Goal: Task Accomplishment & Management: Complete application form

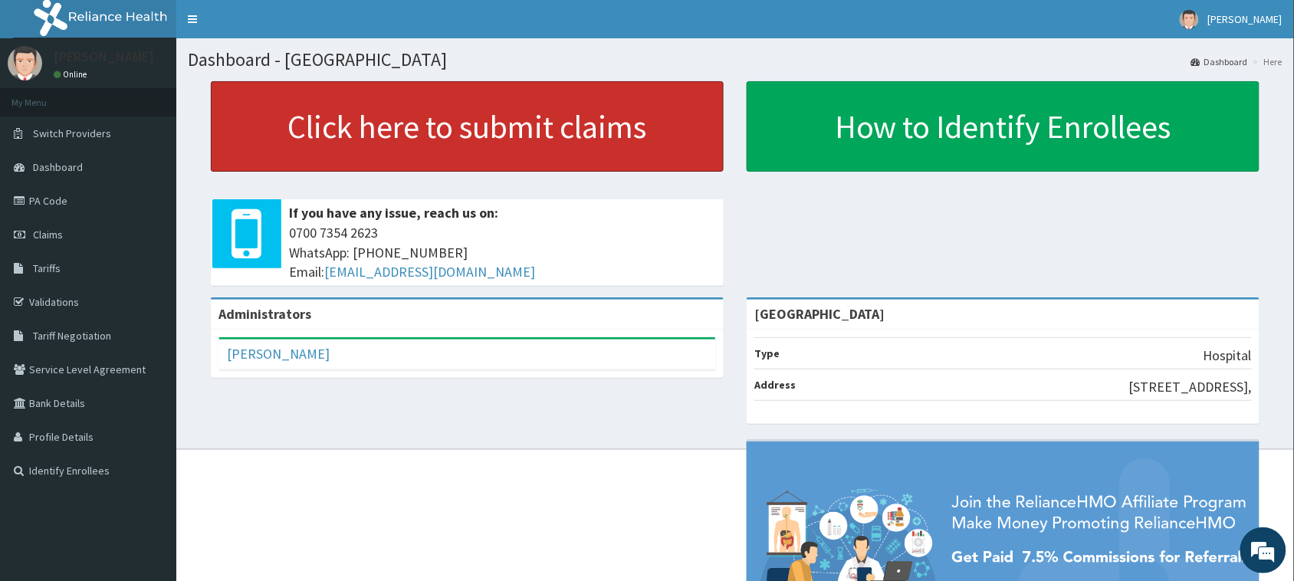
drag, startPoint x: 412, startPoint y: 136, endPoint x: 487, endPoint y: 2, distance: 153.0
click at [412, 136] on link "Click here to submit claims" at bounding box center [467, 126] width 513 height 90
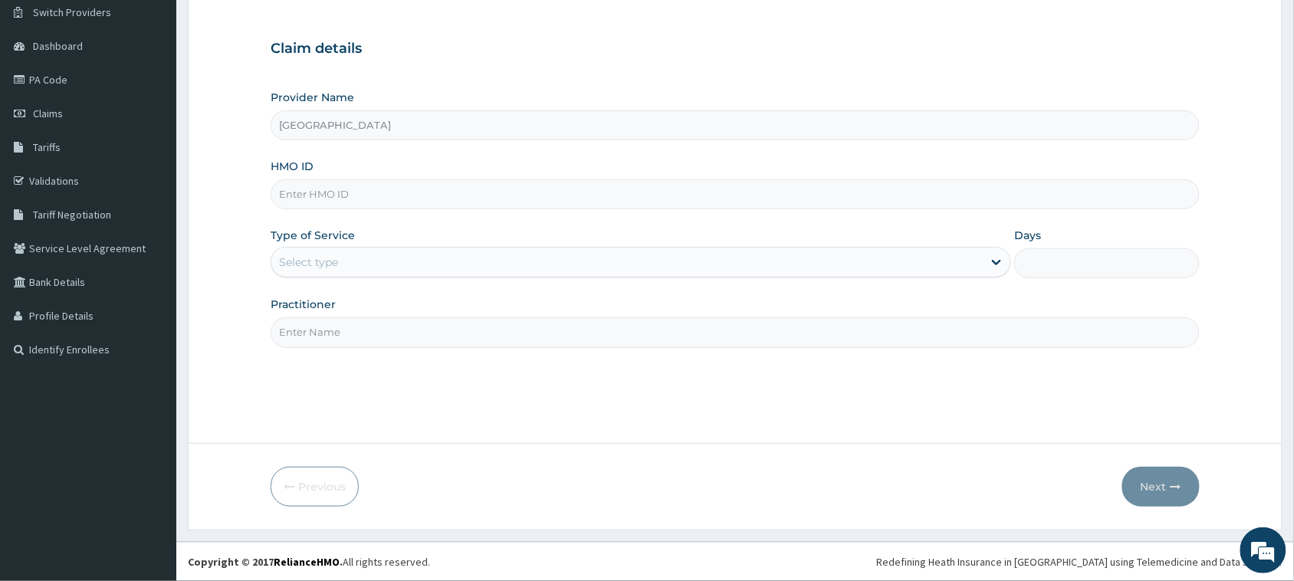
click at [414, 200] on input "HMO ID" at bounding box center [735, 194] width 929 height 30
type input "IGL/10063/A"
click at [418, 259] on div "Select type" at bounding box center [626, 262] width 711 height 25
click at [438, 270] on div "Select type" at bounding box center [626, 262] width 711 height 25
click at [438, 273] on div "Select type" at bounding box center [626, 262] width 711 height 25
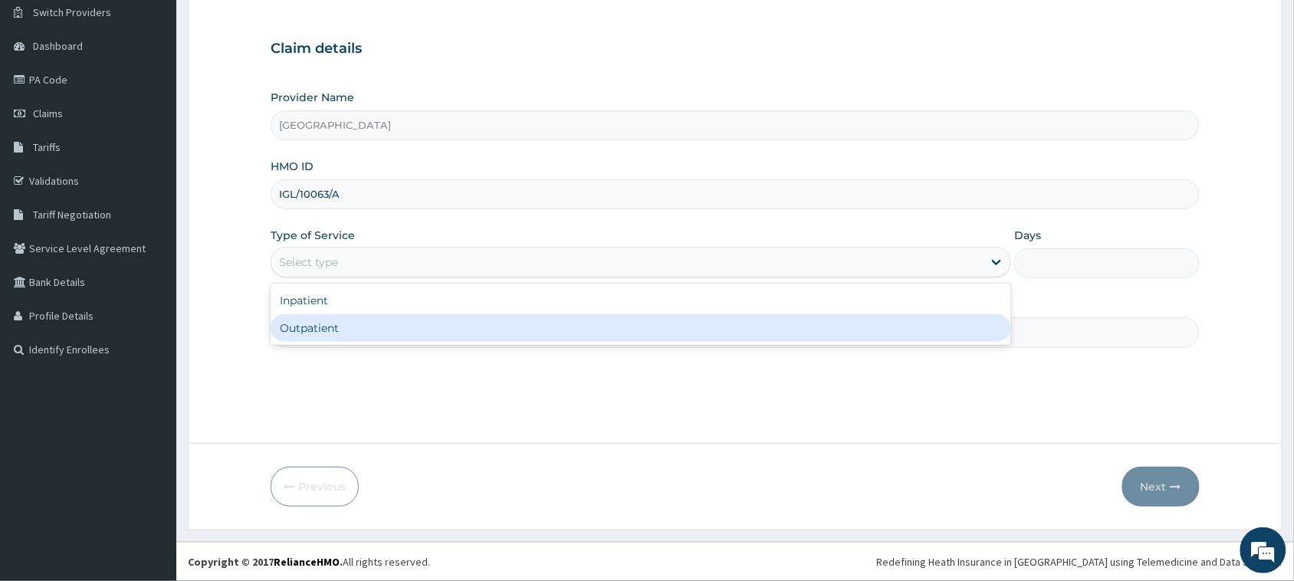
click at [429, 328] on div "Outpatient" at bounding box center [641, 328] width 740 height 28
type input "1"
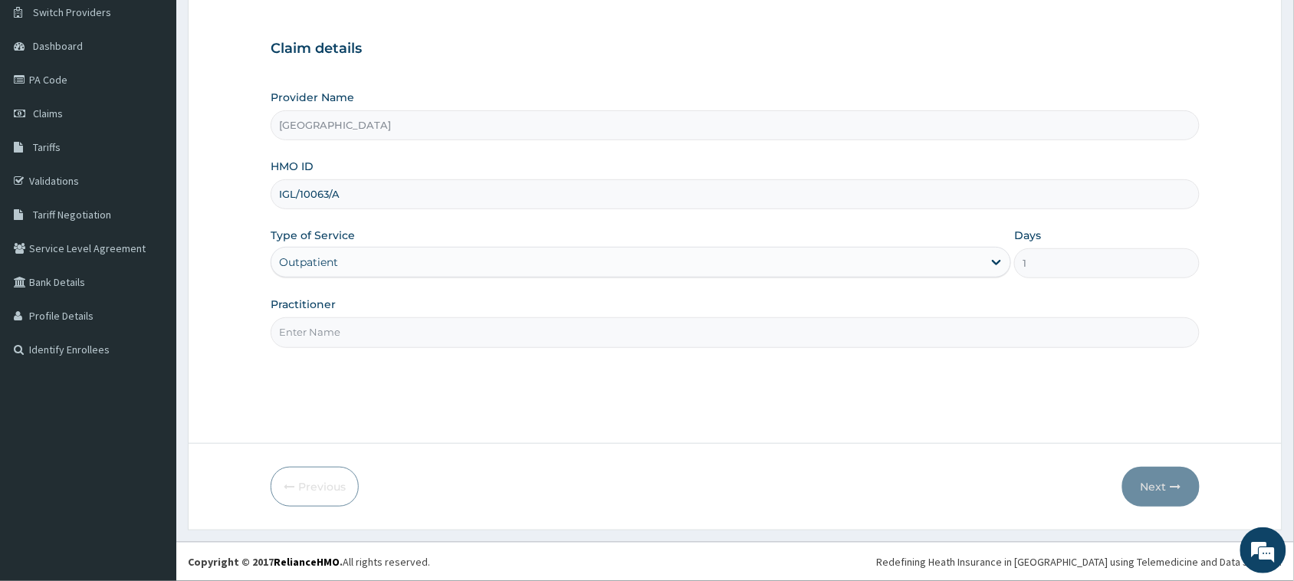
click at [618, 336] on input "Practitioner" at bounding box center [735, 332] width 929 height 30
type input "Dr Mfoniso tony"
click at [1154, 481] on button "Next" at bounding box center [1160, 487] width 77 height 40
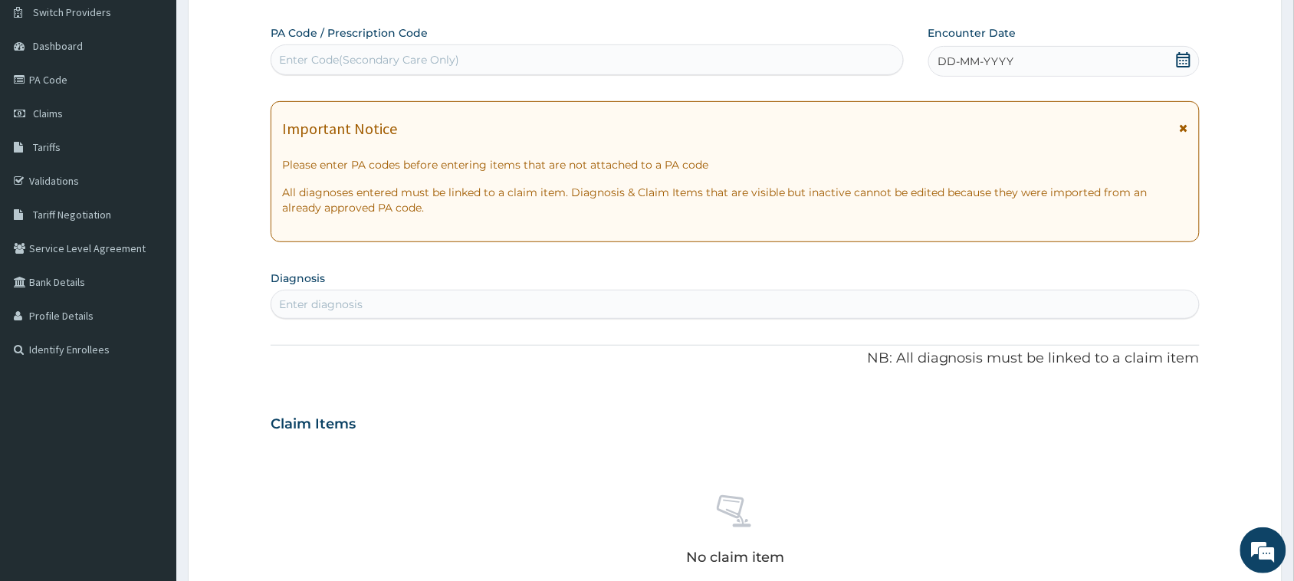
click at [1181, 55] on icon at bounding box center [1182, 59] width 15 height 15
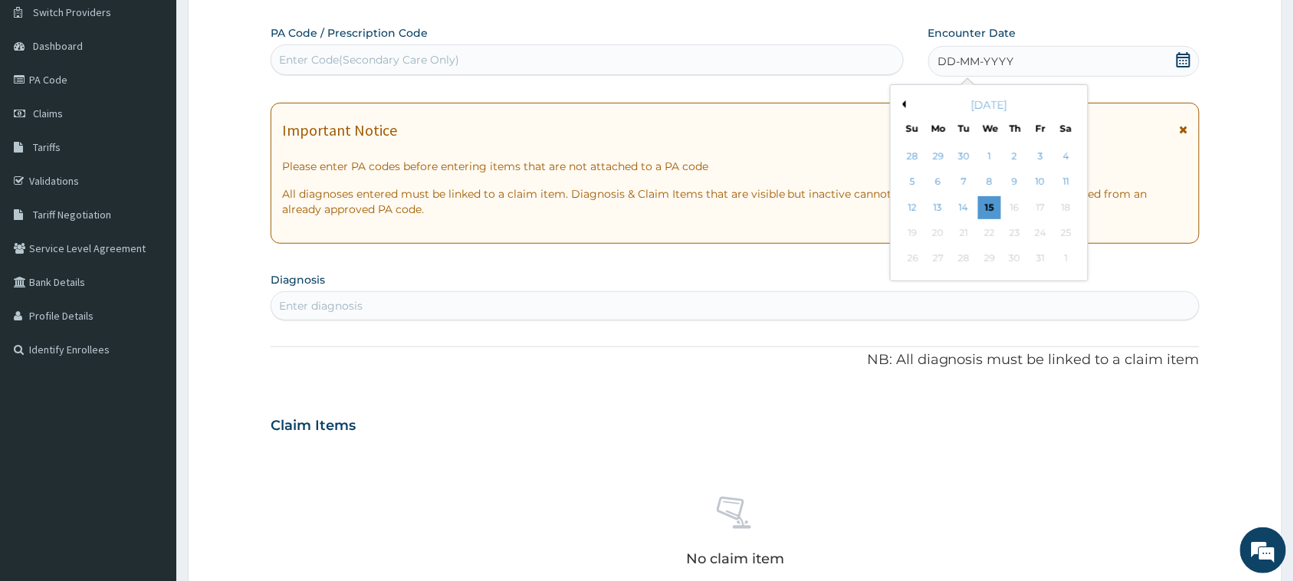
click at [904, 104] on button "Previous Month" at bounding box center [902, 104] width 8 height 8
click at [1058, 232] on div "27" at bounding box center [1065, 232] width 23 height 23
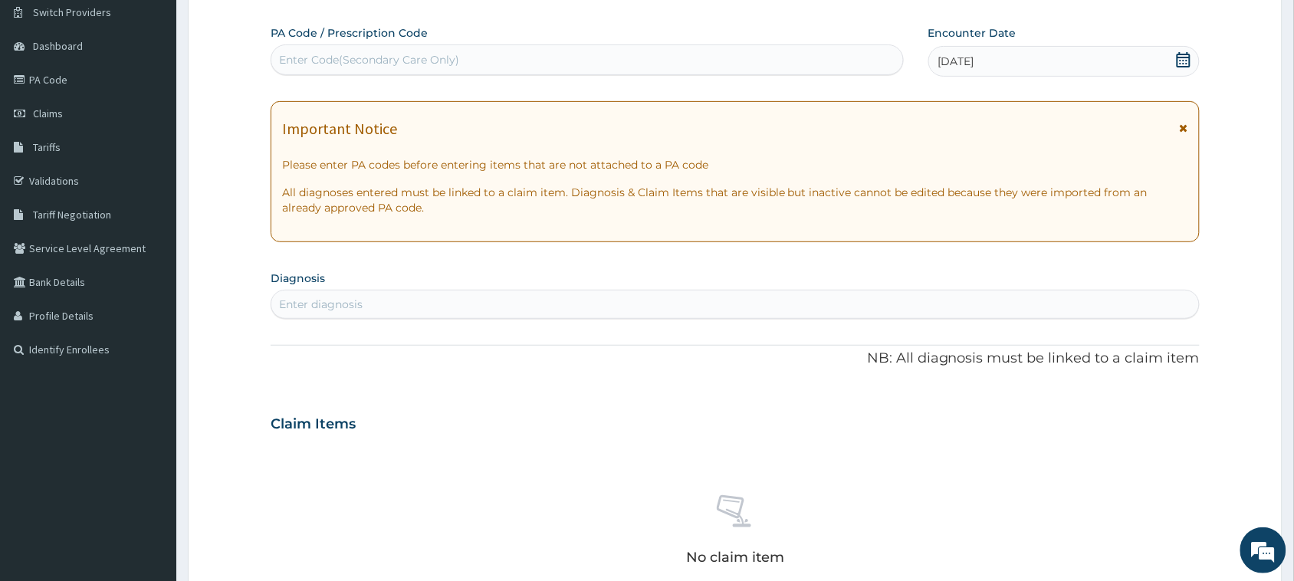
click at [345, 297] on div "Enter diagnosis" at bounding box center [321, 304] width 84 height 15
type input "MALARIA"
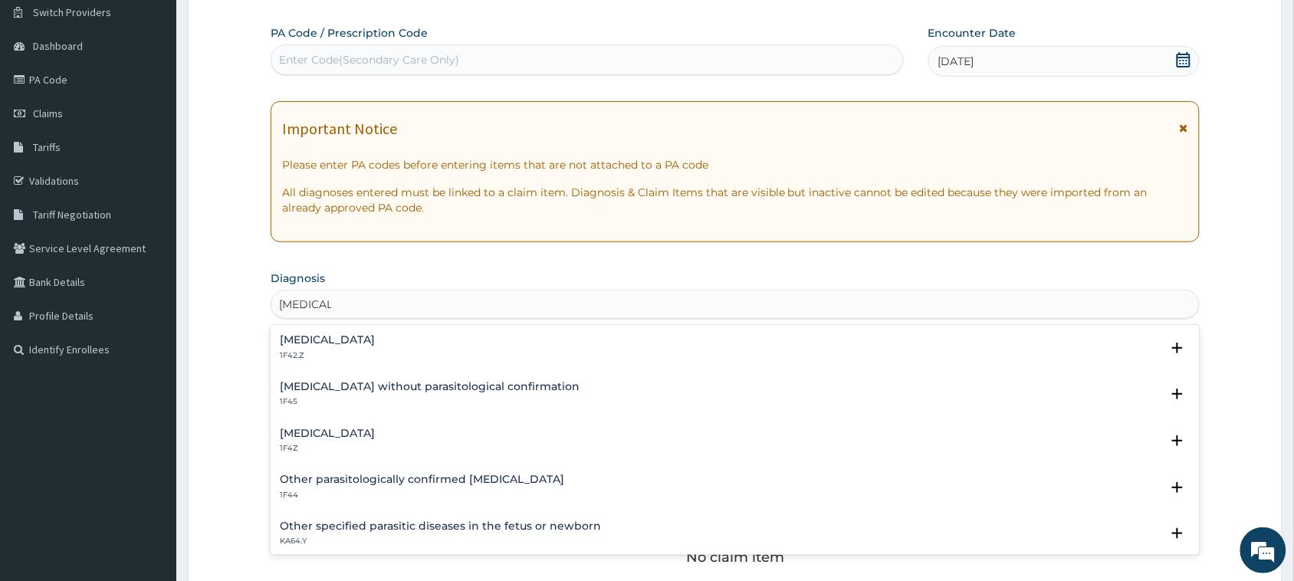
click at [307, 430] on h4 "Malaria, unspecified" at bounding box center [327, 433] width 95 height 11
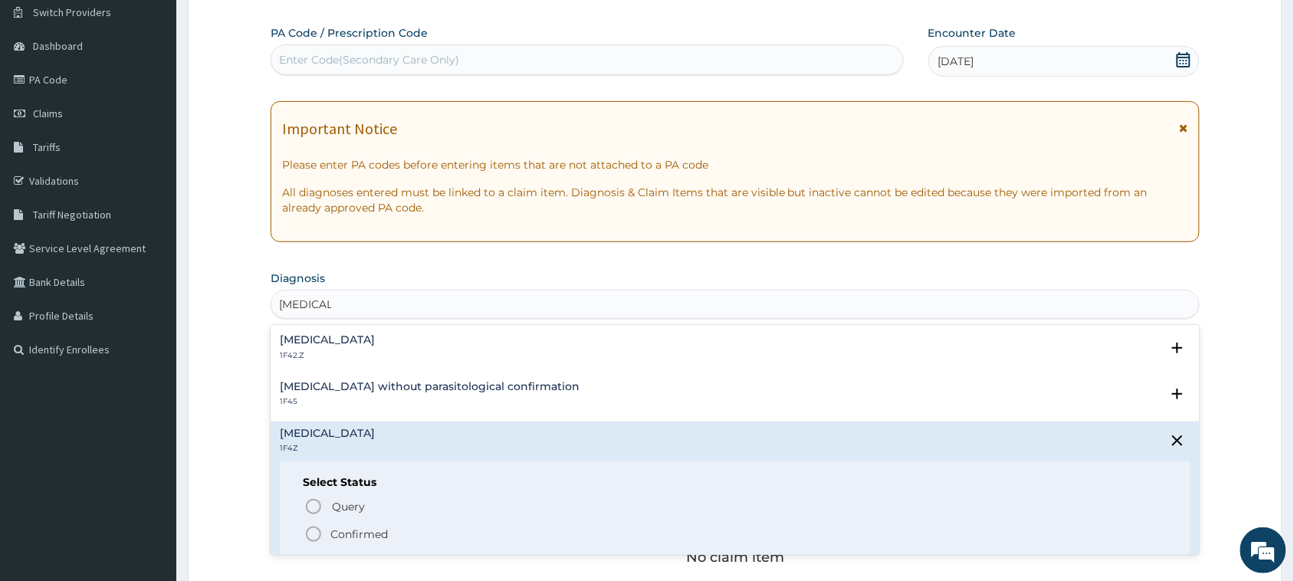
click at [362, 535] on p "Confirmed" at bounding box center [358, 533] width 57 height 15
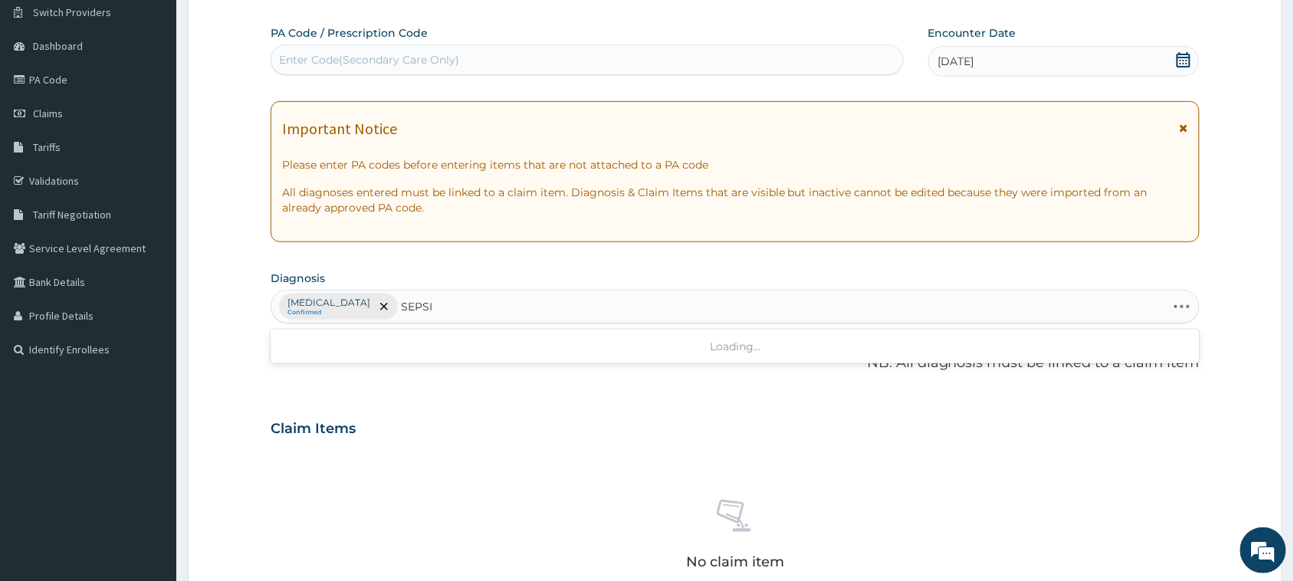
type input "SEPSIS"
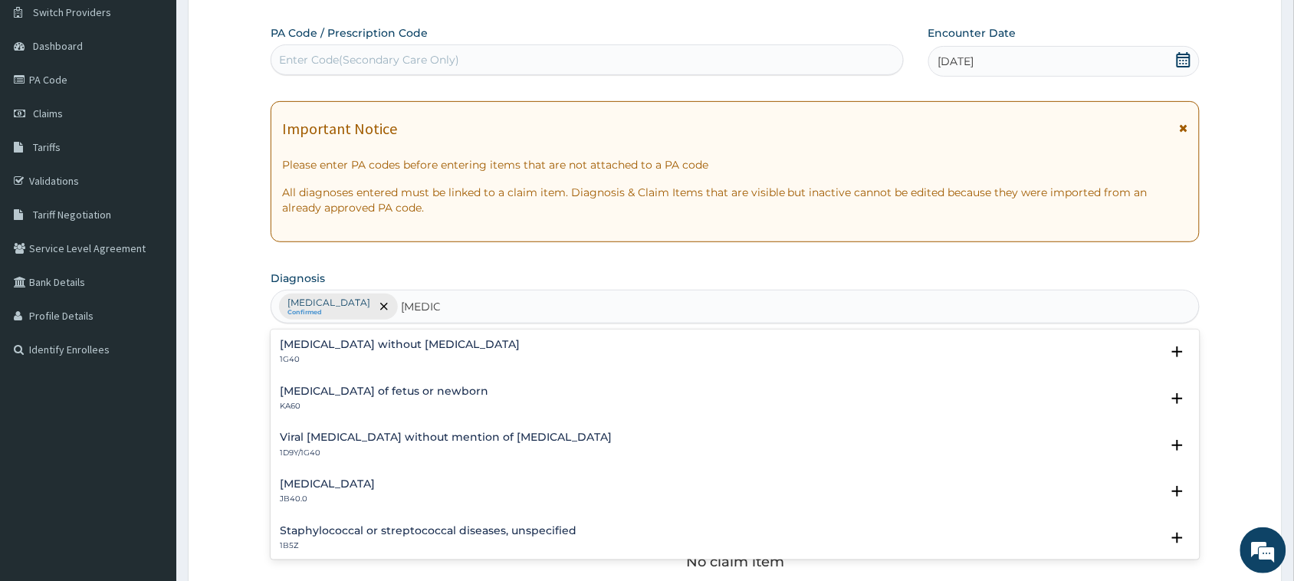
click at [349, 343] on h4 "Sepsis without septic shock" at bounding box center [400, 344] width 240 height 11
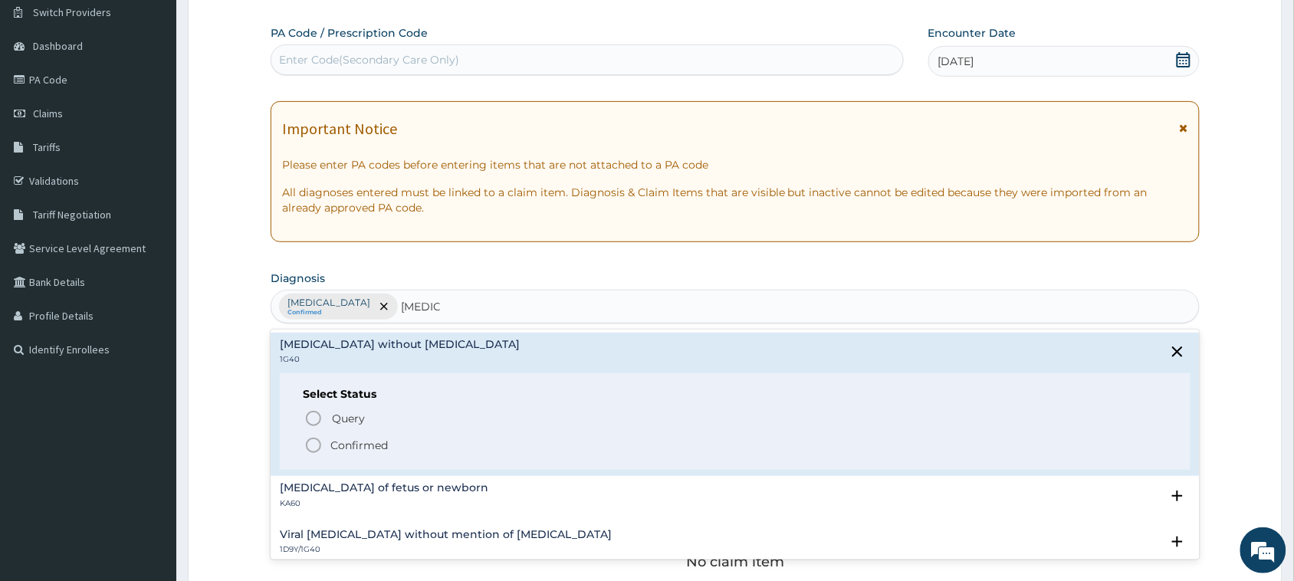
click at [357, 446] on p "Confirmed" at bounding box center [358, 445] width 57 height 15
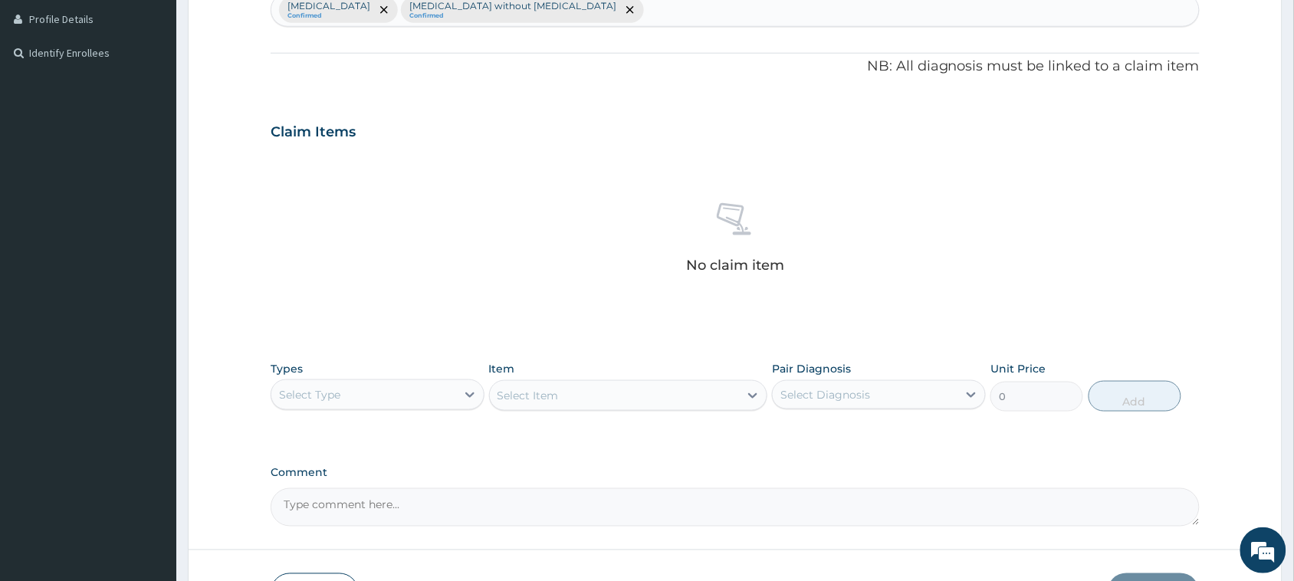
scroll to position [525, 0]
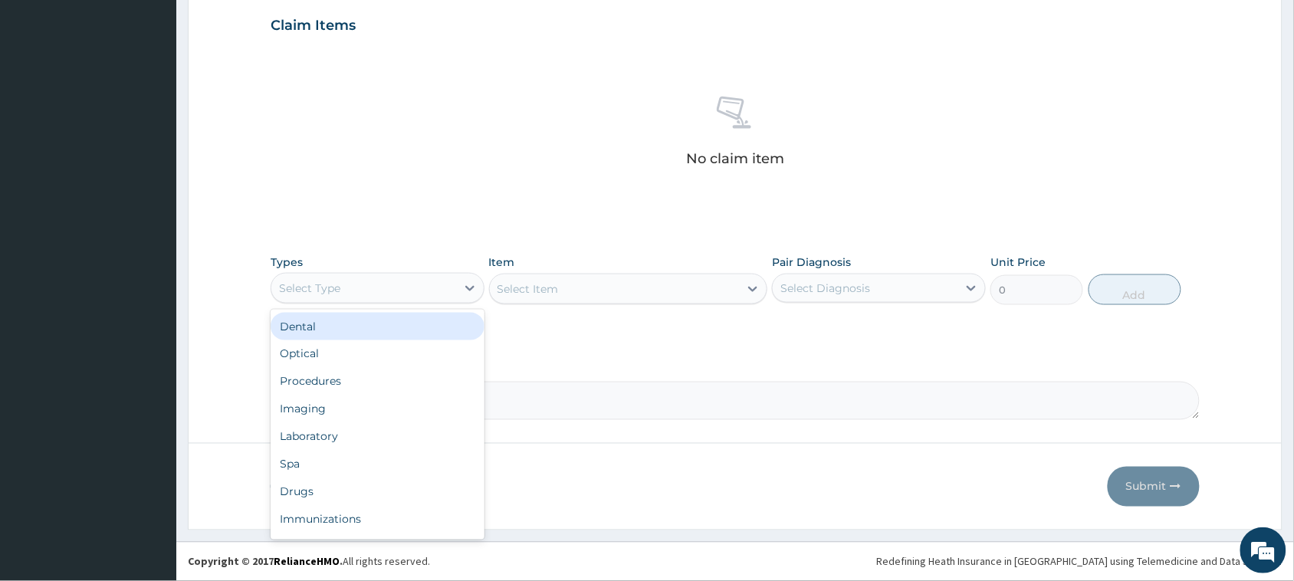
click at [352, 297] on div "Select Type" at bounding box center [363, 288] width 185 height 25
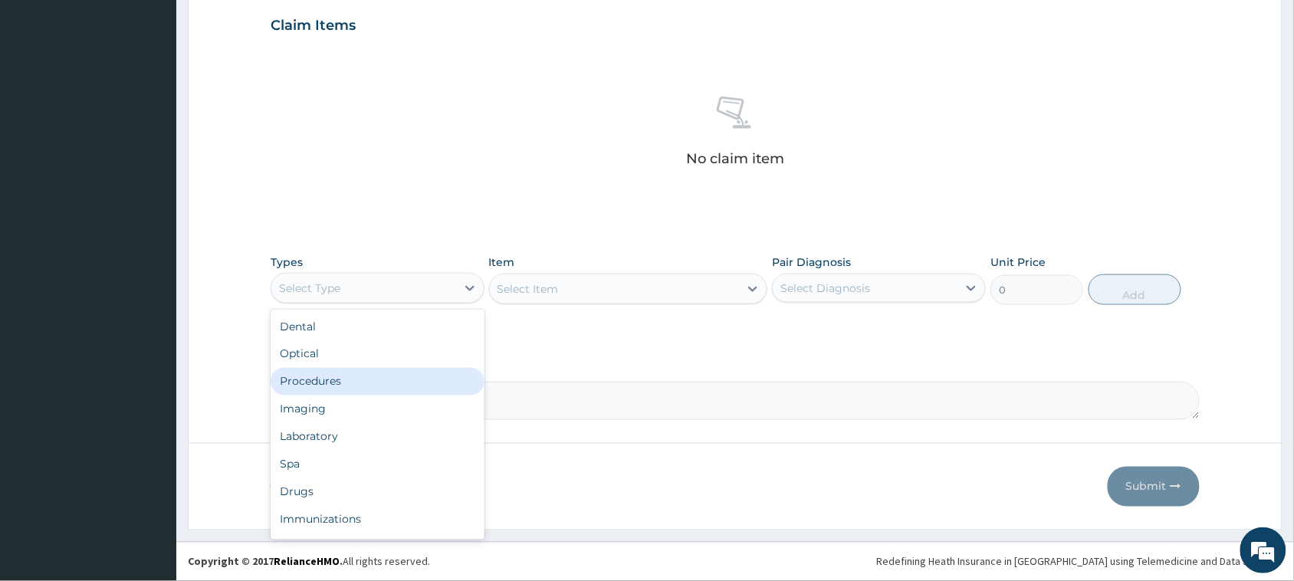
click at [392, 383] on div "Procedures" at bounding box center [378, 382] width 214 height 28
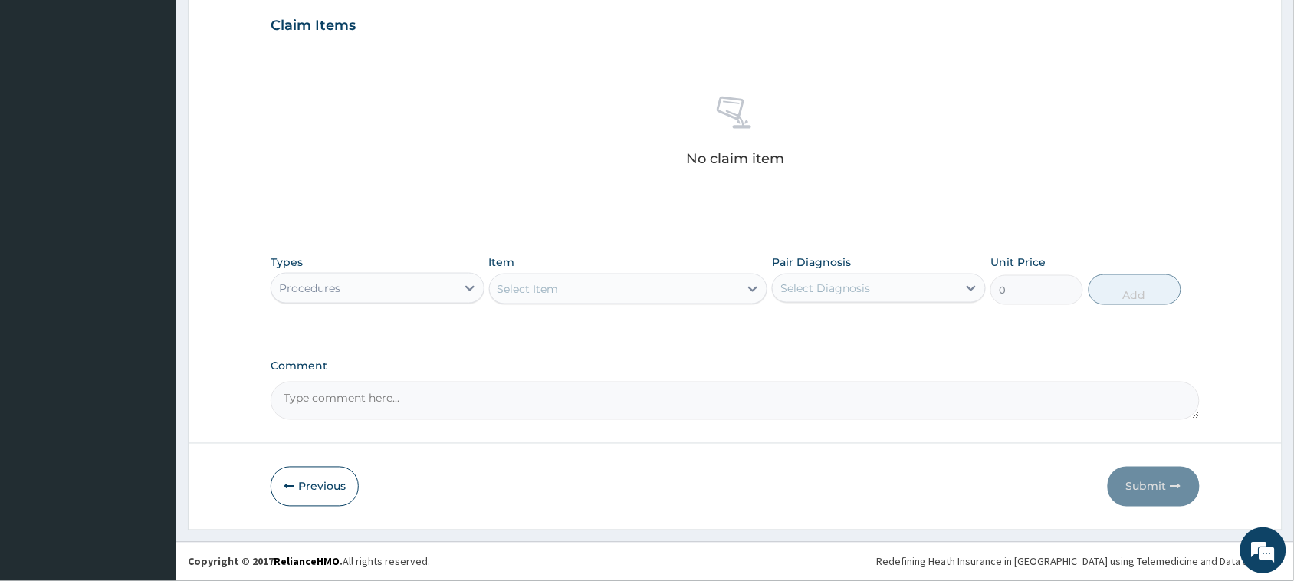
click at [672, 287] on div "Select Item" at bounding box center [615, 289] width 250 height 25
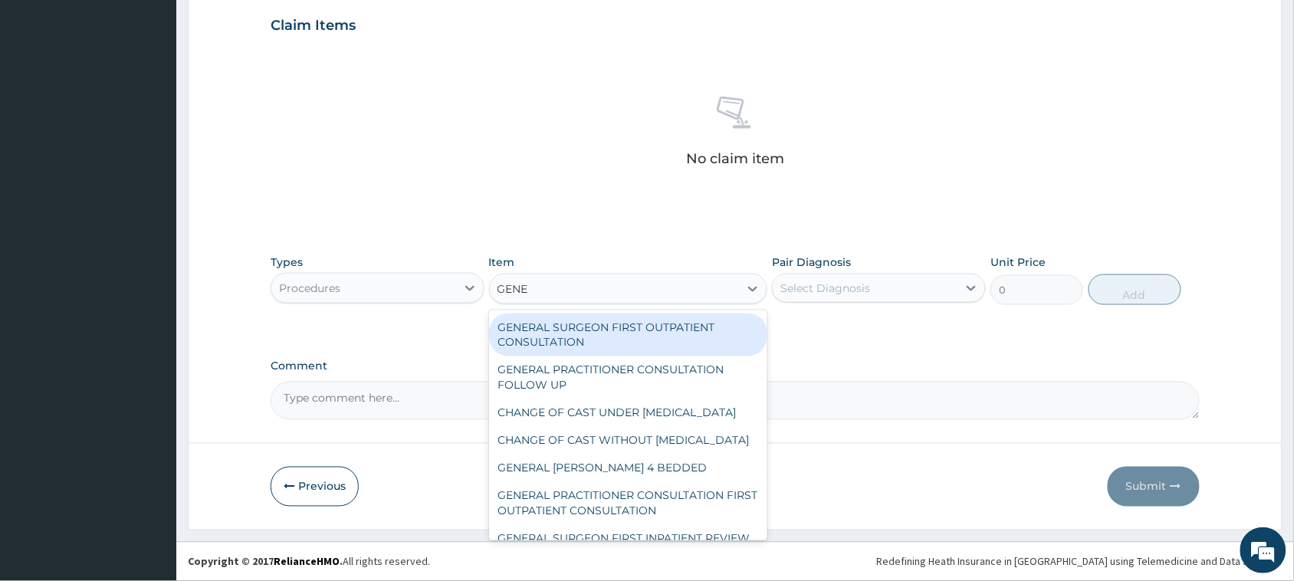
type input "GENER"
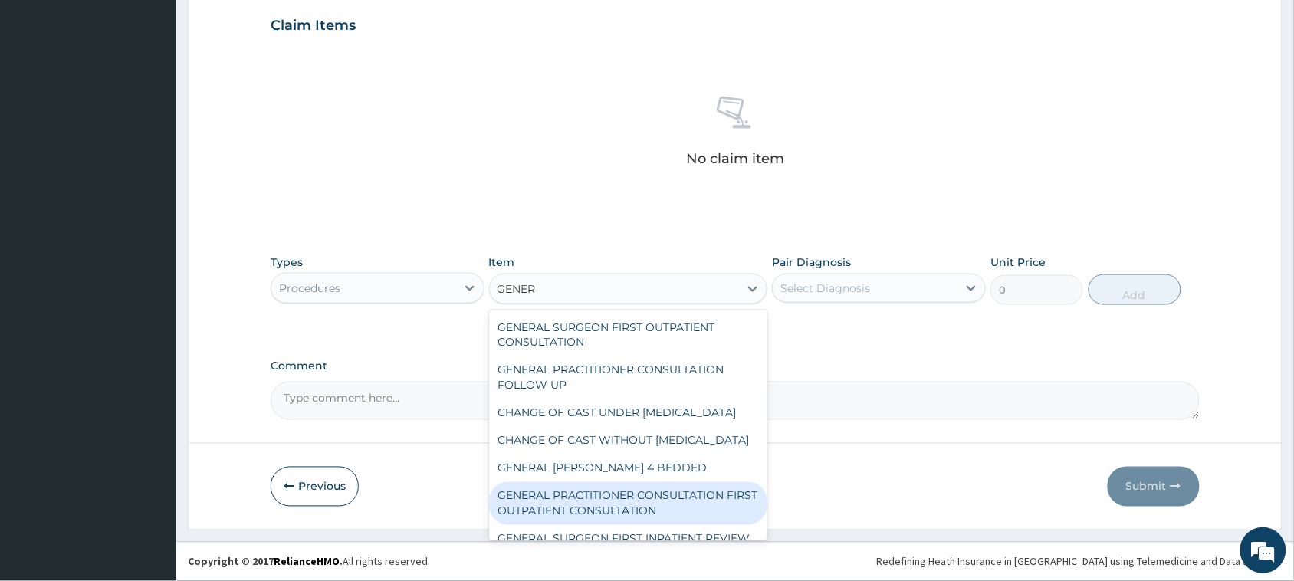
click at [606, 525] on div "GENERAL PRACTITIONER CONSULTATION FIRST OUTPATIENT CONSULTATION" at bounding box center [628, 503] width 279 height 43
type input "3795"
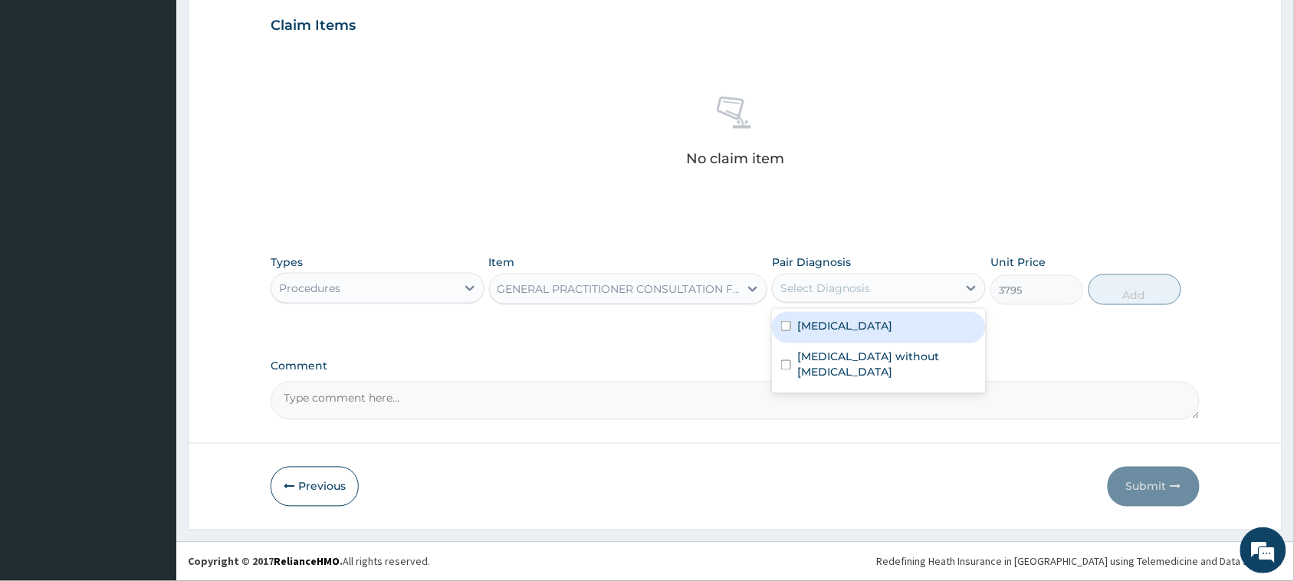
click at [885, 286] on div "Select Diagnosis" at bounding box center [864, 288] width 185 height 25
click at [901, 334] on div "[MEDICAL_DATA]" at bounding box center [879, 327] width 214 height 31
checkbox input "true"
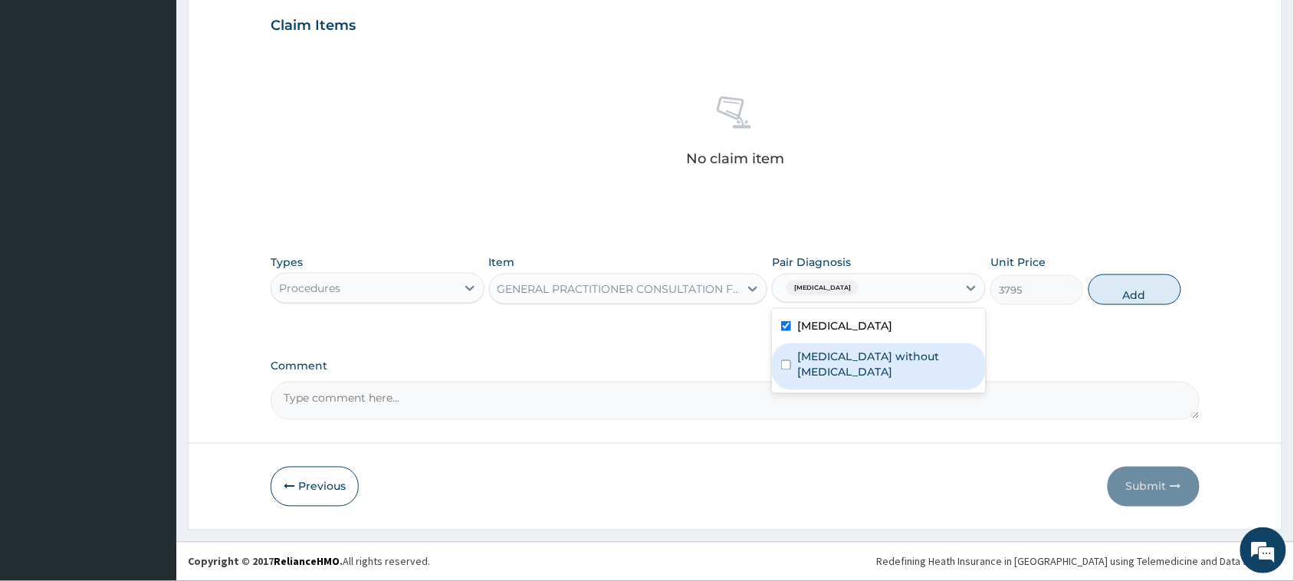
click at [900, 354] on label "Sepsis without septic shock" at bounding box center [886, 364] width 179 height 31
checkbox input "true"
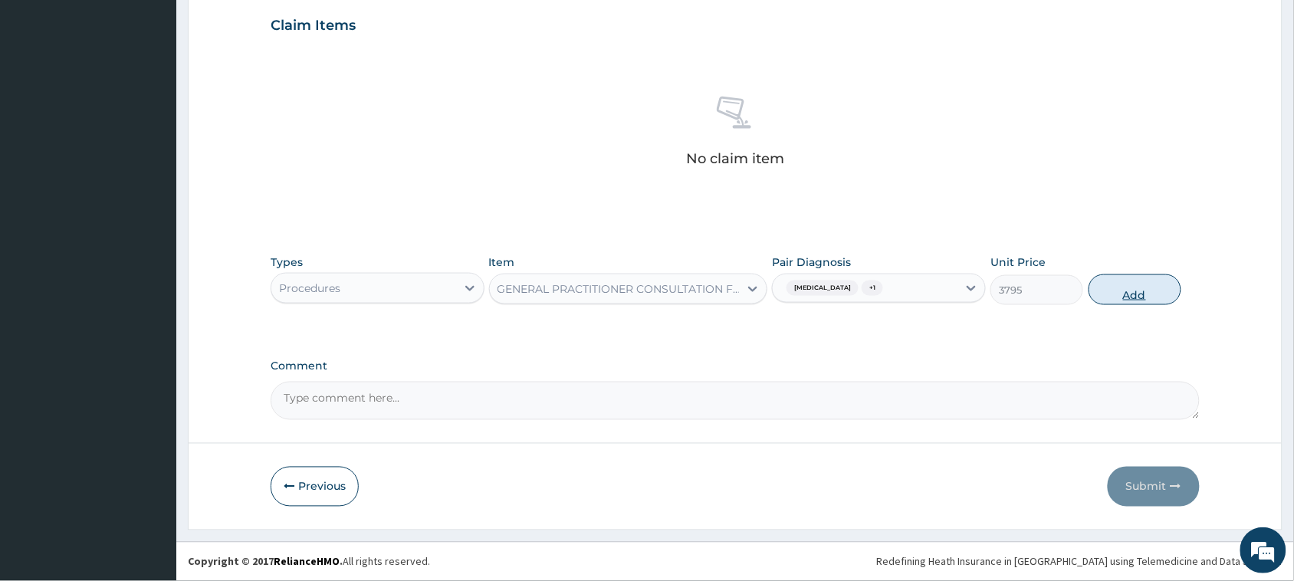
click at [1117, 300] on button "Add" at bounding box center [1134, 289] width 93 height 31
type input "0"
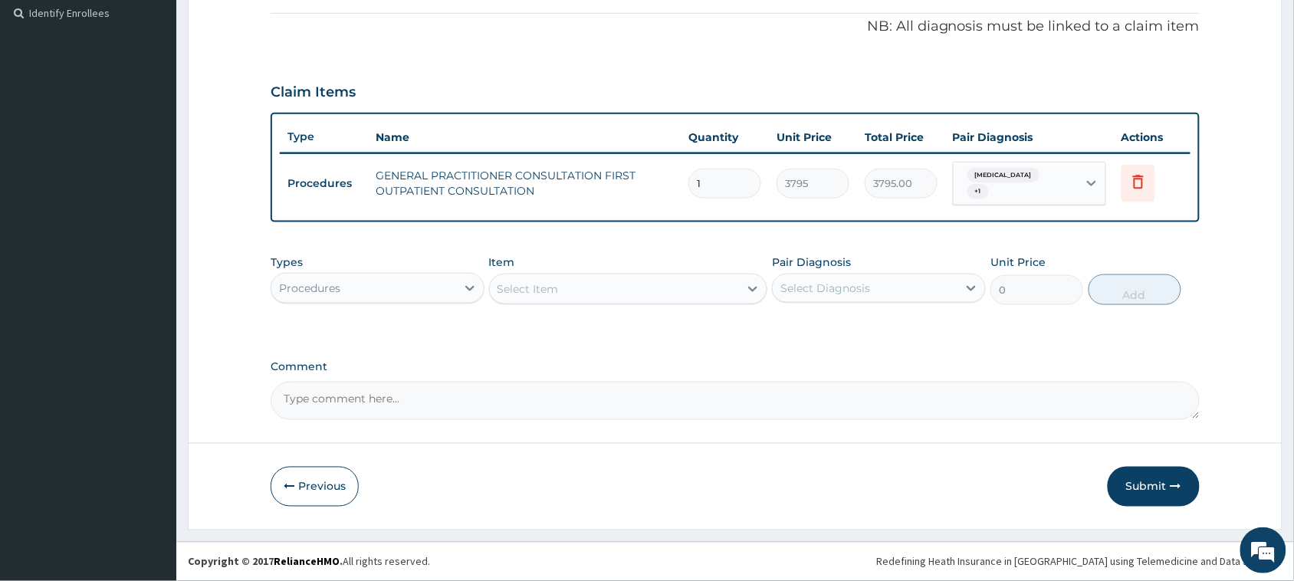
scroll to position [457, 0]
click at [424, 293] on div "Procedures" at bounding box center [363, 289] width 185 height 25
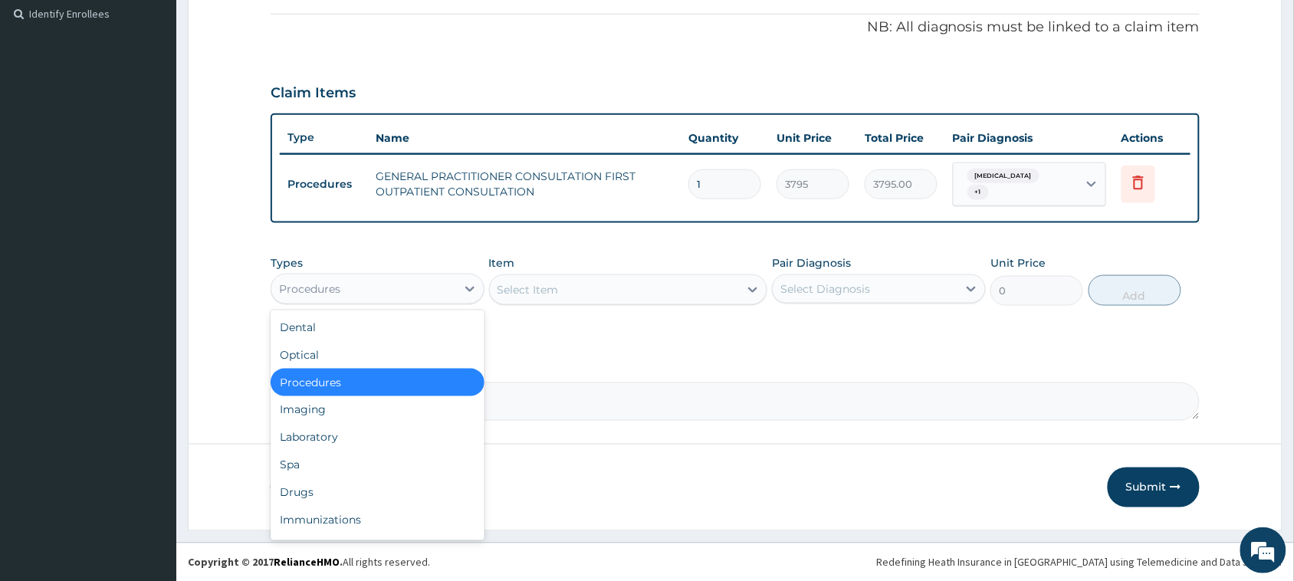
click at [614, 293] on div "Select Item" at bounding box center [615, 289] width 250 height 25
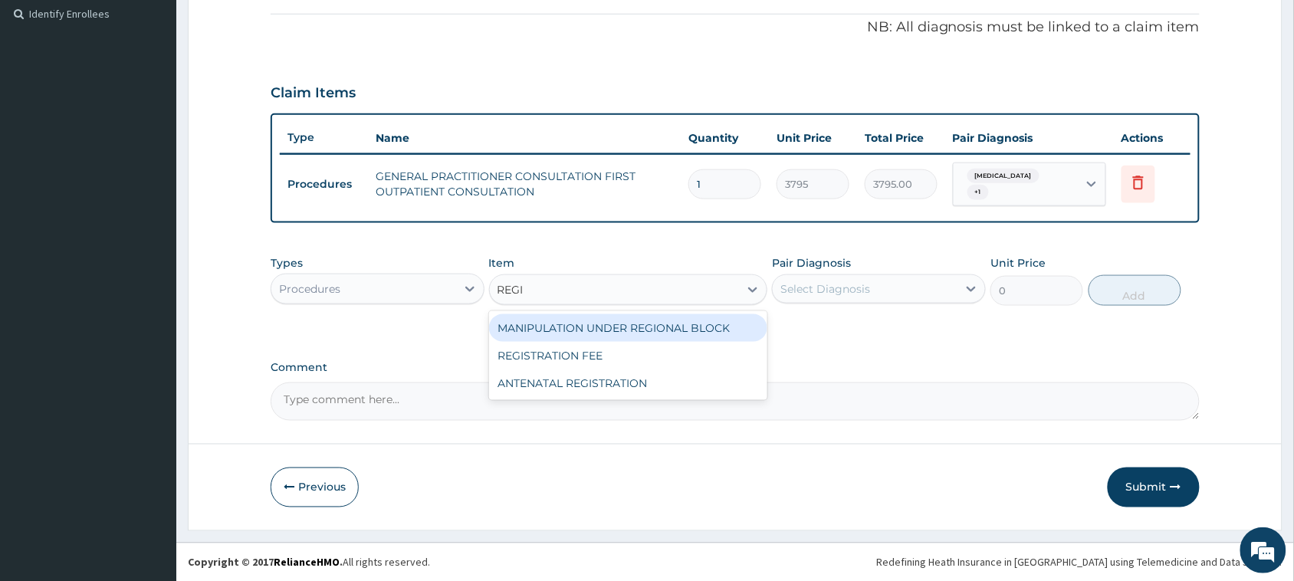
type input "REGIS"
click at [591, 316] on div "REGISTRATION FEE" at bounding box center [628, 328] width 279 height 28
type input "2164.741712362911"
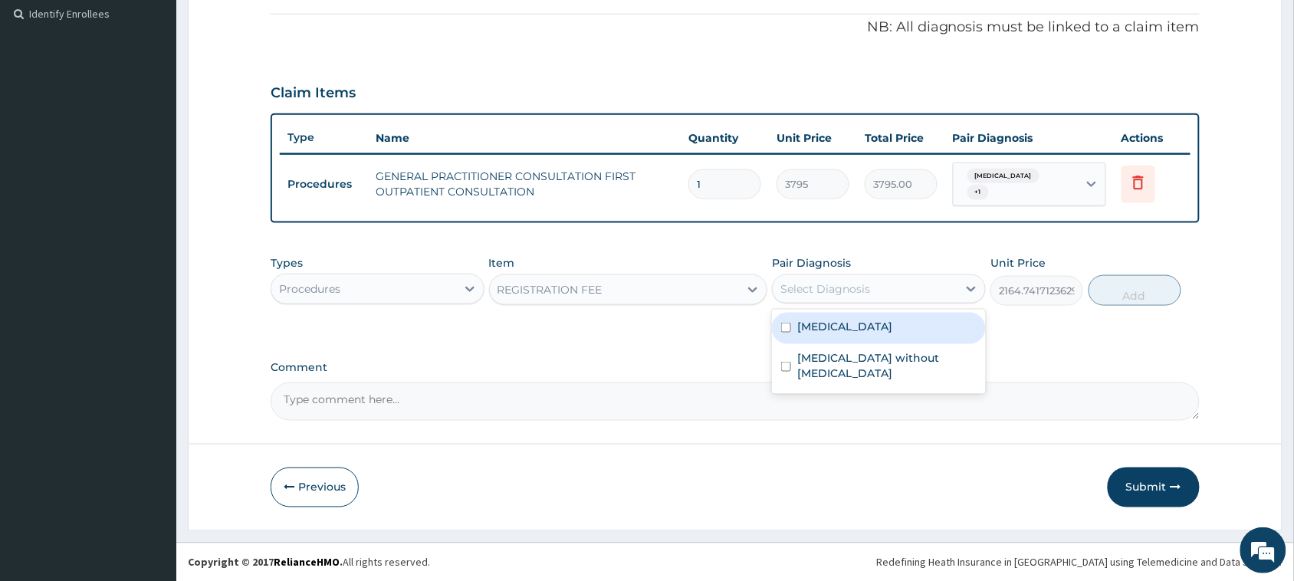
click at [825, 284] on div "Select Diagnosis" at bounding box center [825, 288] width 90 height 15
drag, startPoint x: 821, startPoint y: 318, endPoint x: 831, endPoint y: 331, distance: 16.4
click at [822, 319] on label "[MEDICAL_DATA]" at bounding box center [844, 326] width 95 height 15
checkbox input "true"
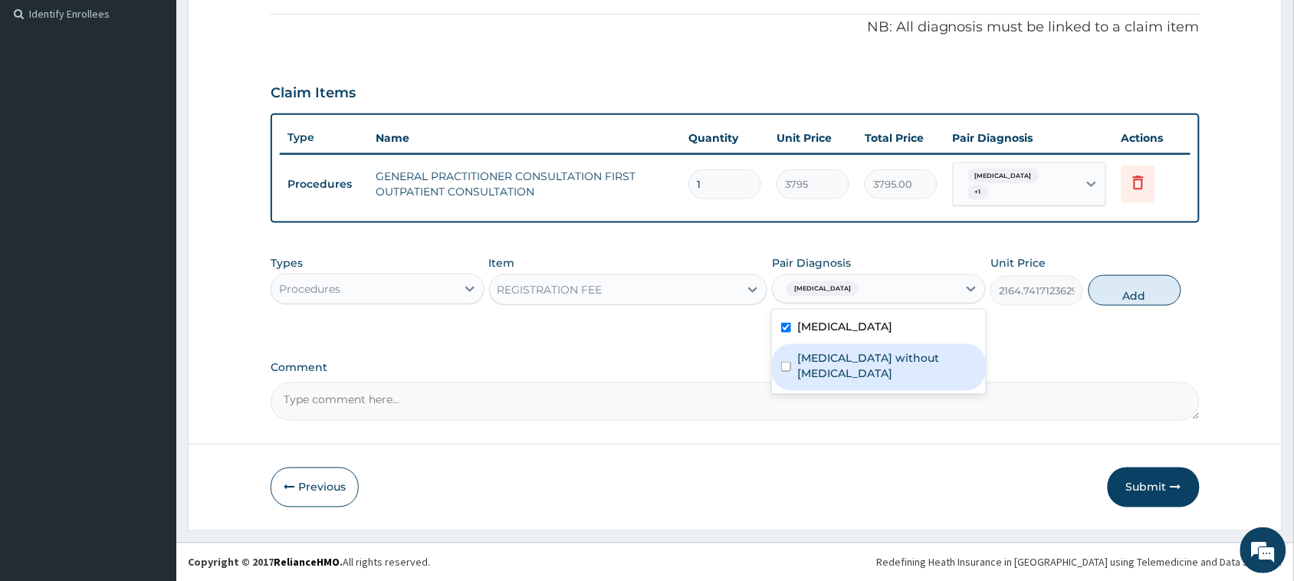
click at [851, 352] on label "Sepsis without septic shock" at bounding box center [886, 365] width 179 height 31
checkbox input "true"
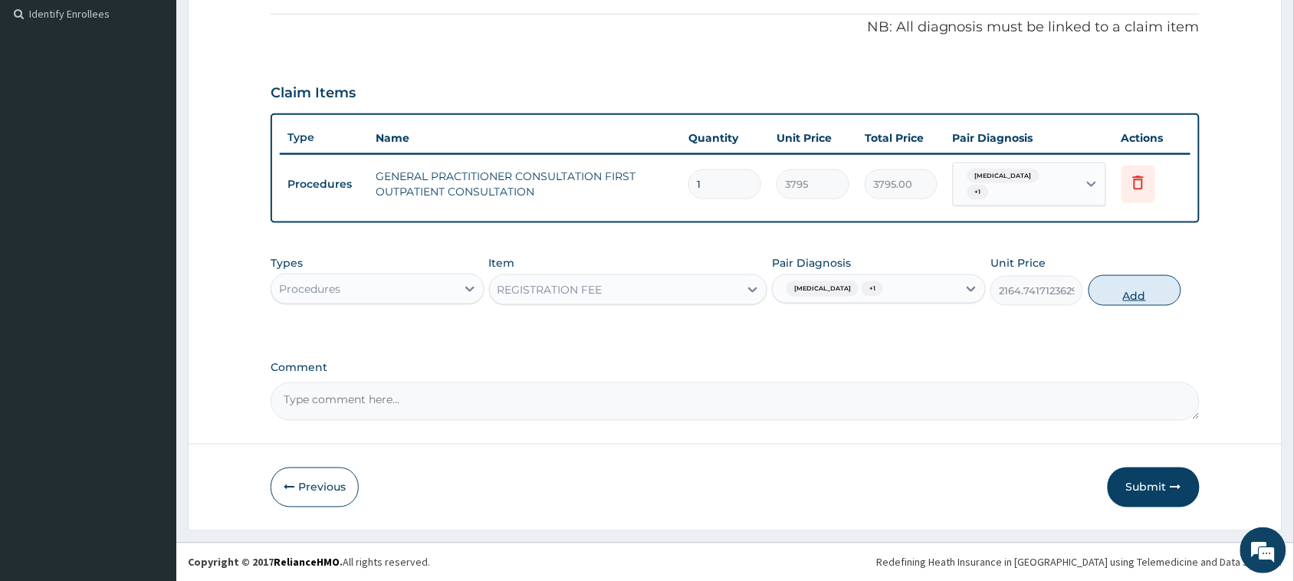
click at [1130, 290] on button "Add" at bounding box center [1134, 290] width 93 height 31
type input "0"
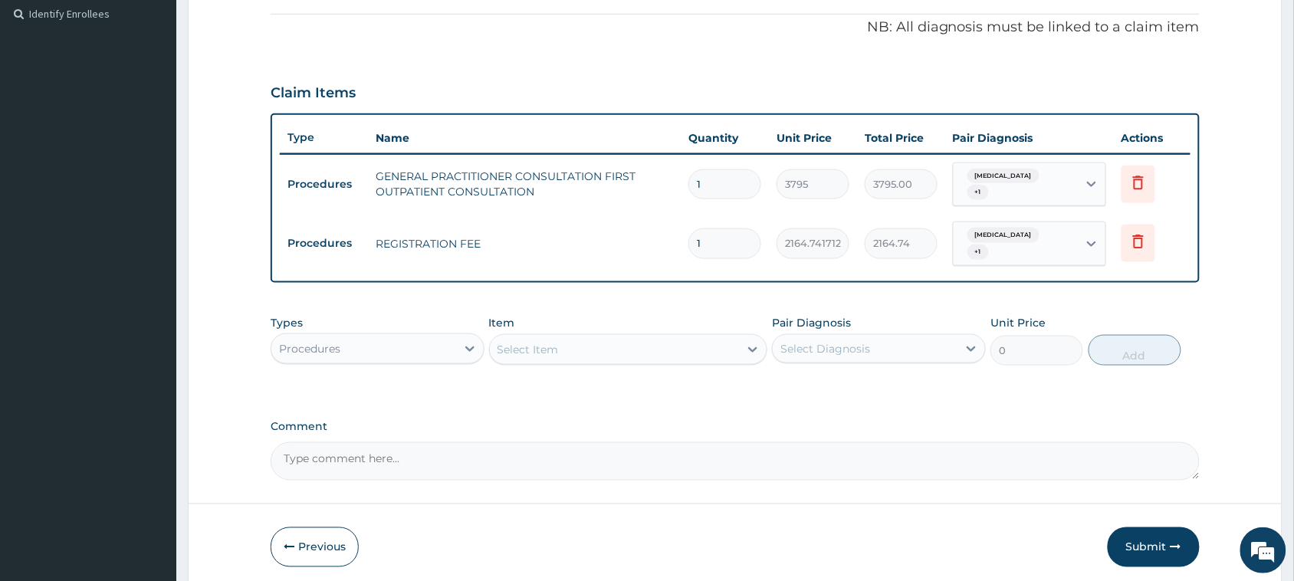
click at [373, 349] on div "Procedures" at bounding box center [363, 348] width 185 height 25
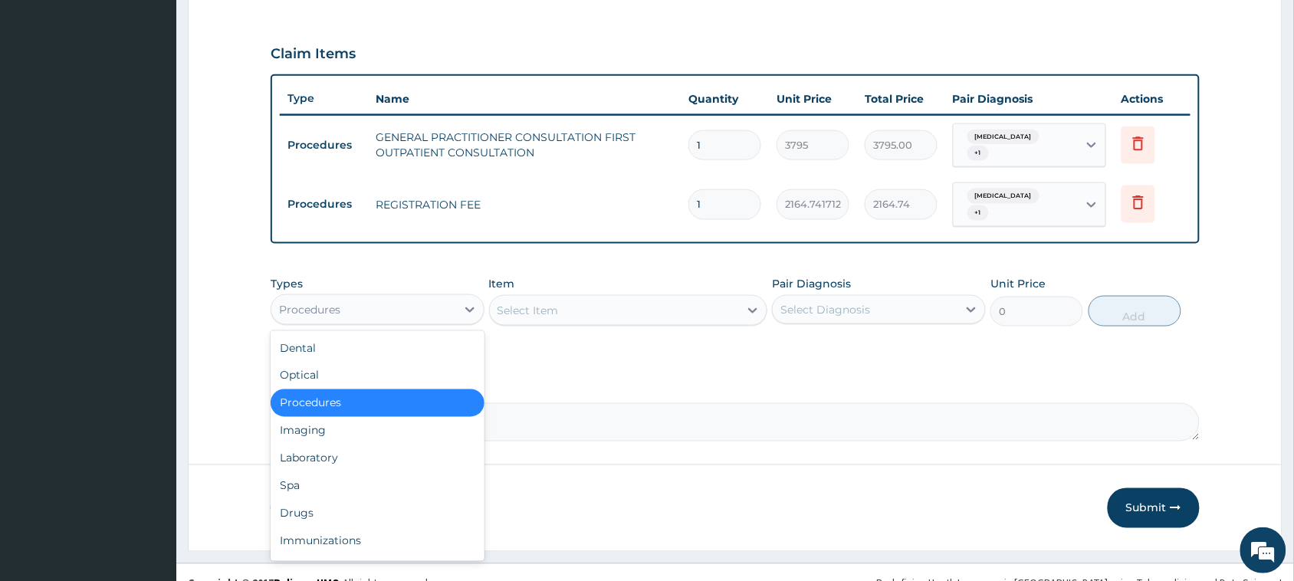
scroll to position [517, 0]
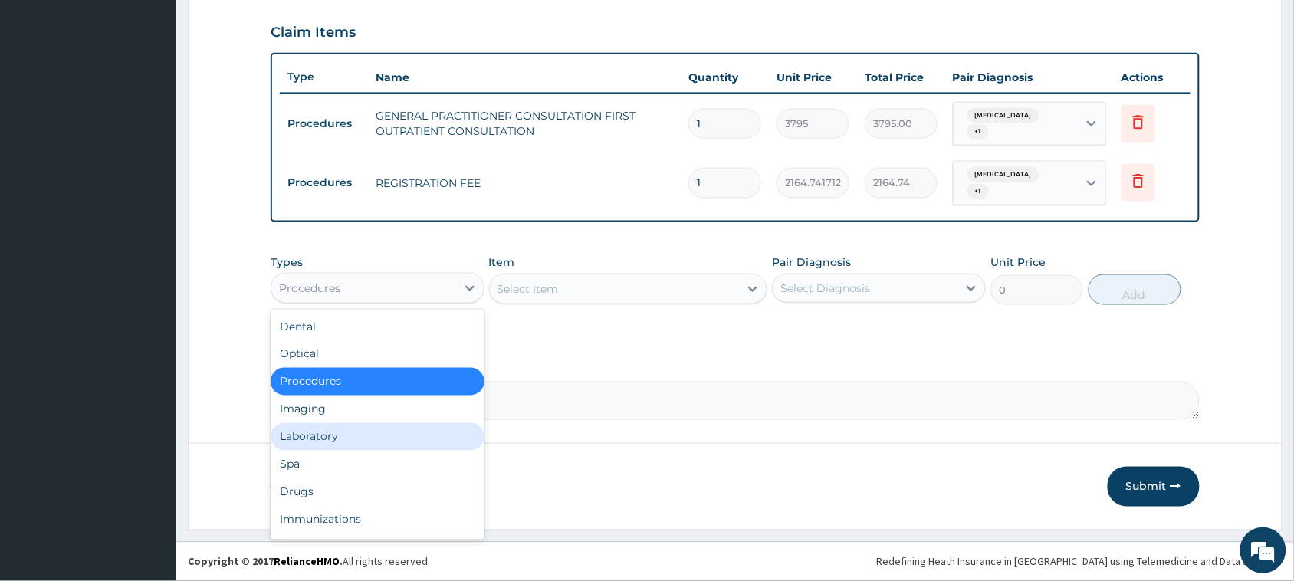
click at [328, 438] on div "Laboratory" at bounding box center [378, 437] width 214 height 28
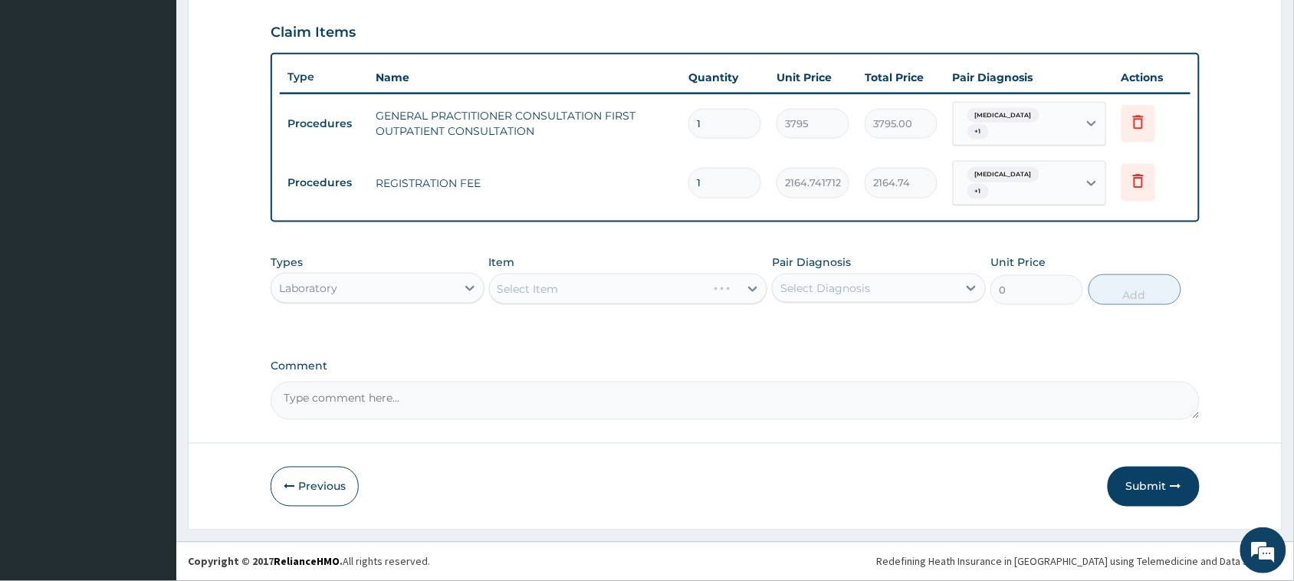
drag, startPoint x: 618, startPoint y: 284, endPoint x: 634, endPoint y: 277, distance: 18.2
click at [618, 285] on div "Select Item" at bounding box center [628, 289] width 279 height 31
click at [579, 291] on div "Select Item" at bounding box center [615, 289] width 250 height 25
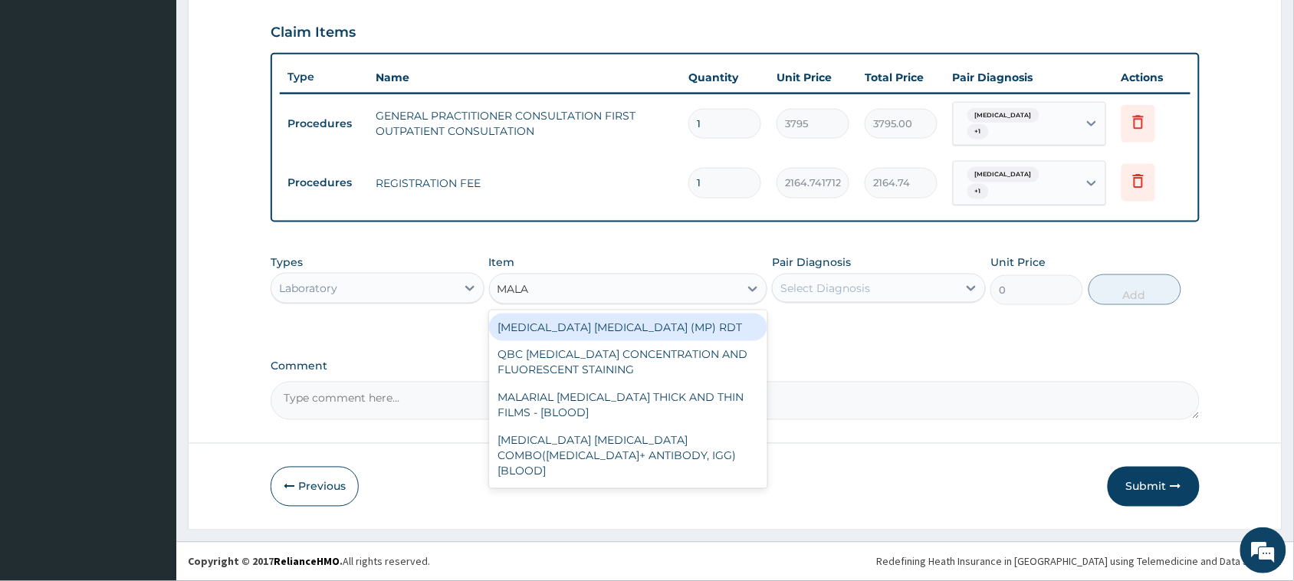
type input "MALAR"
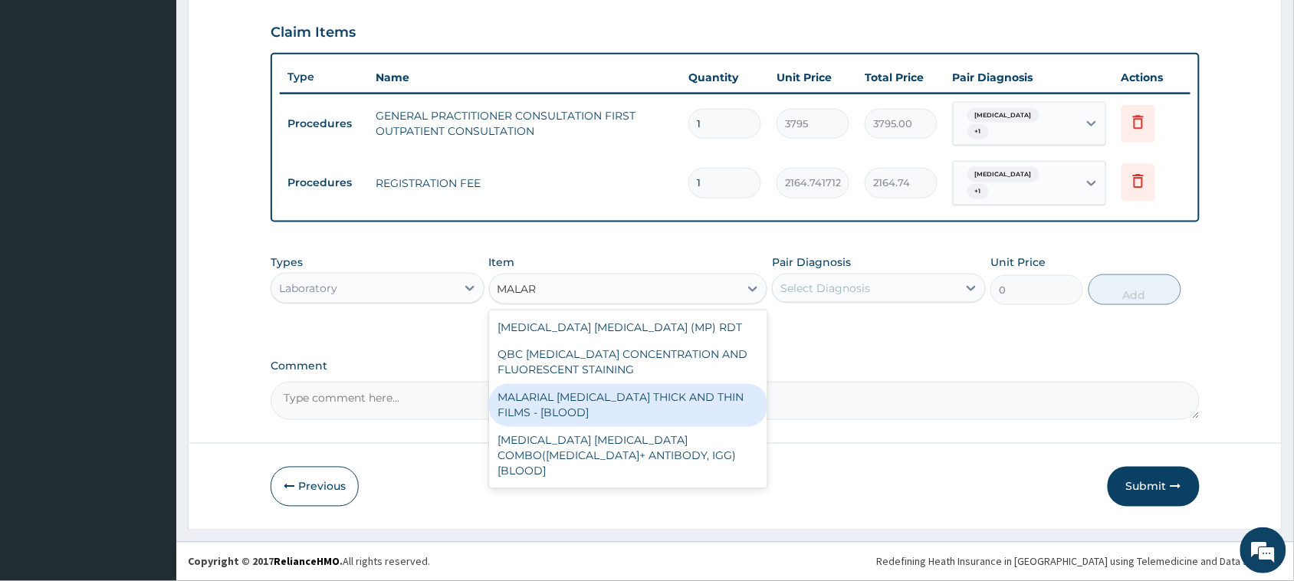
drag, startPoint x: 638, startPoint y: 402, endPoint x: 795, endPoint y: 342, distance: 168.4
click at [641, 401] on div "MALARIAL [MEDICAL_DATA] THICK AND THIN FILMS - [BLOOD]" at bounding box center [628, 405] width 279 height 43
type input "1725"
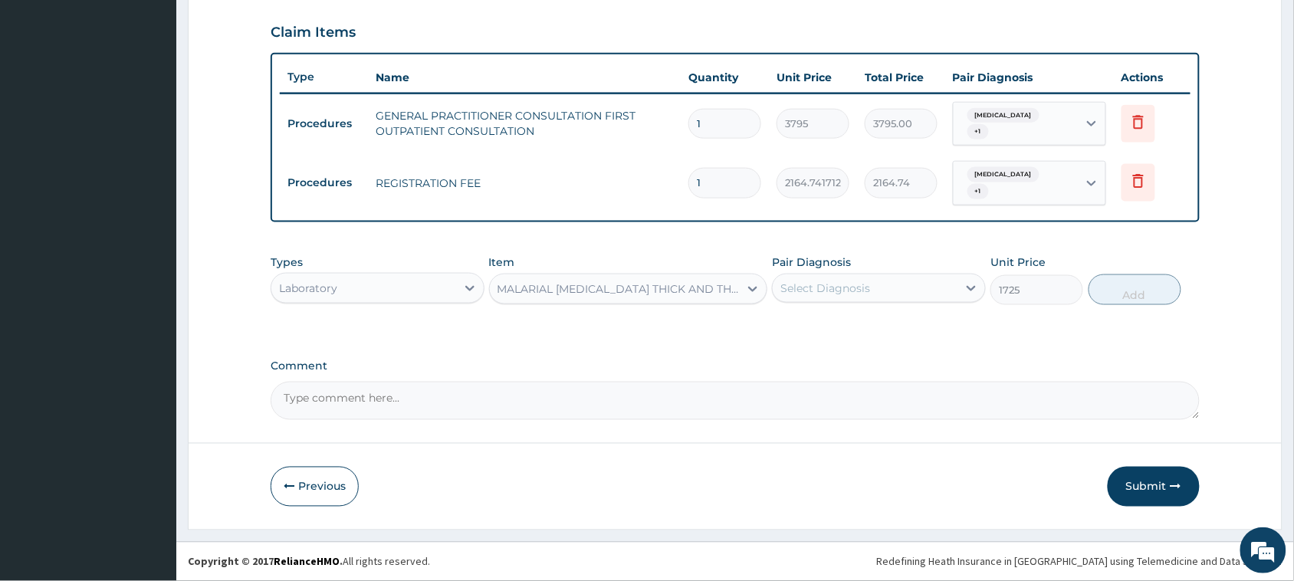
click at [920, 277] on div "Select Diagnosis" at bounding box center [864, 288] width 185 height 25
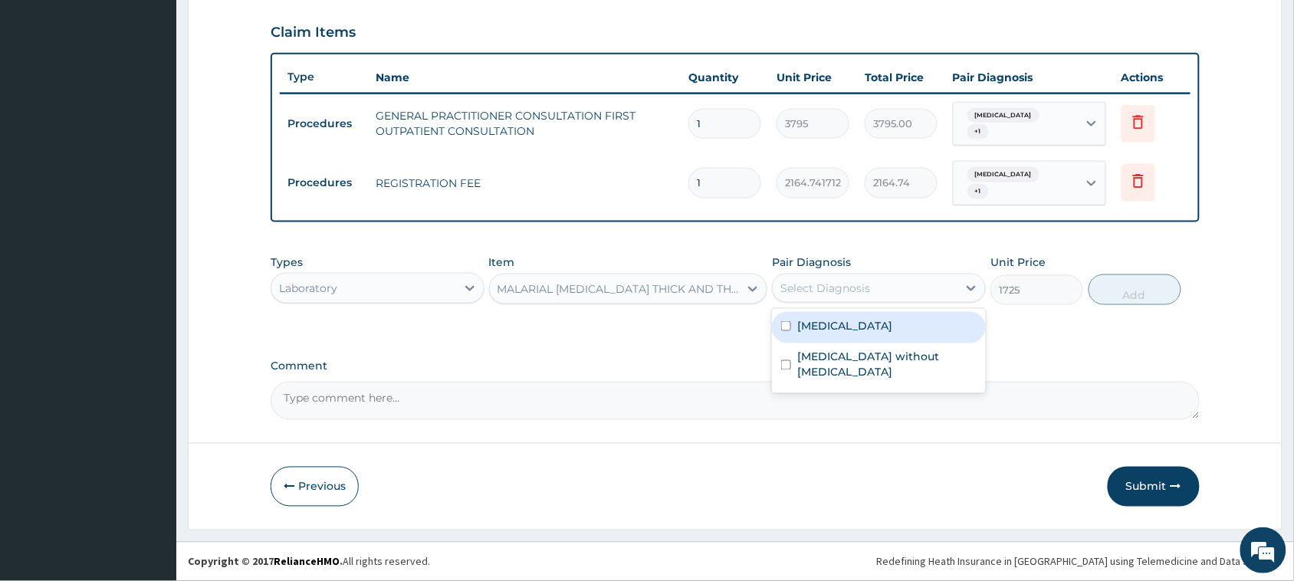
click at [894, 335] on div "[MEDICAL_DATA]" at bounding box center [879, 327] width 214 height 31
checkbox input "true"
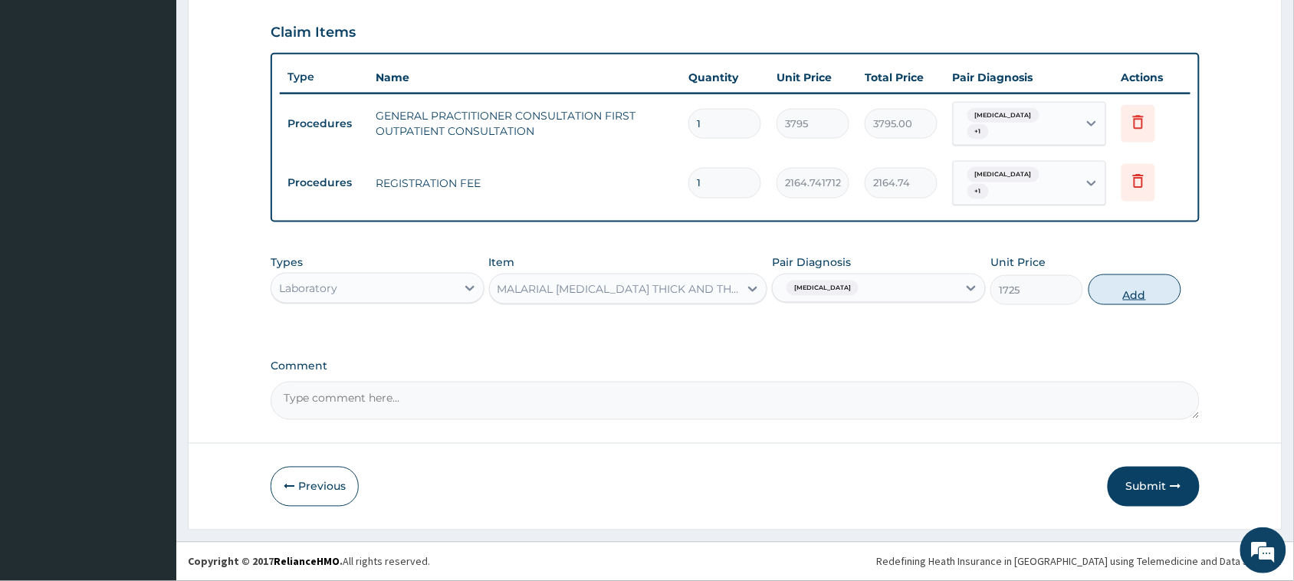
click at [1142, 297] on button "Add" at bounding box center [1134, 289] width 93 height 31
type input "0"
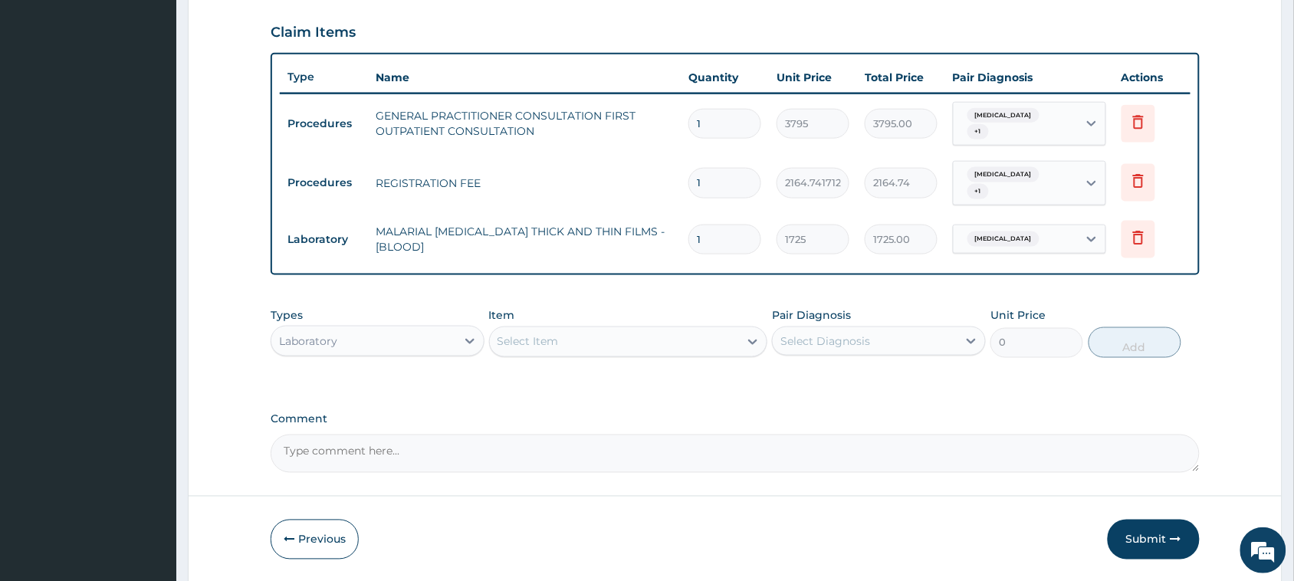
click at [560, 347] on div "Select Item" at bounding box center [615, 342] width 250 height 25
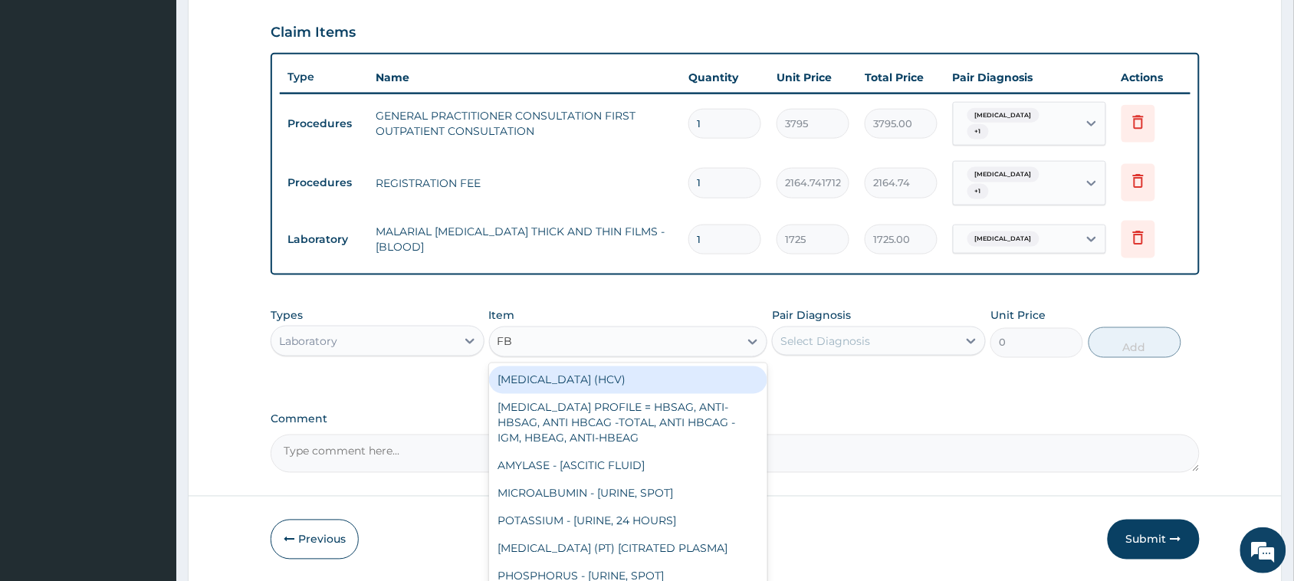
type input "FBC"
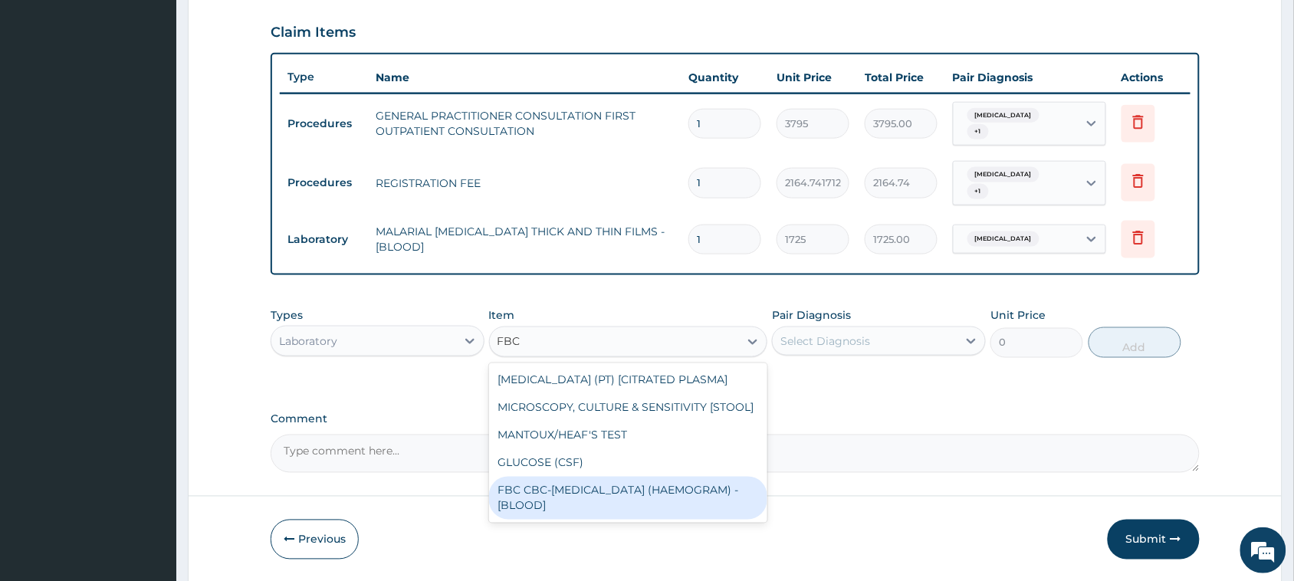
drag, startPoint x: 657, startPoint y: 484, endPoint x: 706, endPoint y: 464, distance: 52.2
click at [659, 484] on div "FBC CBC-[MEDICAL_DATA] (HAEMOGRAM) - [BLOOD]" at bounding box center [628, 498] width 279 height 43
type input "4600"
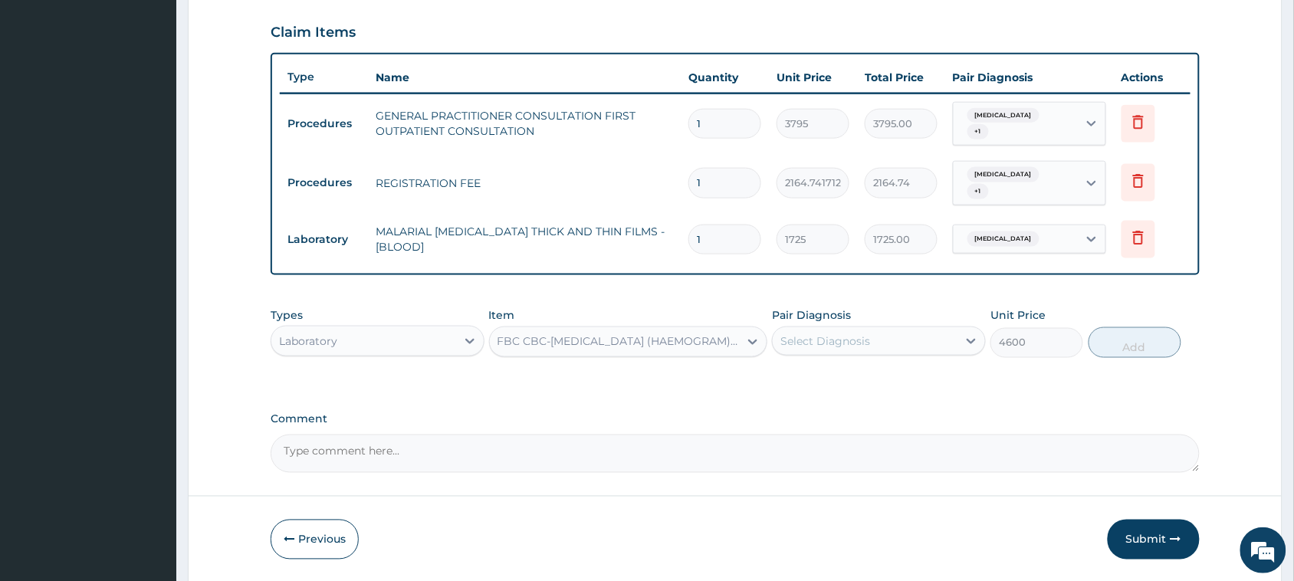
click at [835, 333] on div "Select Diagnosis" at bounding box center [825, 340] width 90 height 15
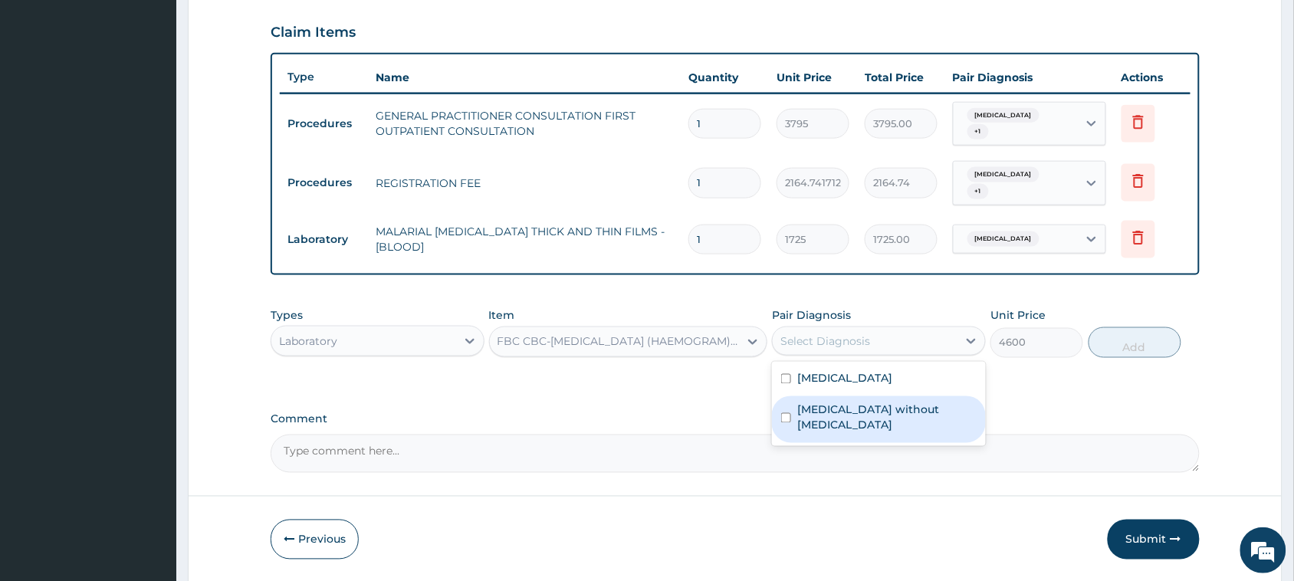
click at [844, 415] on label "Sepsis without septic shock" at bounding box center [886, 417] width 179 height 31
checkbox input "true"
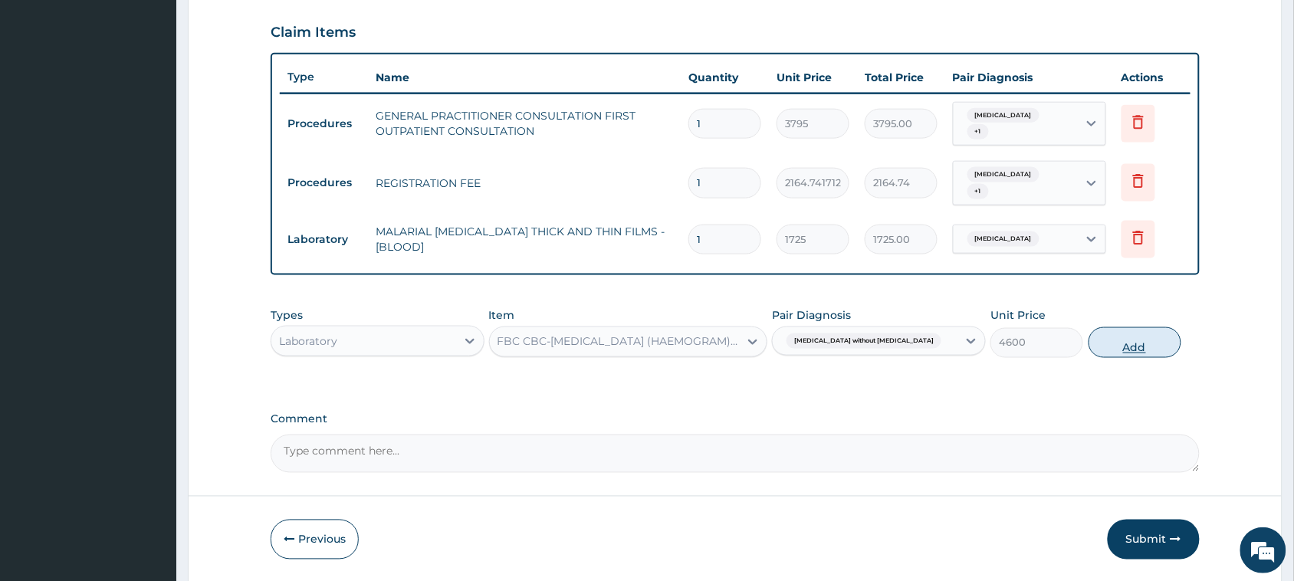
click at [1117, 337] on button "Add" at bounding box center [1134, 342] width 93 height 31
type input "0"
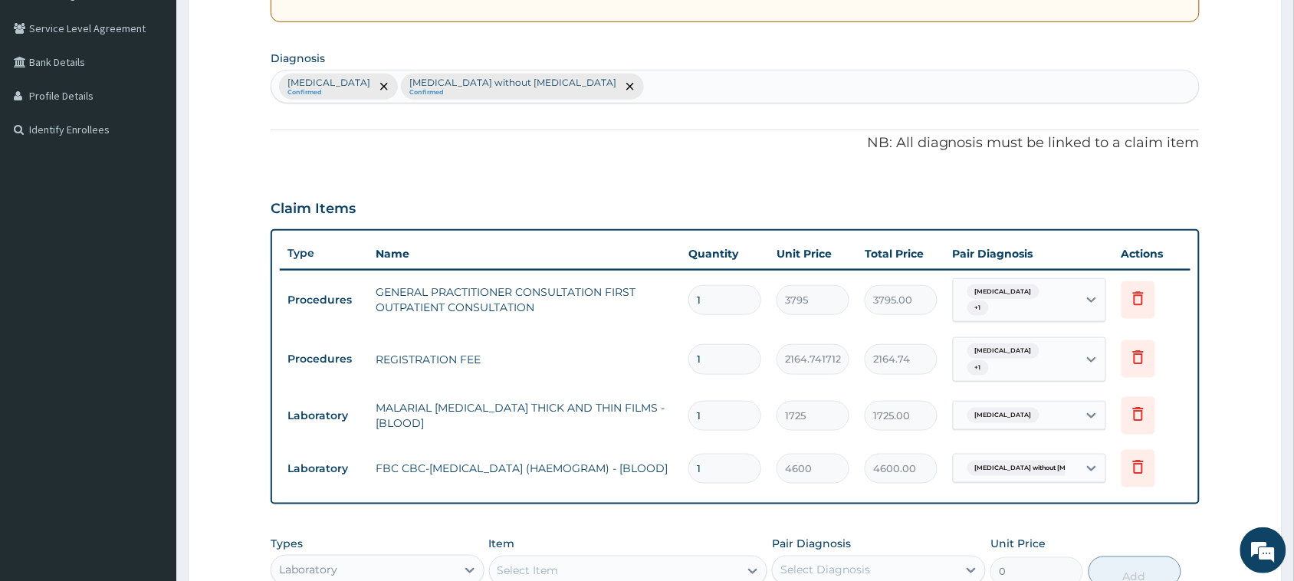
scroll to position [326, 0]
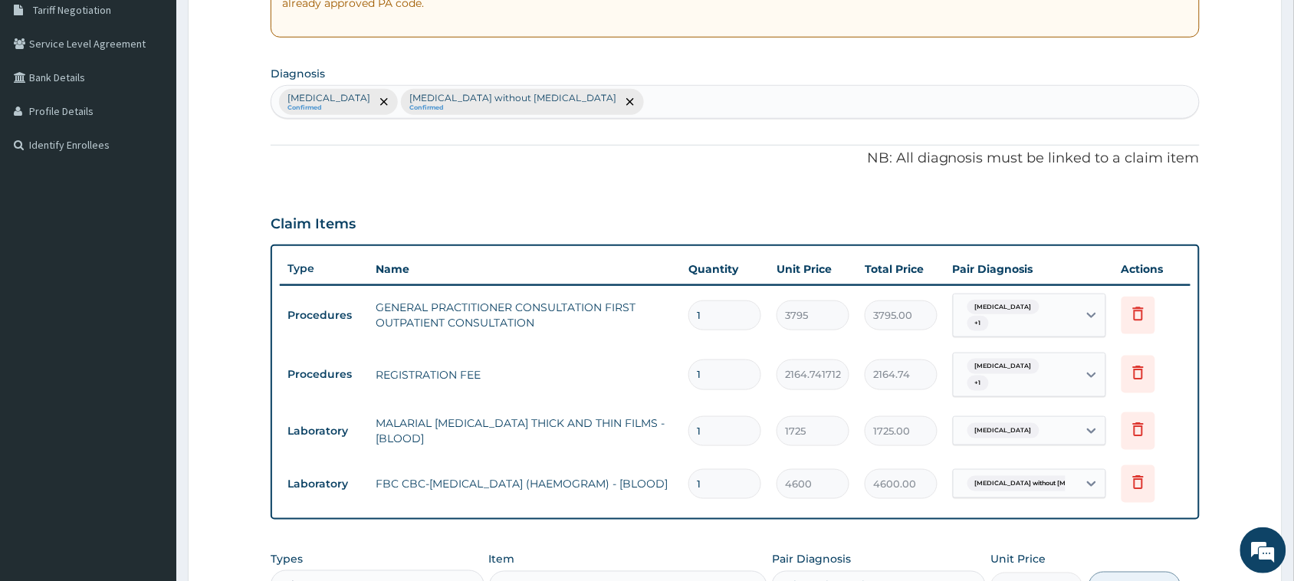
click at [669, 102] on div "Malaria, unspecified Confirmed Sepsis without septic shock Confirmed" at bounding box center [734, 102] width 927 height 32
type input "A"
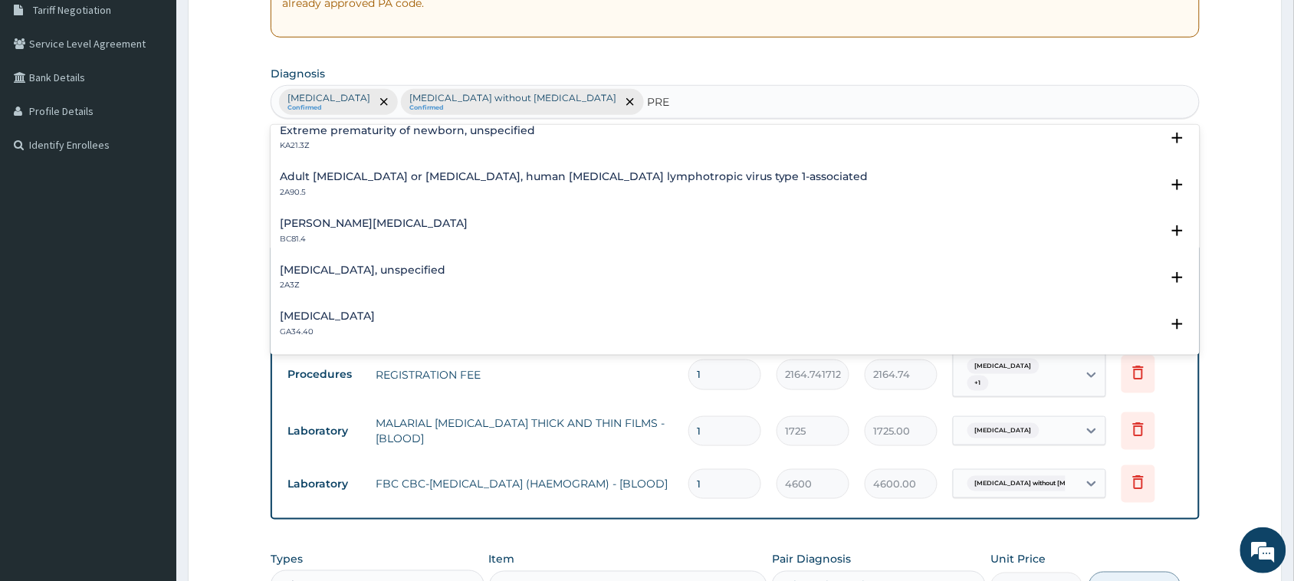
scroll to position [0, 0]
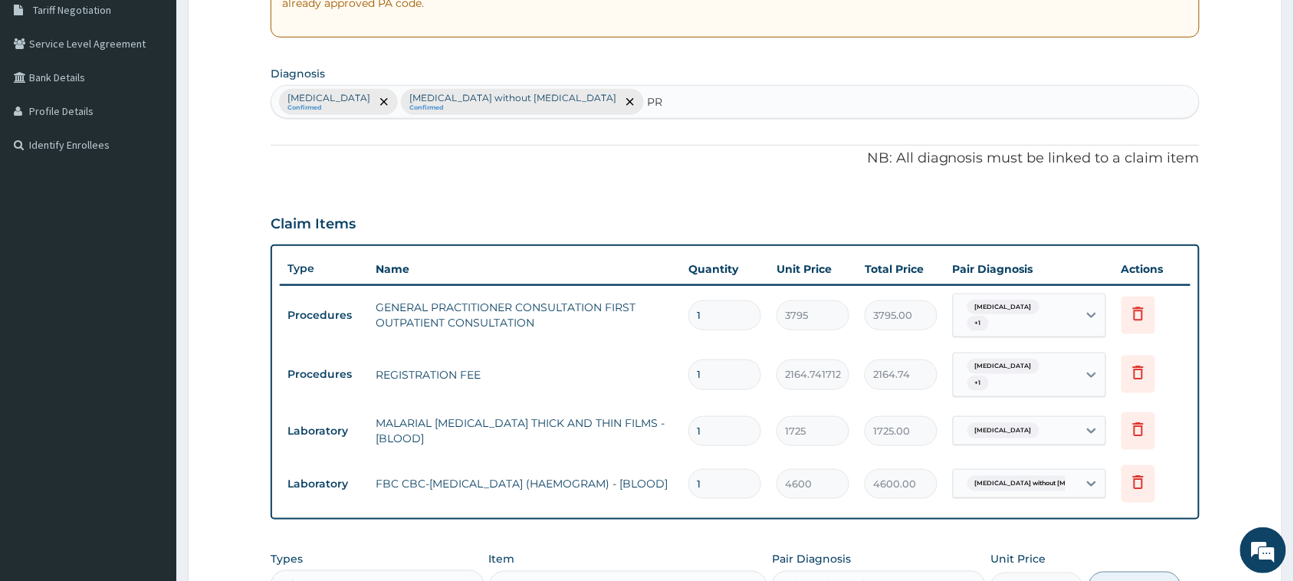
type input "P"
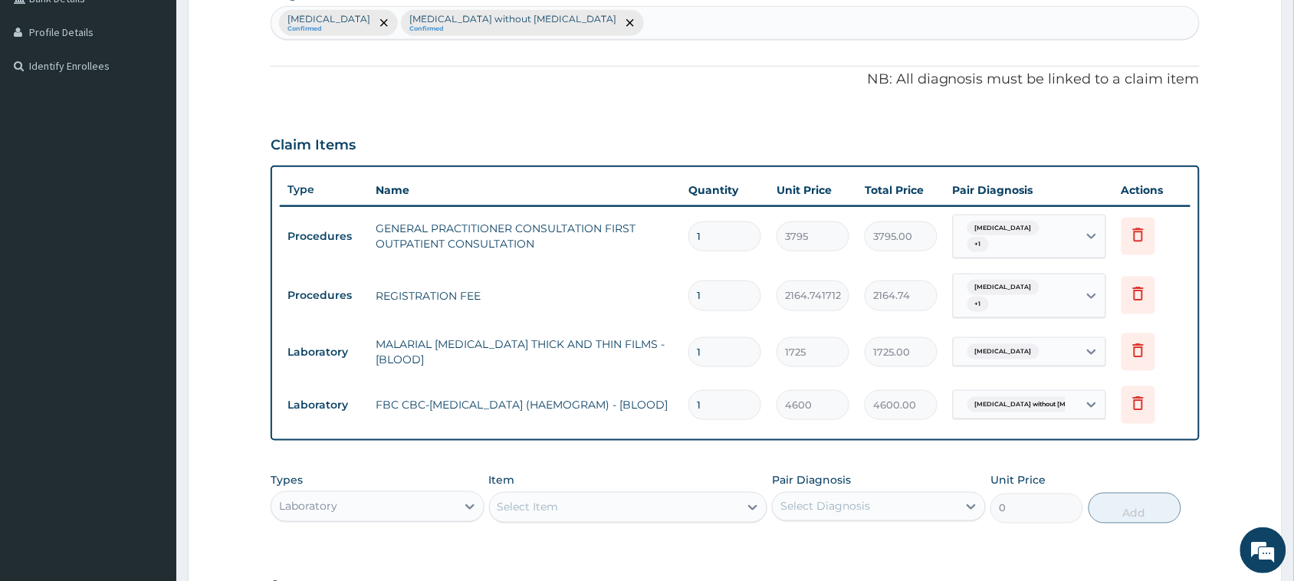
scroll to position [517, 0]
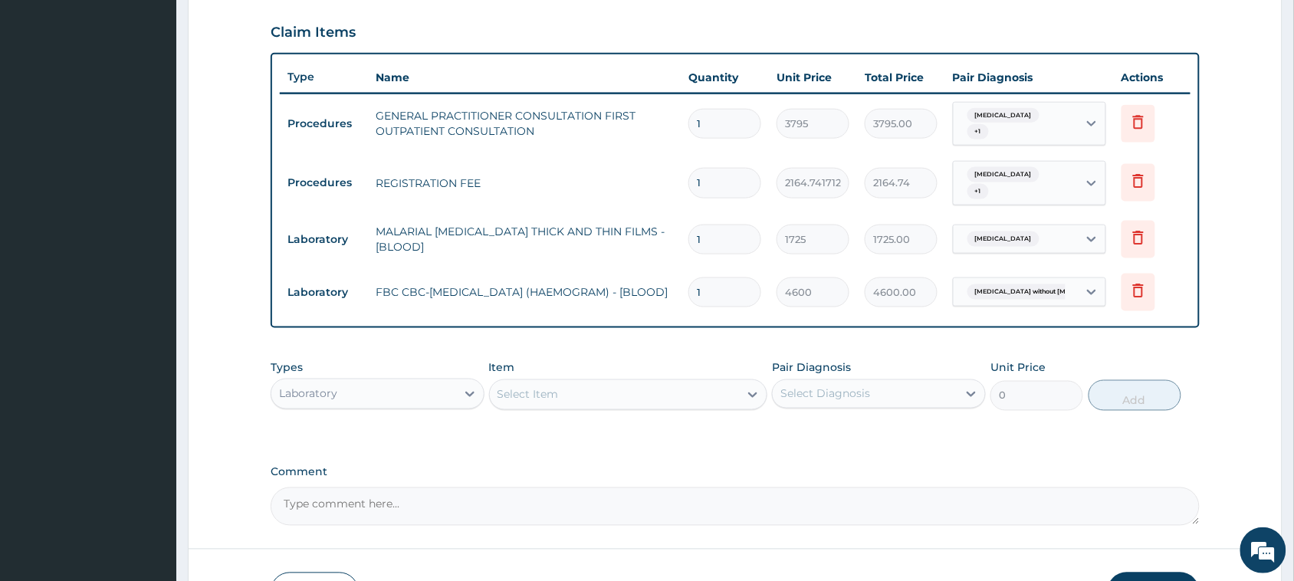
click at [423, 398] on div "Laboratory" at bounding box center [363, 394] width 185 height 25
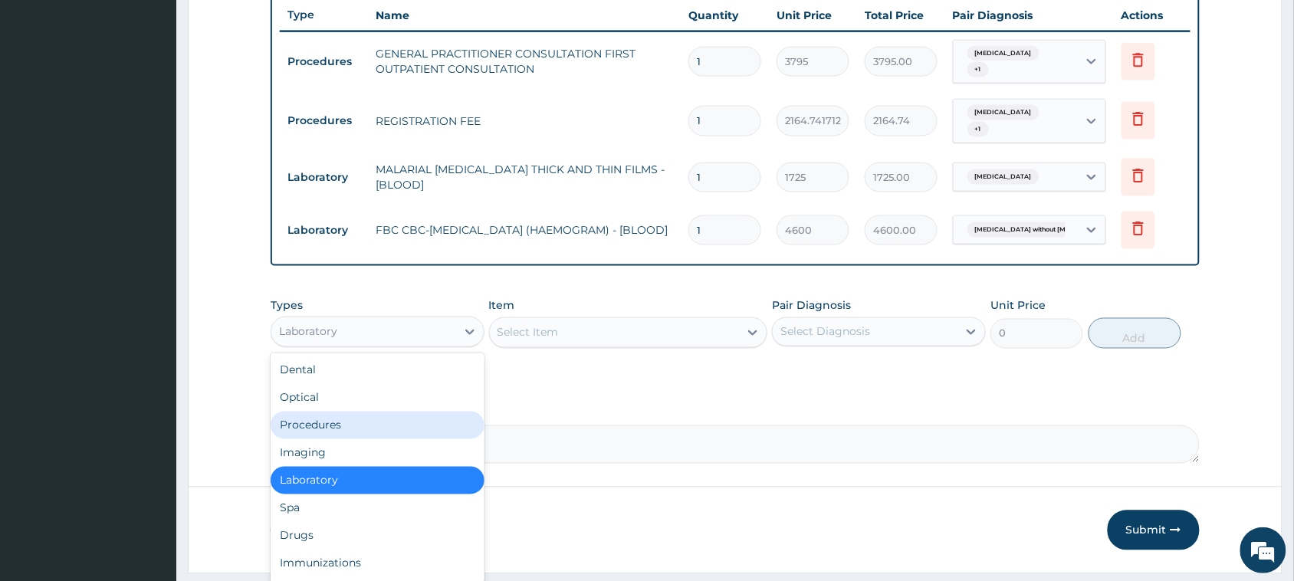
scroll to position [622, 0]
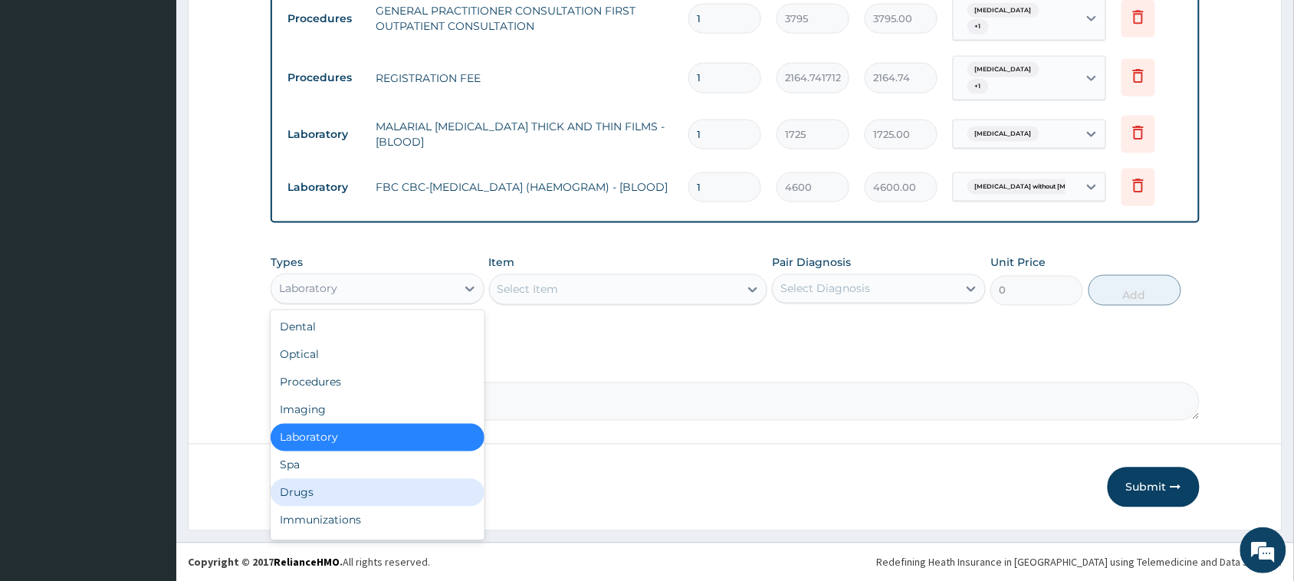
click at [333, 484] on div "Drugs" at bounding box center [378, 493] width 214 height 28
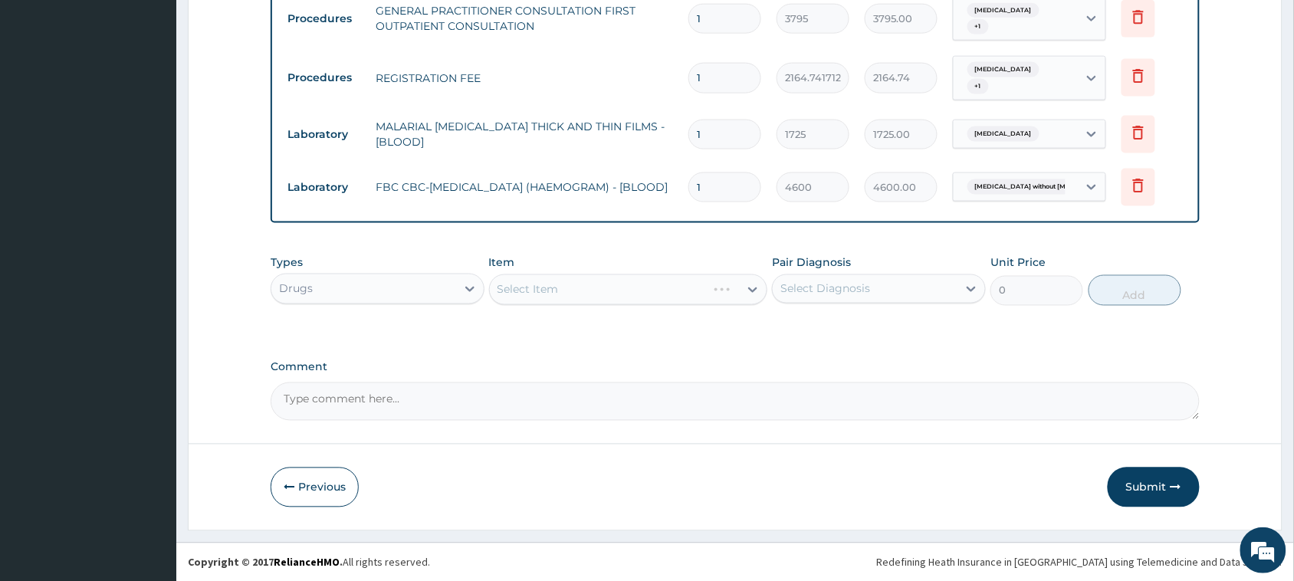
click at [573, 290] on div "Select Item" at bounding box center [628, 289] width 279 height 31
click at [549, 289] on div "Select Item" at bounding box center [527, 289] width 61 height 15
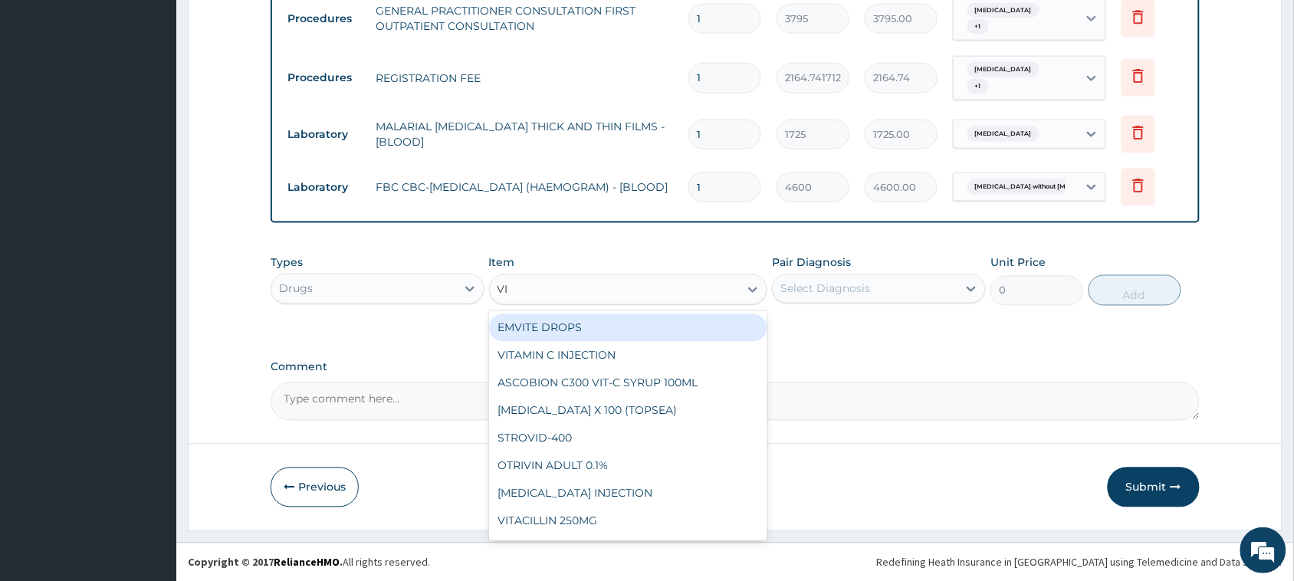
type input "VIT"
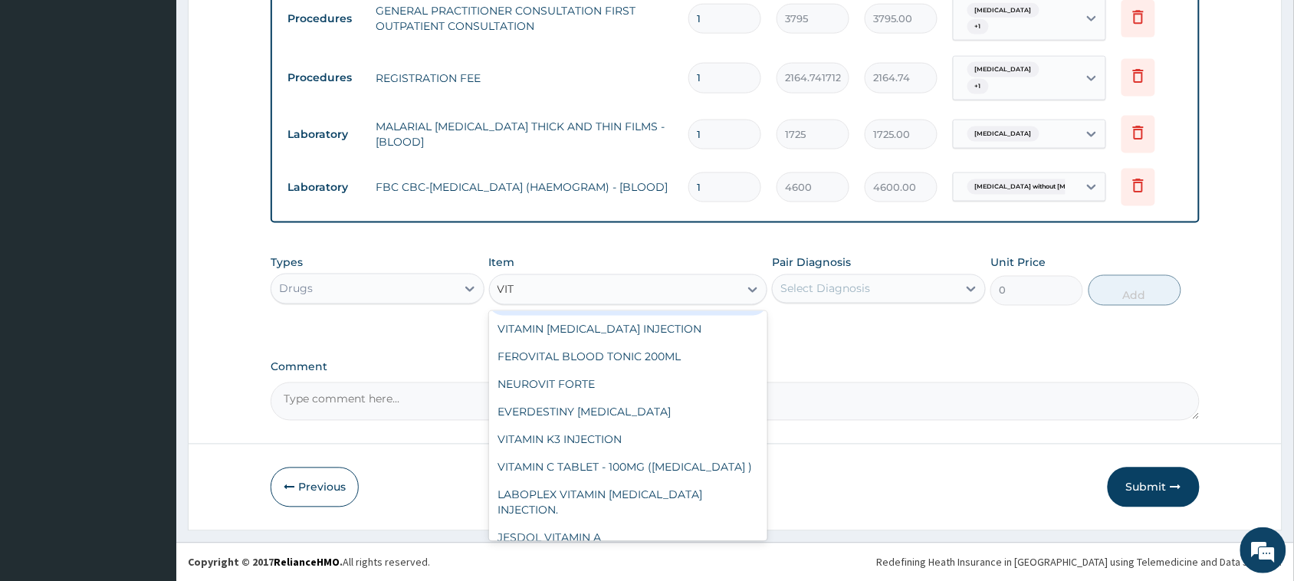
scroll to position [261, 0]
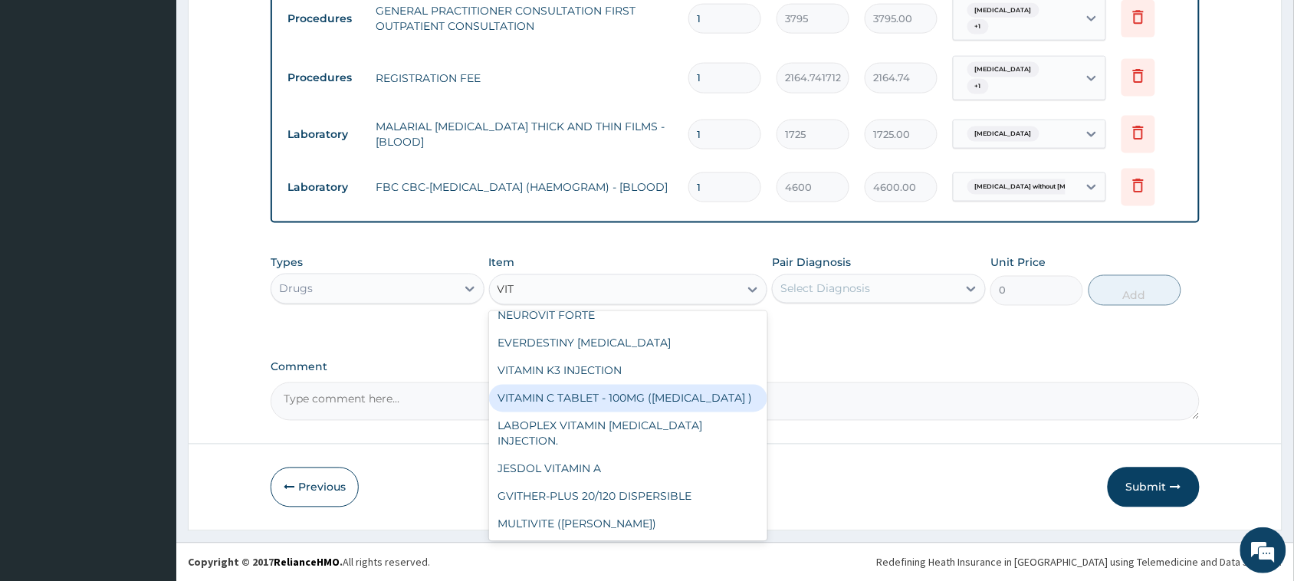
click at [638, 393] on div "VITAMIN C TABLET - 100MG (ASCORBIC ACID )" at bounding box center [628, 399] width 279 height 28
type input "15"
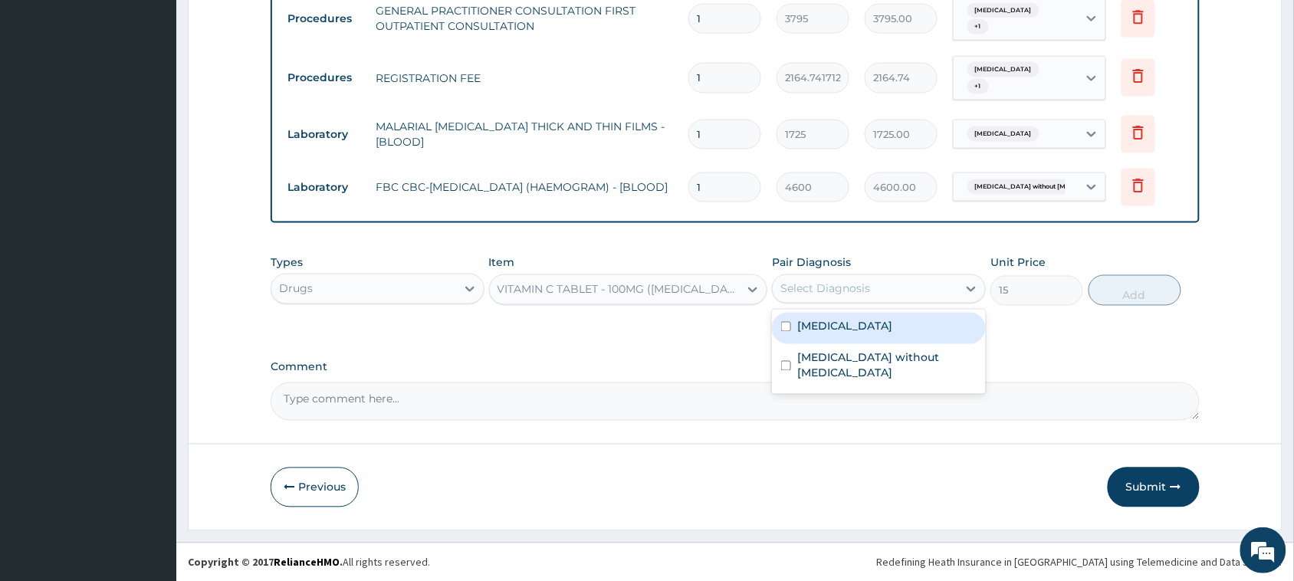
click at [895, 282] on div "Select Diagnosis" at bounding box center [864, 289] width 185 height 25
click at [892, 326] on label "[MEDICAL_DATA]" at bounding box center [844, 326] width 95 height 15
checkbox input "true"
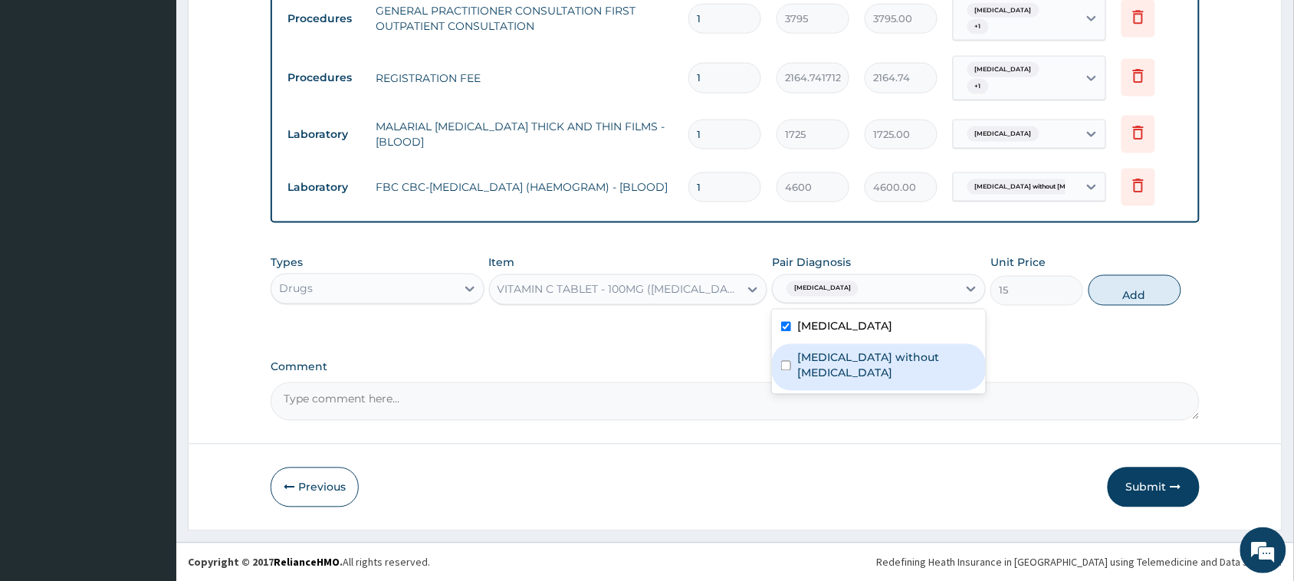
click at [875, 358] on label "[MEDICAL_DATA] without [MEDICAL_DATA]" at bounding box center [886, 365] width 179 height 31
checkbox input "true"
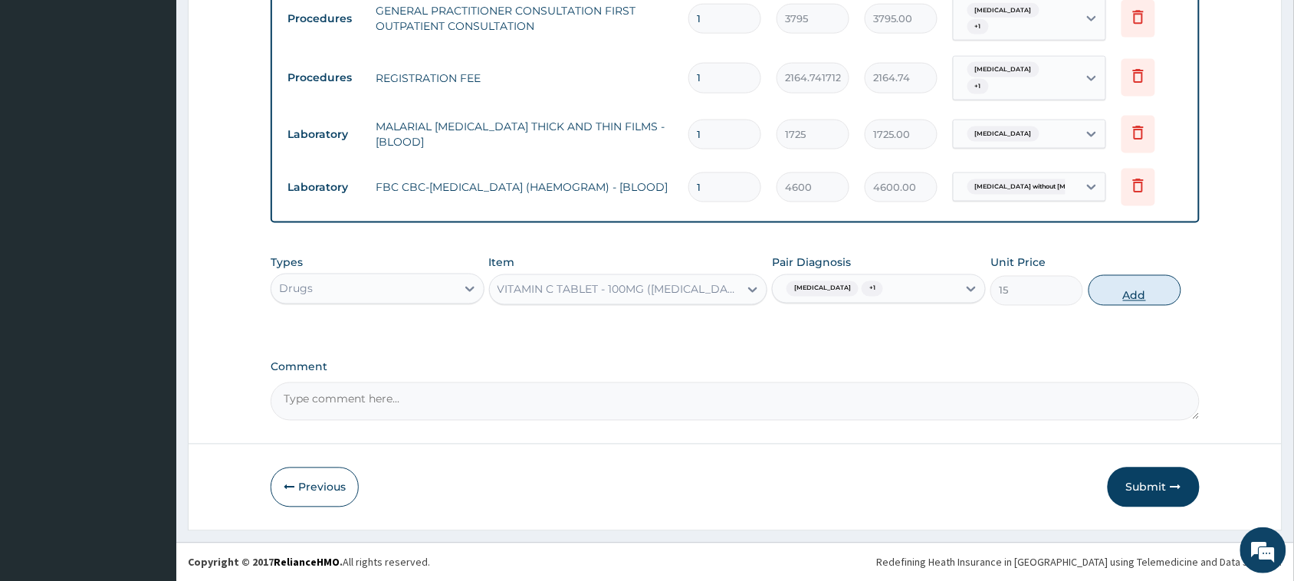
click at [1125, 285] on button "Add" at bounding box center [1134, 290] width 93 height 31
type input "0"
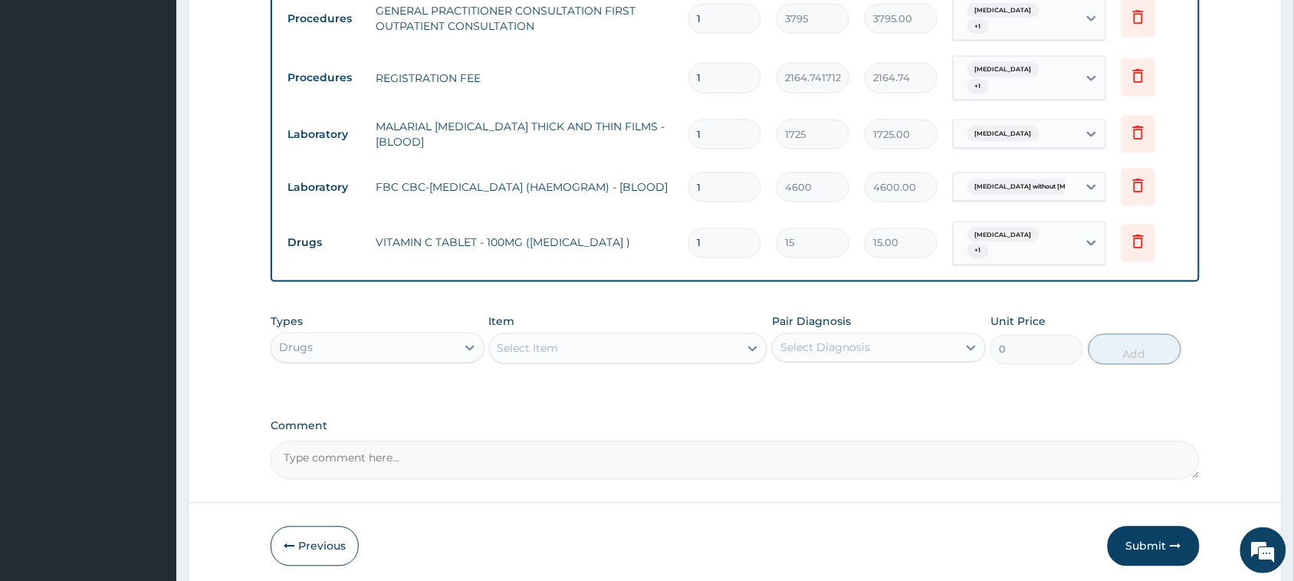
click at [618, 343] on div "Select Item" at bounding box center [615, 348] width 250 height 25
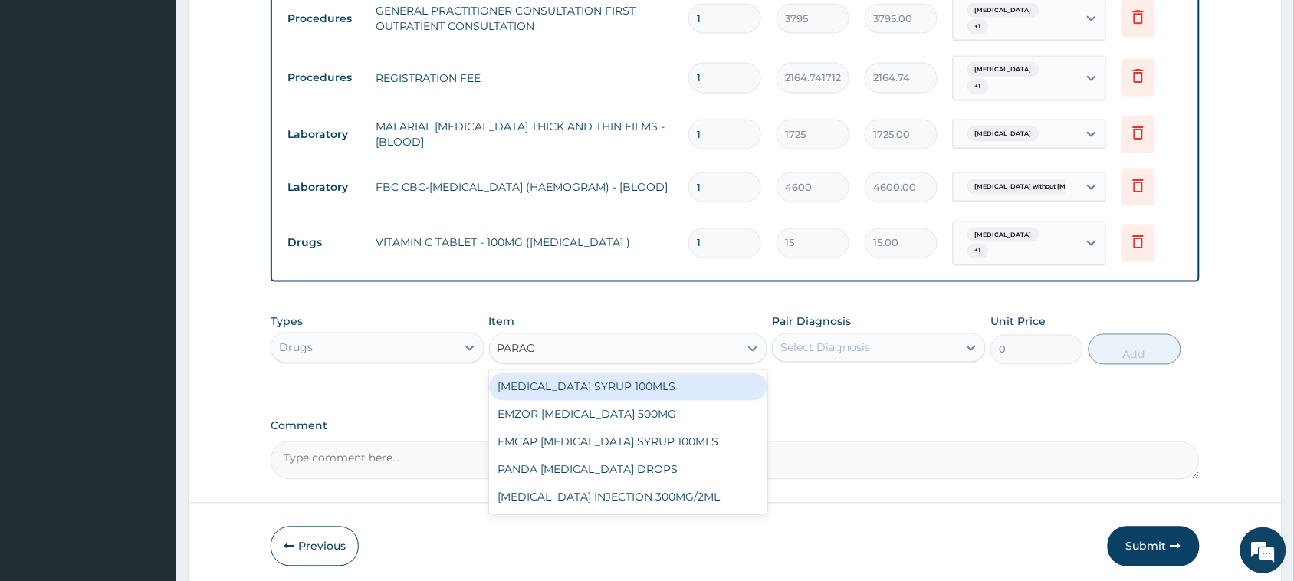
type input "PARACE"
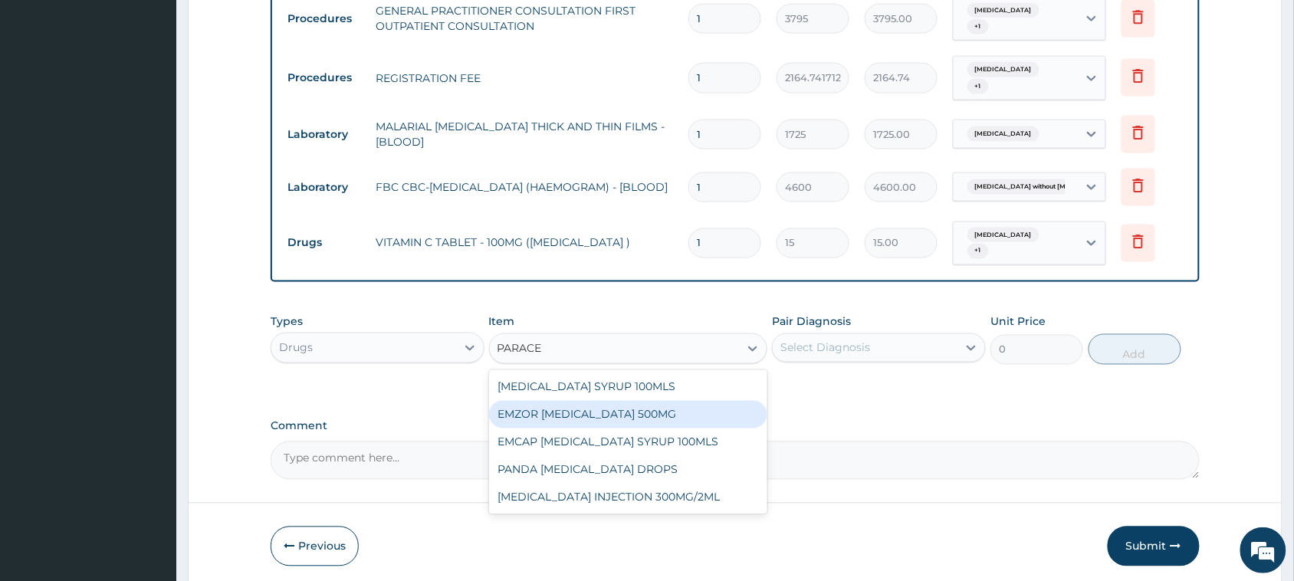
click at [676, 423] on div "EMZOR [MEDICAL_DATA] 500MG" at bounding box center [628, 415] width 279 height 28
type input "25.3"
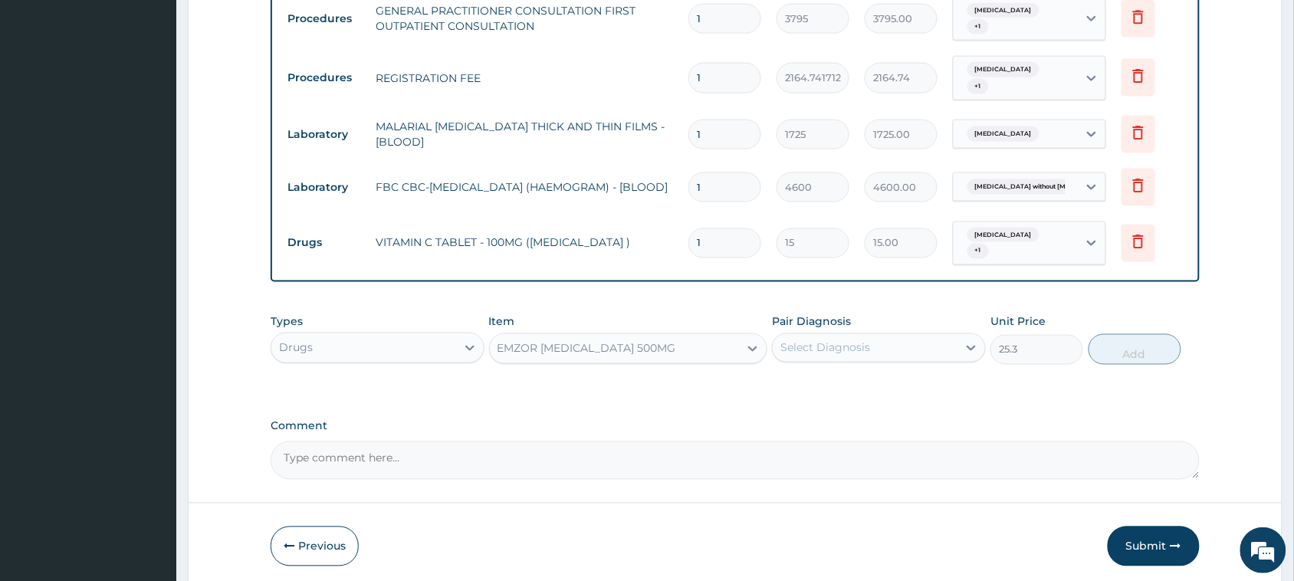
click at [860, 360] on div "Select Diagnosis" at bounding box center [864, 348] width 185 height 25
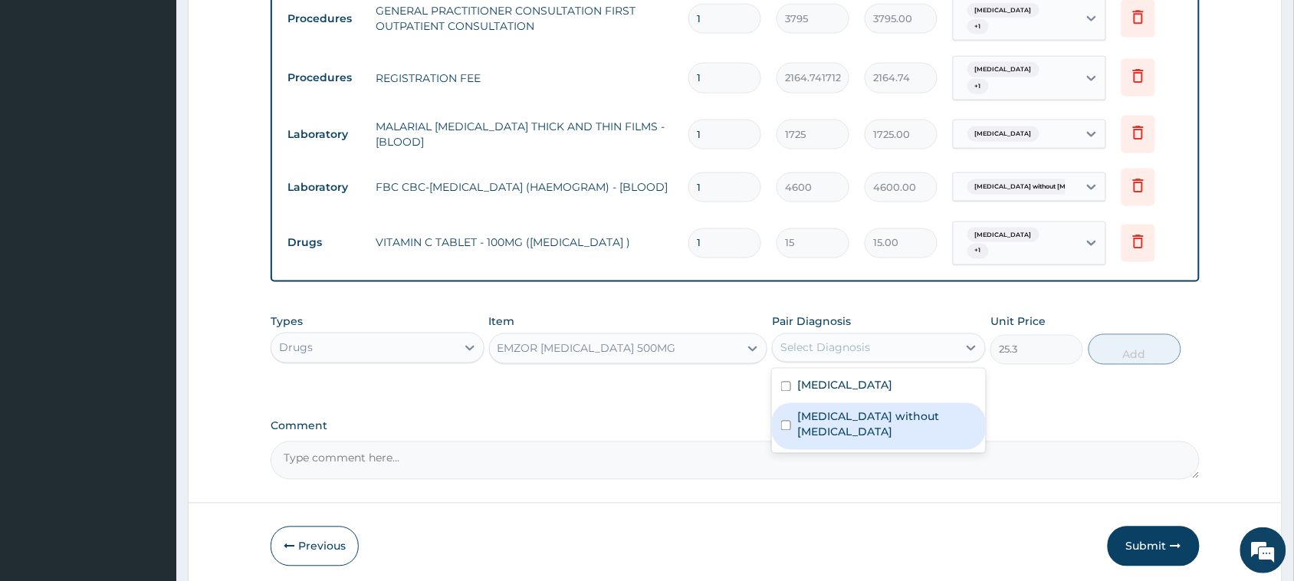
click at [875, 407] on div "[MEDICAL_DATA] without [MEDICAL_DATA]" at bounding box center [879, 426] width 214 height 47
checkbox input "true"
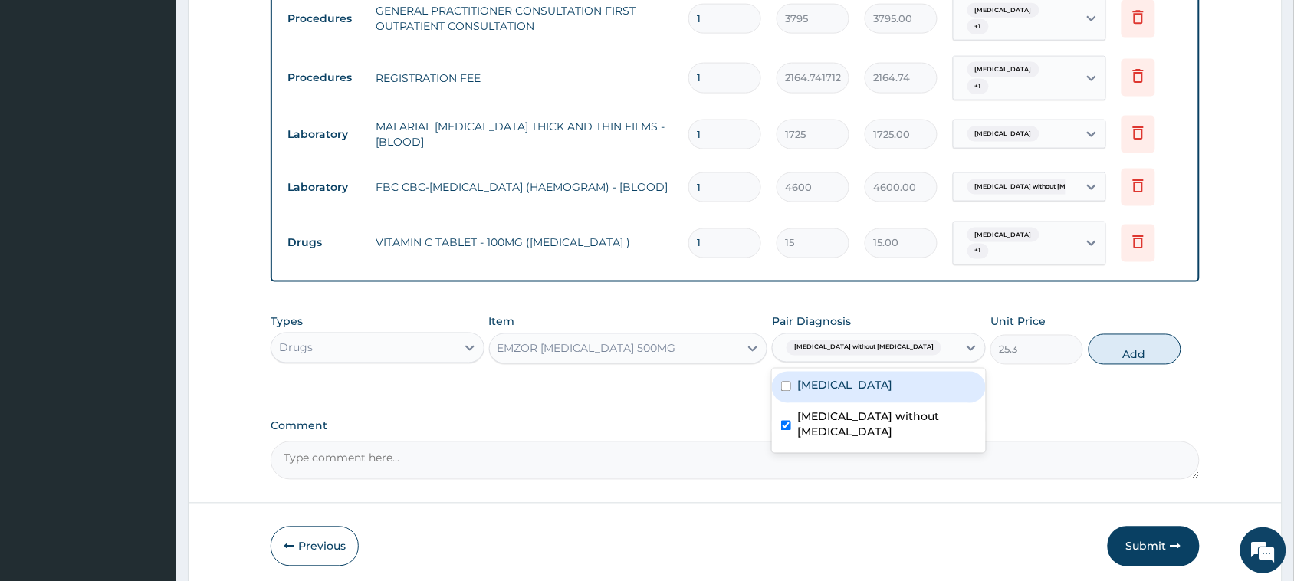
drag, startPoint x: 877, startPoint y: 392, endPoint x: 956, endPoint y: 392, distance: 78.2
click at [879, 392] on label "[MEDICAL_DATA]" at bounding box center [844, 385] width 95 height 15
checkbox input "true"
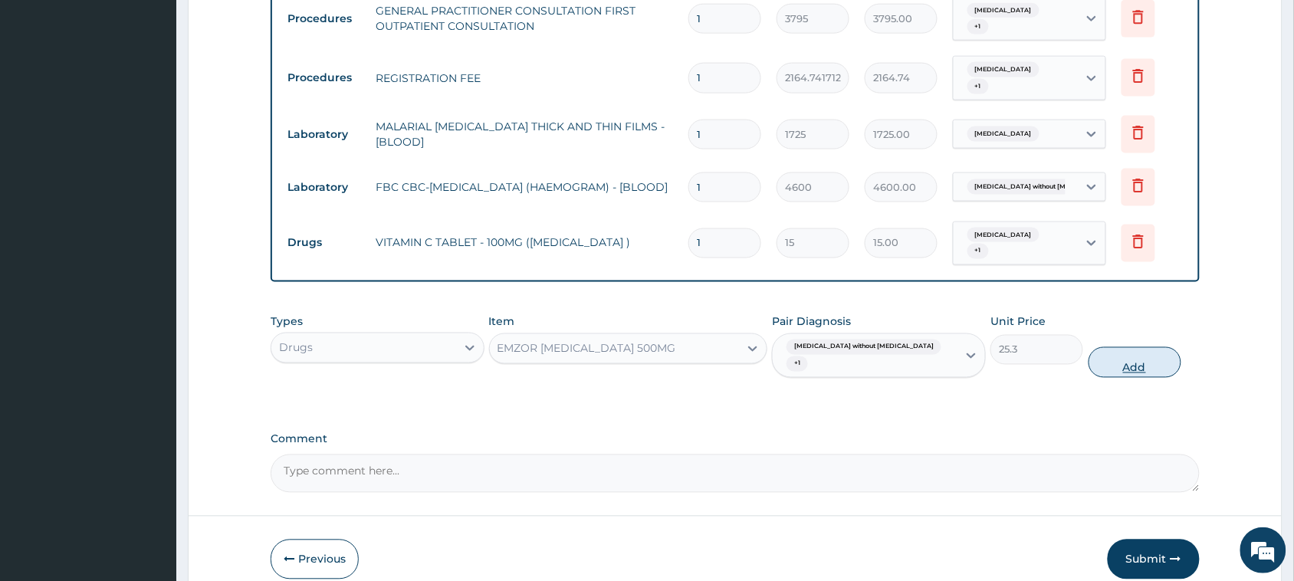
click at [1126, 351] on button "Add" at bounding box center [1134, 362] width 93 height 31
type input "0"
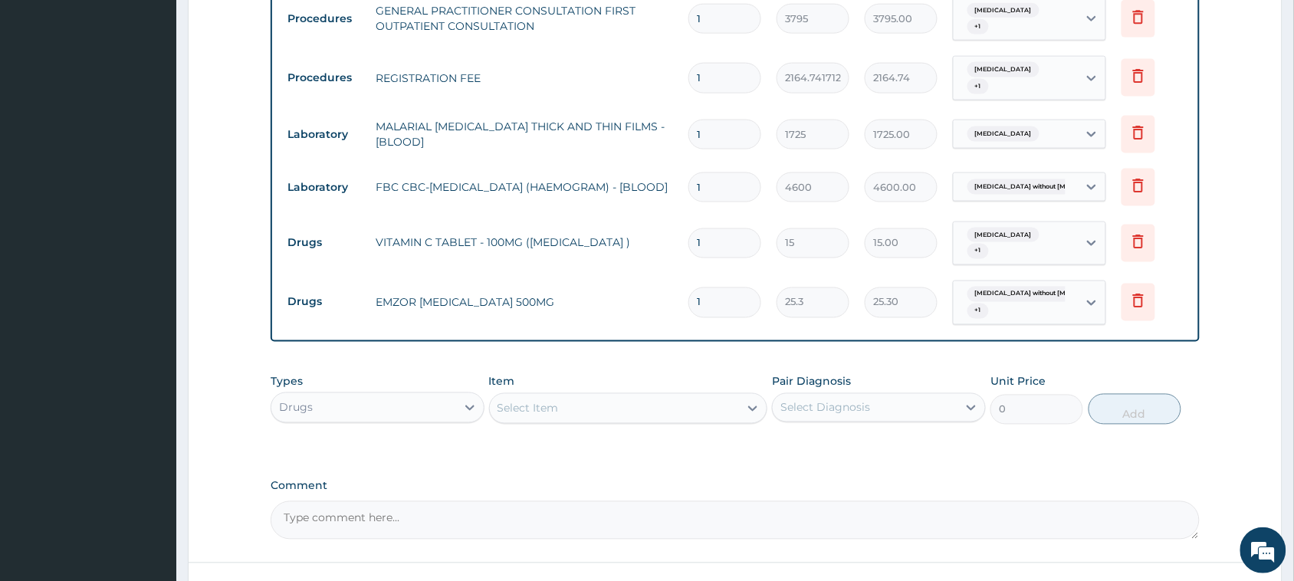
click at [611, 408] on div "Select Item" at bounding box center [615, 408] width 250 height 25
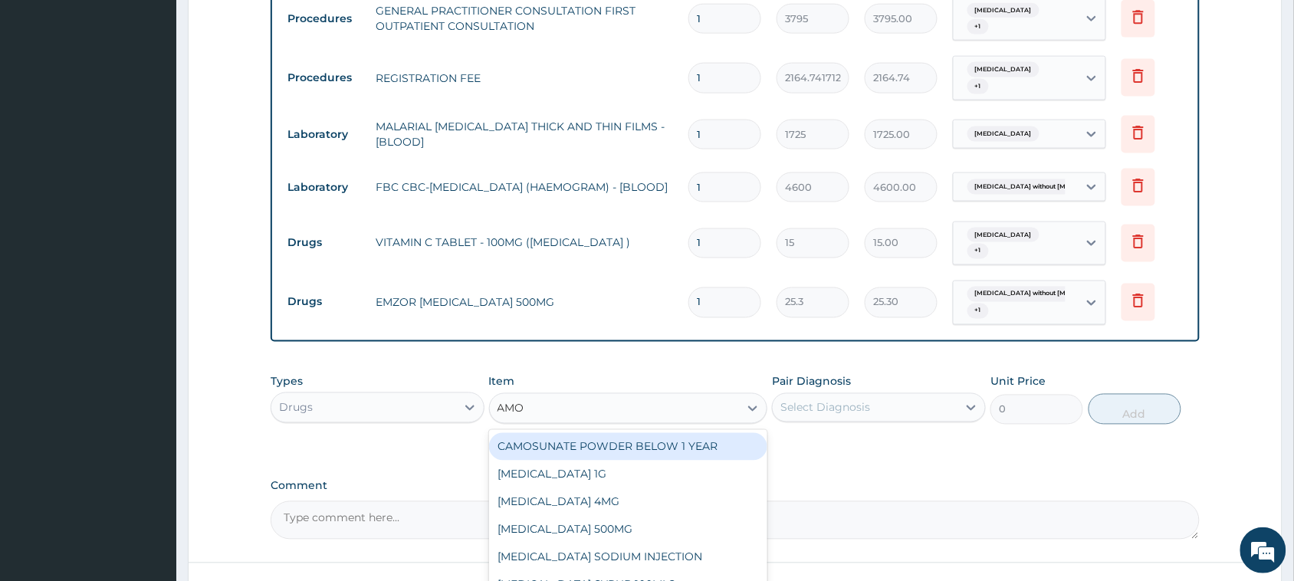
type input "AMOX"
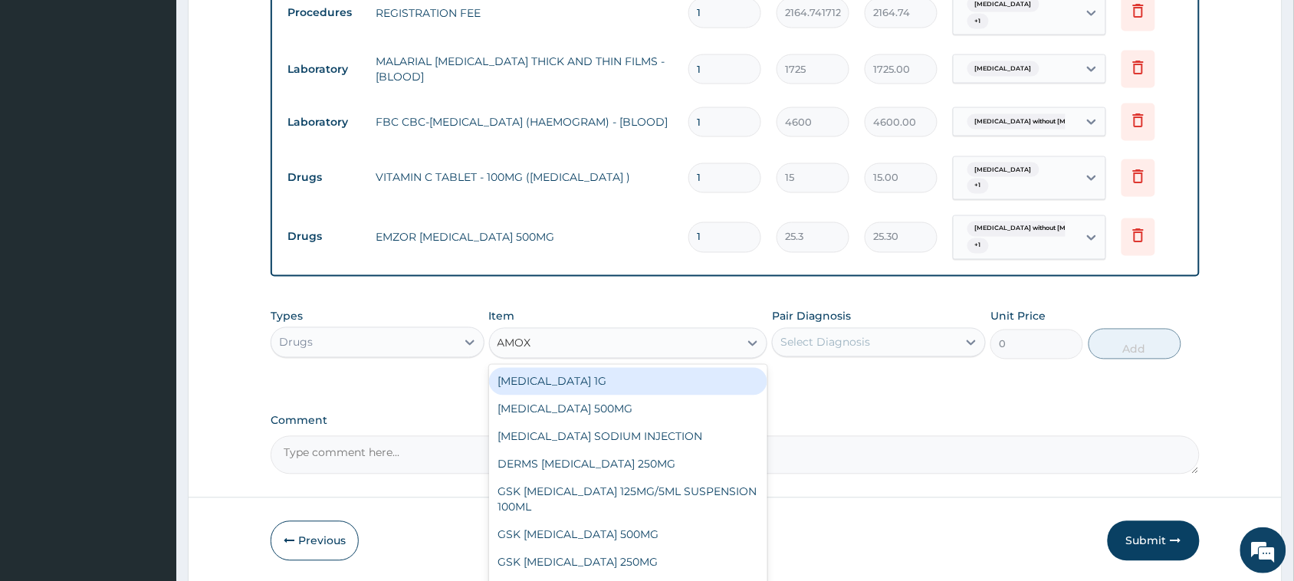
scroll to position [718, 0]
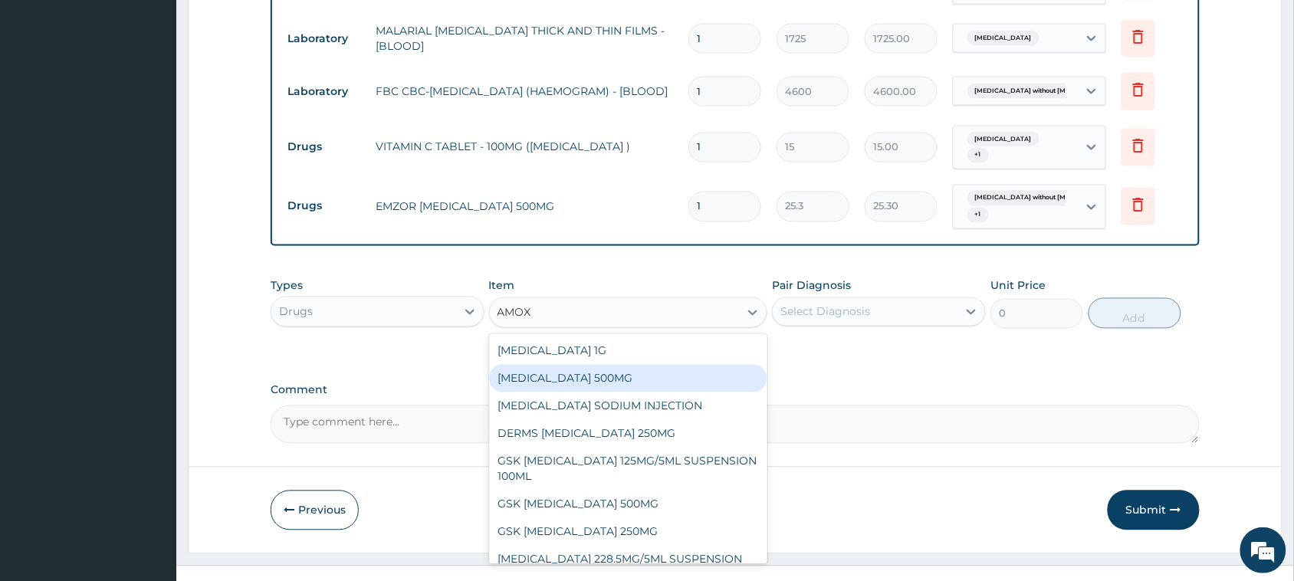
click at [632, 387] on div "[MEDICAL_DATA] 500MG" at bounding box center [628, 379] width 279 height 28
type input "75.9"
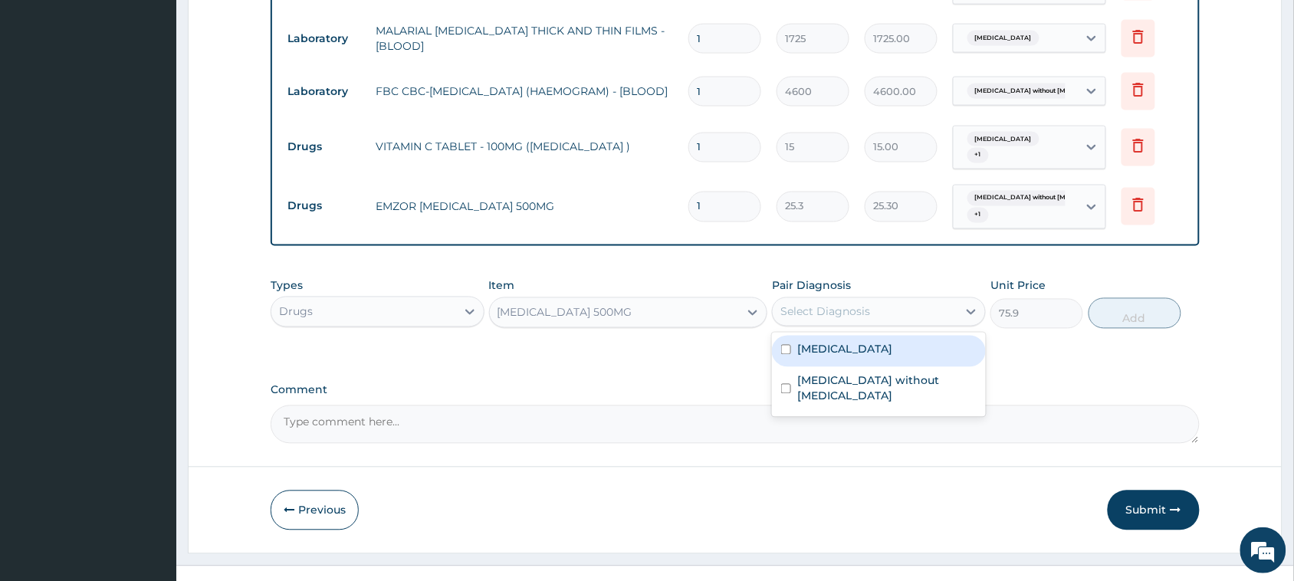
click at [855, 318] on div "Select Diagnosis" at bounding box center [825, 311] width 90 height 15
drag, startPoint x: 874, startPoint y: 361, endPoint x: 882, endPoint y: 376, distance: 17.5
click at [877, 369] on div "Malaria, unspecified Sepsis without septic shock" at bounding box center [879, 375] width 214 height 84
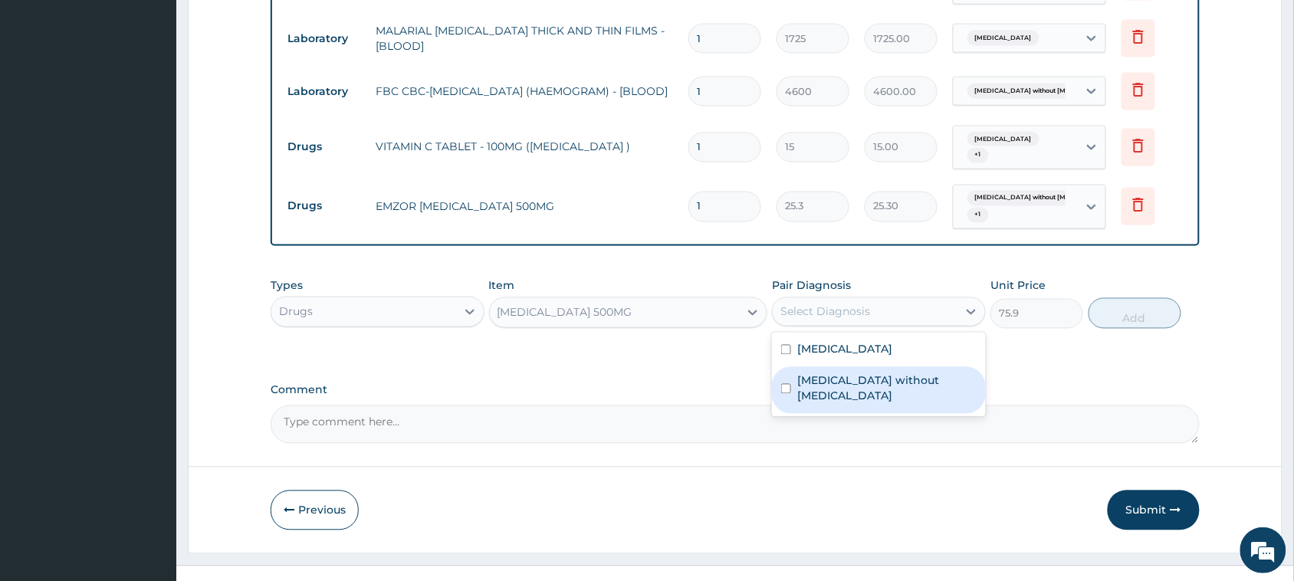
drag, startPoint x: 882, startPoint y: 376, endPoint x: 909, endPoint y: 362, distance: 30.2
click at [885, 375] on label "[MEDICAL_DATA] without [MEDICAL_DATA]" at bounding box center [886, 388] width 179 height 31
checkbox input "true"
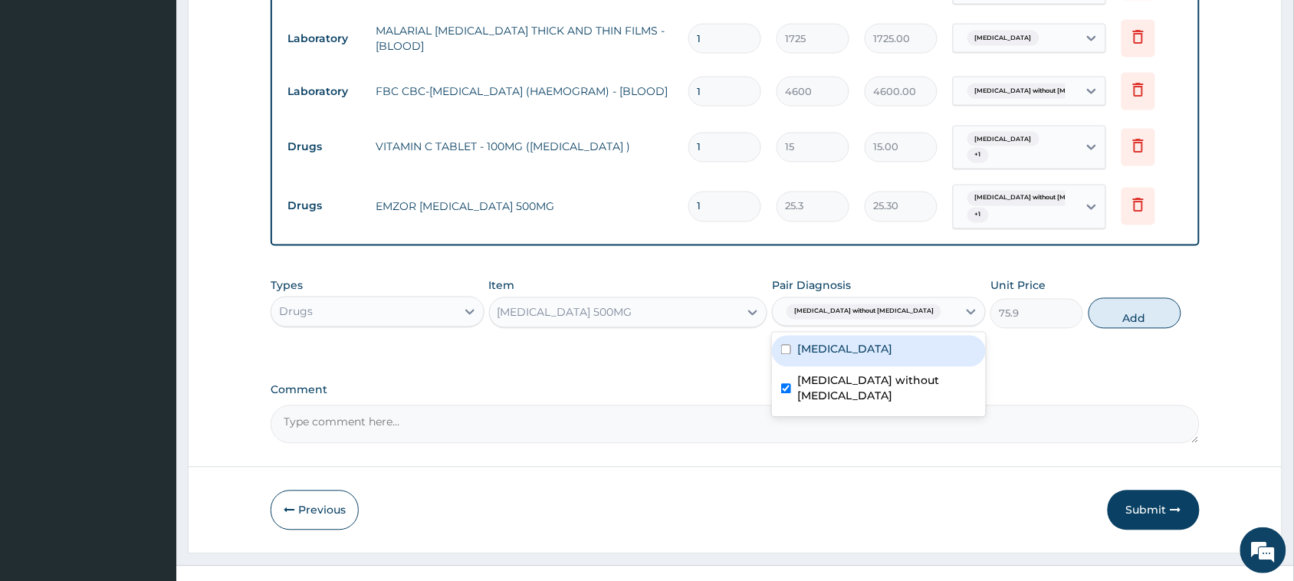
click at [886, 342] on label "[MEDICAL_DATA]" at bounding box center [844, 349] width 95 height 15
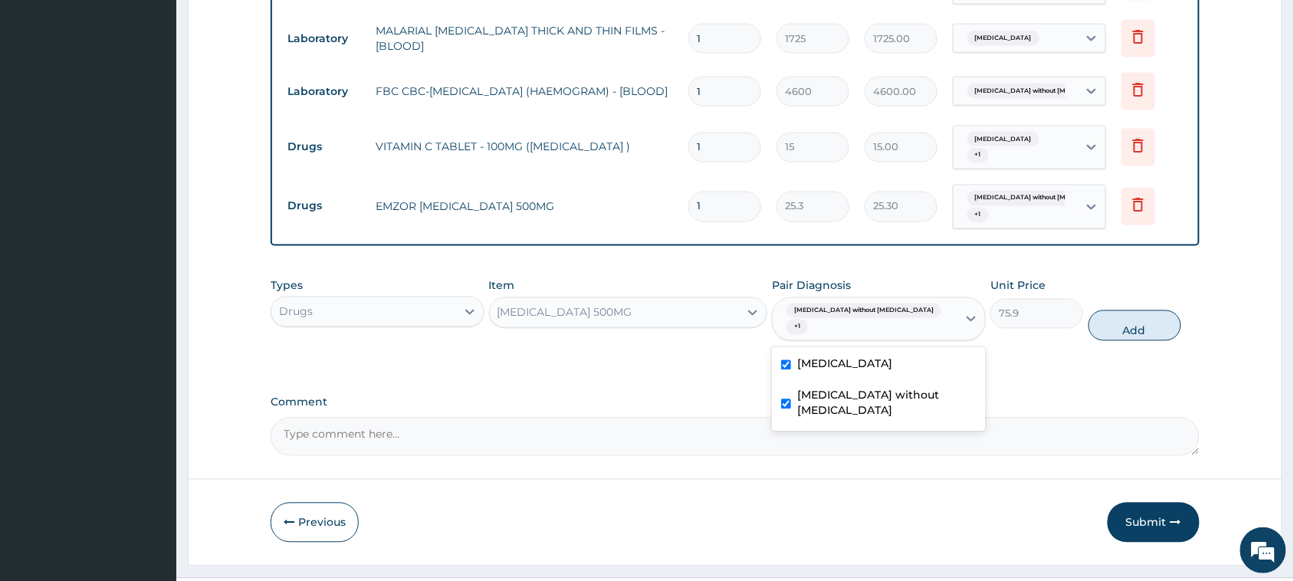
checkbox input "true"
click at [1121, 316] on button "Add" at bounding box center [1134, 325] width 93 height 31
type input "0"
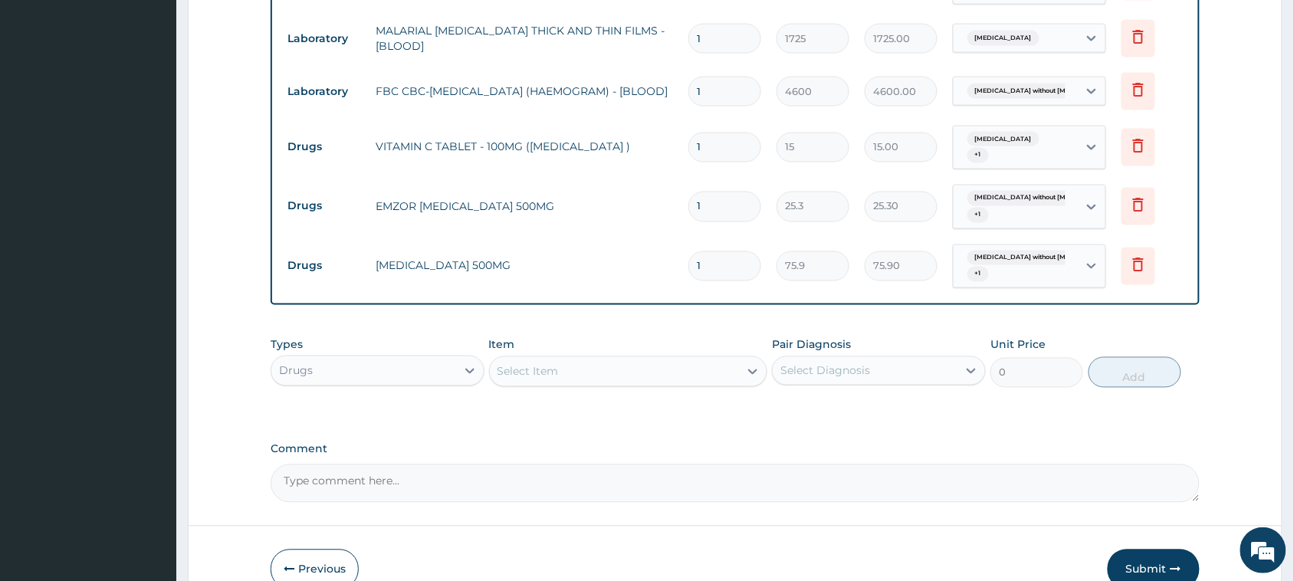
type input "15"
type input "1138.50"
type input "15"
click at [729, 212] on input "1" at bounding box center [724, 207] width 73 height 30
type input "18"
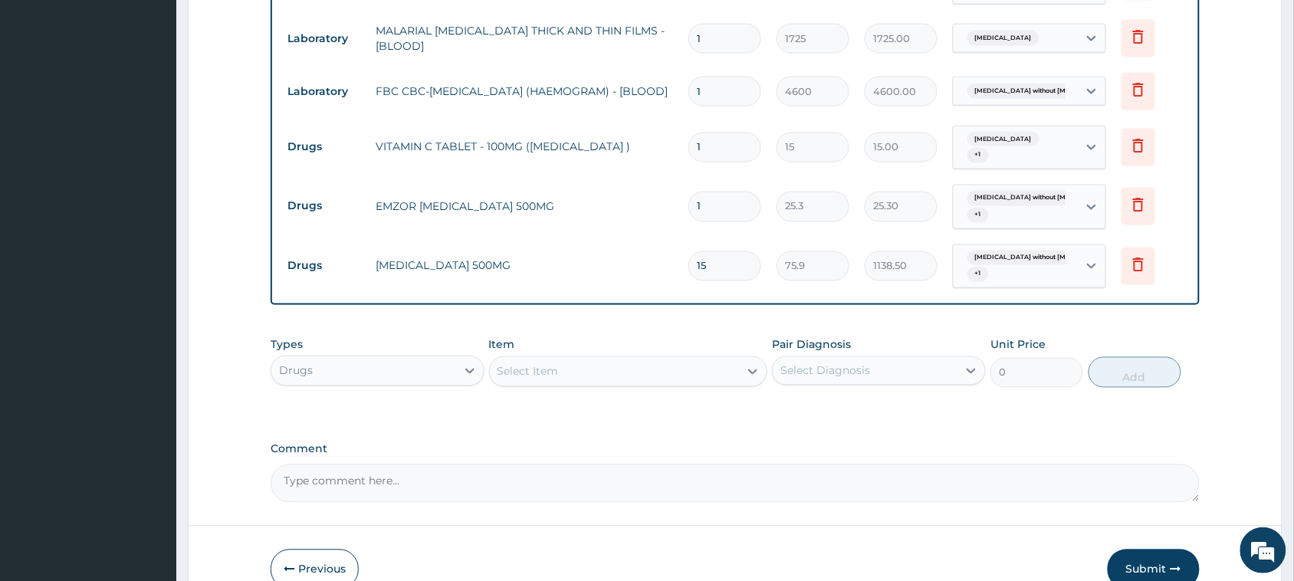
type input "455.40"
type input "18"
drag, startPoint x: 729, startPoint y: 270, endPoint x: 408, endPoint y: 280, distance: 320.5
click at [408, 280] on tr "Drugs AMOXICILLIN 500MG 15 75.9 1138.50 Sepsis without septic shock + 1 Delete" at bounding box center [735, 267] width 910 height 60
type input "2"
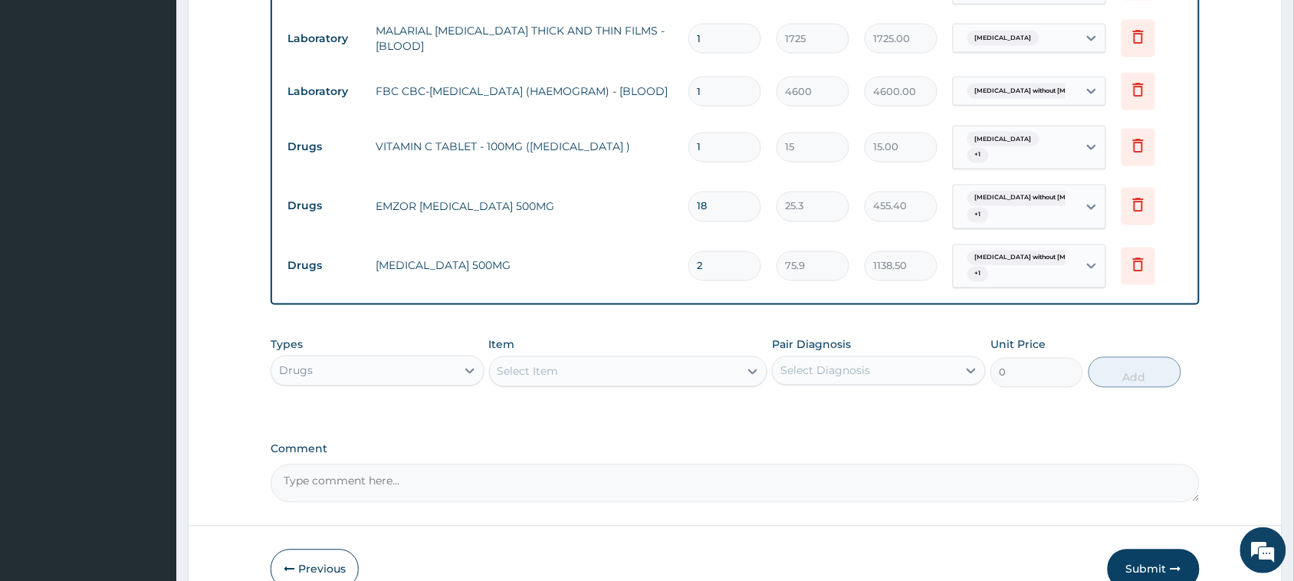
type input "151.80"
type input "20"
type input "1518.00"
type input "20"
drag, startPoint x: 719, startPoint y: 139, endPoint x: 41, endPoint y: 77, distance: 681.0
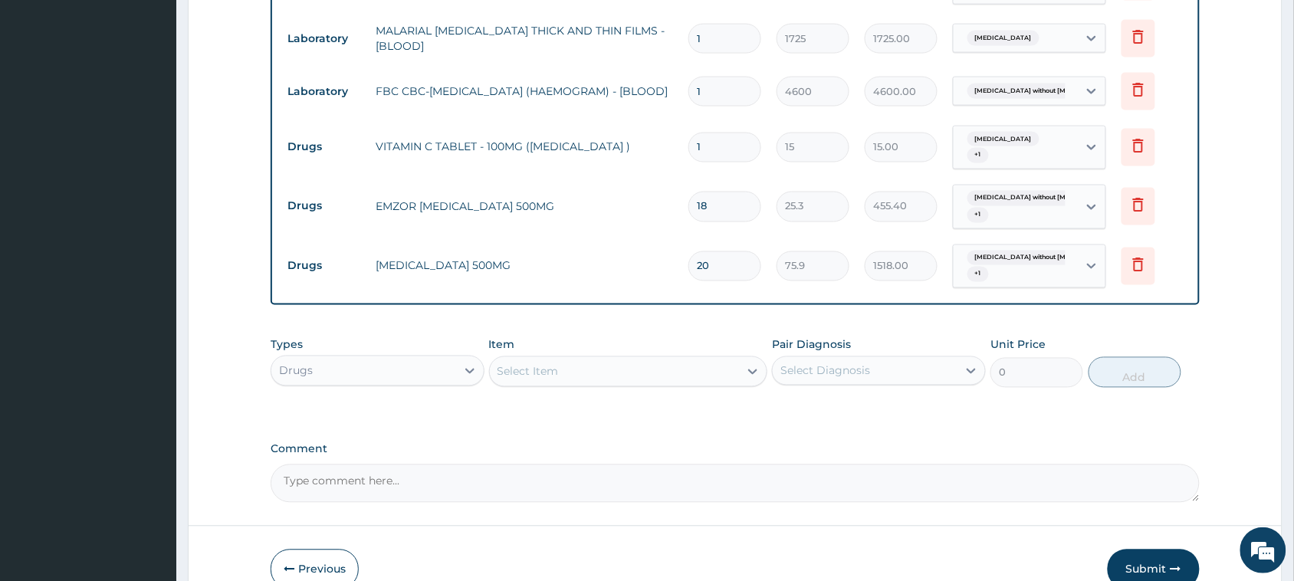
type input "8"
type input "120.00"
type input "84"
type input "1260.00"
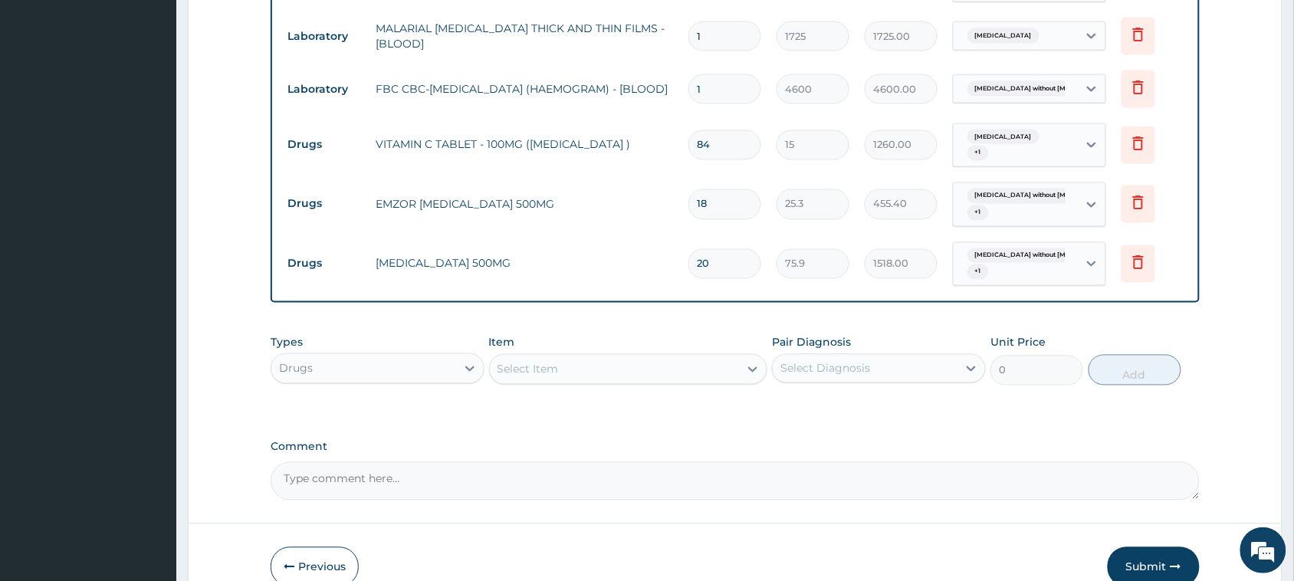
scroll to position [802, 0]
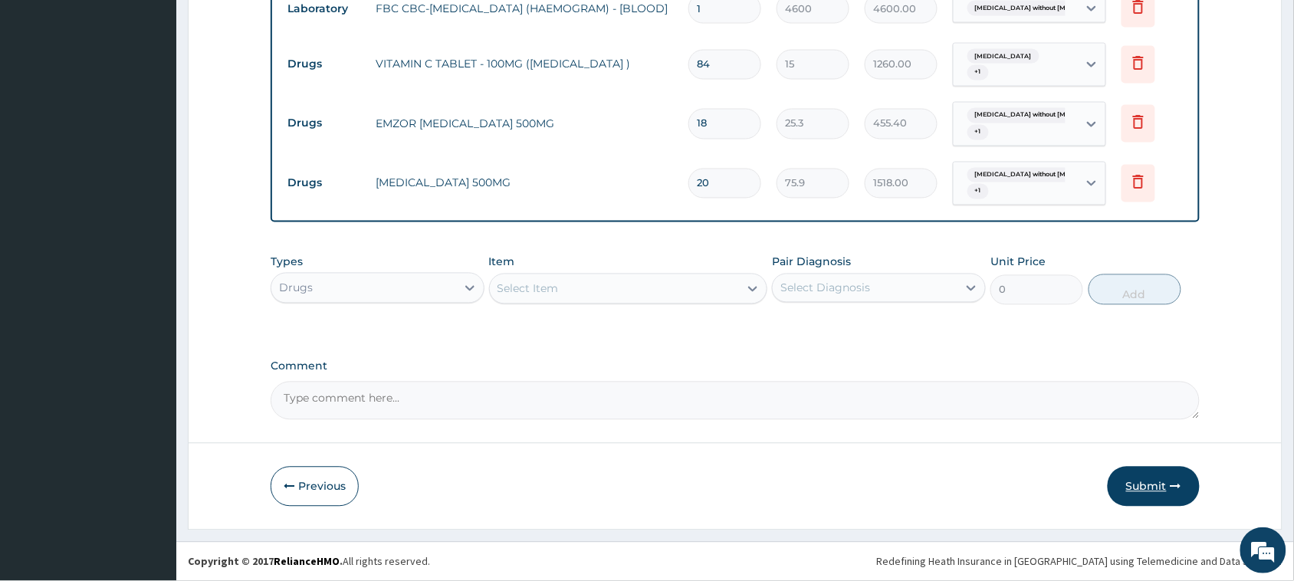
type input "84"
click at [1146, 487] on button "Submit" at bounding box center [1153, 487] width 92 height 40
click at [328, 476] on button "Previous" at bounding box center [315, 487] width 88 height 40
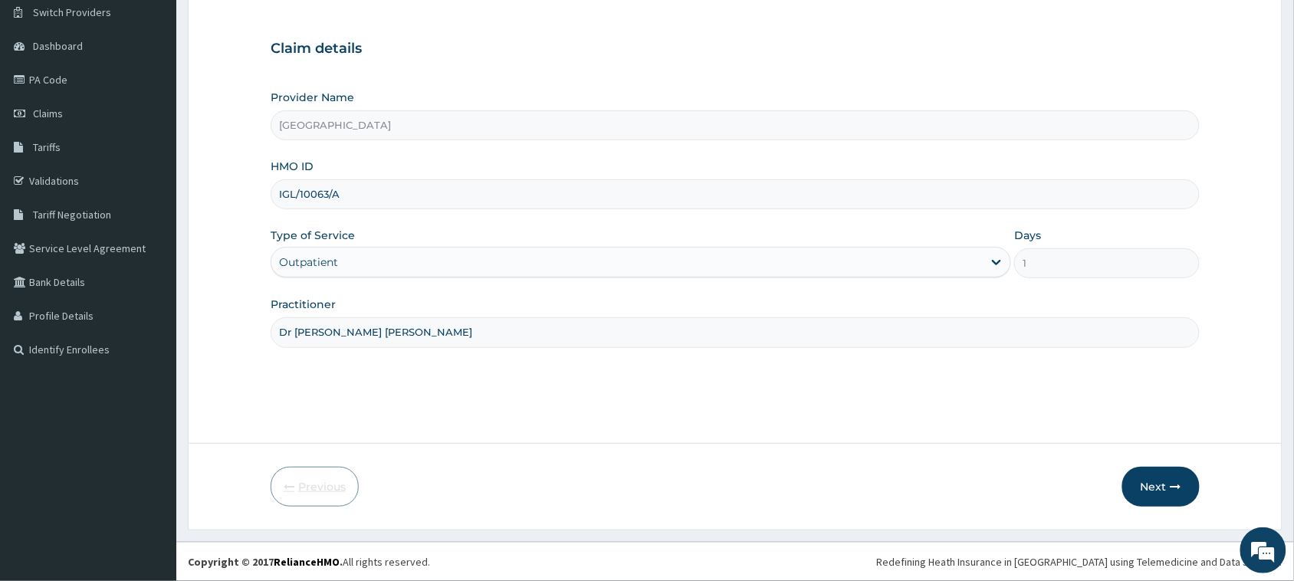
scroll to position [121, 0]
drag, startPoint x: 295, startPoint y: 192, endPoint x: 265, endPoint y: 194, distance: 29.9
click at [265, 194] on form "Step 1 of 2 Claim details Provider Name Vigor Hospitals HMO ID IGL/10063/A Type…" at bounding box center [735, 245] width 1094 height 570
click at [365, 192] on input "igl/10063/A" at bounding box center [735, 194] width 929 height 30
type input "igl/10063/a"
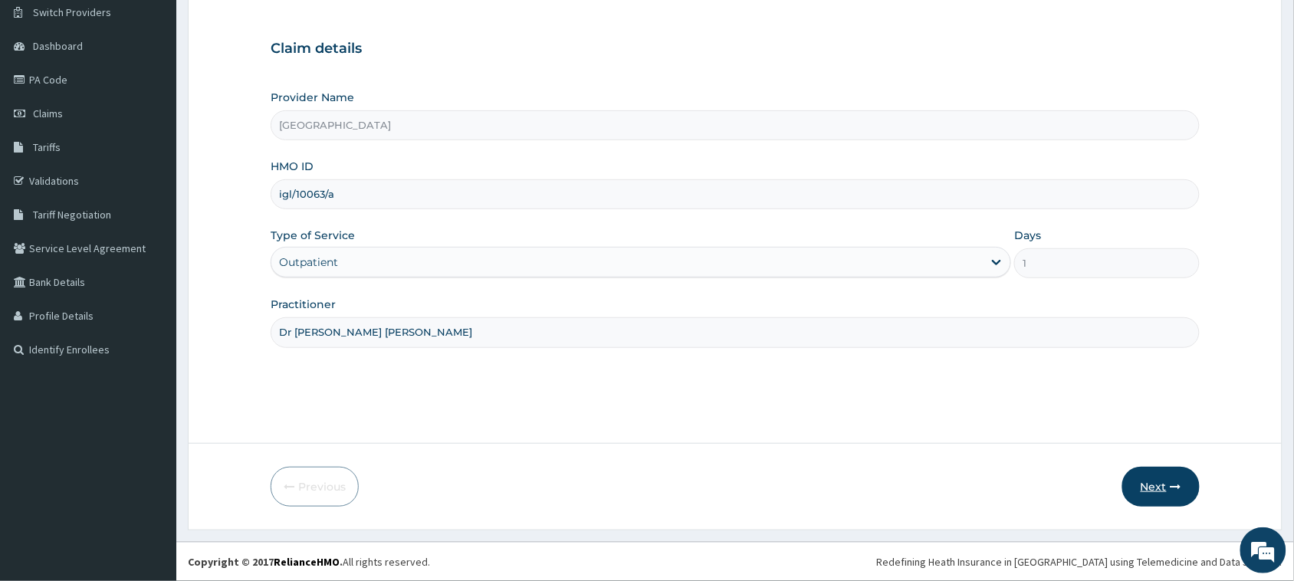
click at [1149, 492] on button "Next" at bounding box center [1160, 487] width 77 height 40
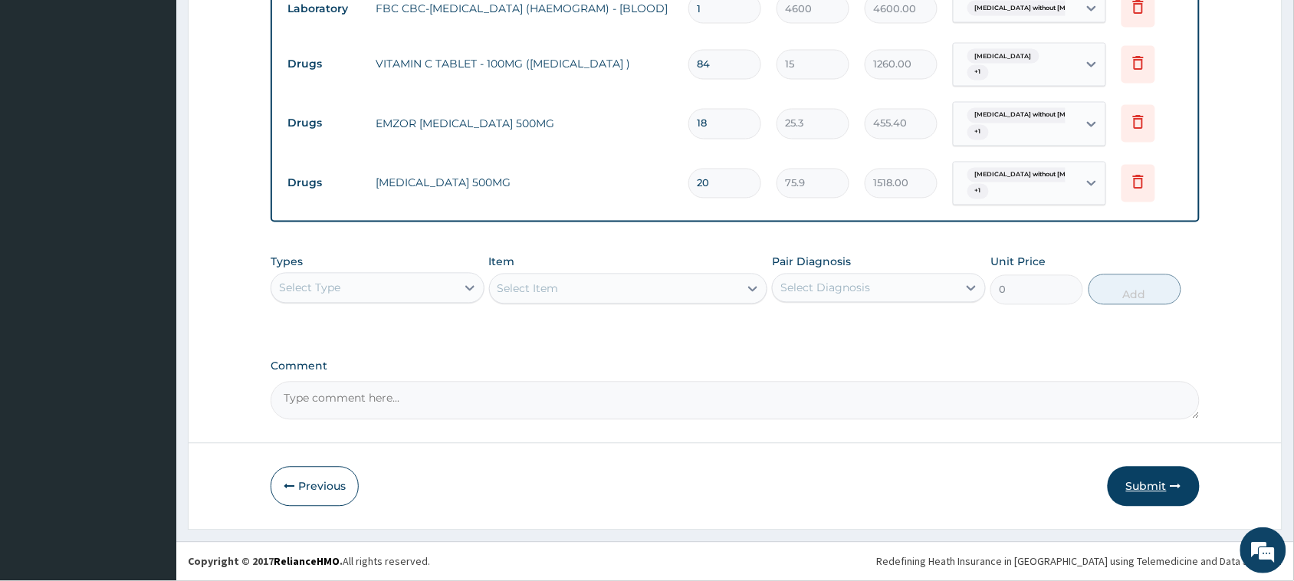
click at [1131, 485] on button "Submit" at bounding box center [1153, 487] width 92 height 40
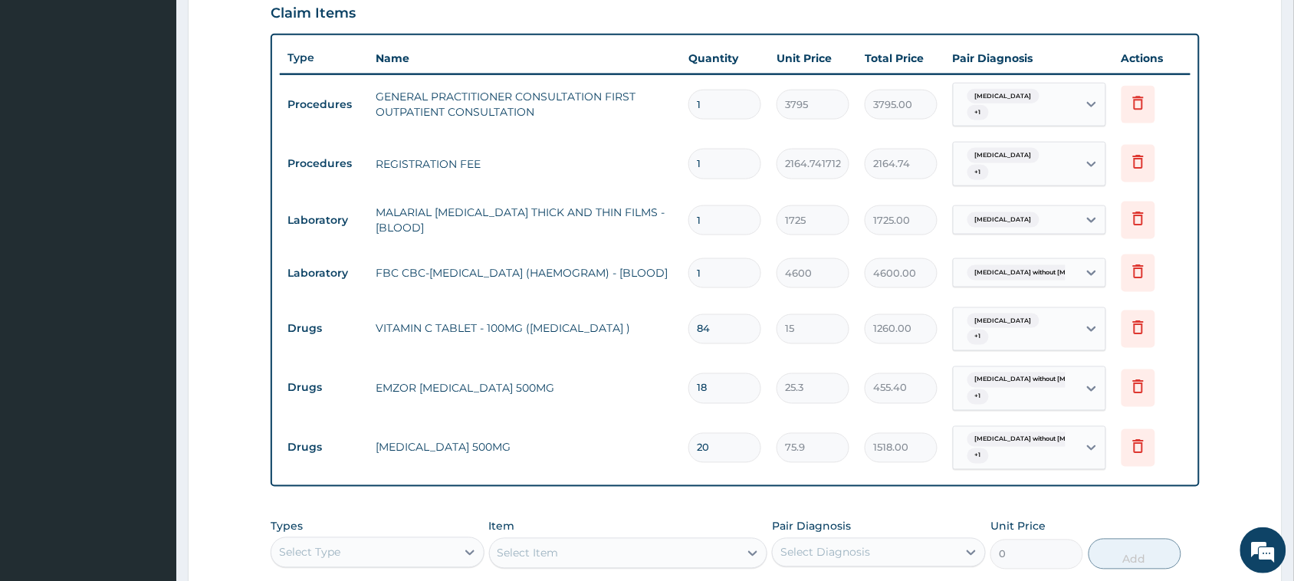
scroll to position [802, 0]
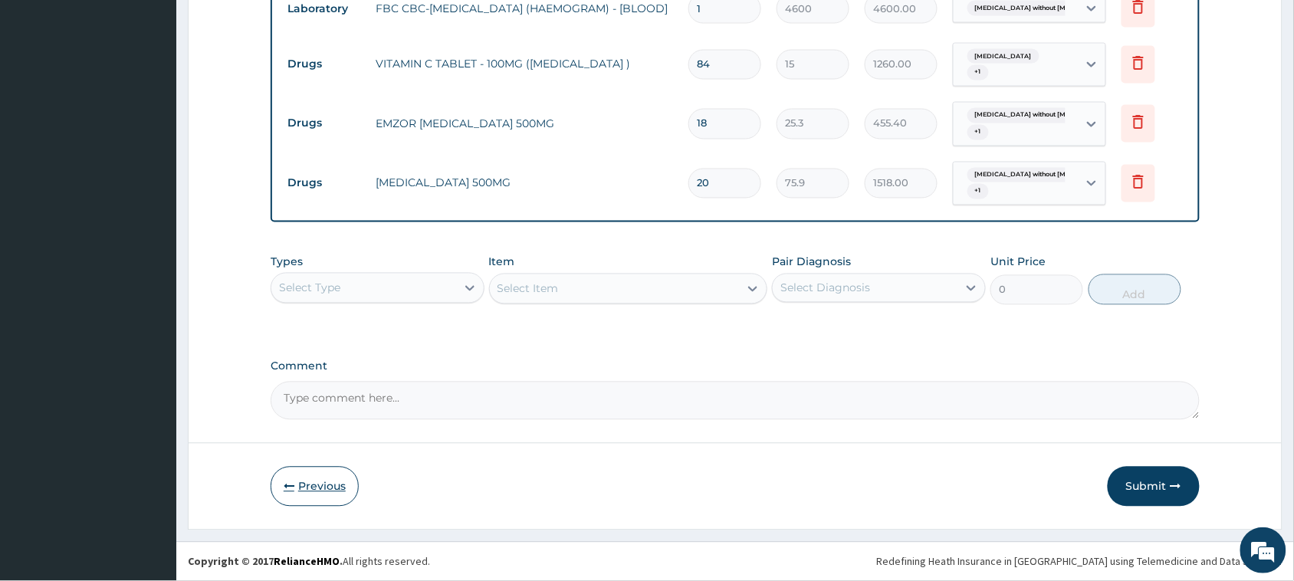
click at [293, 481] on icon "button" at bounding box center [289, 486] width 11 height 11
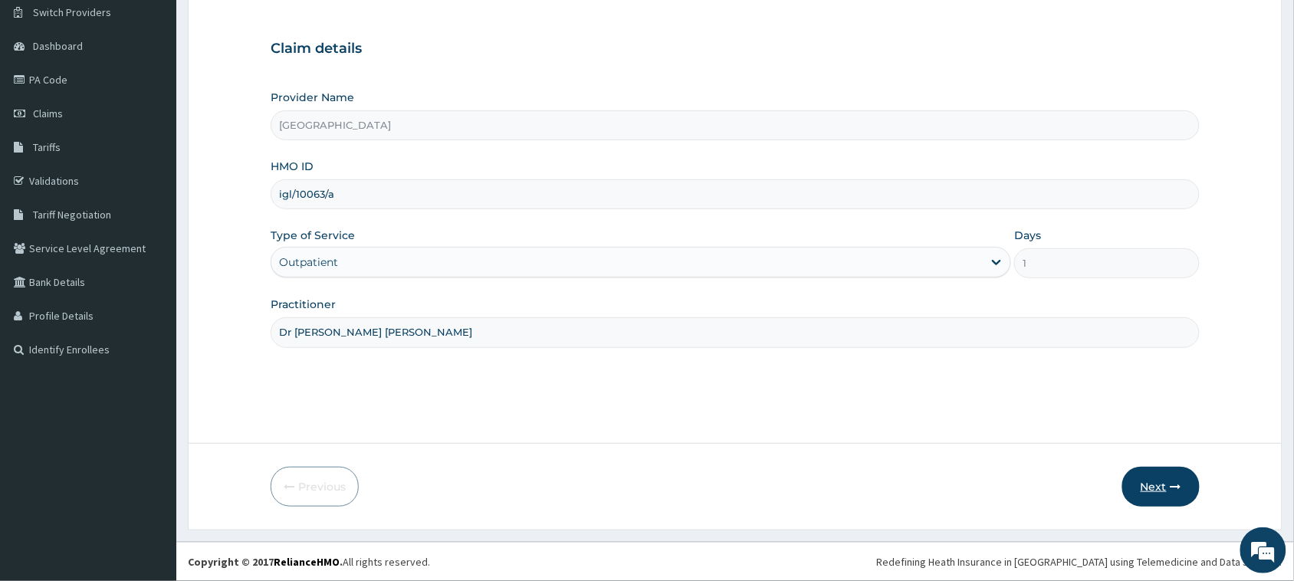
click at [1140, 477] on button "Next" at bounding box center [1160, 487] width 77 height 40
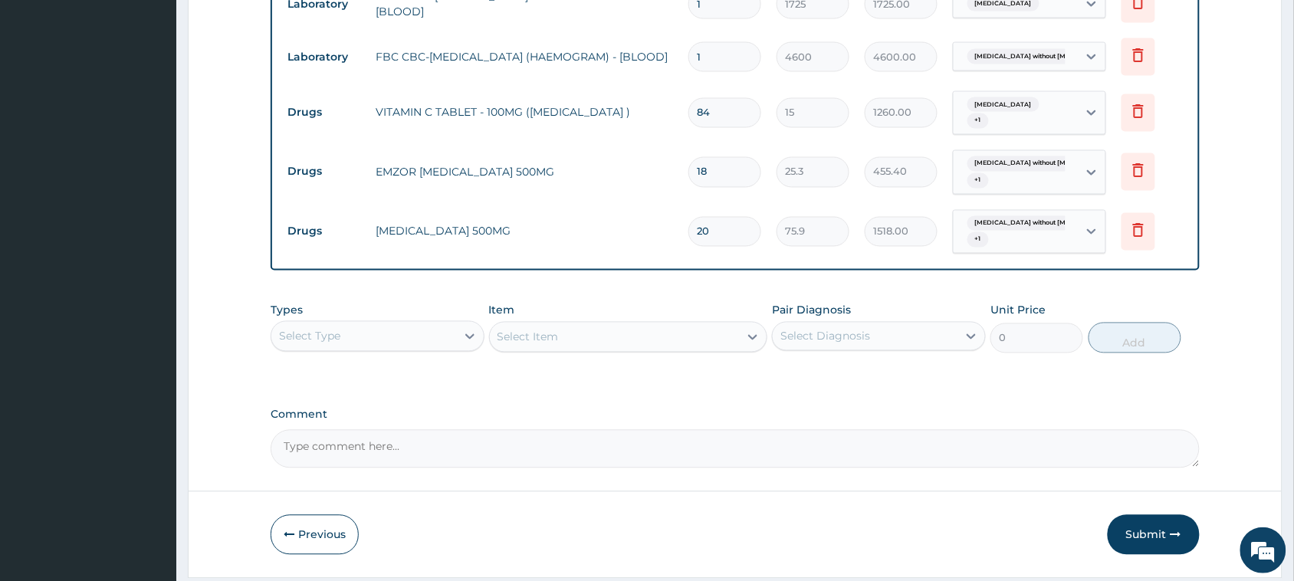
scroll to position [802, 0]
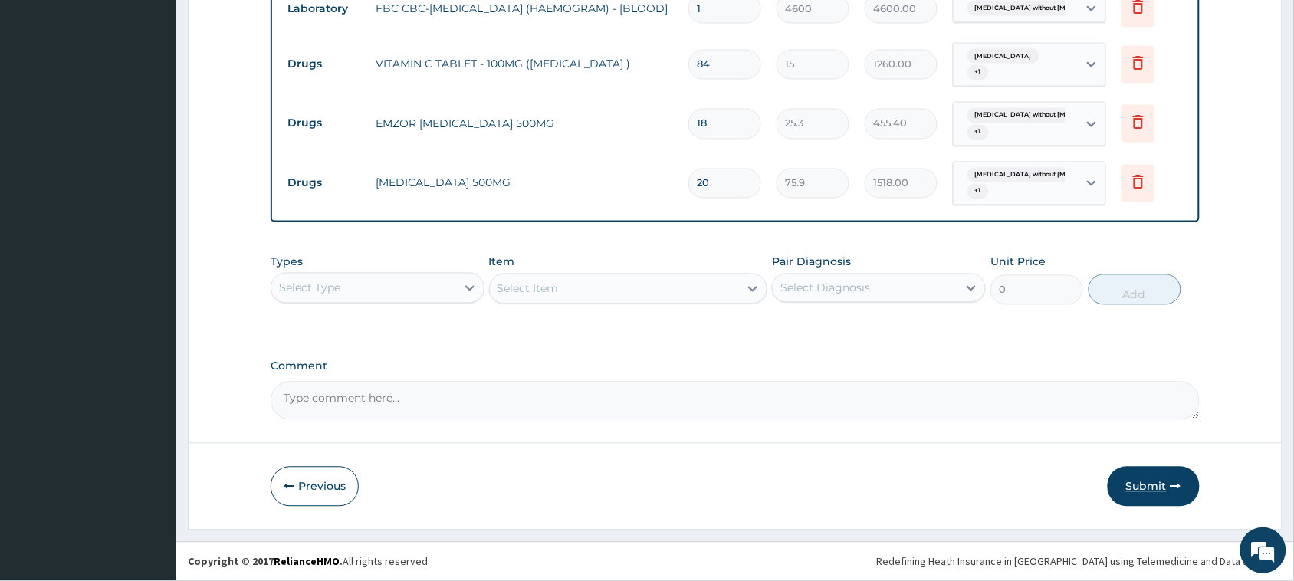
click at [1127, 487] on button "Submit" at bounding box center [1153, 487] width 92 height 40
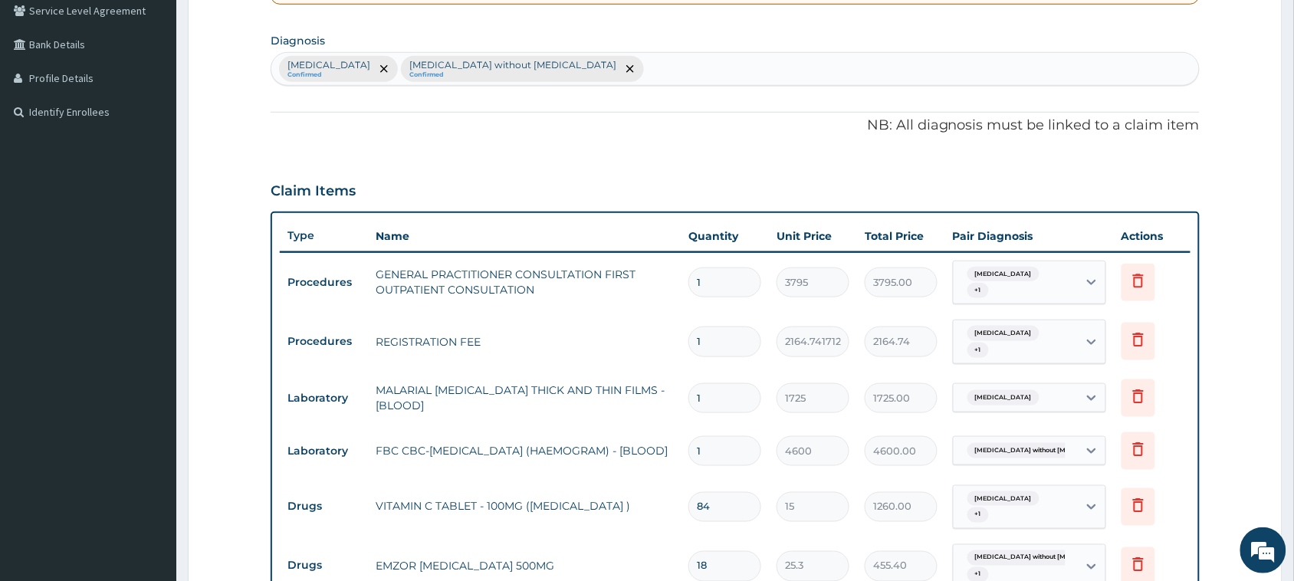
scroll to position [323, 0]
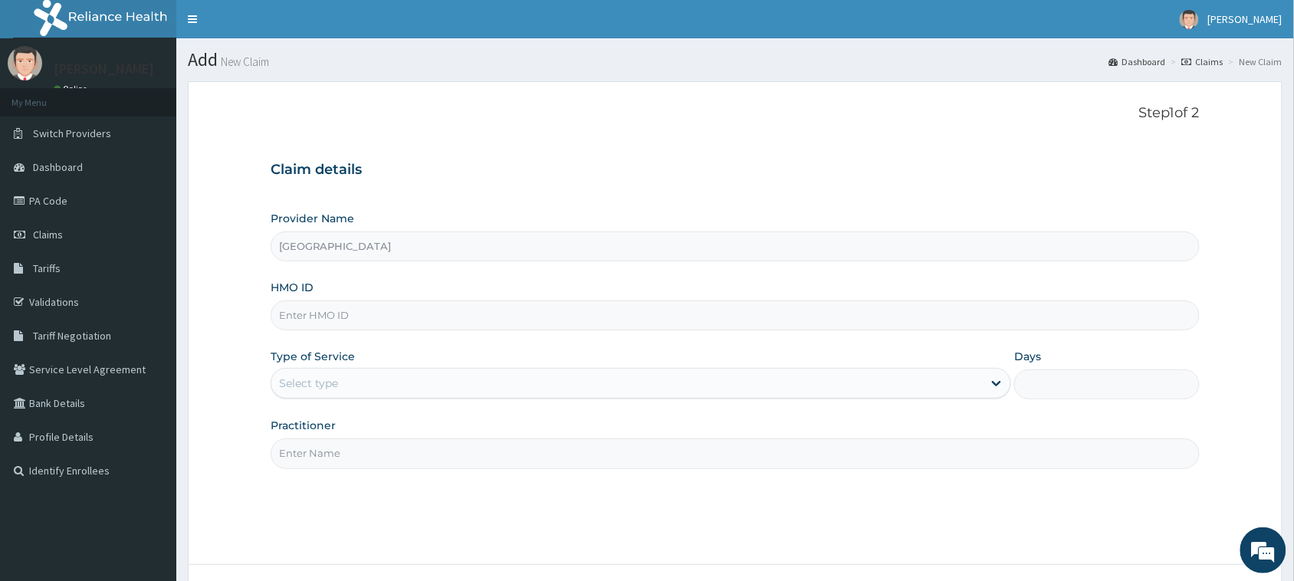
click at [369, 320] on input "HMO ID" at bounding box center [735, 315] width 929 height 30
type input "pes/19949/b"
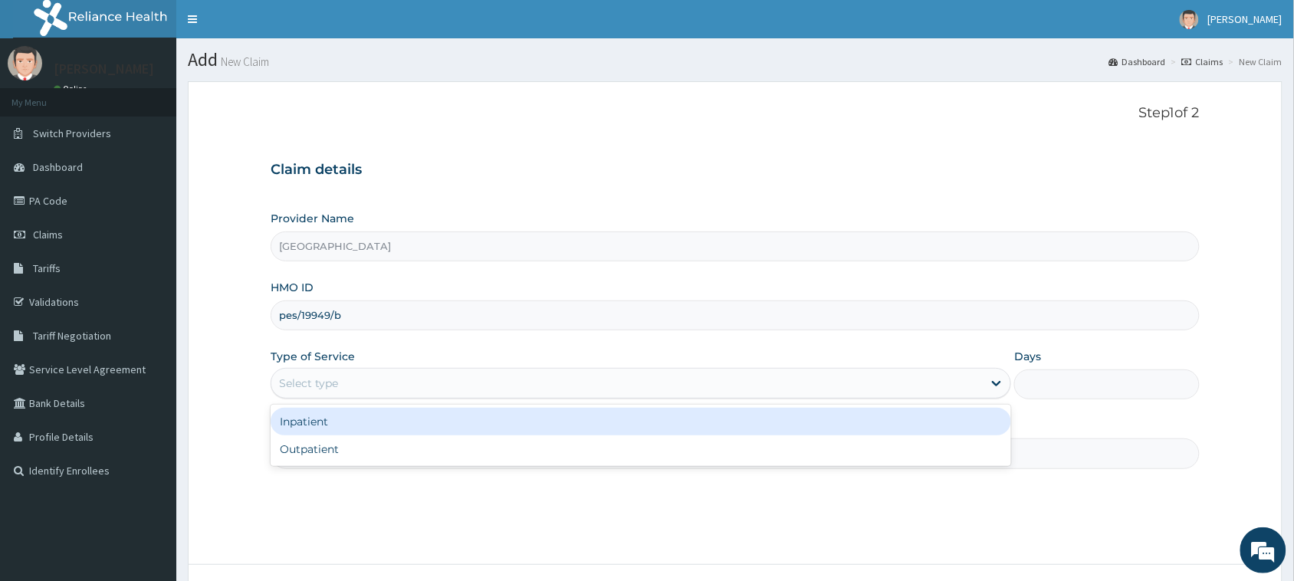
drag, startPoint x: 412, startPoint y: 385, endPoint x: 419, endPoint y: 377, distance: 11.4
click at [410, 388] on div "Select type" at bounding box center [626, 383] width 711 height 25
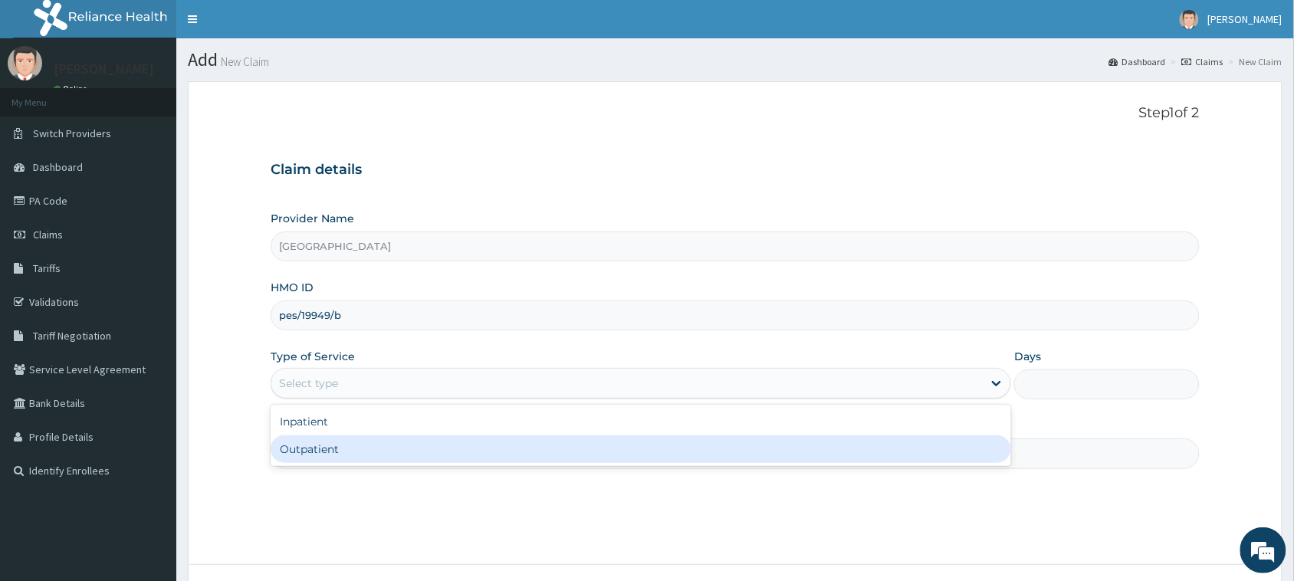
click at [452, 457] on div "Outpatient" at bounding box center [641, 449] width 740 height 28
type input "1"
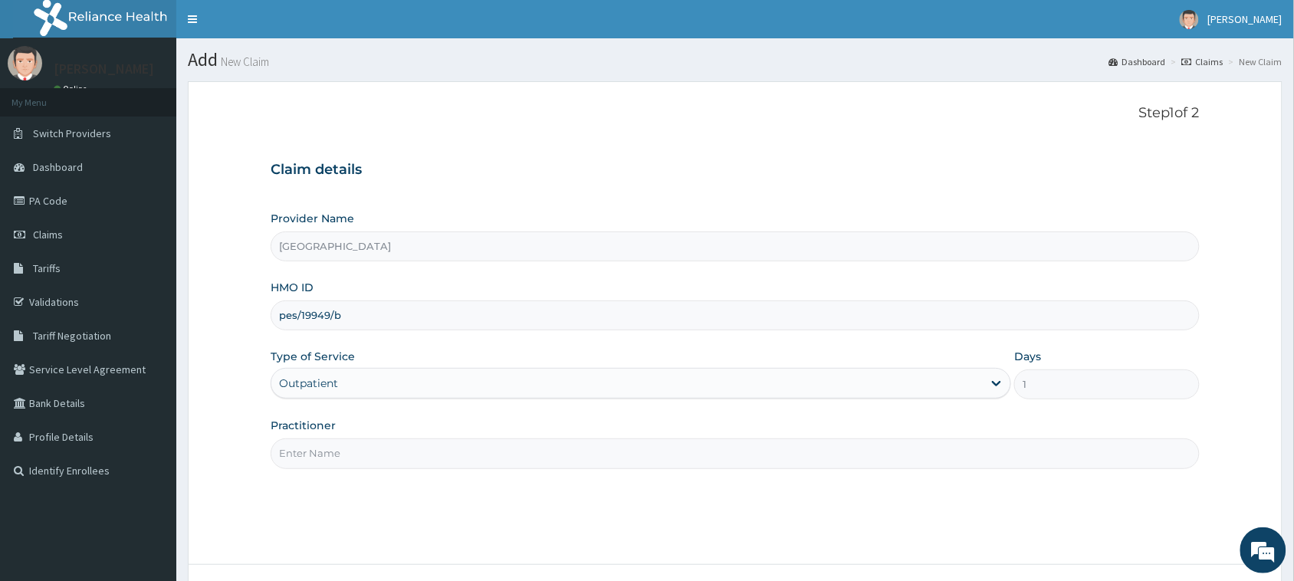
click at [1040, 457] on input "Practitioner" at bounding box center [735, 453] width 929 height 30
type input "Dr Mfoniso tony"
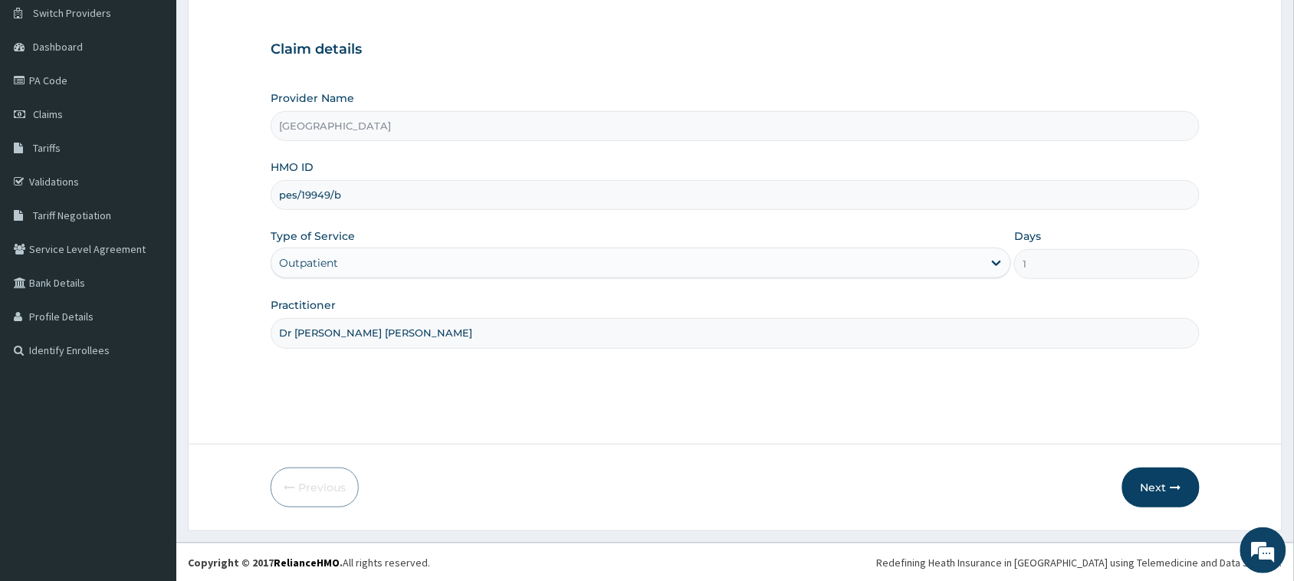
scroll to position [121, 0]
click at [1159, 476] on button "Next" at bounding box center [1160, 487] width 77 height 40
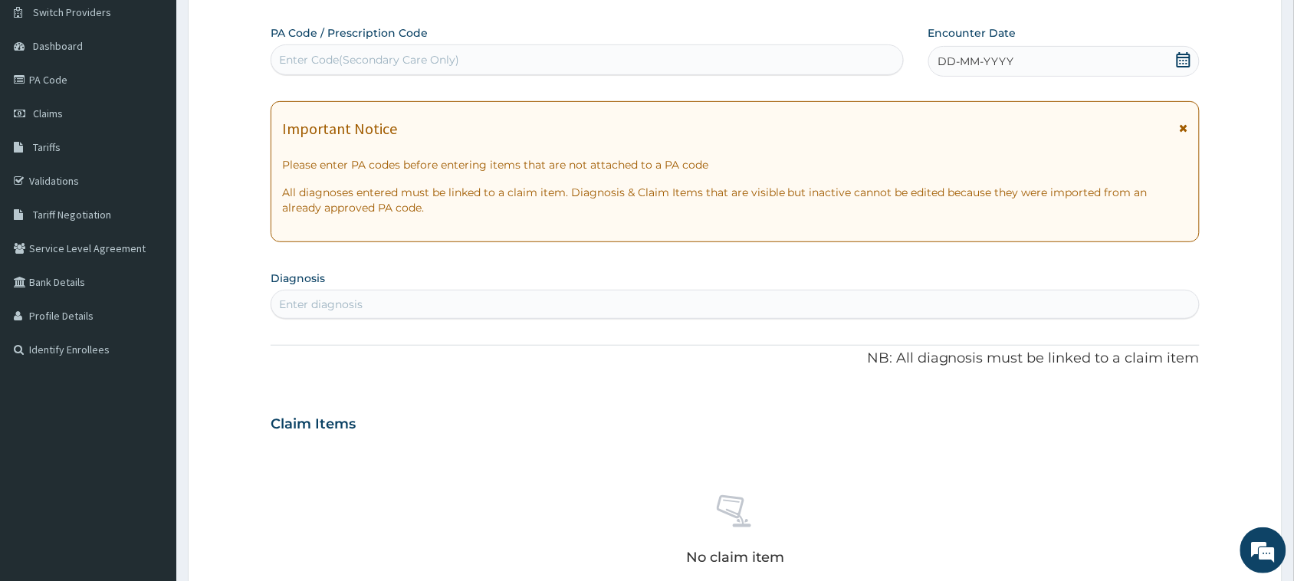
click at [1179, 54] on icon at bounding box center [1183, 59] width 14 height 15
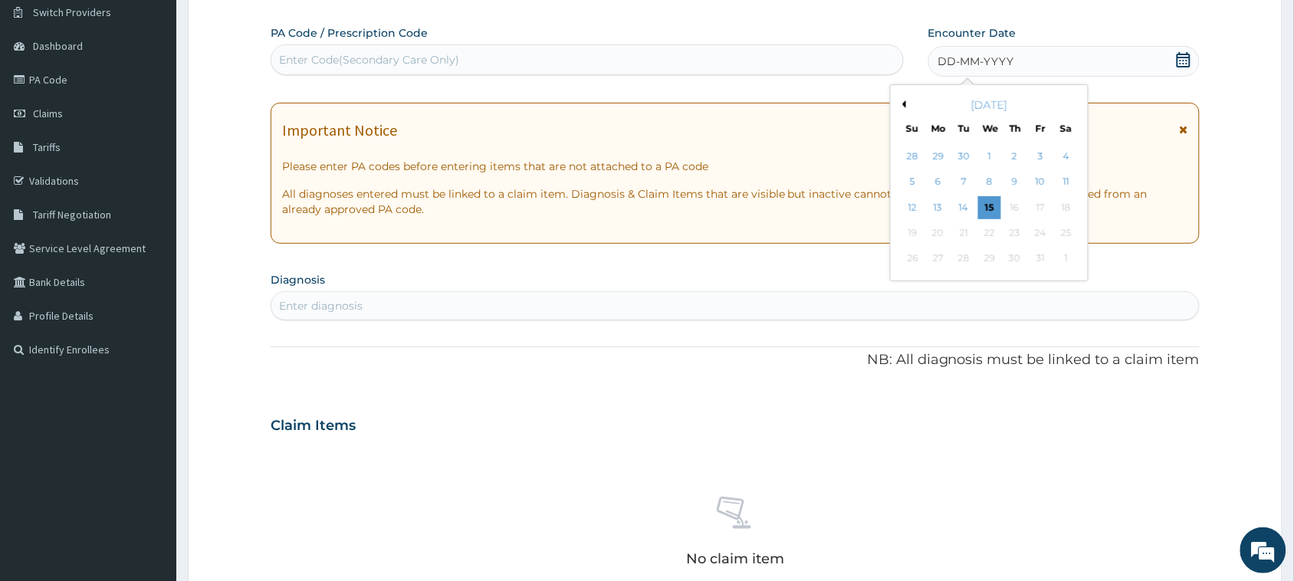
click at [902, 102] on button "Previous Month" at bounding box center [902, 104] width 8 height 8
click at [991, 234] on div "24" at bounding box center [989, 232] width 23 height 23
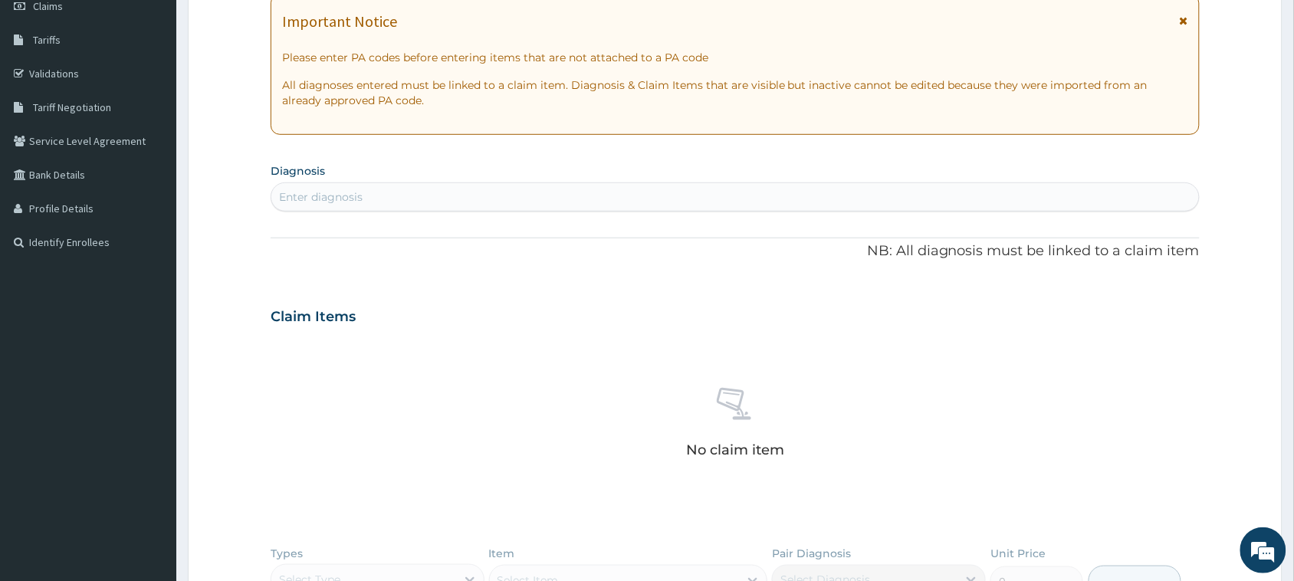
scroll to position [217, 0]
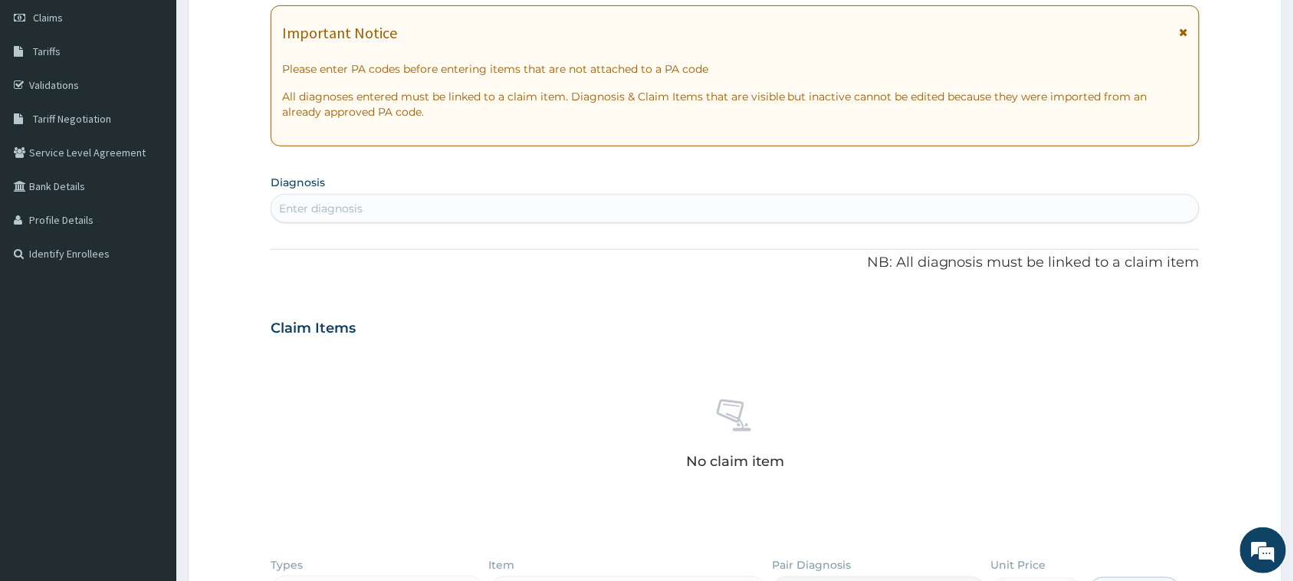
drag, startPoint x: 530, startPoint y: 204, endPoint x: 569, endPoint y: 207, distance: 38.4
click at [533, 204] on div "Enter diagnosis" at bounding box center [734, 208] width 927 height 25
type input "malaria"
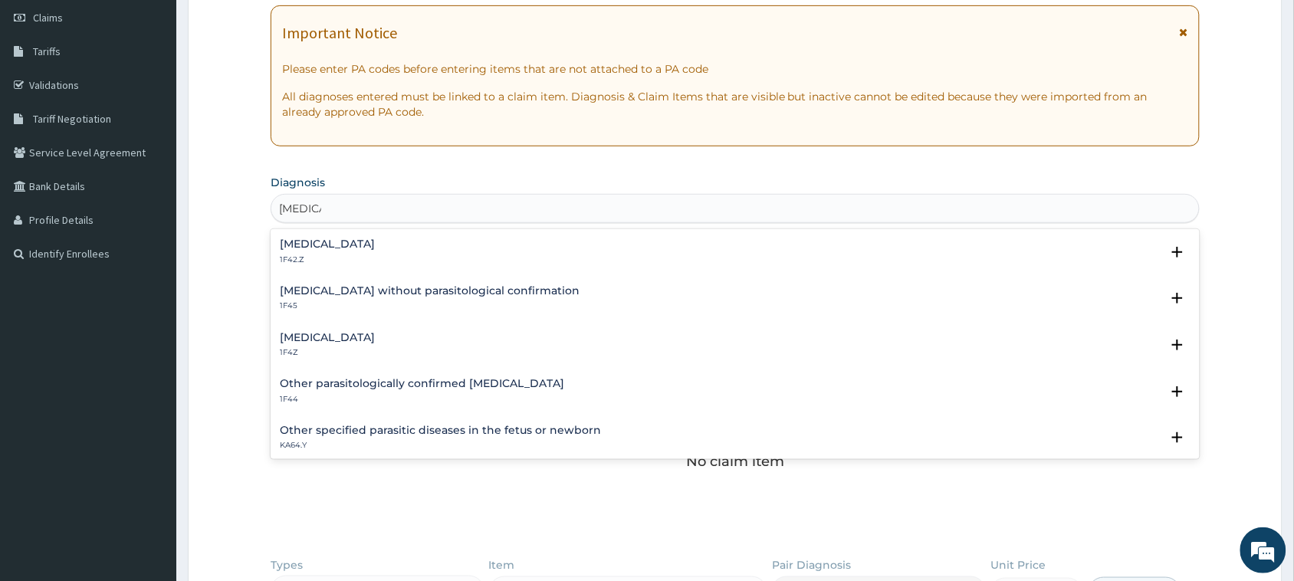
click at [364, 339] on h4 "Malaria, unspecified" at bounding box center [327, 337] width 95 height 11
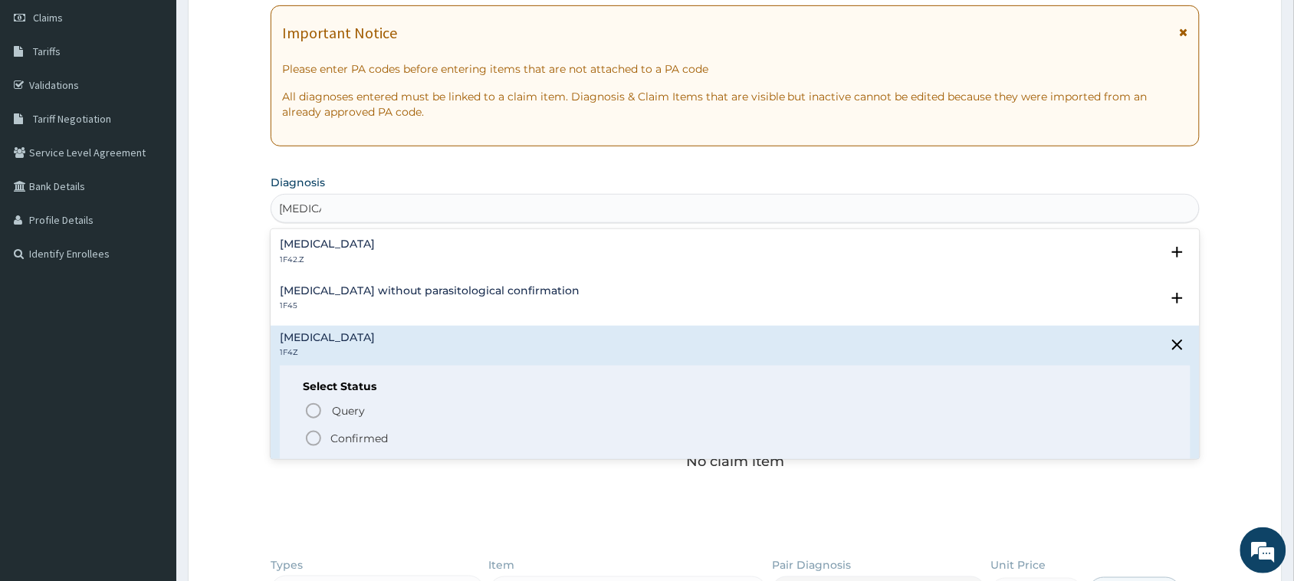
click at [387, 435] on p "Confirmed" at bounding box center [358, 438] width 57 height 15
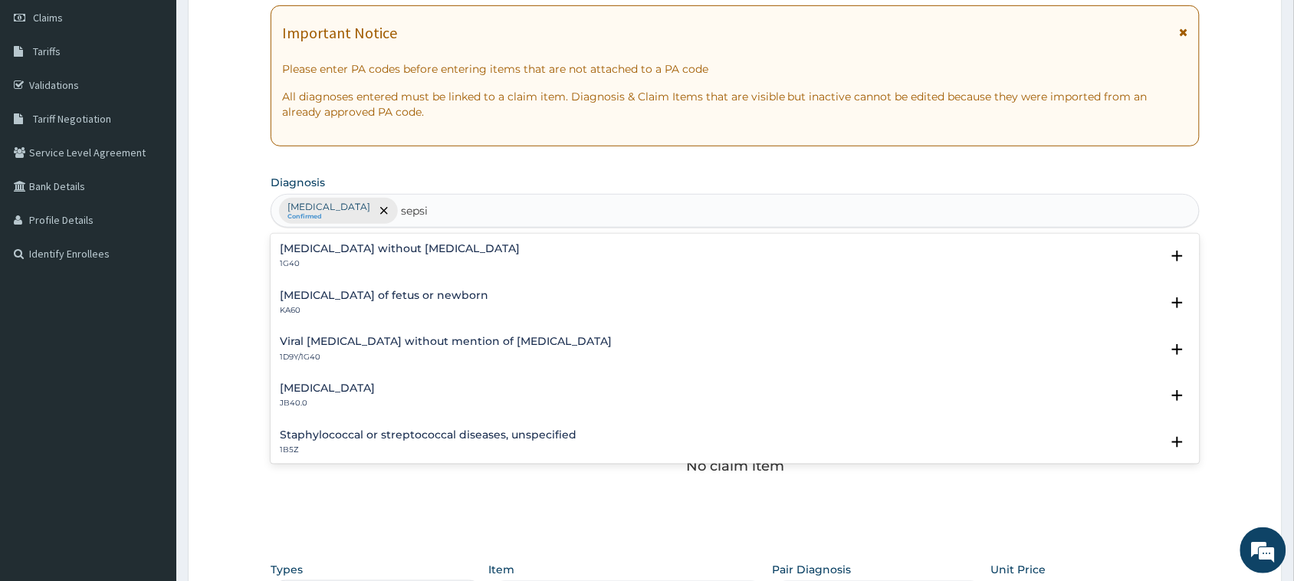
type input "sepsis"
click at [373, 255] on div "Sepsis without septic shock 1G40" at bounding box center [400, 256] width 240 height 27
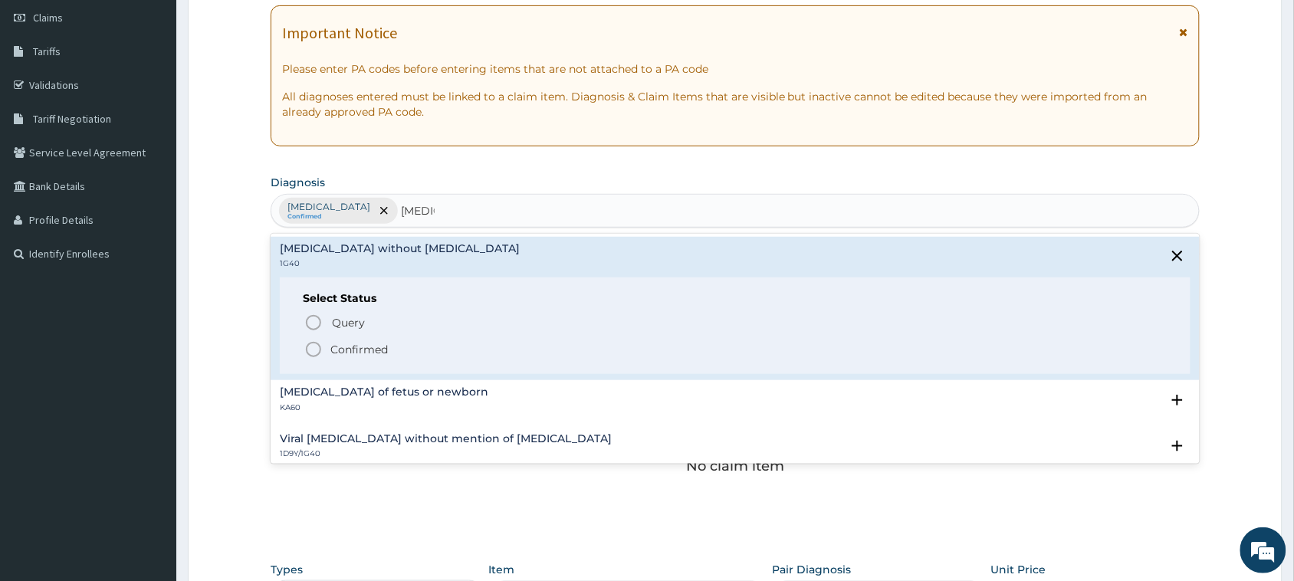
click at [372, 345] on p "Confirmed" at bounding box center [358, 349] width 57 height 15
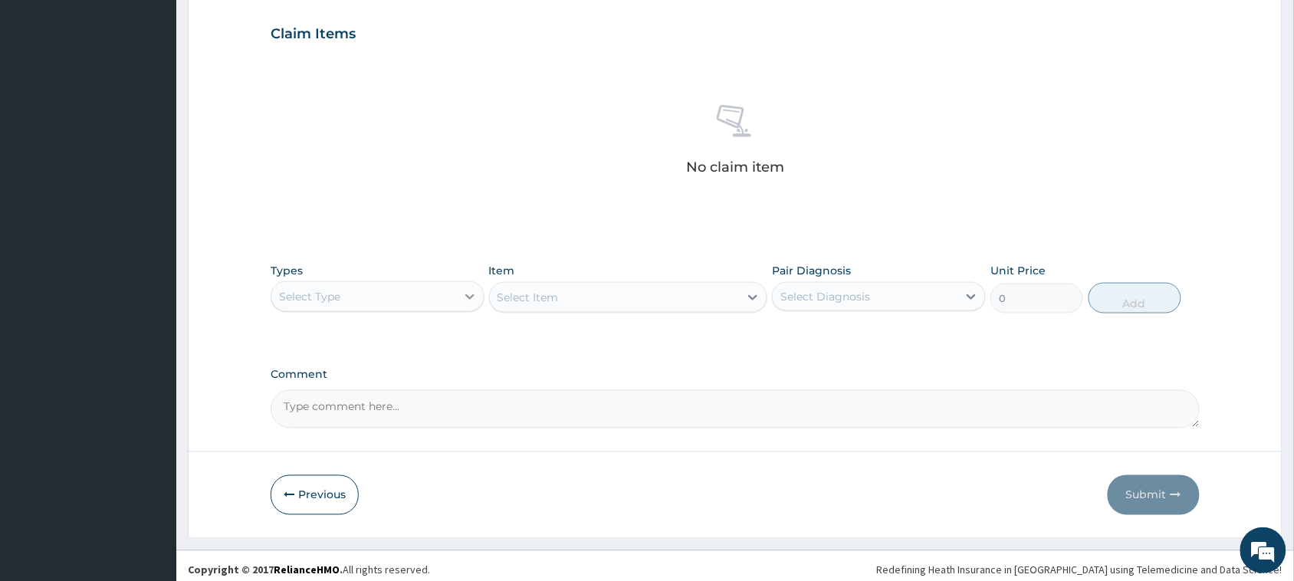
scroll to position [525, 0]
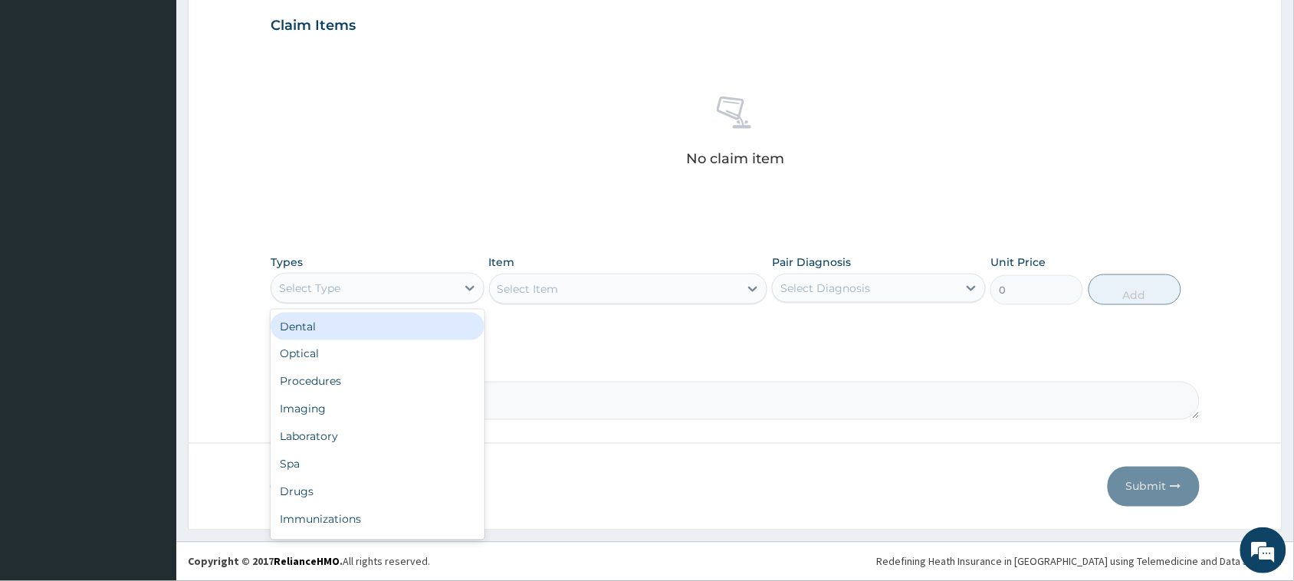
drag, startPoint x: 404, startPoint y: 285, endPoint x: 382, endPoint y: 343, distance: 62.3
click at [404, 290] on div "Select Type" at bounding box center [363, 288] width 185 height 25
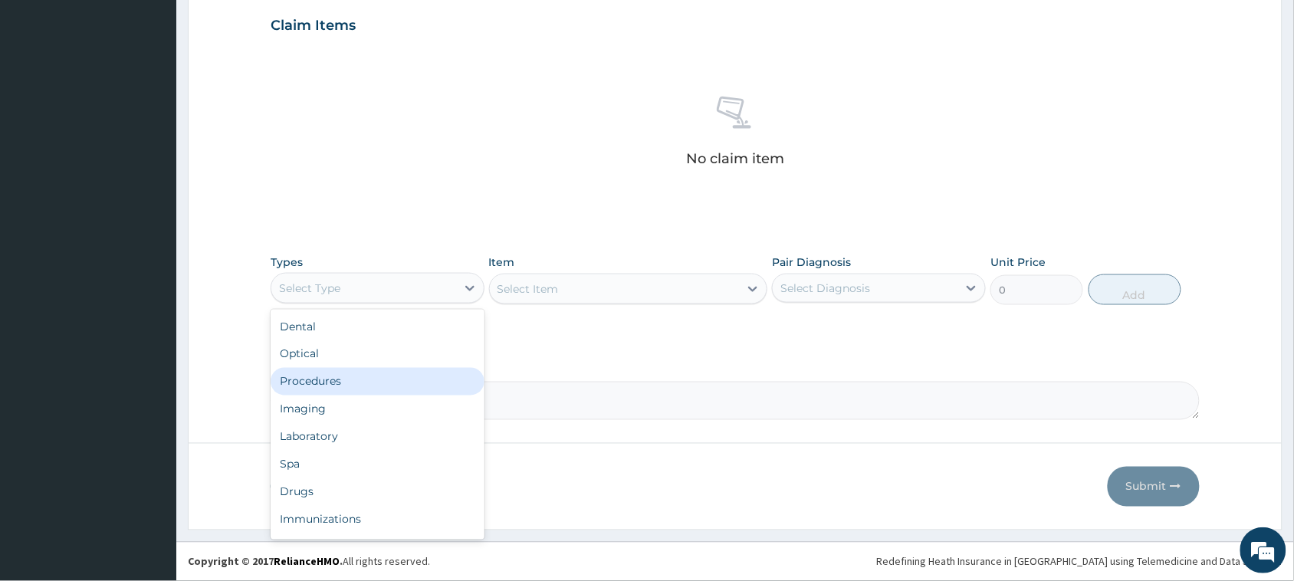
click at [372, 384] on div "Procedures" at bounding box center [378, 382] width 214 height 28
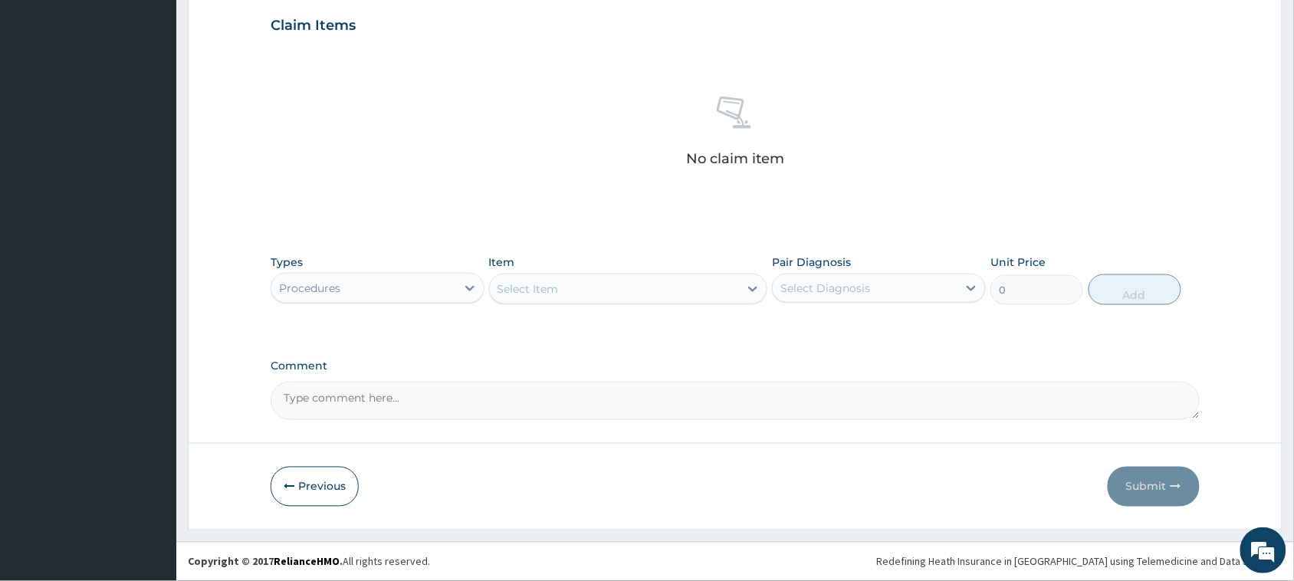
click at [585, 292] on div "Select Item" at bounding box center [615, 289] width 250 height 25
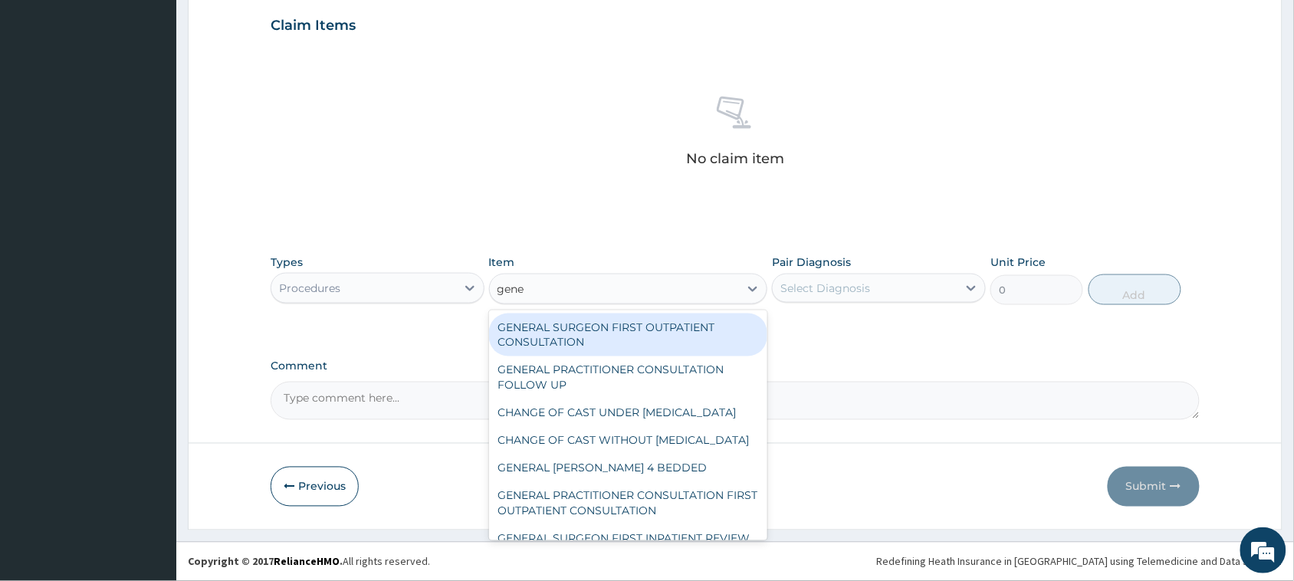
type input "gener"
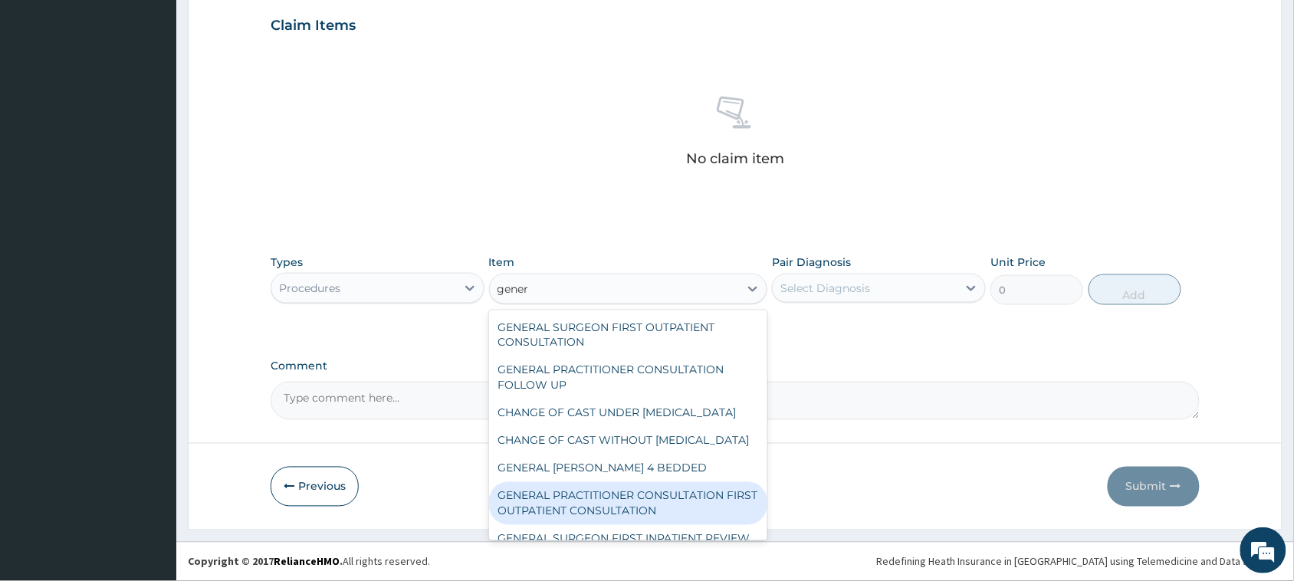
click at [710, 522] on div "GENERAL PRACTITIONER CONSULTATION FIRST OUTPATIENT CONSULTATION" at bounding box center [628, 503] width 279 height 43
type input "3795"
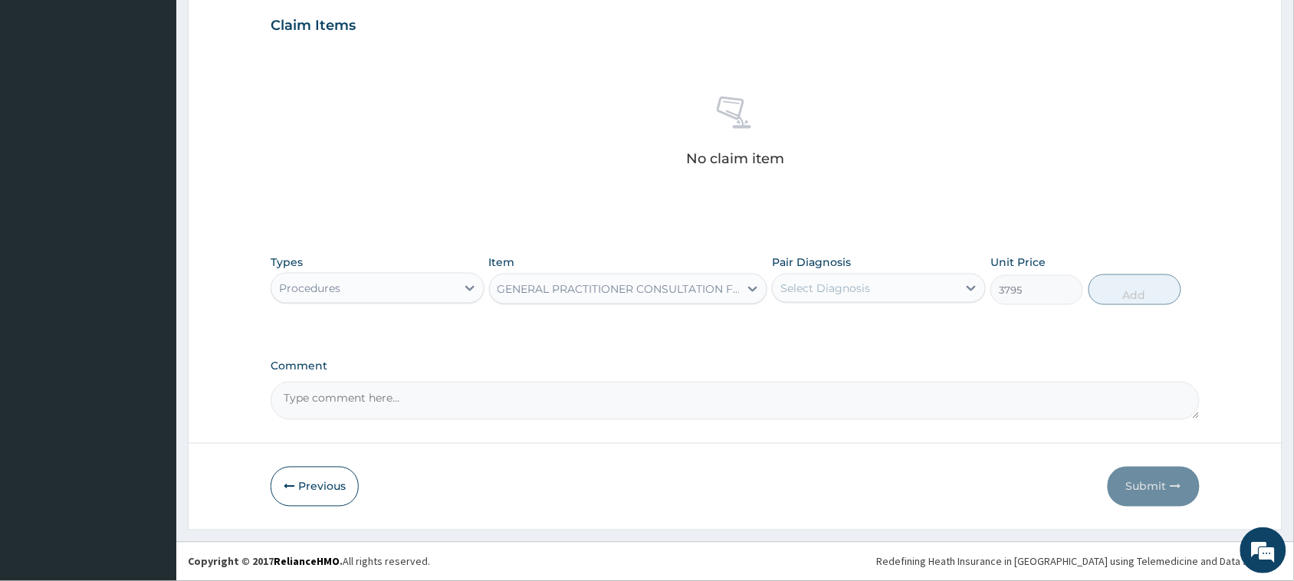
click at [882, 292] on div "Select Diagnosis" at bounding box center [864, 288] width 185 height 25
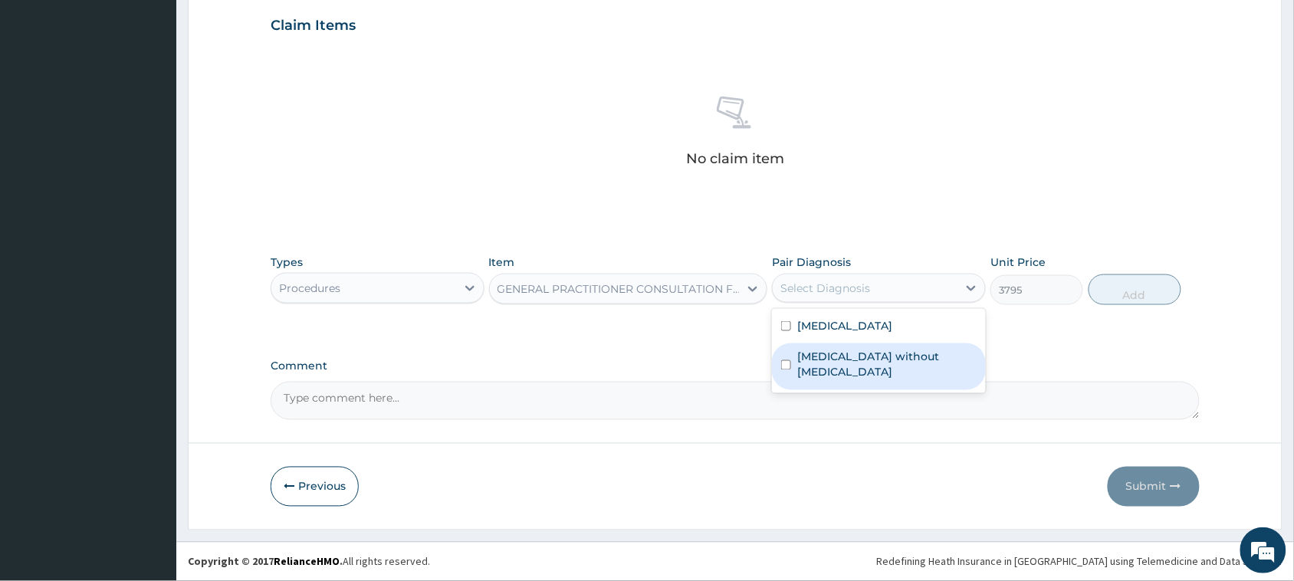
click at [885, 343] on div "Sepsis without septic shock" at bounding box center [879, 366] width 214 height 47
checkbox input "true"
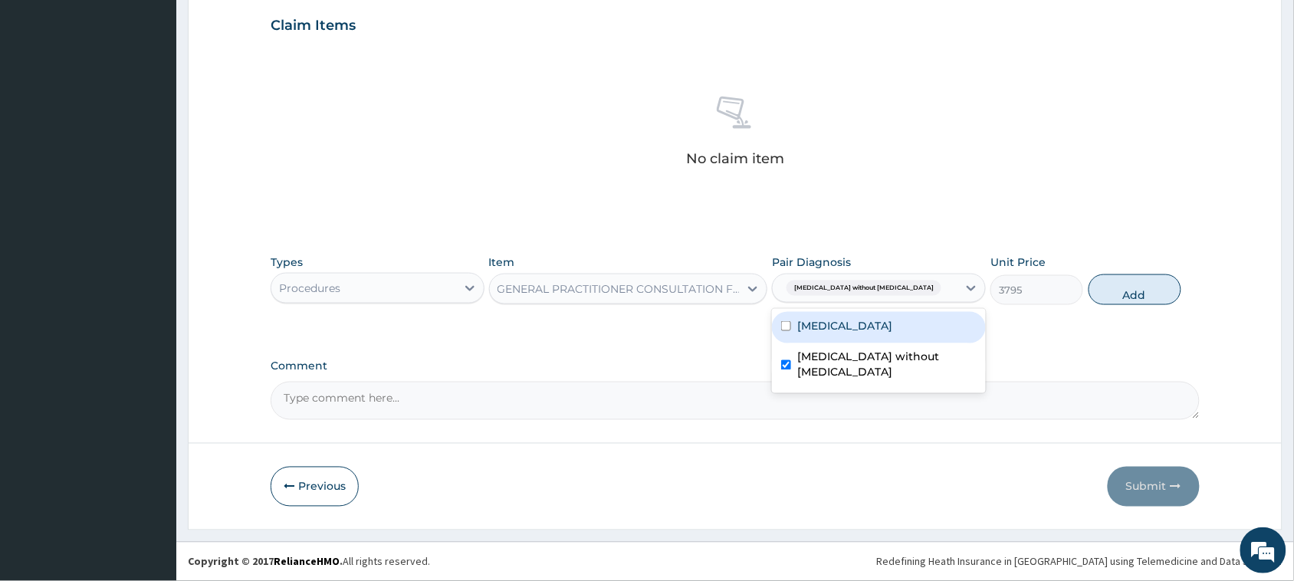
click at [887, 328] on label "[MEDICAL_DATA]" at bounding box center [844, 325] width 95 height 15
checkbox input "true"
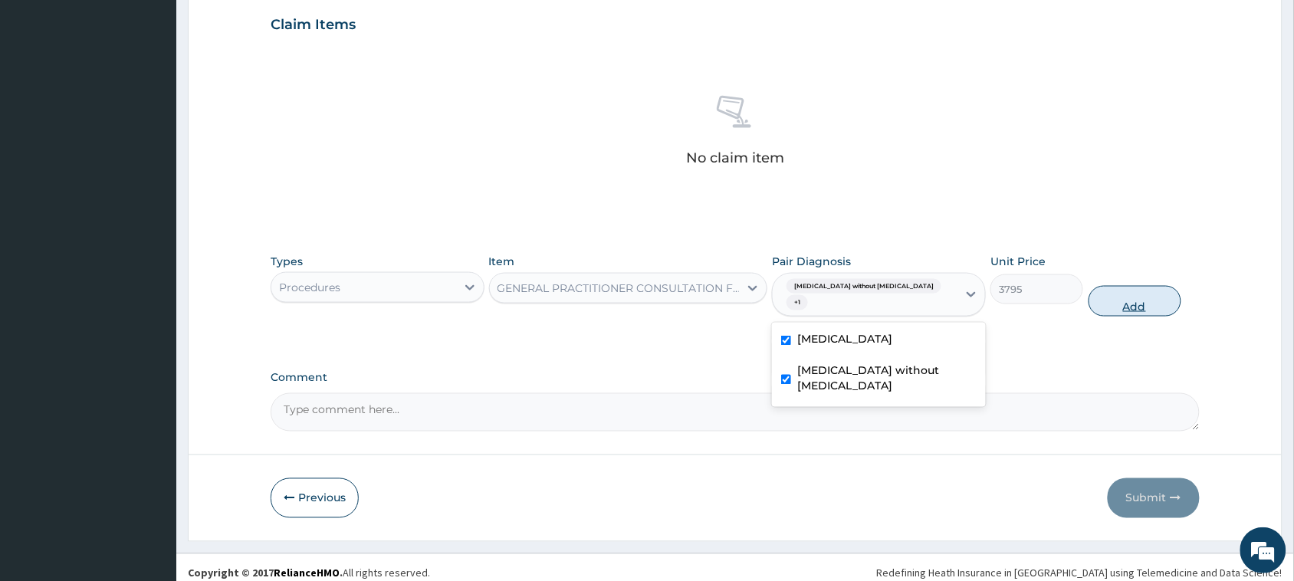
click at [1148, 286] on button "Add" at bounding box center [1134, 301] width 93 height 31
type input "0"
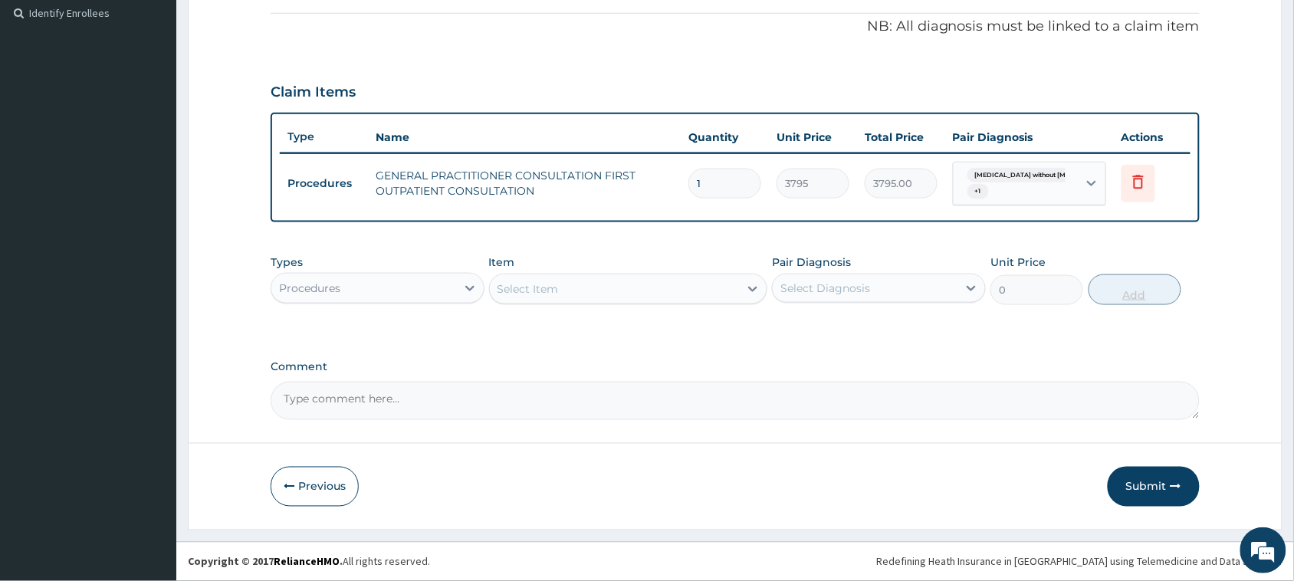
scroll to position [457, 0]
click at [688, 301] on div "Select Item" at bounding box center [615, 289] width 250 height 25
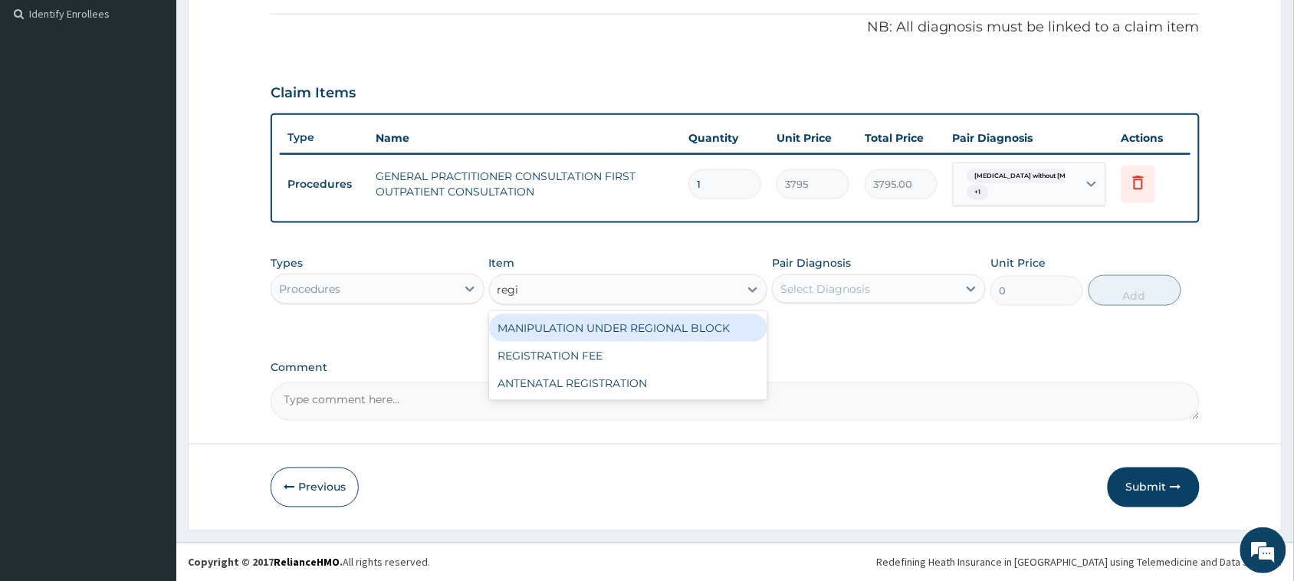
type input "regis"
click at [664, 328] on div "REGISTRATION FEE" at bounding box center [628, 328] width 279 height 28
type input "2164.741712362911"
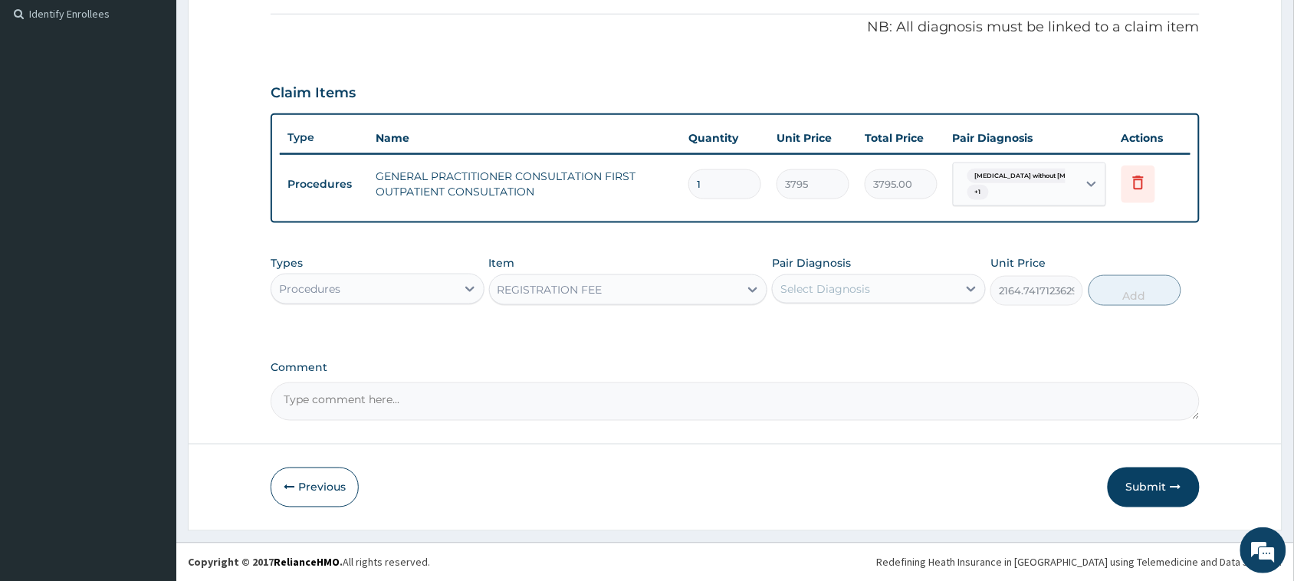
click at [880, 300] on div "Select Diagnosis" at bounding box center [864, 289] width 185 height 25
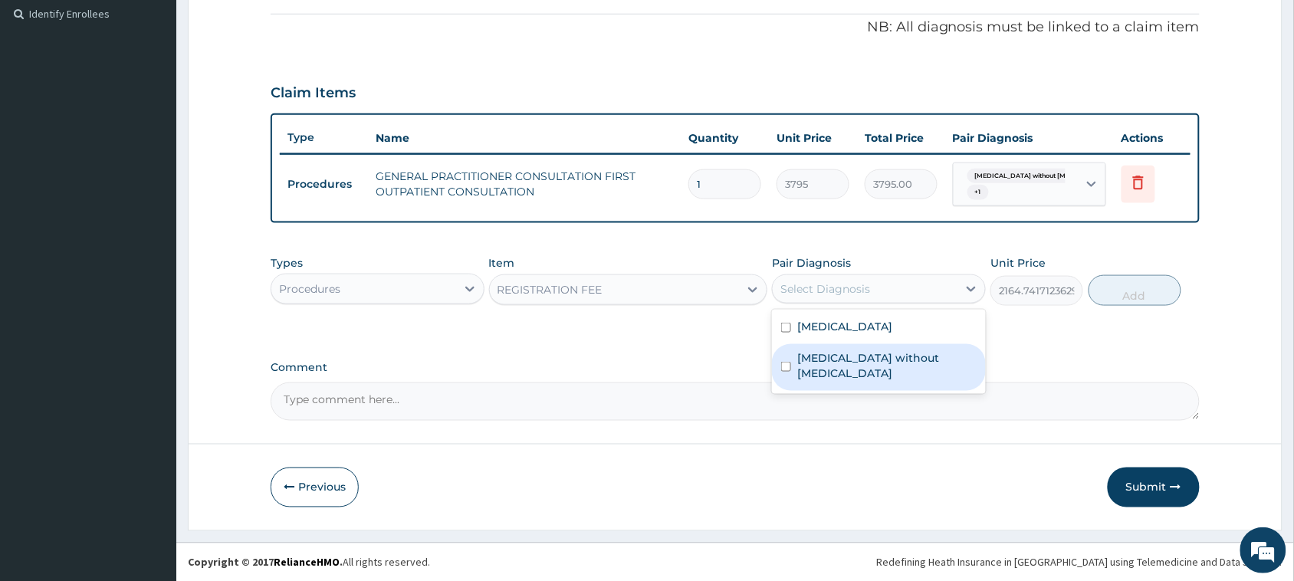
drag, startPoint x: 884, startPoint y: 343, endPoint x: 885, endPoint y: 359, distance: 16.2
click at [885, 346] on div "Sepsis without septic shock" at bounding box center [879, 367] width 214 height 47
checkbox input "true"
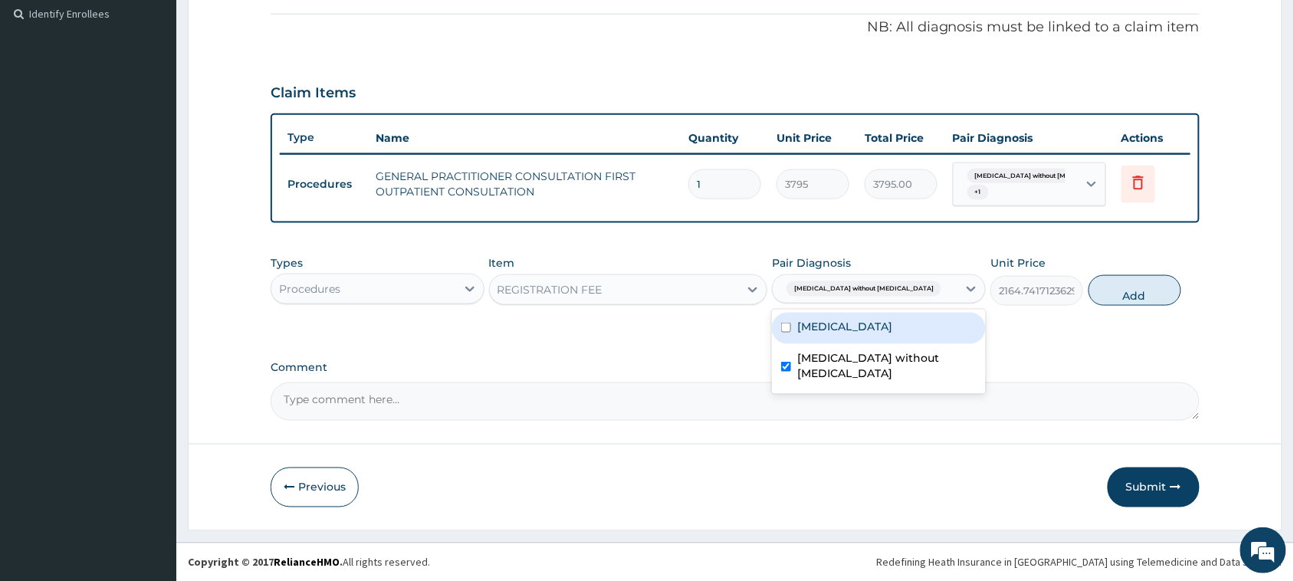
click at [879, 320] on label "[MEDICAL_DATA]" at bounding box center [844, 326] width 95 height 15
checkbox input "true"
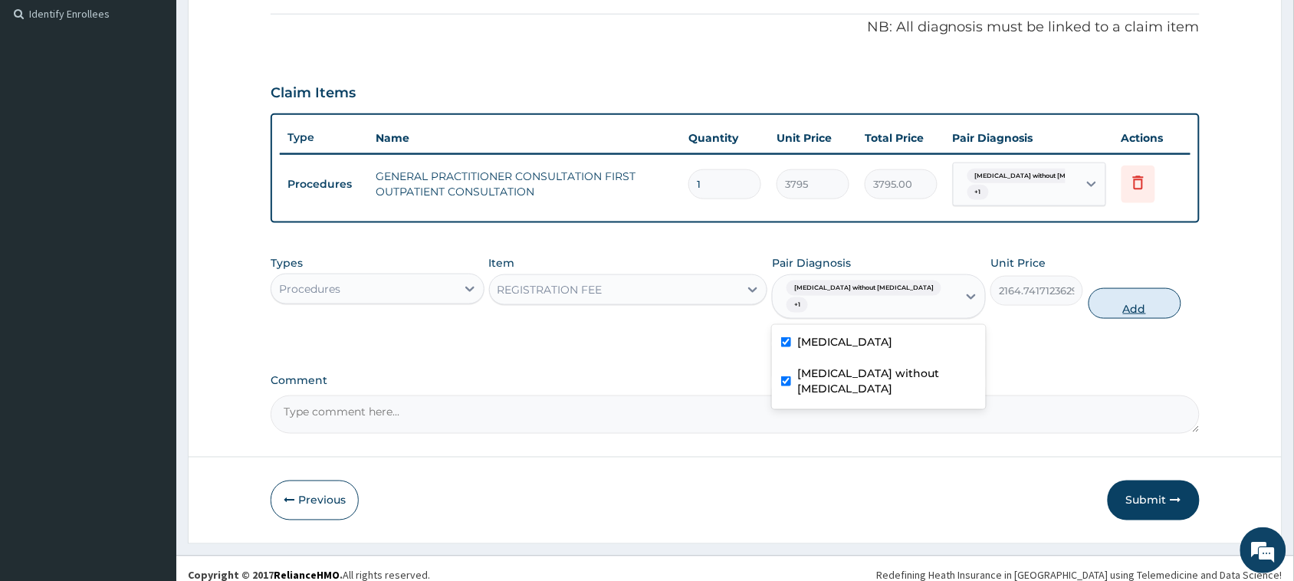
click at [1120, 297] on button "Add" at bounding box center [1134, 303] width 93 height 31
type input "0"
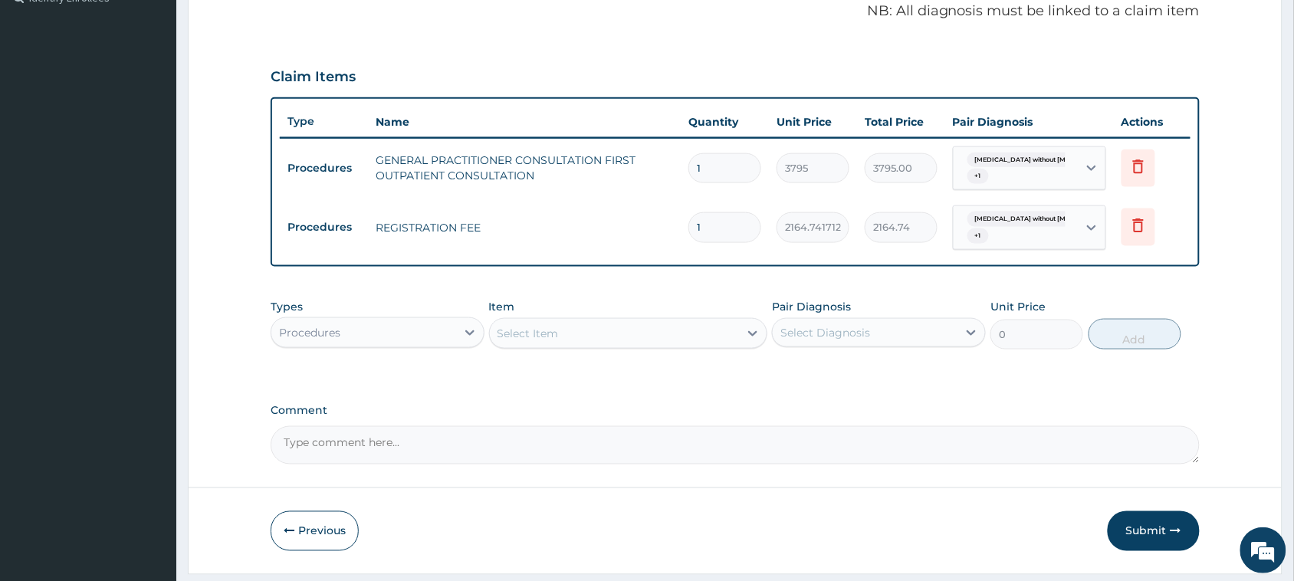
scroll to position [517, 0]
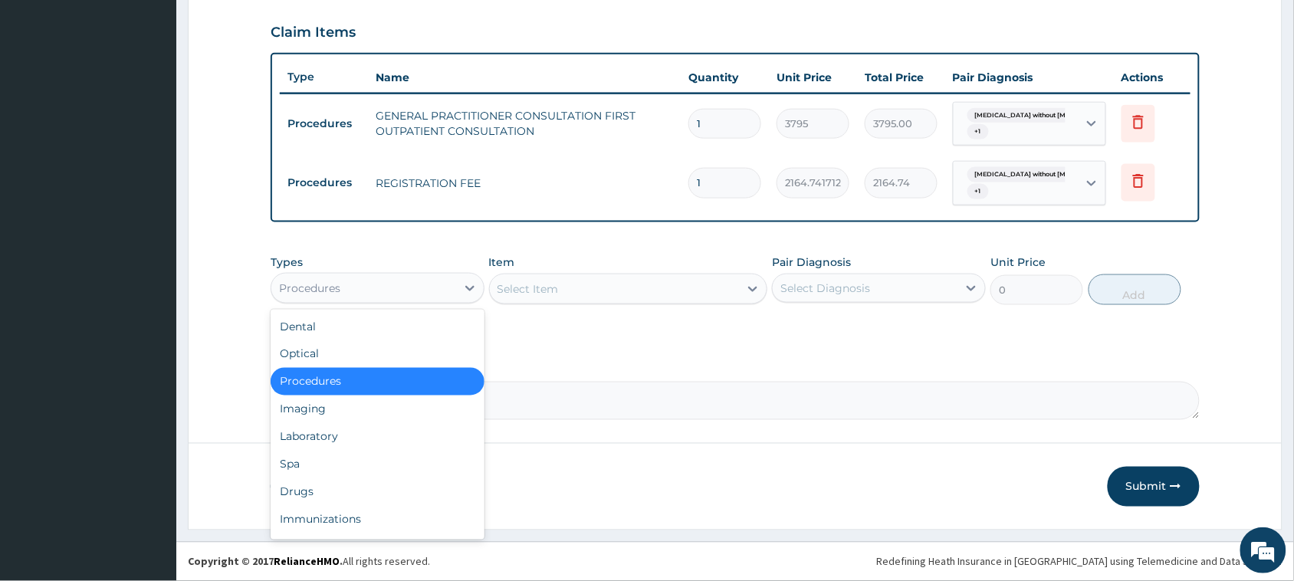
click at [379, 287] on div "Procedures" at bounding box center [363, 288] width 185 height 25
click at [385, 444] on div "Laboratory" at bounding box center [378, 437] width 214 height 28
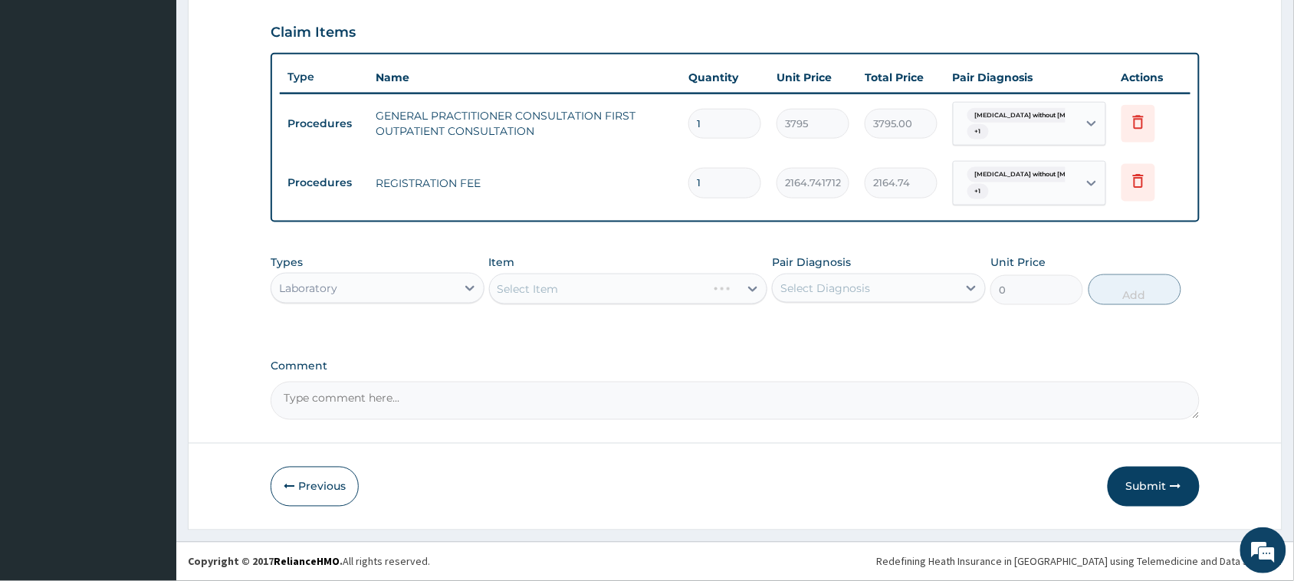
click at [690, 290] on div "Select Item" at bounding box center [628, 289] width 279 height 31
click at [661, 293] on div "Select Item" at bounding box center [615, 289] width 250 height 25
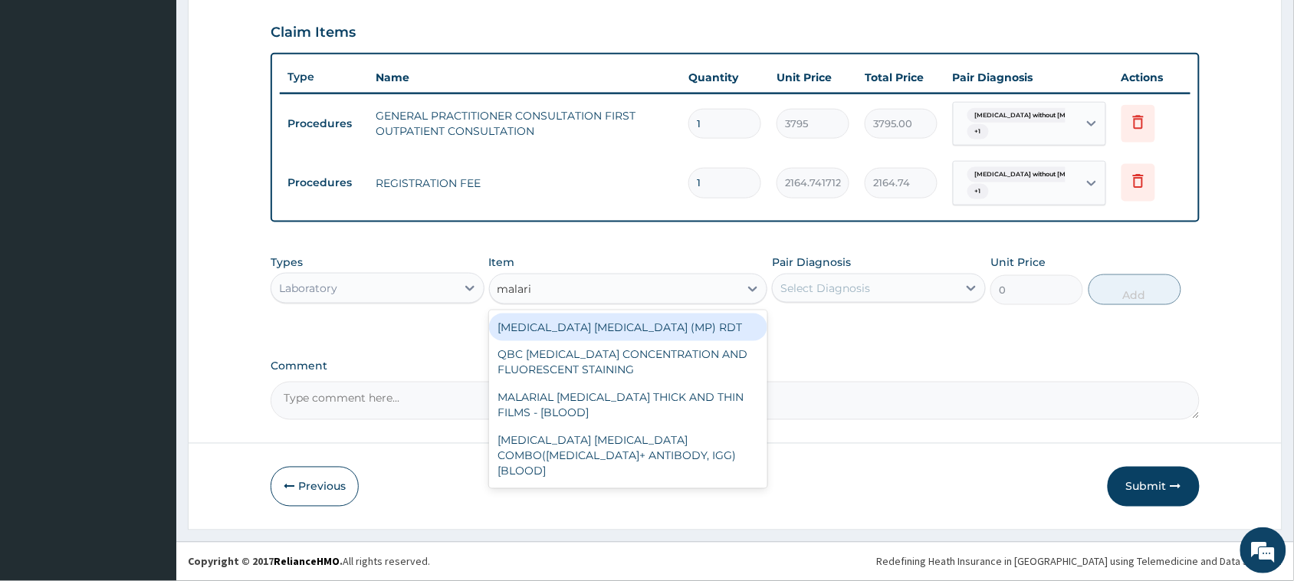
type input "[MEDICAL_DATA]"
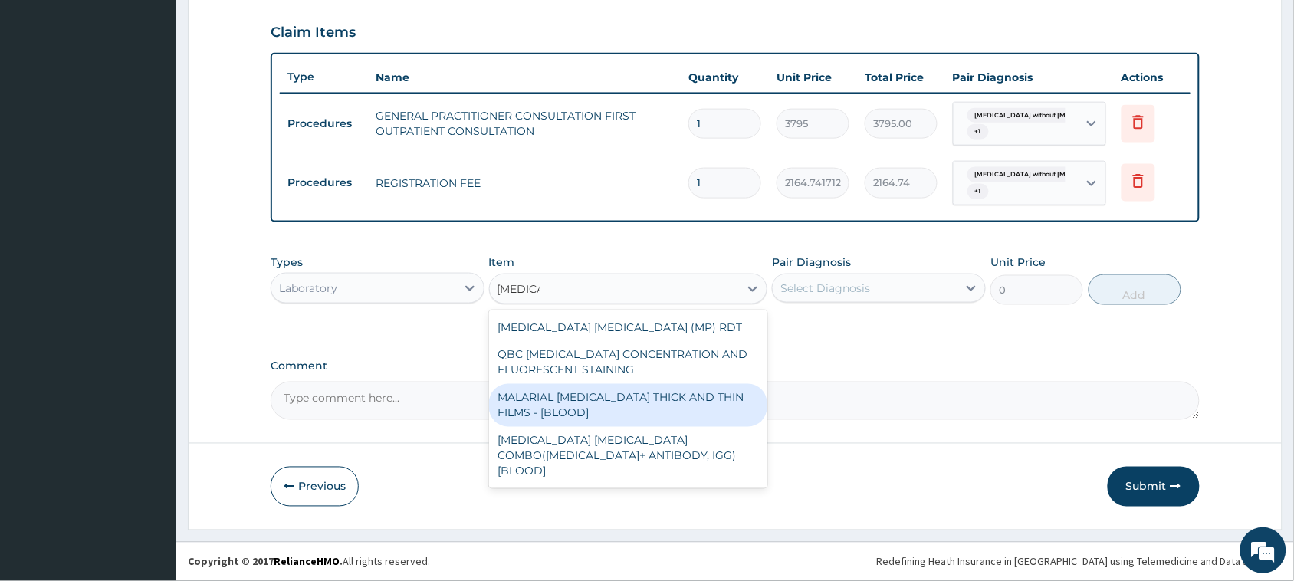
drag, startPoint x: 678, startPoint y: 403, endPoint x: 765, endPoint y: 327, distance: 115.1
click at [680, 399] on div "MALARIAL [MEDICAL_DATA] THICK AND THIN FILMS - [BLOOD]" at bounding box center [628, 405] width 279 height 43
type input "1725"
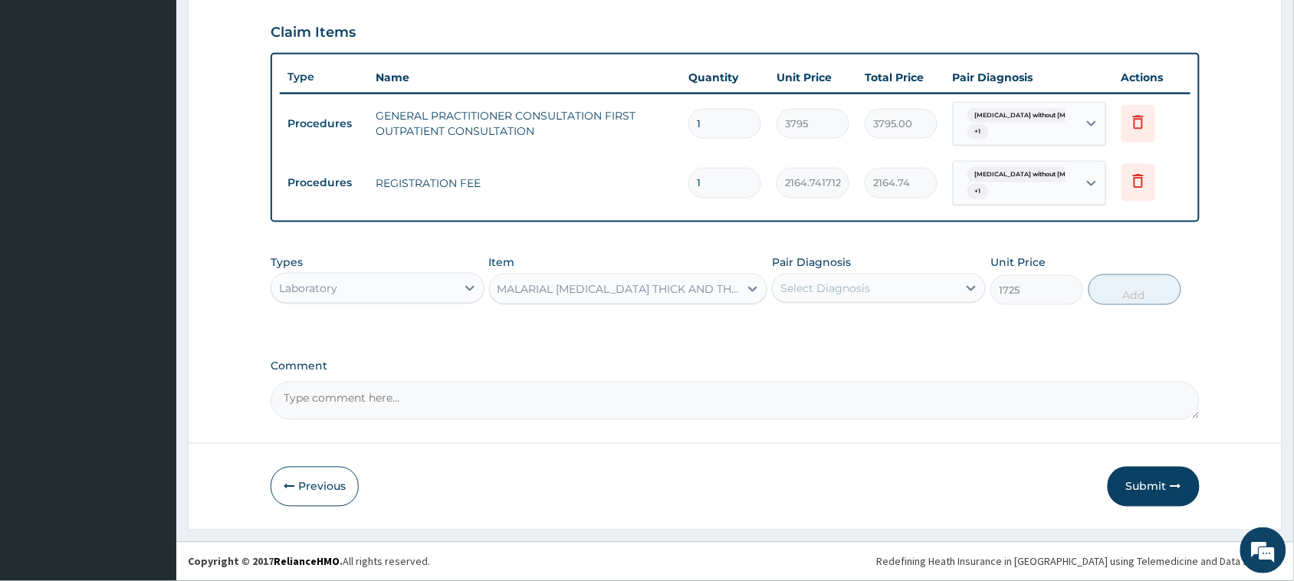
click at [840, 285] on div "Select Diagnosis" at bounding box center [825, 287] width 90 height 15
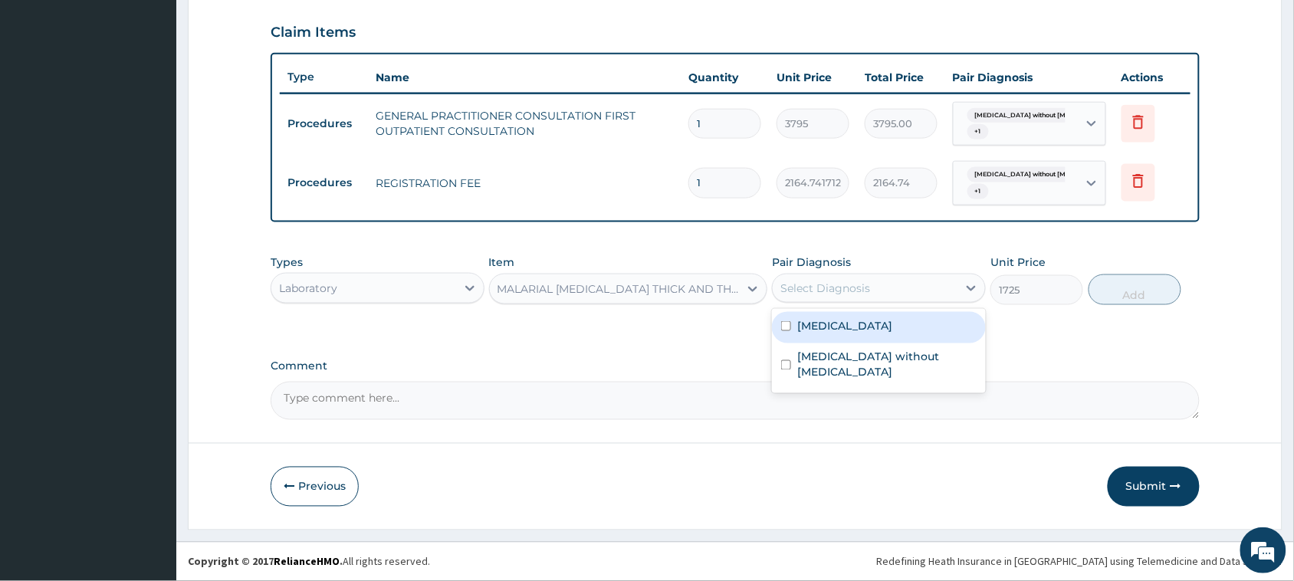
click at [862, 338] on div "[MEDICAL_DATA]" at bounding box center [879, 327] width 214 height 31
checkbox input "true"
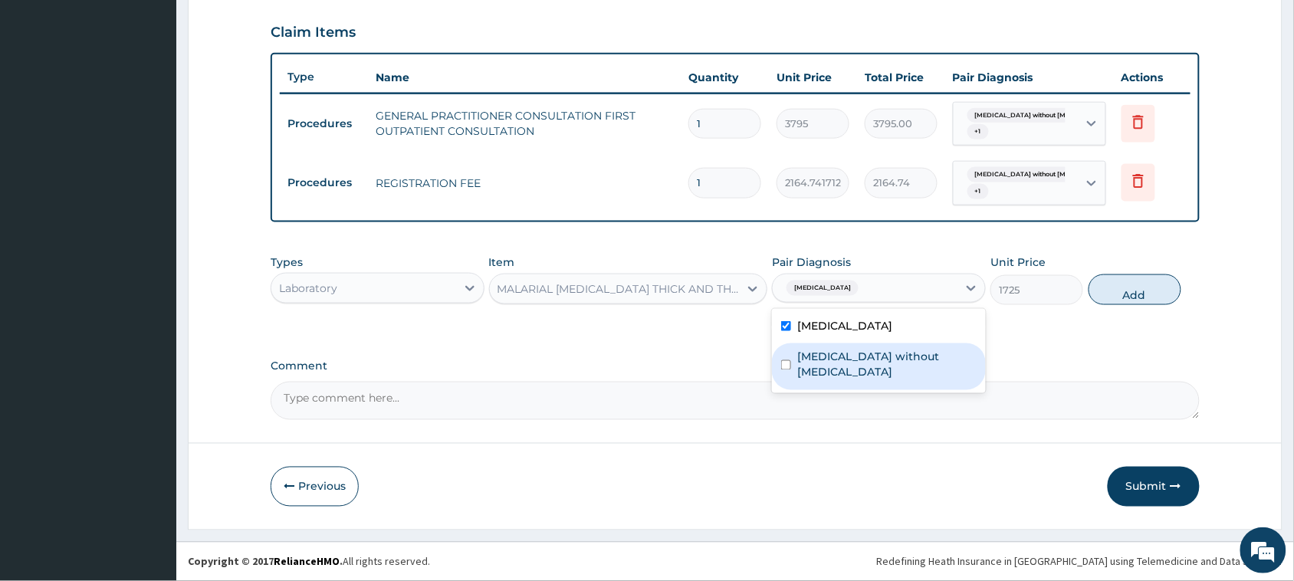
click at [864, 352] on label "Sepsis without septic shock" at bounding box center [886, 364] width 179 height 31
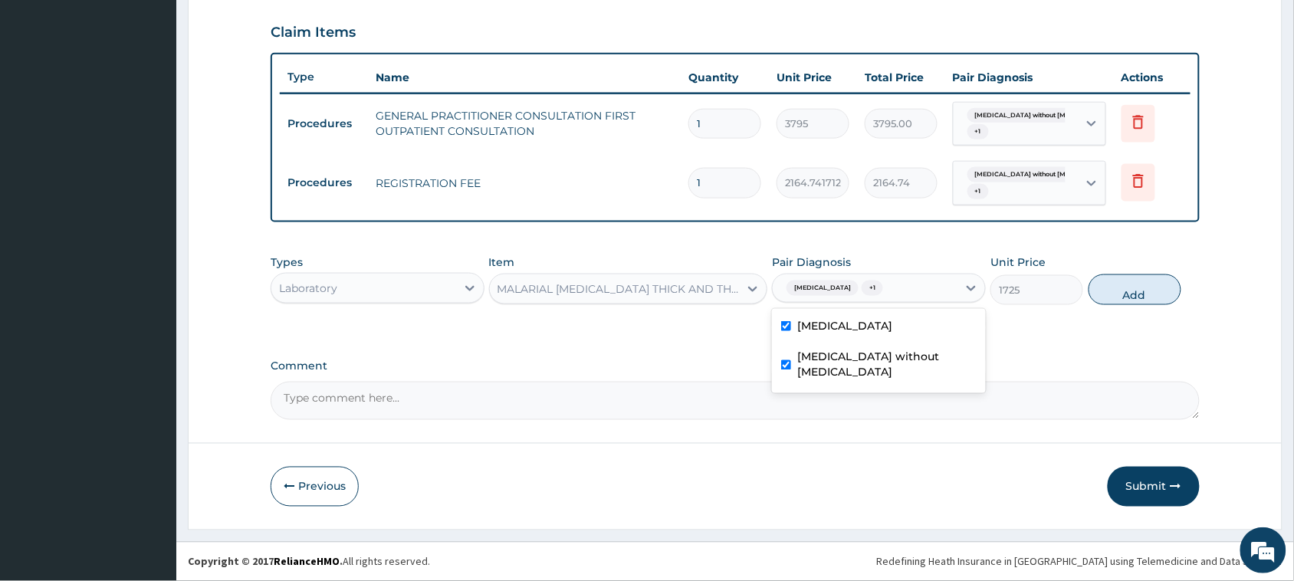
click at [887, 365] on div "Sepsis without septic shock" at bounding box center [879, 366] width 214 height 47
checkbox input "false"
click at [1140, 288] on button "Add" at bounding box center [1134, 289] width 93 height 31
type input "0"
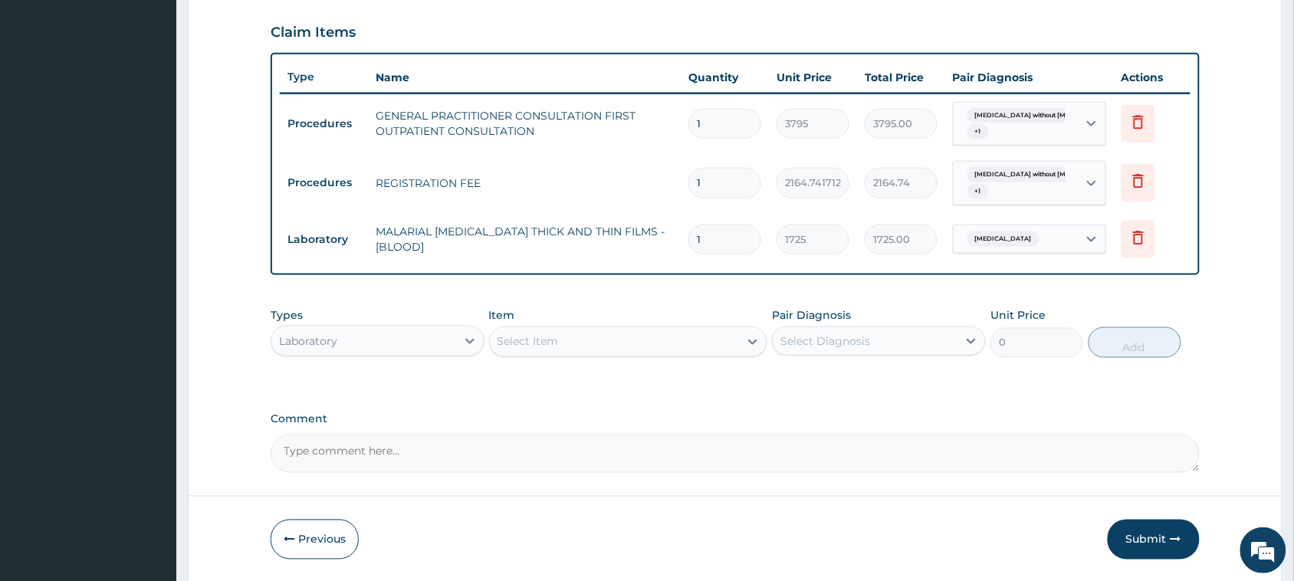
click at [650, 336] on div "Select Item" at bounding box center [615, 342] width 250 height 25
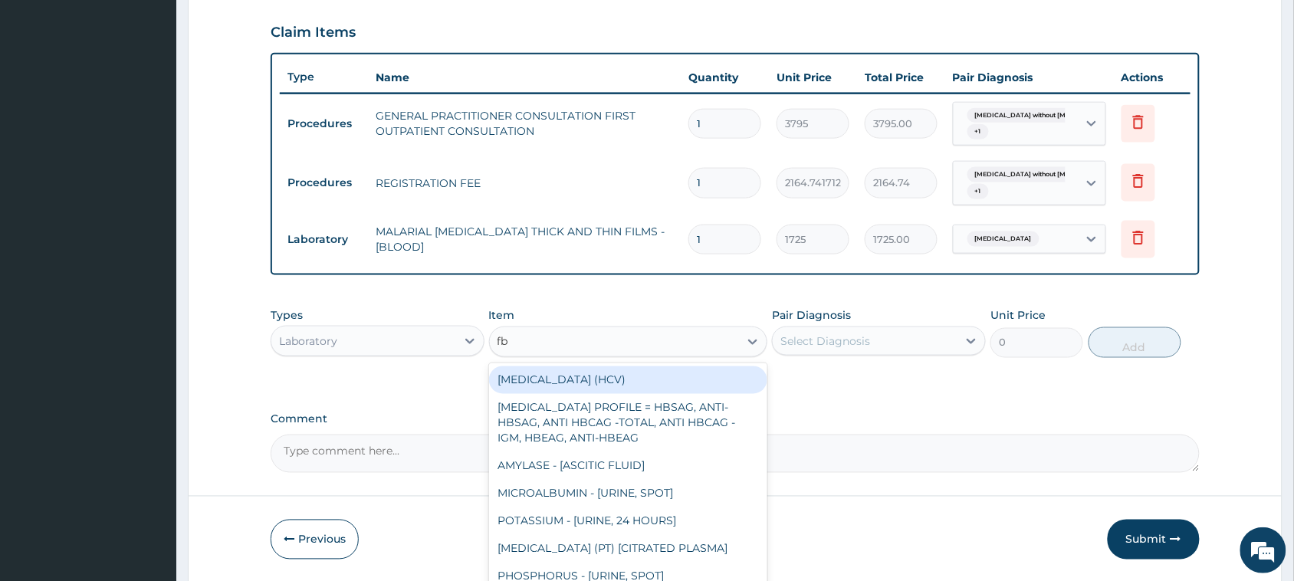
type input "fbc"
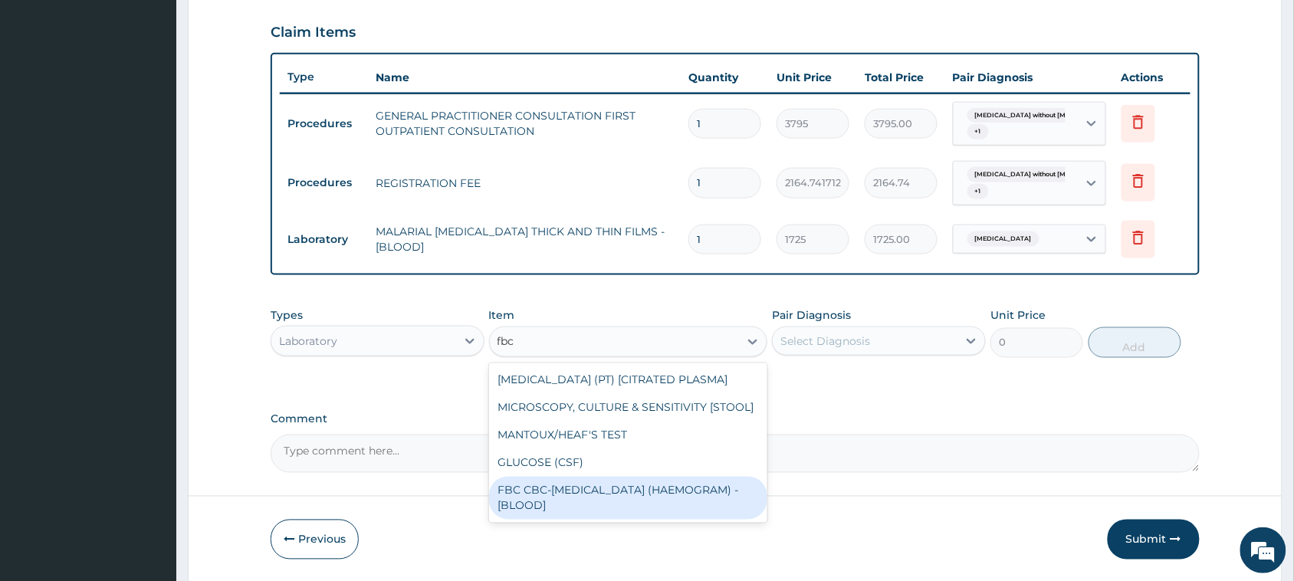
click at [678, 491] on div "FBC CBC-[MEDICAL_DATA] (HAEMOGRAM) - [BLOOD]" at bounding box center [628, 498] width 279 height 43
type input "4600"
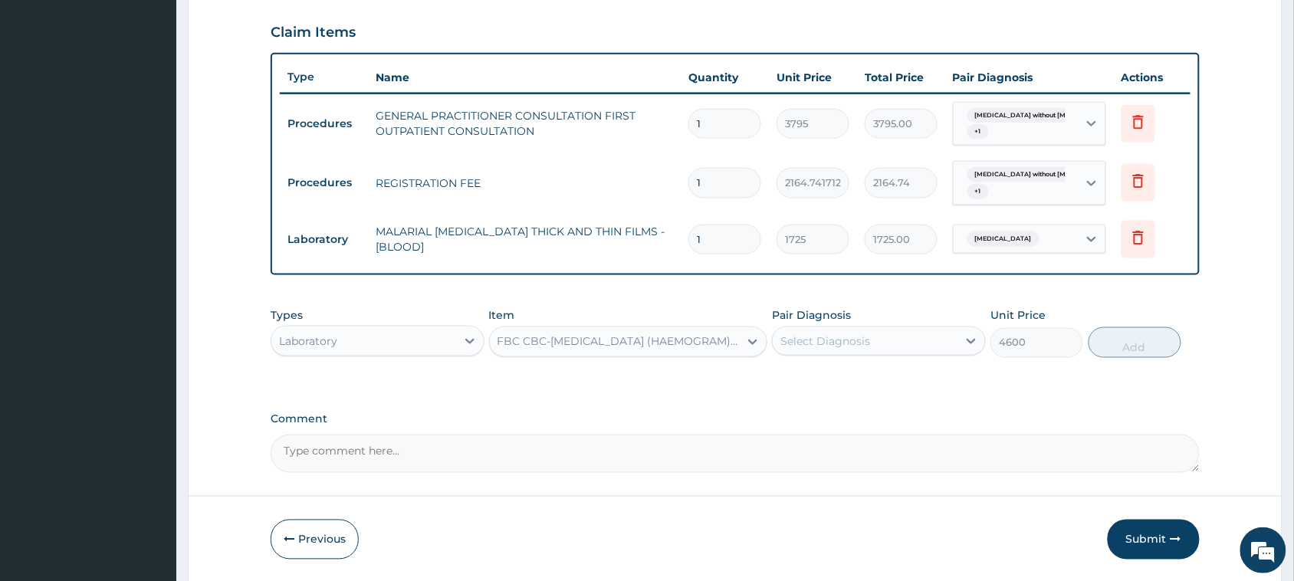
click at [818, 345] on div "Select Diagnosis" at bounding box center [825, 340] width 90 height 15
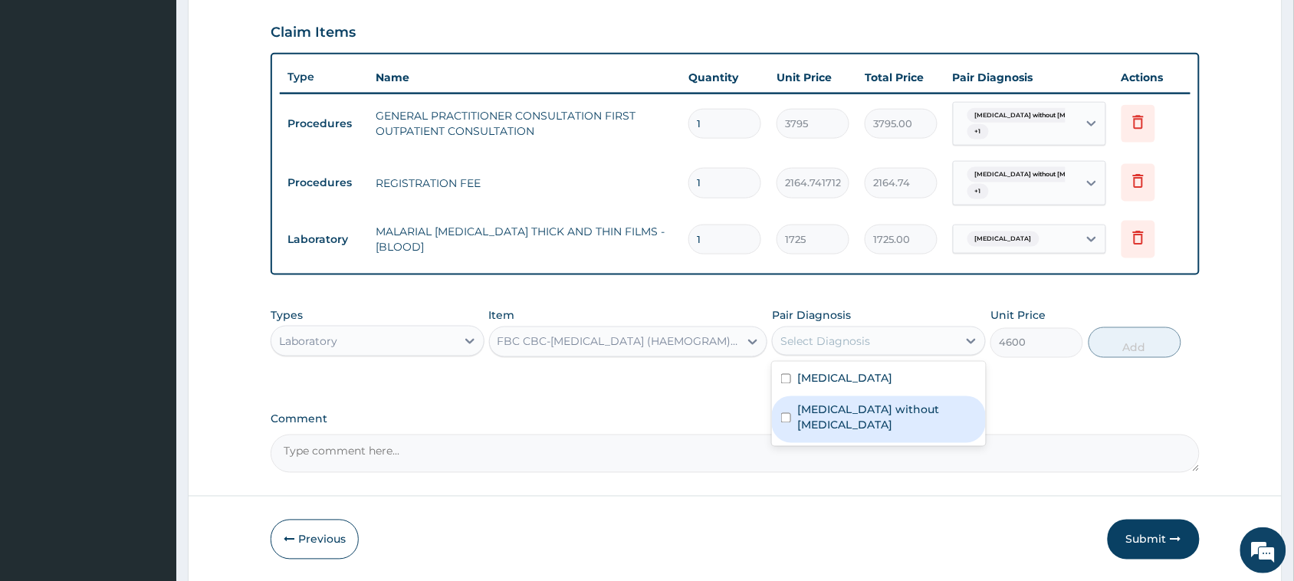
click at [856, 419] on div "Sepsis without septic shock" at bounding box center [879, 419] width 214 height 47
checkbox input "true"
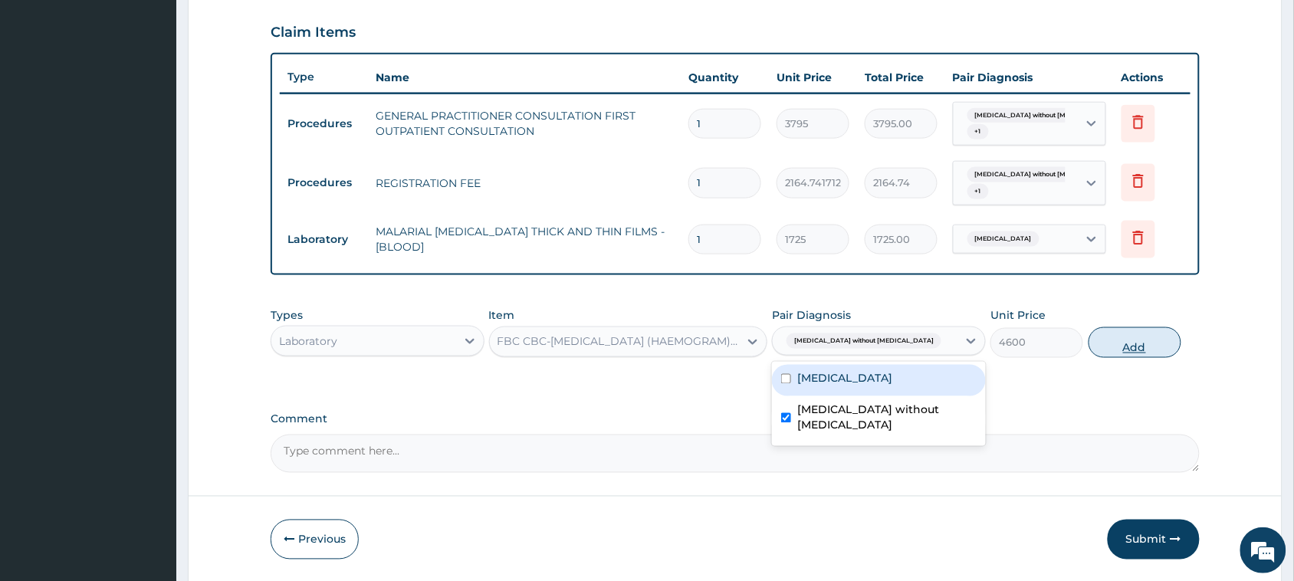
click at [1156, 342] on button "Add" at bounding box center [1134, 342] width 93 height 31
type input "0"
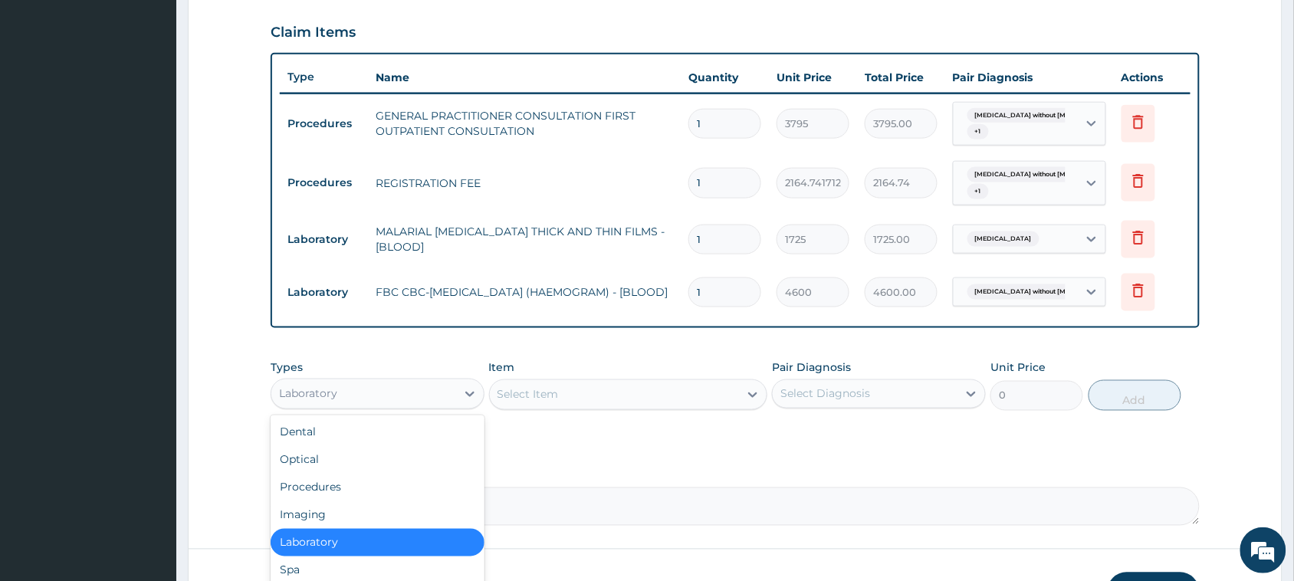
click at [431, 399] on div "Laboratory" at bounding box center [363, 394] width 185 height 25
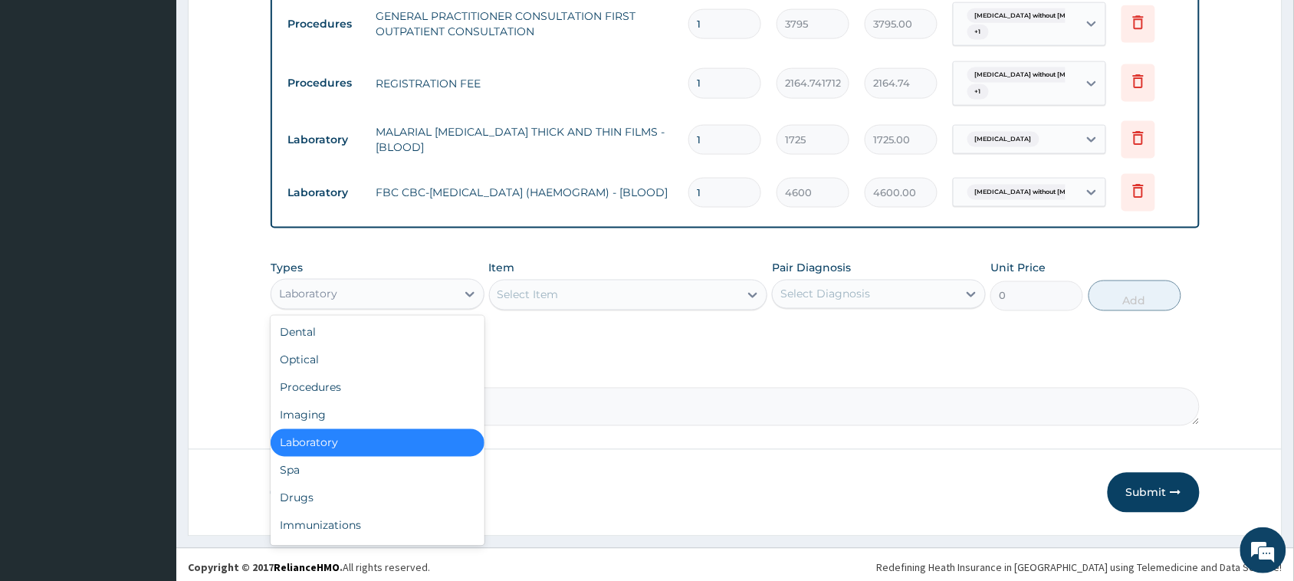
scroll to position [622, 0]
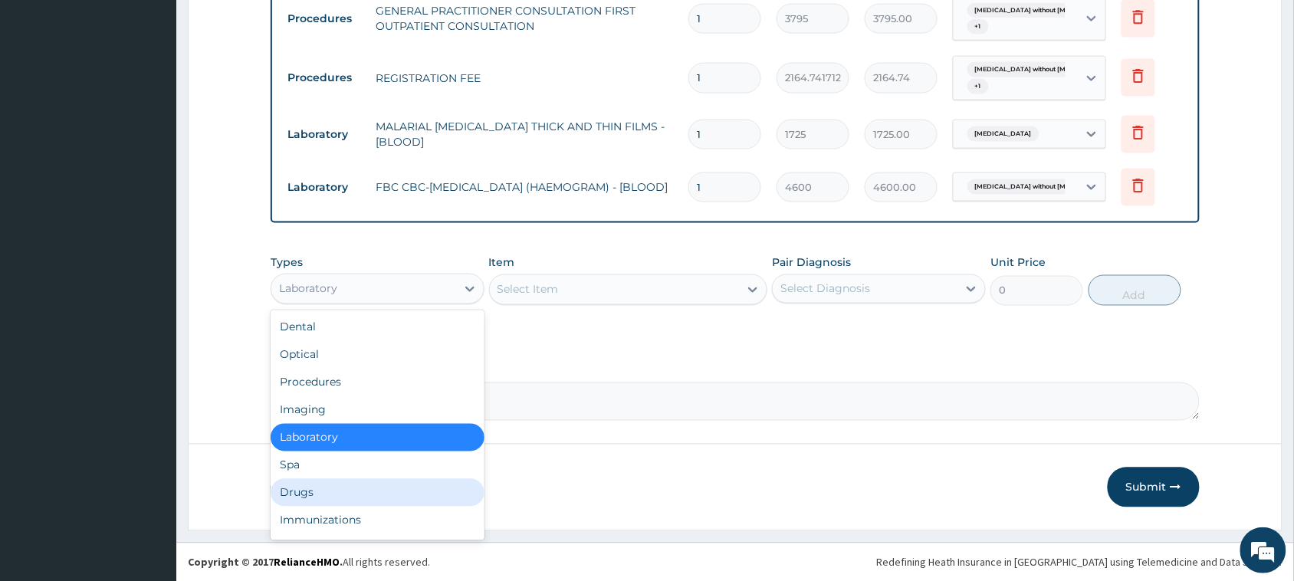
click at [328, 487] on div "Drugs" at bounding box center [378, 493] width 214 height 28
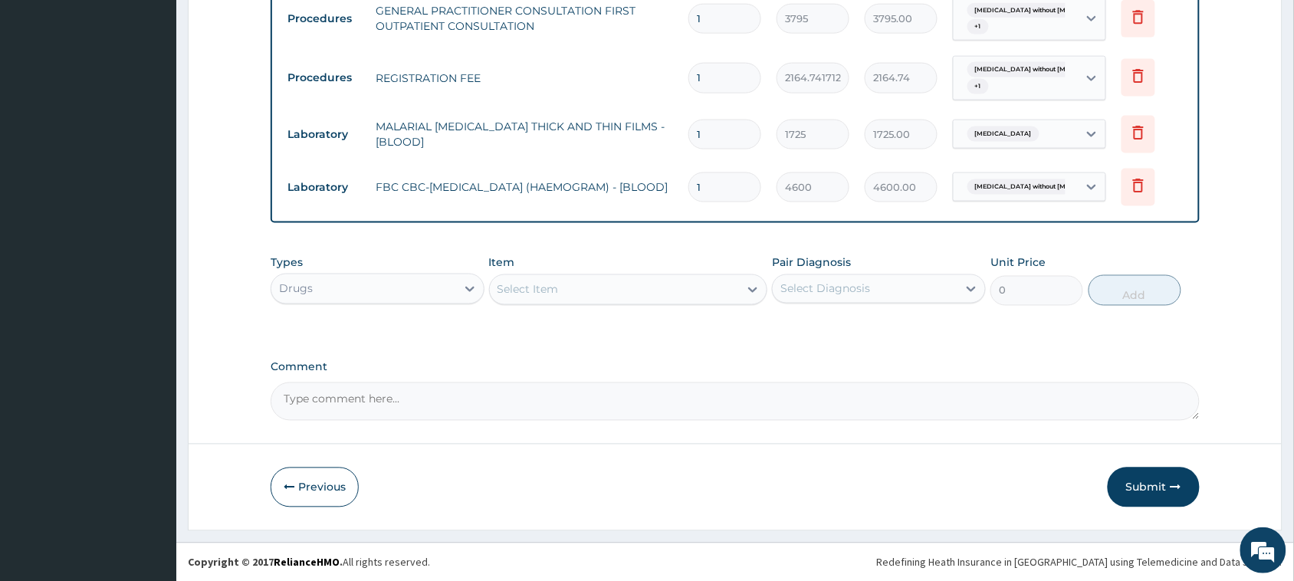
click at [653, 292] on div "Select Item" at bounding box center [615, 289] width 250 height 25
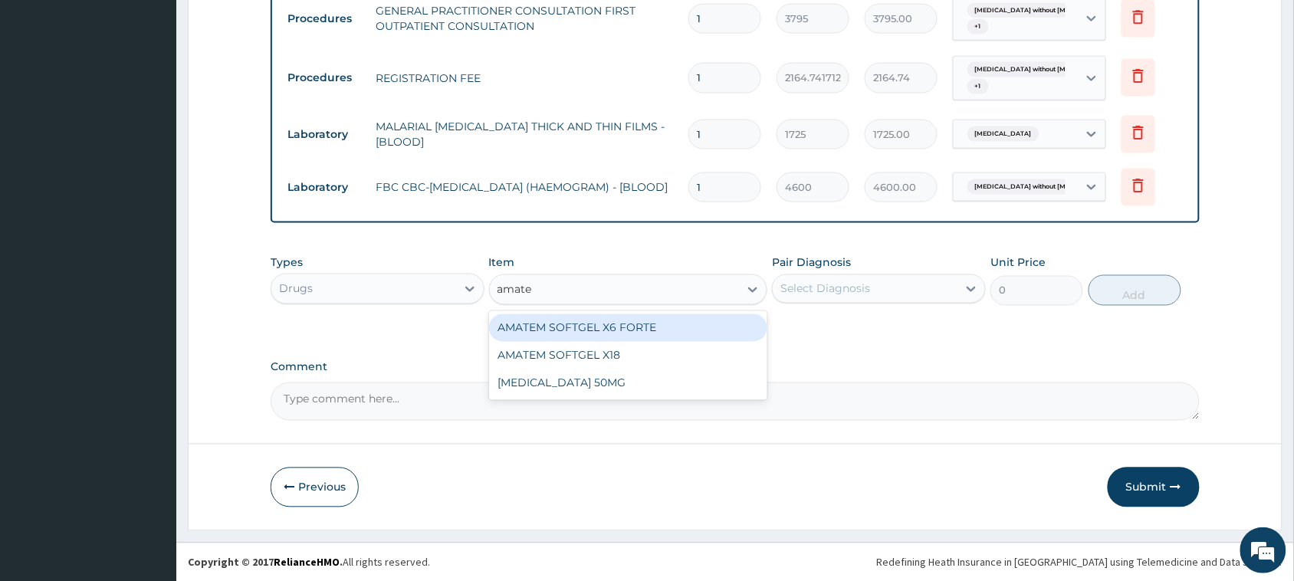
type input "amatem"
click at [610, 327] on div "AMATEM SOFTGEL X6 FORTE" at bounding box center [628, 328] width 279 height 28
type input "506"
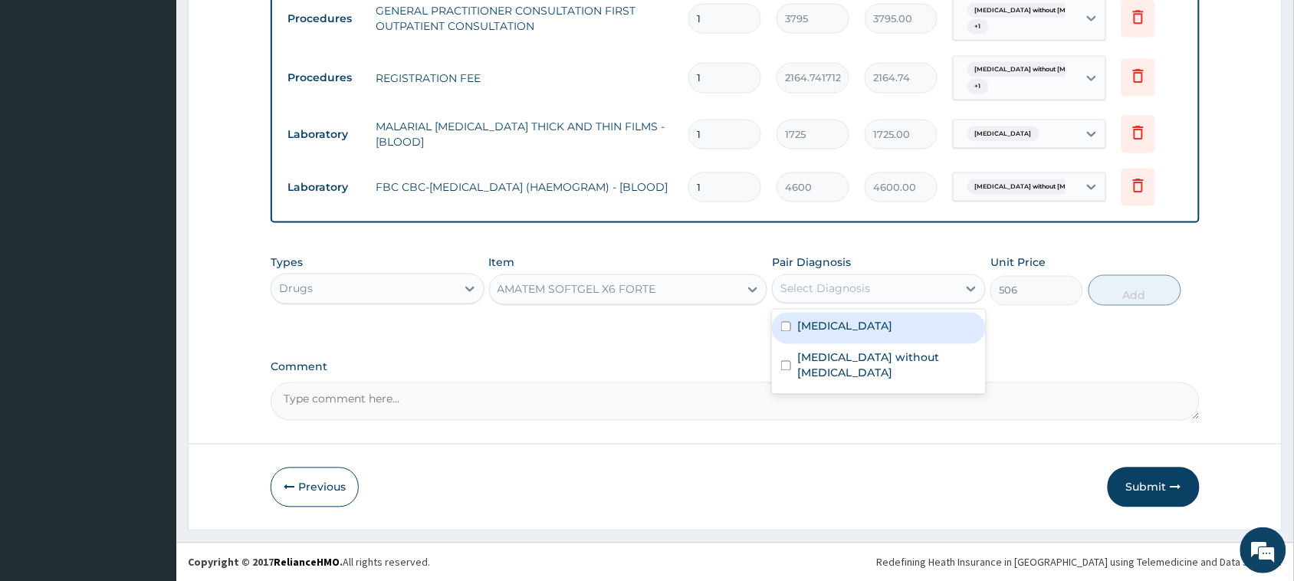
click at [893, 286] on div "Select Diagnosis" at bounding box center [864, 289] width 185 height 25
click at [892, 327] on label "Malaria, unspecified" at bounding box center [844, 326] width 95 height 15
checkbox input "true"
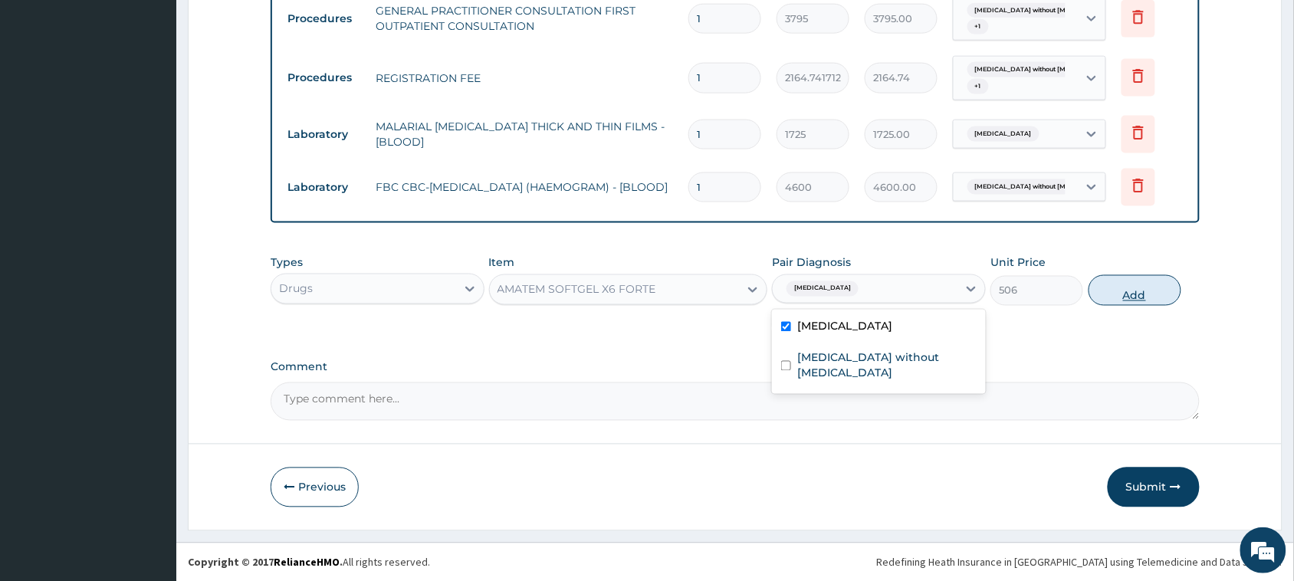
click at [1123, 295] on button "Add" at bounding box center [1134, 290] width 93 height 31
type input "0"
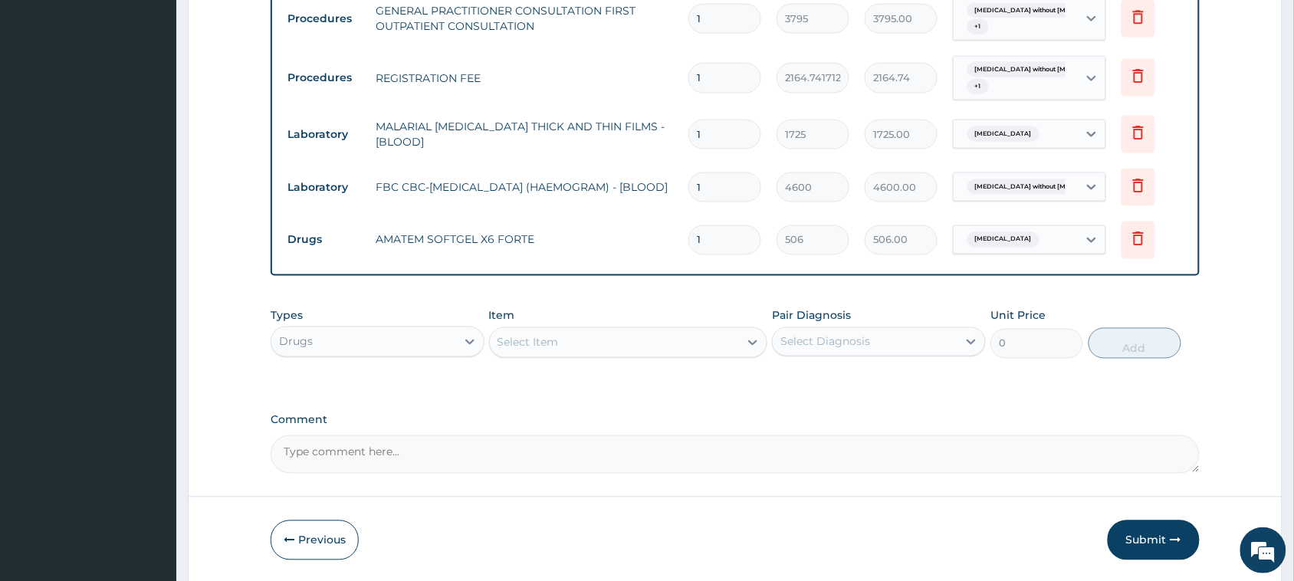
click at [557, 347] on div "Select Item" at bounding box center [527, 342] width 61 height 15
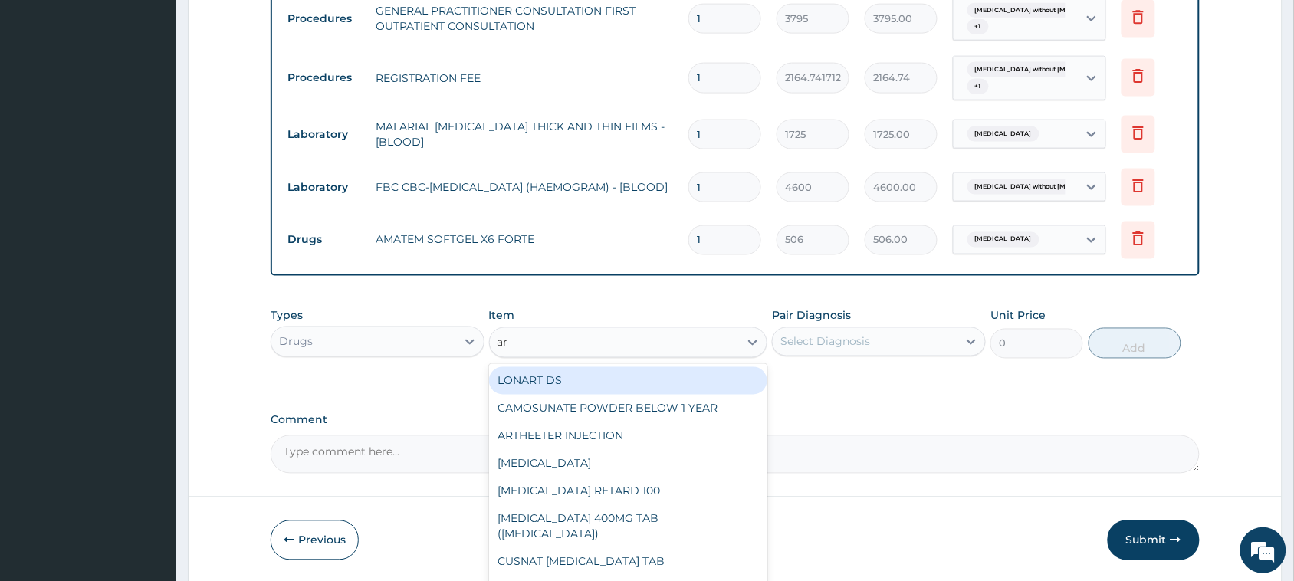
type input "art"
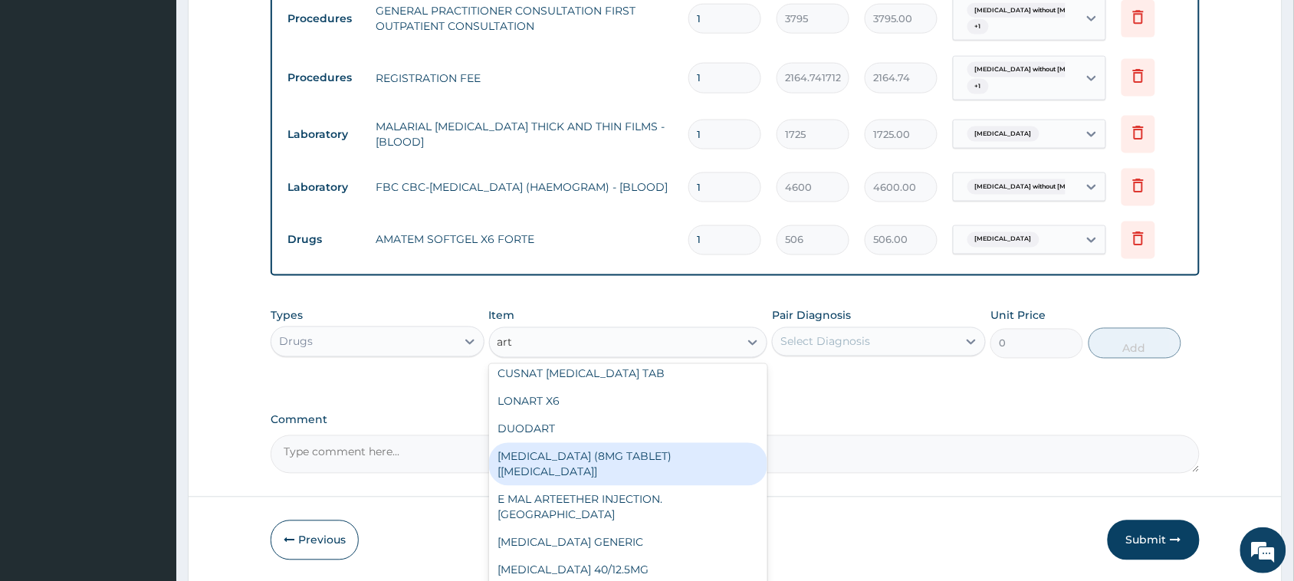
scroll to position [96, 0]
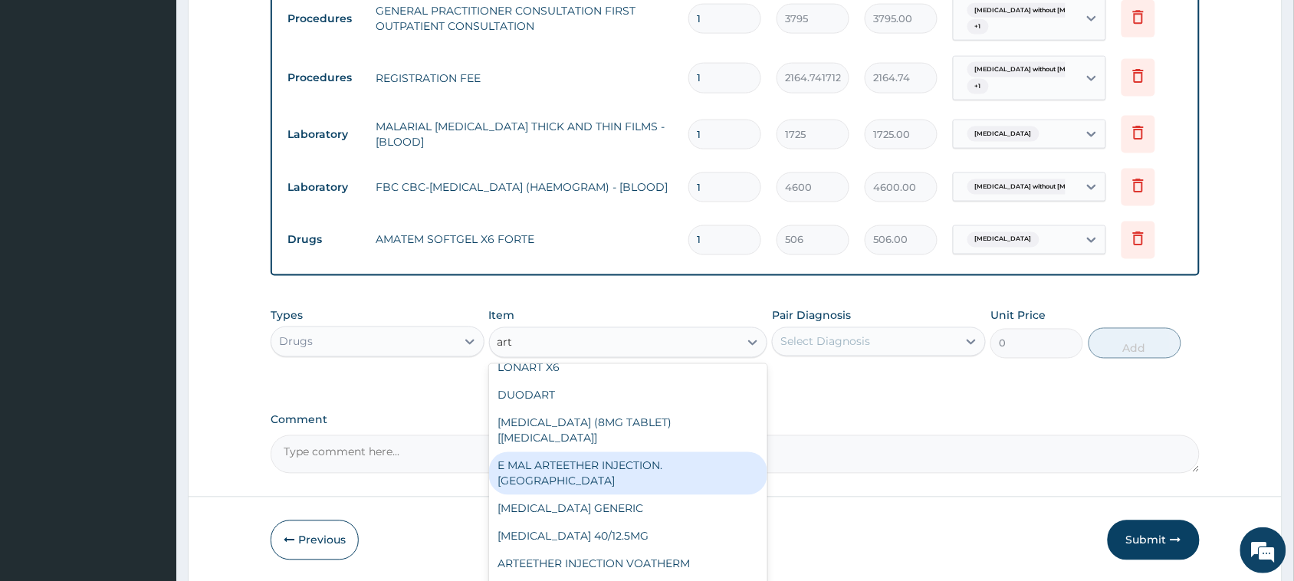
click at [634, 468] on div "E MAL ARTEETHER INJECTION. [GEOGRAPHIC_DATA]" at bounding box center [628, 473] width 279 height 43
type input "1897.5"
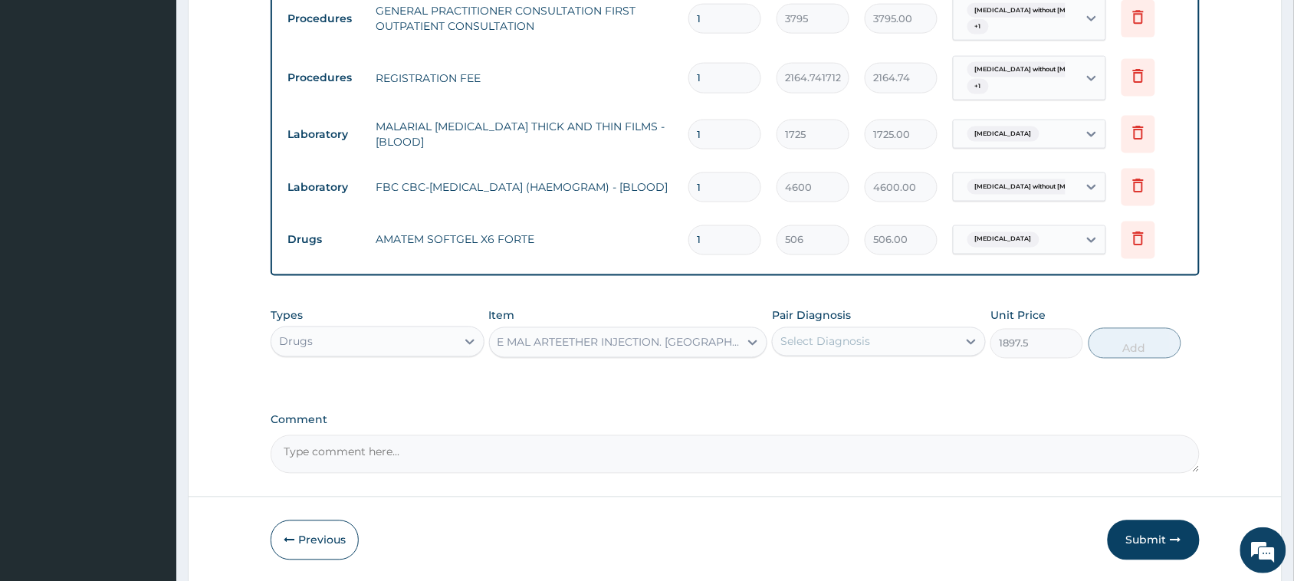
click at [825, 349] on div "Select Diagnosis" at bounding box center [825, 341] width 90 height 15
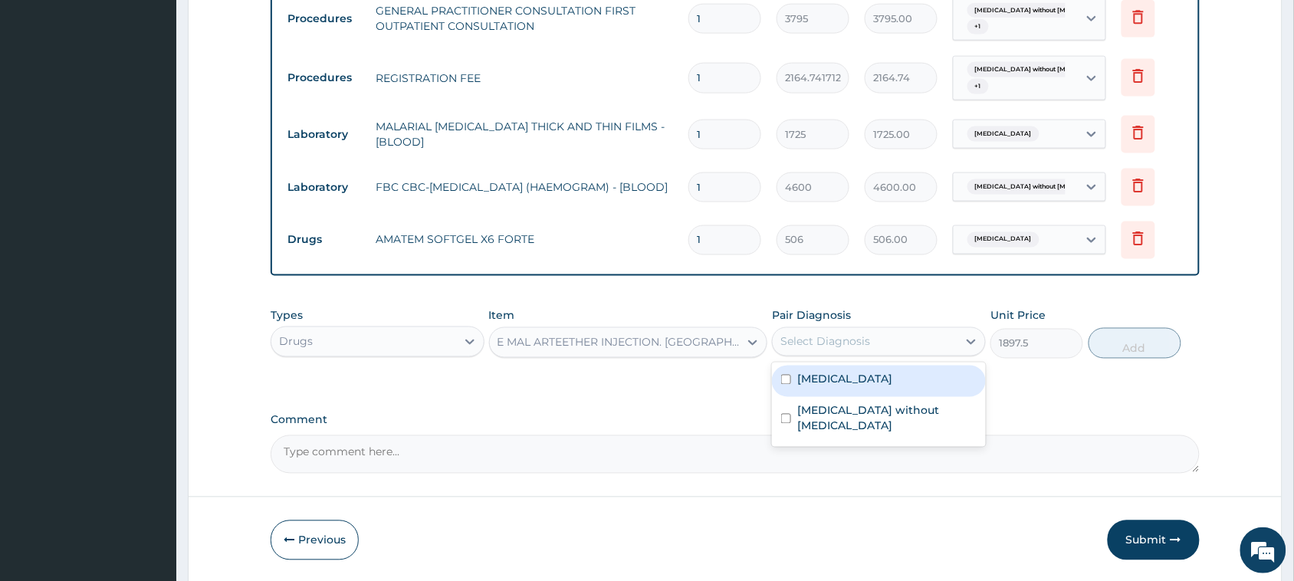
click at [818, 393] on div "[MEDICAL_DATA]" at bounding box center [879, 381] width 214 height 31
checkbox input "true"
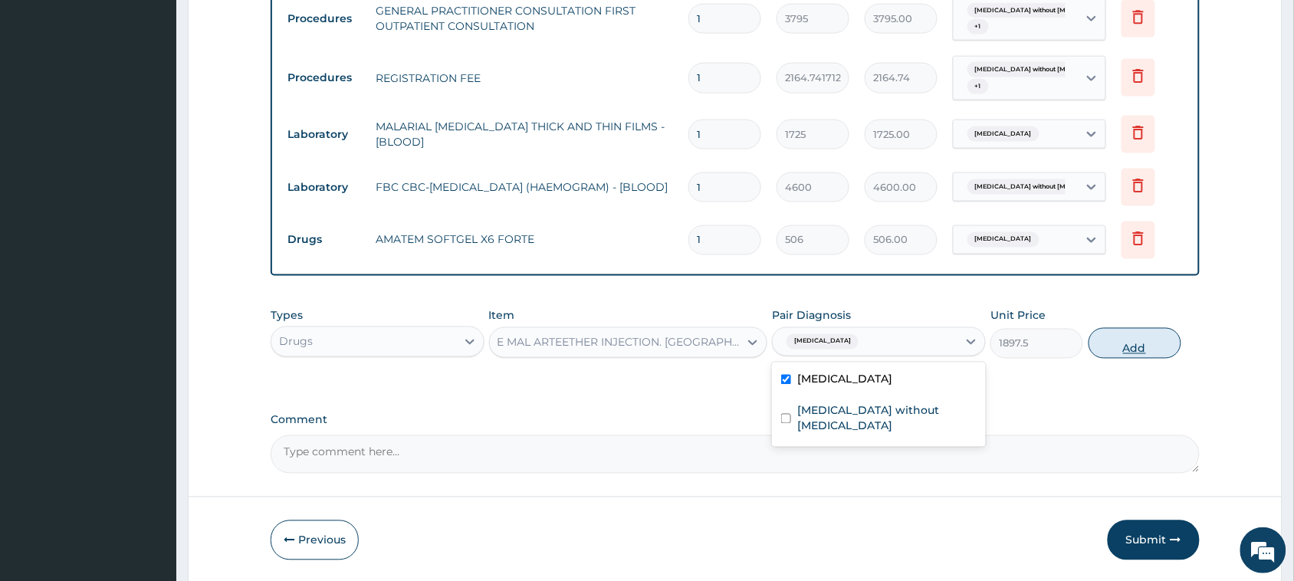
click at [1119, 350] on button "Add" at bounding box center [1134, 343] width 93 height 31
type input "0"
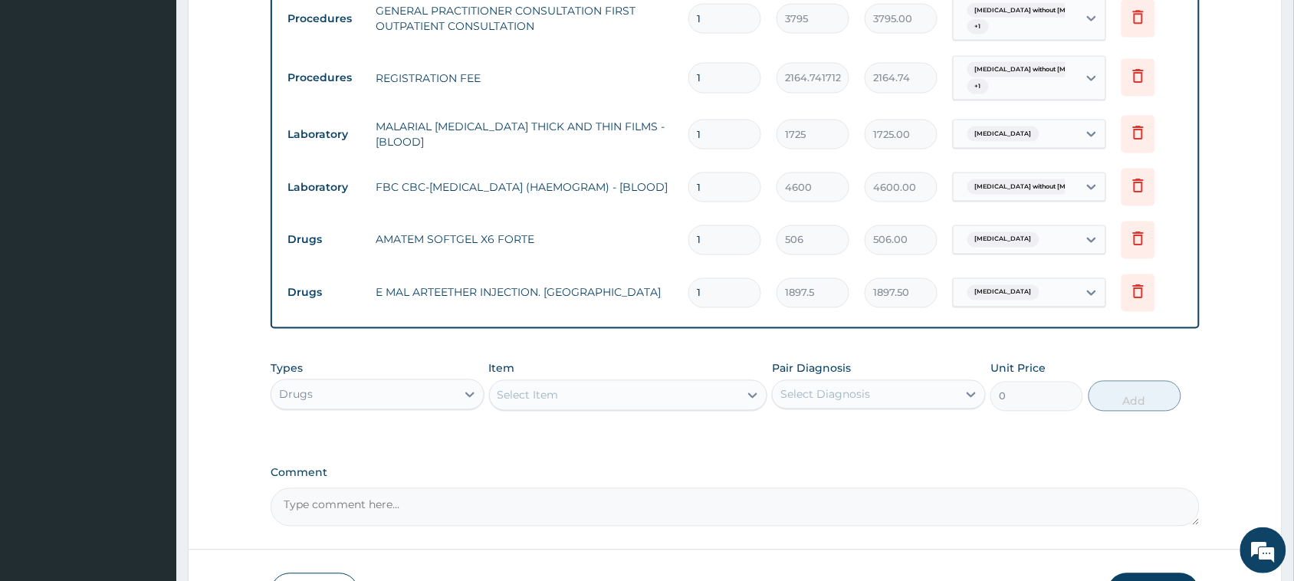
drag, startPoint x: 736, startPoint y: 305, endPoint x: 572, endPoint y: 284, distance: 164.6
click at [572, 289] on tr "Drugs E MAL ARTEETHER INJECTION. FIDSON 1 1897.5 1897.50 Malaria, unspecified D…" at bounding box center [735, 293] width 910 height 53
type input "3"
type input "5692.50"
type input "3"
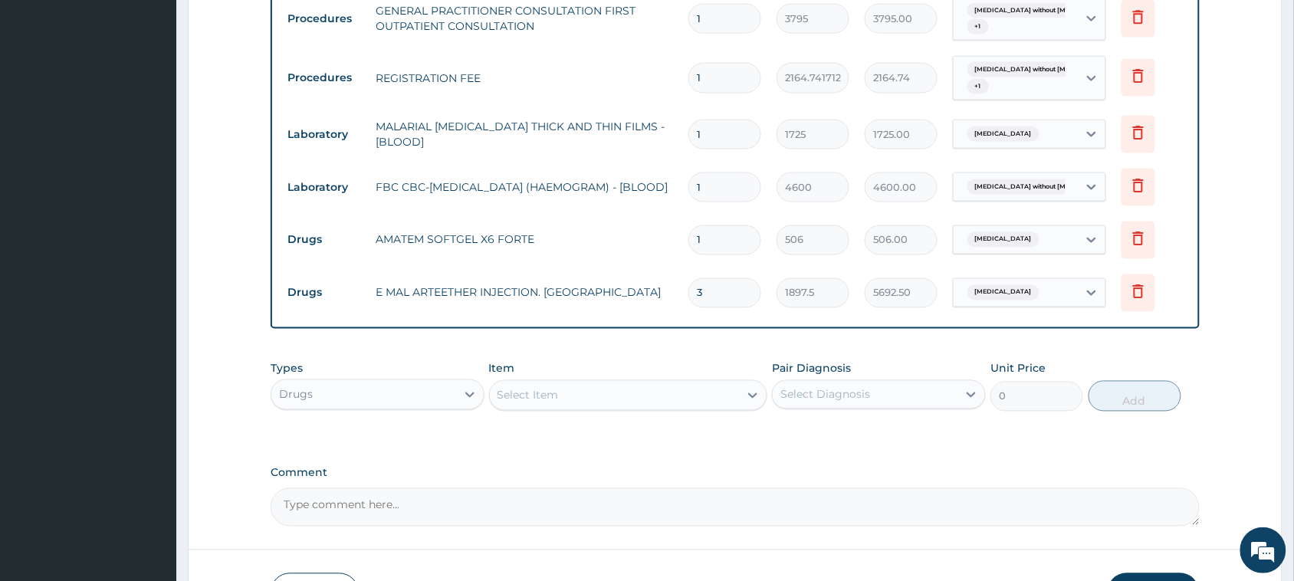
drag, startPoint x: 742, startPoint y: 231, endPoint x: 572, endPoint y: 241, distance: 169.6
click at [572, 241] on tr "Drugs AMATEM SOFTGEL X6 FORTE 1 506 506.00 Malaria, unspecified Delete" at bounding box center [735, 240] width 910 height 53
type input "6"
type input "3036.00"
type input "6"
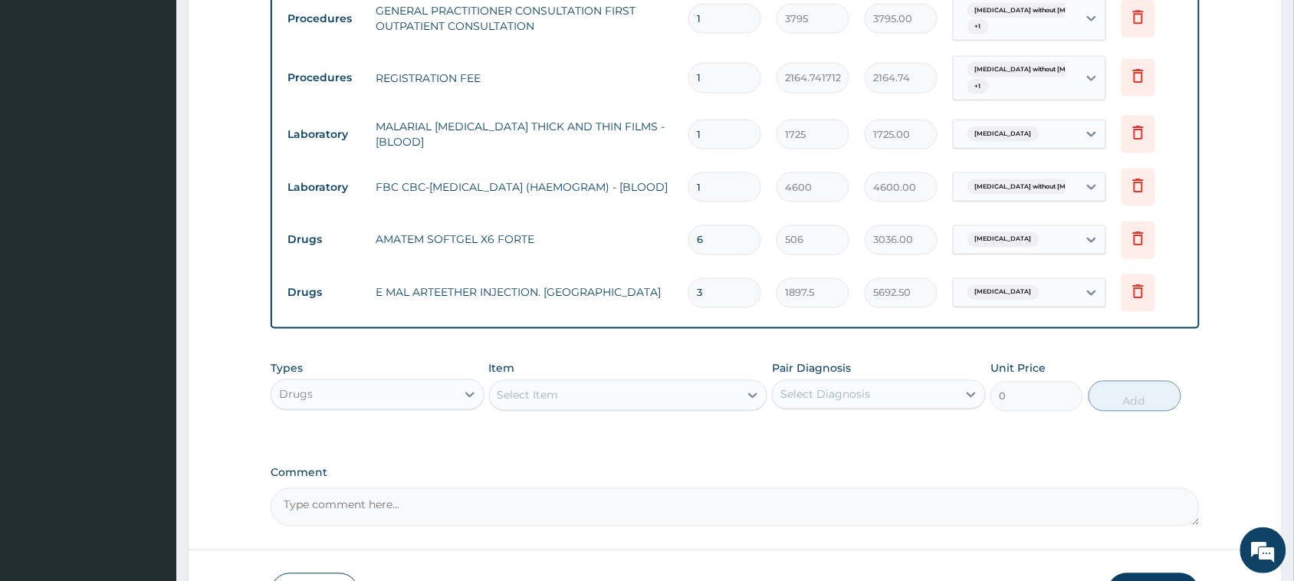
click at [703, 392] on div "Select Item" at bounding box center [615, 395] width 250 height 25
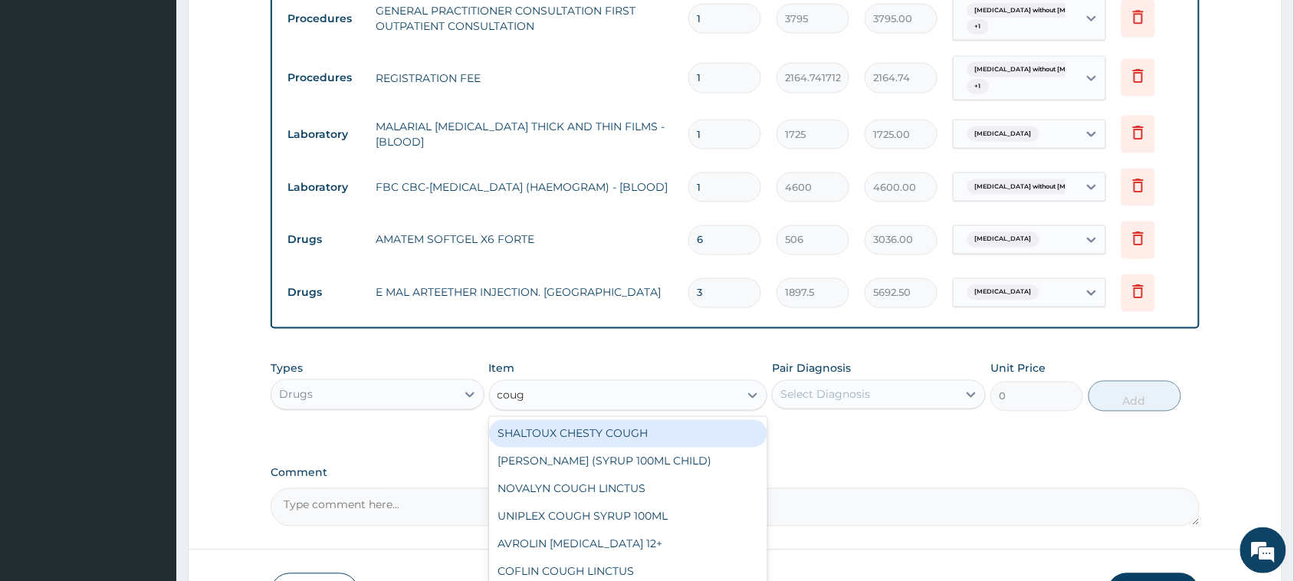
type input "cough"
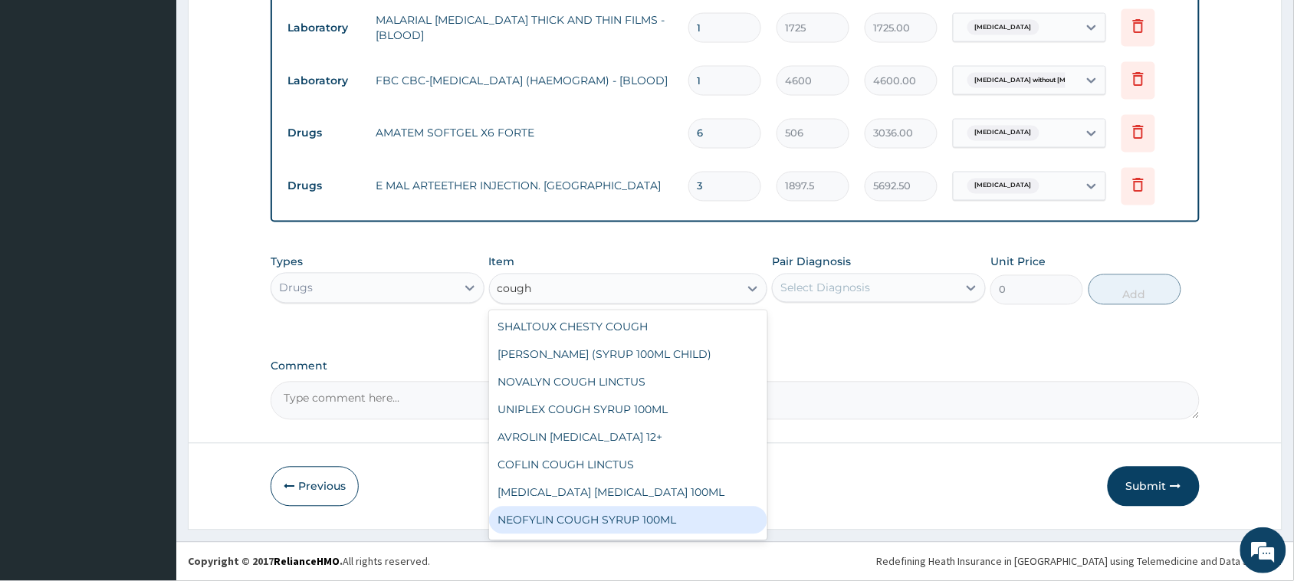
scroll to position [135, 0]
click at [625, 526] on div "[MEDICAL_DATA] WET COUGH [MEDICAL_DATA]" at bounding box center [628, 531] width 279 height 43
type input "1897.5"
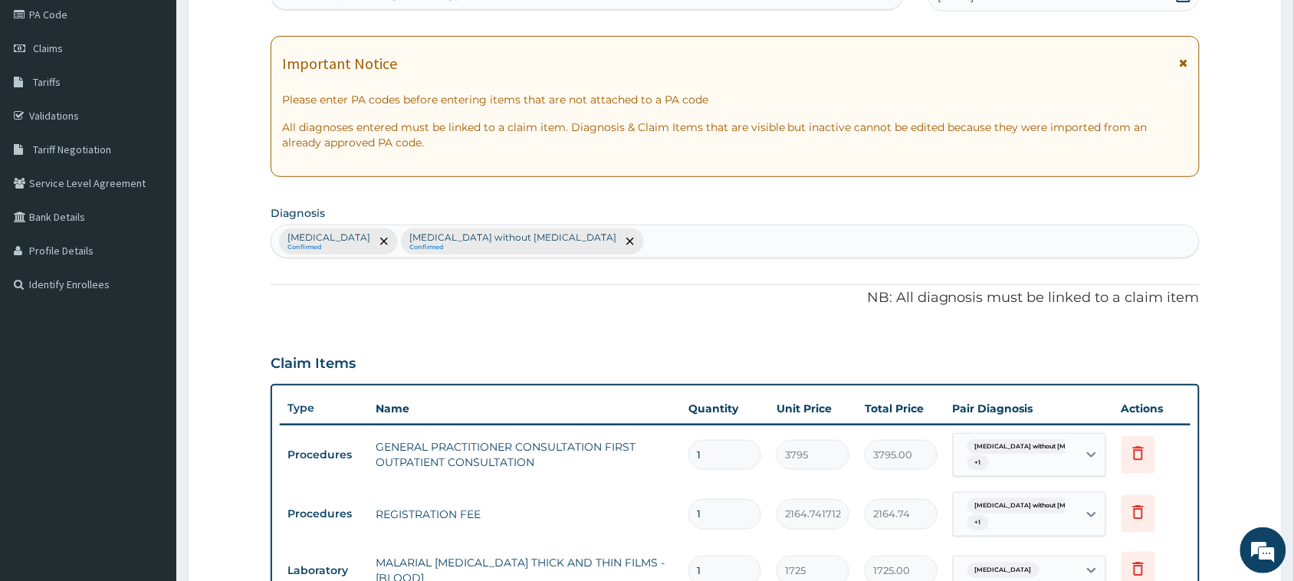
scroll to position [154, 0]
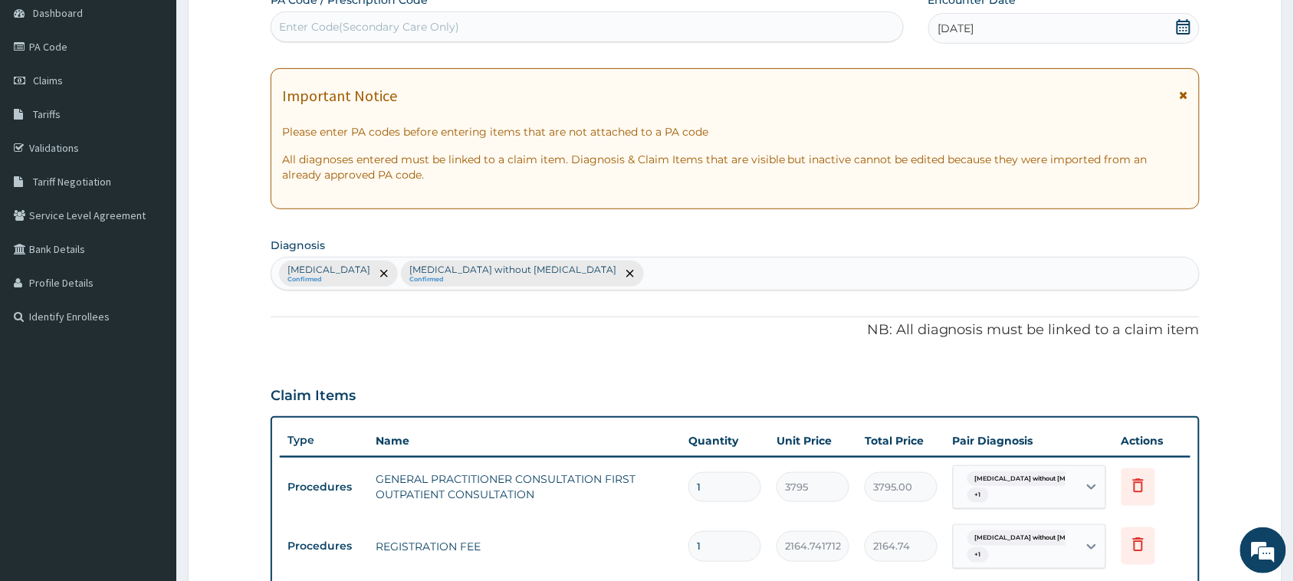
click at [652, 267] on div "Malaria, unspecified Confirmed Sepsis without septic shock Confirmed" at bounding box center [734, 273] width 927 height 32
type input "cough"
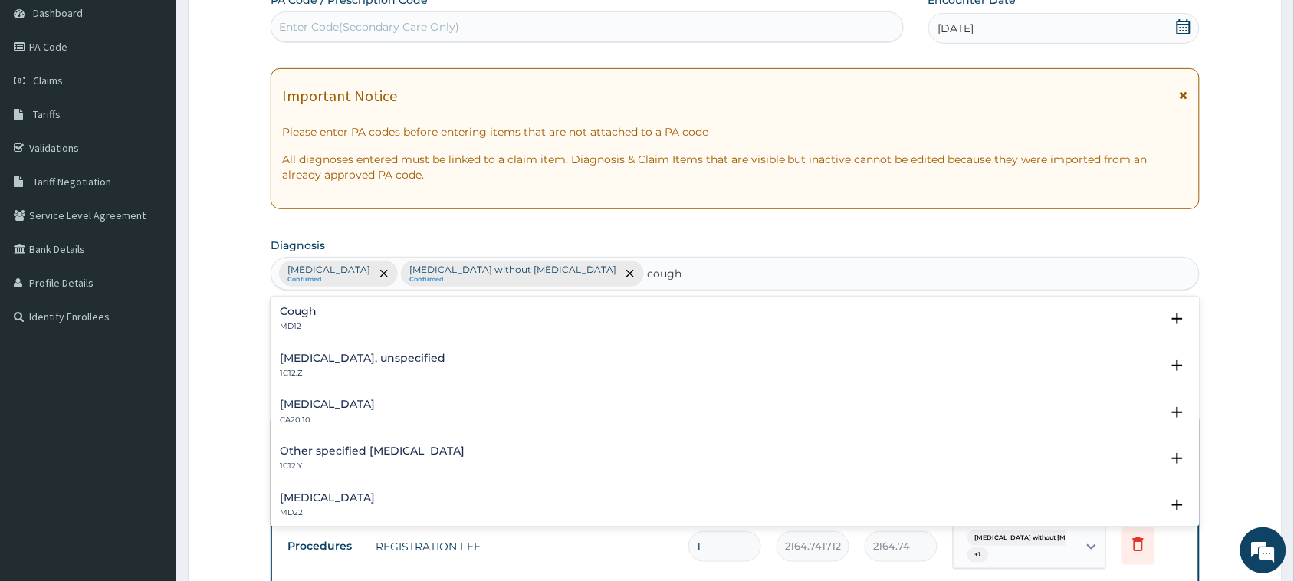
click at [324, 309] on div "Cough MD12" at bounding box center [735, 319] width 910 height 27
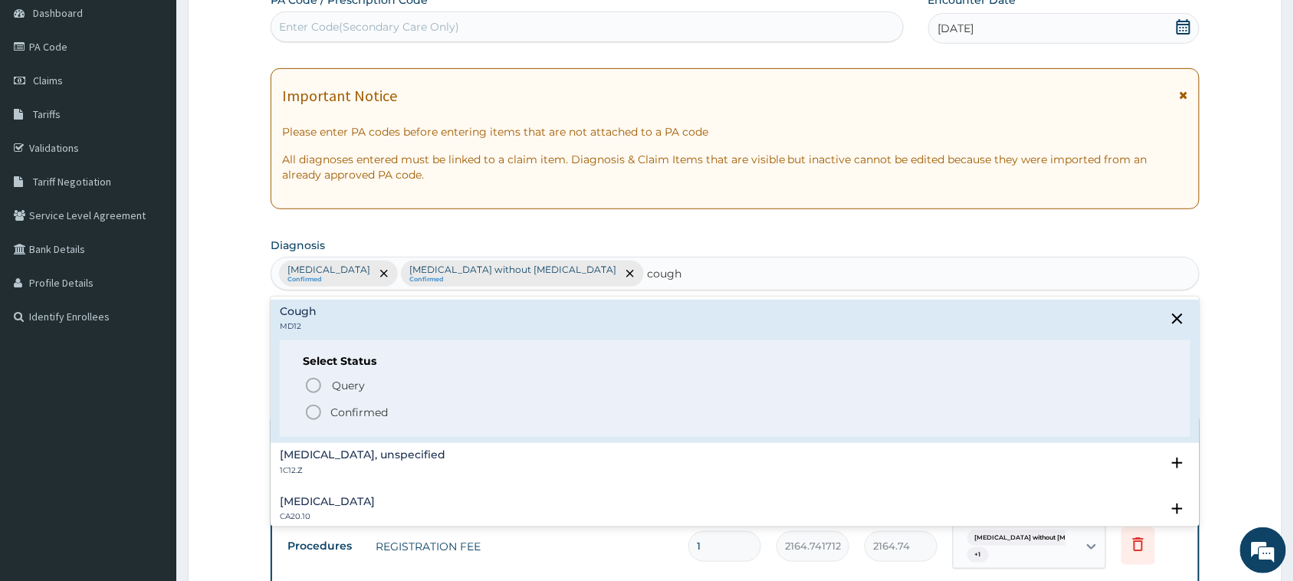
click at [353, 407] on p "Confirmed" at bounding box center [358, 412] width 57 height 15
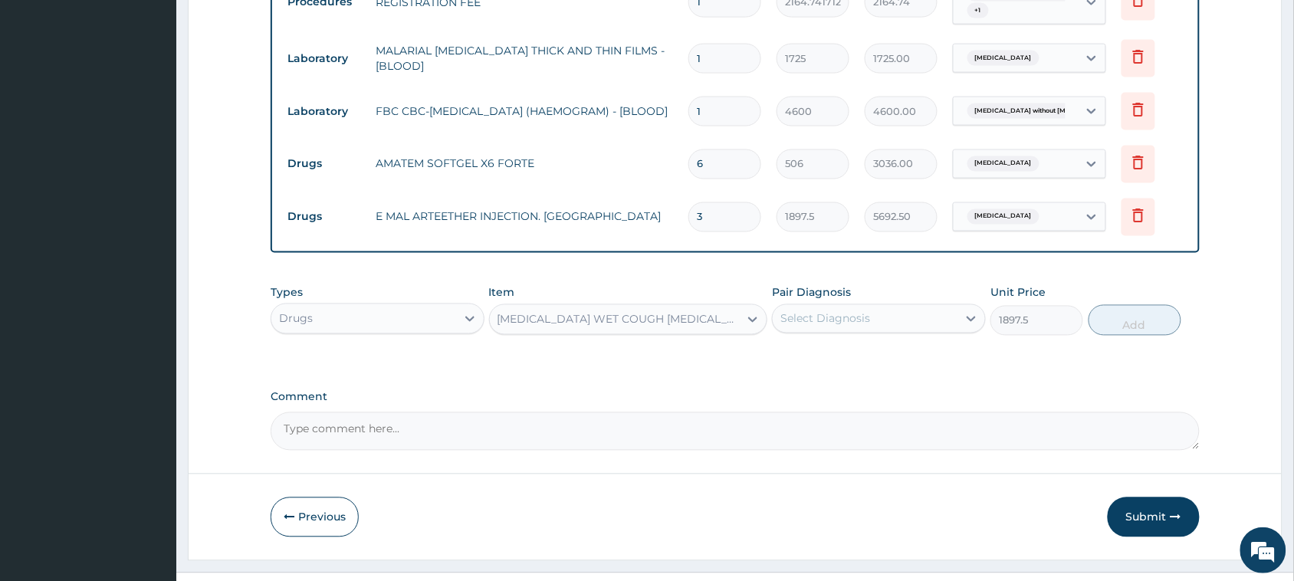
scroll to position [729, 0]
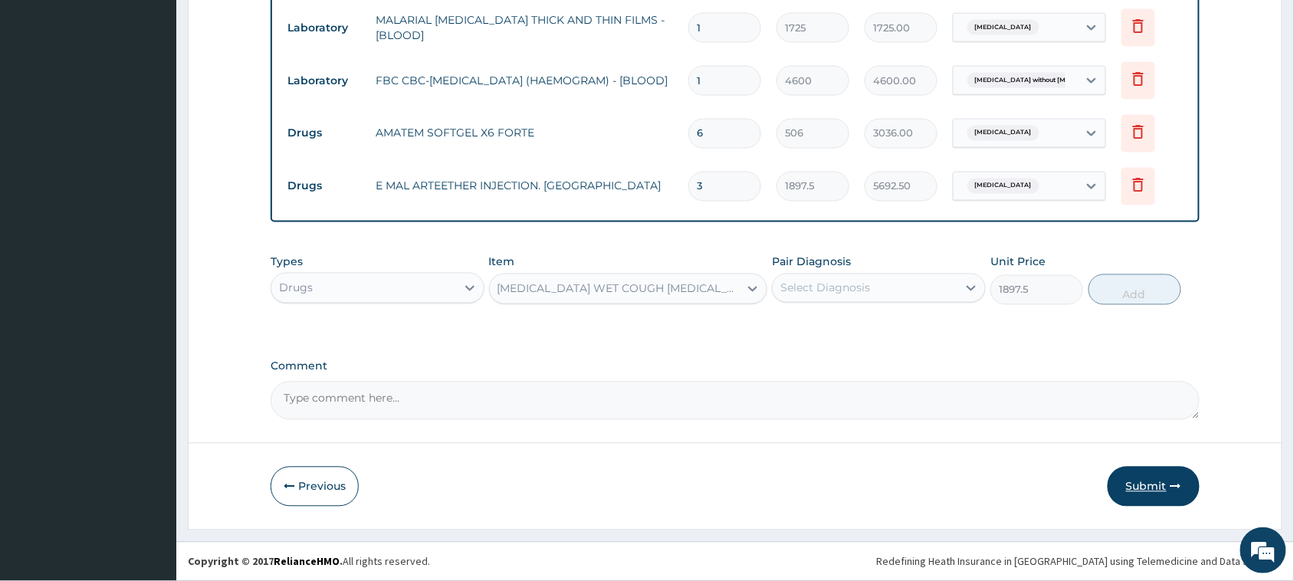
click at [1139, 489] on button "Submit" at bounding box center [1153, 487] width 92 height 40
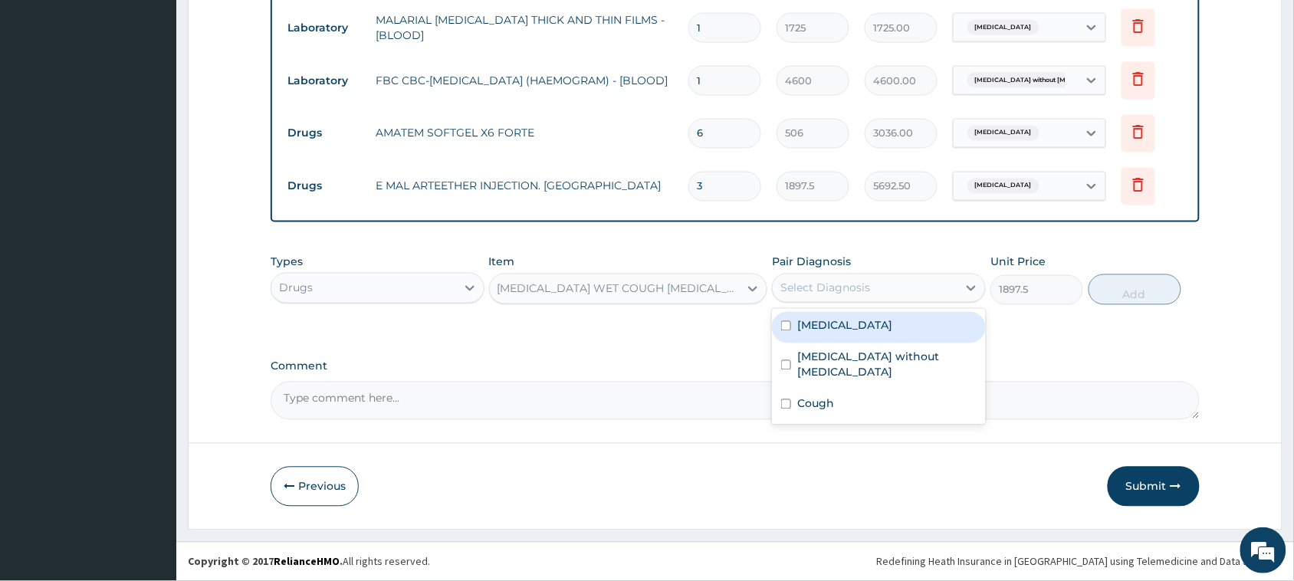
click at [818, 284] on div "Select Diagnosis" at bounding box center [825, 287] width 90 height 15
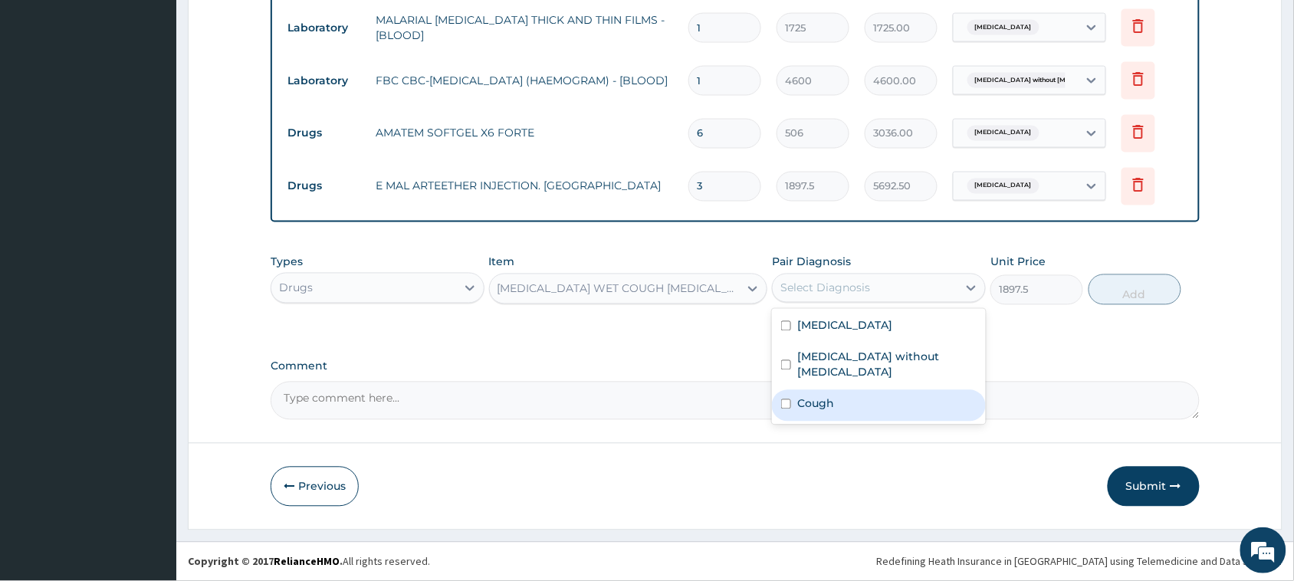
drag, startPoint x: 825, startPoint y: 388, endPoint x: 828, endPoint y: 379, distance: 9.0
click at [825, 396] on label "Cough" at bounding box center [815, 403] width 37 height 15
checkbox input "true"
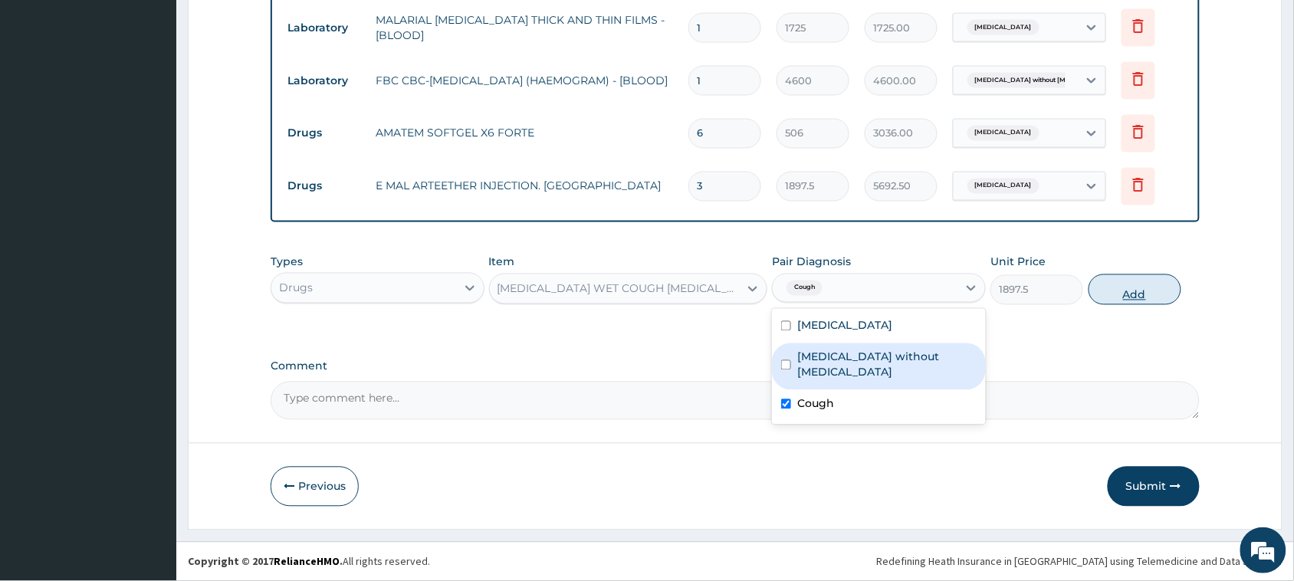
click at [1136, 284] on button "Add" at bounding box center [1134, 289] width 93 height 31
type input "0"
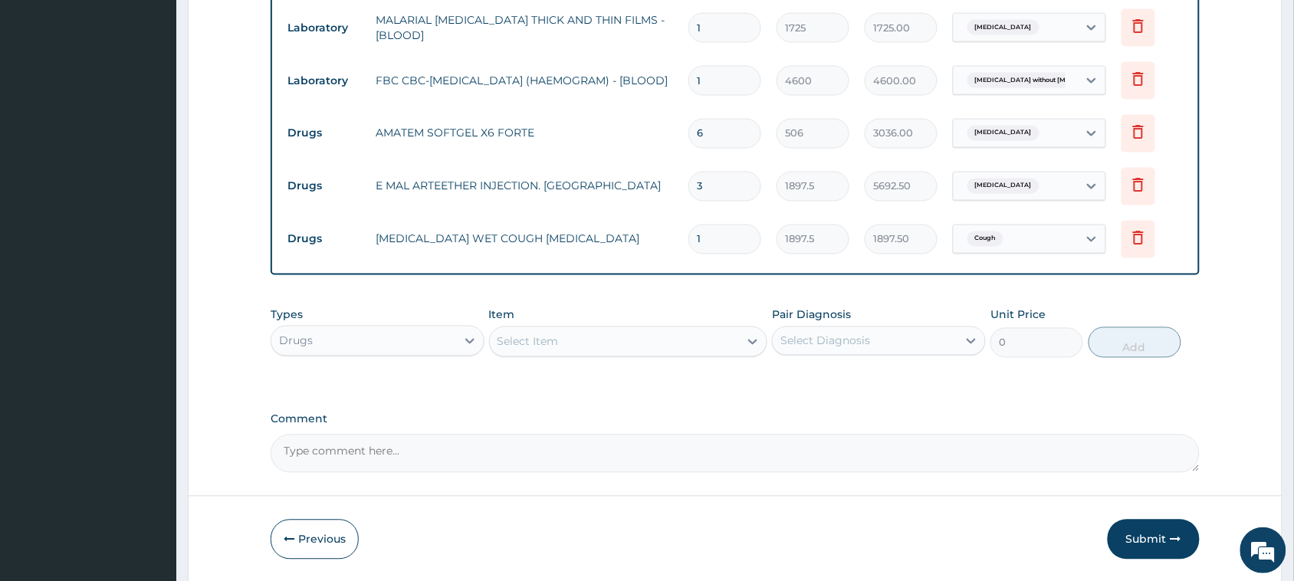
click at [599, 337] on div "Select Item" at bounding box center [615, 342] width 250 height 25
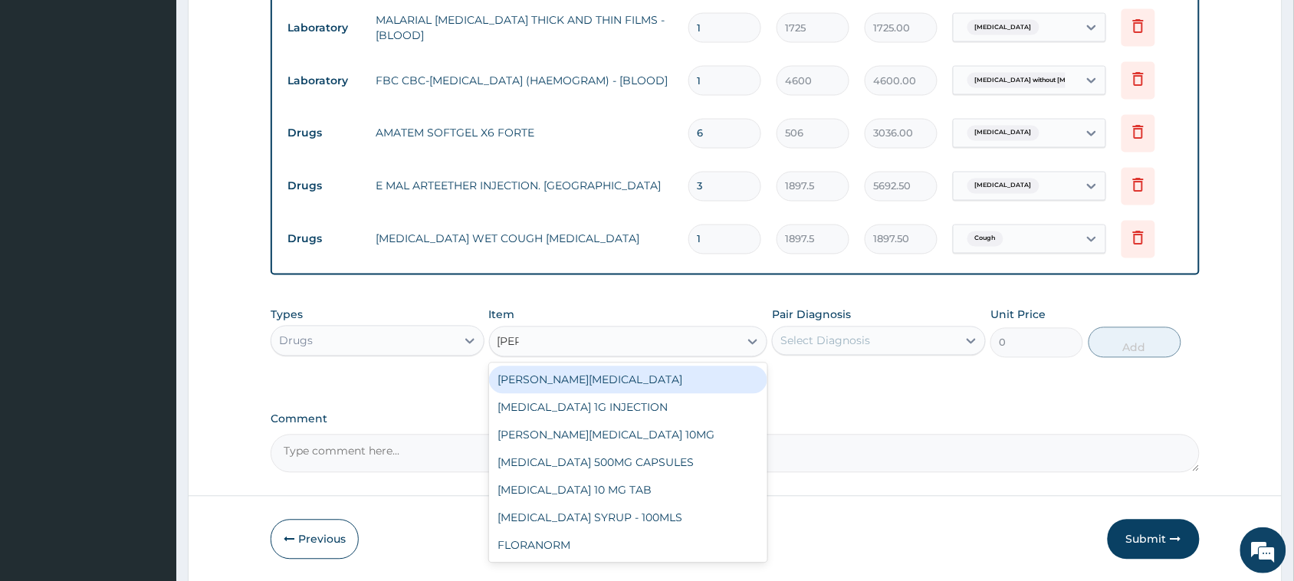
type input "lorat"
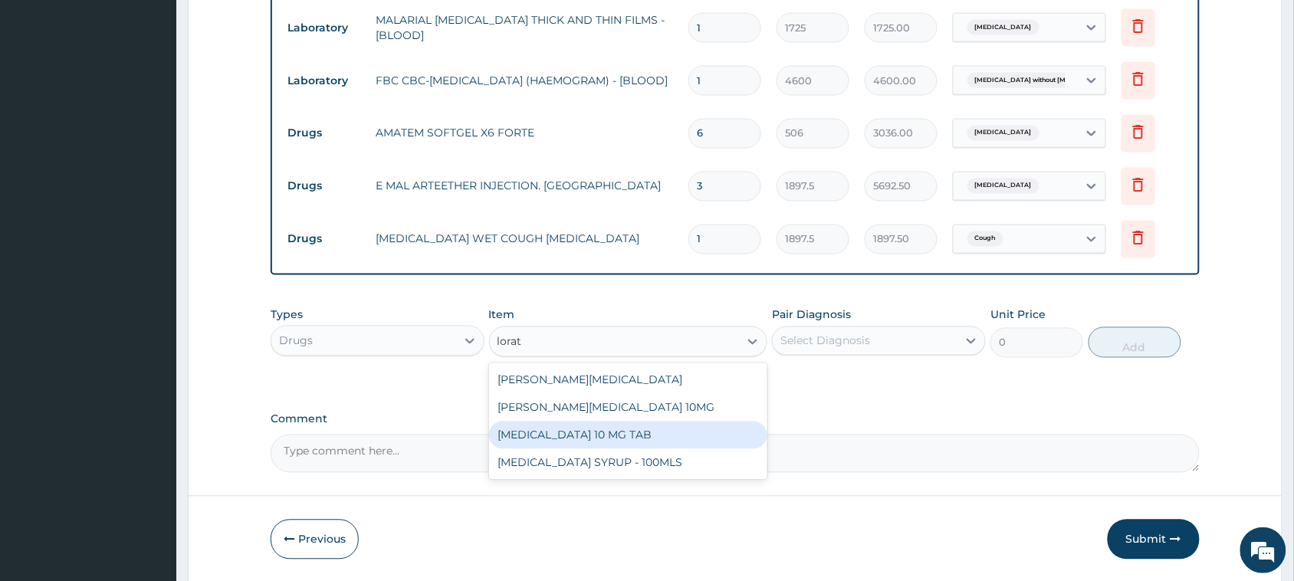
click at [607, 431] on div "[MEDICAL_DATA] 10 MG TAB" at bounding box center [628, 435] width 279 height 28
type input "63.25"
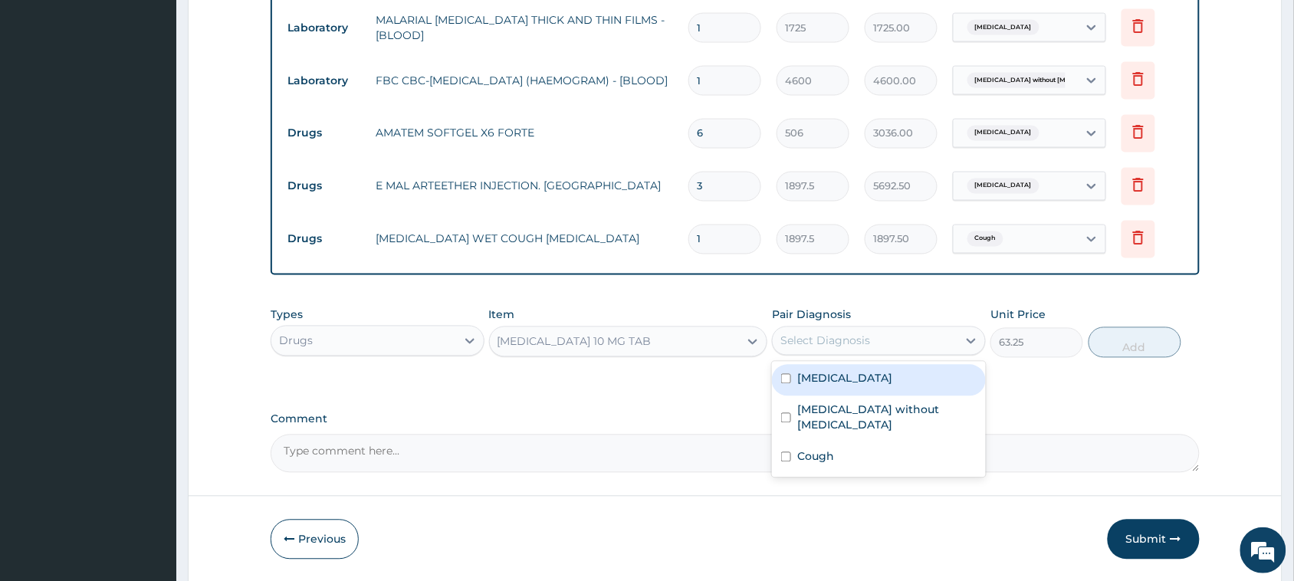
click at [797, 338] on div "Select Diagnosis" at bounding box center [825, 340] width 90 height 15
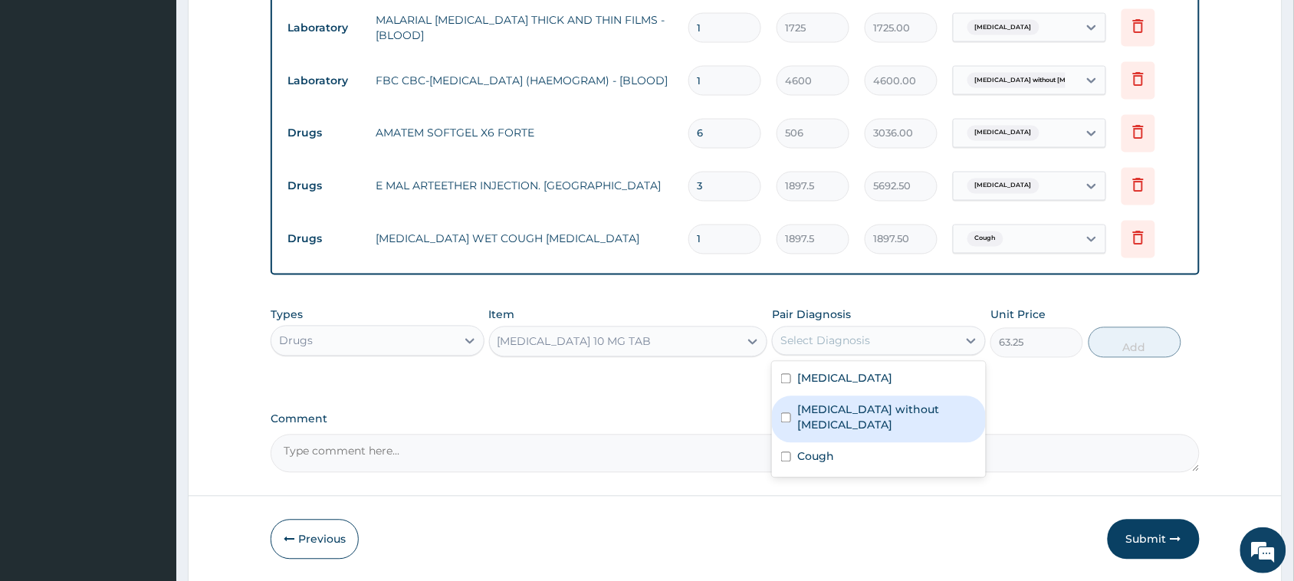
click at [822, 402] on label "[MEDICAL_DATA] without [MEDICAL_DATA]" at bounding box center [886, 417] width 179 height 31
checkbox input "true"
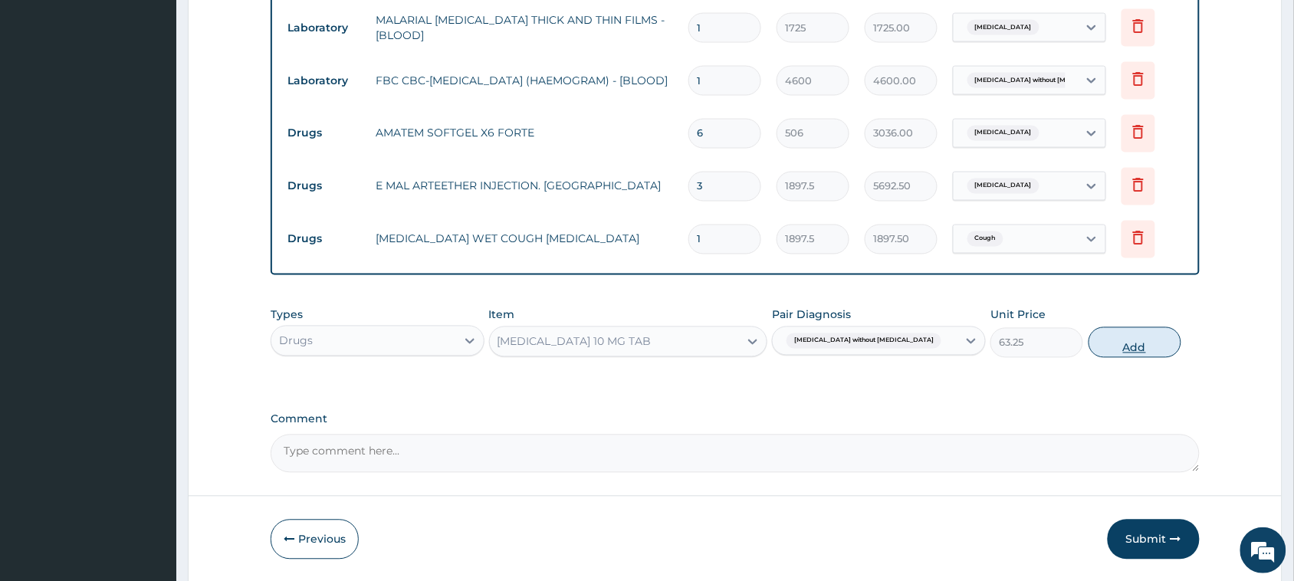
click at [1161, 347] on button "Add" at bounding box center [1134, 342] width 93 height 31
type input "0"
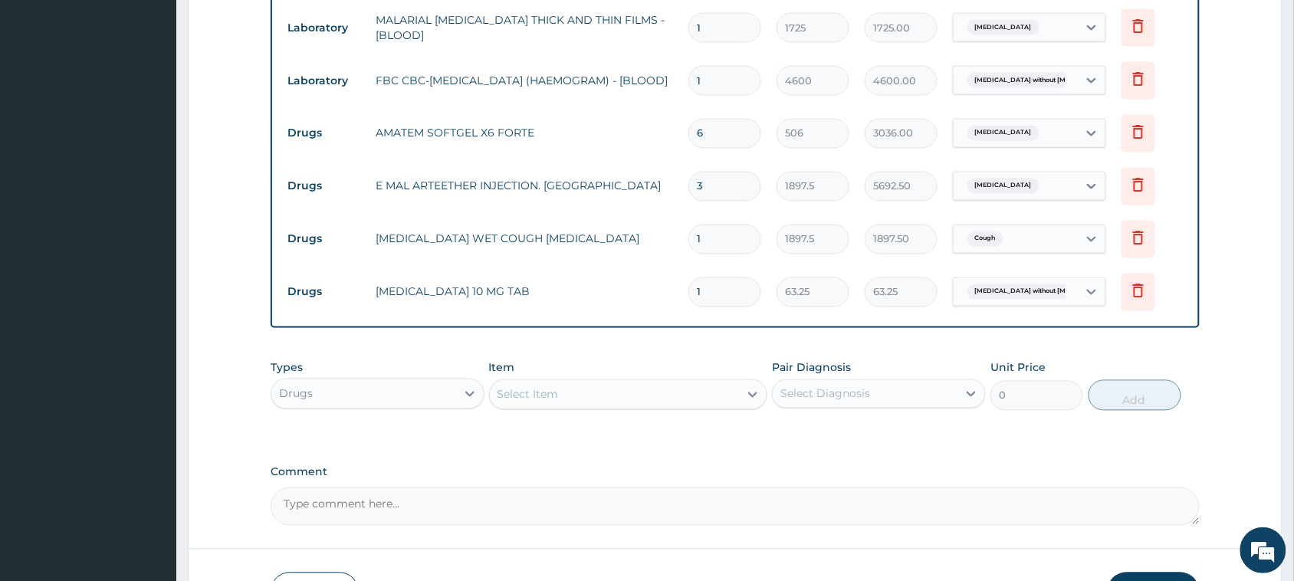
click at [583, 392] on div "Select Item" at bounding box center [615, 394] width 250 height 25
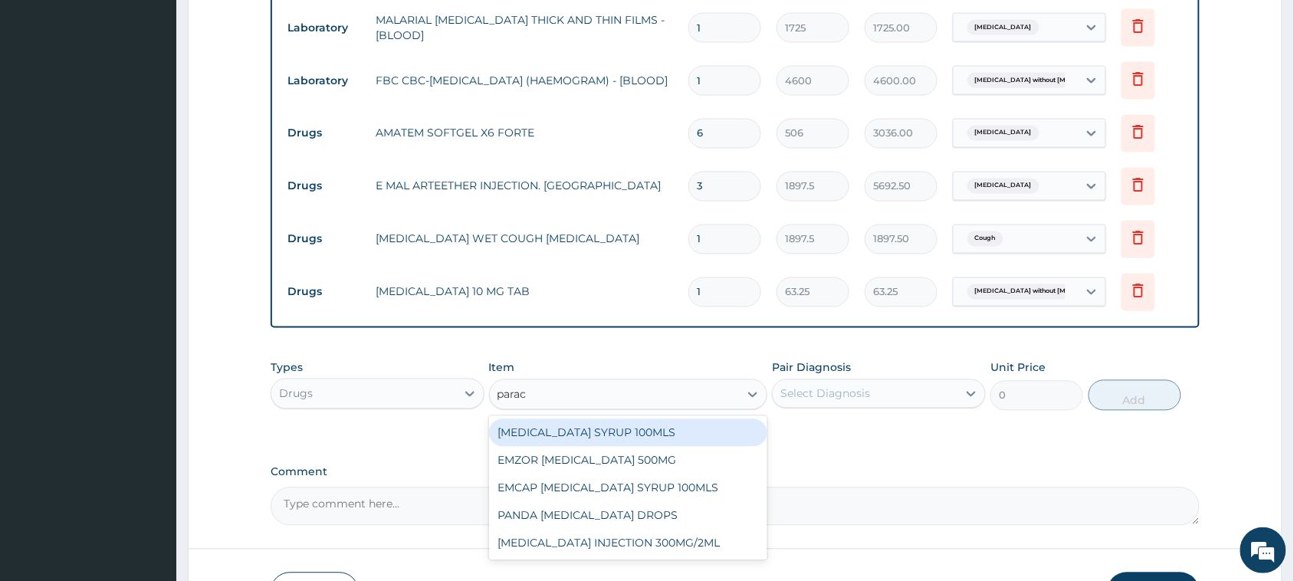
type input "parace"
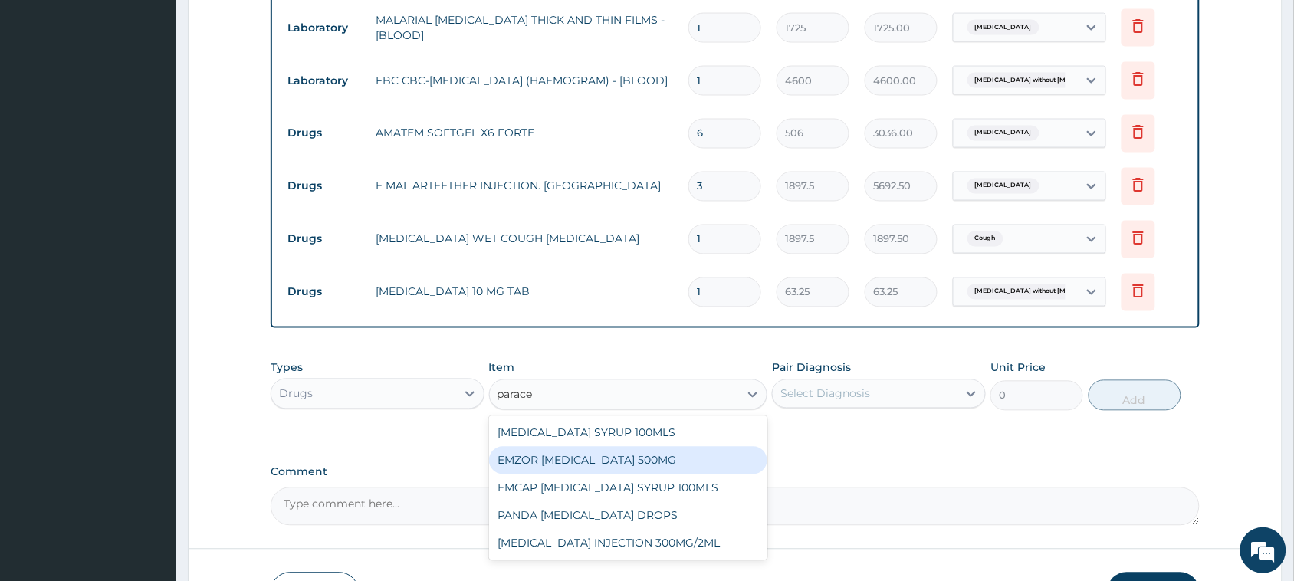
click at [641, 457] on div "EMZOR [MEDICAL_DATA] 500MG" at bounding box center [628, 461] width 279 height 28
type input "25.3"
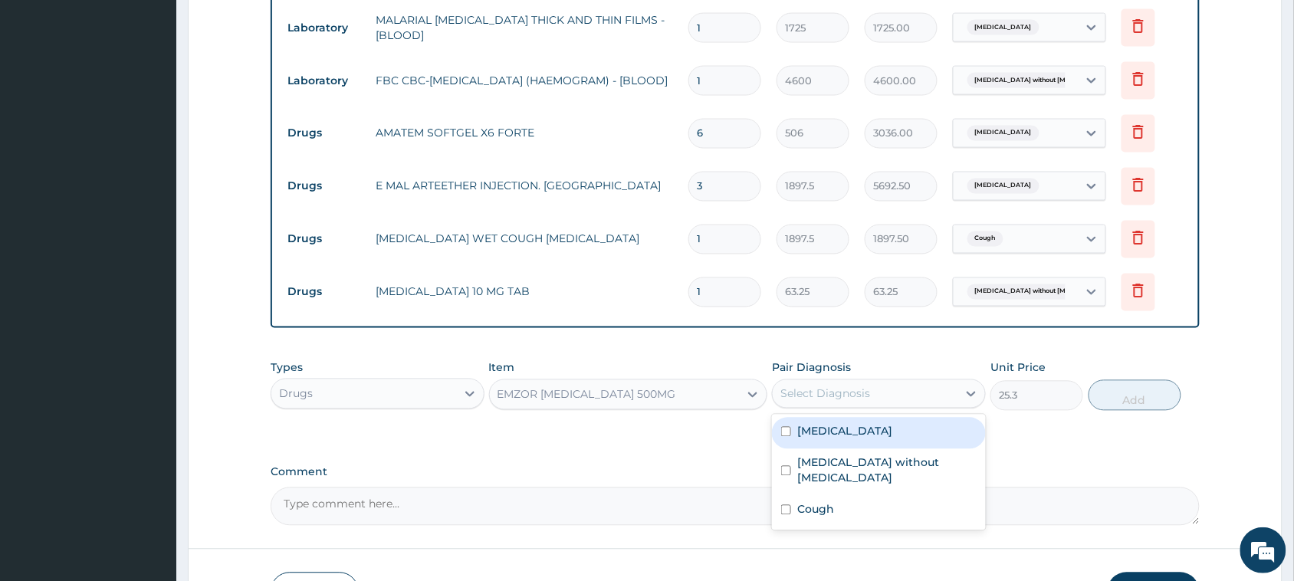
click at [844, 398] on div "Select Diagnosis" at bounding box center [825, 393] width 90 height 15
drag, startPoint x: 843, startPoint y: 437, endPoint x: 840, endPoint y: 449, distance: 12.6
click at [841, 442] on div "[MEDICAL_DATA]" at bounding box center [879, 433] width 214 height 31
checkbox input "true"
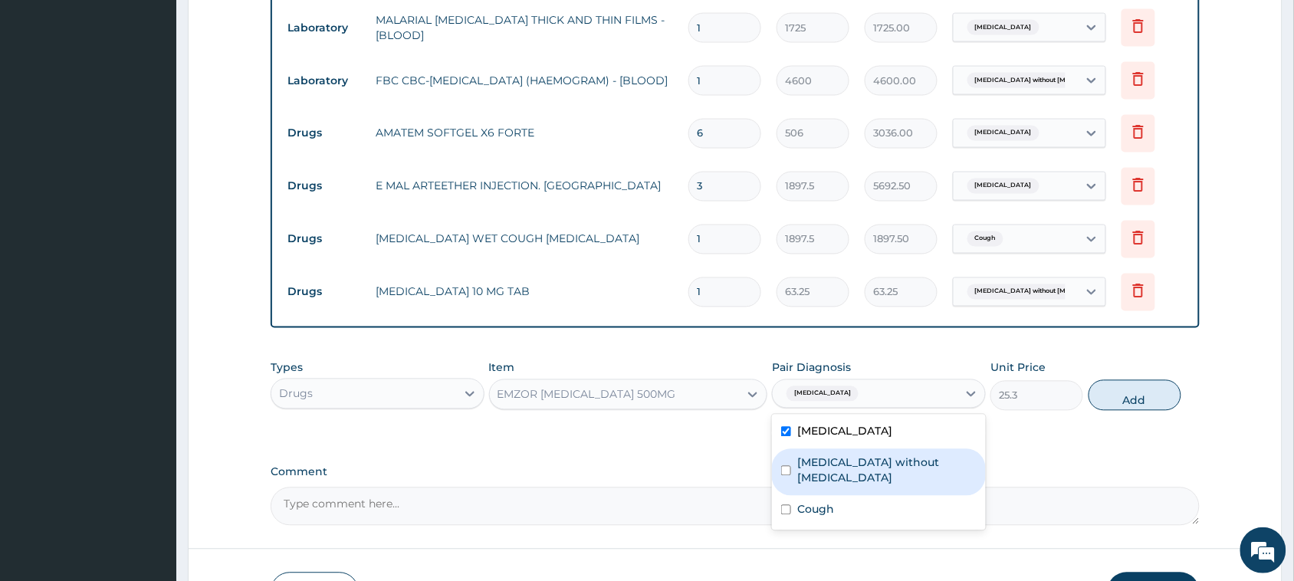
click at [839, 458] on label "[MEDICAL_DATA] without [MEDICAL_DATA]" at bounding box center [886, 470] width 179 height 31
checkbox input "true"
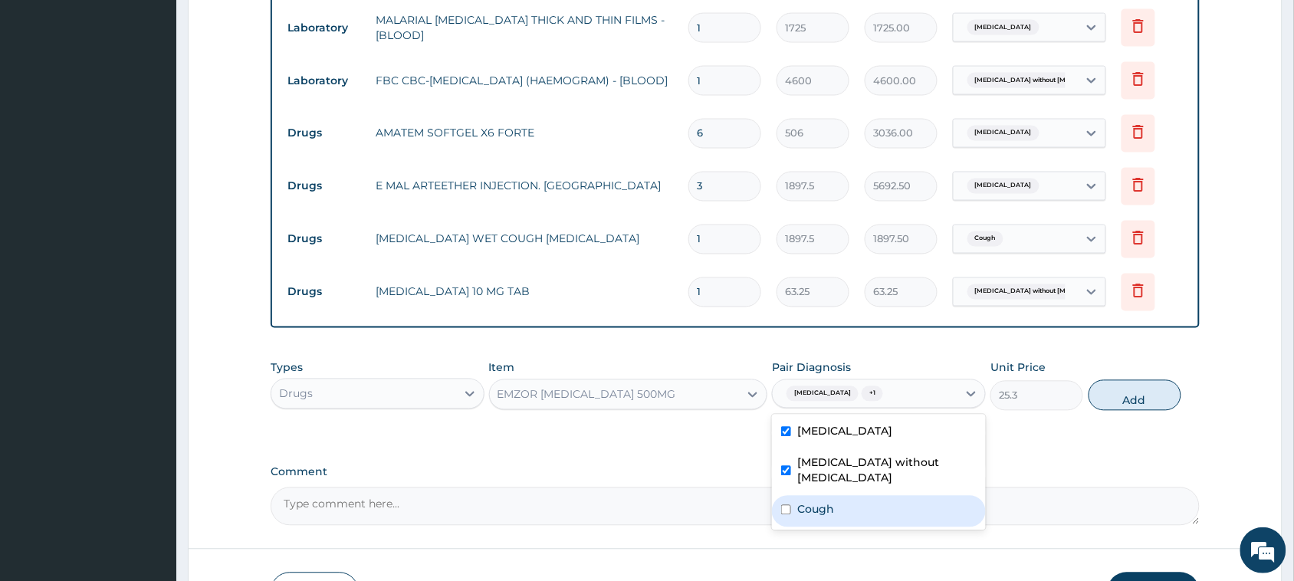
click at [825, 502] on label "Cough" at bounding box center [815, 509] width 37 height 15
checkbox input "true"
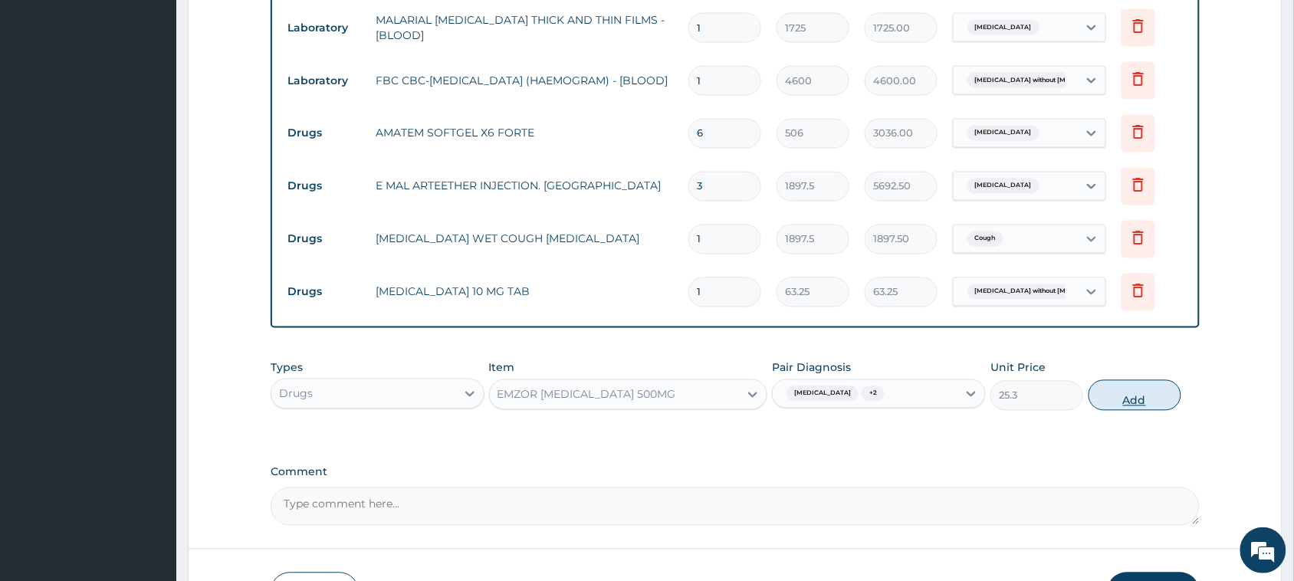
click at [1161, 401] on button "Add" at bounding box center [1134, 395] width 93 height 31
type input "0"
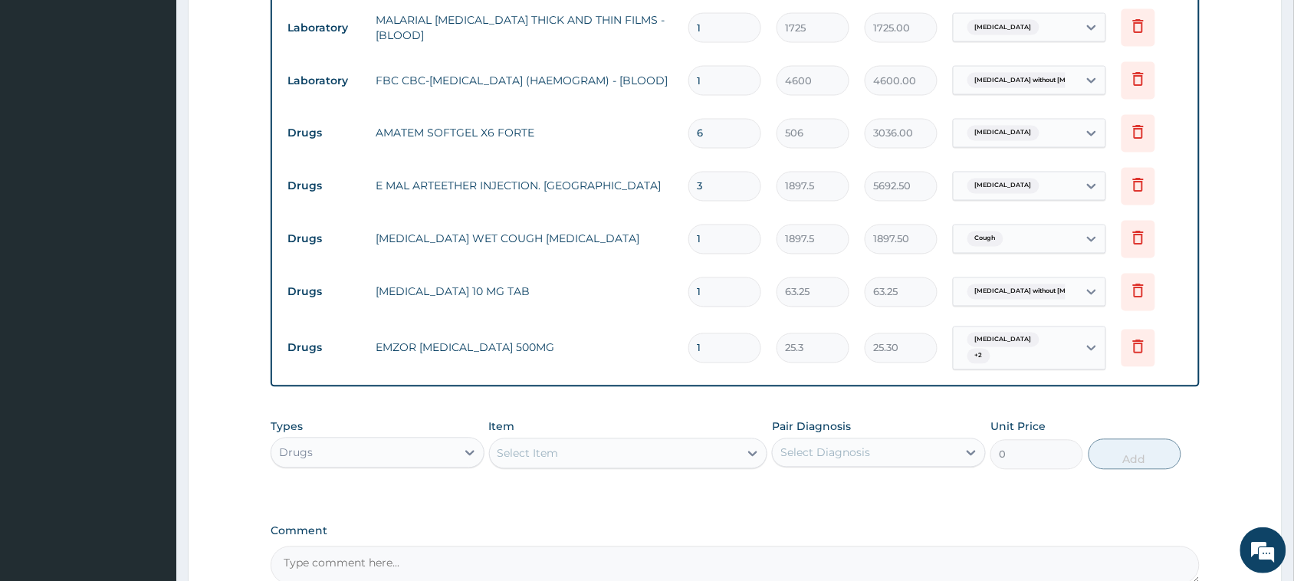
click at [573, 464] on div "Select Item" at bounding box center [615, 453] width 250 height 25
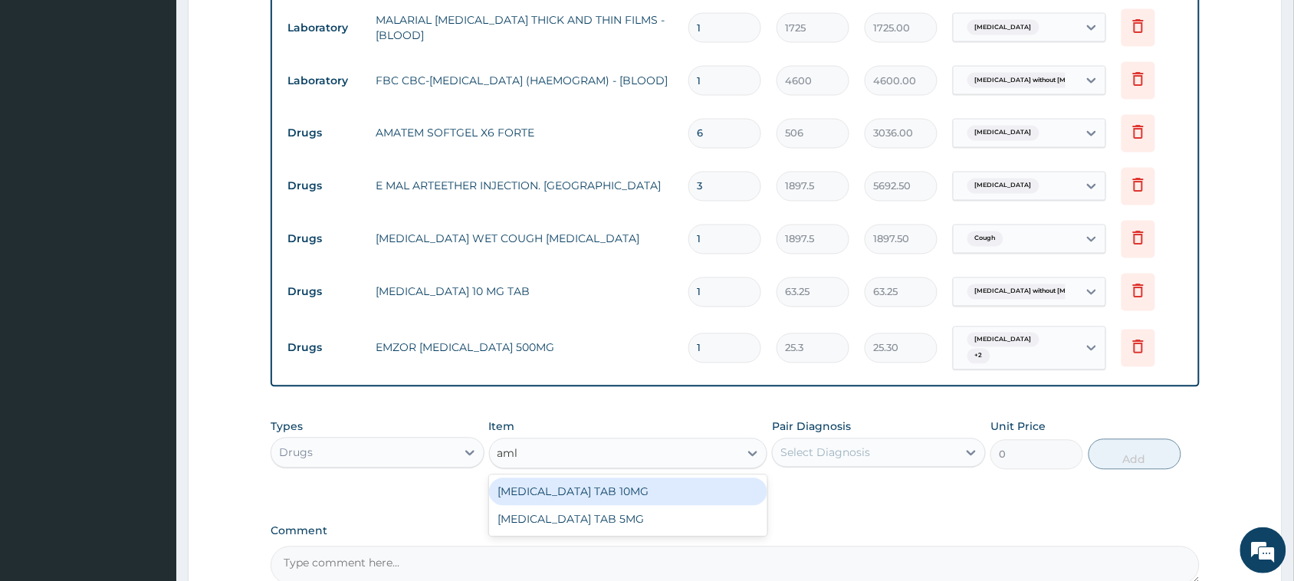
type input "amlo"
drag, startPoint x: 671, startPoint y: 491, endPoint x: 739, endPoint y: 475, distance: 70.8
click at [669, 491] on div "[MEDICAL_DATA] TAB 10MG" at bounding box center [628, 492] width 279 height 28
type input "200"
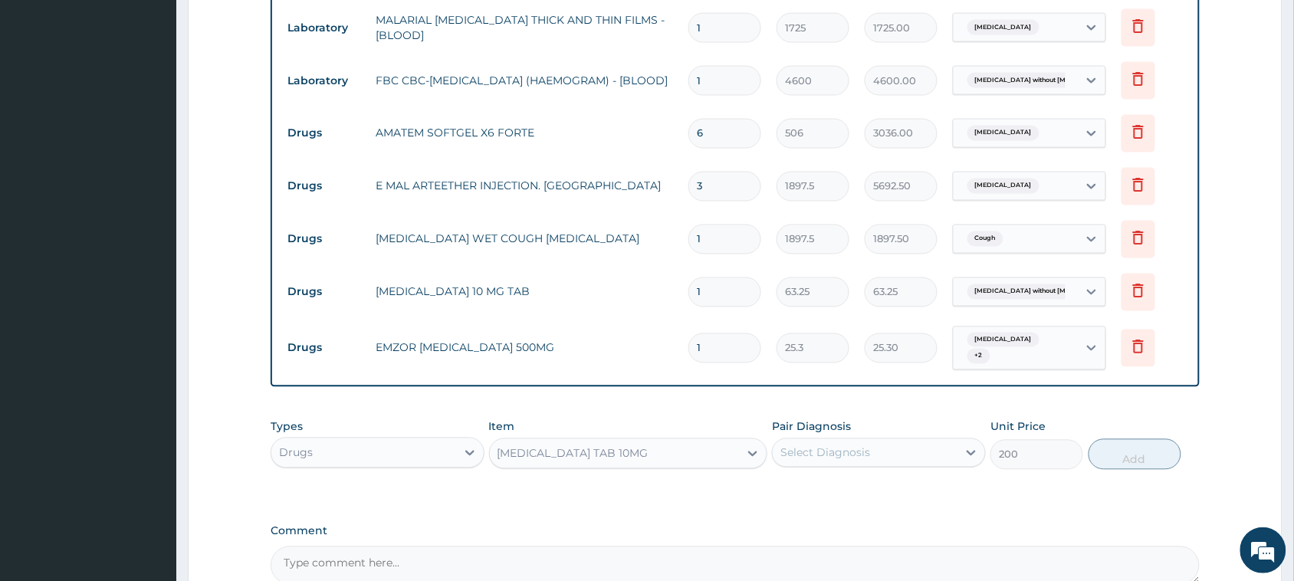
click at [795, 456] on div "Select Diagnosis" at bounding box center [825, 452] width 90 height 15
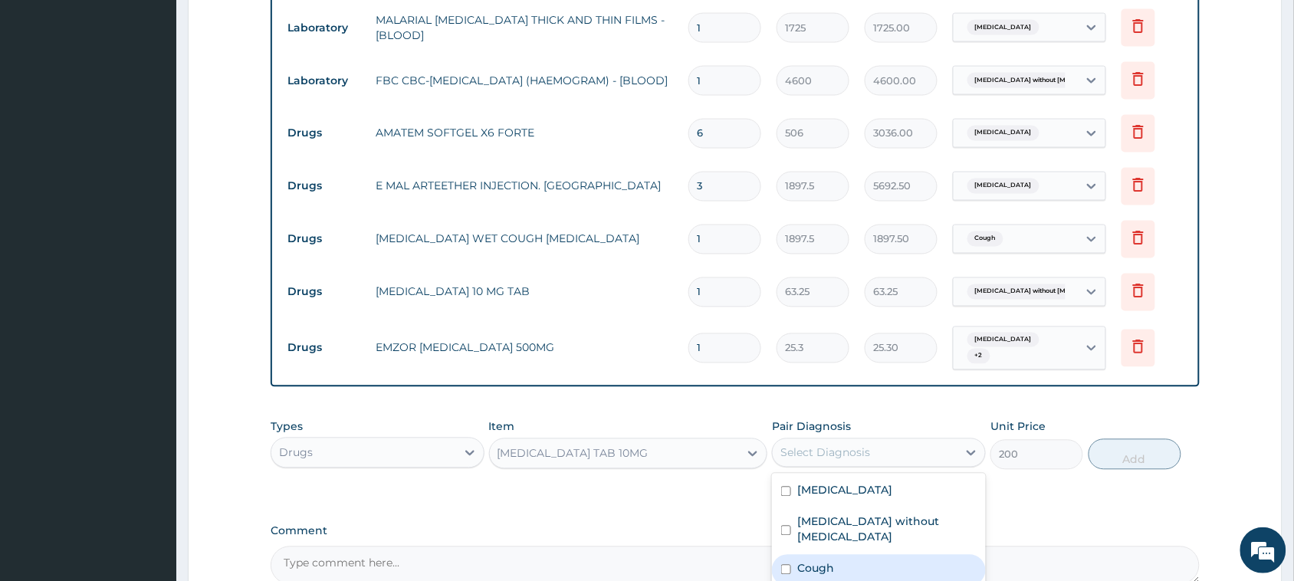
click at [844, 559] on div "Cough" at bounding box center [879, 570] width 214 height 31
checkbox input "true"
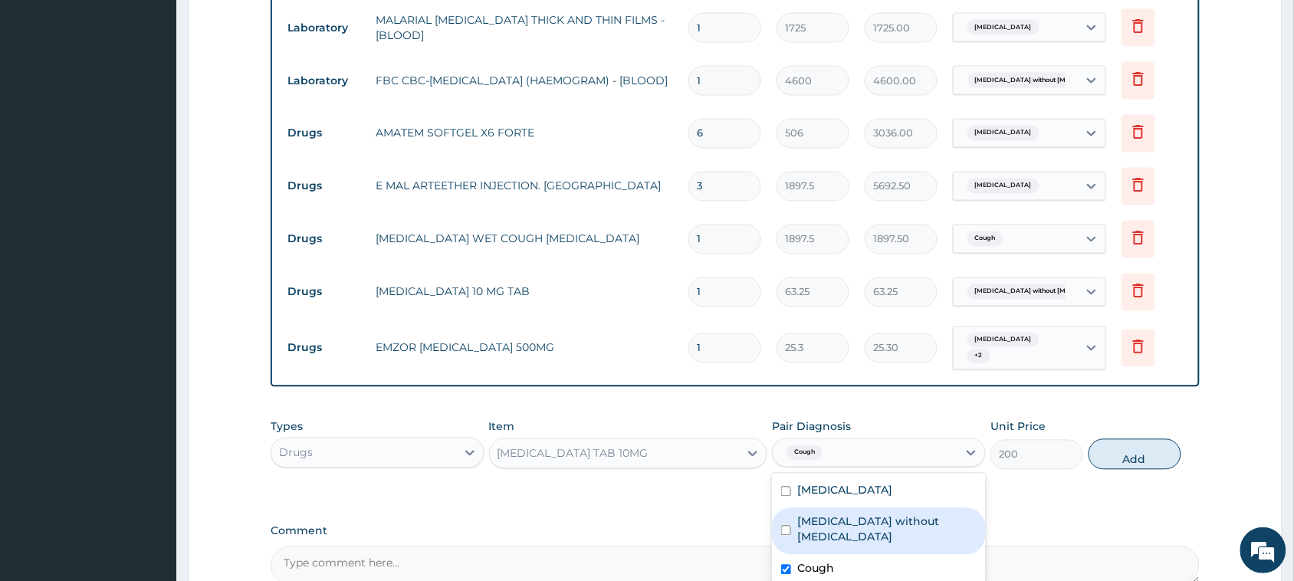
click at [854, 526] on label "[MEDICAL_DATA] without [MEDICAL_DATA]" at bounding box center [886, 529] width 179 height 31
checkbox input "true"
click at [843, 555] on div "Cough" at bounding box center [879, 570] width 214 height 31
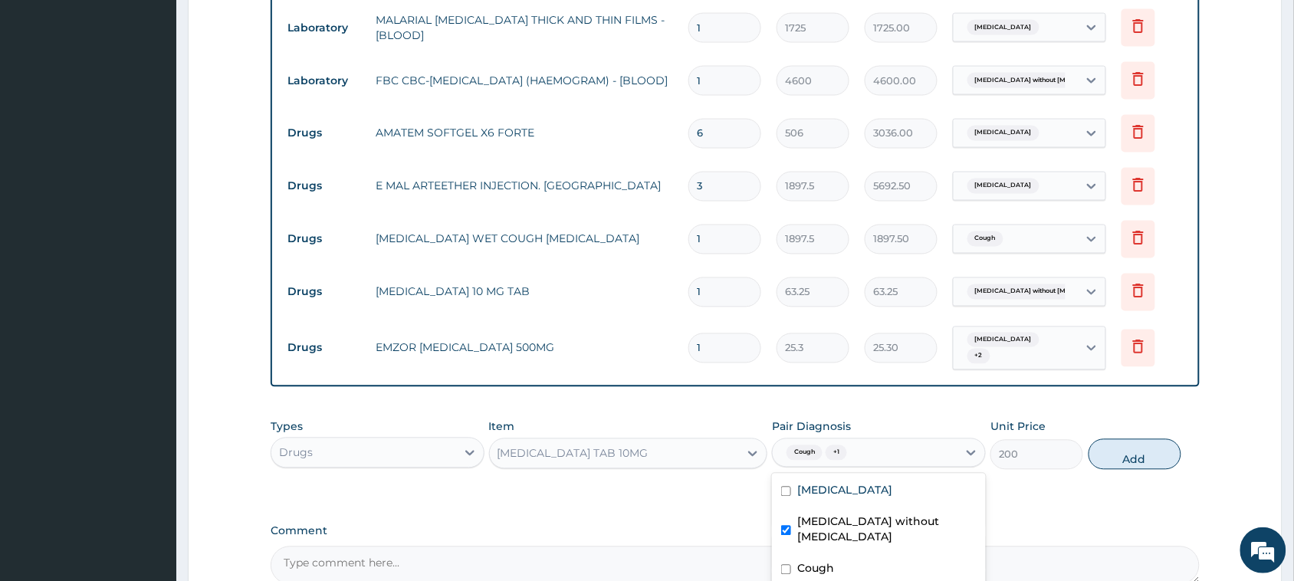
checkbox input "false"
click at [851, 525] on label "[MEDICAL_DATA] without [MEDICAL_DATA]" at bounding box center [886, 529] width 179 height 31
checkbox input "false"
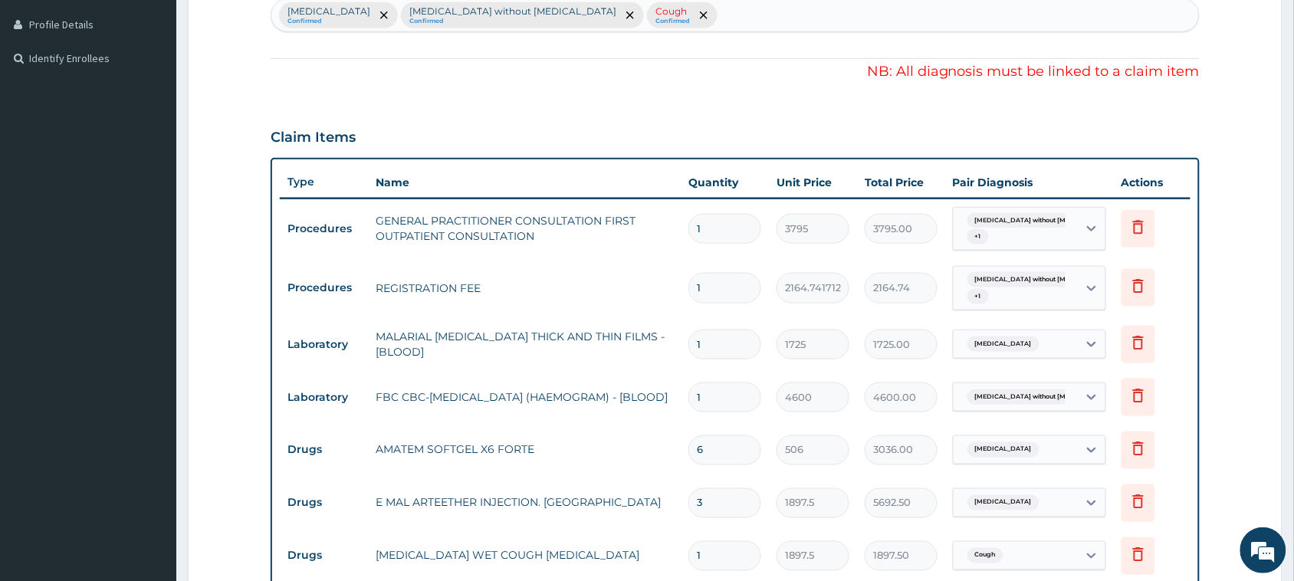
scroll to position [346, 0]
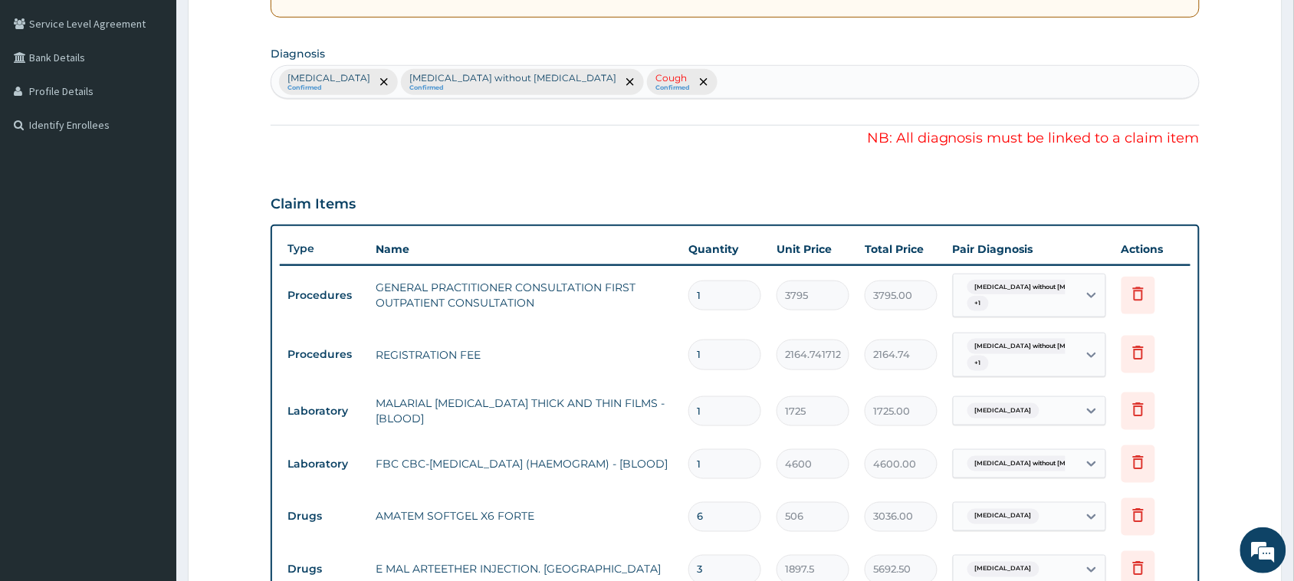
click at [711, 79] on div "Malaria, unspecified Confirmed Sepsis without septic shock Confirmed Cough Conf…" at bounding box center [734, 82] width 927 height 32
type input "hyper"
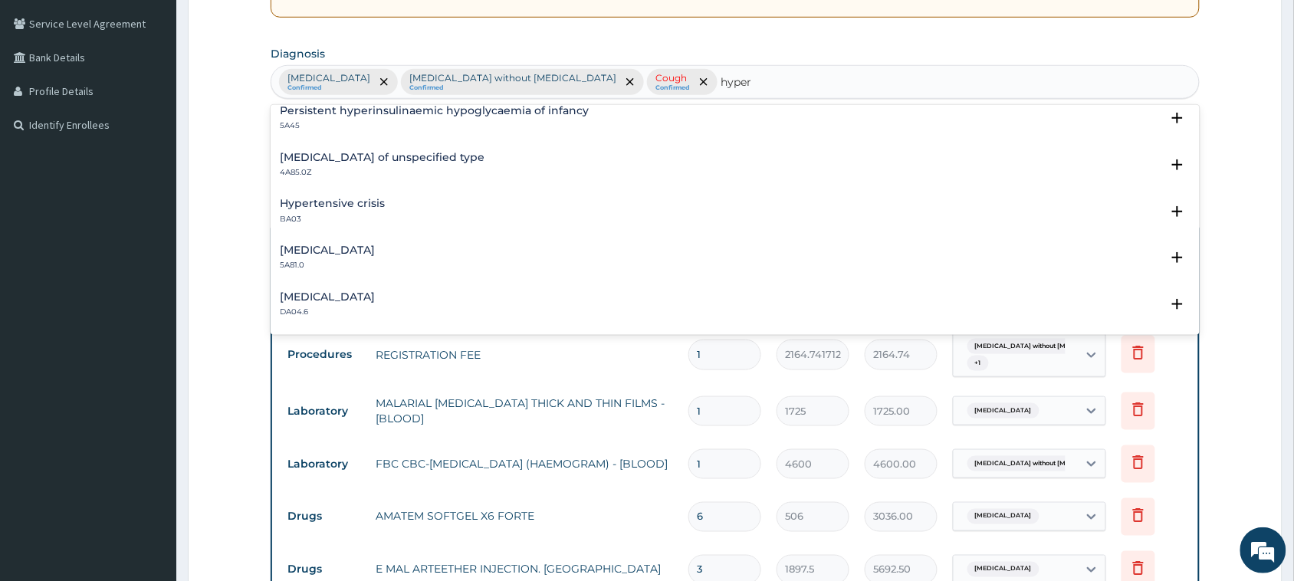
scroll to position [1341, 0]
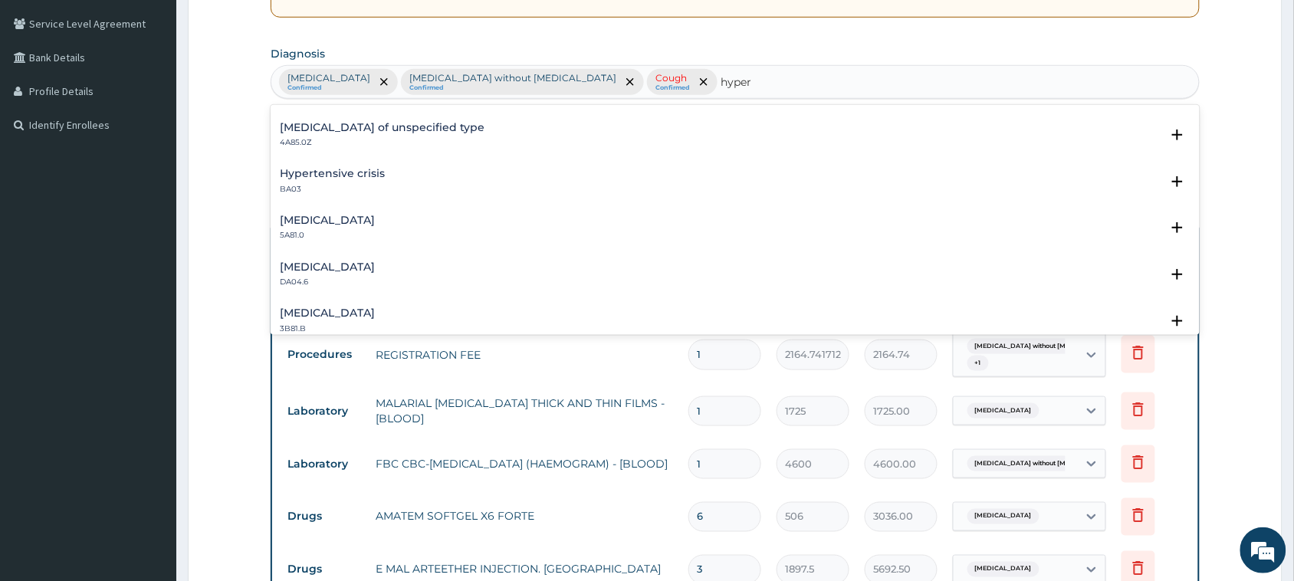
click at [341, 182] on div "Hypertensive crisis BA03" at bounding box center [332, 181] width 105 height 27
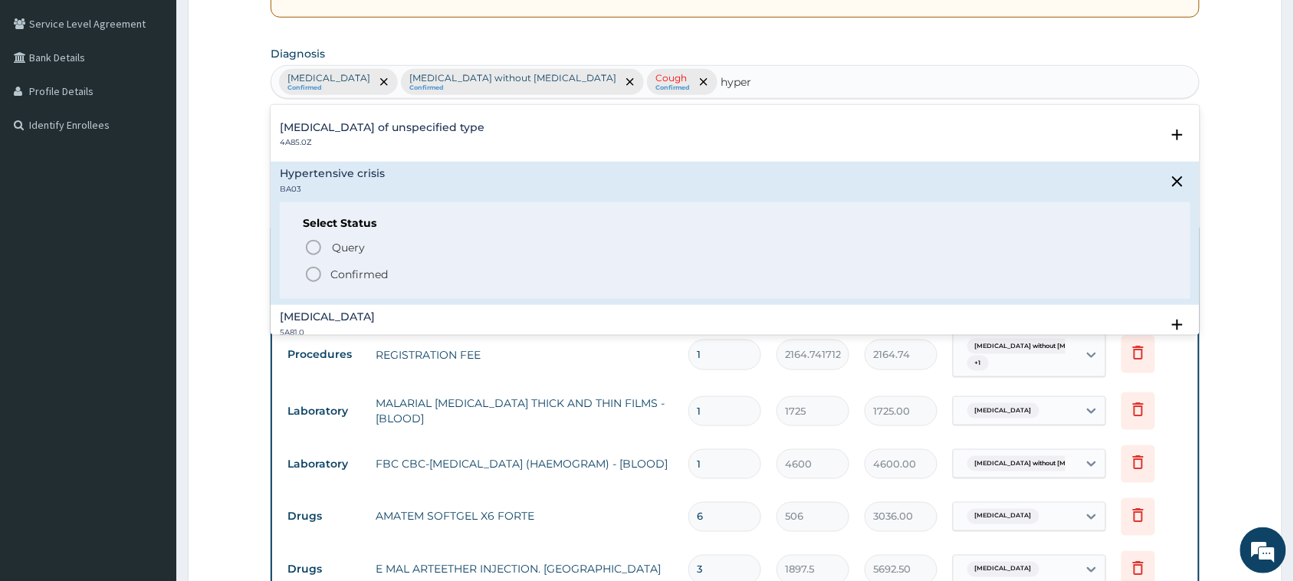
click at [372, 272] on p "Confirmed" at bounding box center [358, 274] width 57 height 15
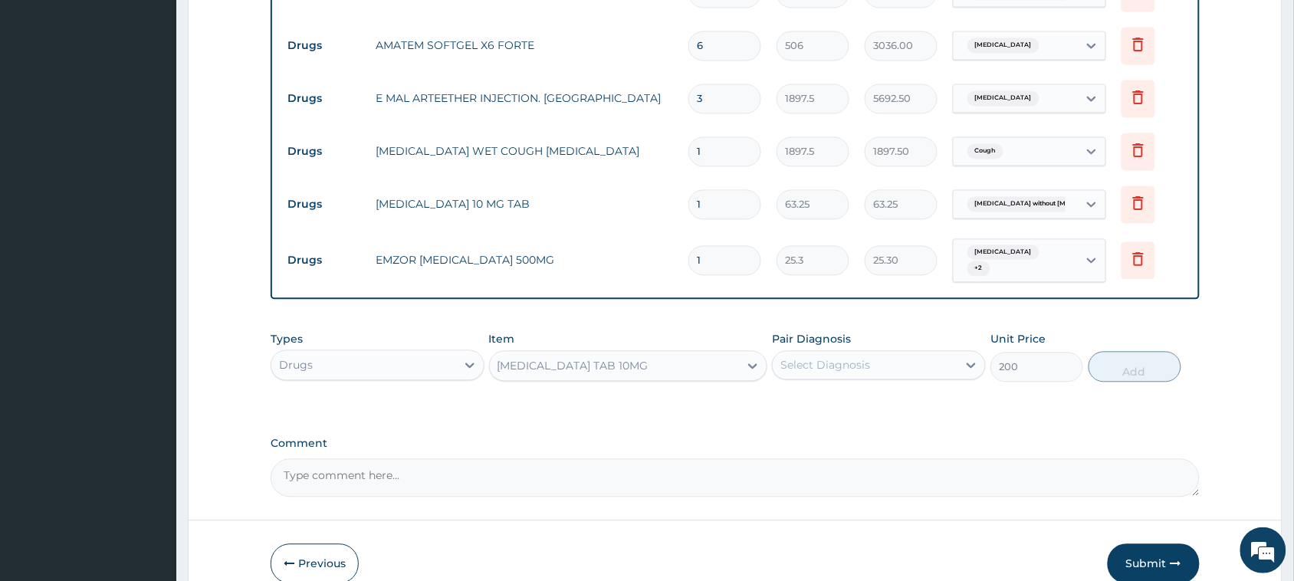
scroll to position [893, 0]
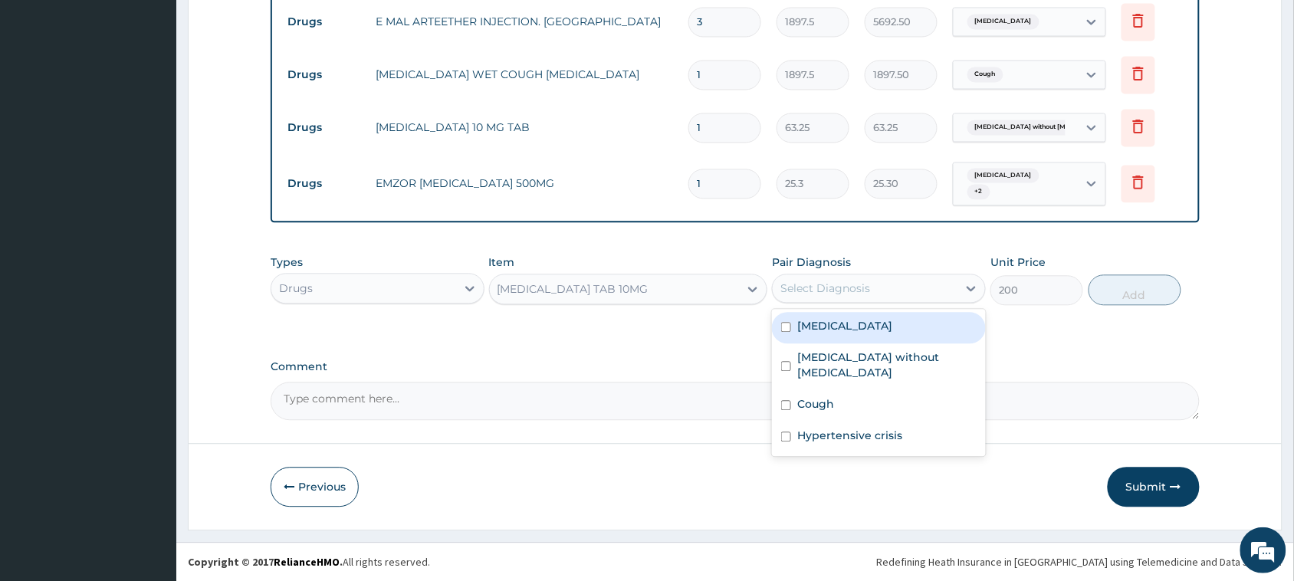
drag, startPoint x: 860, startPoint y: 281, endPoint x: 858, endPoint y: 307, distance: 26.1
click at [859, 281] on div "Select Diagnosis" at bounding box center [825, 287] width 90 height 15
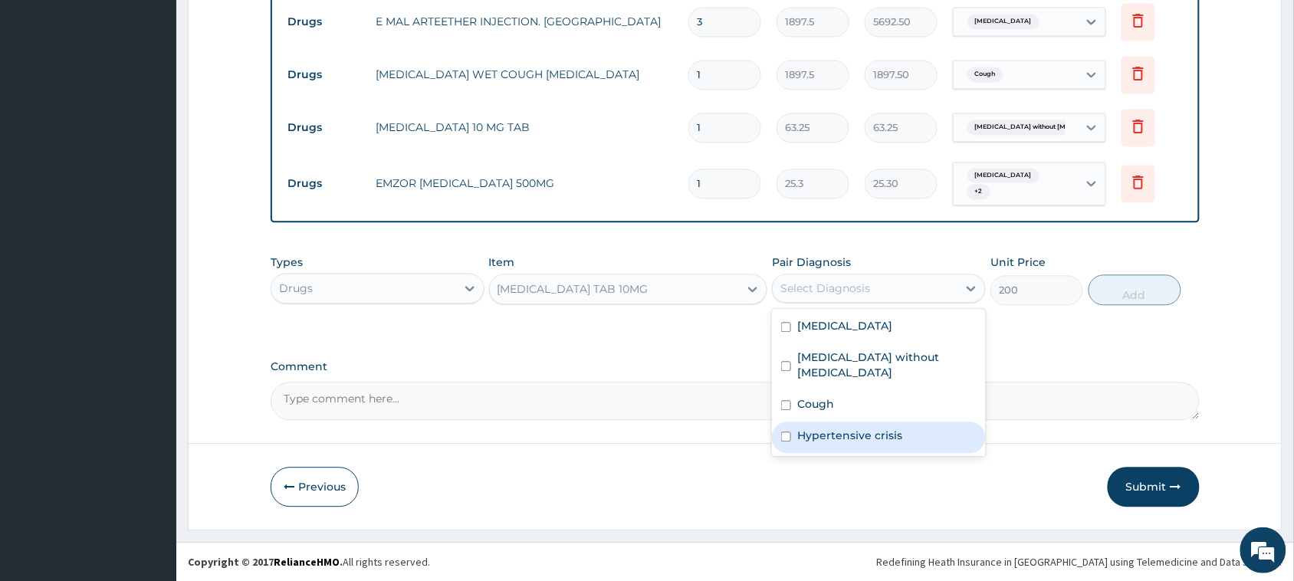
click at [835, 428] on label "Hypertensive crisis" at bounding box center [849, 435] width 105 height 15
checkbox input "true"
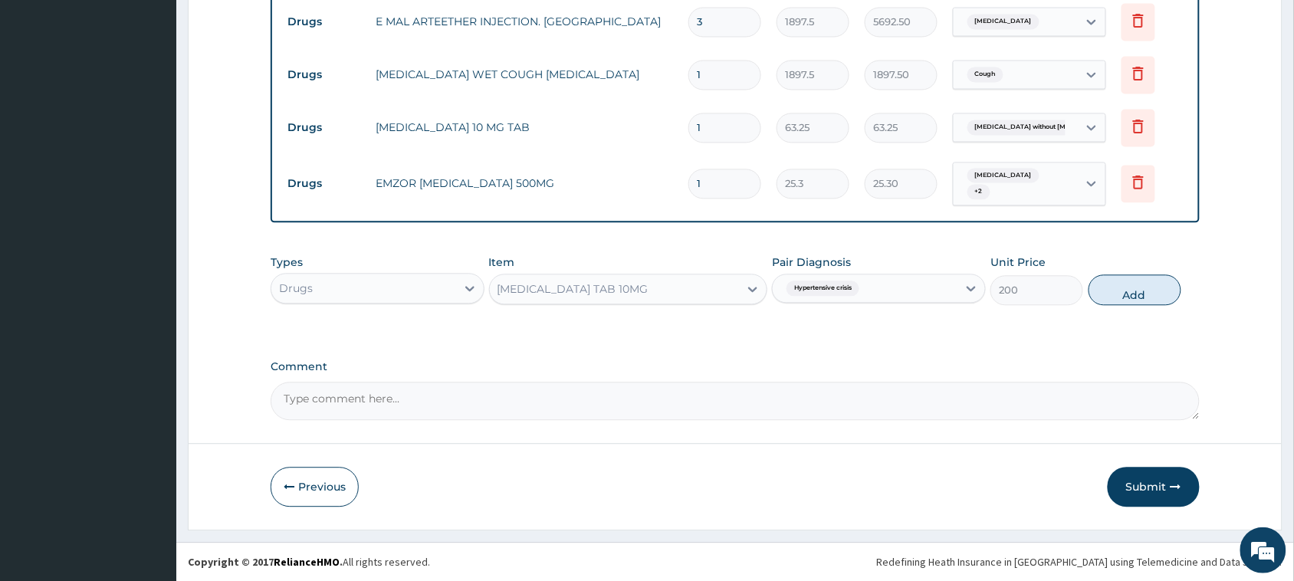
click at [1134, 290] on button "Add" at bounding box center [1134, 289] width 93 height 31
type input "0"
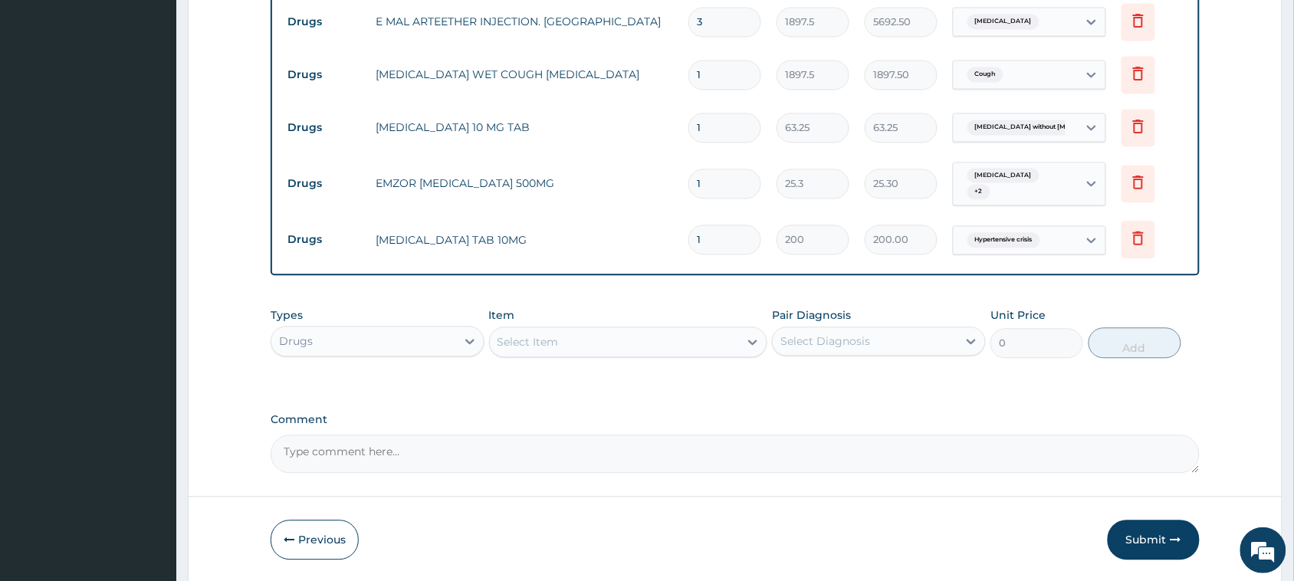
click at [698, 244] on input "1" at bounding box center [724, 240] width 73 height 30
type input "31"
type input "6200.00"
type input "31"
click at [703, 349] on div "Select Item" at bounding box center [615, 342] width 250 height 25
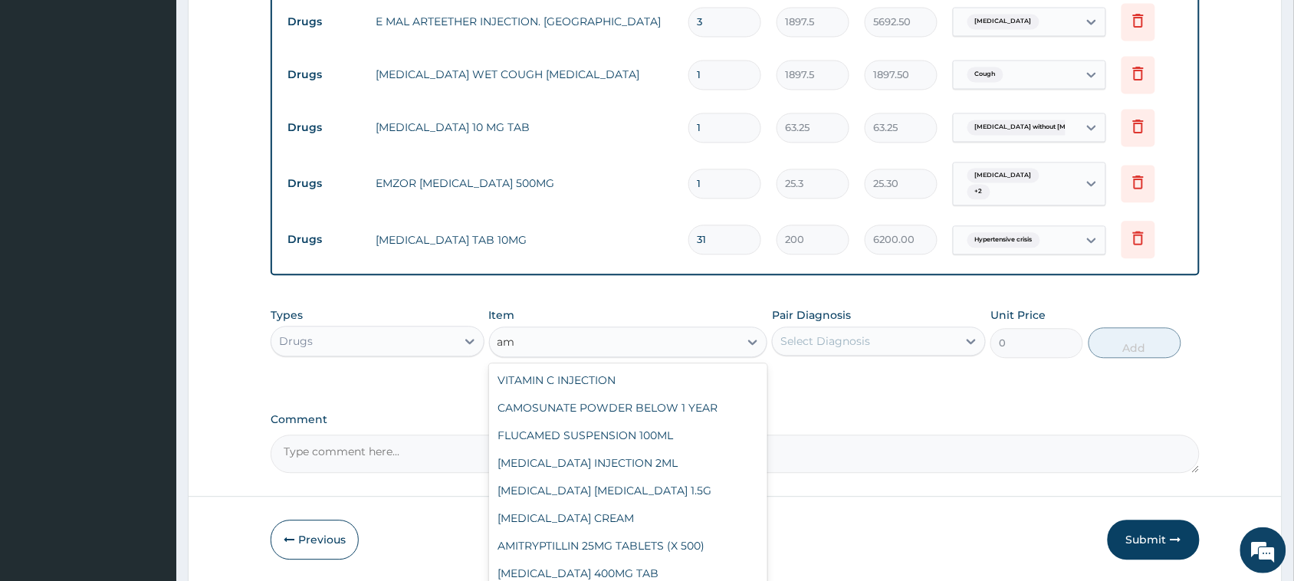
type input "a"
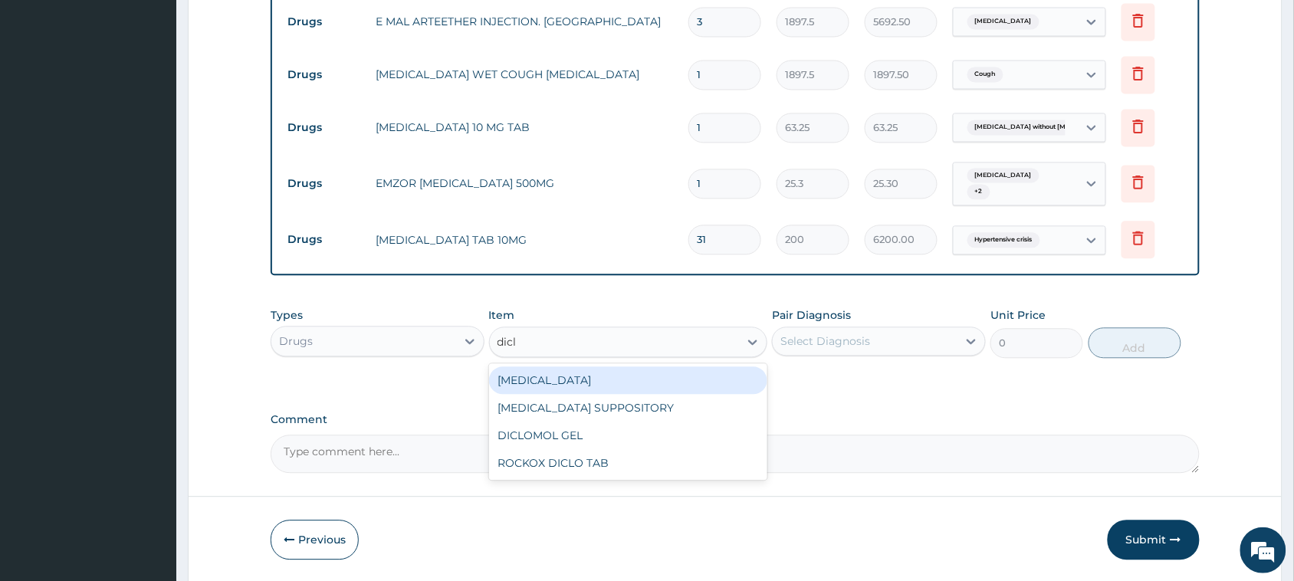
type input "diclo"
click at [588, 381] on div "DICLOFENAC" at bounding box center [628, 380] width 279 height 28
type input "632.5"
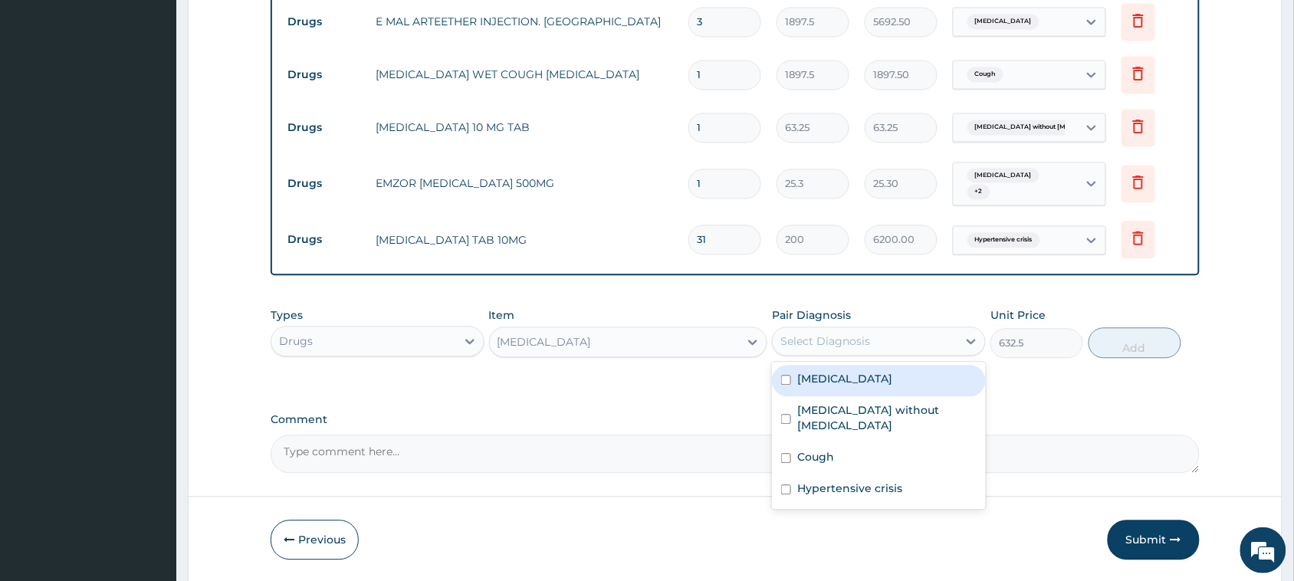
click at [860, 343] on div "Select Diagnosis" at bounding box center [825, 340] width 90 height 15
drag, startPoint x: 870, startPoint y: 384, endPoint x: 871, endPoint y: 399, distance: 15.3
click at [870, 388] on div "Malaria, unspecified" at bounding box center [879, 380] width 214 height 31
checkbox input "true"
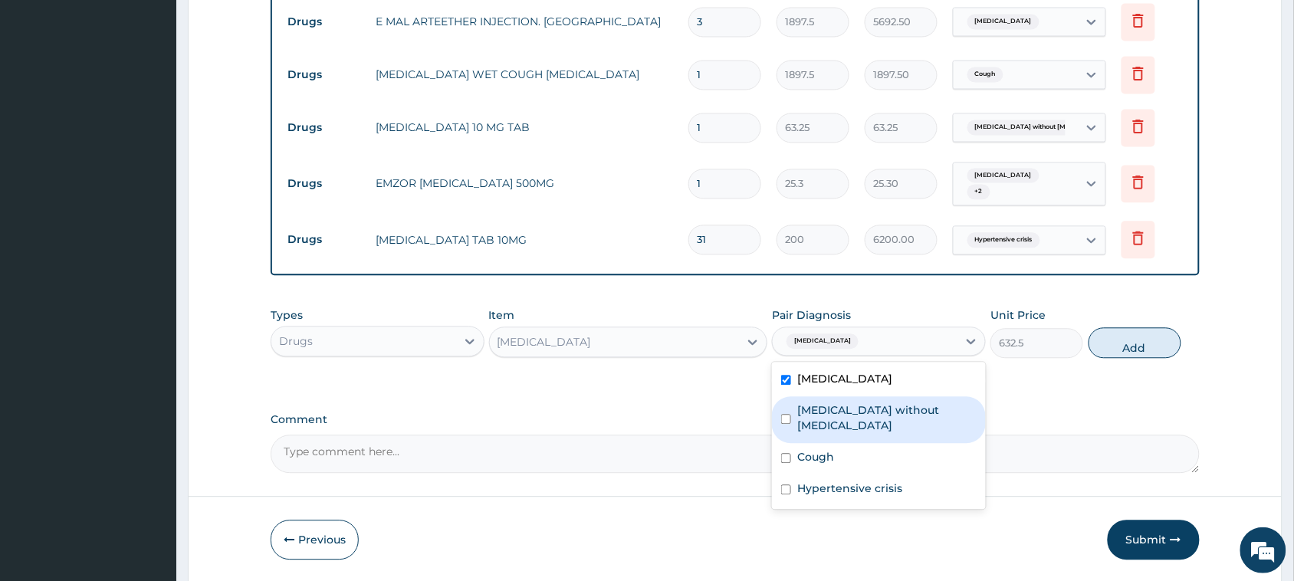
click at [871, 399] on div "[MEDICAL_DATA] without [MEDICAL_DATA]" at bounding box center [879, 419] width 214 height 47
checkbox input "true"
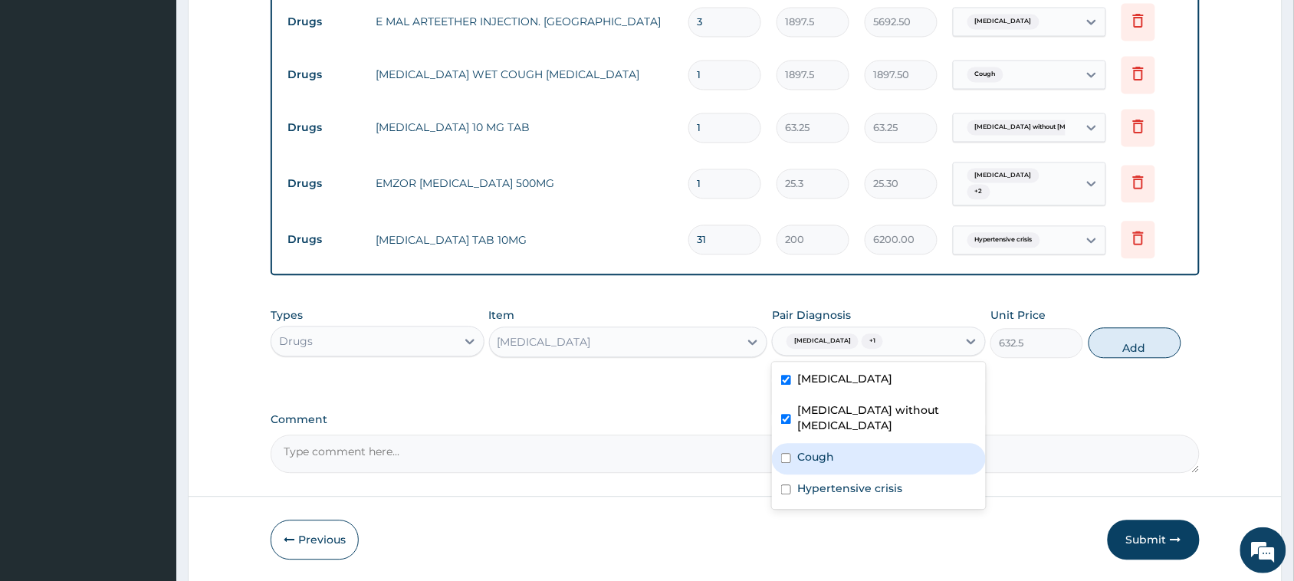
click at [862, 443] on div "Cough" at bounding box center [879, 458] width 214 height 31
checkbox input "true"
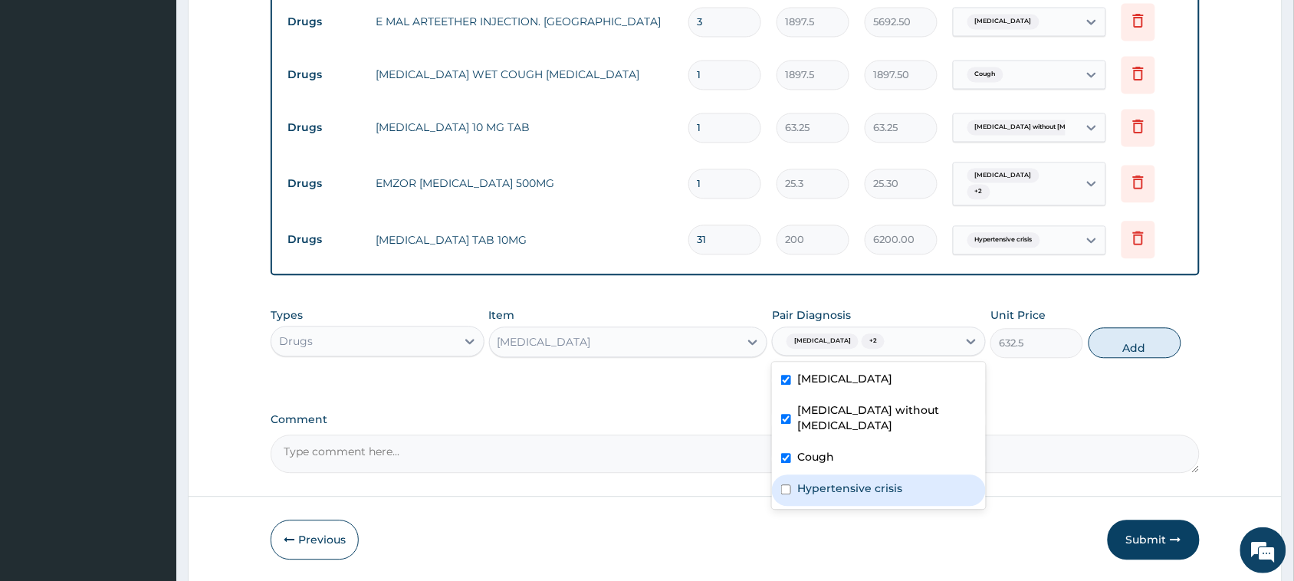
drag, startPoint x: 862, startPoint y: 466, endPoint x: 918, endPoint y: 392, distance: 92.4
click at [874, 474] on div "Hypertensive crisis" at bounding box center [879, 489] width 214 height 31
click at [895, 480] on label "Hypertensive crisis" at bounding box center [849, 487] width 105 height 15
checkbox input "false"
click at [1148, 360] on div "Types Drugs Item DICLOFENAC Pair Diagnosis option Hypertensive crisis, deselect…" at bounding box center [735, 333] width 929 height 66
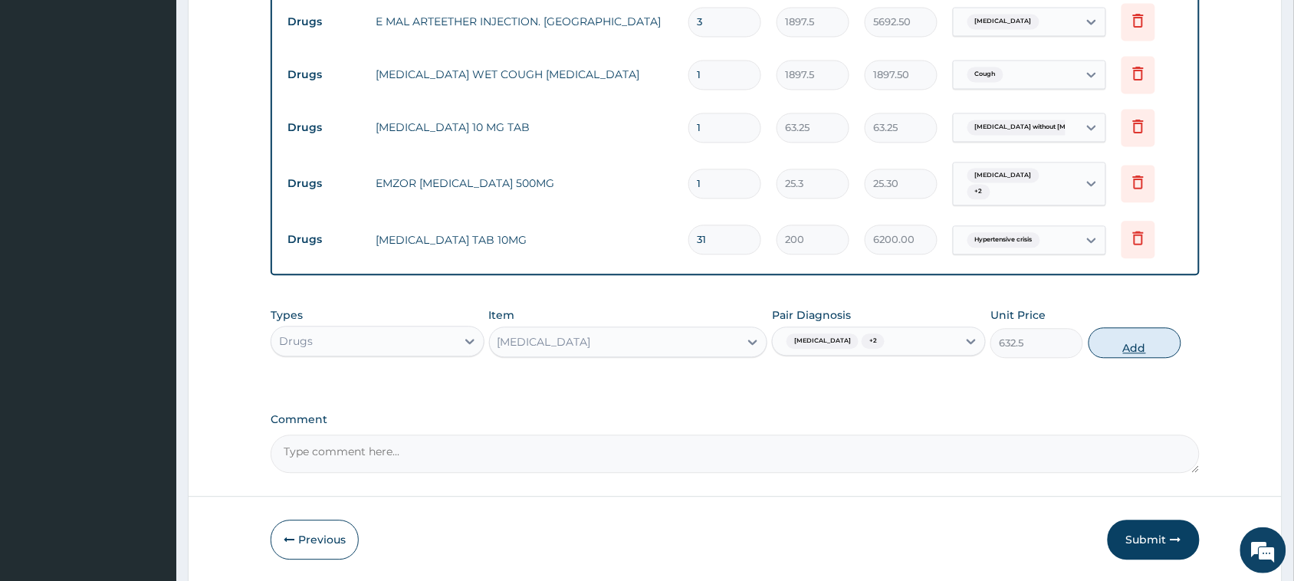
click at [1134, 350] on button "Add" at bounding box center [1134, 342] width 93 height 31
type input "0"
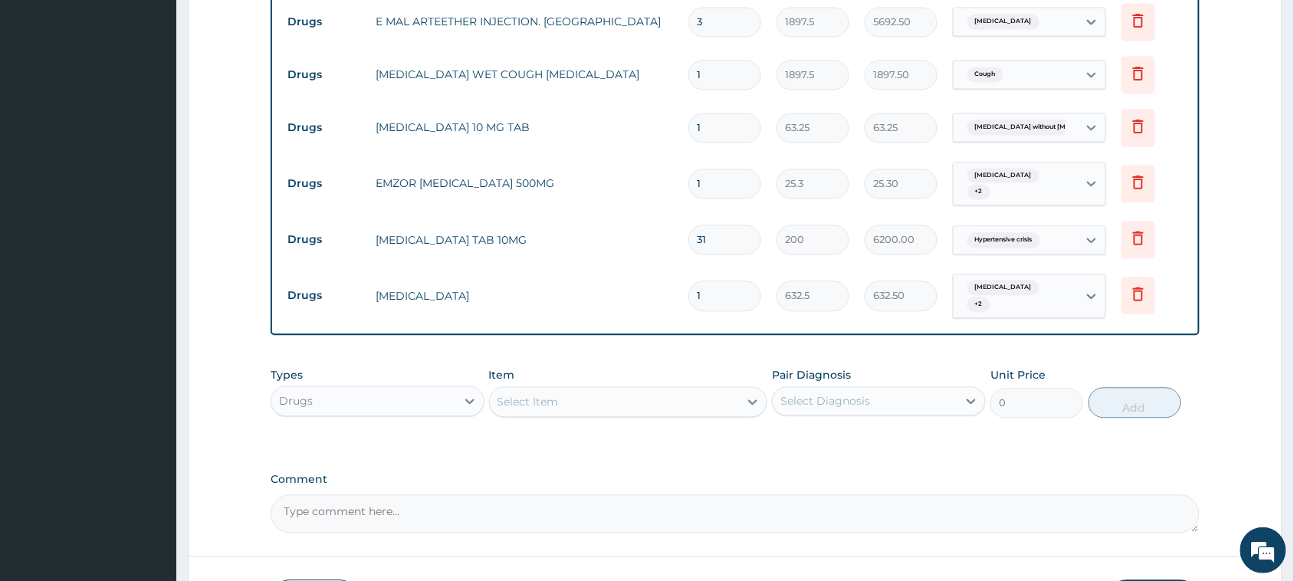
click at [560, 396] on div "Select Item" at bounding box center [615, 401] width 250 height 25
type input "amox"
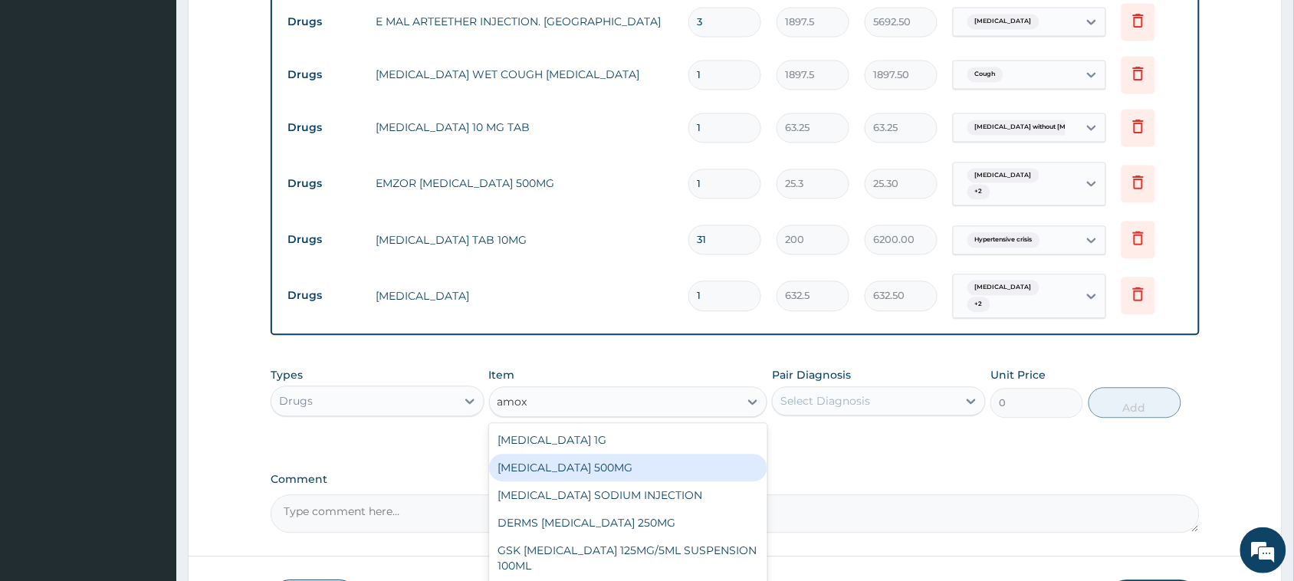
click at [591, 468] on div "[MEDICAL_DATA] 500MG" at bounding box center [628, 468] width 279 height 28
type input "75.9"
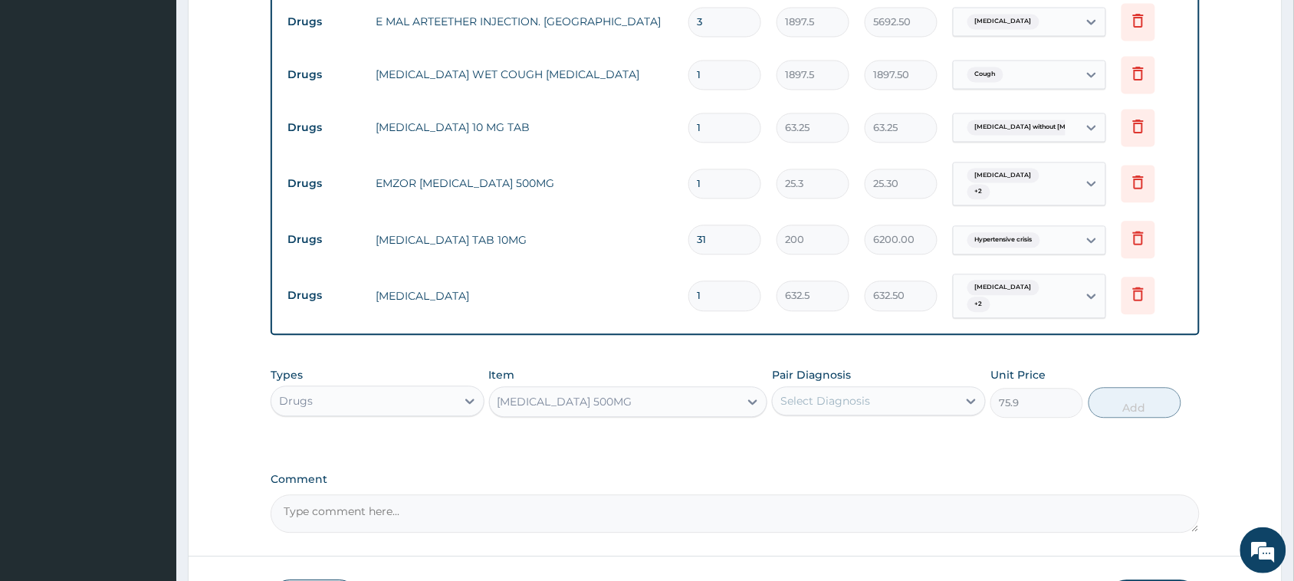
click at [840, 403] on div "Select Diagnosis" at bounding box center [825, 400] width 90 height 15
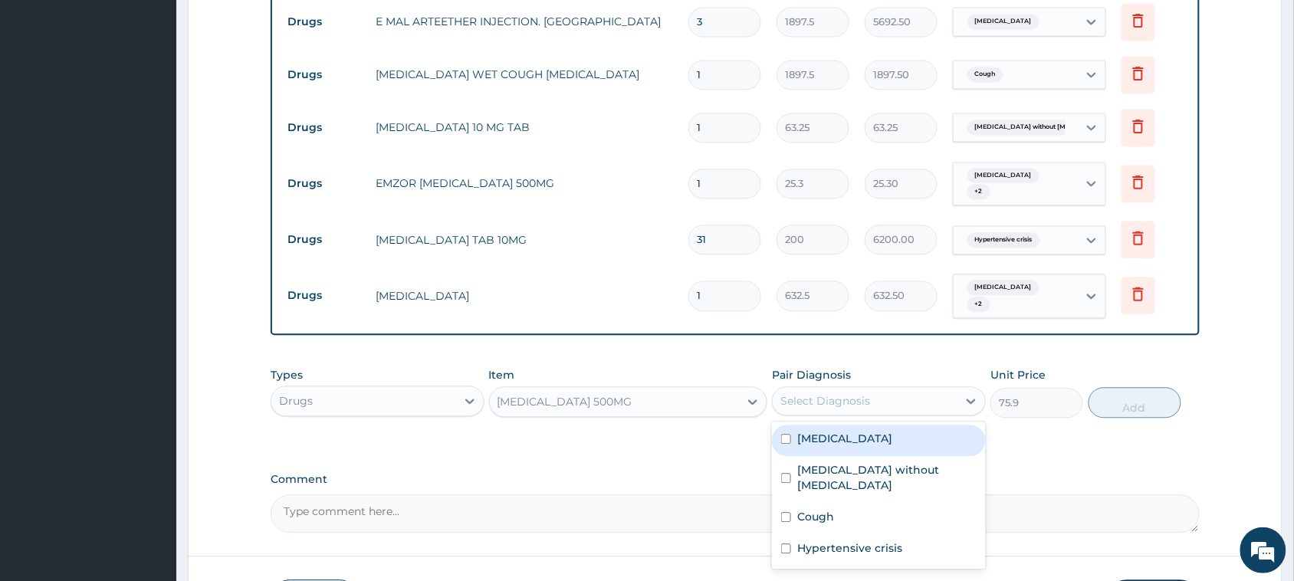
click at [858, 447] on div "[MEDICAL_DATA]" at bounding box center [879, 440] width 214 height 31
checkbox input "true"
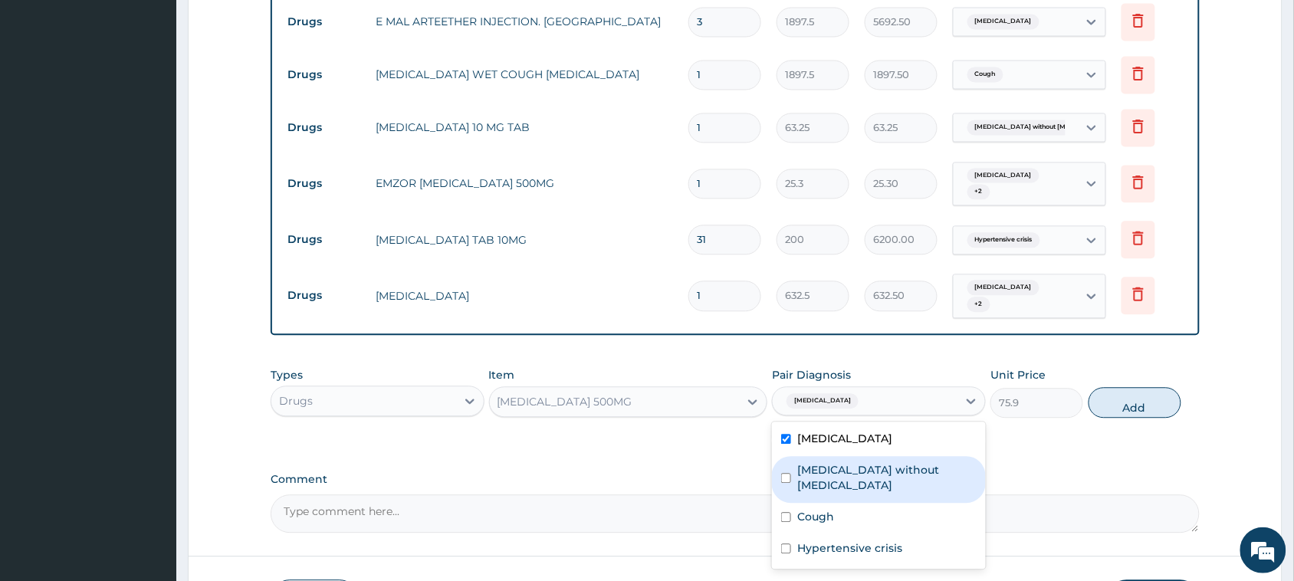
drag, startPoint x: 860, startPoint y: 464, endPoint x: 853, endPoint y: 485, distance: 22.5
click at [860, 469] on label "[MEDICAL_DATA] without [MEDICAL_DATA]" at bounding box center [886, 477] width 179 height 31
checkbox input "true"
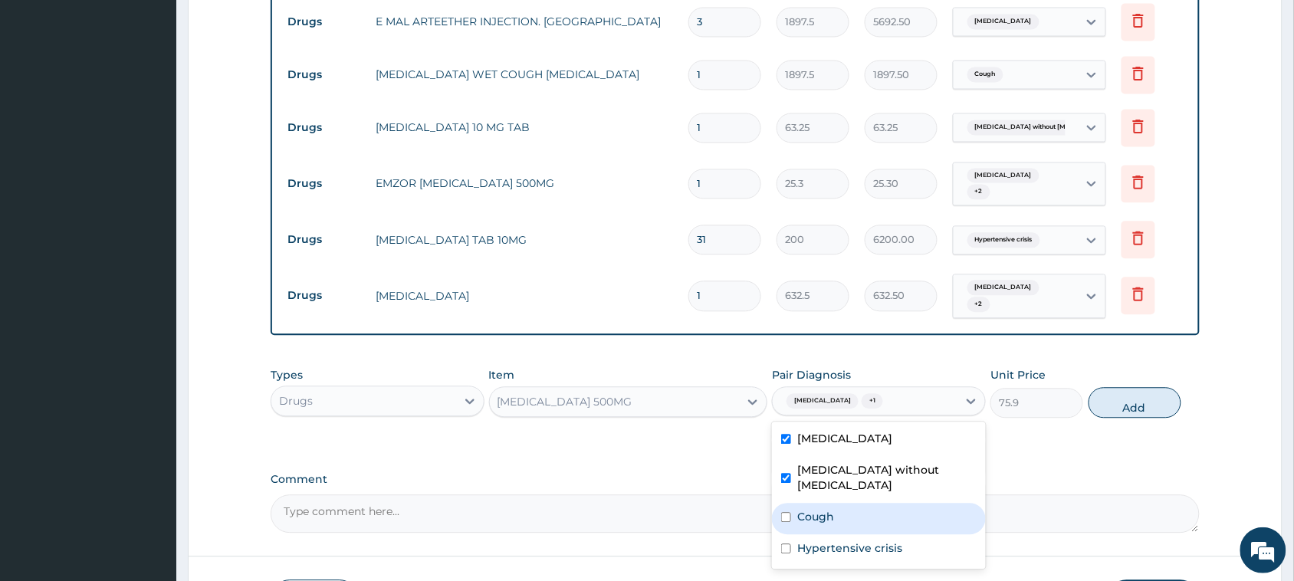
click at [841, 503] on div "Cough" at bounding box center [879, 518] width 214 height 31
checkbox input "true"
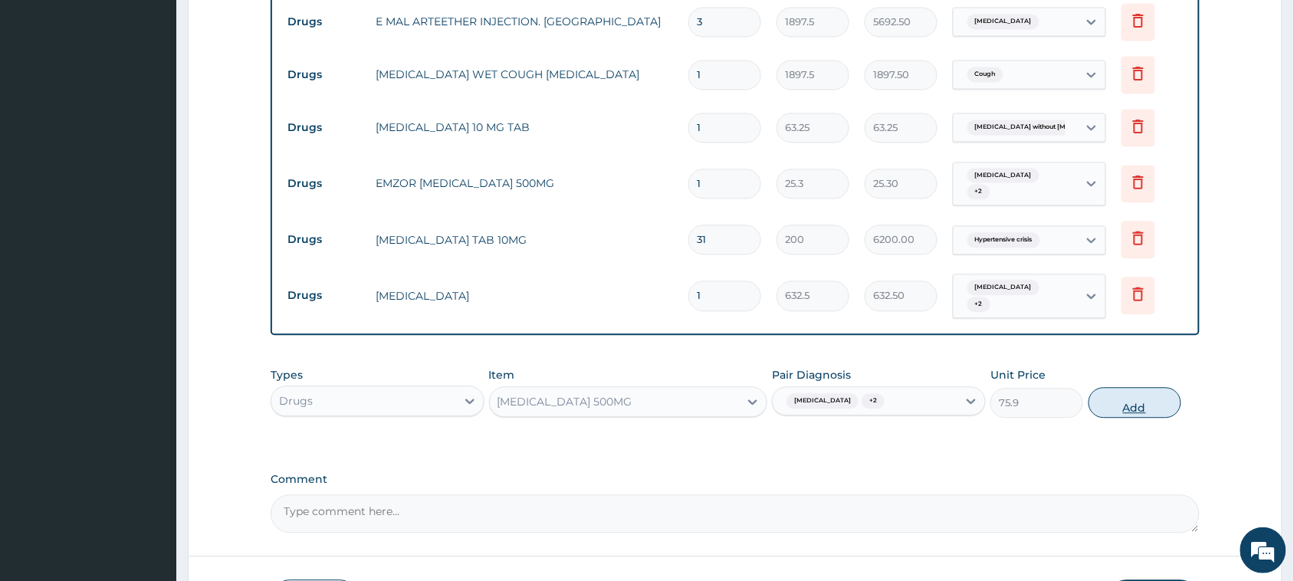
click at [1130, 405] on button "Add" at bounding box center [1134, 402] width 93 height 31
type input "0"
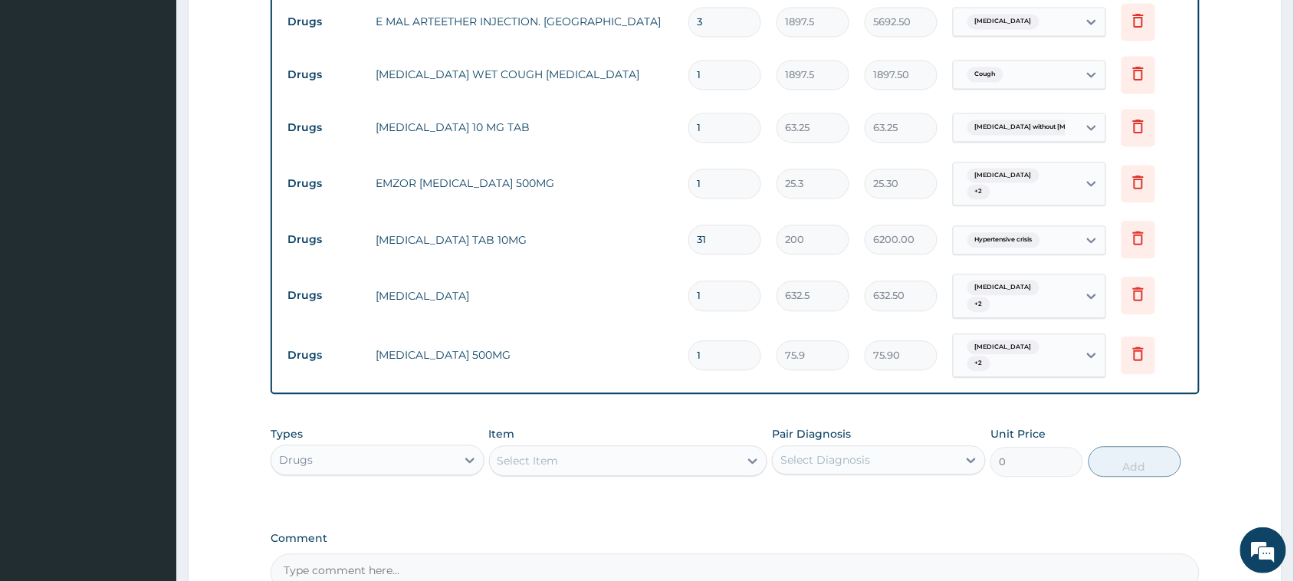
click at [722, 355] on input "1" at bounding box center [724, 355] width 73 height 30
type input "0.00"
type input "2"
type input "151.80"
type input "24"
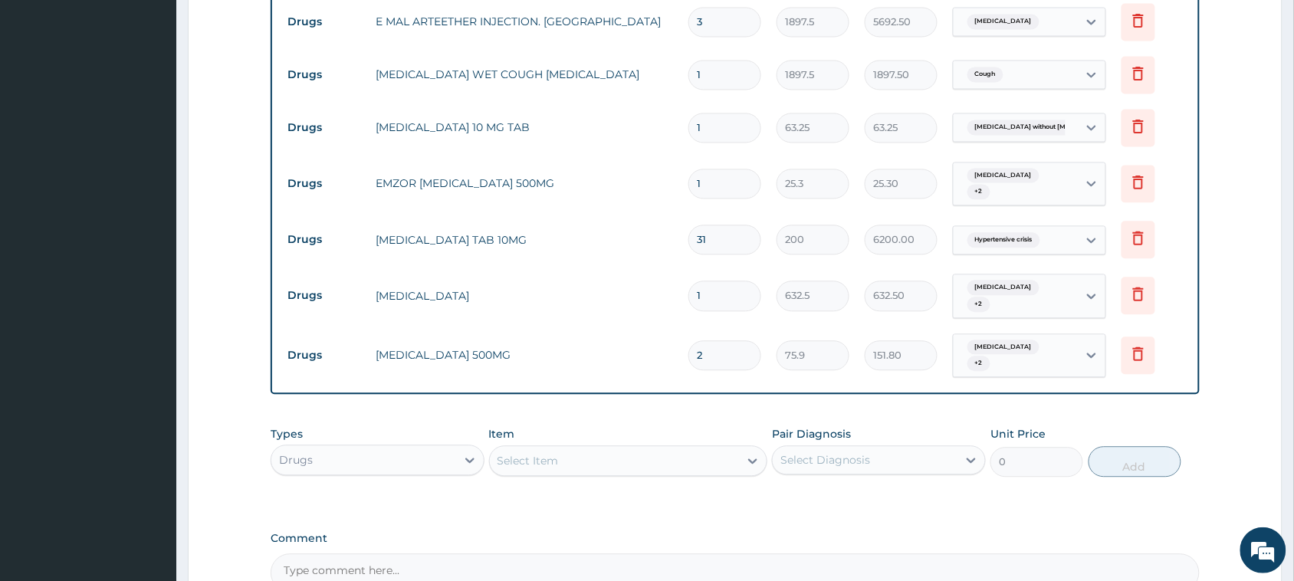
type input "1821.60"
type input "24"
drag, startPoint x: 717, startPoint y: 131, endPoint x: 604, endPoint y: 126, distance: 113.5
click at [604, 126] on tr "Drugs LORATADINE 10 MG TAB 1 63.25 63.25 Sepsis without septic shock Delete" at bounding box center [735, 127] width 910 height 53
type input "5"
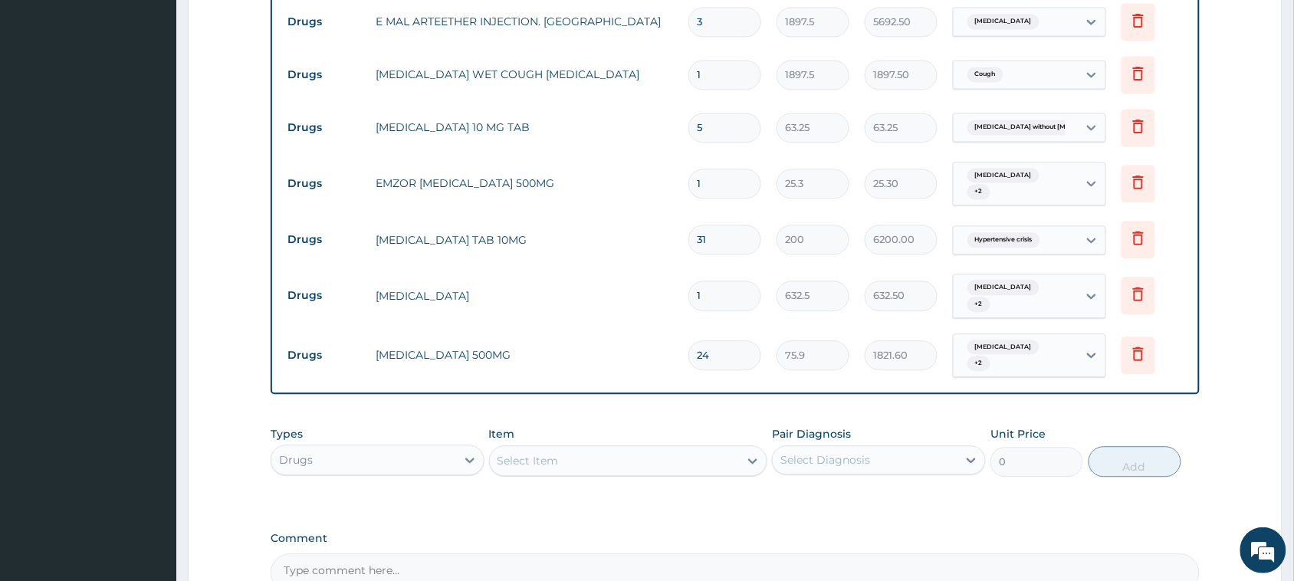
type input "316.25"
type input "5"
click at [720, 182] on input "1" at bounding box center [724, 184] width 73 height 30
type input "18"
type input "455.40"
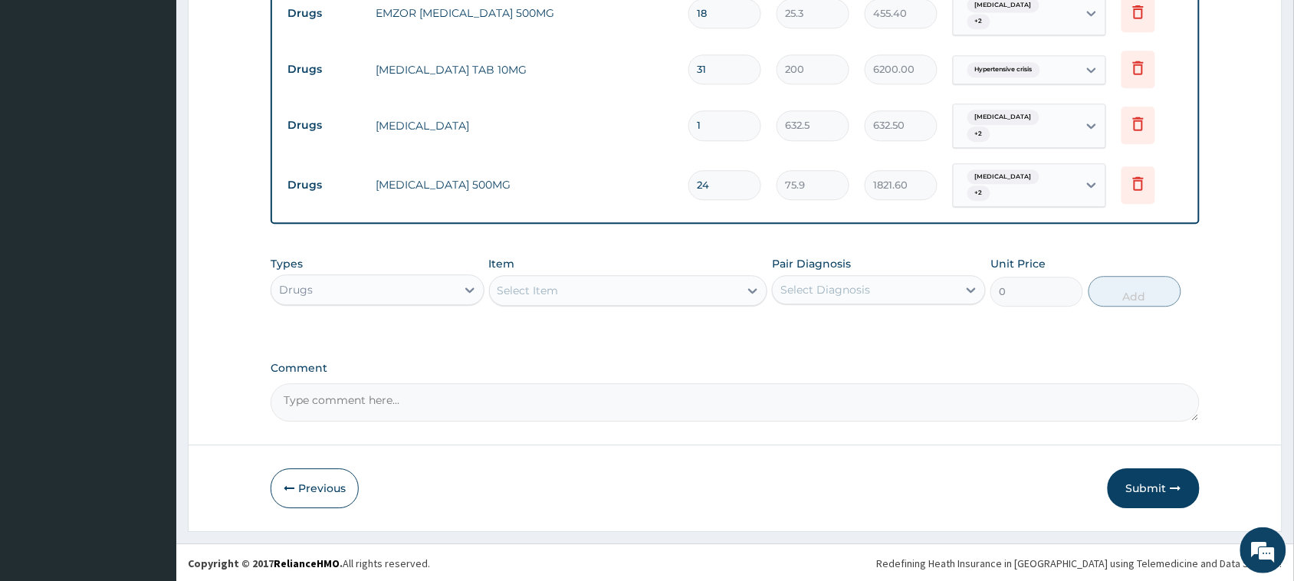
scroll to position [1066, 0]
type input "18"
click at [1150, 489] on button "Submit" at bounding box center [1153, 487] width 92 height 40
click at [330, 481] on button "Previous" at bounding box center [315, 487] width 88 height 40
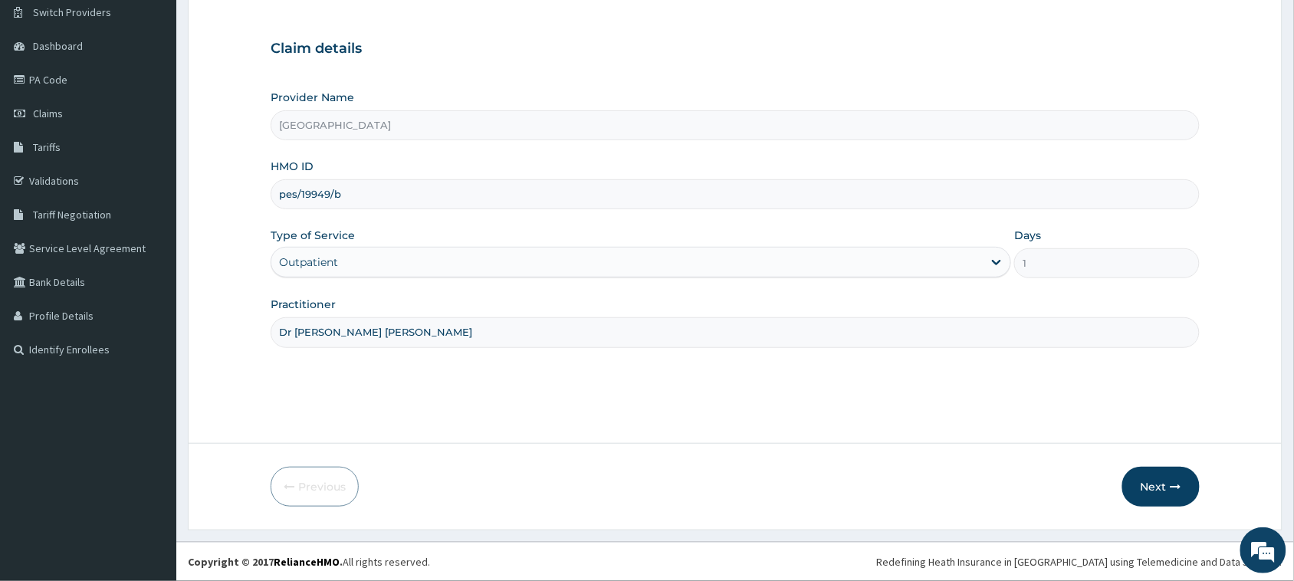
click at [320, 196] on input "pes/19949/b" at bounding box center [735, 194] width 929 height 30
type input "pes/10049/b"
click at [1154, 483] on button "Next" at bounding box center [1160, 487] width 77 height 40
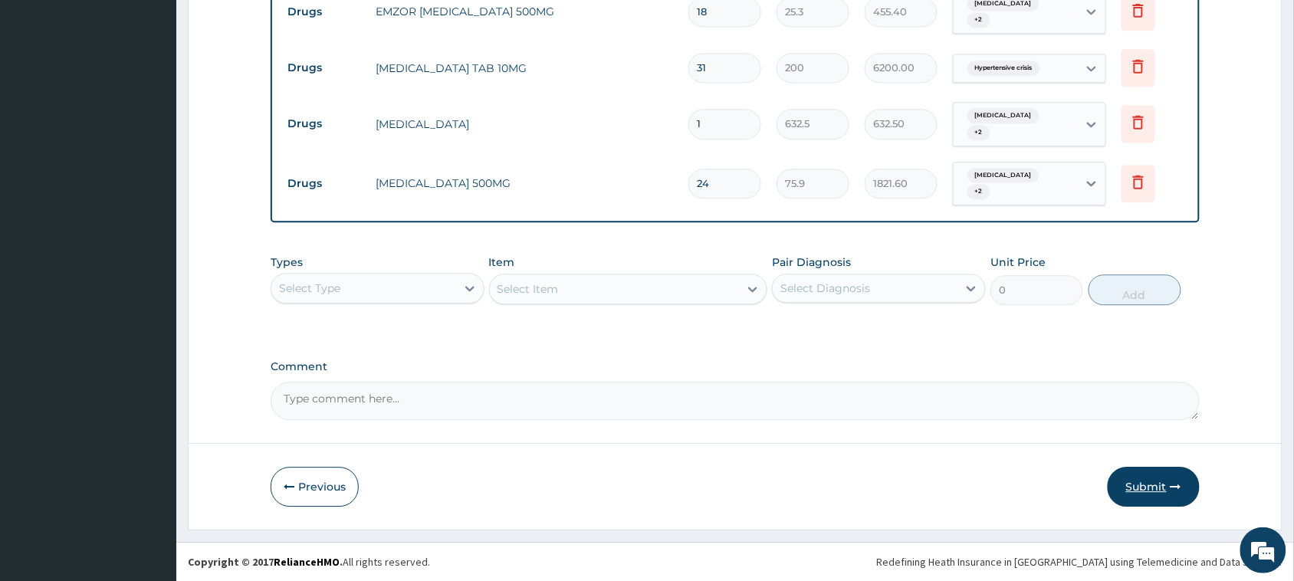
click at [1136, 484] on button "Submit" at bounding box center [1153, 487] width 92 height 40
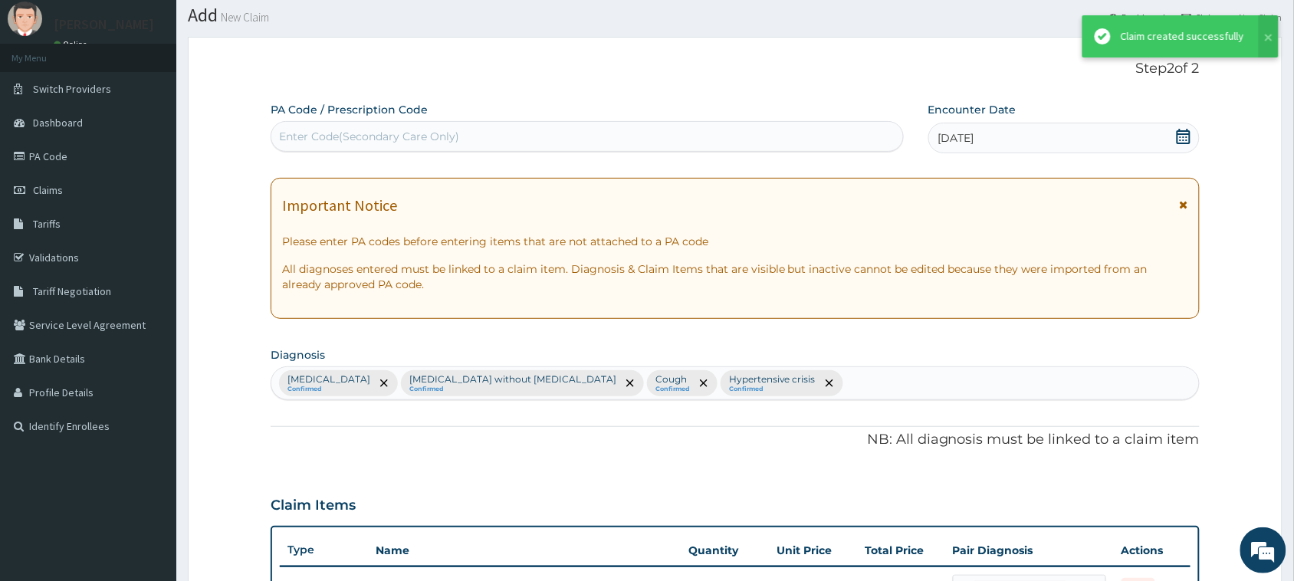
scroll to position [1066, 0]
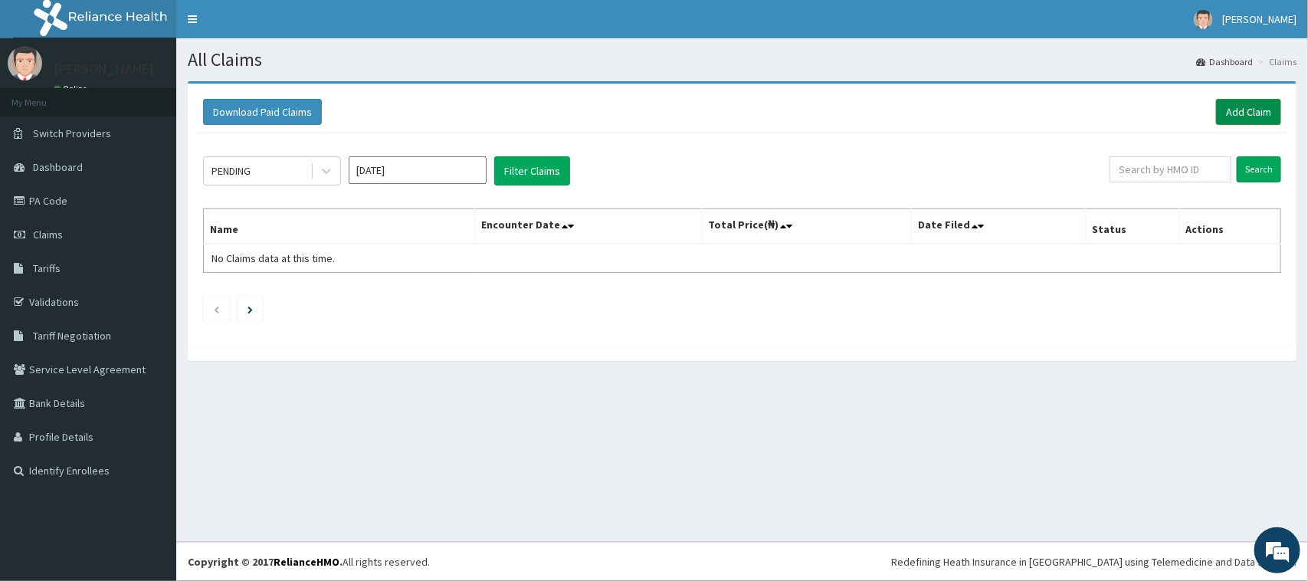
click at [1254, 111] on link "Add Claim" at bounding box center [1248, 112] width 65 height 26
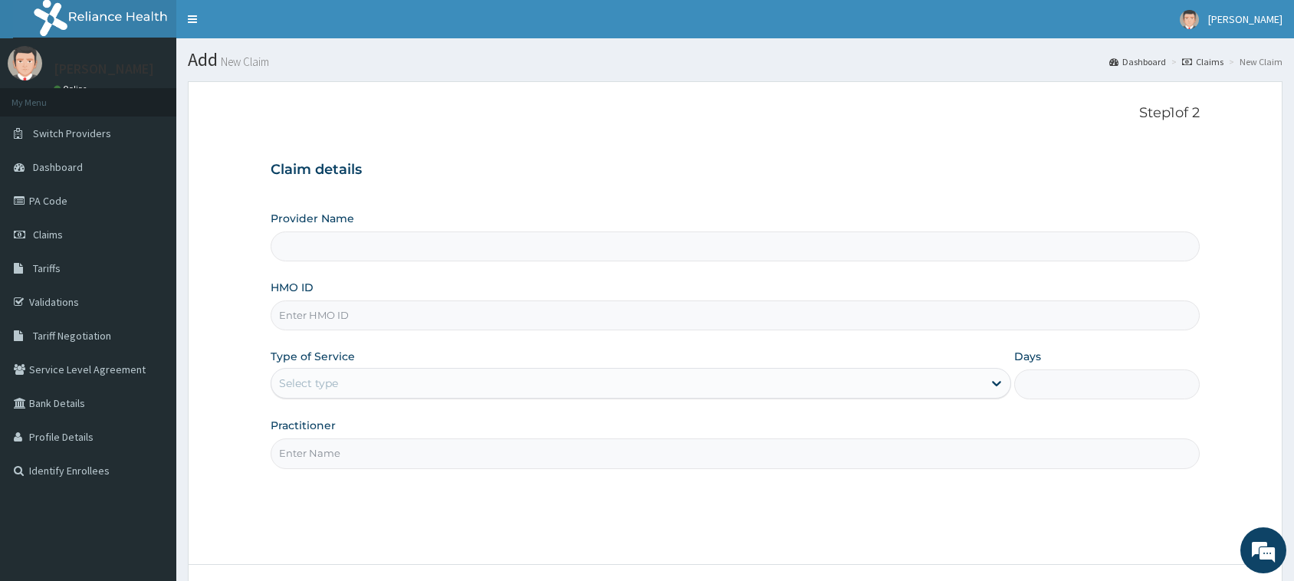
type input "[GEOGRAPHIC_DATA]"
click at [364, 323] on input "HMO ID" at bounding box center [735, 315] width 929 height 30
paste input "LBP/10234/A"
type input "LBP/10234/A"
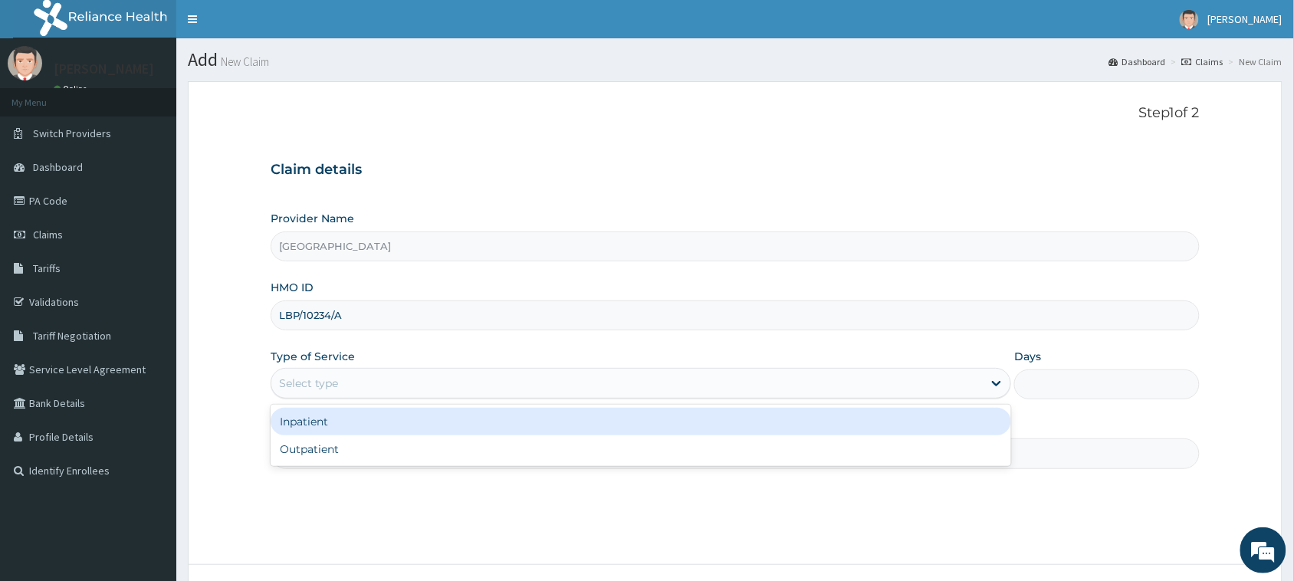
drag, startPoint x: 364, startPoint y: 389, endPoint x: 353, endPoint y: 423, distance: 36.1
click at [364, 389] on div "Select type" at bounding box center [626, 383] width 711 height 25
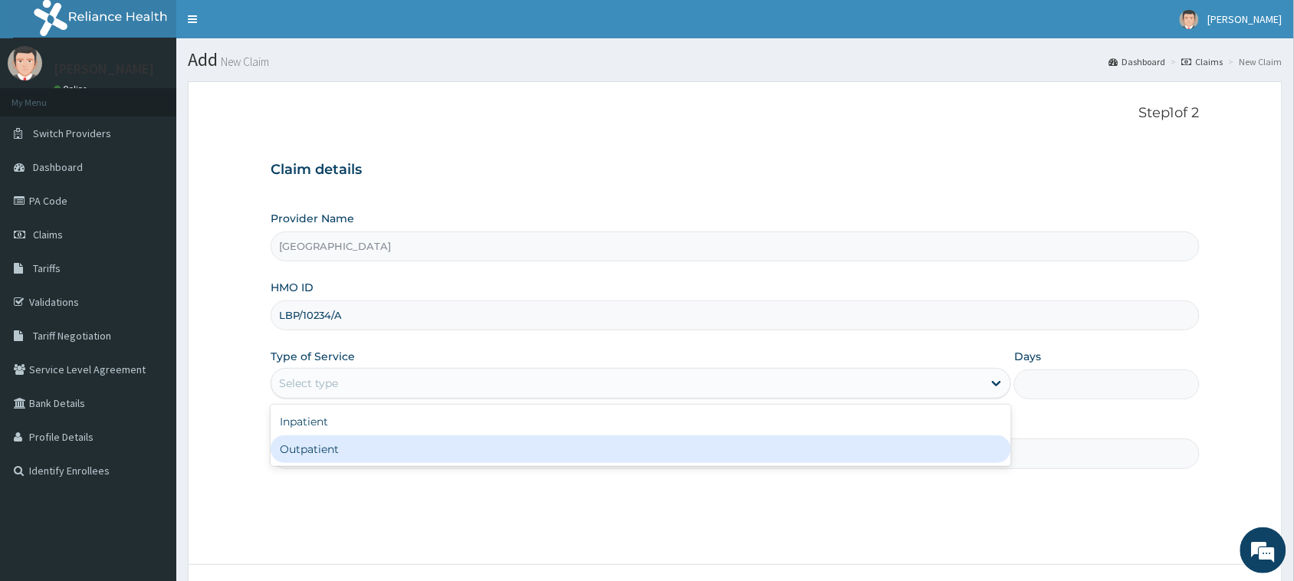
click at [357, 448] on div "Outpatient" at bounding box center [641, 449] width 740 height 28
type input "1"
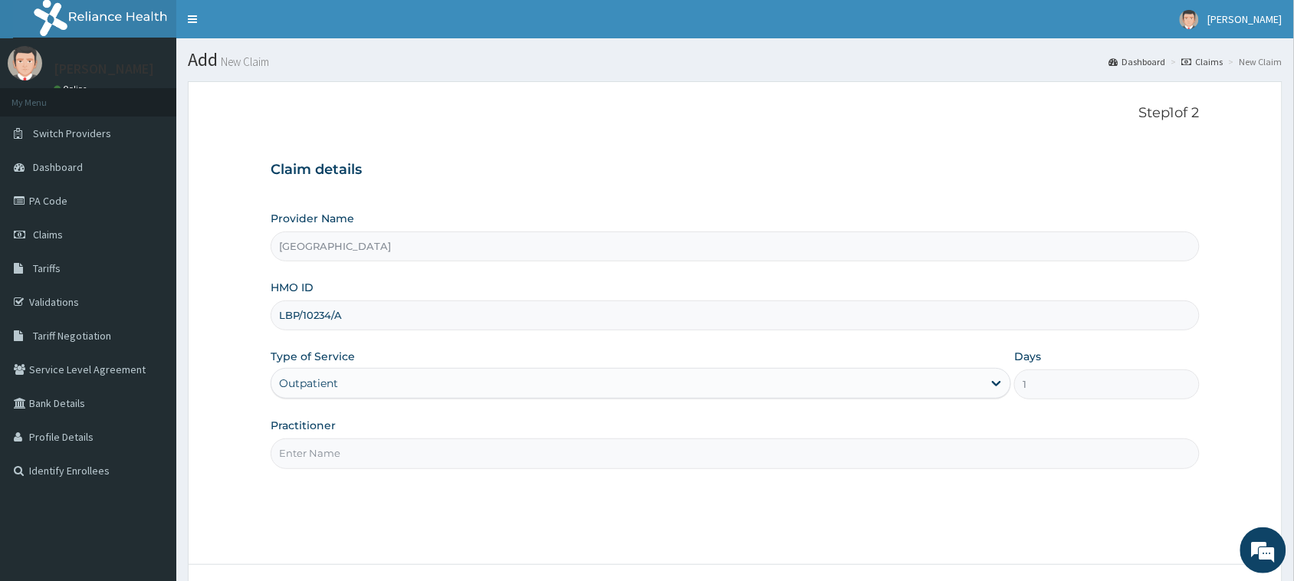
click at [357, 448] on input "Practitioner" at bounding box center [735, 453] width 929 height 30
type input "DR AKPAN"
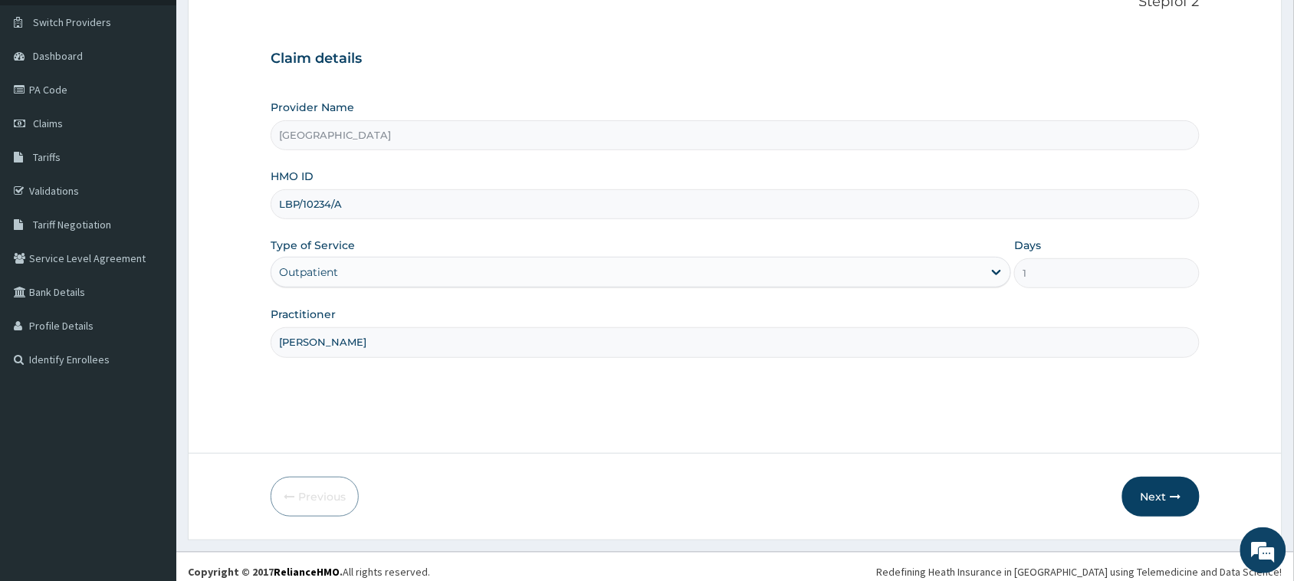
scroll to position [121, 0]
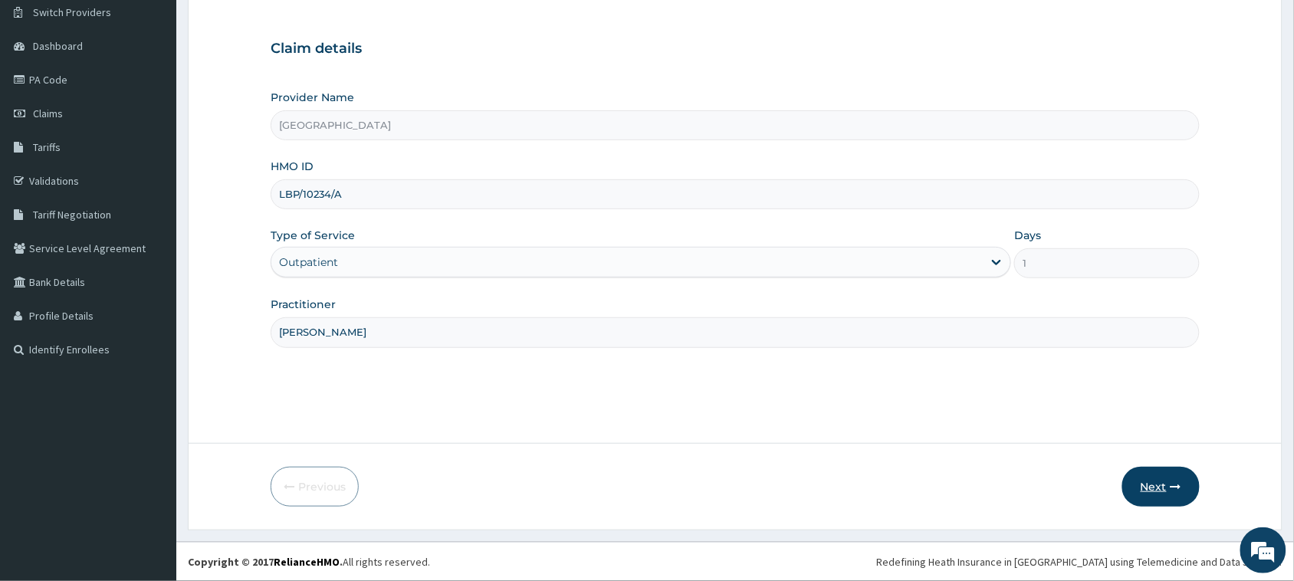
click at [1172, 484] on icon "button" at bounding box center [1175, 486] width 11 height 11
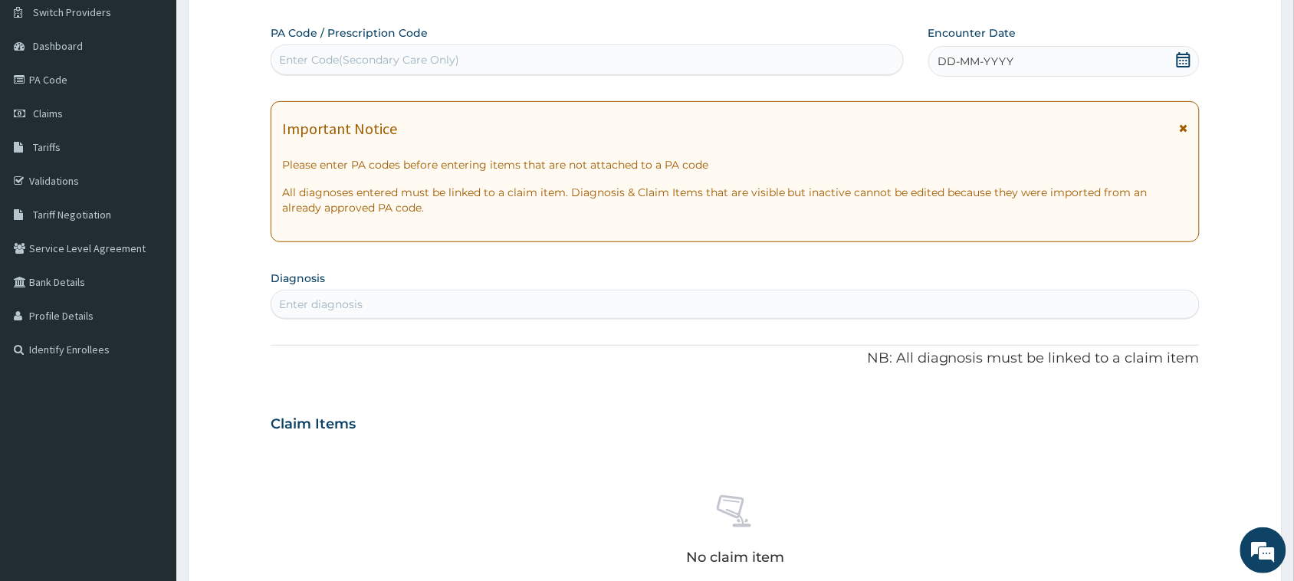
click at [397, 59] on div "Enter Code(Secondary Care Only)" at bounding box center [369, 59] width 180 height 15
drag, startPoint x: 397, startPoint y: 59, endPoint x: 349, endPoint y: 43, distance: 50.2
click at [349, 43] on div "PA Code / Prescription Code Select is focused ,type to refine list, press Down …" at bounding box center [587, 50] width 633 height 50
click at [426, 61] on div "Enter Code(Secondary Care Only)" at bounding box center [369, 59] width 180 height 15
paste input "PA/554442"
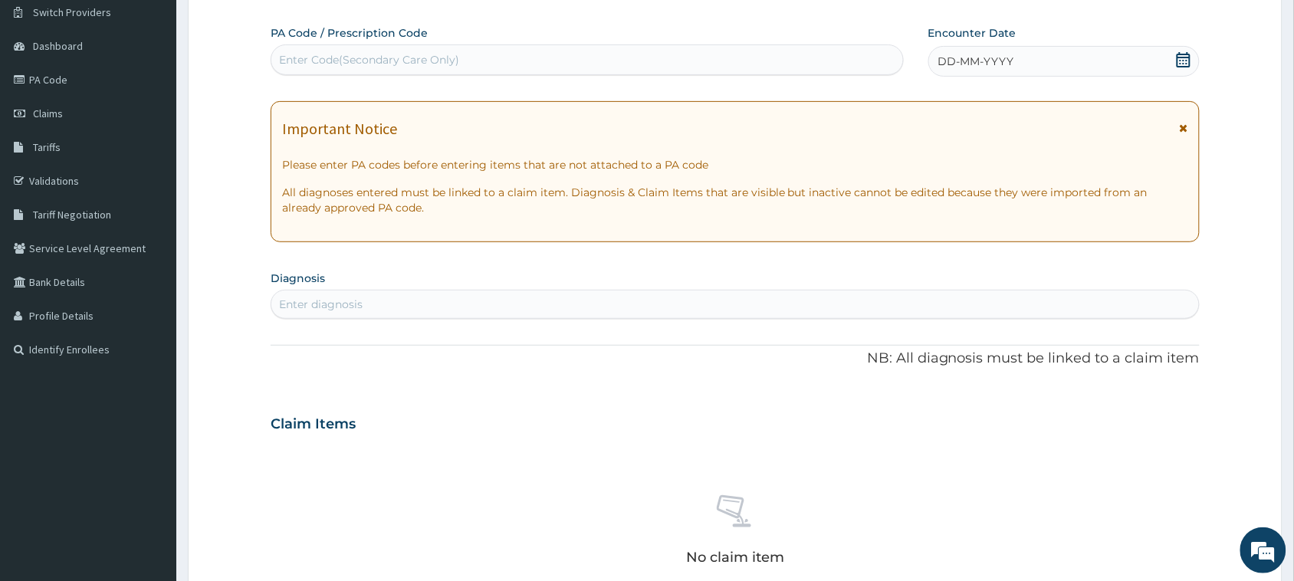
type input "PA/554442"
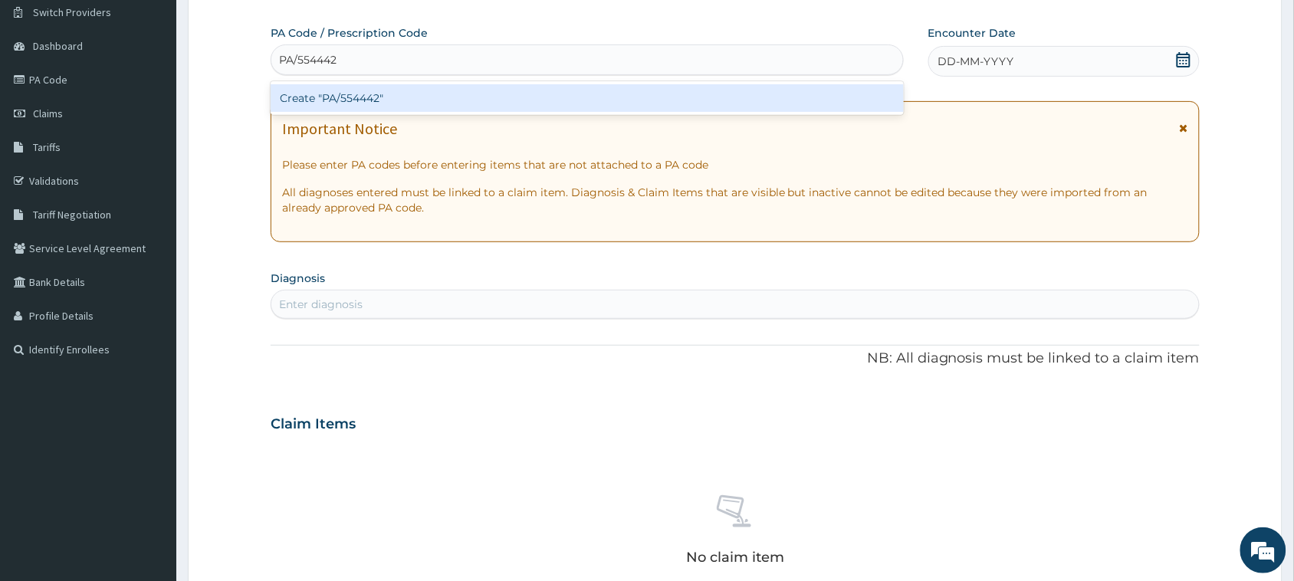
click at [434, 100] on div "Create "PA/554442"" at bounding box center [587, 98] width 633 height 28
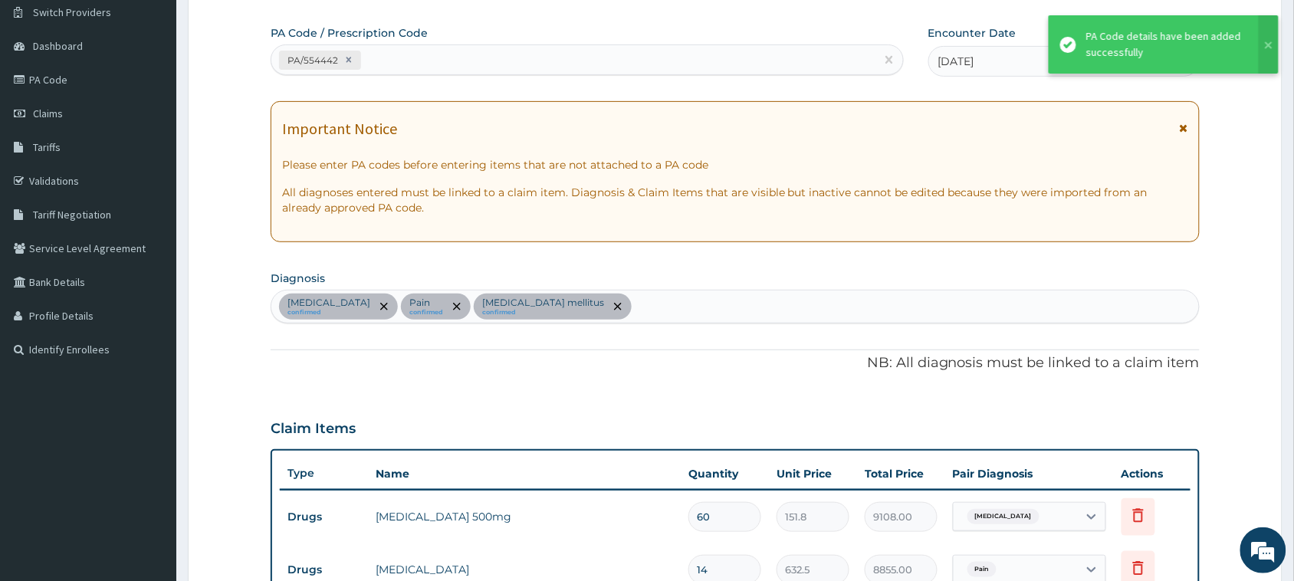
scroll to position [504, 0]
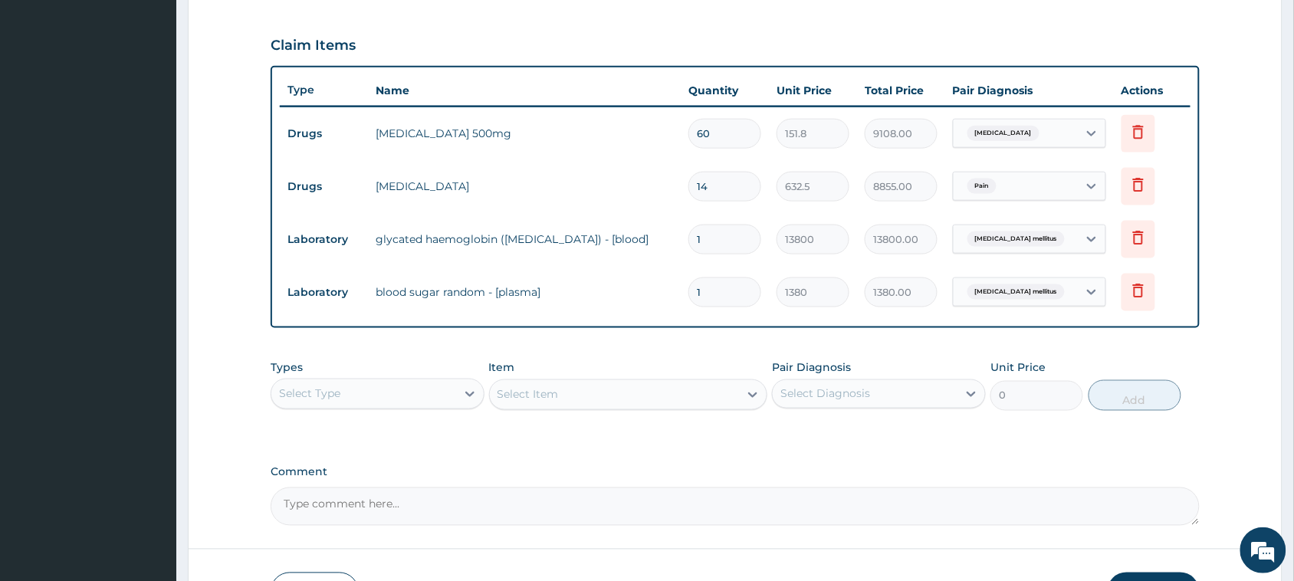
click at [407, 395] on div "Select Type" at bounding box center [363, 394] width 185 height 25
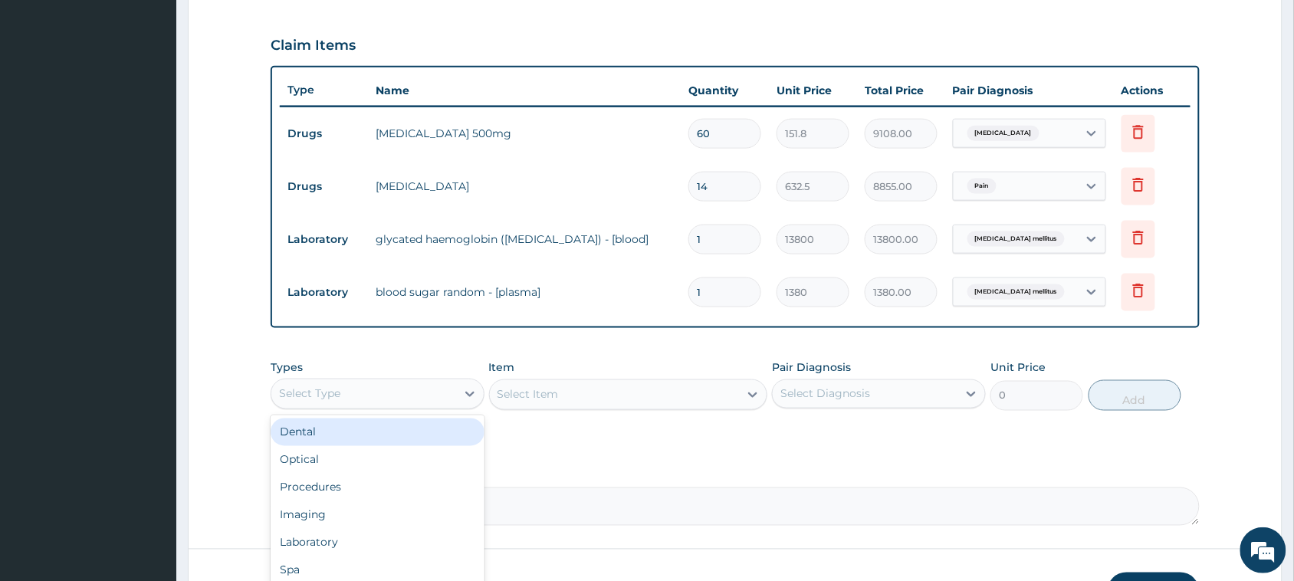
scroll to position [600, 0]
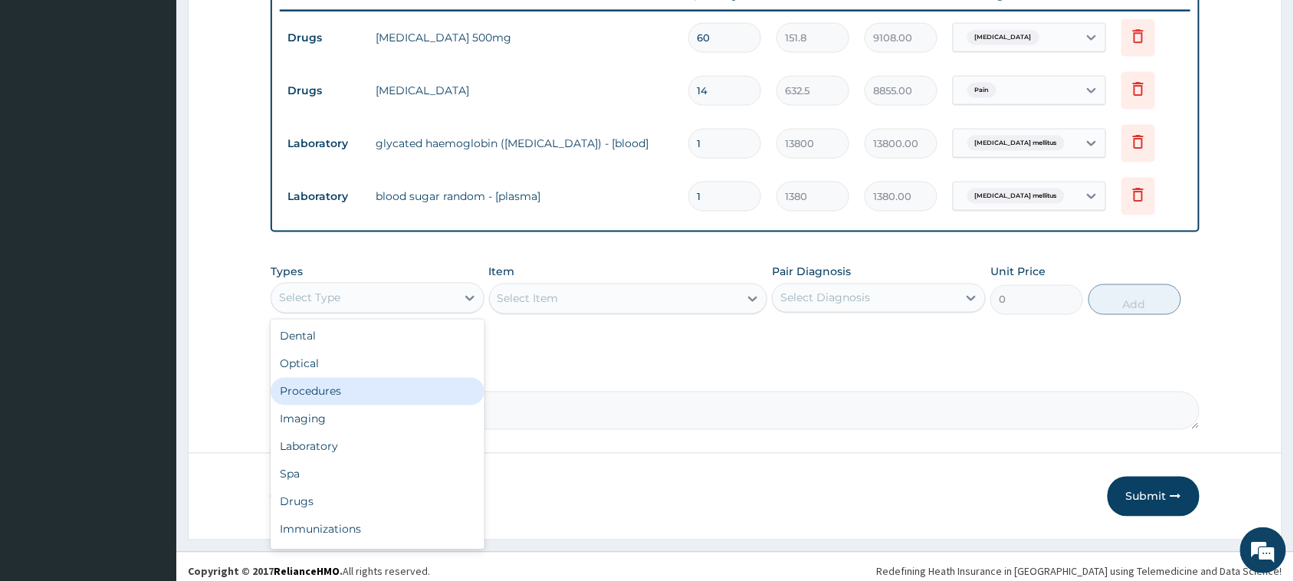
click at [349, 395] on div "Procedures" at bounding box center [378, 392] width 214 height 28
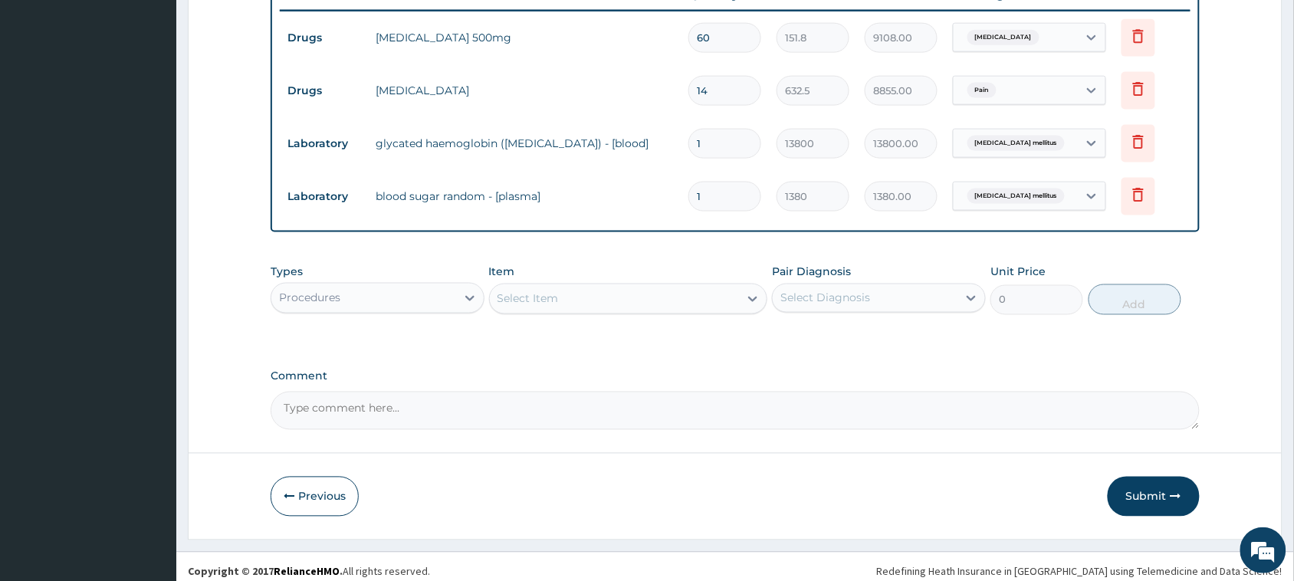
click at [591, 316] on div "Types option Procedures, selected. Select is focused ,type to refine list, pres…" at bounding box center [735, 290] width 929 height 66
click at [596, 308] on div "Select Item" at bounding box center [615, 299] width 250 height 25
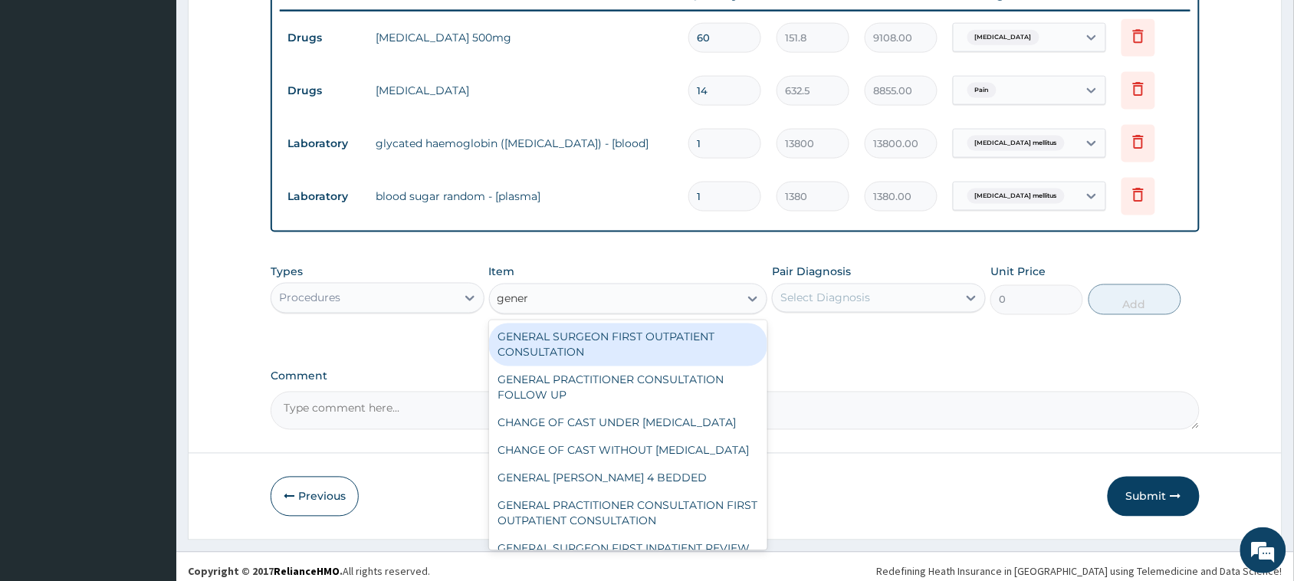
type input "genera"
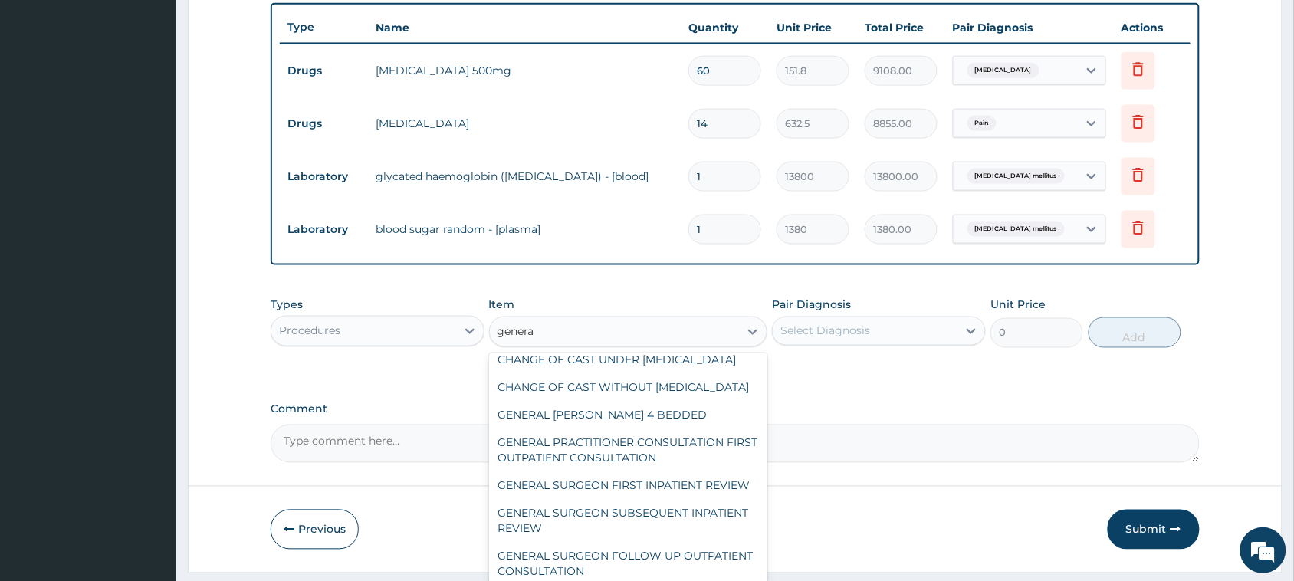
scroll to position [609, 0]
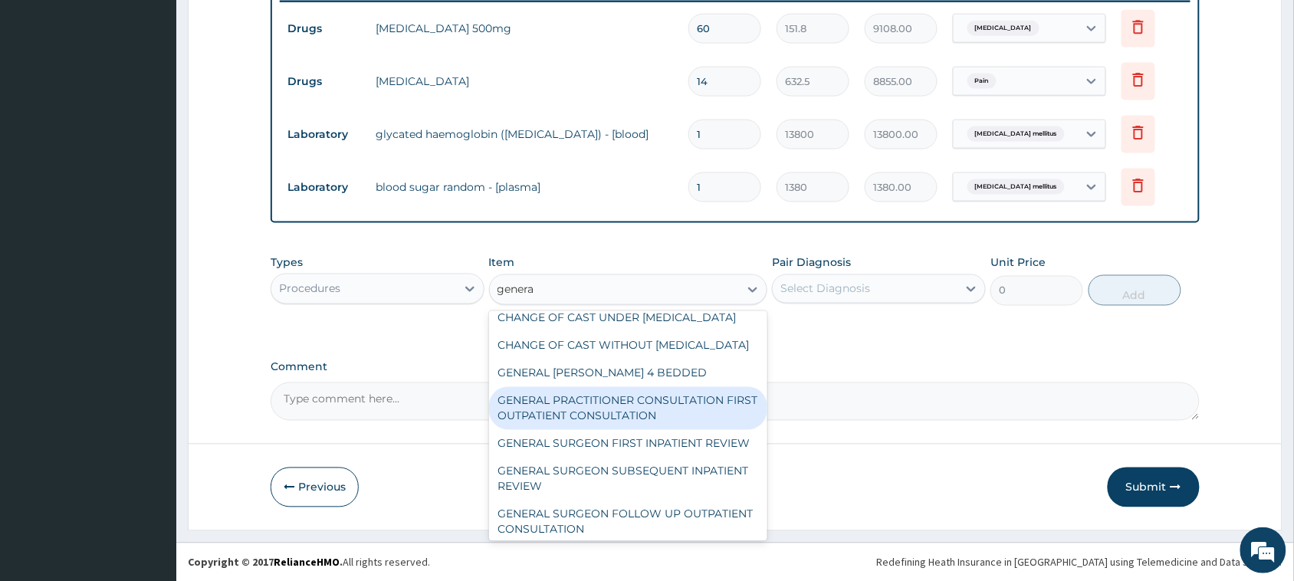
click at [617, 430] on div "GENERAL PRACTITIONER CONSULTATION FIRST OUTPATIENT CONSULTATION" at bounding box center [628, 408] width 279 height 43
type input "3795"
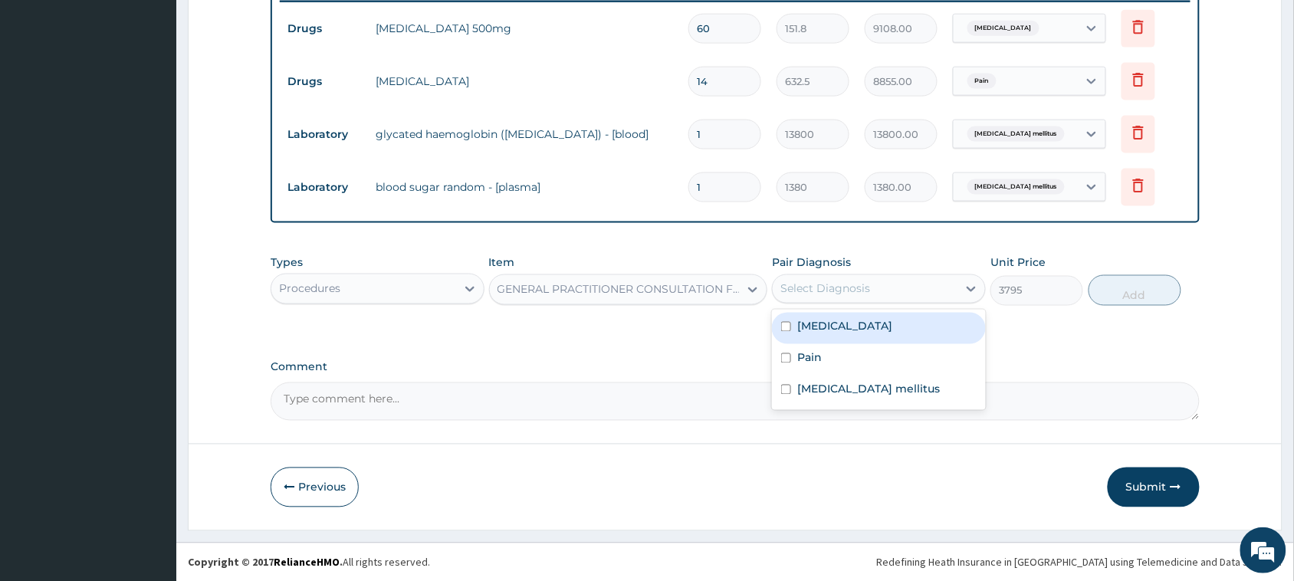
click at [835, 284] on div "Select Diagnosis" at bounding box center [825, 288] width 90 height 15
click at [844, 341] on div "Essential hypertension" at bounding box center [879, 328] width 214 height 31
checkbox input "true"
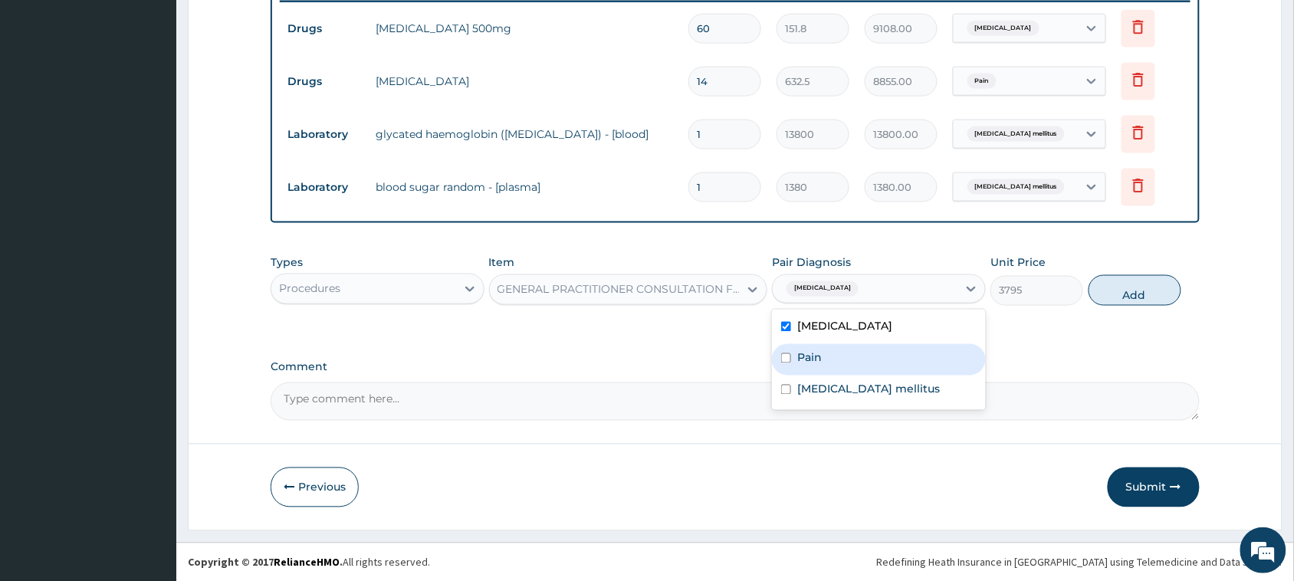
click at [828, 360] on div "Pain" at bounding box center [879, 359] width 214 height 31
checkbox input "true"
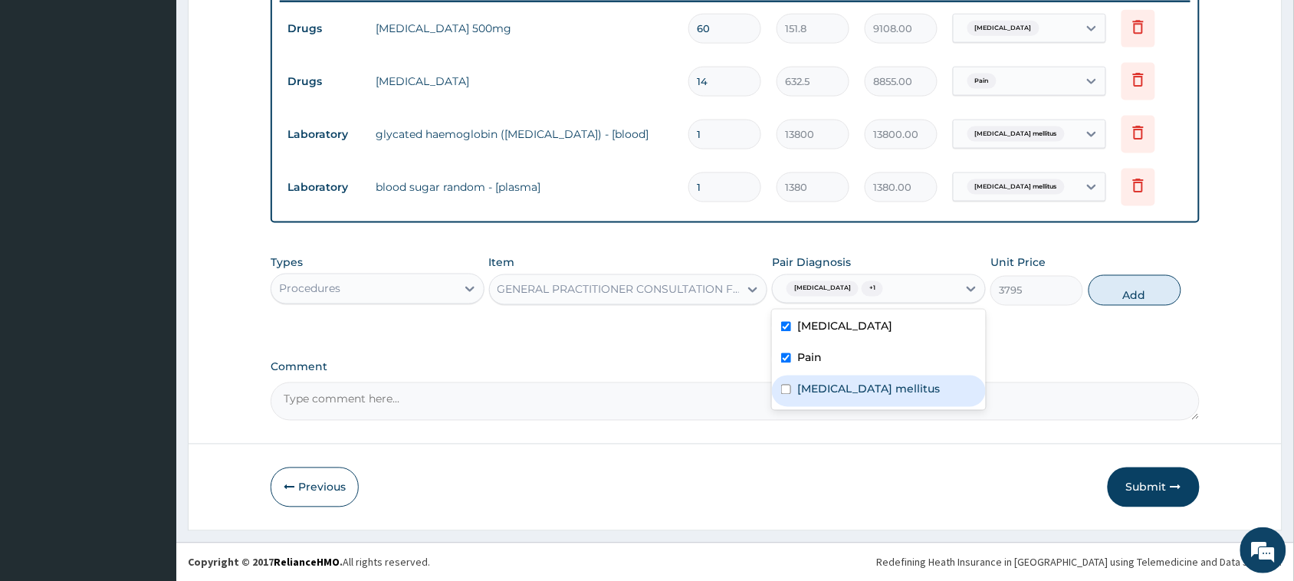
click at [838, 392] on label "Diabetes mellitus" at bounding box center [868, 389] width 143 height 15
checkbox input "true"
drag, startPoint x: 1135, startPoint y: 292, endPoint x: 921, endPoint y: 324, distance: 216.2
click at [1130, 293] on button "Add" at bounding box center [1134, 290] width 93 height 31
type input "0"
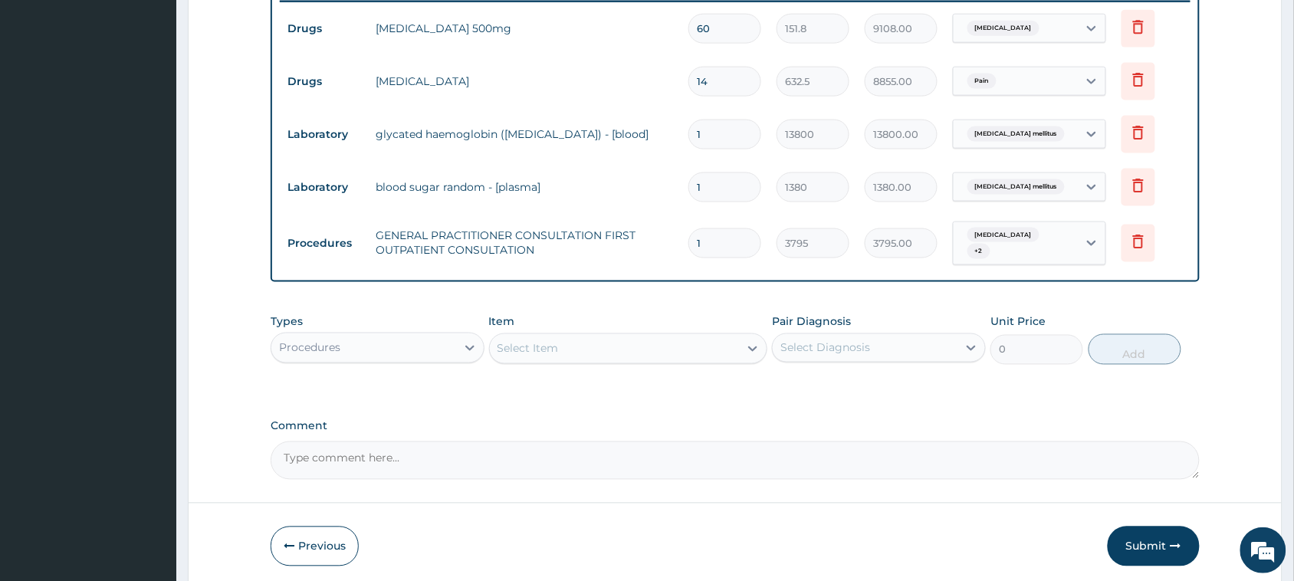
click at [559, 350] on div "Select Item" at bounding box center [615, 348] width 250 height 25
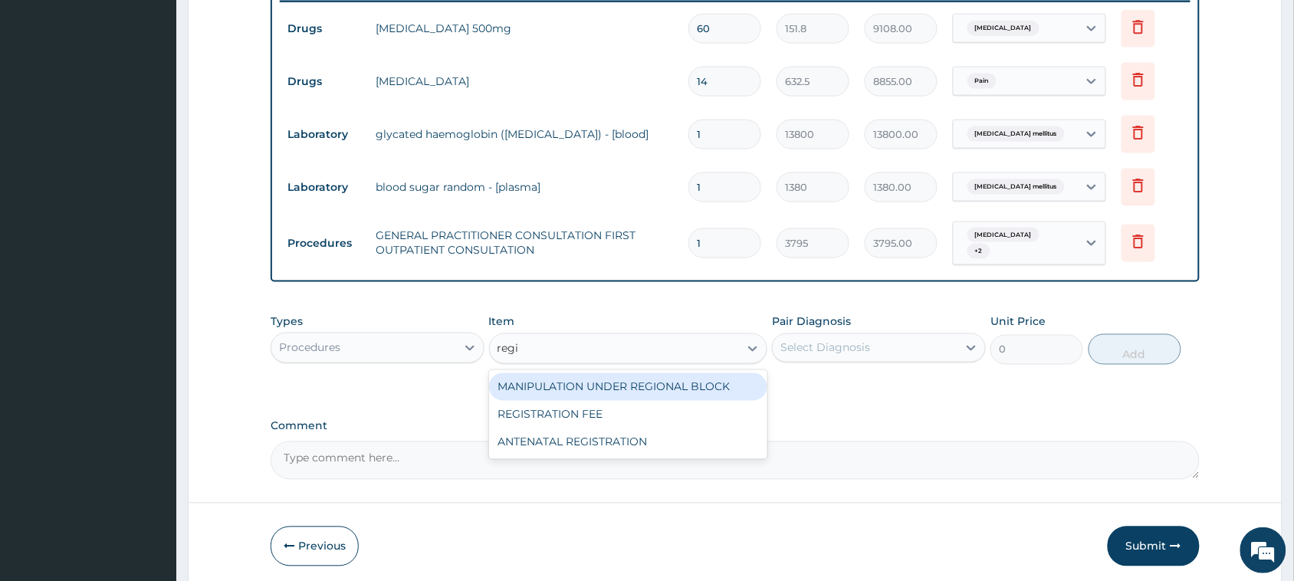
type input "regis"
click at [626, 384] on div "REGISTRATION FEE" at bounding box center [628, 387] width 279 height 28
type input "2164.741712362911"
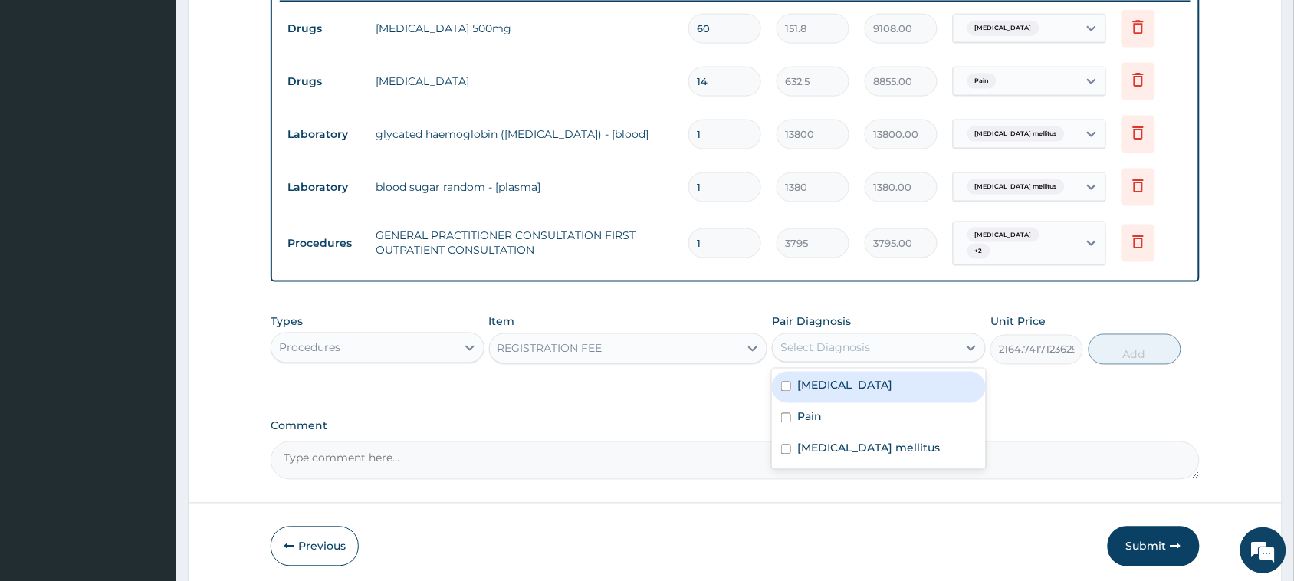
click at [864, 346] on div "Select Diagnosis" at bounding box center [825, 347] width 90 height 15
click at [867, 388] on label "Essential hypertension" at bounding box center [844, 385] width 95 height 15
checkbox input "true"
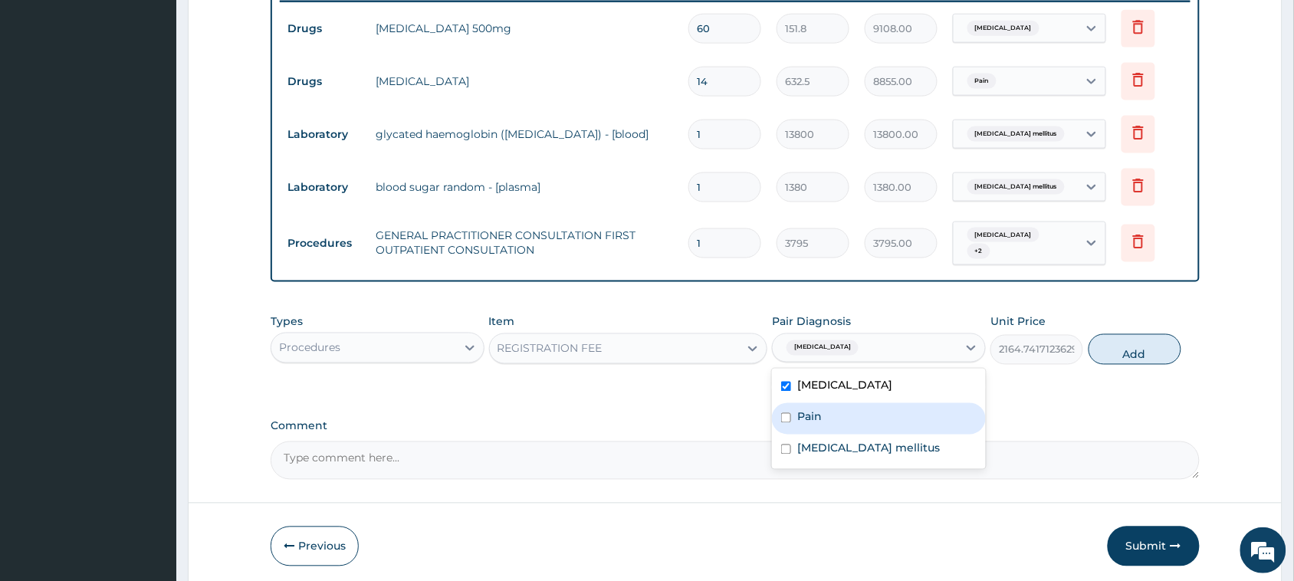
drag, startPoint x: 812, startPoint y: 422, endPoint x: 810, endPoint y: 431, distance: 9.5
click at [811, 426] on div "Pain" at bounding box center [879, 418] width 214 height 31
checkbox input "true"
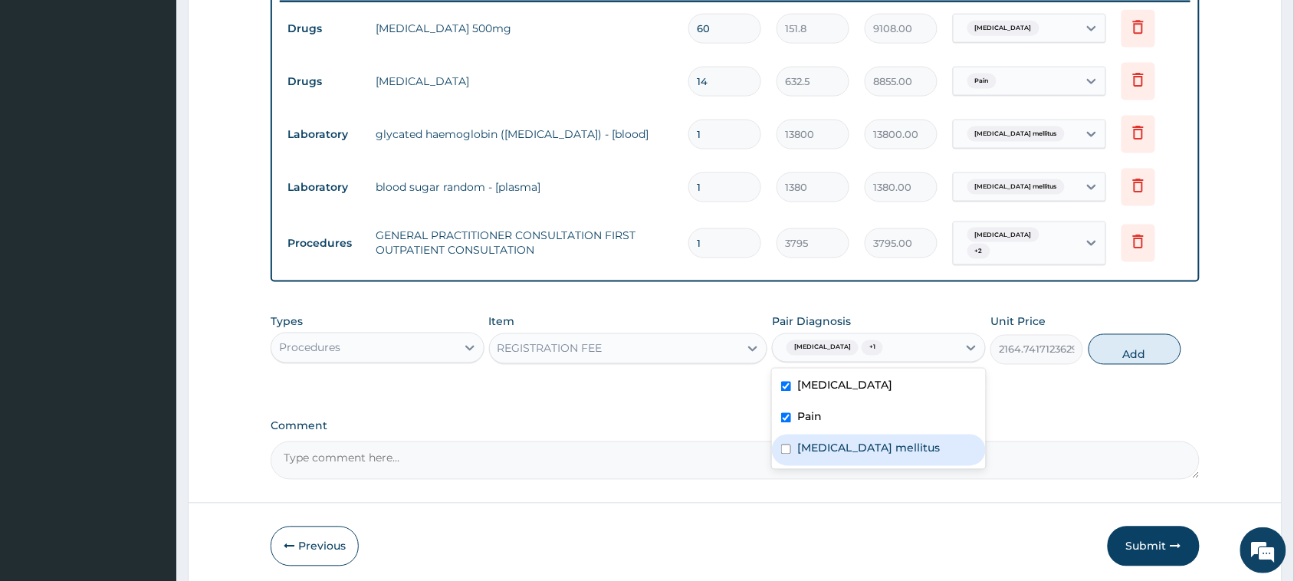
click at [832, 457] on div "Diabetes mellitus" at bounding box center [879, 449] width 214 height 31
checkbox input "true"
drag, startPoint x: 1132, startPoint y: 351, endPoint x: 1025, endPoint y: 369, distance: 108.7
click at [1131, 351] on button "Add" at bounding box center [1134, 349] width 93 height 31
type input "0"
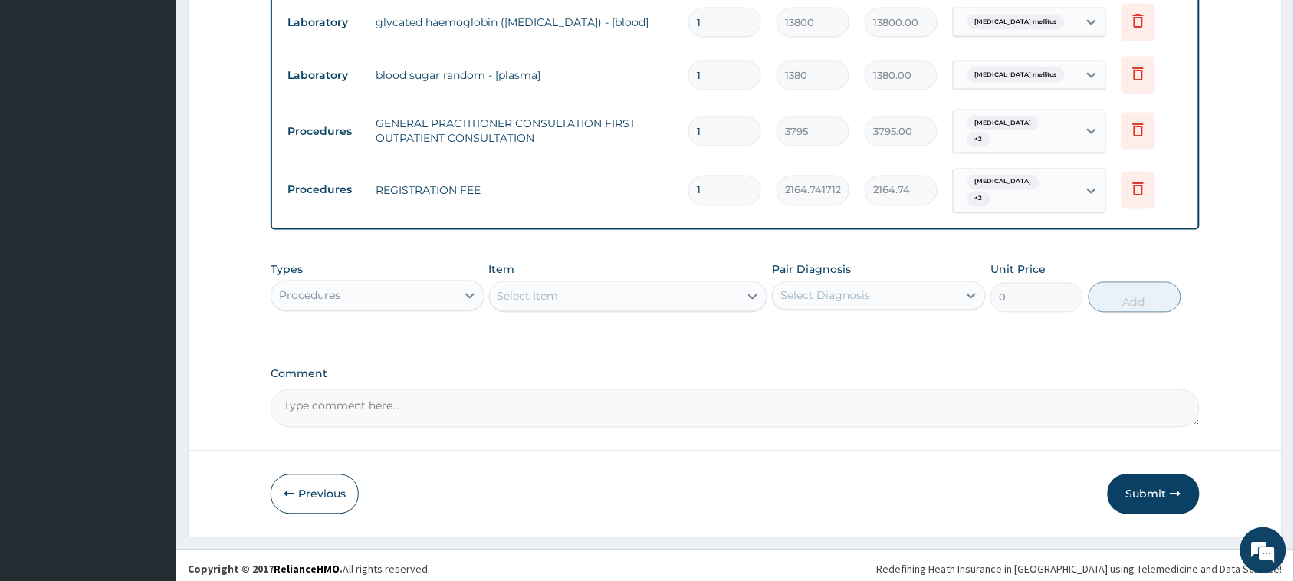
scroll to position [729, 0]
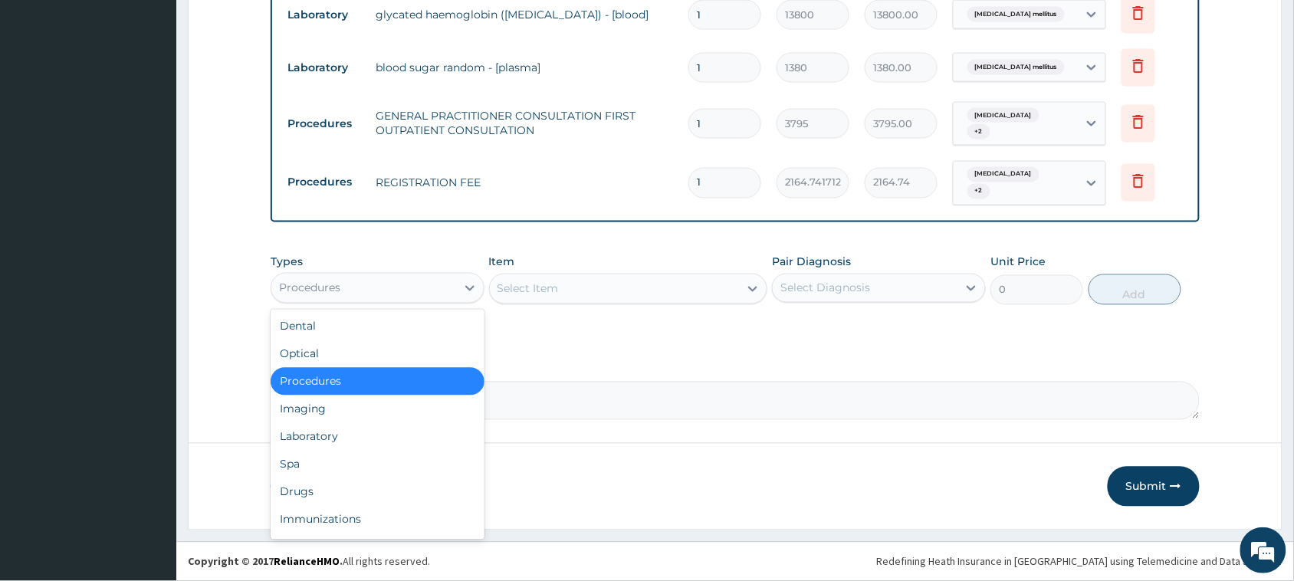
click at [339, 278] on div "Procedures" at bounding box center [363, 288] width 185 height 25
click at [346, 493] on div "Drugs" at bounding box center [378, 492] width 214 height 28
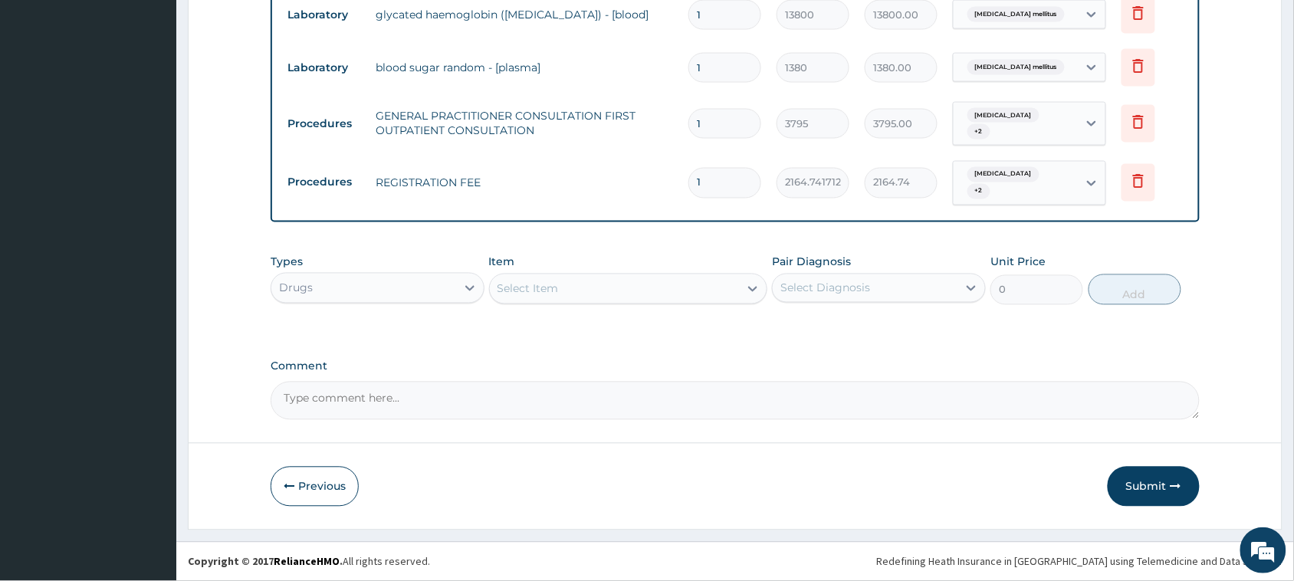
click at [552, 297] on div "Select Item" at bounding box center [615, 289] width 250 height 25
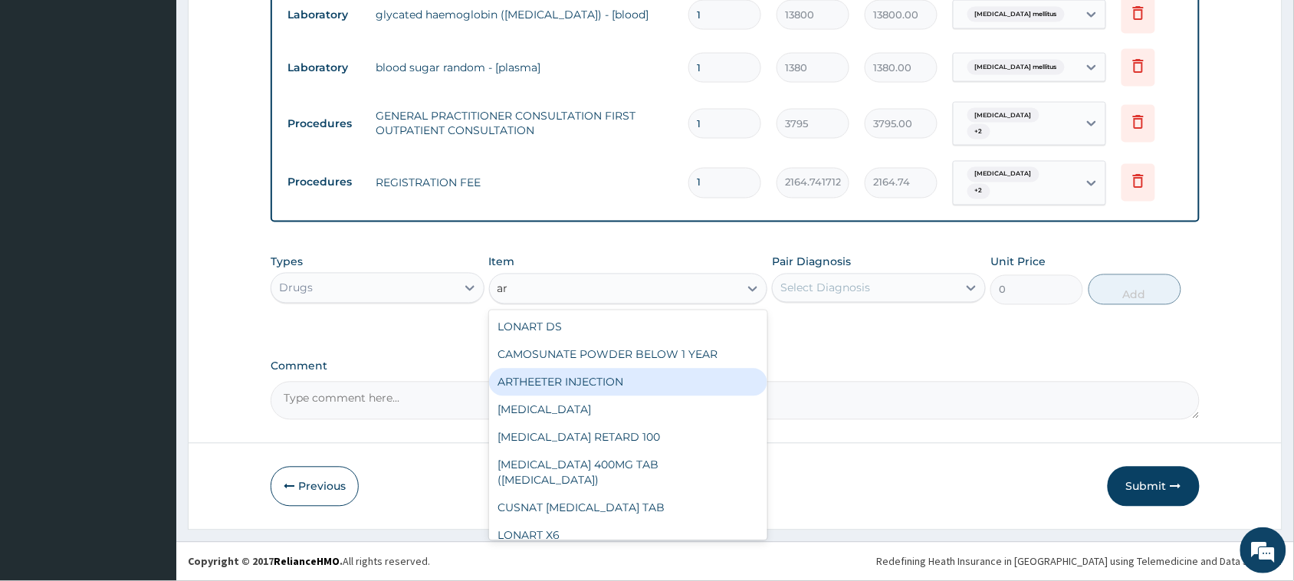
type input "a"
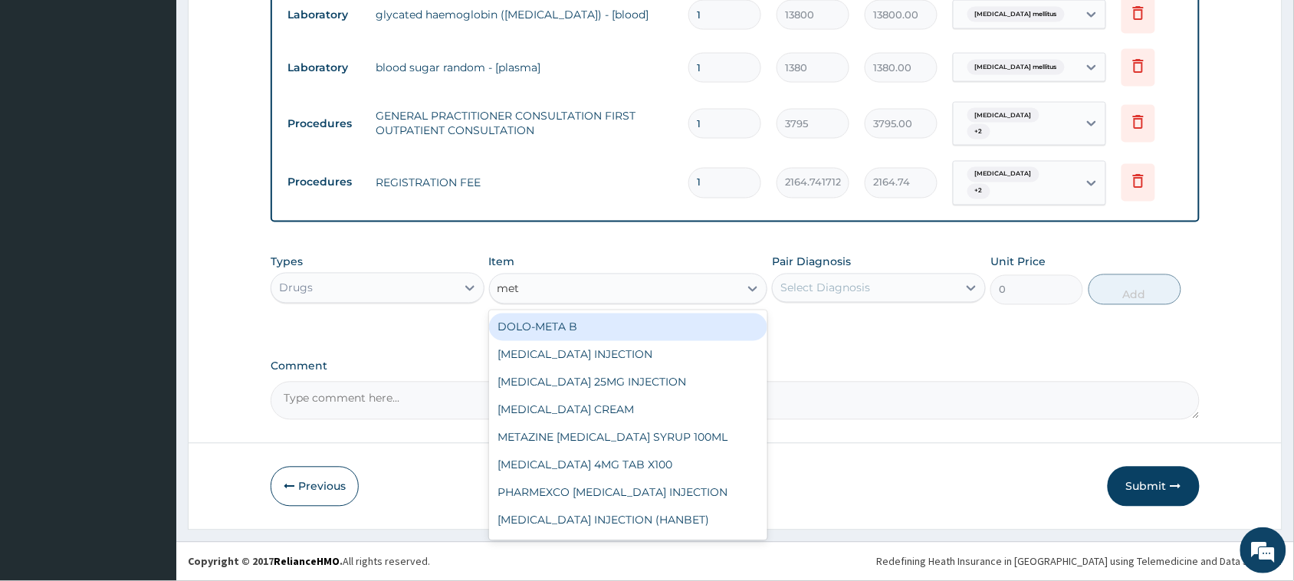
type input "met"
click at [856, 327] on div "Types Drugs Item option REGISTRATION FEE, selected. option DOLO-META B focused,…" at bounding box center [735, 291] width 929 height 89
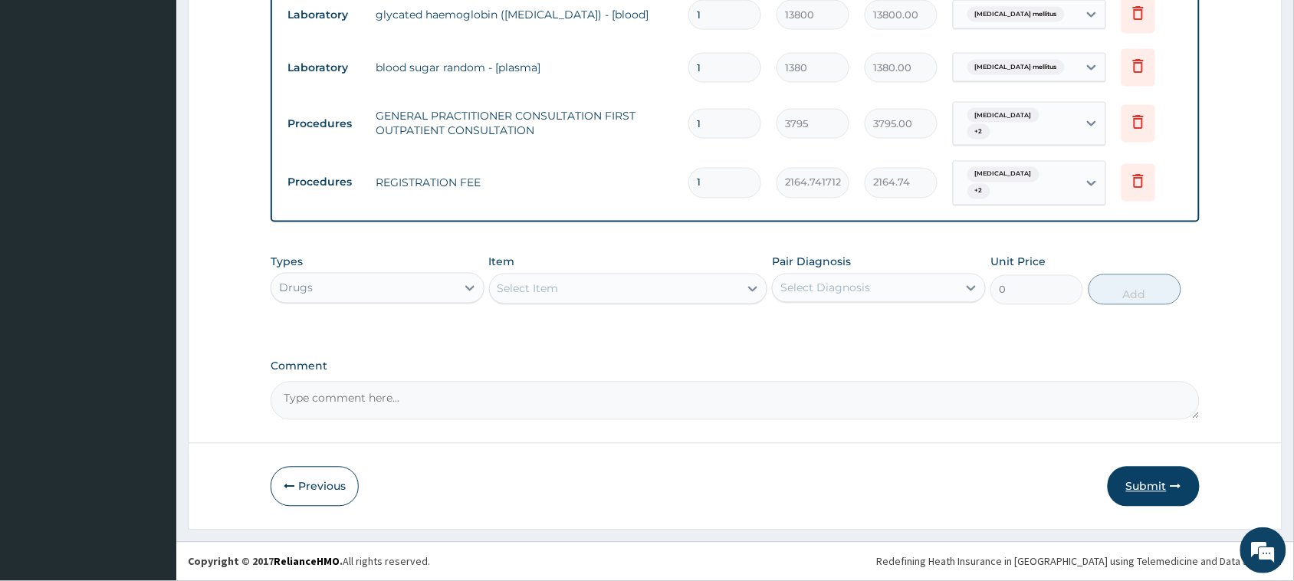
click at [1139, 491] on button "Submit" at bounding box center [1153, 487] width 92 height 40
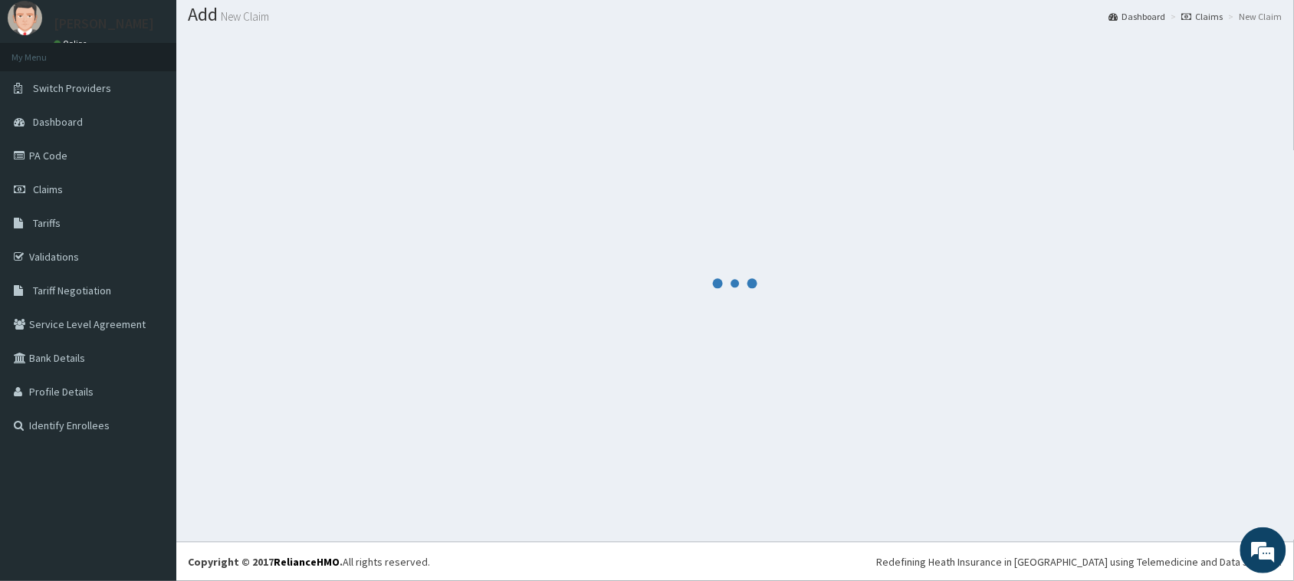
scroll to position [0, 0]
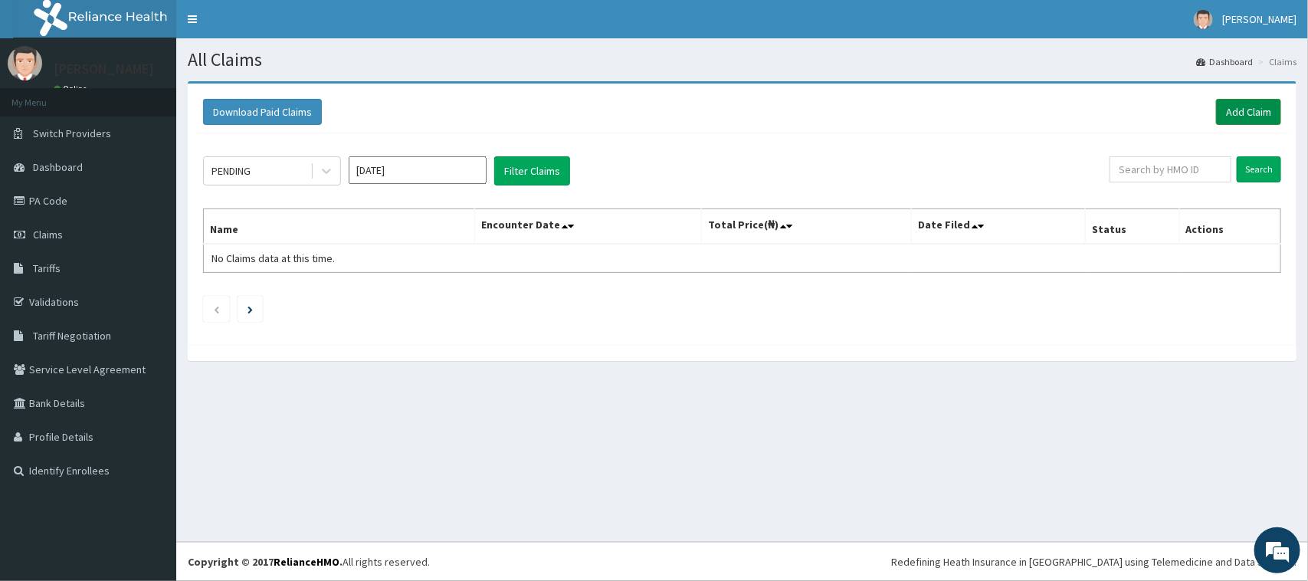
click at [1249, 105] on link "Add Claim" at bounding box center [1248, 112] width 65 height 26
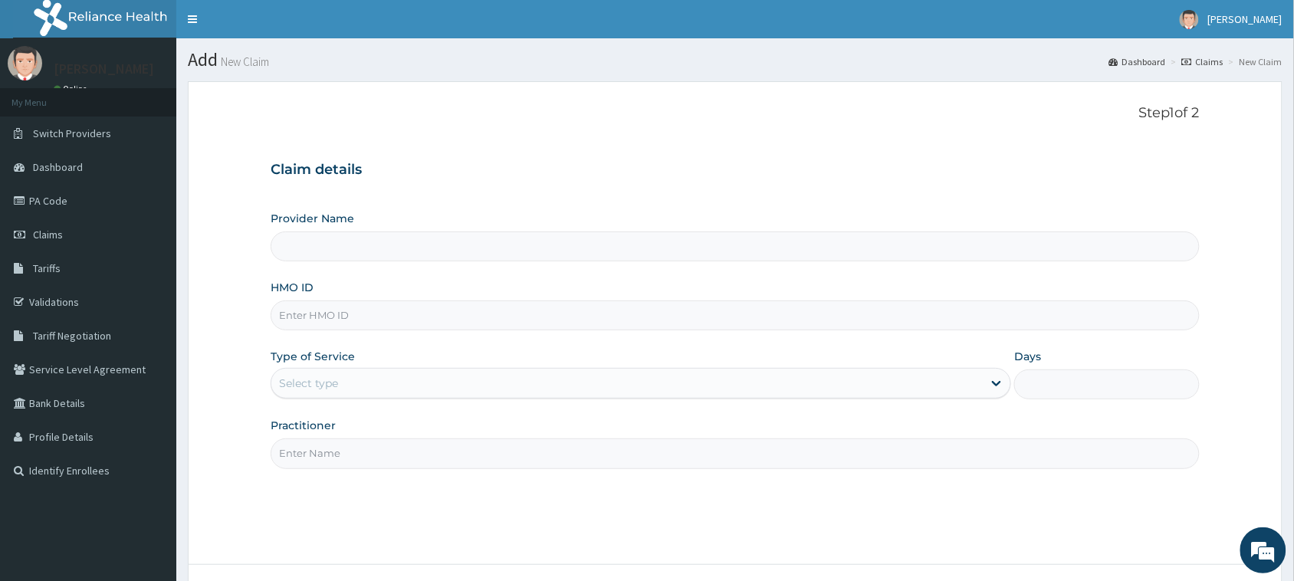
type input "[GEOGRAPHIC_DATA]"
click at [416, 320] on input "HMO ID" at bounding box center [735, 315] width 929 height 30
click at [313, 316] on input "lbp/1080/a" at bounding box center [735, 315] width 929 height 30
click at [305, 316] on input "lbp/1080/a" at bounding box center [735, 315] width 929 height 30
type input "lbp/10080/a"
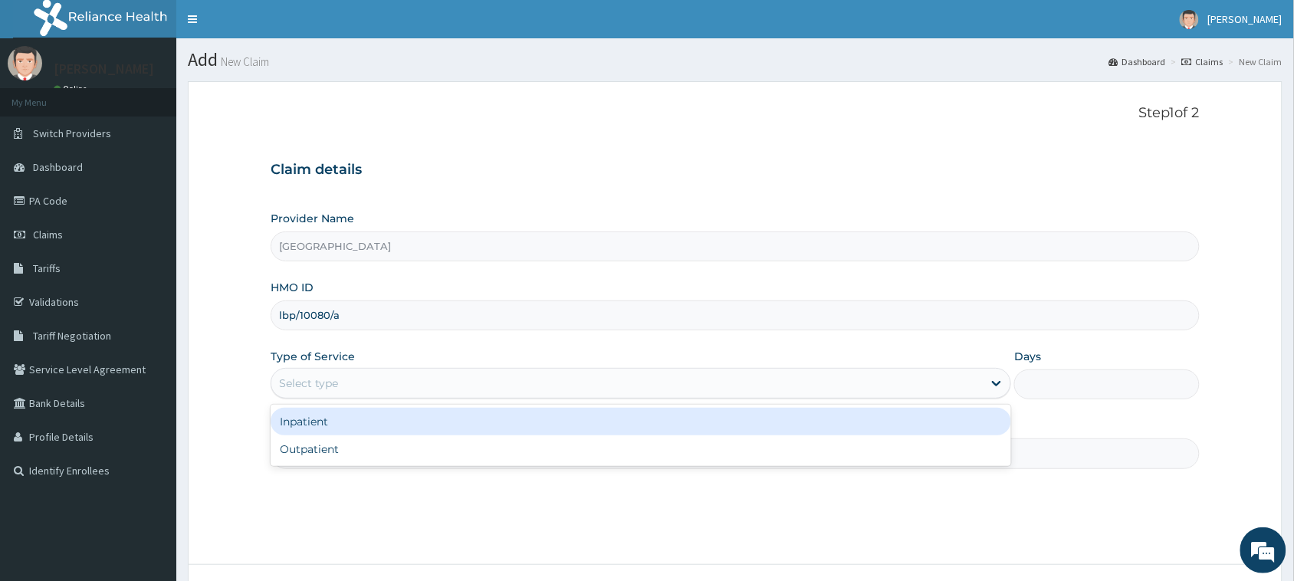
click at [393, 382] on div "Select type" at bounding box center [626, 383] width 711 height 25
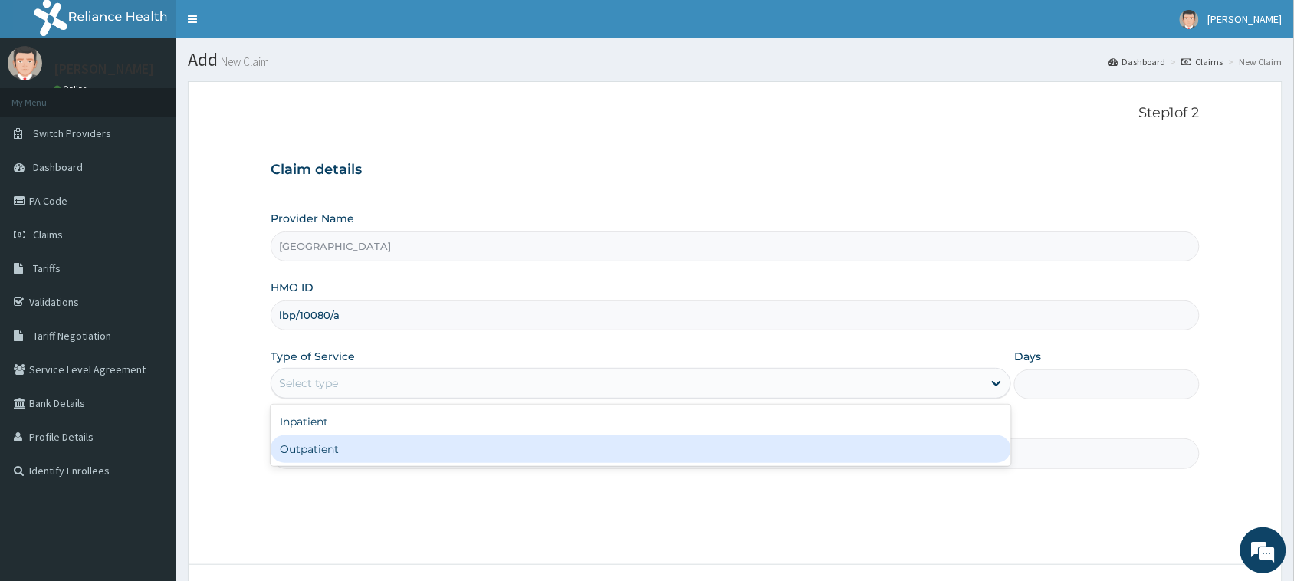
click at [377, 454] on div "Outpatient" at bounding box center [641, 449] width 740 height 28
type input "1"
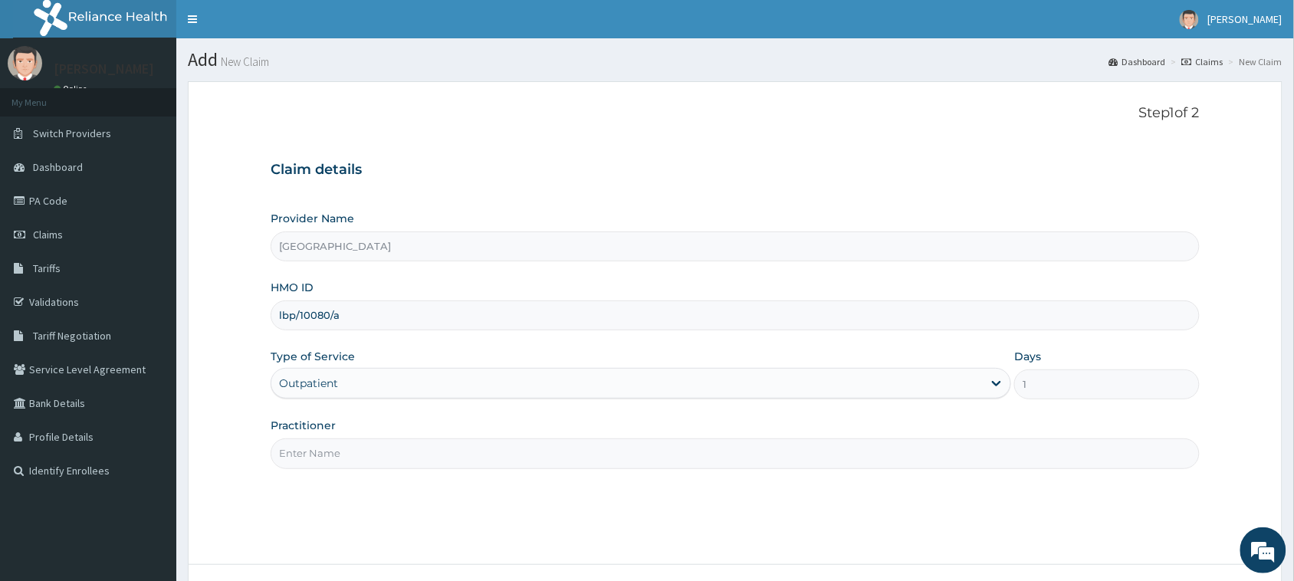
click at [377, 454] on input "Practitioner" at bounding box center [735, 453] width 929 height 30
type input "Dr [PERSON_NAME] [PERSON_NAME]"
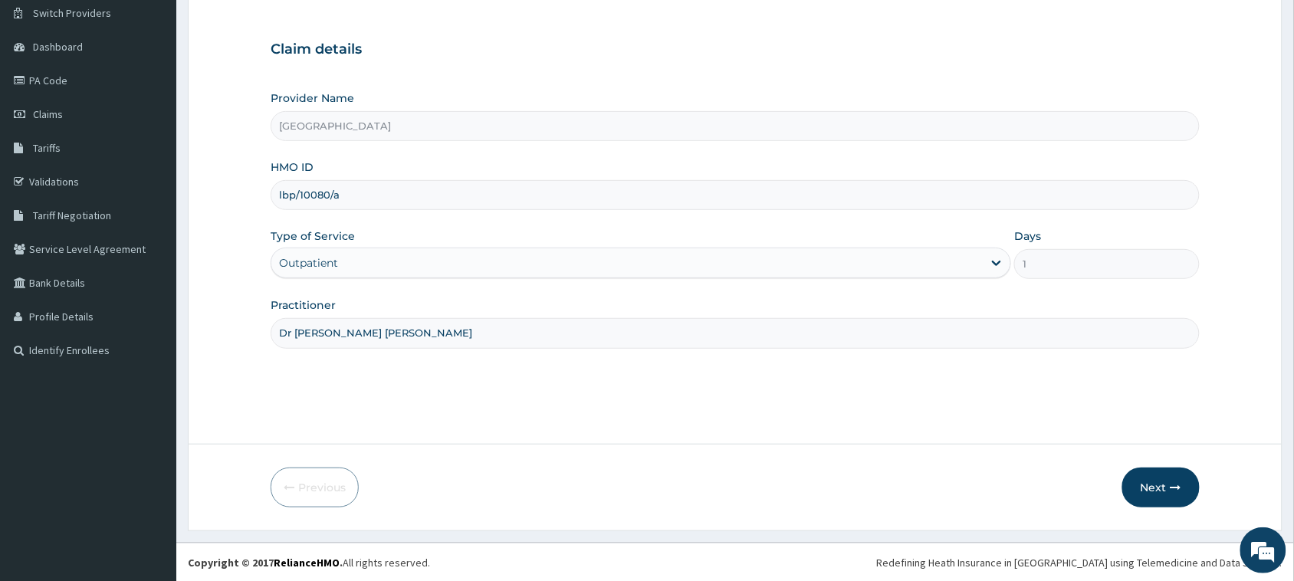
scroll to position [121, 0]
click at [1159, 487] on button "Next" at bounding box center [1160, 487] width 77 height 40
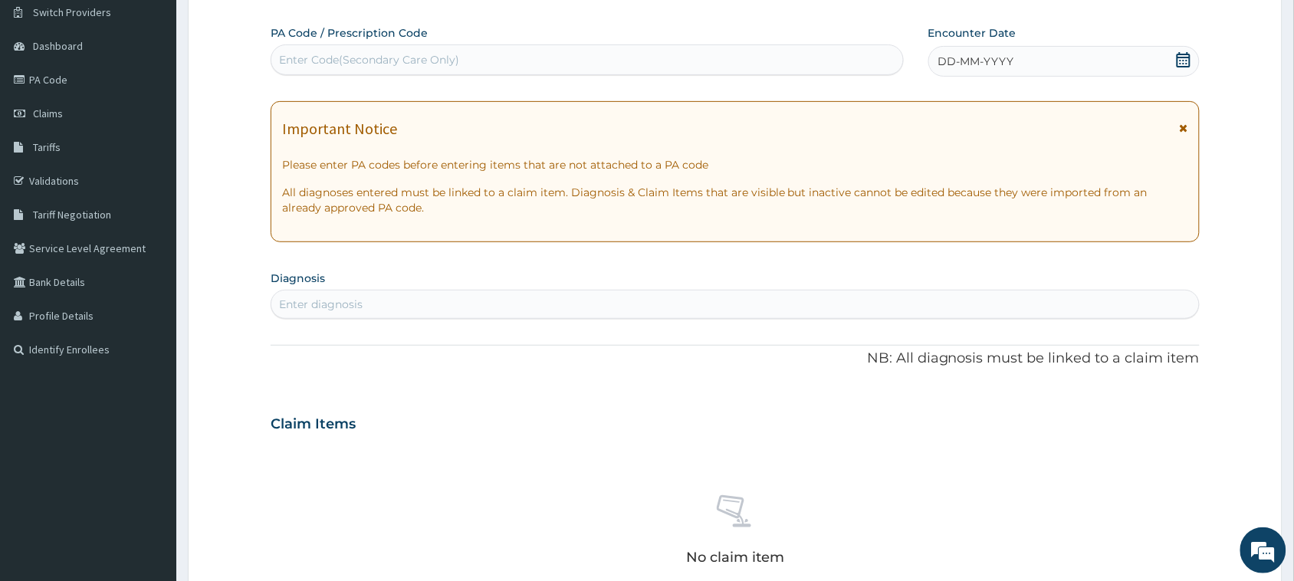
click at [391, 58] on div "Enter Code(Secondary Care Only)" at bounding box center [369, 59] width 180 height 15
click at [1176, 60] on icon at bounding box center [1182, 59] width 15 height 15
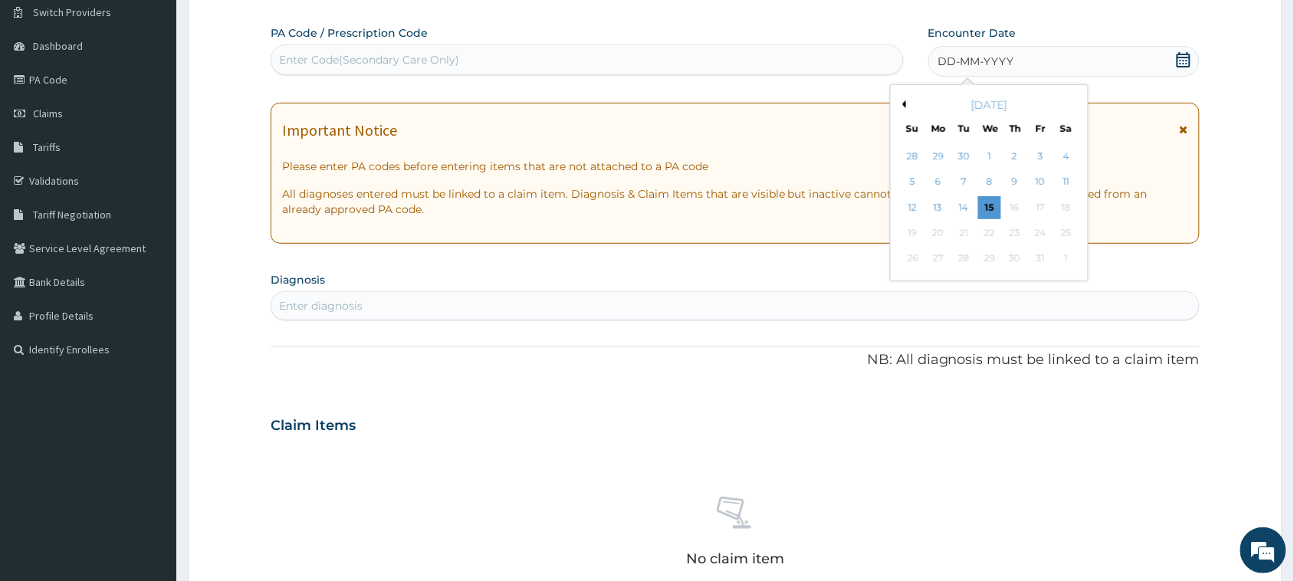
click at [901, 102] on button "Previous Month" at bounding box center [902, 104] width 8 height 8
click at [985, 230] on div "24" at bounding box center [989, 232] width 23 height 23
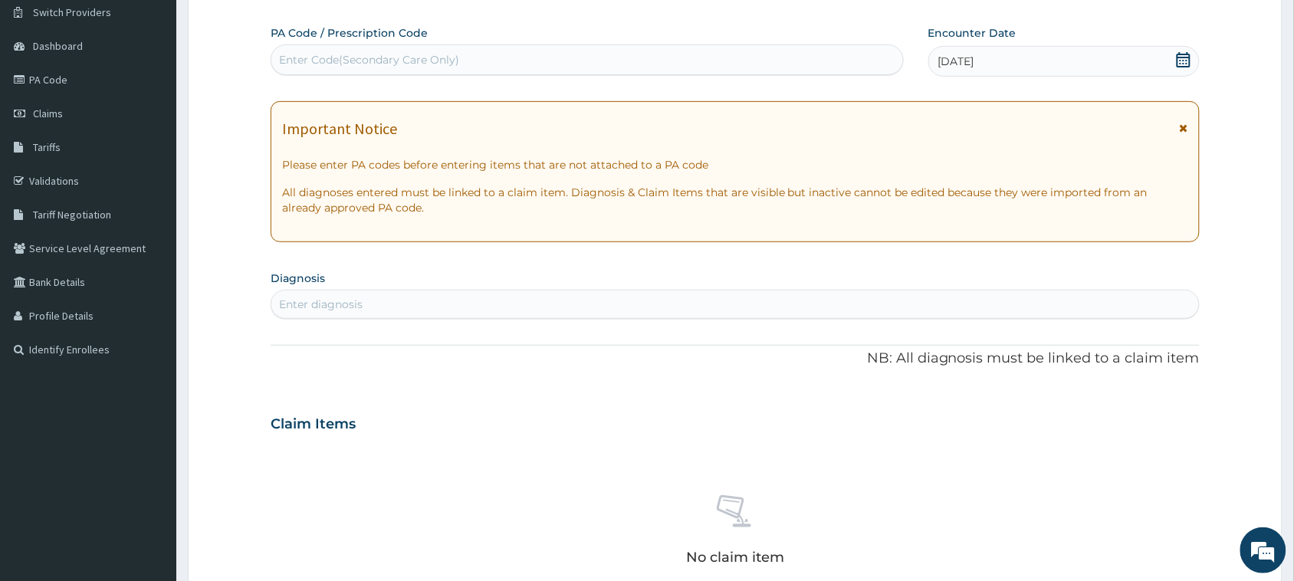
click at [628, 289] on section "Diagnosis Enter diagnosis" at bounding box center [735, 293] width 929 height 52
click at [711, 309] on div "Enter diagnosis" at bounding box center [734, 304] width 927 height 25
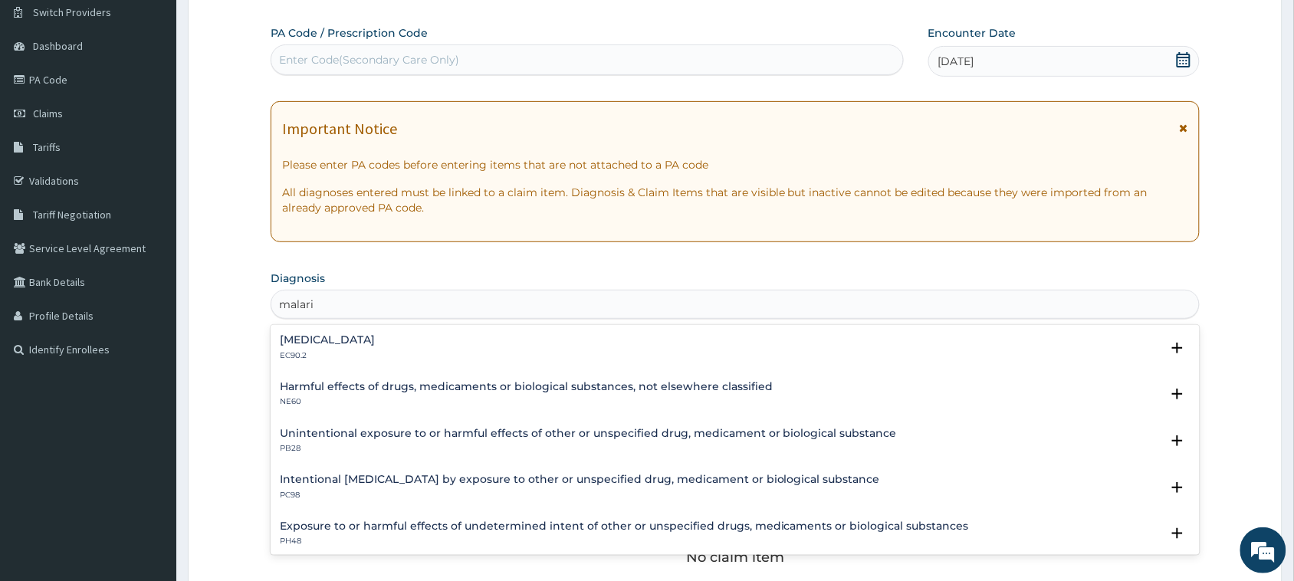
type input "malaria"
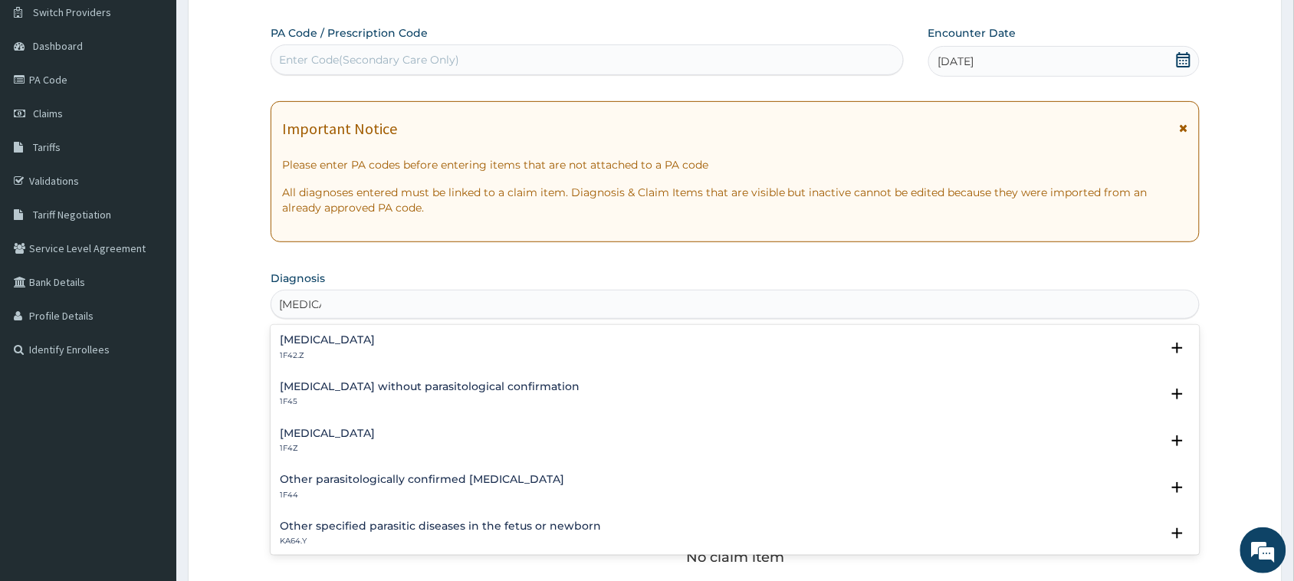
click at [361, 429] on h4 "Malaria, unspecified" at bounding box center [327, 433] width 95 height 11
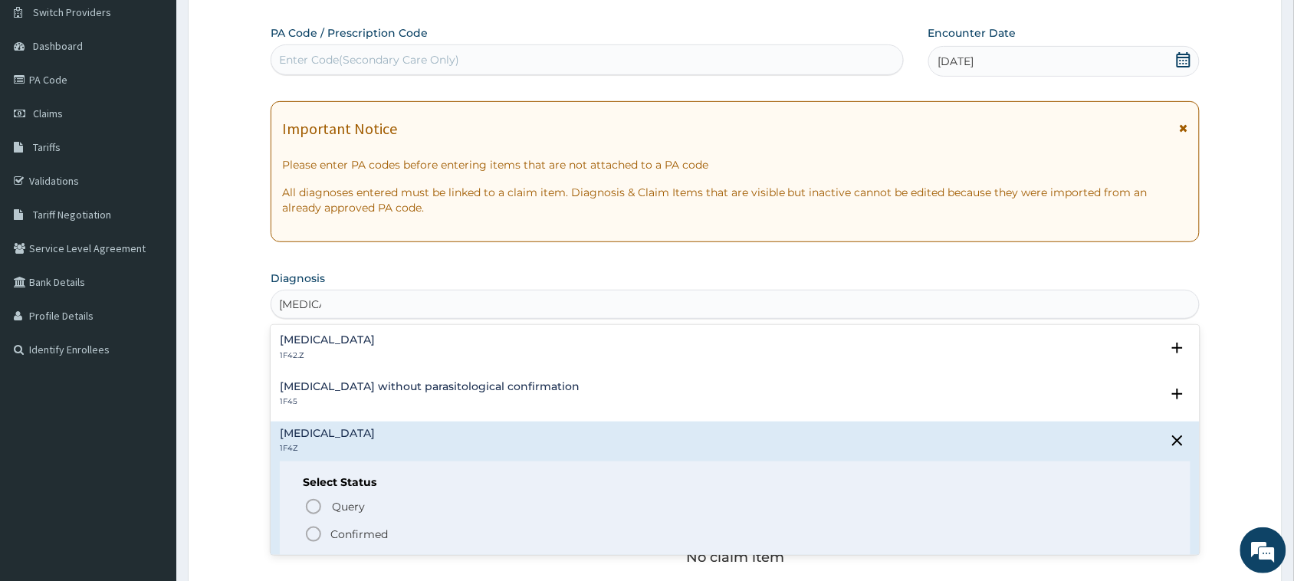
click at [368, 533] on p "Confirmed" at bounding box center [358, 533] width 57 height 15
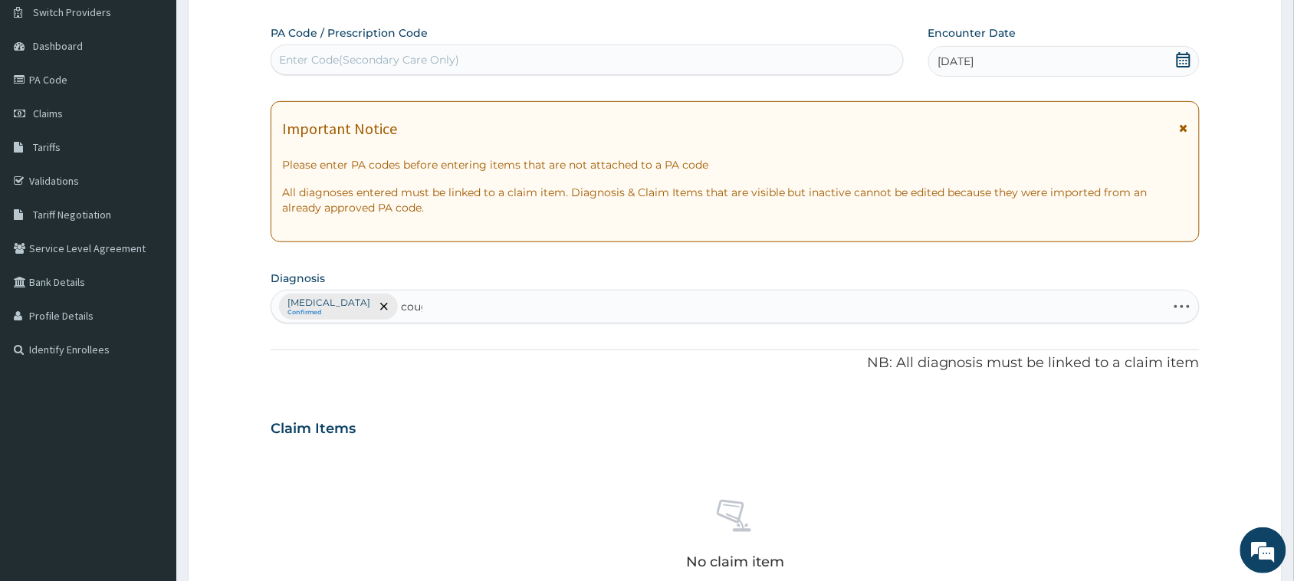
type input "cough"
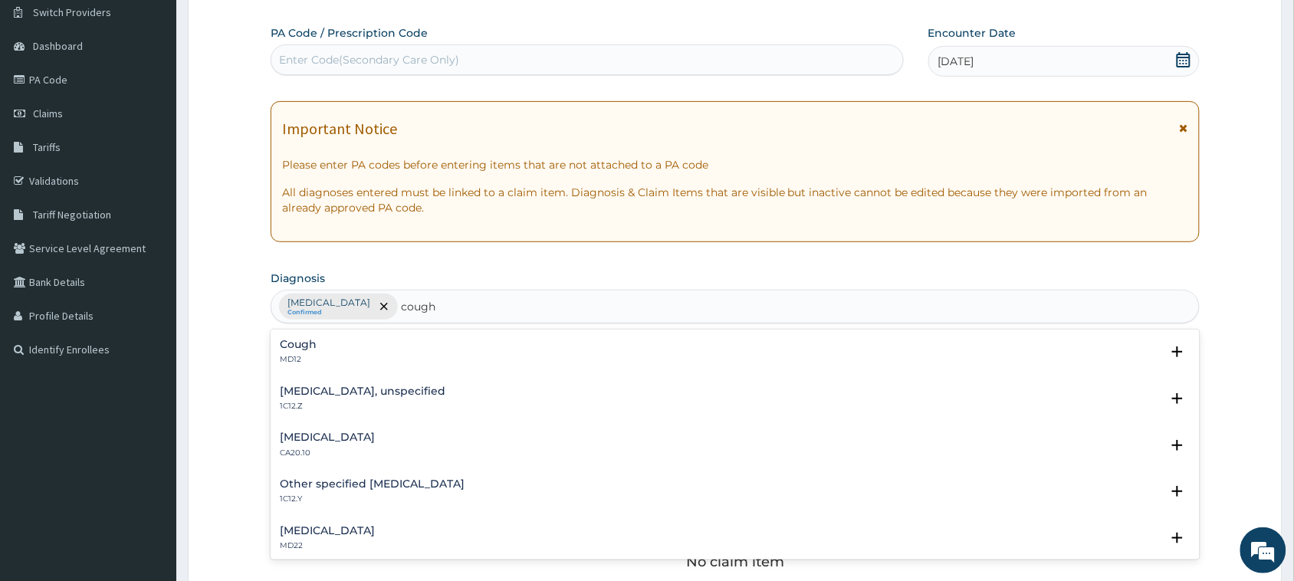
click at [297, 346] on h4 "Cough" at bounding box center [298, 344] width 37 height 11
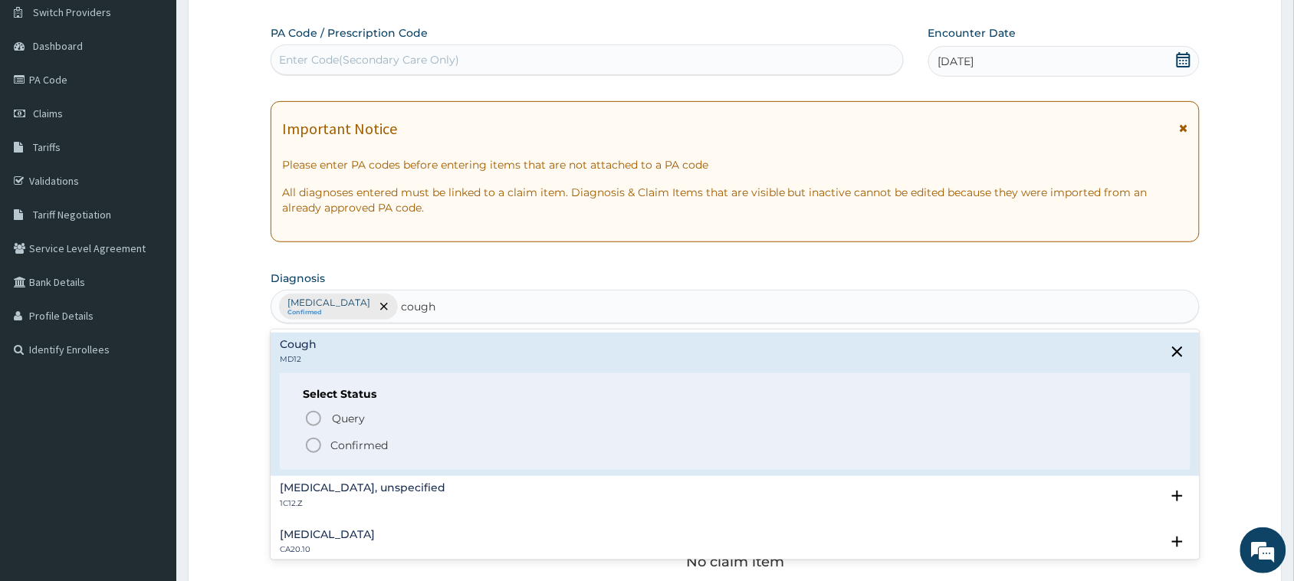
click at [351, 448] on p "Confirmed" at bounding box center [358, 445] width 57 height 15
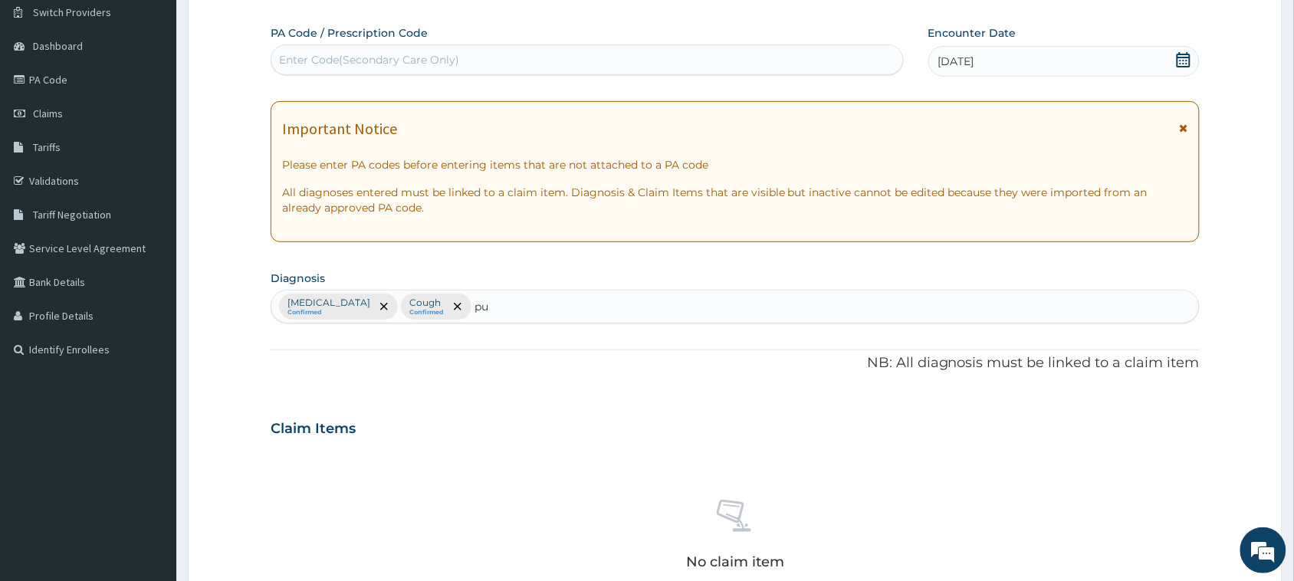
type input "pud"
click at [315, 335] on div "Peptic ulcer, site unspecified DA61 Select Status Query Query covers suspected …" at bounding box center [735, 356] width 929 height 47
click at [316, 346] on h4 "Peptic ulcer, site unspecified" at bounding box center [360, 344] width 160 height 11
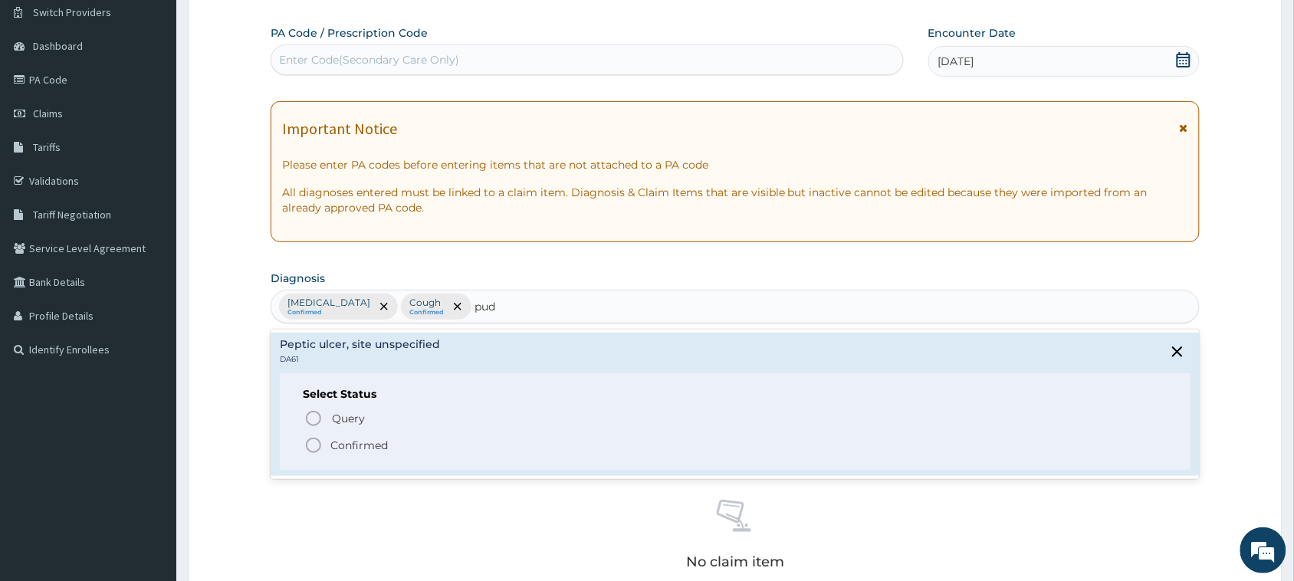
click at [357, 453] on p "Confirmed" at bounding box center [358, 445] width 57 height 15
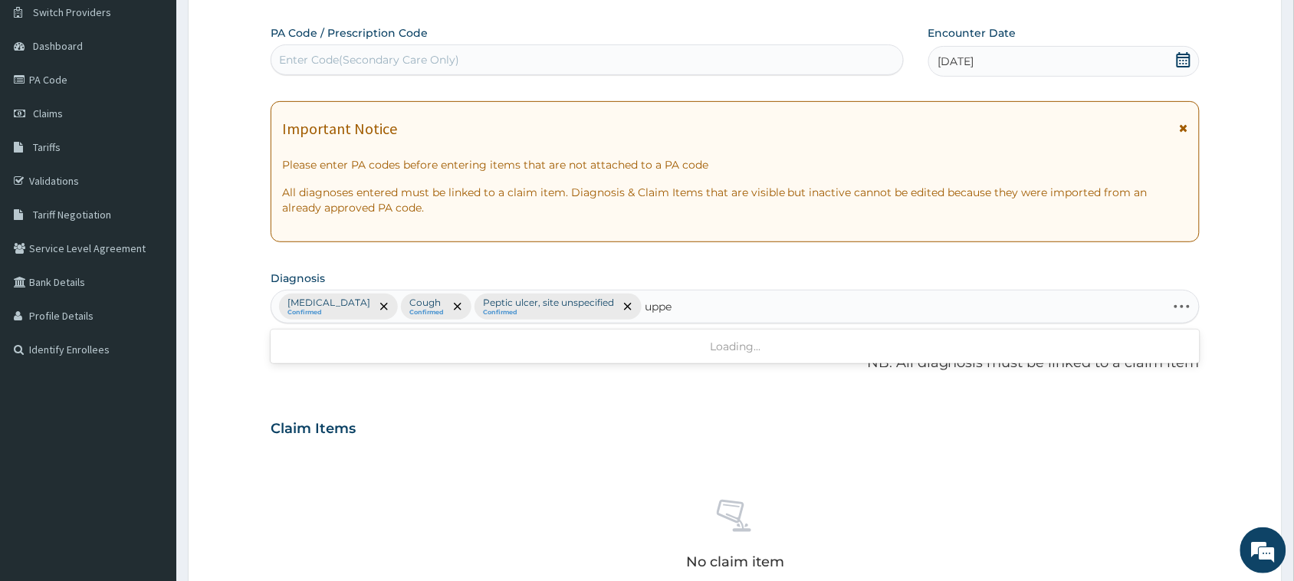
type input "upper"
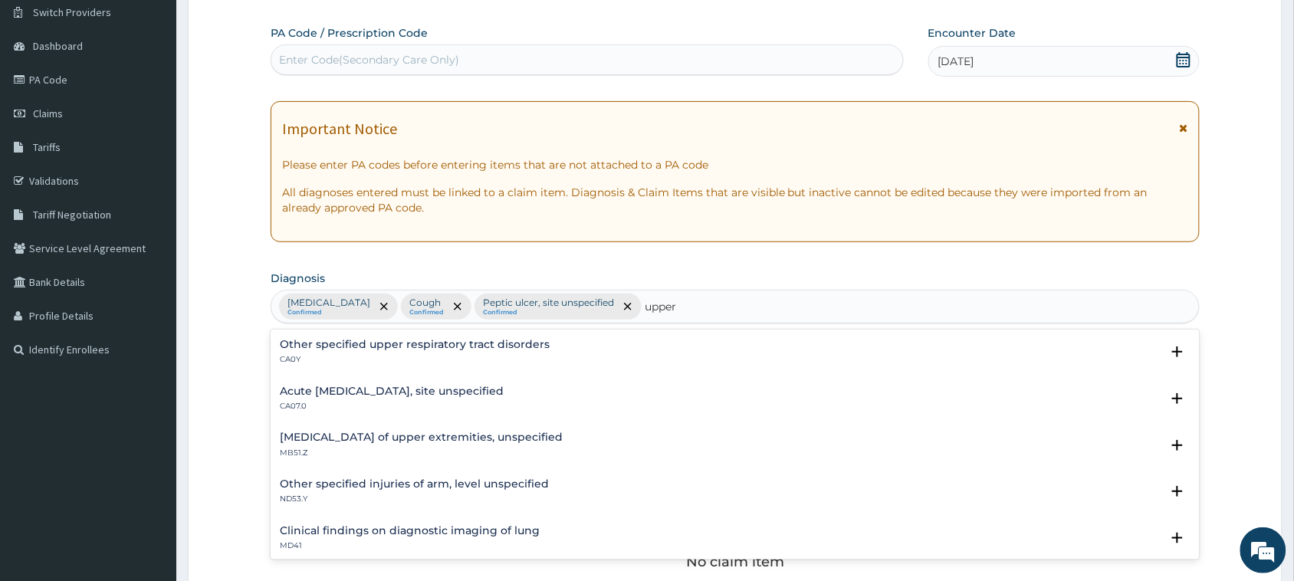
click at [424, 389] on h4 "Acute upper respiratory infection, site unspecified" at bounding box center [392, 390] width 224 height 11
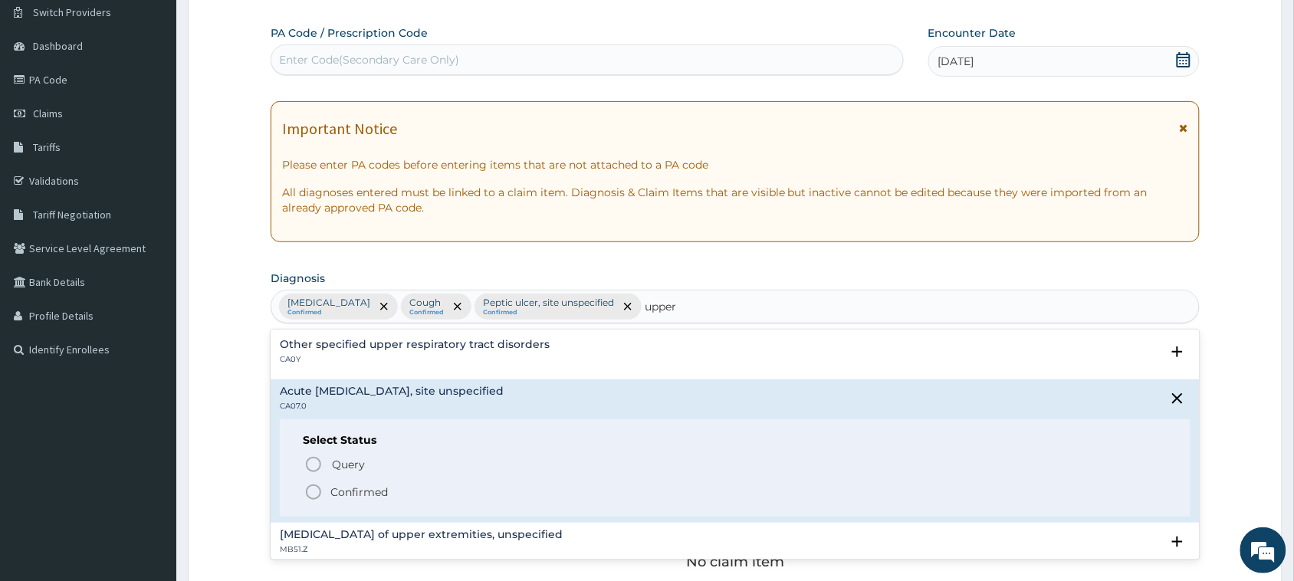
click at [350, 493] on p "Confirmed" at bounding box center [358, 491] width 57 height 15
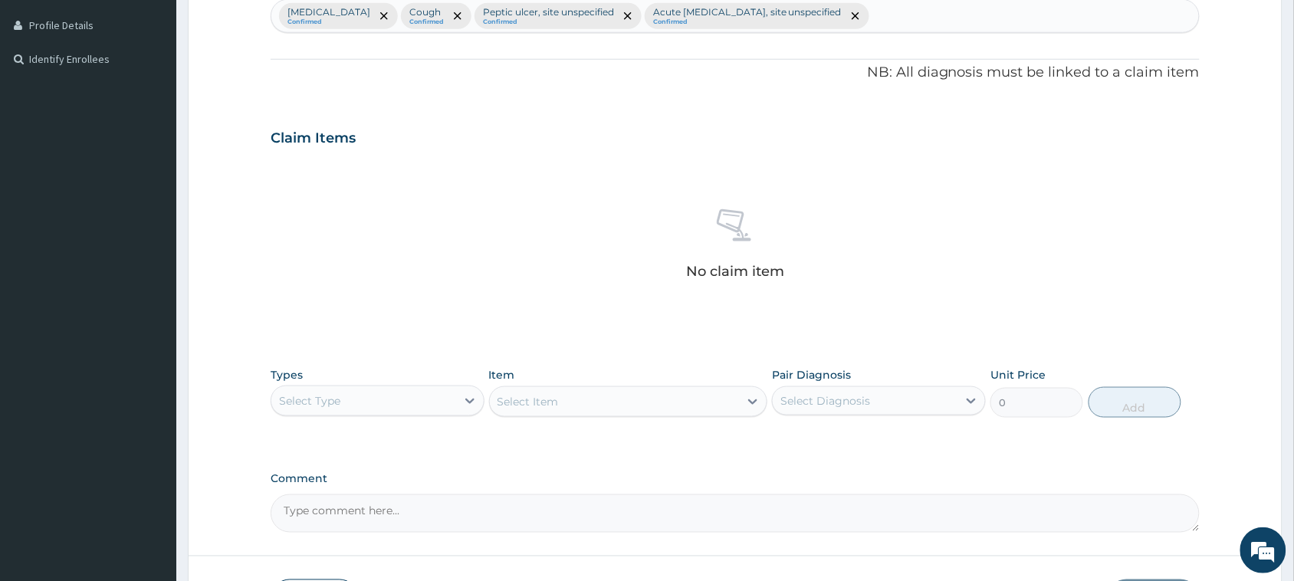
scroll to position [525, 0]
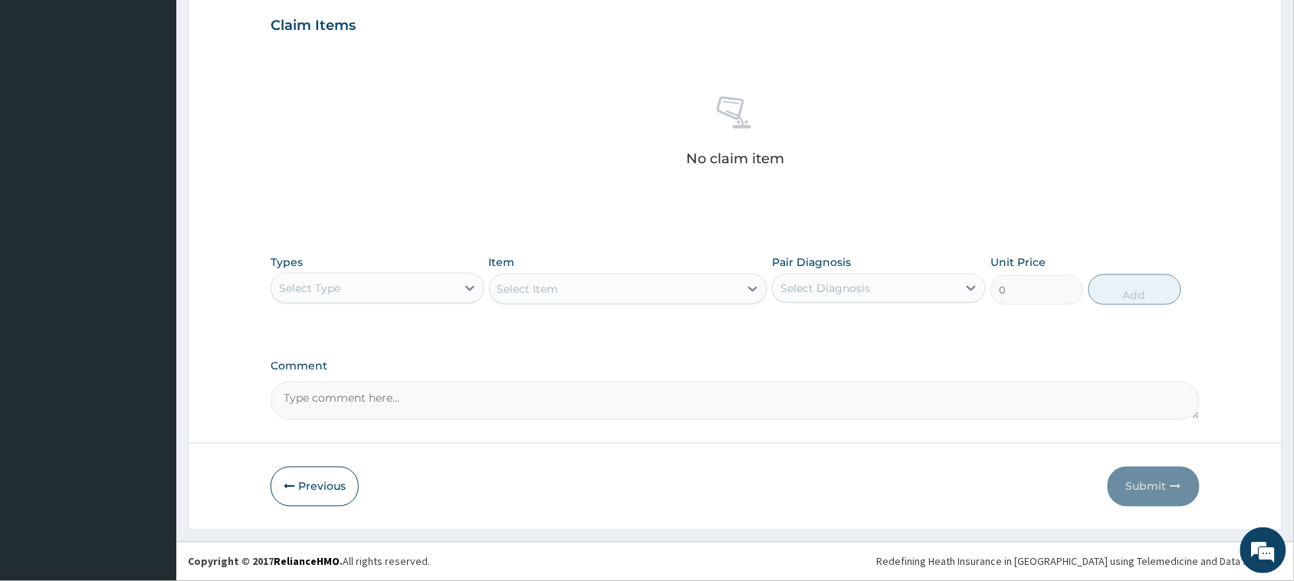
click at [333, 293] on div "Select Type" at bounding box center [309, 287] width 61 height 15
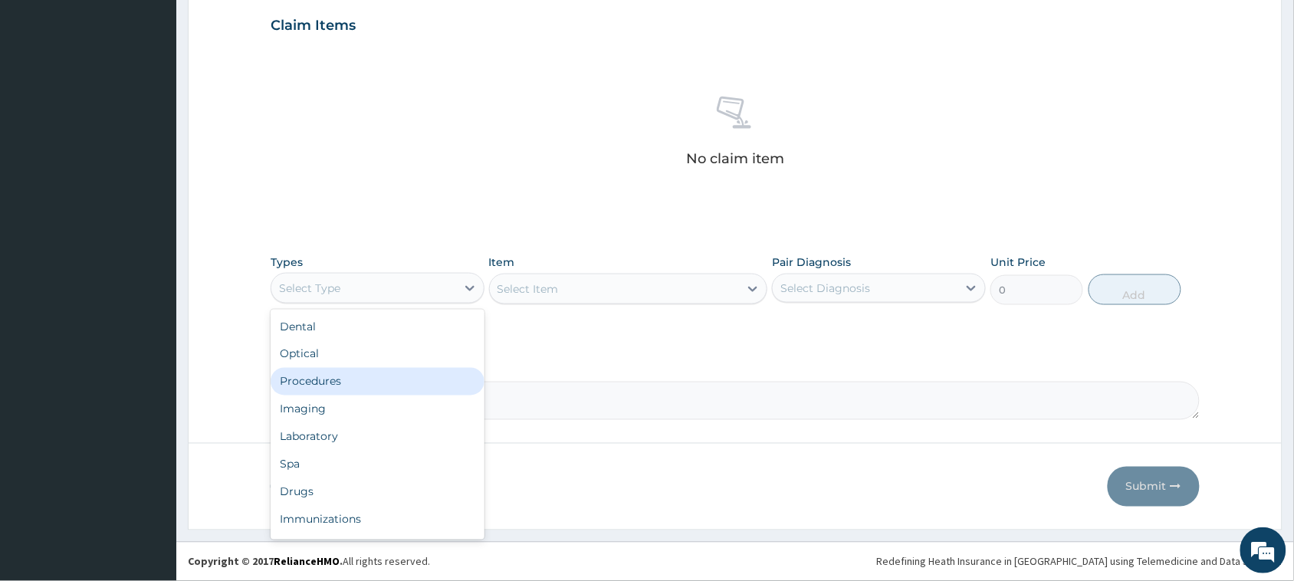
click at [353, 375] on div "Procedures" at bounding box center [378, 382] width 214 height 28
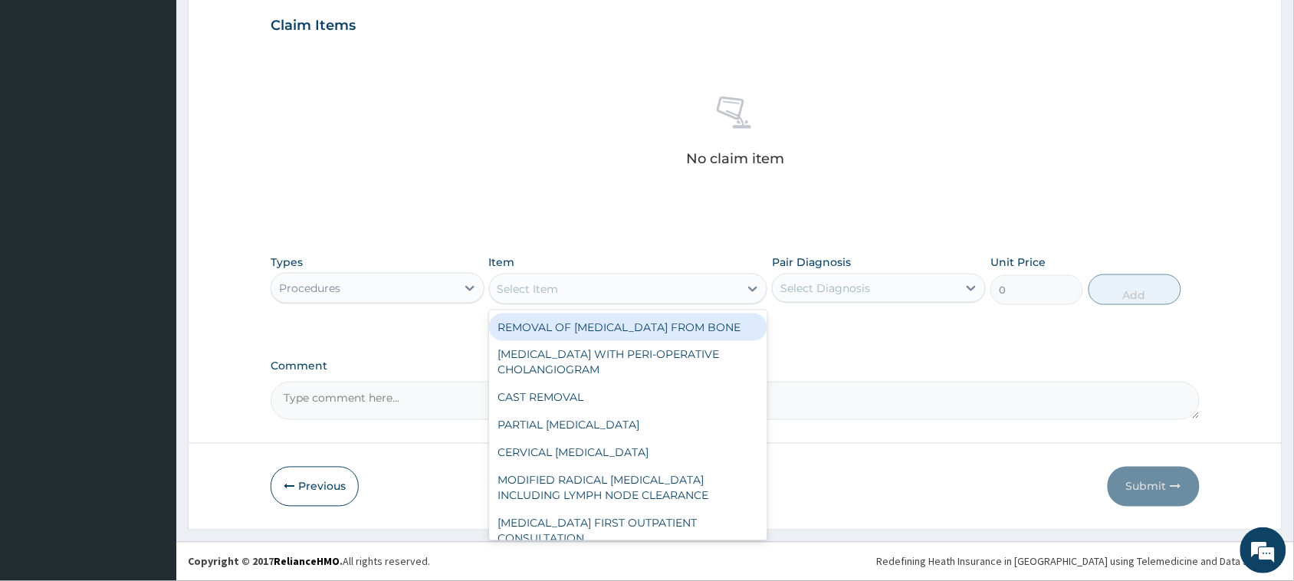
click at [614, 289] on div "Select Item" at bounding box center [615, 289] width 250 height 25
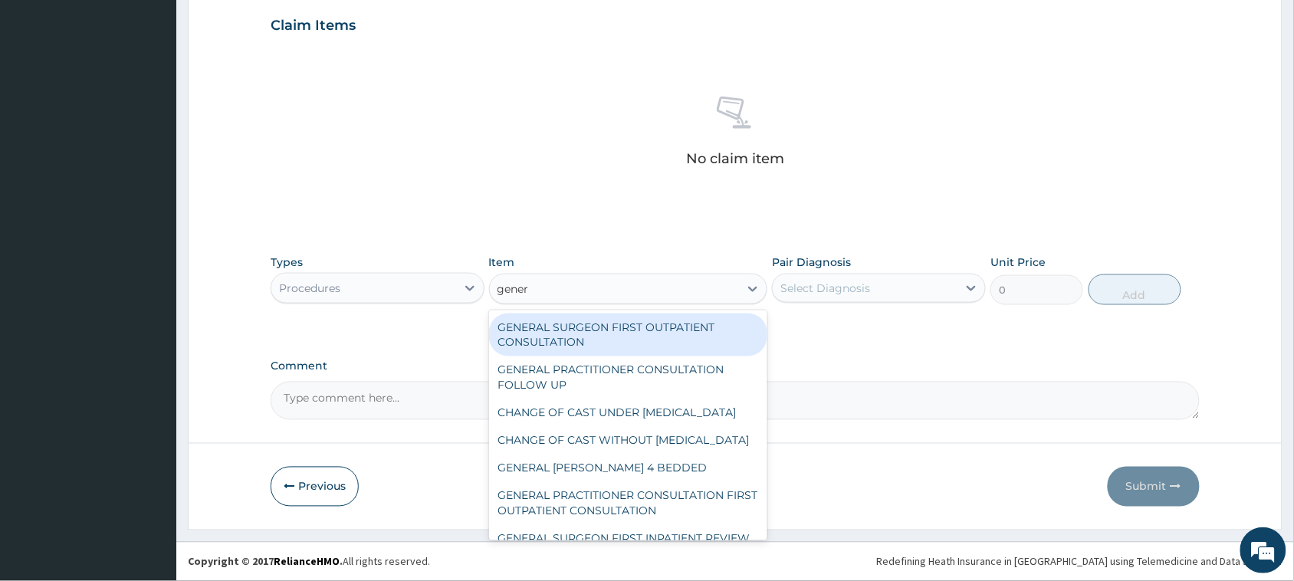
type input "genera"
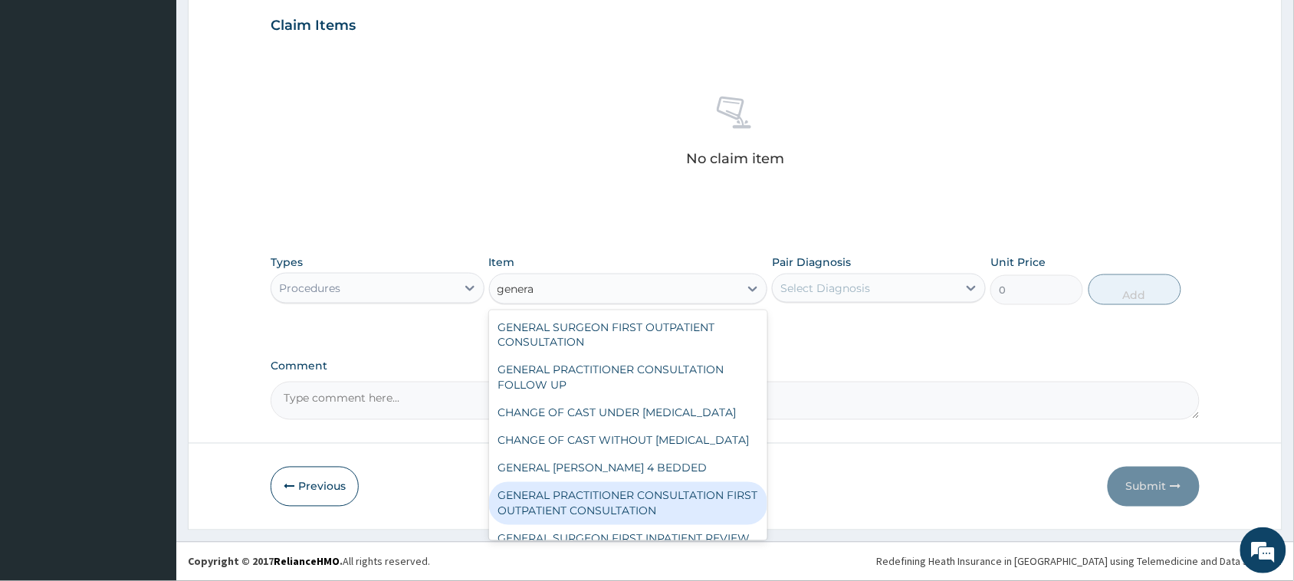
click at [668, 525] on div "GENERAL PRACTITIONER CONSULTATION FIRST OUTPATIENT CONSULTATION" at bounding box center [628, 503] width 279 height 43
type input "3795"
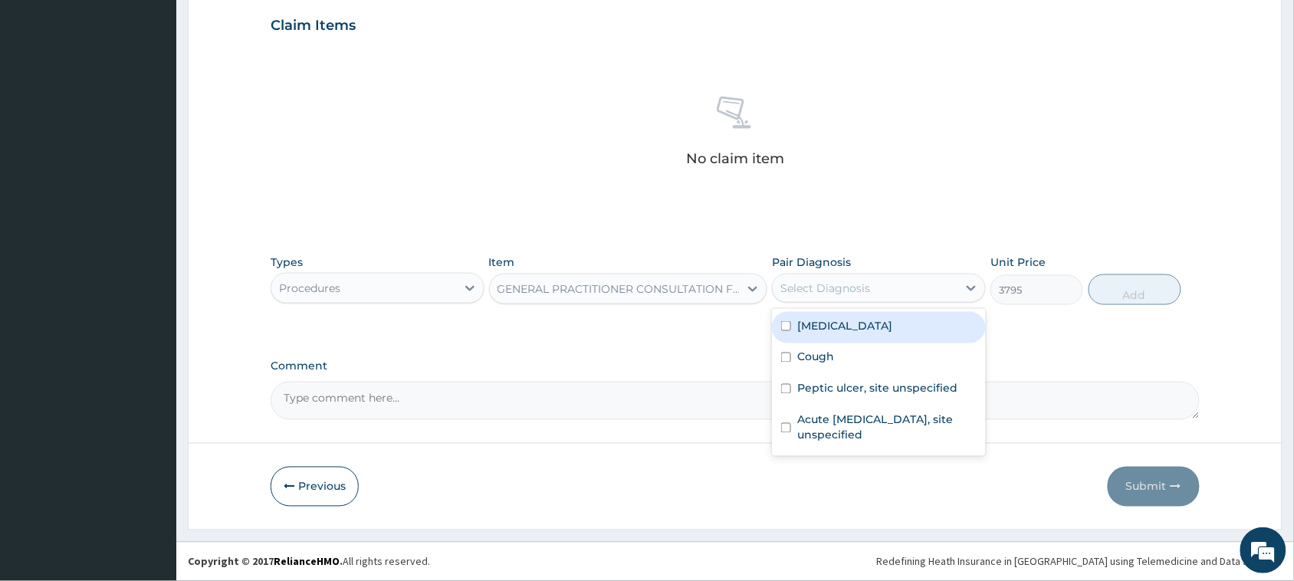
click at [822, 292] on div "Select Diagnosis" at bounding box center [825, 287] width 90 height 15
click at [825, 323] on label "Malaria, unspecified" at bounding box center [844, 325] width 95 height 15
checkbox input "true"
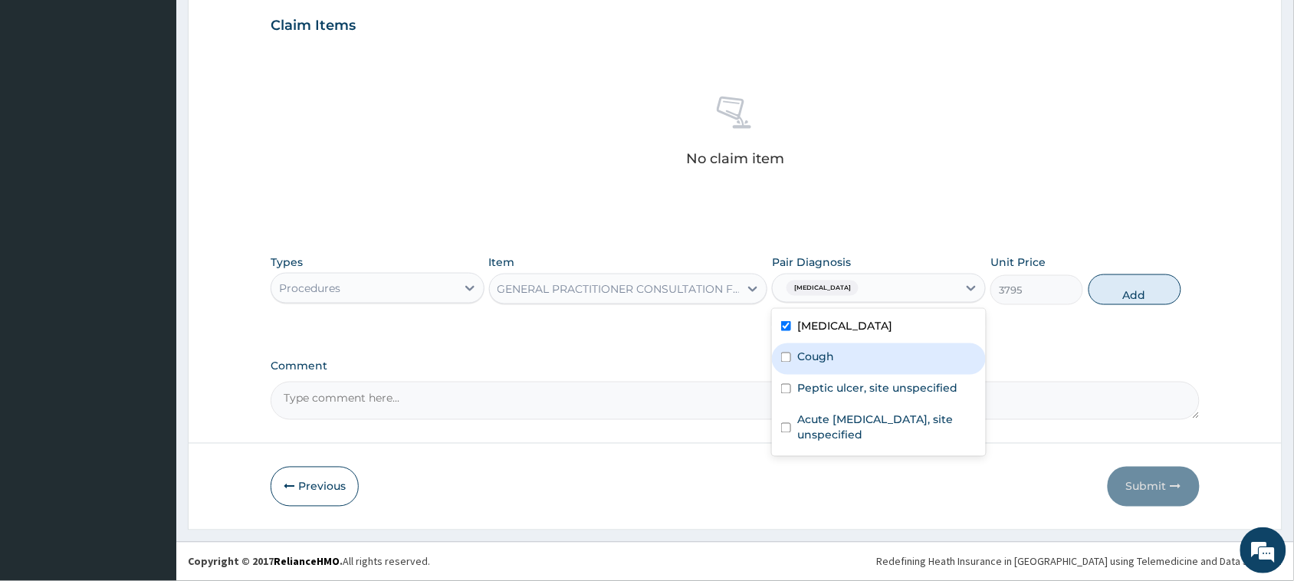
drag, startPoint x: 825, startPoint y: 353, endPoint x: 828, endPoint y: 380, distance: 27.1
click at [825, 358] on label "Cough" at bounding box center [815, 356] width 37 height 15
checkbox input "true"
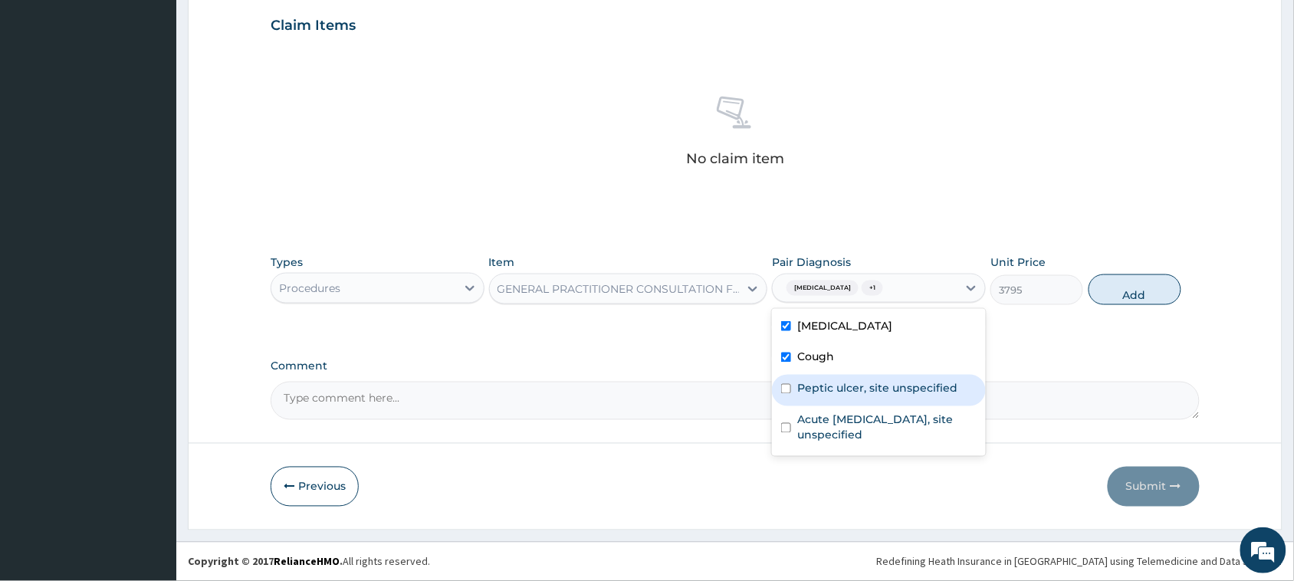
drag, startPoint x: 829, startPoint y: 384, endPoint x: 829, endPoint y: 395, distance: 11.5
click at [829, 389] on label "Peptic ulcer, site unspecified" at bounding box center [877, 388] width 160 height 15
checkbox input "true"
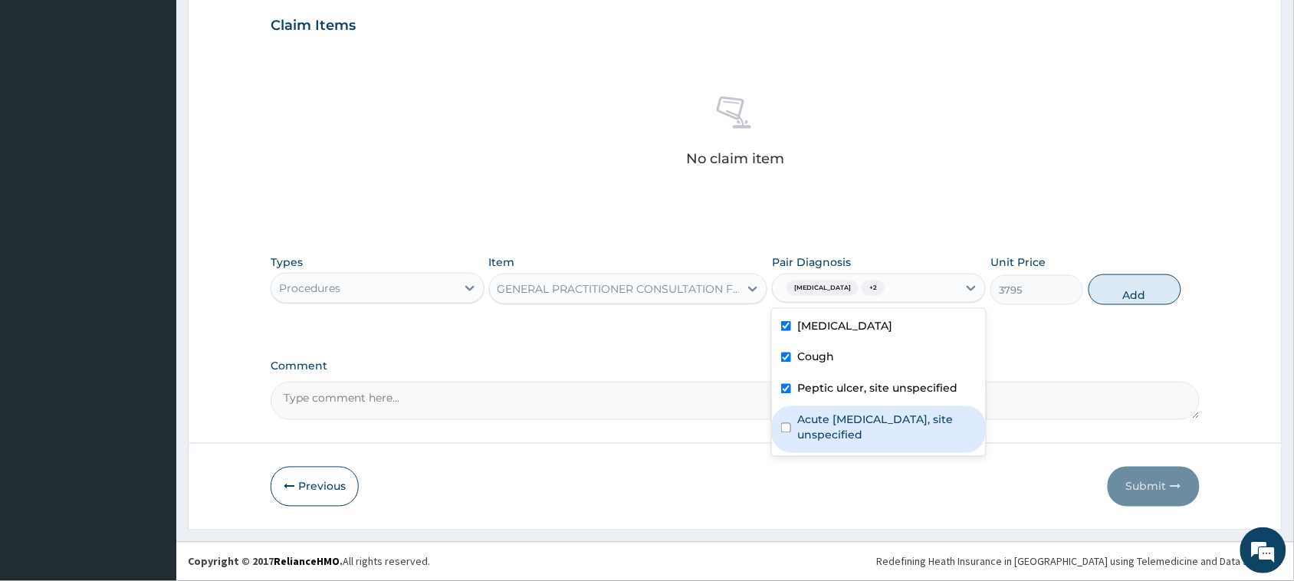
click at [836, 419] on label "Acute upper respiratory infection, site unspecified" at bounding box center [886, 427] width 179 height 31
checkbox input "true"
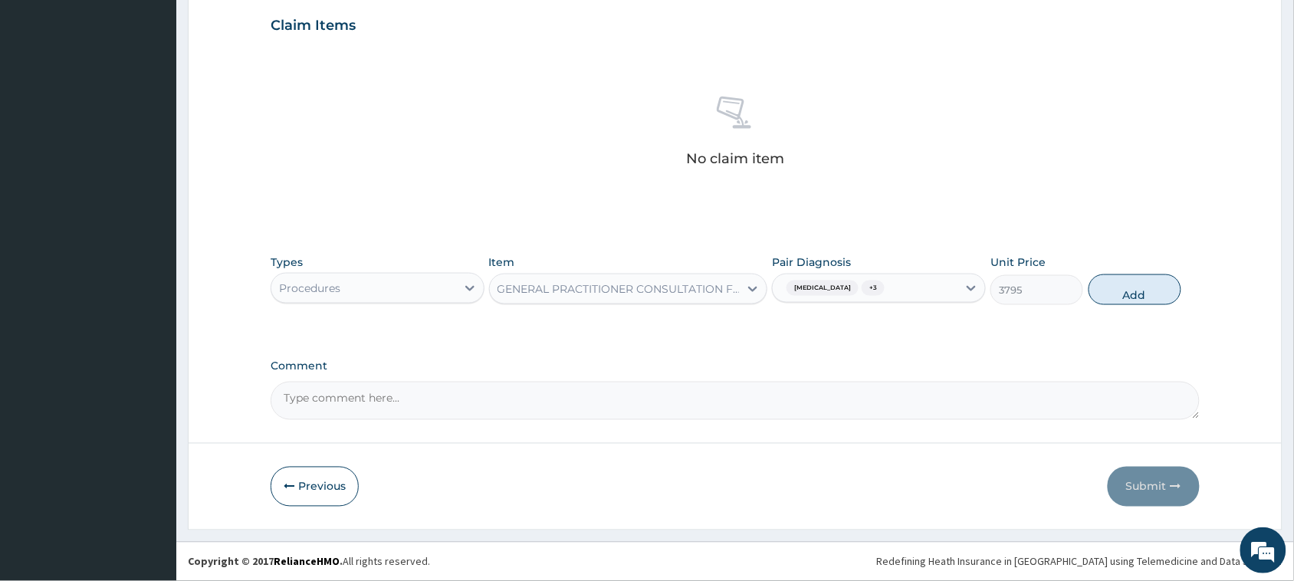
drag, startPoint x: 1119, startPoint y: 285, endPoint x: 986, endPoint y: 305, distance: 134.1
click at [1117, 285] on button "Add" at bounding box center [1134, 289] width 93 height 31
type input "0"
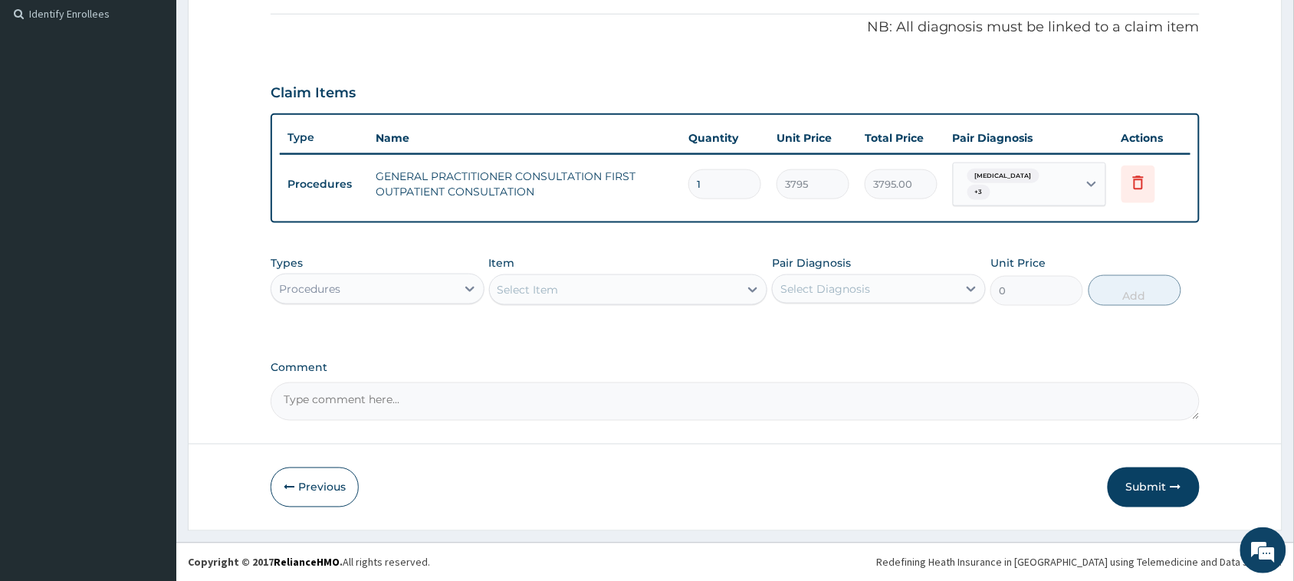
click at [572, 284] on div "Select Item" at bounding box center [615, 289] width 250 height 25
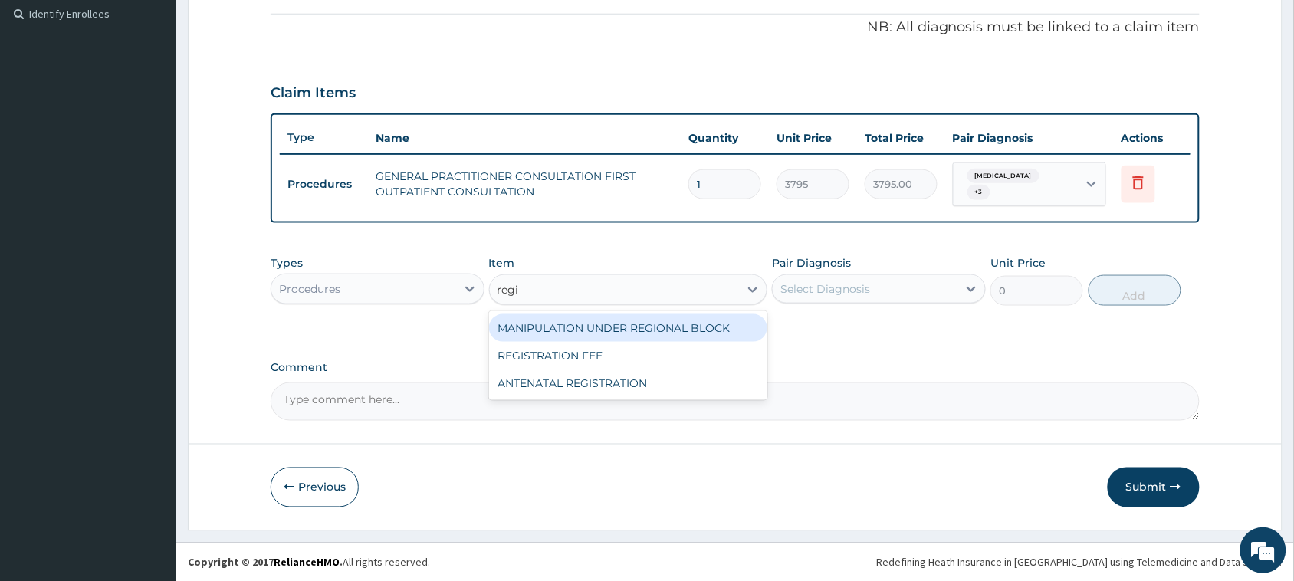
type input "regis"
click at [615, 332] on div "REGISTRATION FEE" at bounding box center [628, 328] width 279 height 28
type input "2164.741712362911"
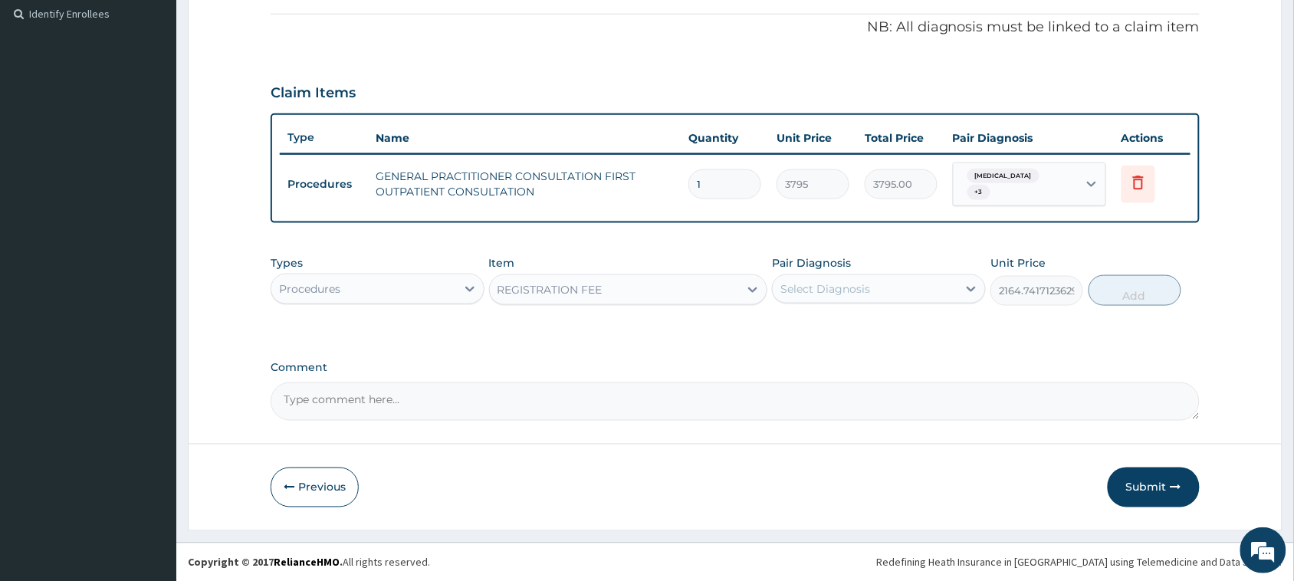
click at [925, 277] on div "Select Diagnosis" at bounding box center [864, 289] width 185 height 25
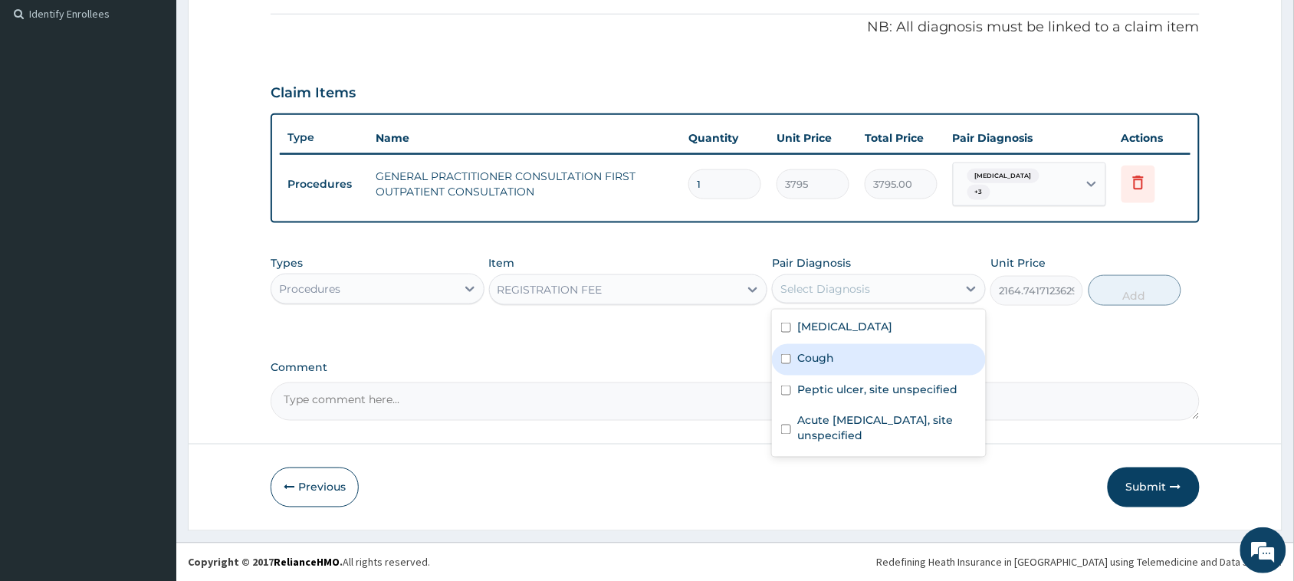
drag, startPoint x: 894, startPoint y: 345, endPoint x: 889, endPoint y: 354, distance: 10.6
click at [893, 346] on div "Cough" at bounding box center [879, 359] width 214 height 31
checkbox input "true"
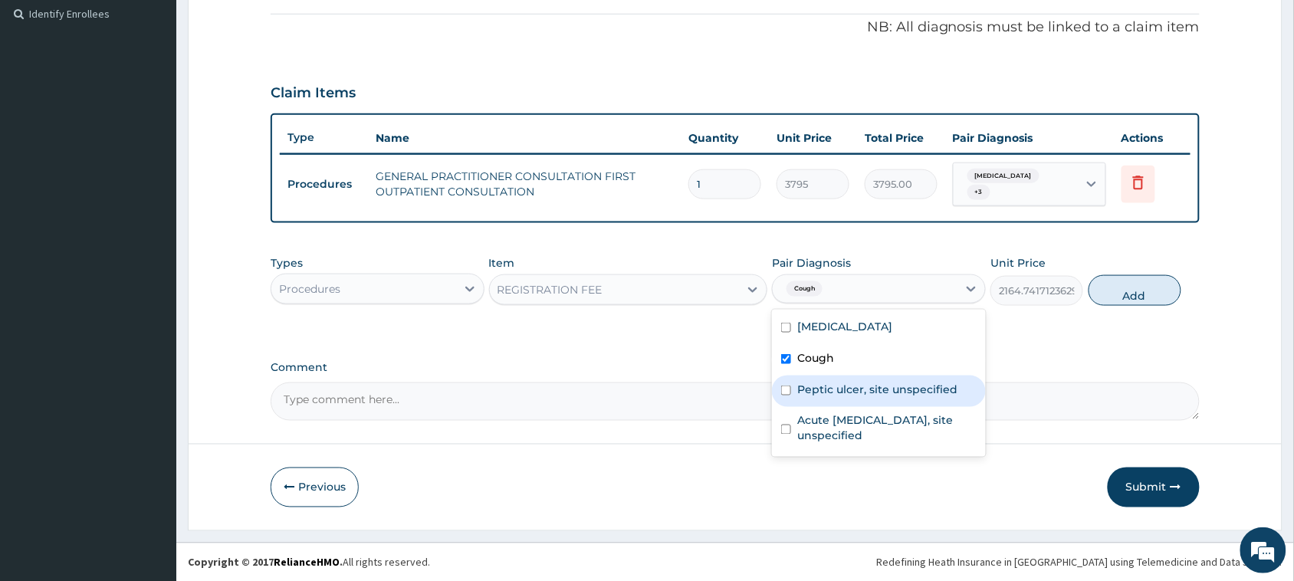
click at [881, 388] on label "Peptic ulcer, site unspecified" at bounding box center [877, 389] width 160 height 15
checkbox input "true"
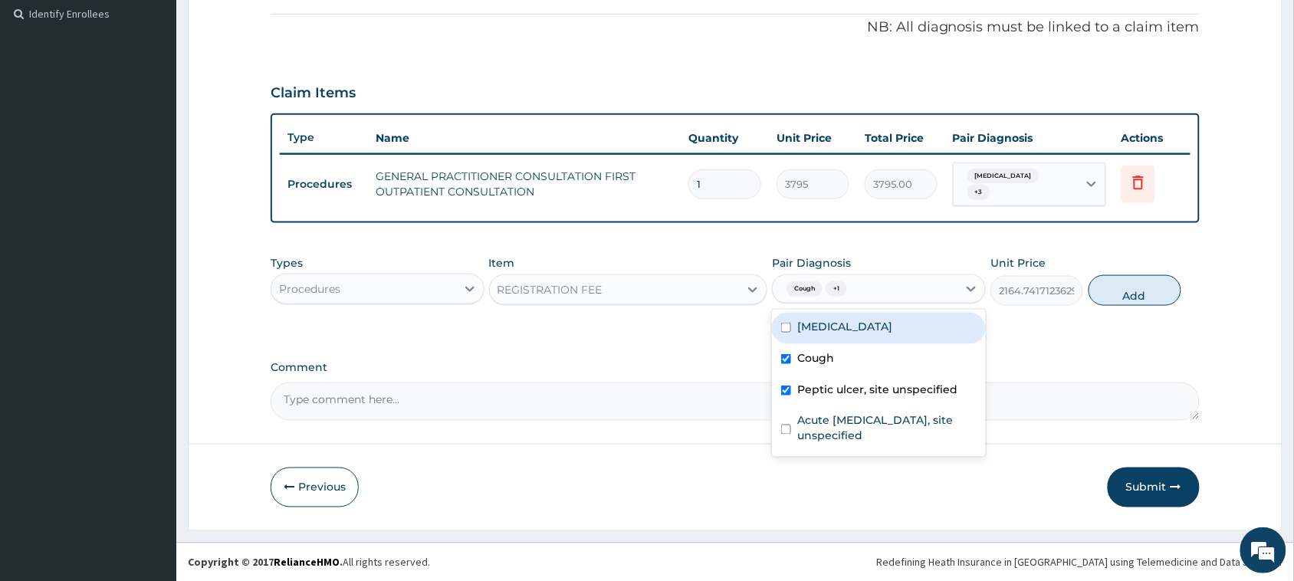
click at [875, 322] on label "Malaria, unspecified" at bounding box center [844, 326] width 95 height 15
checkbox input "true"
click at [1131, 297] on button "Add" at bounding box center [1134, 290] width 93 height 31
type input "0"
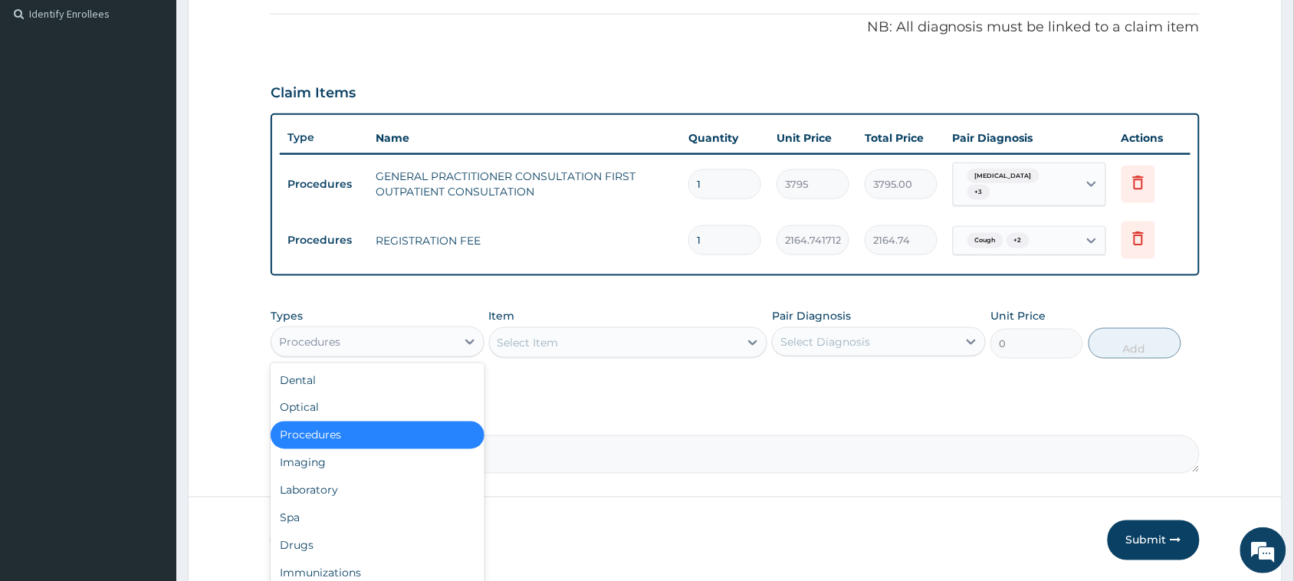
drag, startPoint x: 419, startPoint y: 338, endPoint x: 449, endPoint y: 327, distance: 31.8
click at [419, 337] on div "Procedures" at bounding box center [363, 342] width 185 height 25
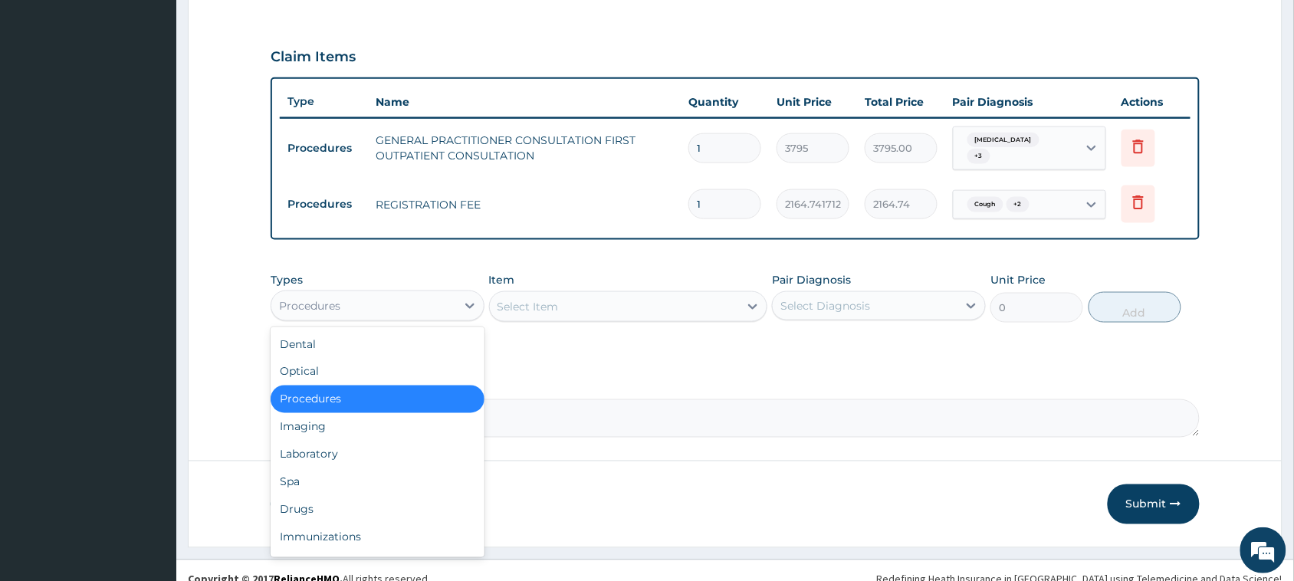
scroll to position [510, 0]
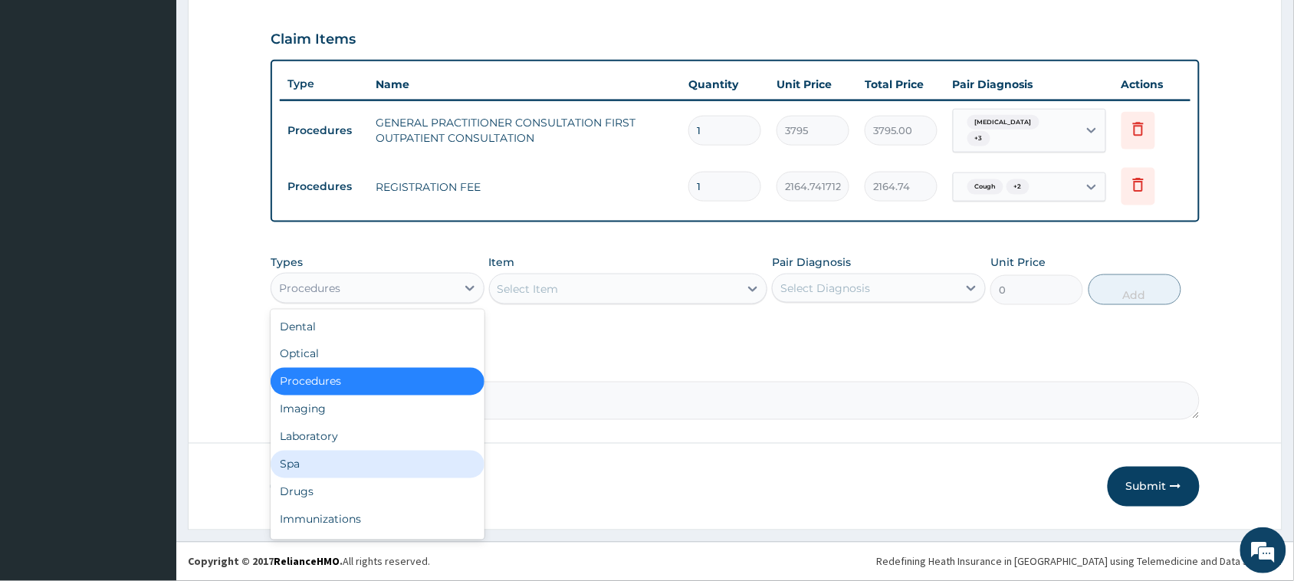
click at [337, 451] on div "Spa" at bounding box center [378, 465] width 214 height 28
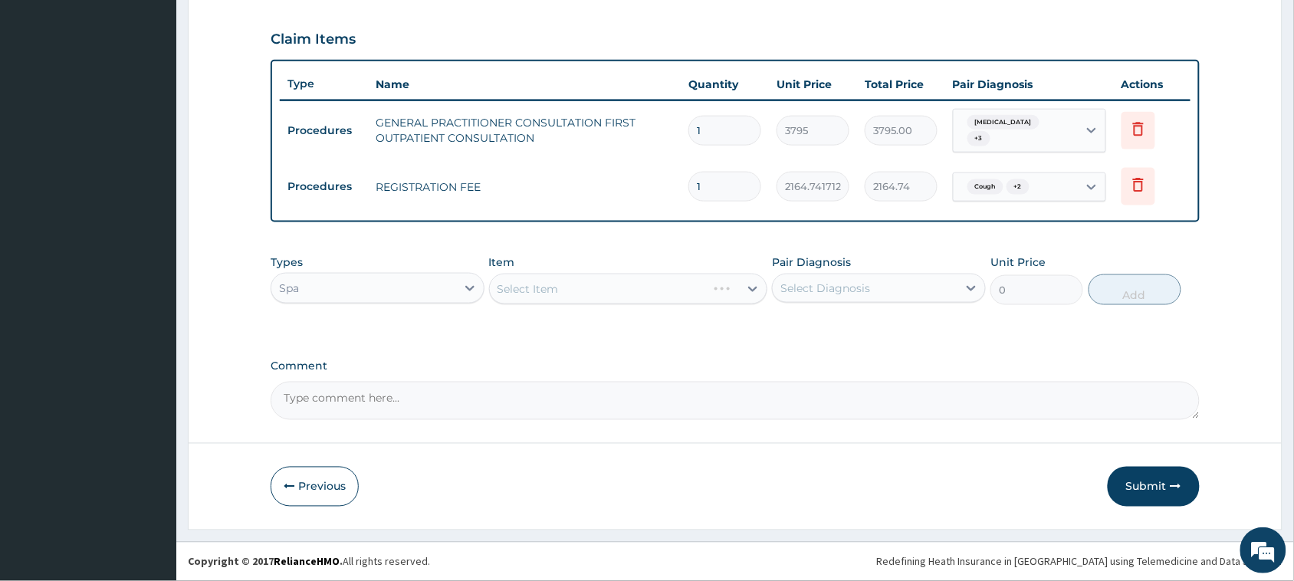
click at [339, 446] on form "Step 2 of 2 PA Code / Prescription Code Enter Code(Secondary Care Only) Encount…" at bounding box center [735, 50] width 1094 height 959
click at [339, 270] on div "Types Spa" at bounding box center [378, 279] width 214 height 51
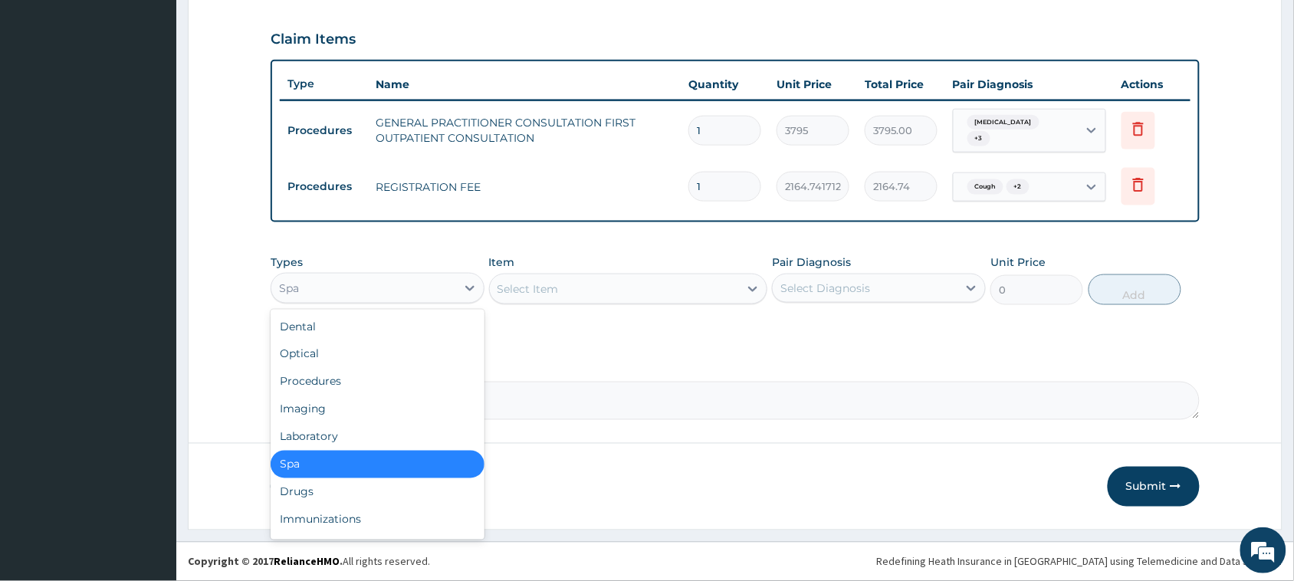
drag, startPoint x: 339, startPoint y: 286, endPoint x: 339, endPoint y: 310, distance: 24.5
click at [339, 289] on div "Spa" at bounding box center [363, 288] width 185 height 25
click at [347, 428] on div "Laboratory" at bounding box center [378, 437] width 214 height 28
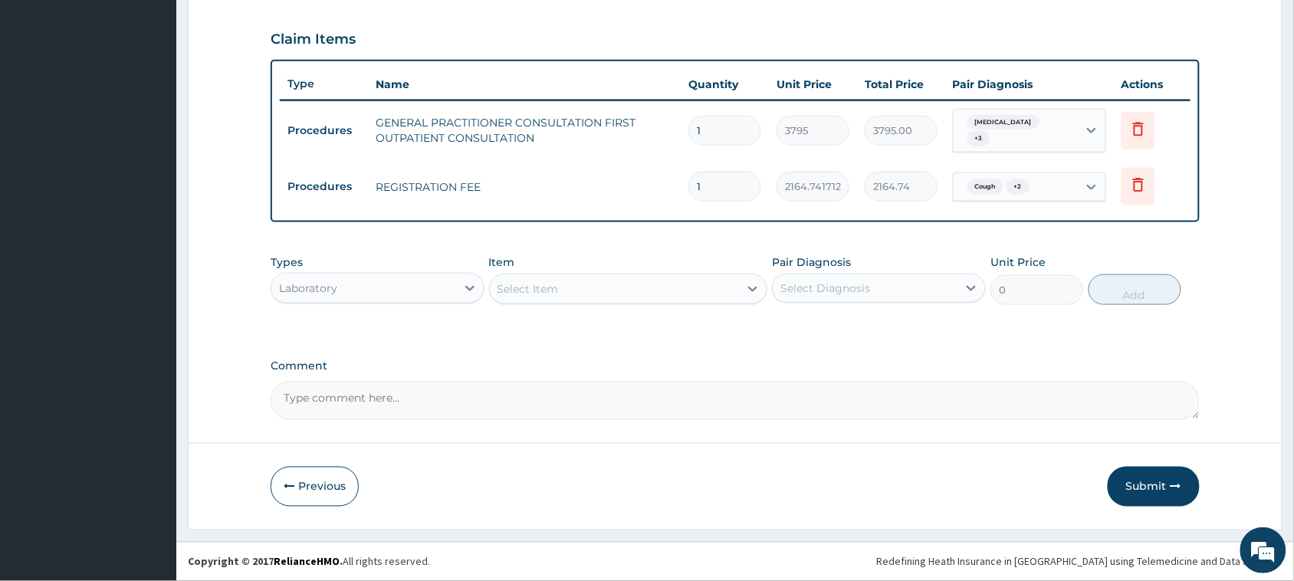
click at [552, 286] on div "Select Item" at bounding box center [527, 288] width 61 height 15
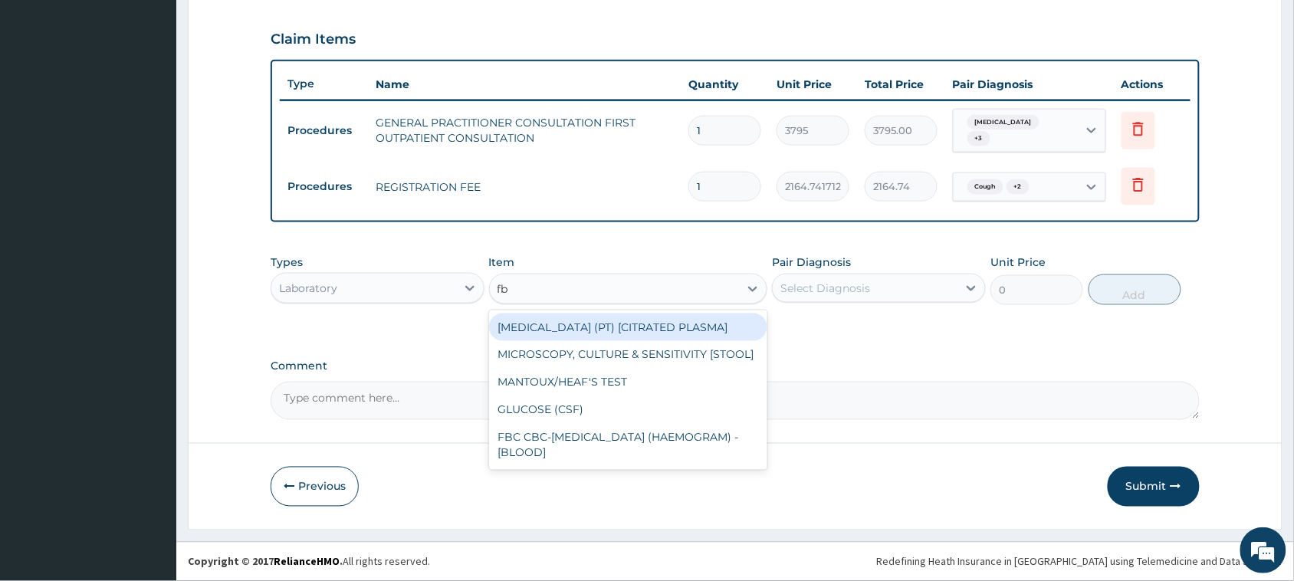
type input "fbc"
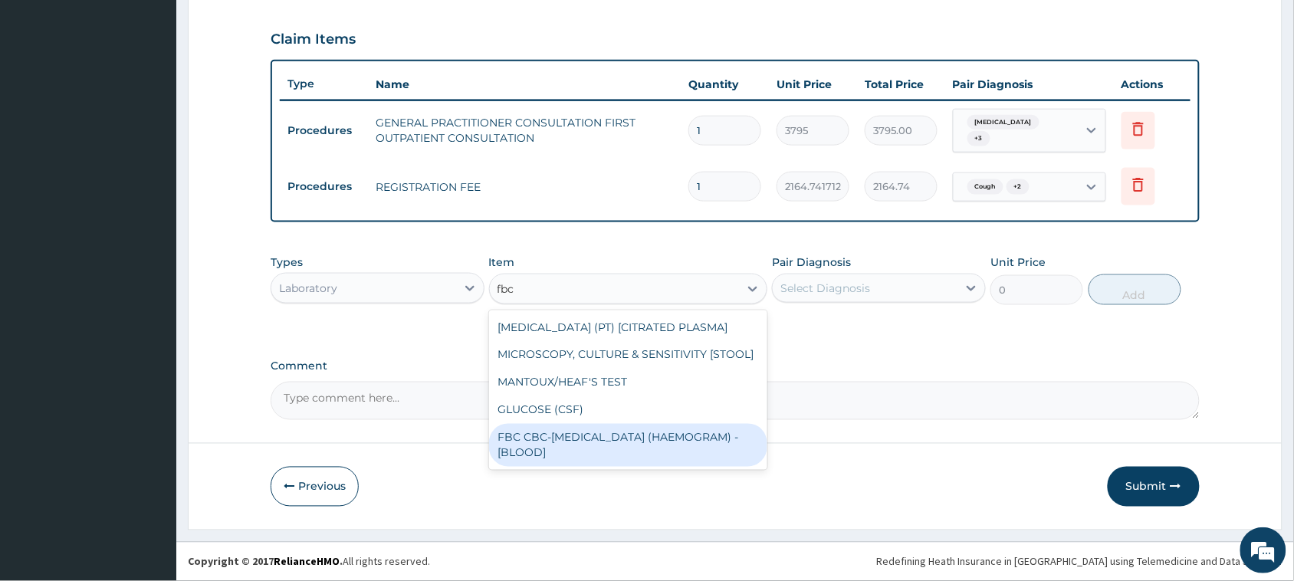
click at [617, 430] on div "FBC CBC-COMPLETE BLOOD COUNT (HAEMOGRAM) - [BLOOD]" at bounding box center [628, 445] width 279 height 43
type input "4600"
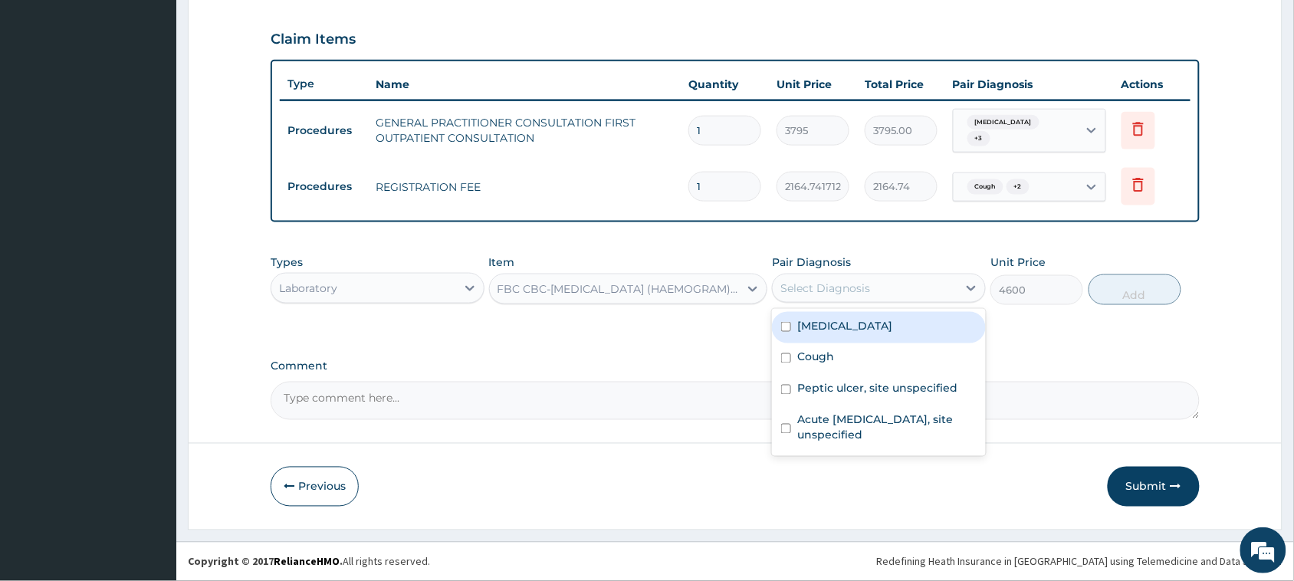
drag, startPoint x: 887, startPoint y: 291, endPoint x: 881, endPoint y: 350, distance: 59.2
click at [887, 297] on div "Select Diagnosis" at bounding box center [864, 288] width 185 height 25
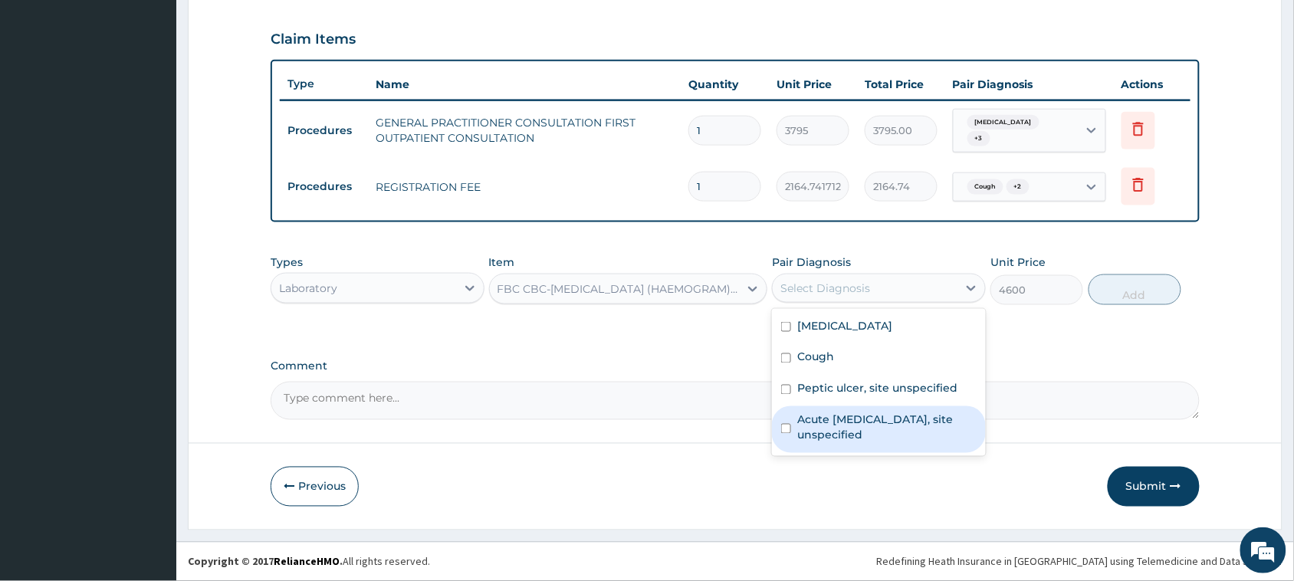
drag, startPoint x: 878, startPoint y: 382, endPoint x: 886, endPoint y: 415, distance: 34.6
click at [886, 415] on div "Malaria, unspecified Cough Peptic ulcer, site unspecified Acute upper respirato…" at bounding box center [879, 382] width 214 height 147
click at [886, 415] on label "Acute upper respiratory infection, site unspecified" at bounding box center [886, 427] width 179 height 31
checkbox input "true"
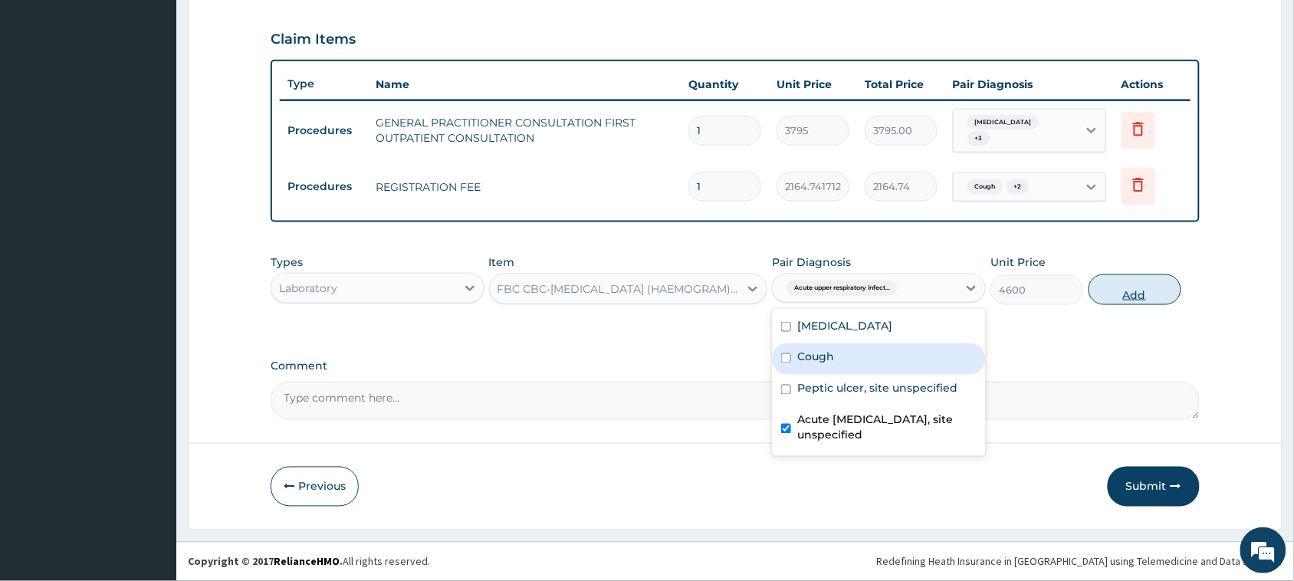
click at [1142, 293] on button "Add" at bounding box center [1134, 289] width 93 height 31
type input "0"
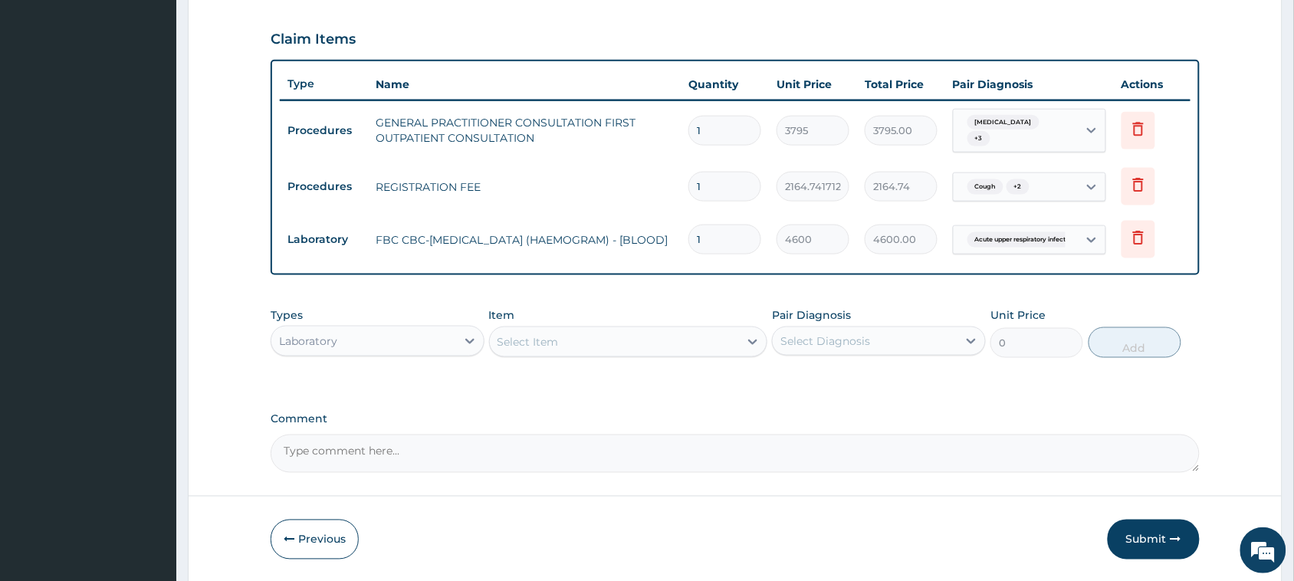
click at [603, 349] on div "Select Item" at bounding box center [615, 342] width 250 height 25
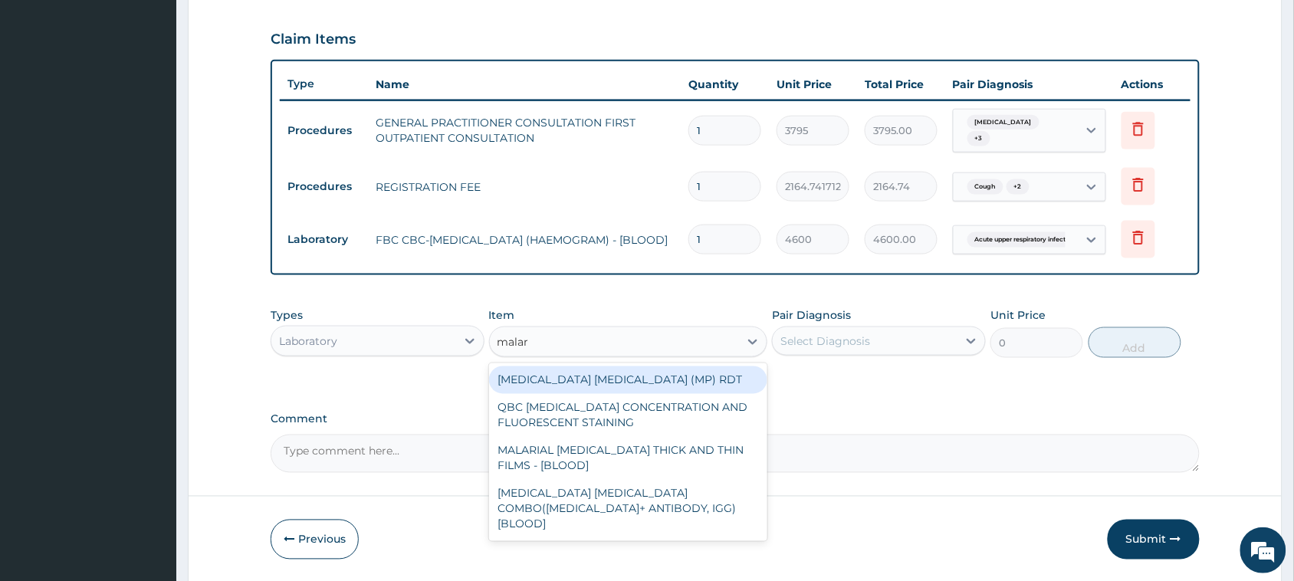
type input "malari"
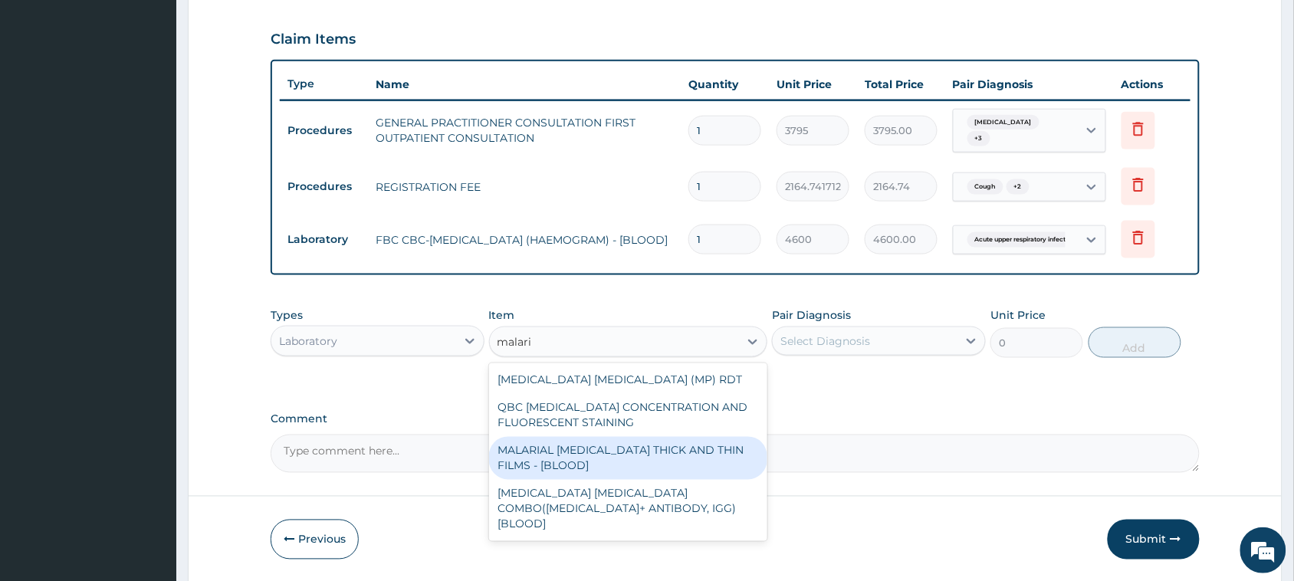
click at [585, 457] on div "MALARIAL PARASITE THICK AND THIN FILMS - [BLOOD]" at bounding box center [628, 458] width 279 height 43
type input "1725"
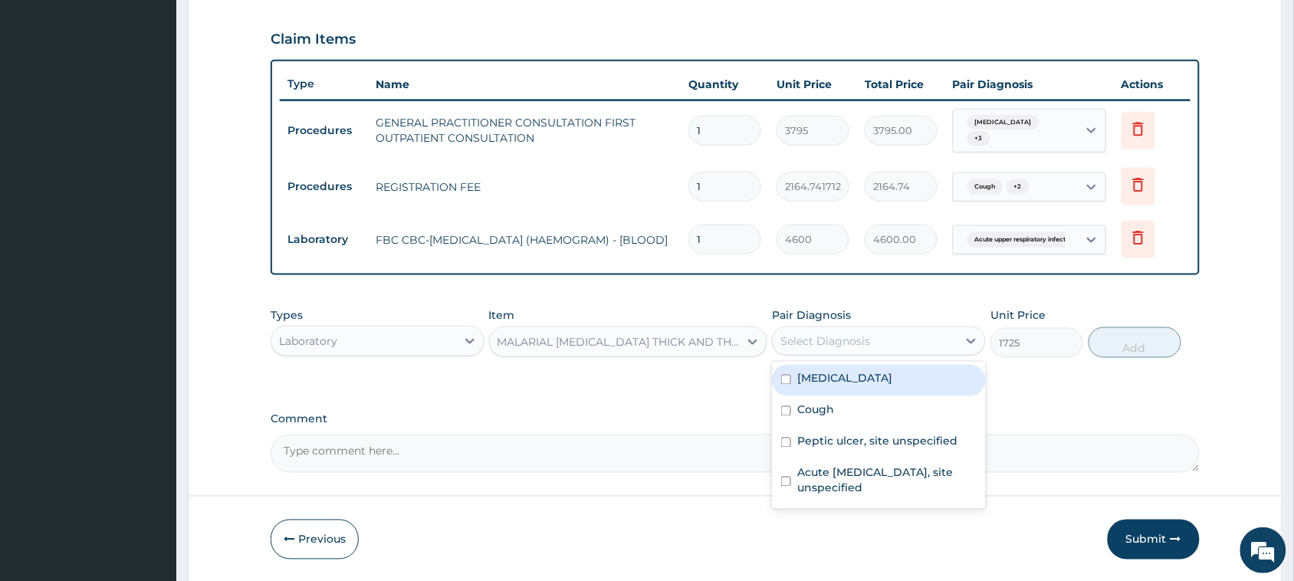
click at [814, 338] on div "Select Diagnosis" at bounding box center [825, 340] width 90 height 15
click at [838, 376] on label "Malaria, unspecified" at bounding box center [844, 378] width 95 height 15
checkbox input "true"
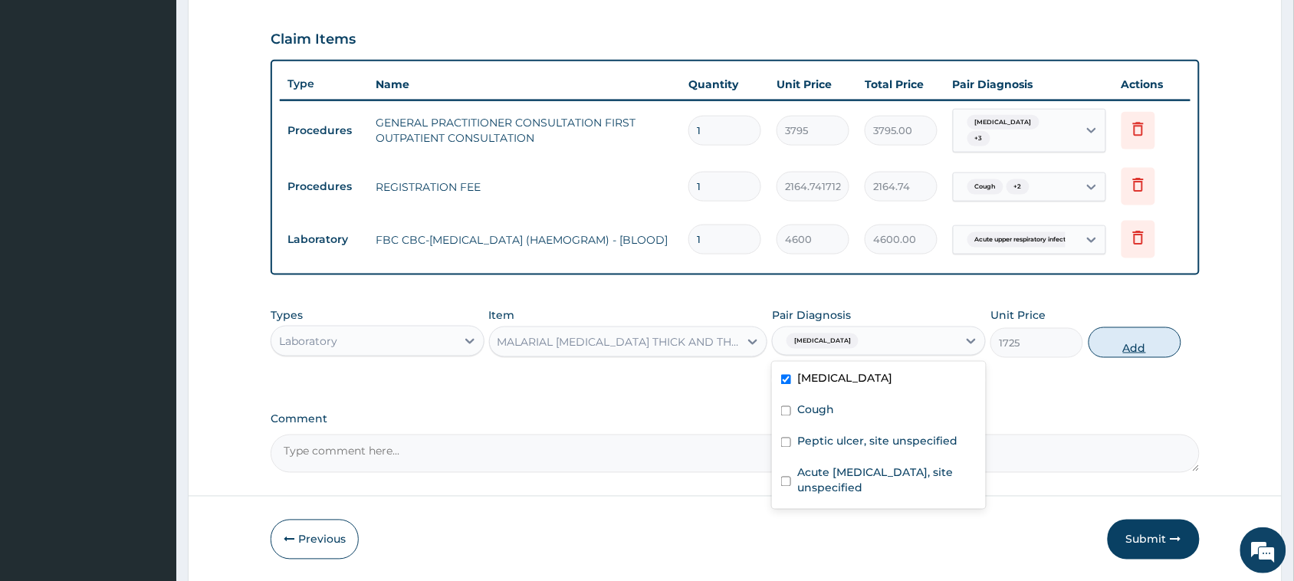
click at [1142, 349] on button "Add" at bounding box center [1134, 342] width 93 height 31
type input "0"
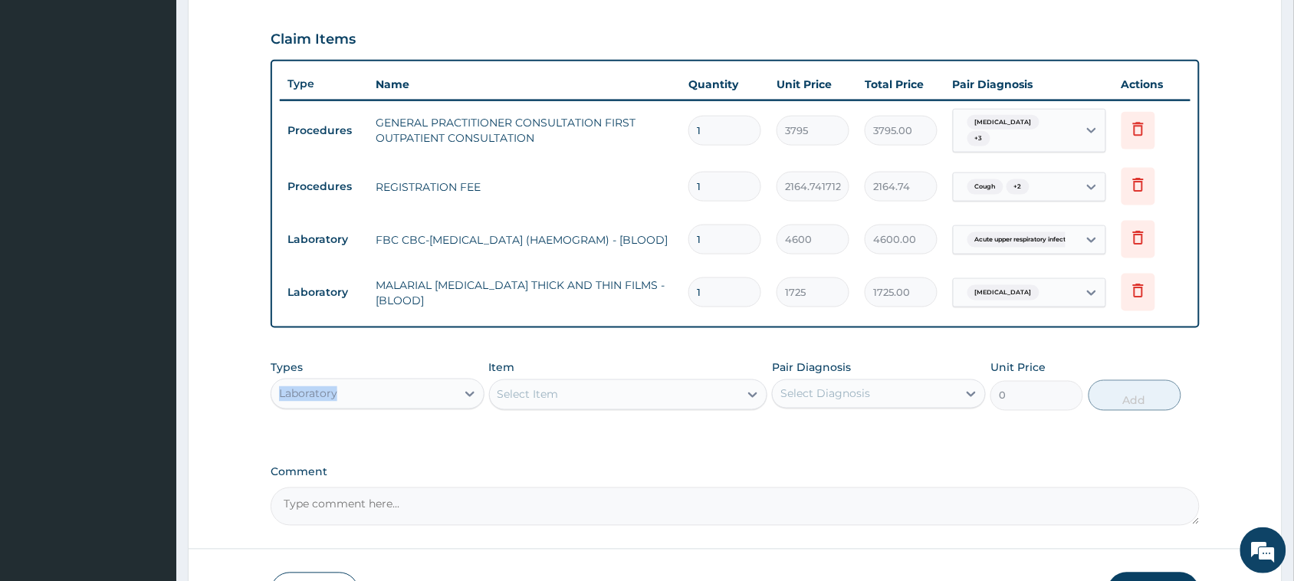
click at [408, 379] on div "Types Laboratory" at bounding box center [378, 385] width 214 height 51
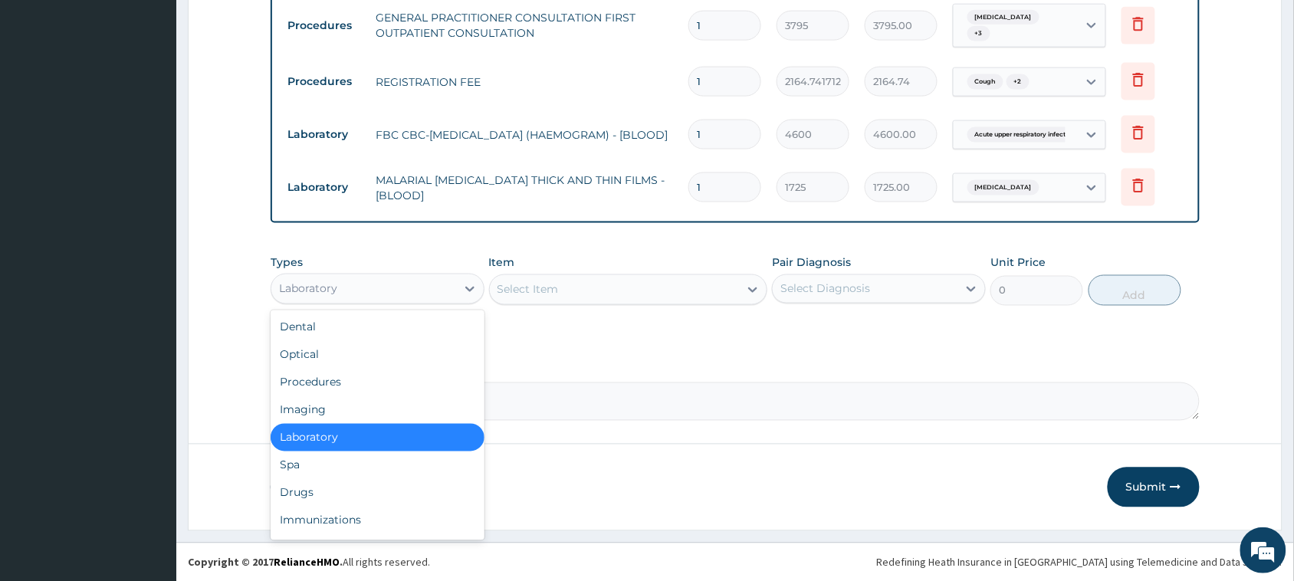
drag, startPoint x: 393, startPoint y: 285, endPoint x: 369, endPoint y: 318, distance: 41.1
click at [393, 289] on div "Laboratory" at bounding box center [363, 289] width 185 height 25
click at [305, 497] on div "Drugs" at bounding box center [378, 493] width 214 height 28
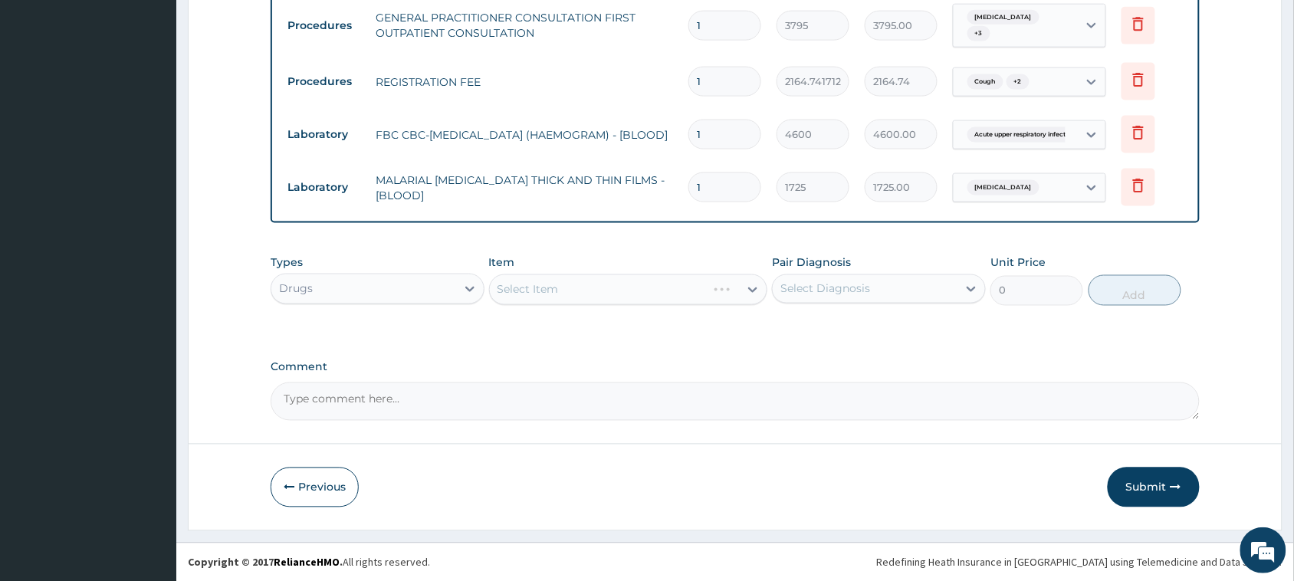
click at [602, 280] on div "Select Item" at bounding box center [628, 289] width 279 height 31
click at [602, 280] on div "Select Item" at bounding box center [615, 289] width 250 height 25
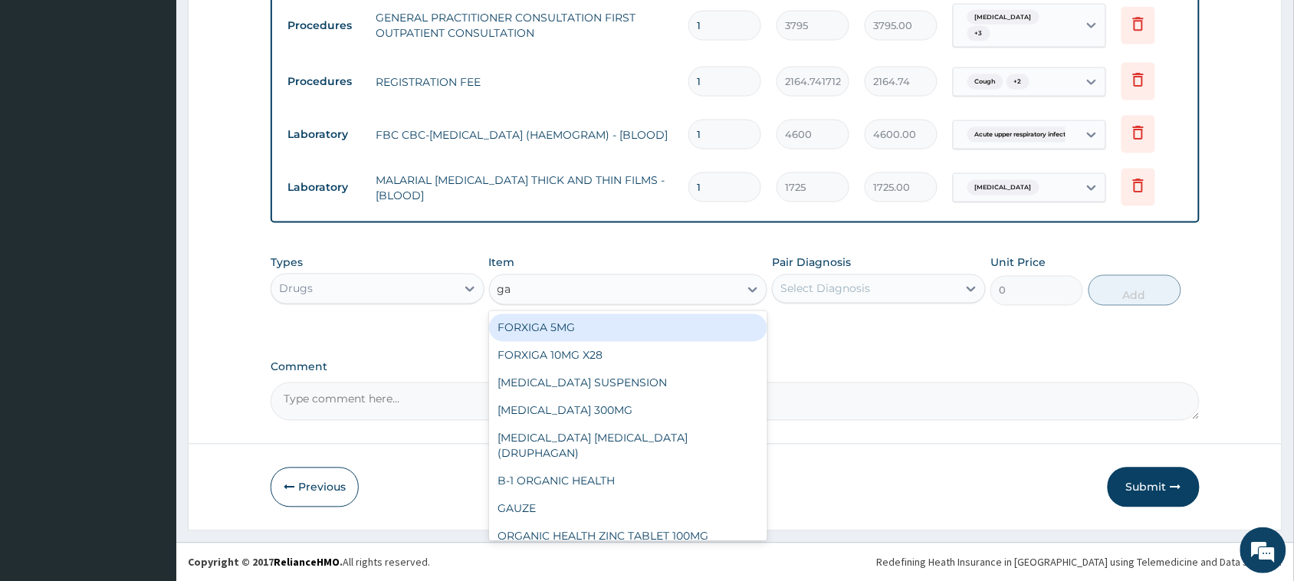
type input "g"
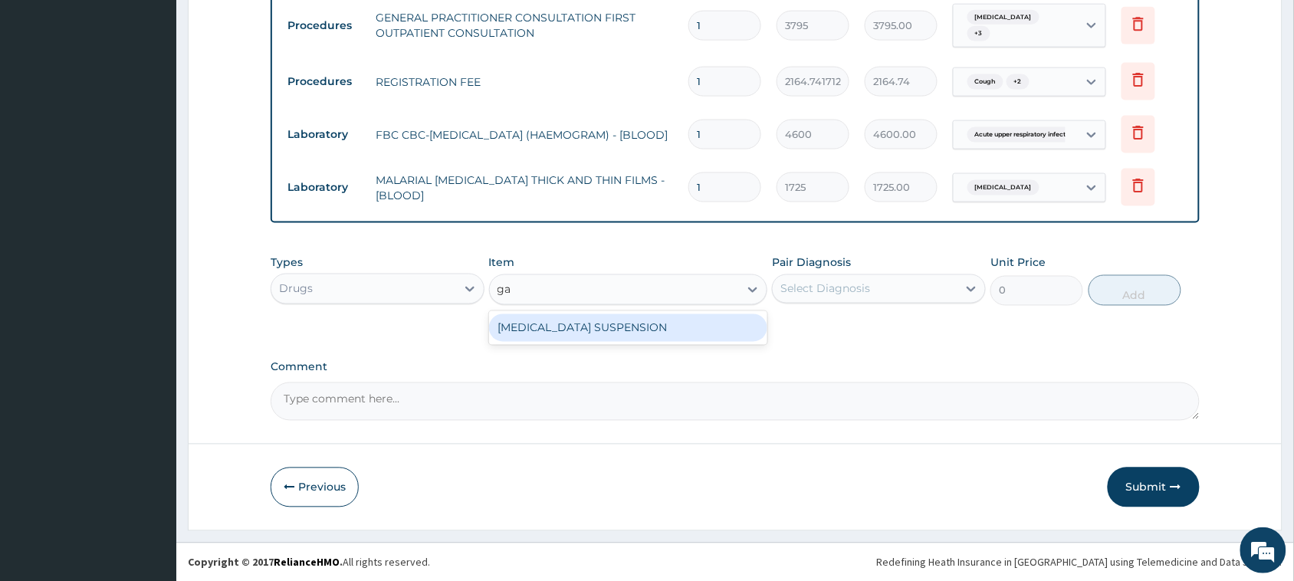
type input "g"
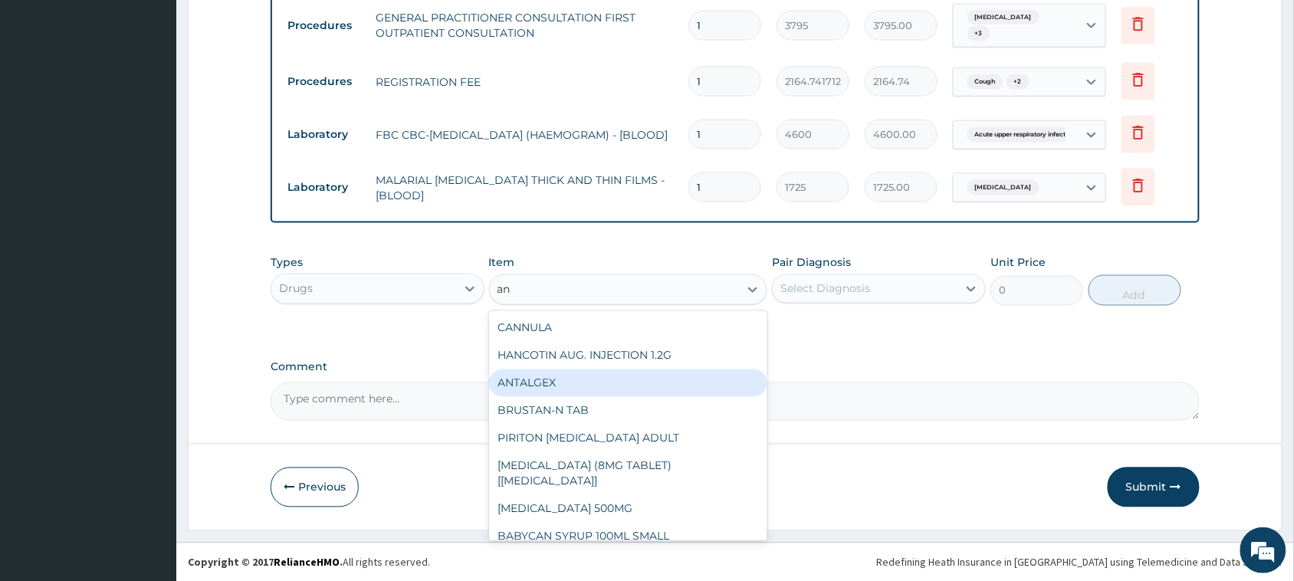
type input "a"
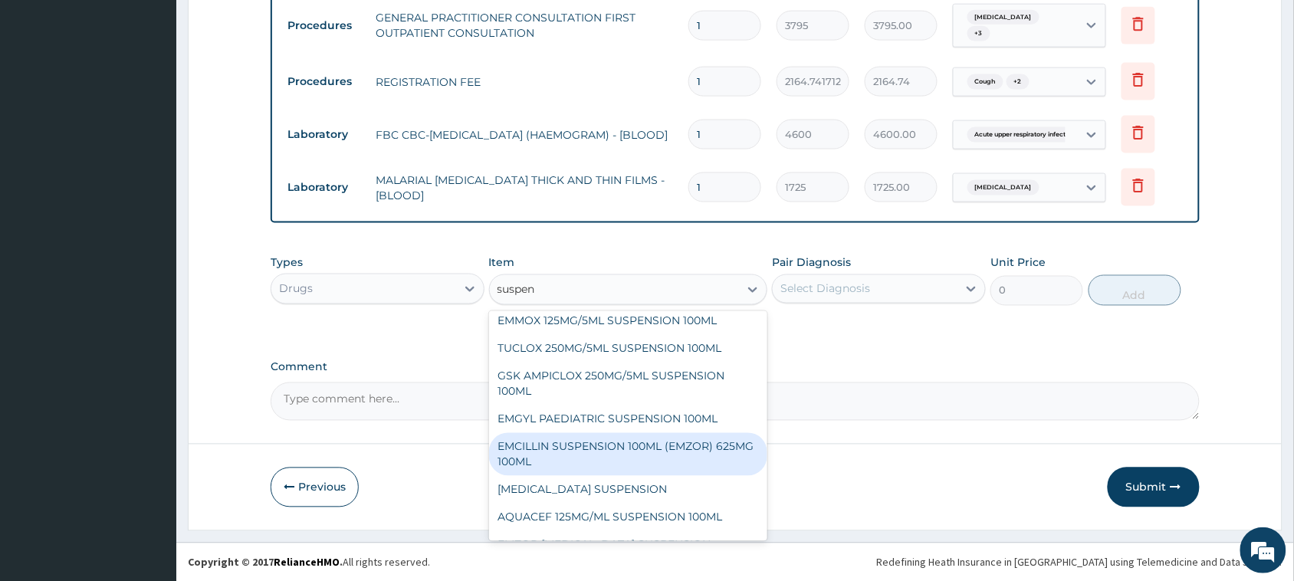
scroll to position [96, 0]
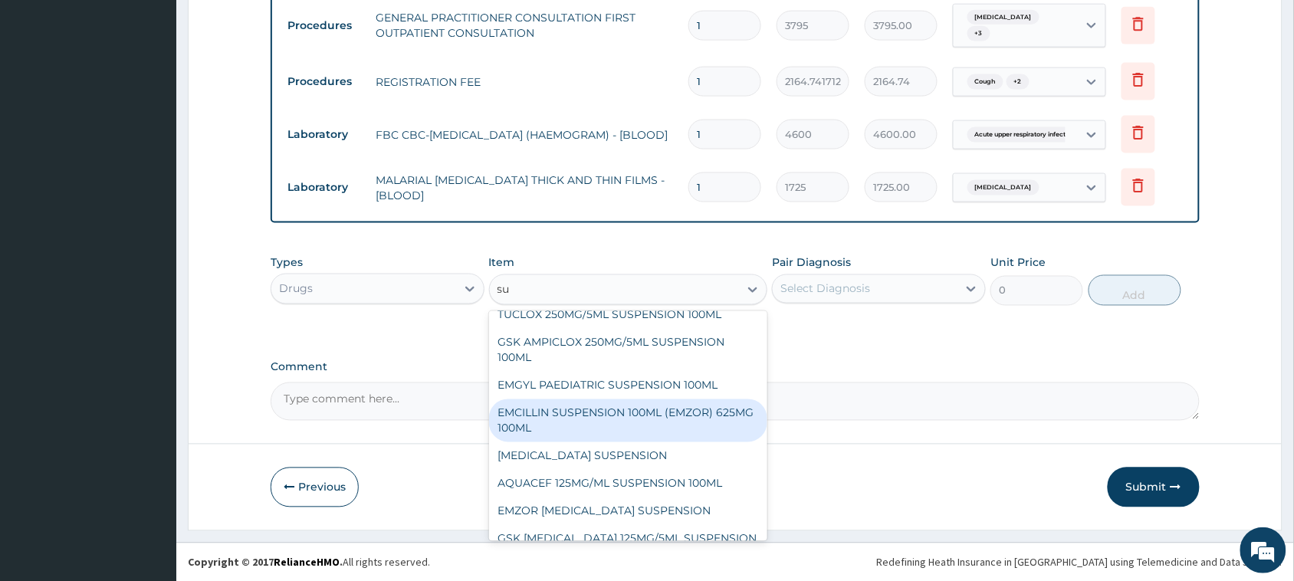
type input "s"
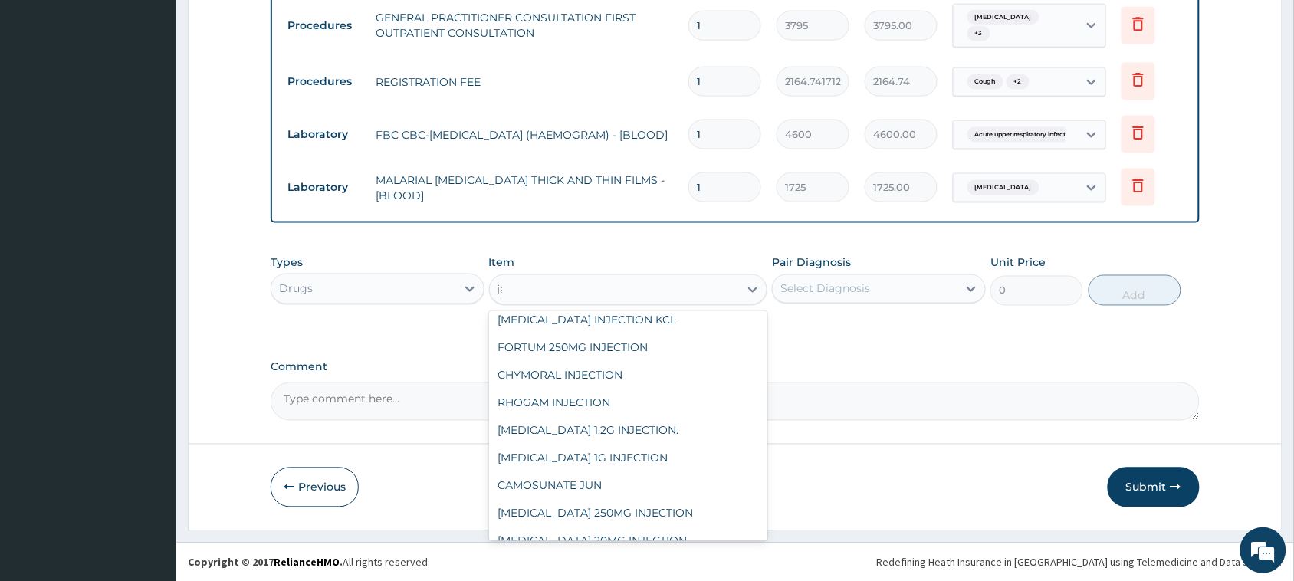
scroll to position [0, 0]
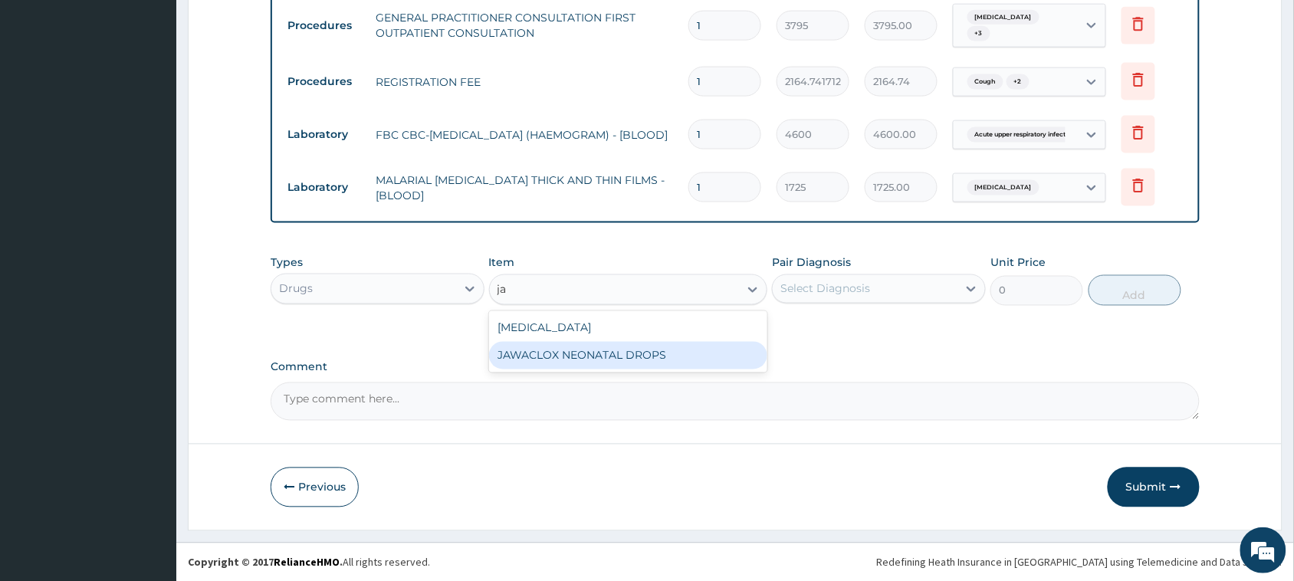
type input "j"
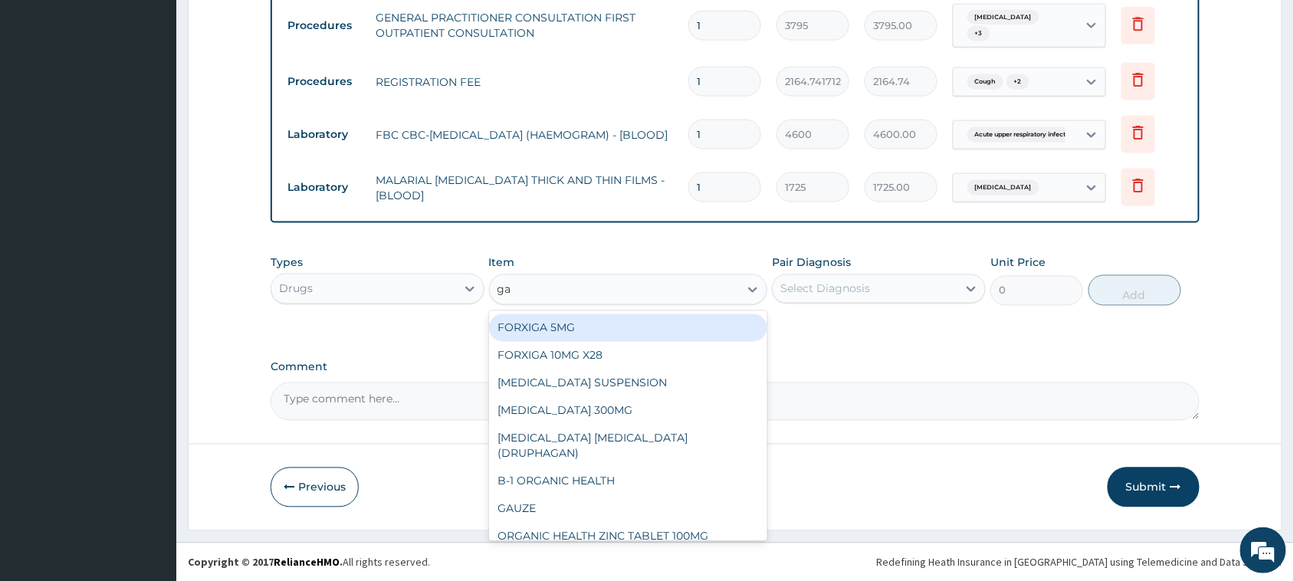
type input "gav"
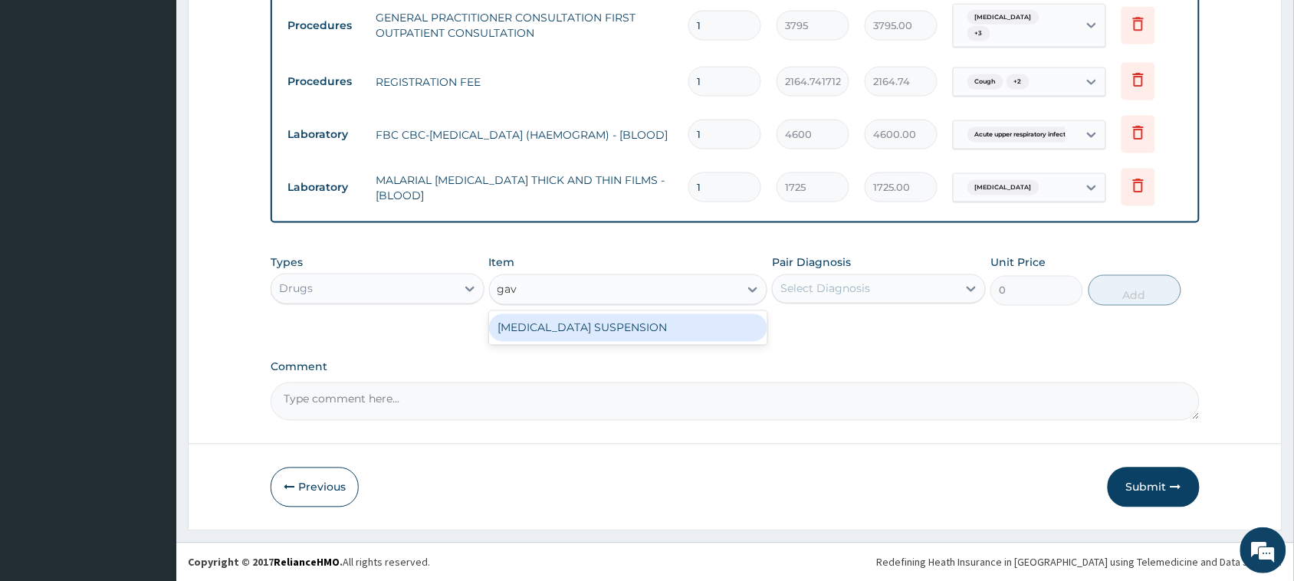
click at [638, 327] on div "GAVISCON SUSPENSION" at bounding box center [628, 328] width 279 height 28
type input "9108"
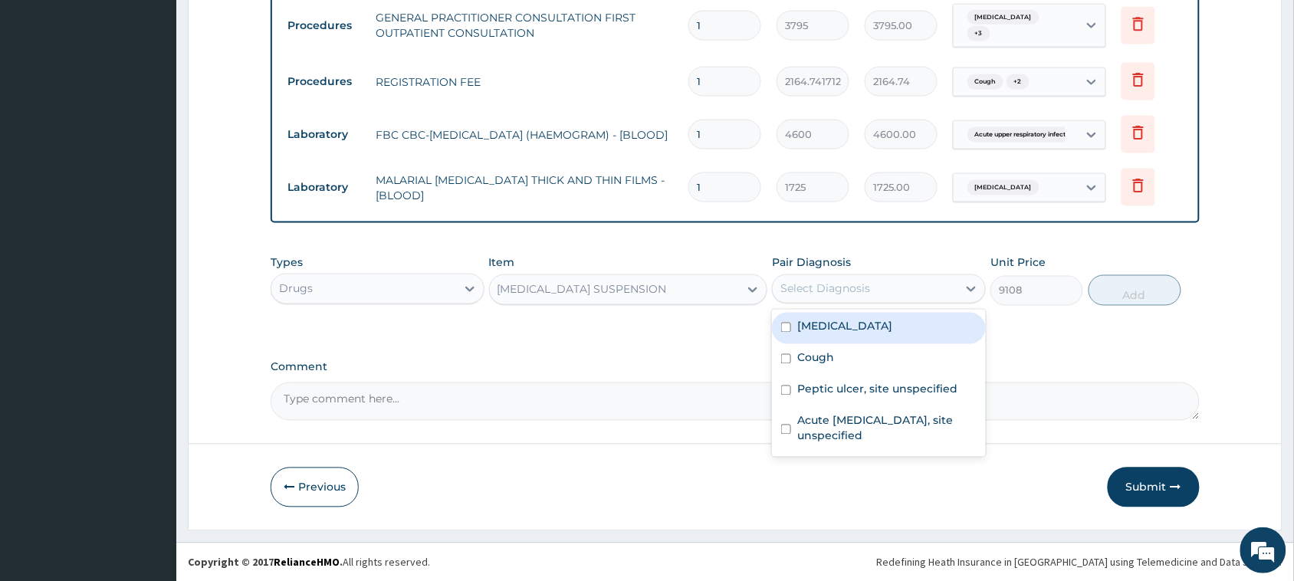
click at [914, 284] on div "Select Diagnosis" at bounding box center [864, 289] width 185 height 25
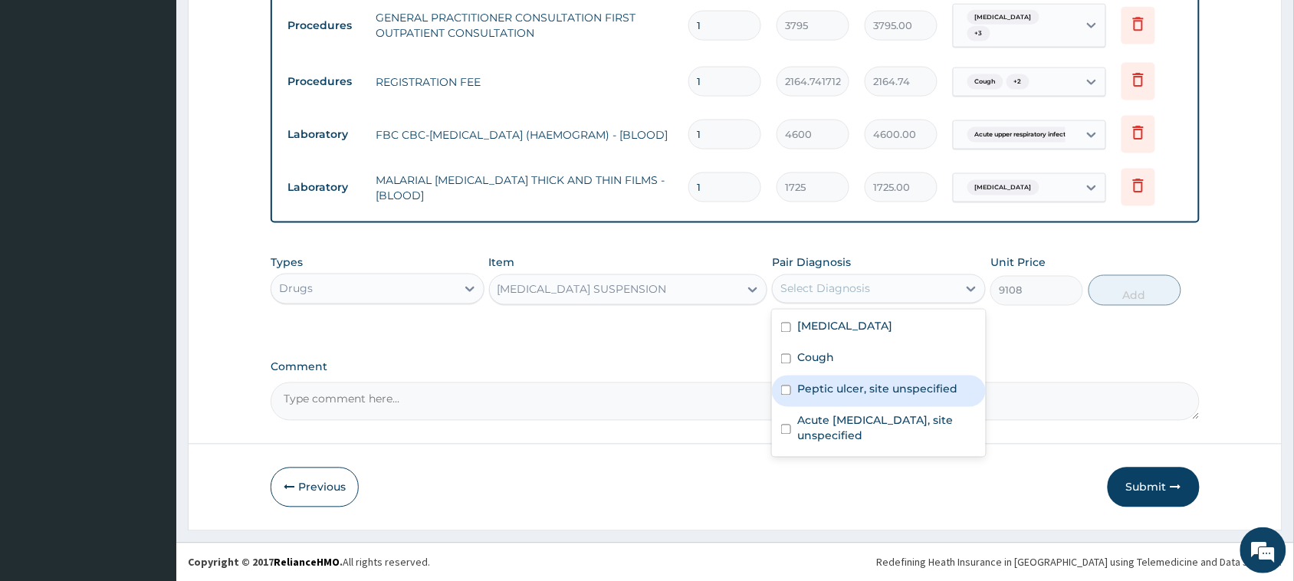
click at [916, 378] on div "Peptic ulcer, site unspecified" at bounding box center [879, 390] width 214 height 31
checkbox input "true"
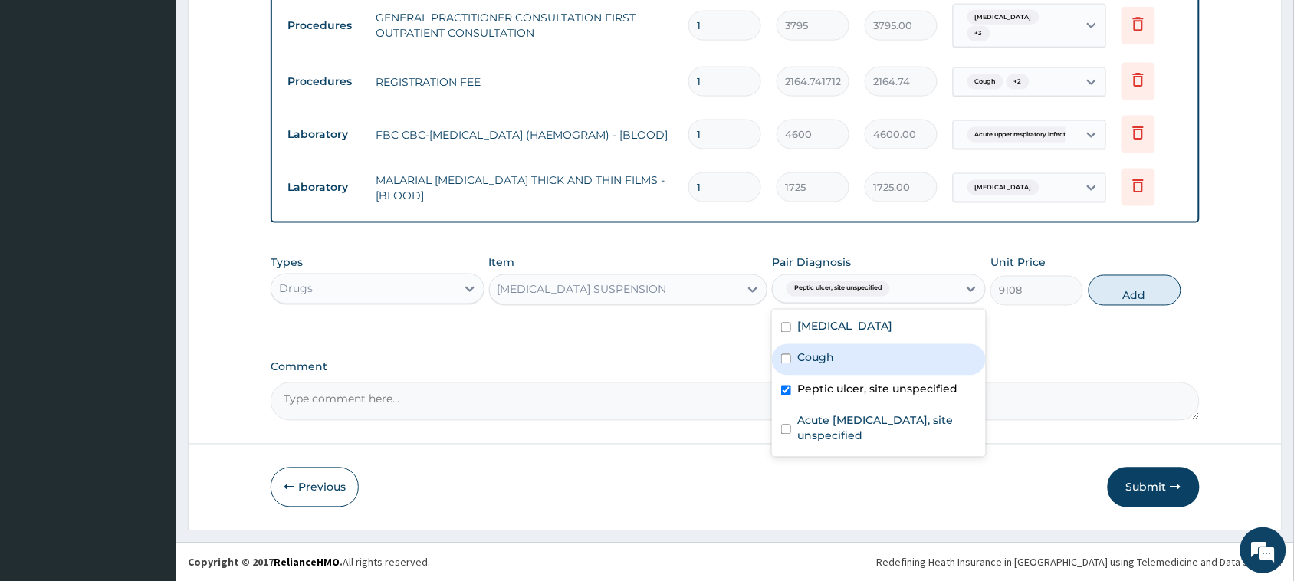
drag, startPoint x: 1159, startPoint y: 293, endPoint x: 962, endPoint y: 320, distance: 199.5
click at [1159, 296] on button "Add" at bounding box center [1134, 290] width 93 height 31
type input "0"
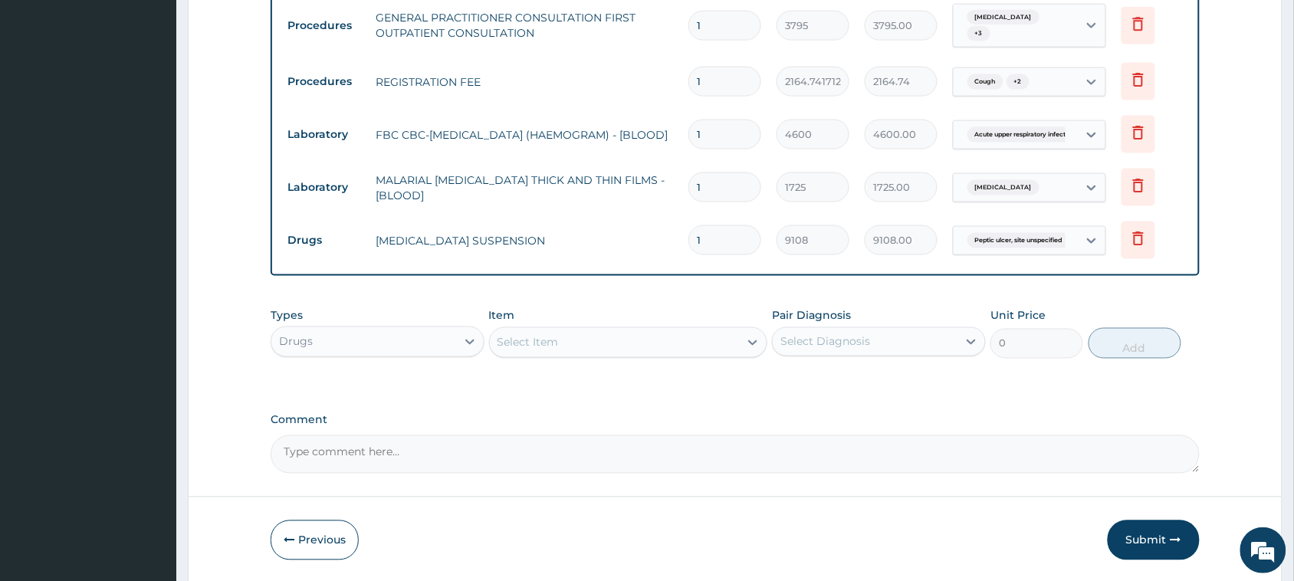
click at [667, 349] on div "Select Item" at bounding box center [615, 342] width 250 height 25
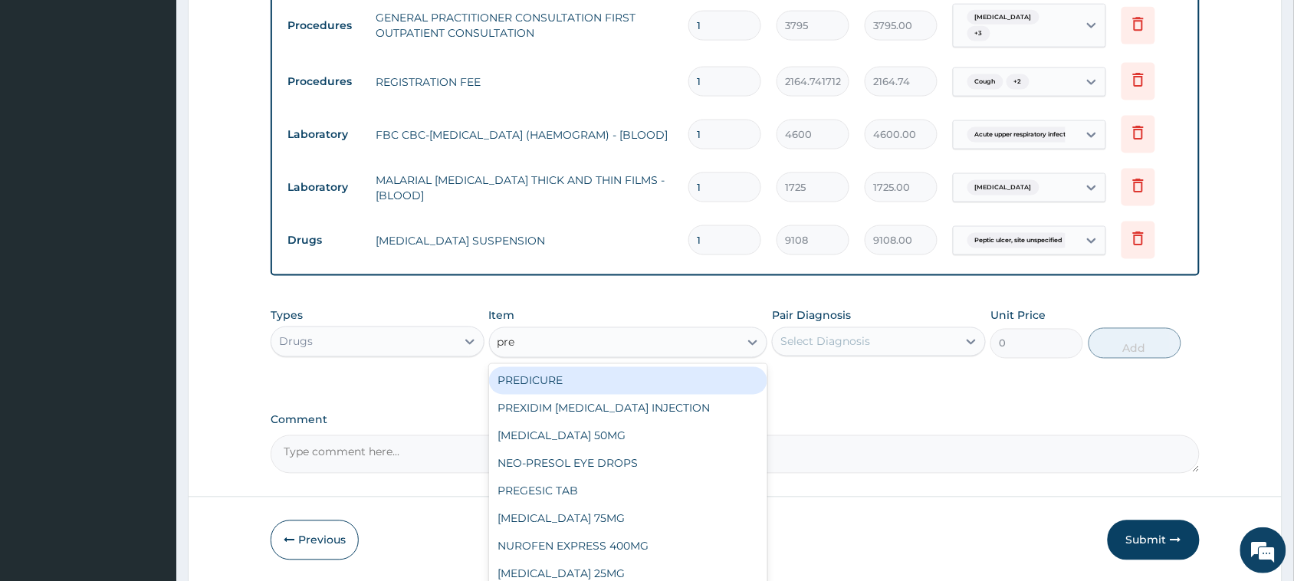
type input "pred"
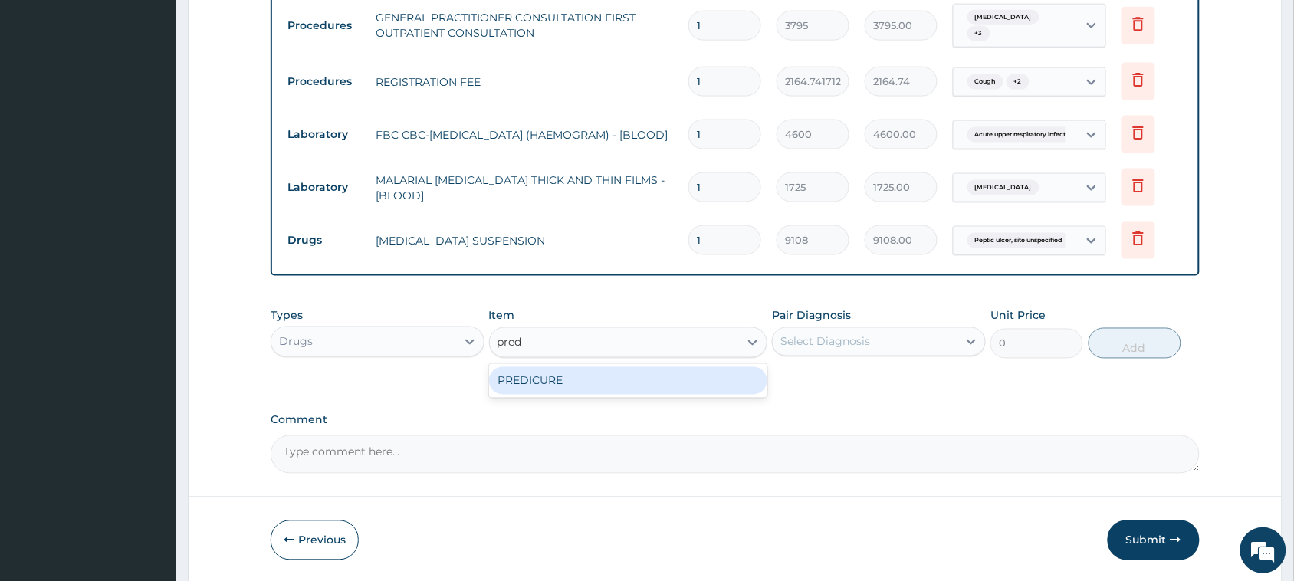
click at [664, 372] on div "PREDICURE" at bounding box center [628, 381] width 279 height 28
type input "56.925"
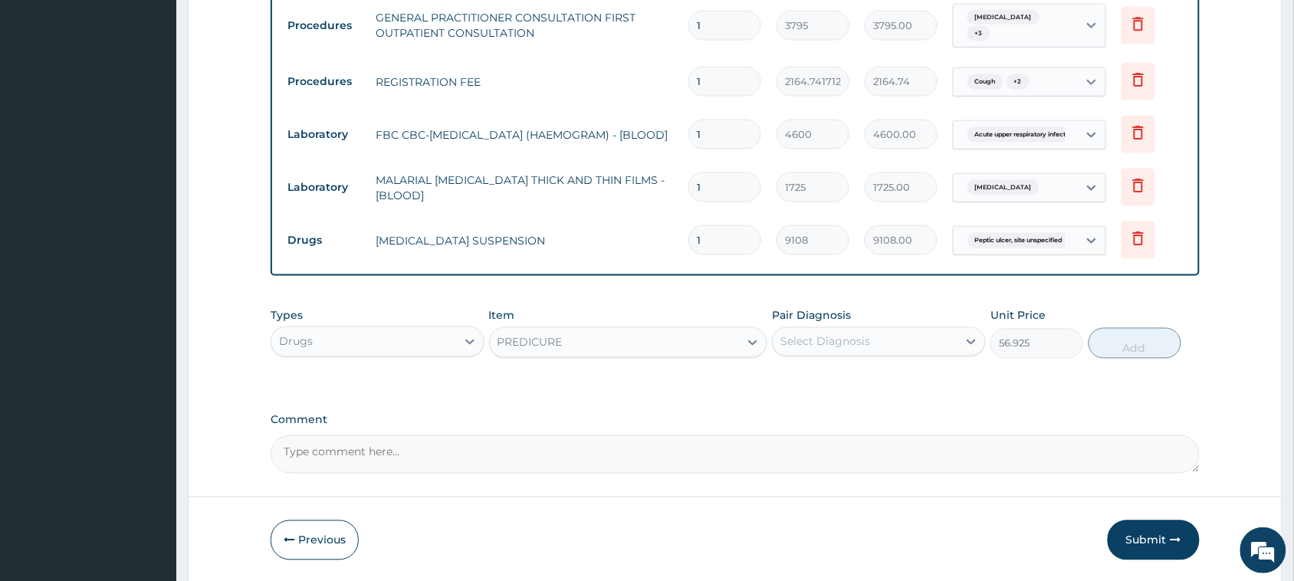
drag, startPoint x: 939, startPoint y: 342, endPoint x: 935, endPoint y: 349, distance: 8.3
click at [936, 342] on div "Select Diagnosis" at bounding box center [864, 342] width 185 height 25
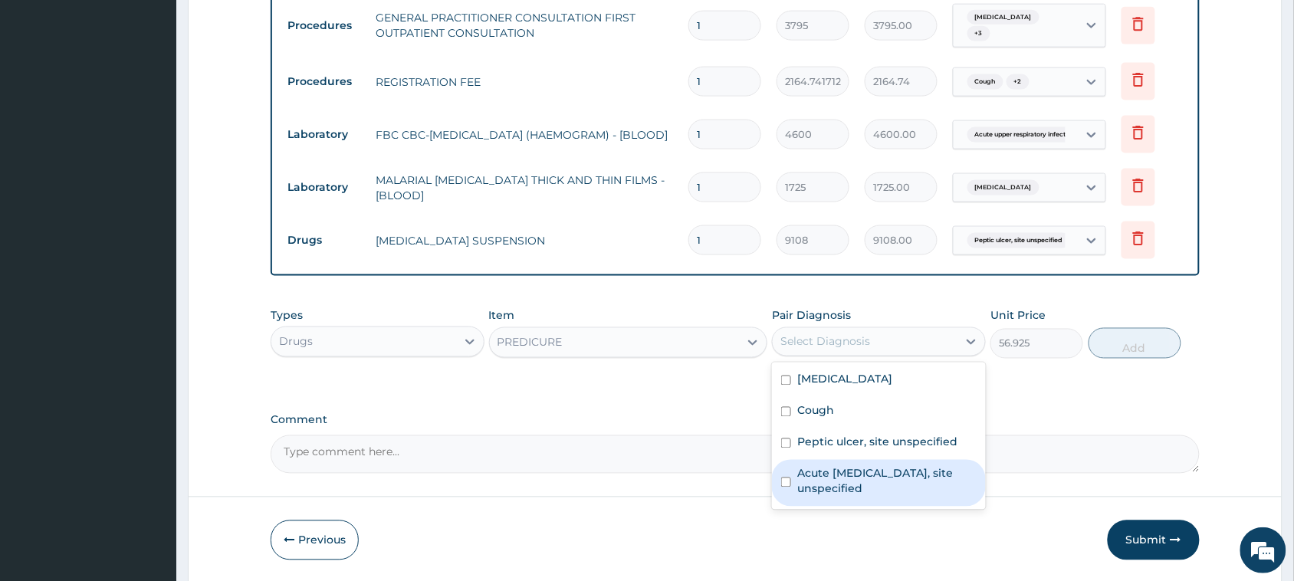
click at [914, 479] on label "Acute upper respiratory infection, site unspecified" at bounding box center [886, 481] width 179 height 31
checkbox input "true"
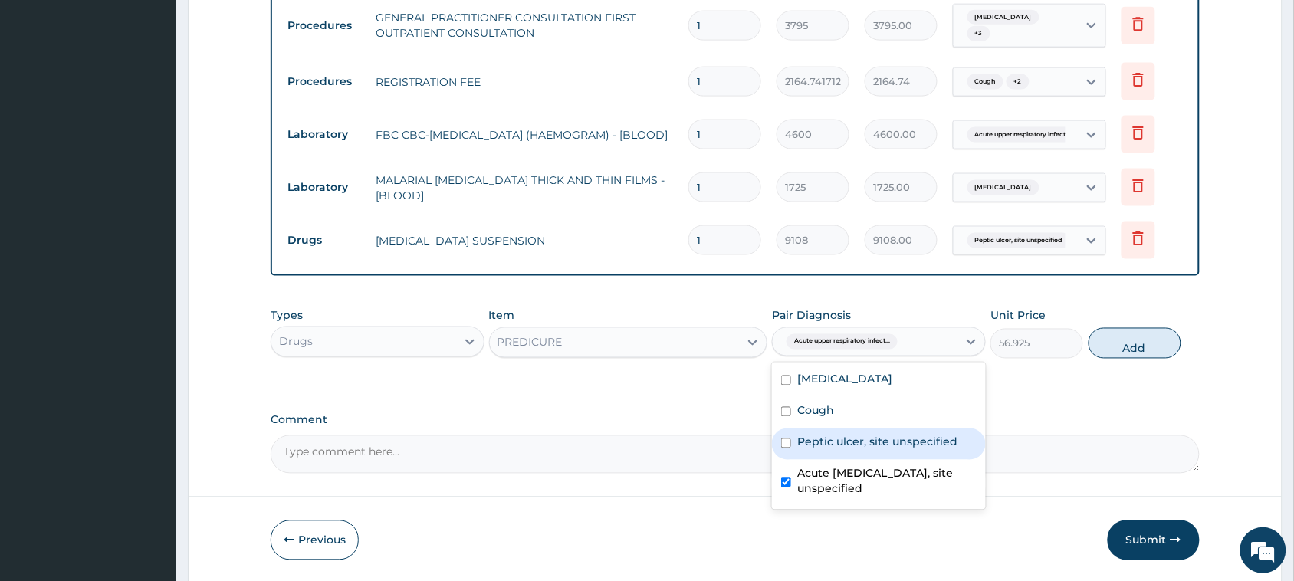
click at [916, 450] on div "Peptic ulcer, site unspecified" at bounding box center [879, 443] width 214 height 31
checkbox input "true"
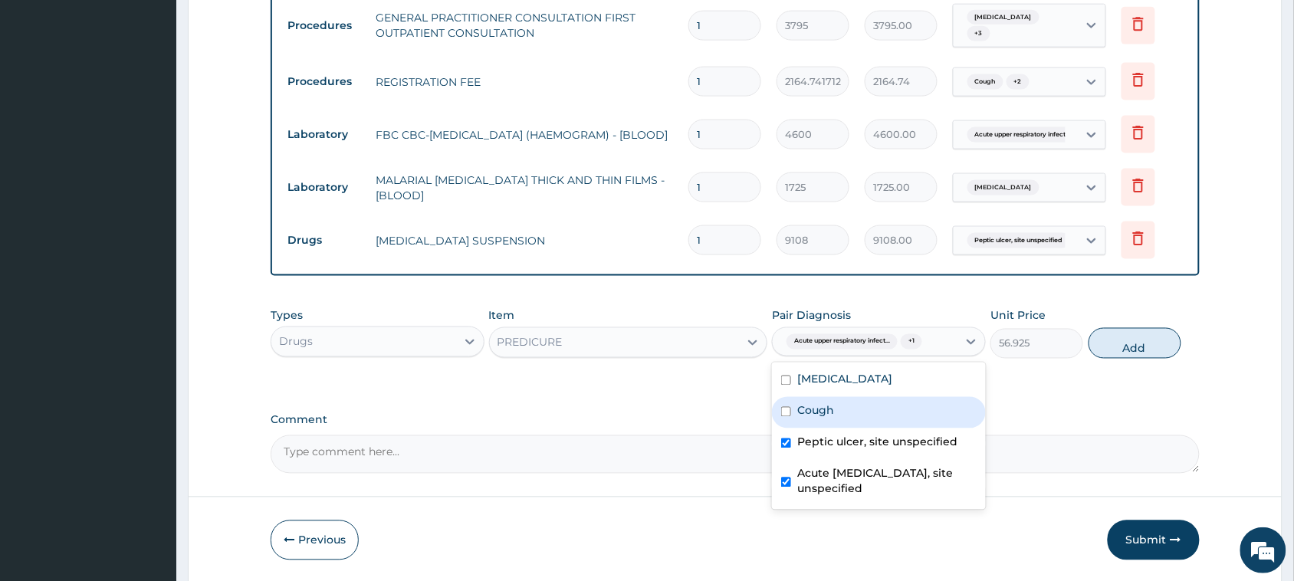
click at [910, 424] on div "Cough" at bounding box center [879, 412] width 214 height 31
click at [916, 398] on div "Cough" at bounding box center [879, 412] width 214 height 31
checkbox input "false"
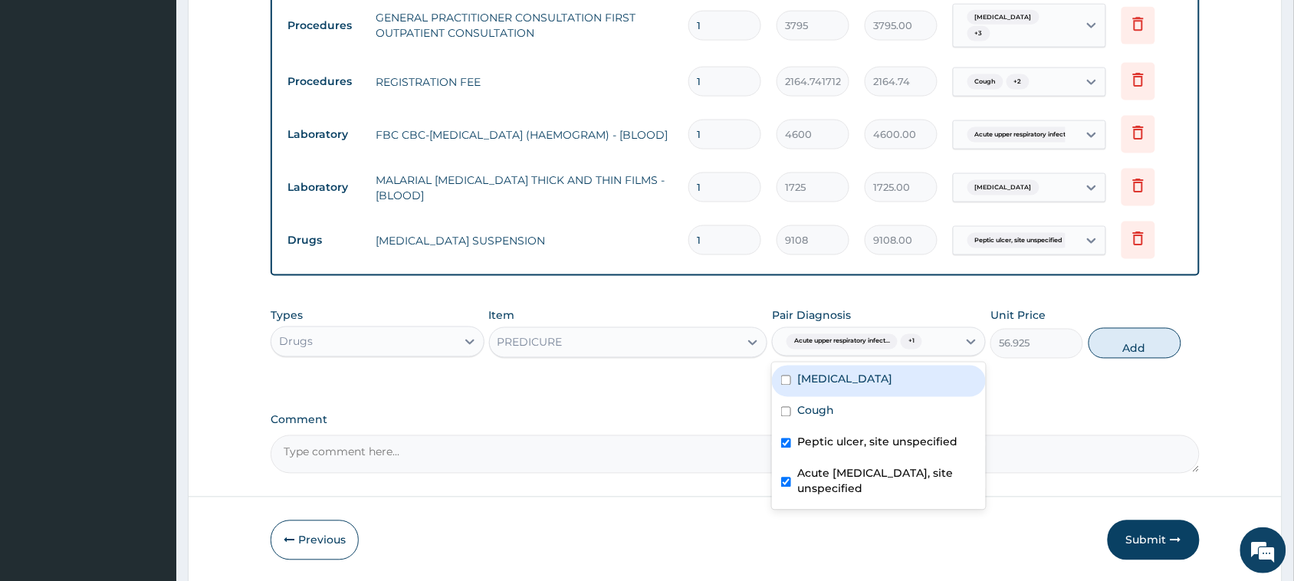
drag, startPoint x: 890, startPoint y: 381, endPoint x: 874, endPoint y: 403, distance: 27.9
click at [890, 383] on label "Malaria, unspecified" at bounding box center [844, 379] width 95 height 15
checkbox input "true"
click at [870, 408] on div "Cough" at bounding box center [879, 412] width 214 height 31
checkbox input "true"
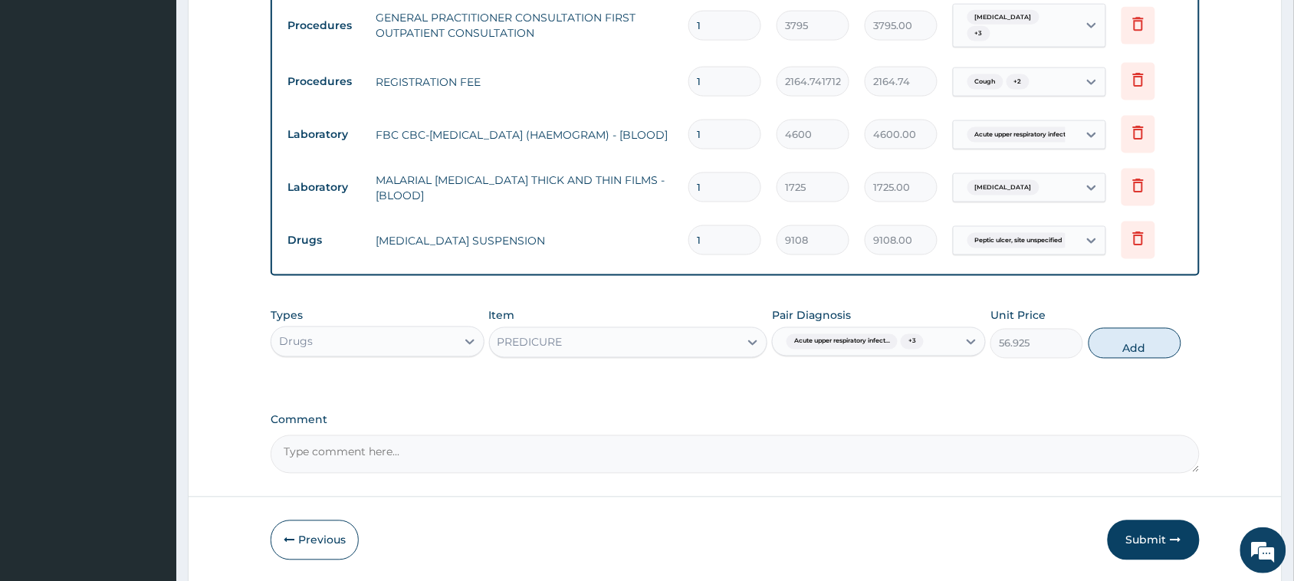
drag, startPoint x: 1144, startPoint y: 345, endPoint x: 1000, endPoint y: 347, distance: 144.1
click at [1144, 346] on button "Add" at bounding box center [1134, 343] width 93 height 31
type input "0"
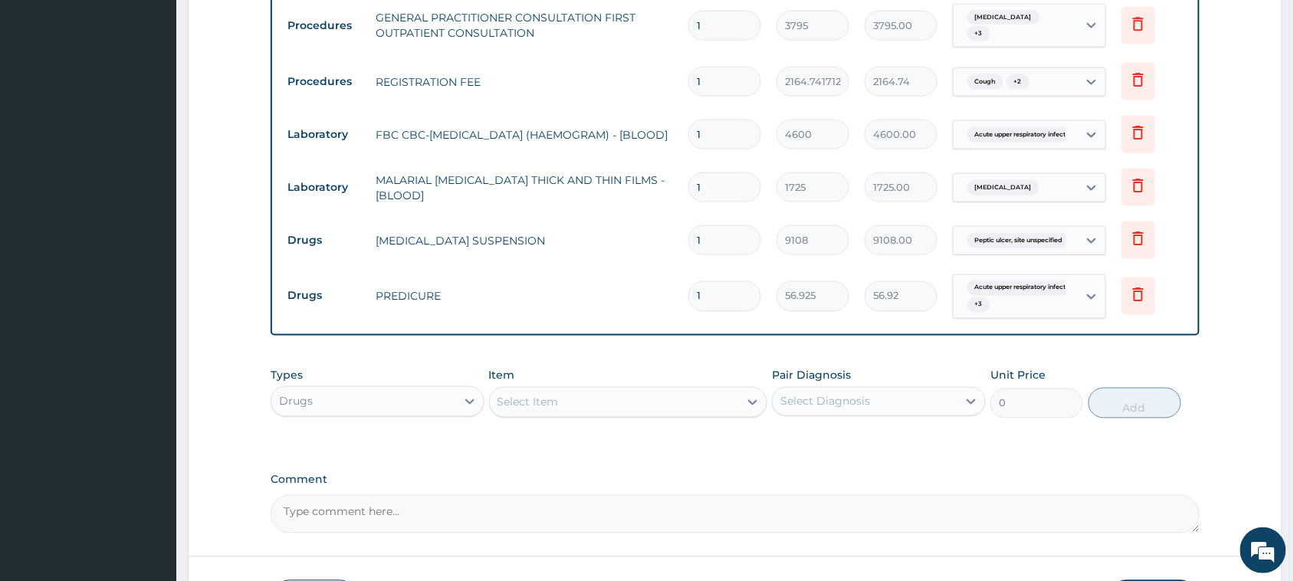
click at [660, 428] on div "Types Drugs Item Select Item Pair Diagnosis Select Diagnosis Unit Price 0 Add" at bounding box center [735, 404] width 929 height 89
click at [659, 412] on div "Select Item" at bounding box center [615, 402] width 250 height 25
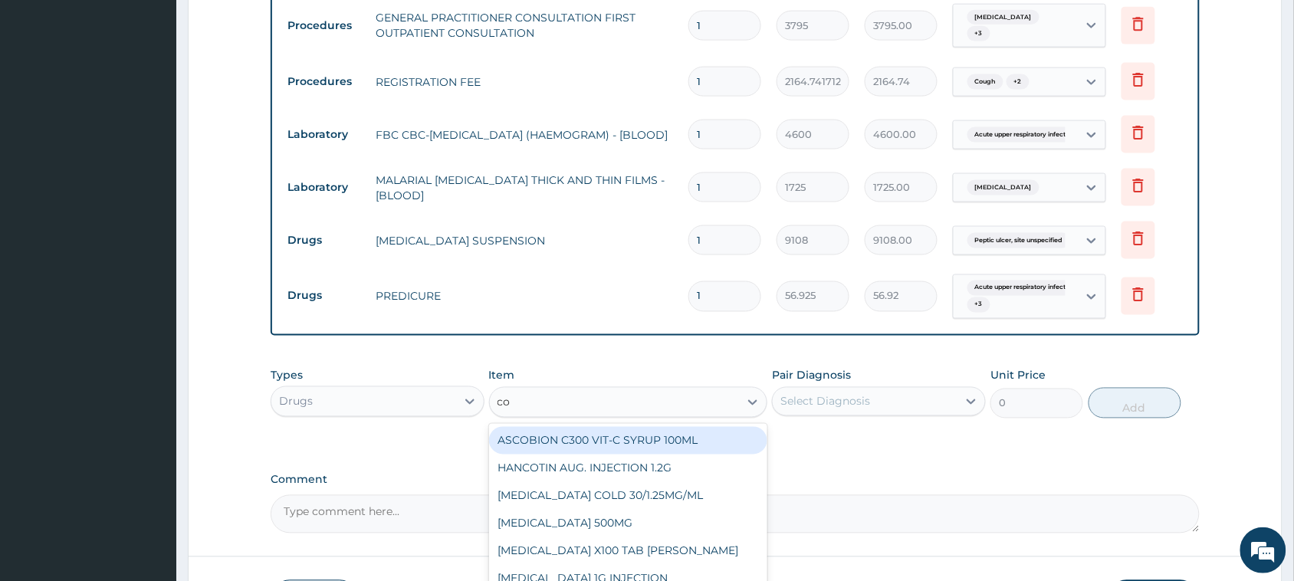
type input "coc"
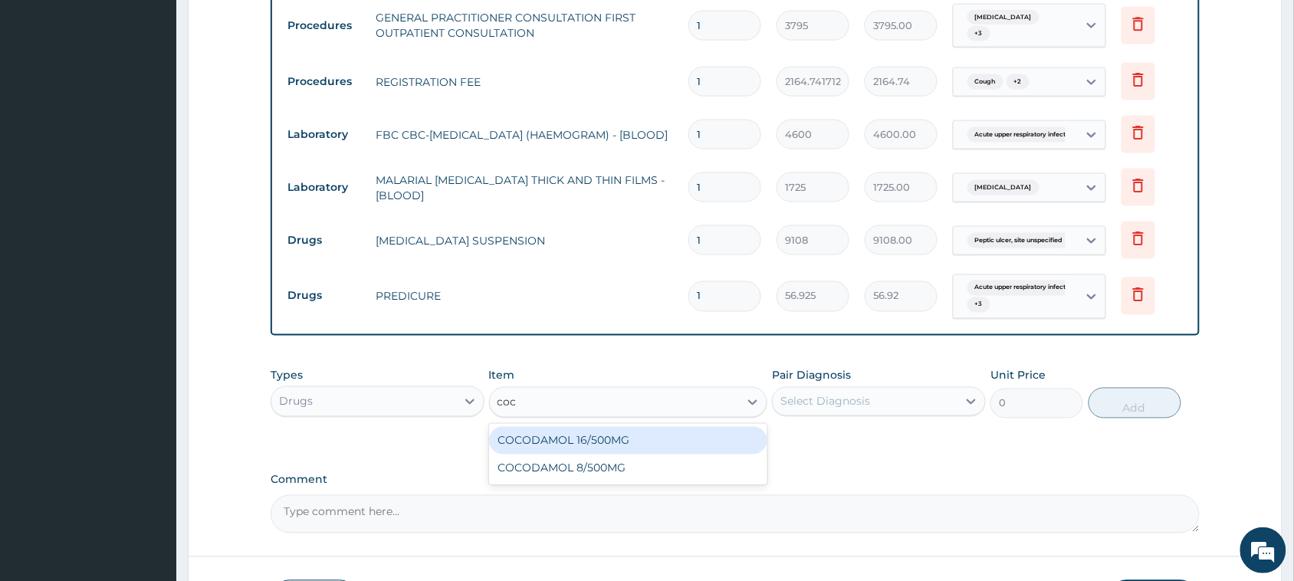
click at [663, 438] on div "COCODAMOL 16/500MG" at bounding box center [628, 441] width 279 height 28
type input "303.6"
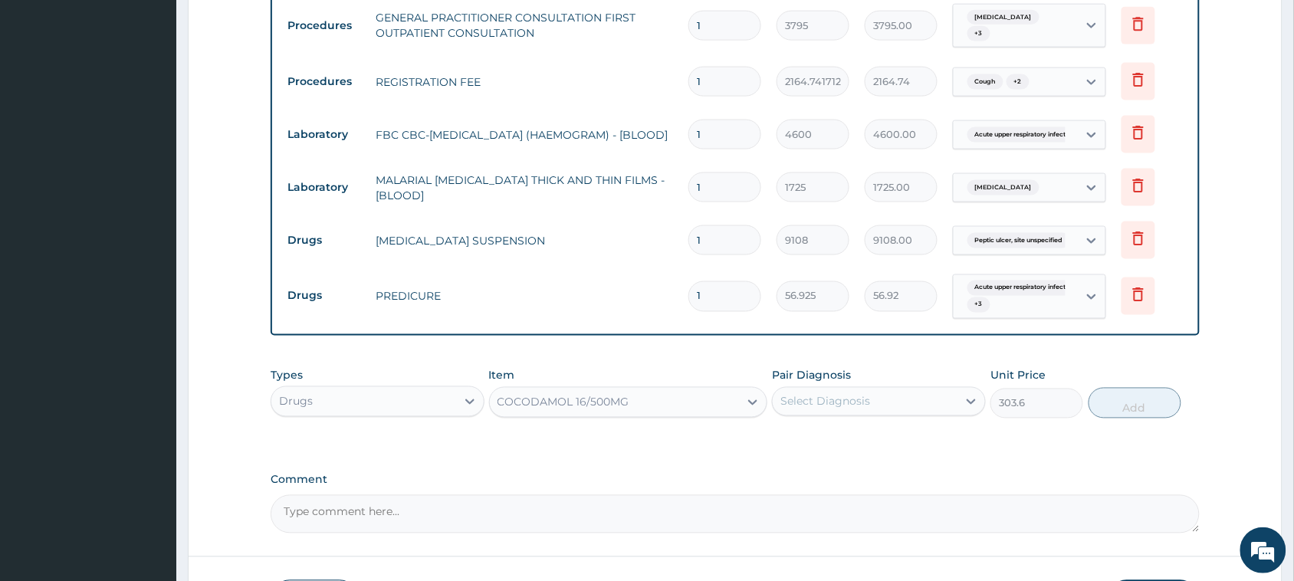
click at [839, 418] on div "Types Drugs Item COCODAMOL 16/500MG Pair Diagnosis Select Diagnosis Unit Price …" at bounding box center [735, 393] width 929 height 66
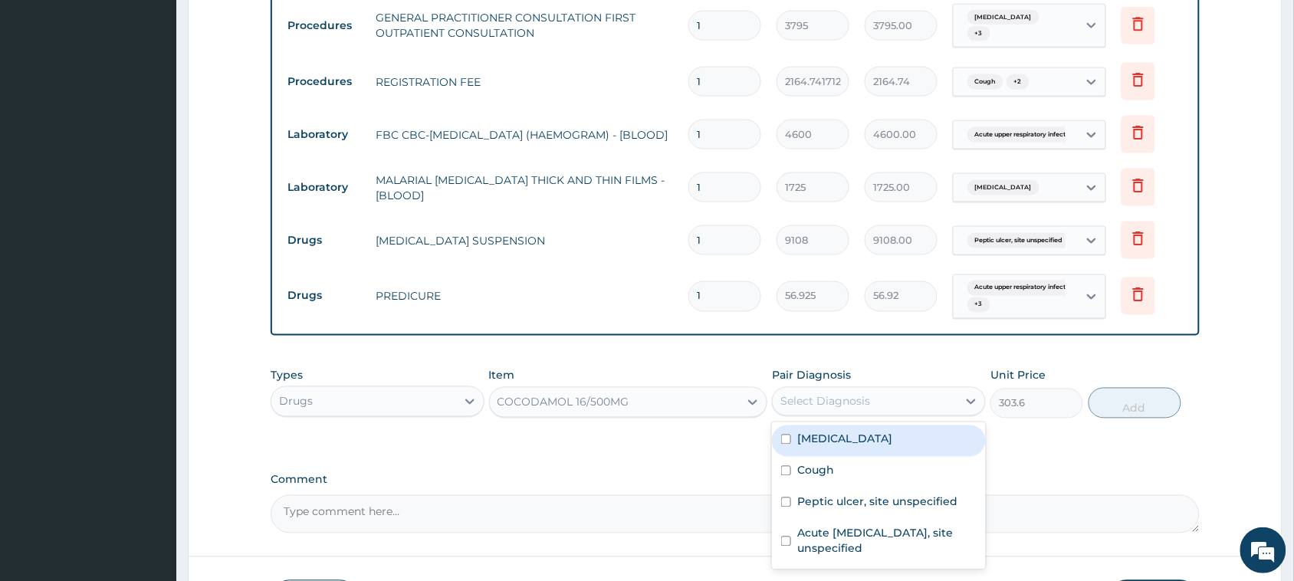
click at [849, 402] on div "Select Diagnosis" at bounding box center [825, 401] width 90 height 15
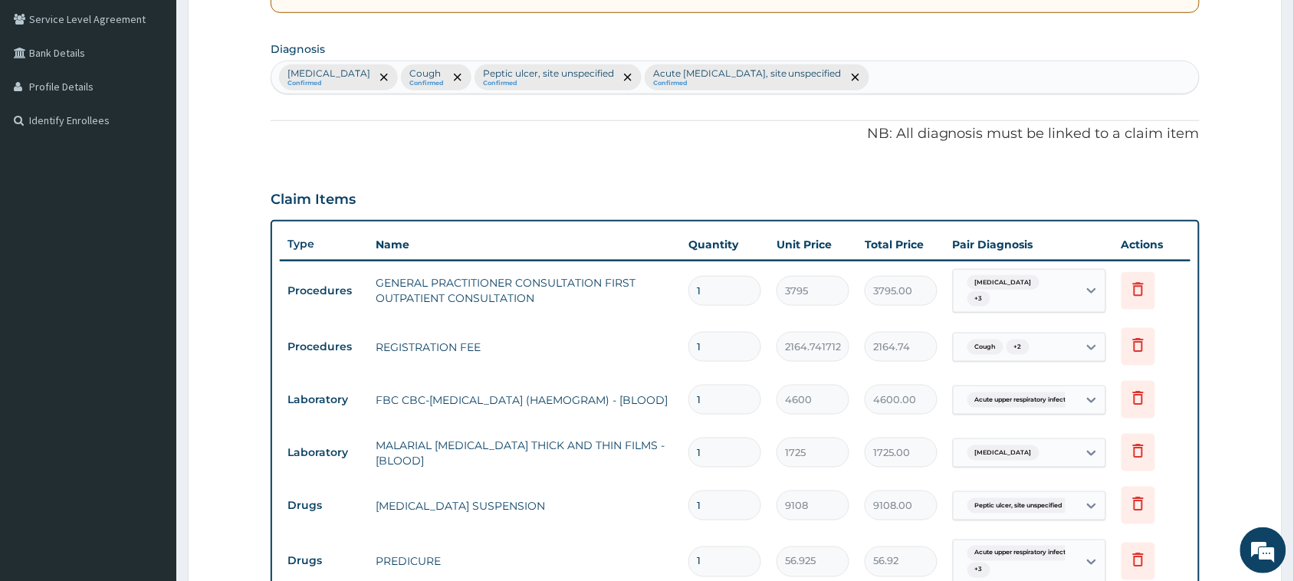
scroll to position [232, 0]
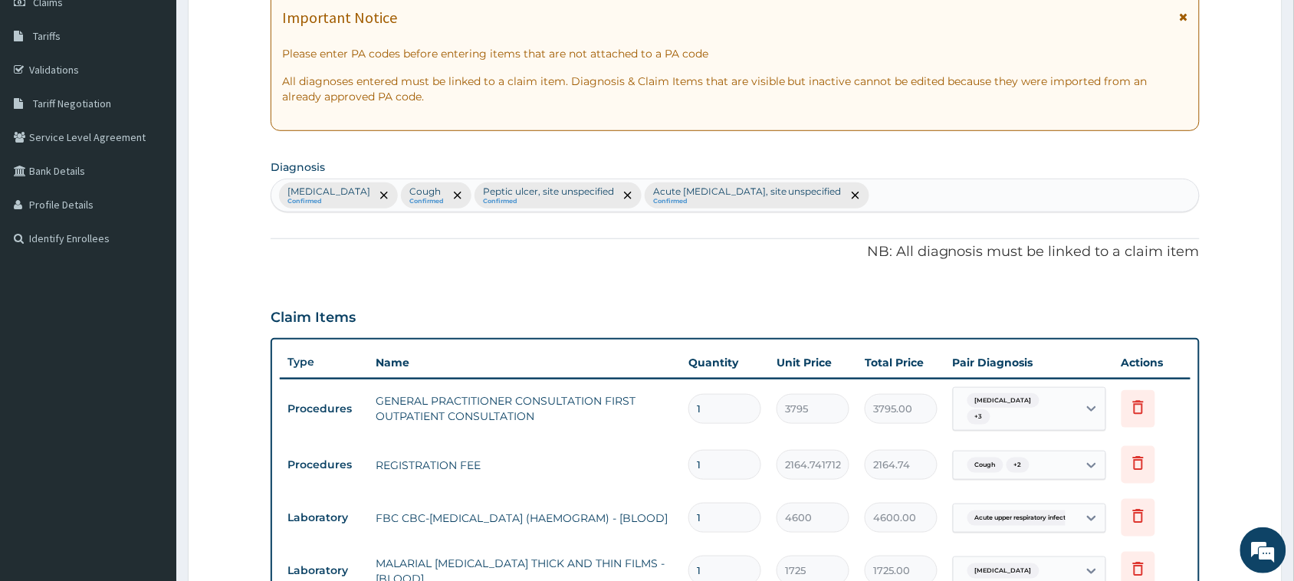
click at [1015, 199] on div "Malaria, unspecified Confirmed Cough Confirmed Peptic ulcer, site unspecified C…" at bounding box center [734, 195] width 927 height 32
type input "pain"
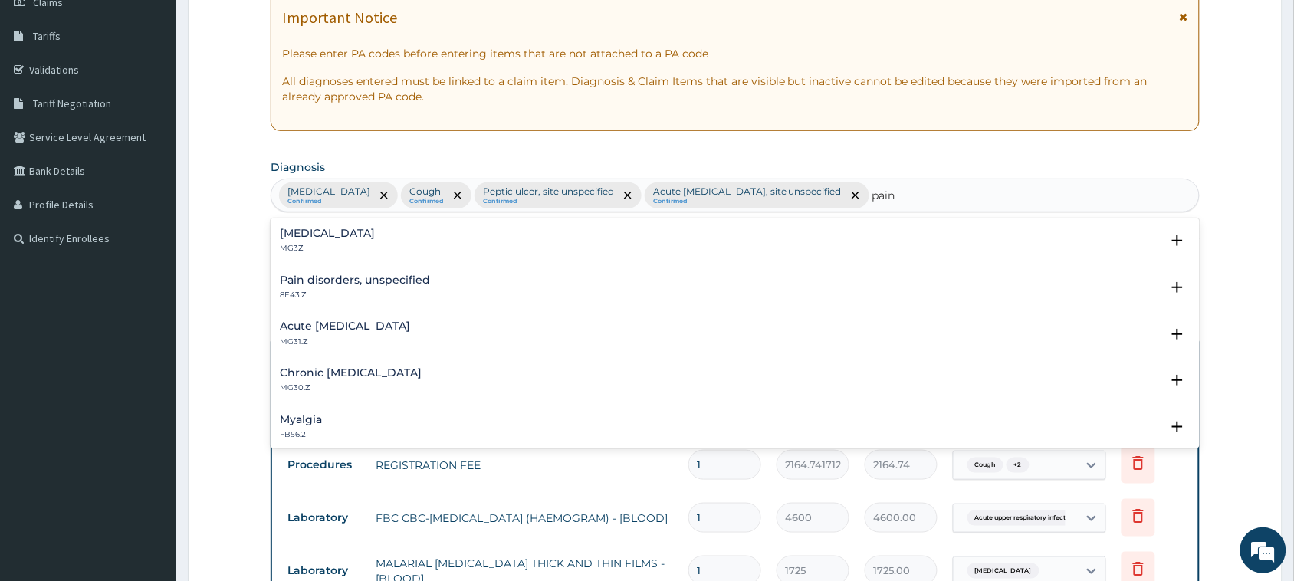
click at [341, 244] on p "MG3Z" at bounding box center [327, 248] width 95 height 11
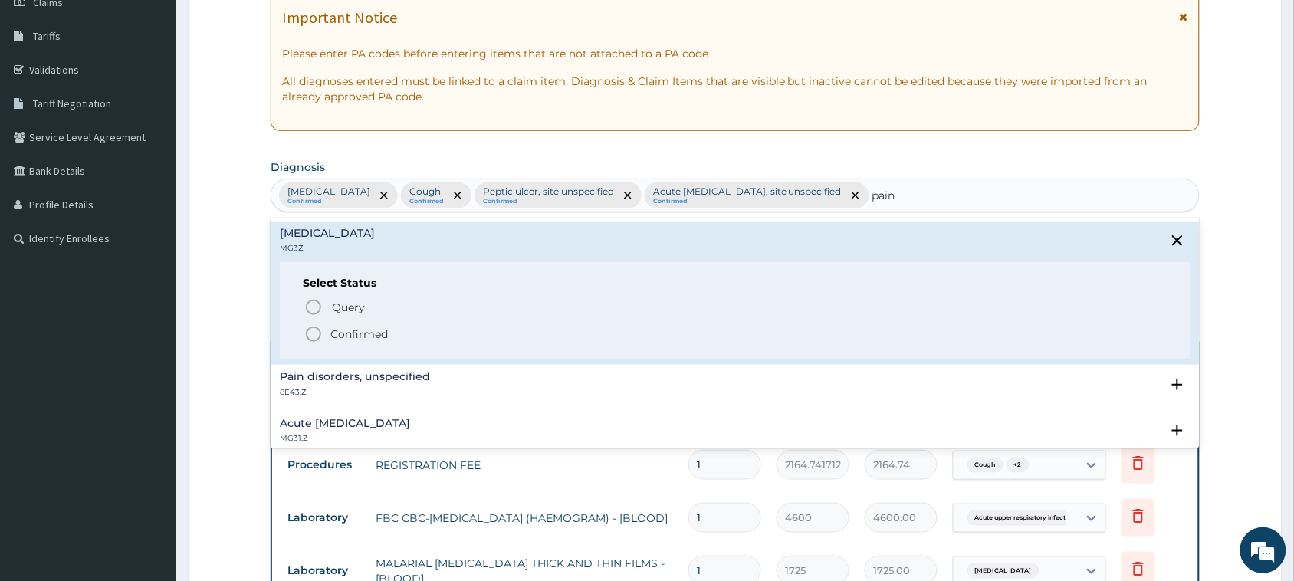
click at [353, 328] on p "Confirmed" at bounding box center [358, 333] width 57 height 15
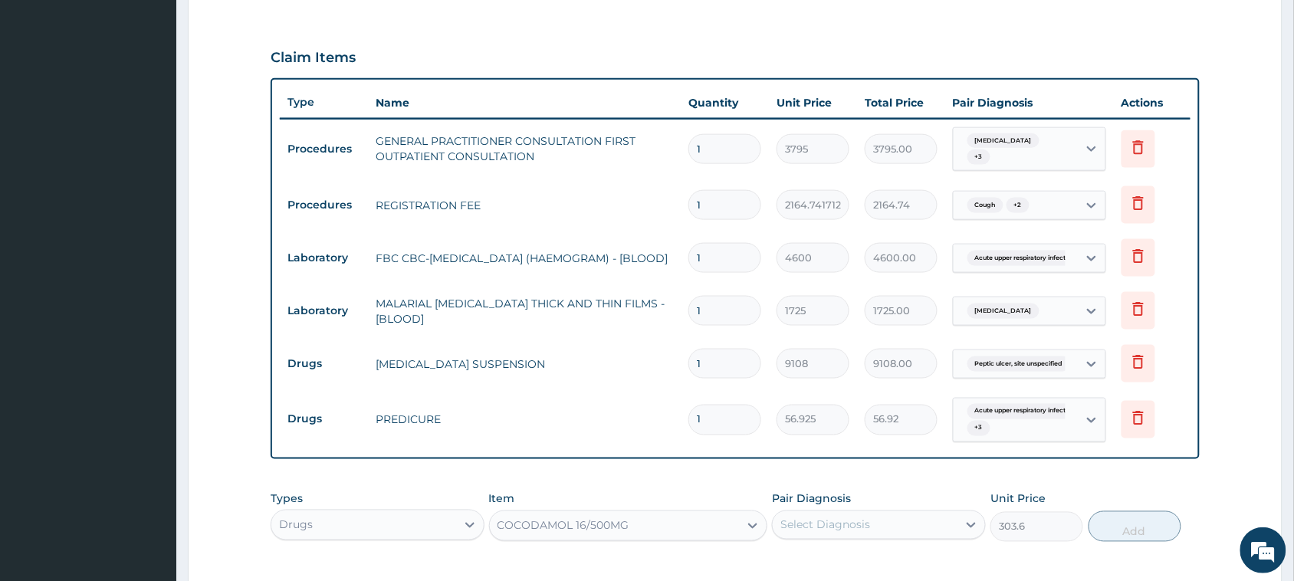
scroll to position [711, 0]
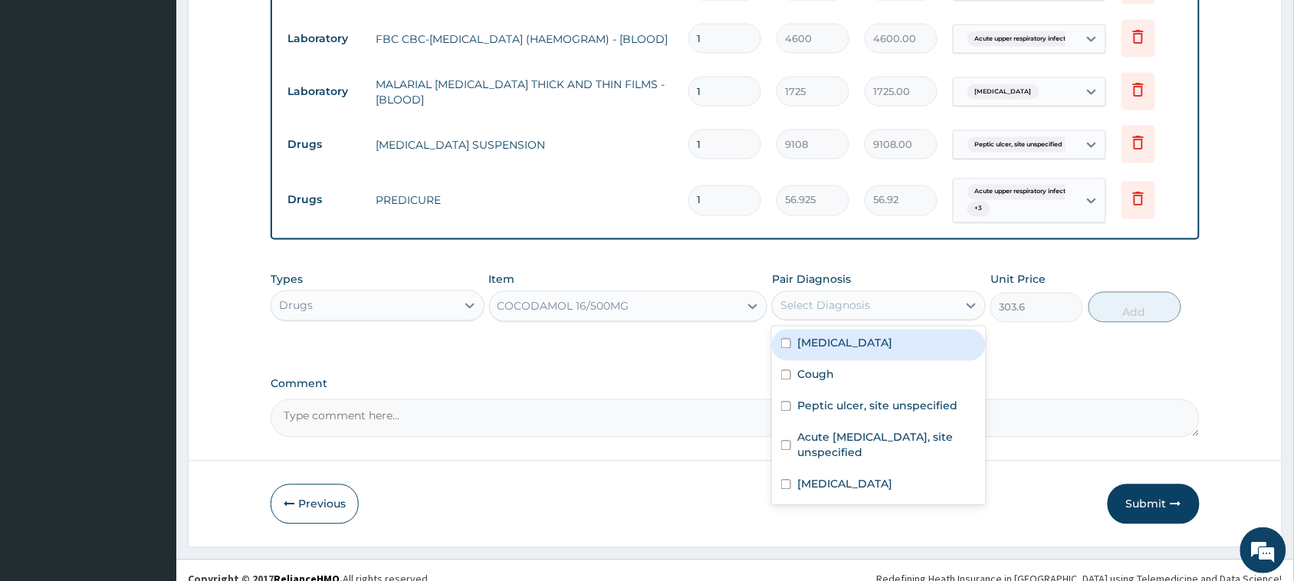
click at [838, 305] on div "Select Diagnosis" at bounding box center [825, 305] width 90 height 15
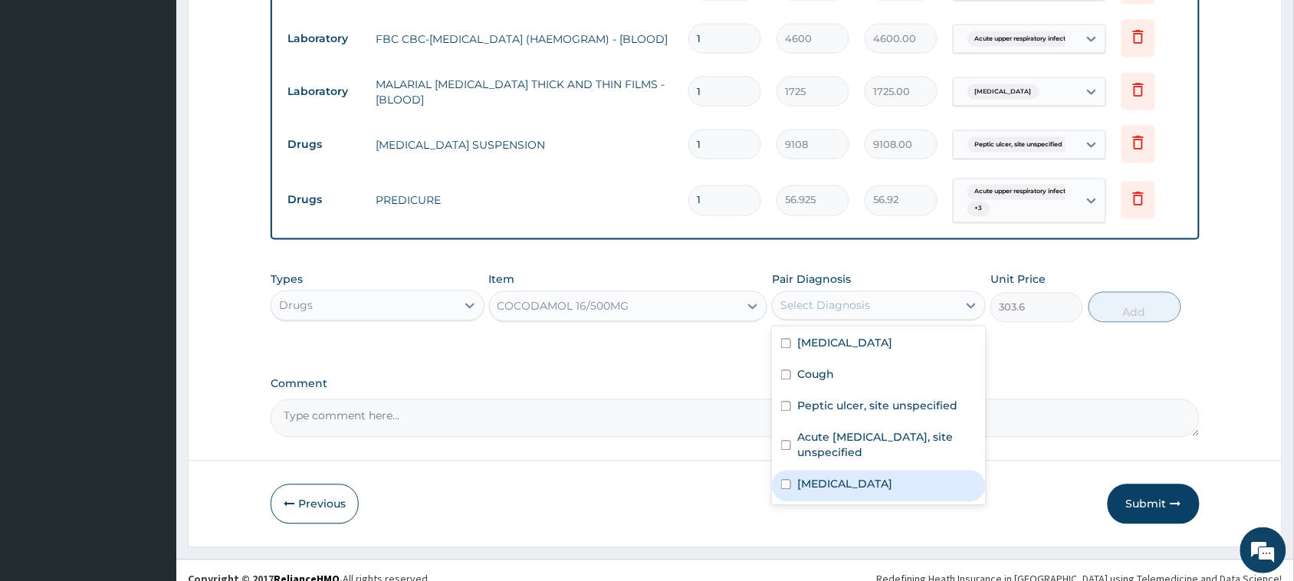
click at [871, 480] on label "Pain, unspecified" at bounding box center [844, 484] width 95 height 15
checkbox input "true"
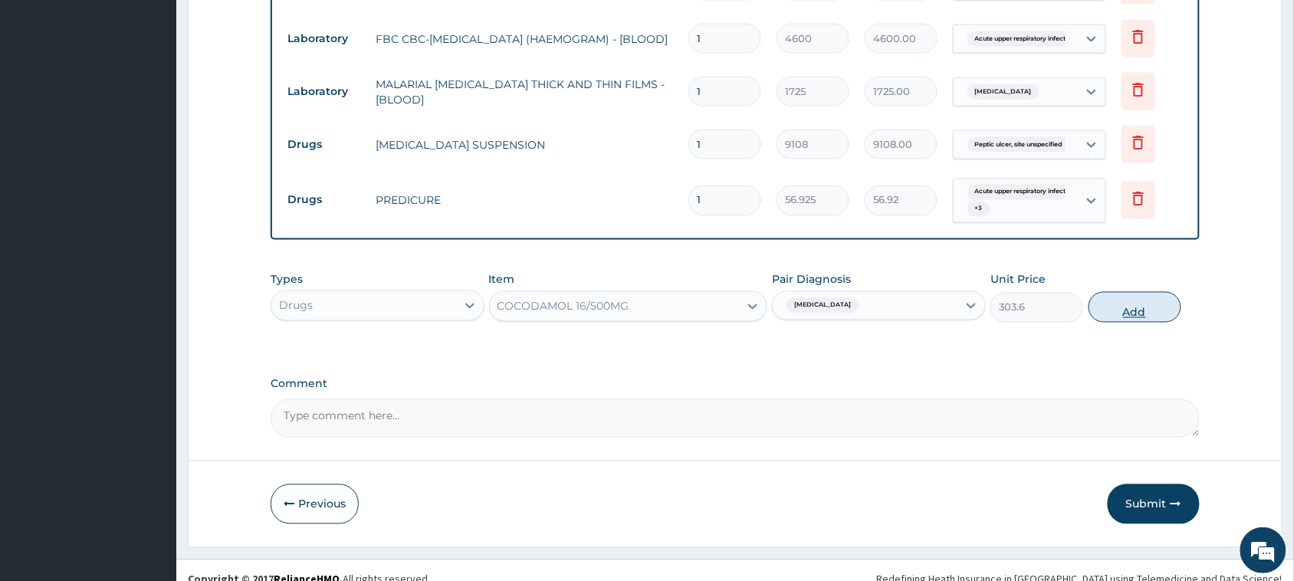
click at [1149, 307] on button "Add" at bounding box center [1134, 307] width 93 height 31
type input "0"
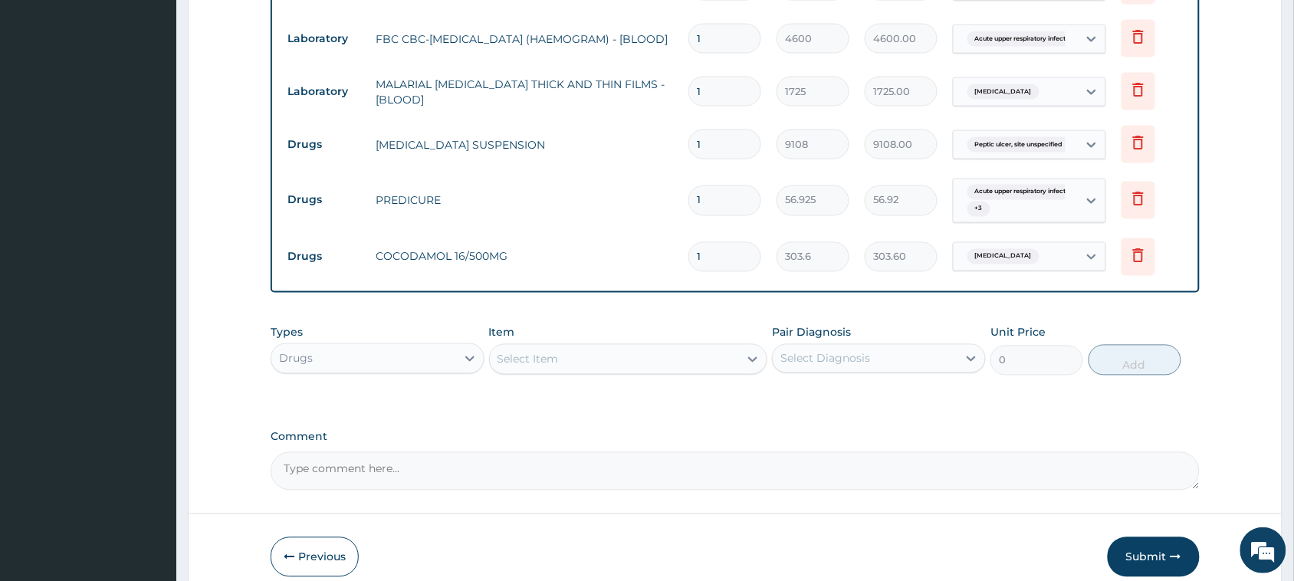
click at [652, 364] on div "Select Item" at bounding box center [615, 359] width 250 height 25
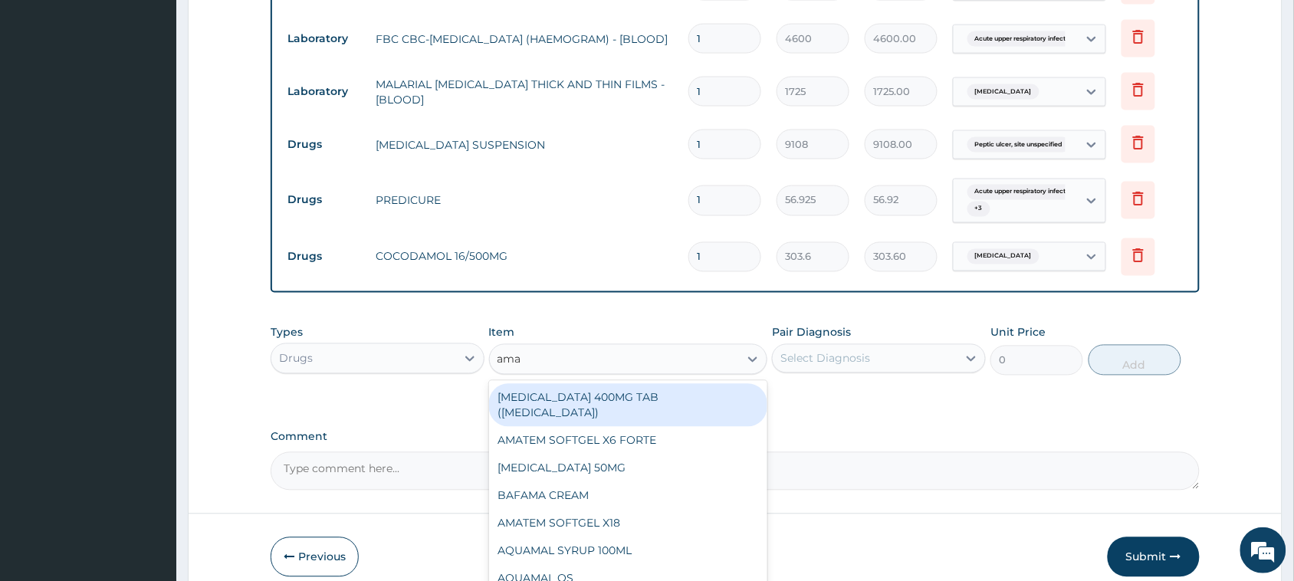
type input "amat"
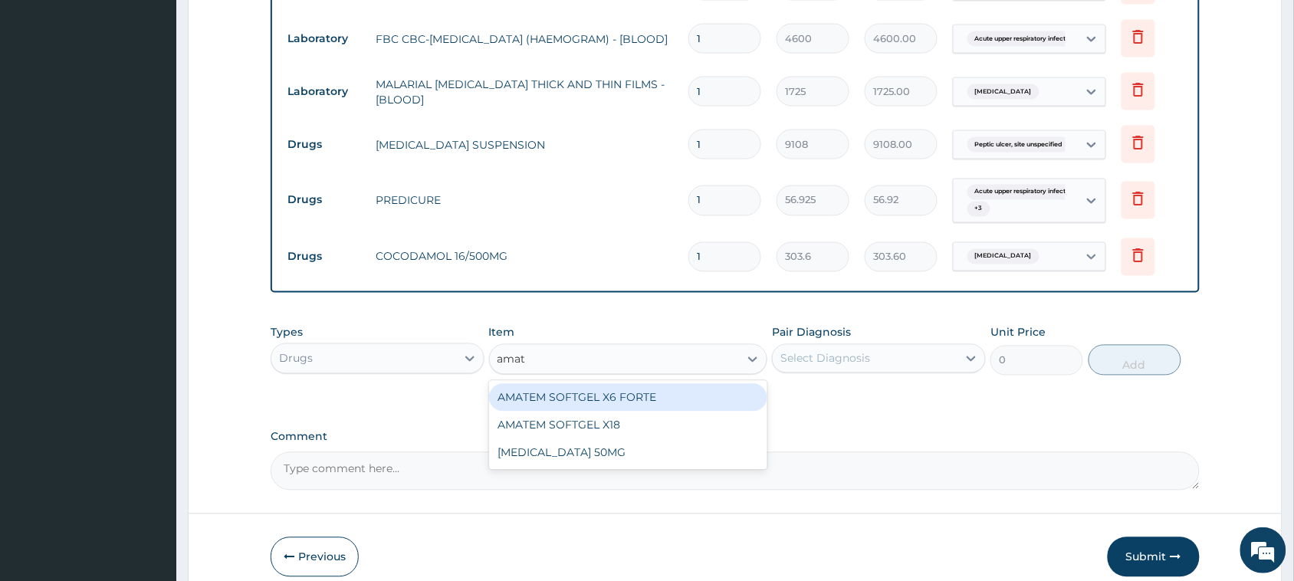
click at [660, 405] on div "AMATEM SOFTGEL X6 FORTE" at bounding box center [628, 398] width 279 height 28
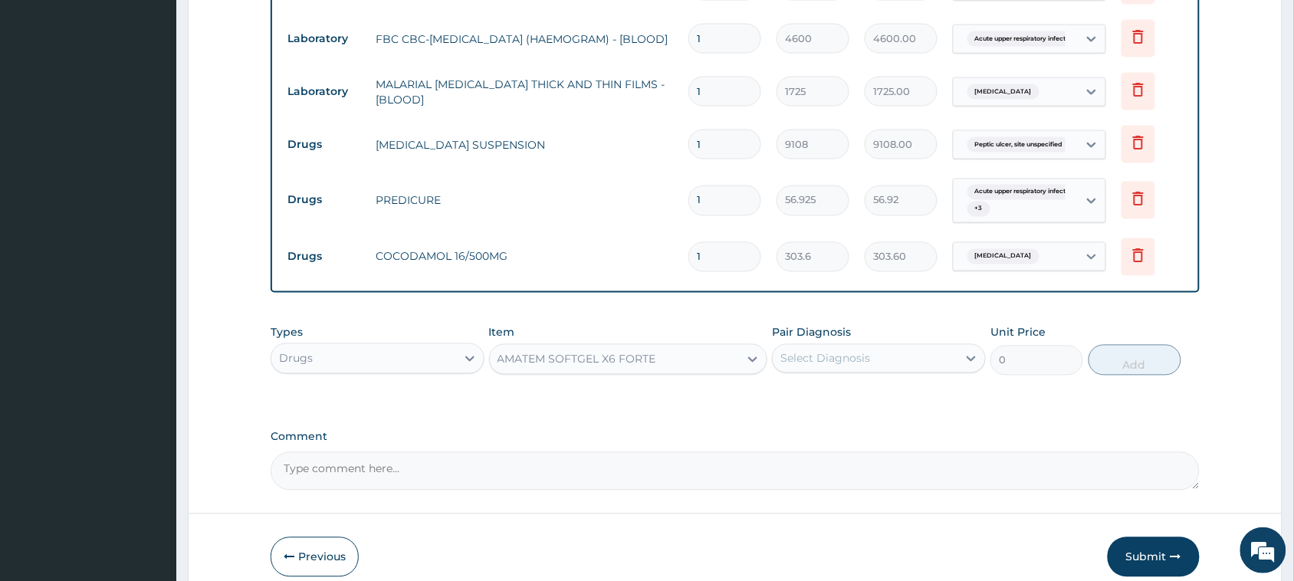
type input "506"
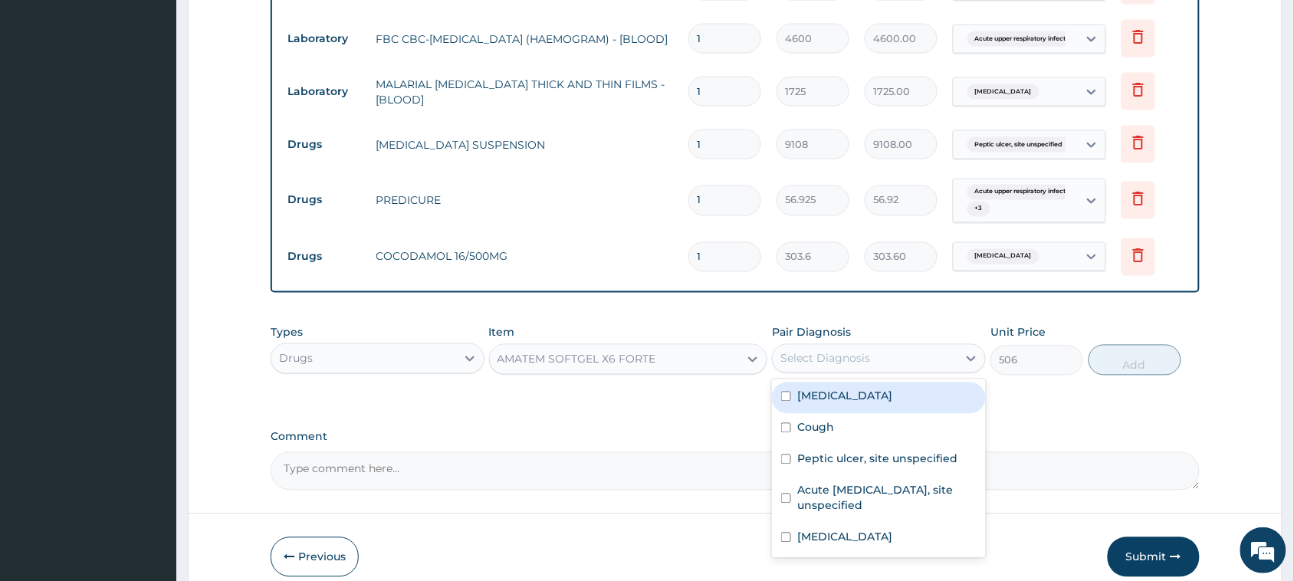
click at [862, 354] on div "Select Diagnosis" at bounding box center [825, 358] width 90 height 15
click at [890, 403] on div "Malaria, unspecified" at bounding box center [879, 397] width 214 height 31
checkbox input "true"
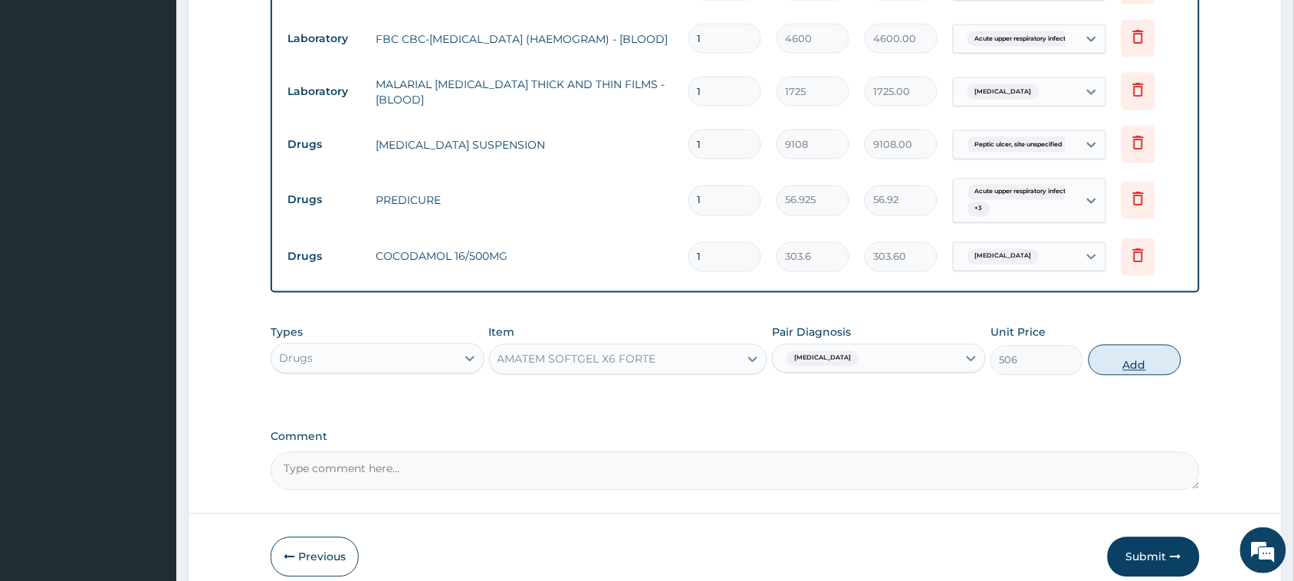
click at [1131, 369] on button "Add" at bounding box center [1134, 360] width 93 height 31
type input "0"
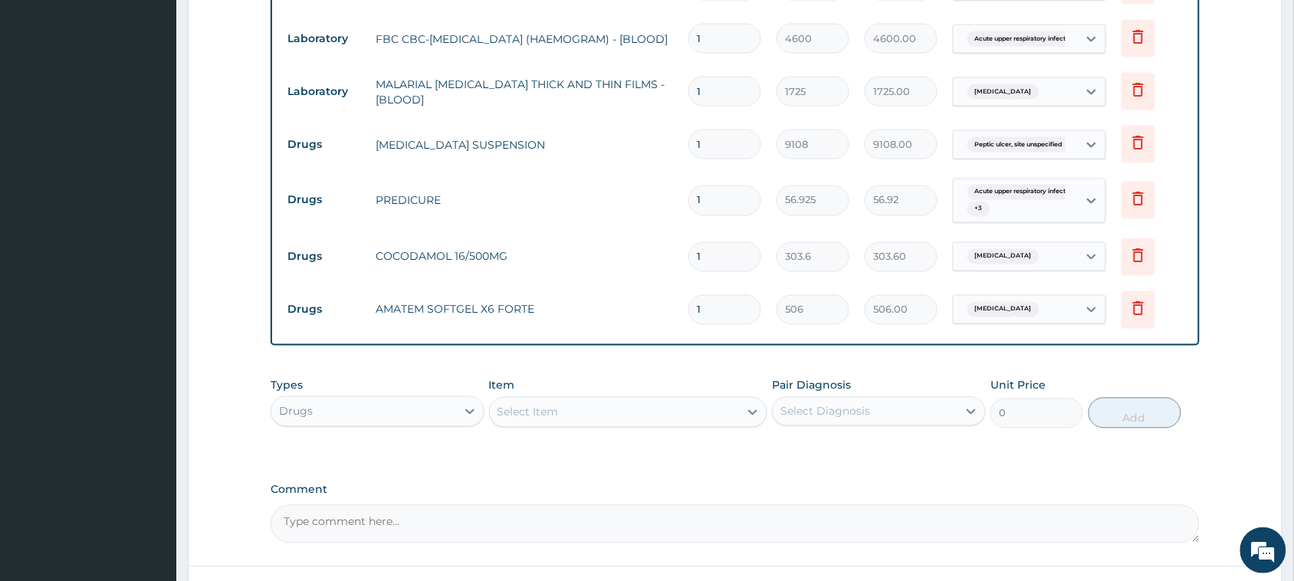
click at [546, 407] on div "Select Item" at bounding box center [527, 412] width 61 height 15
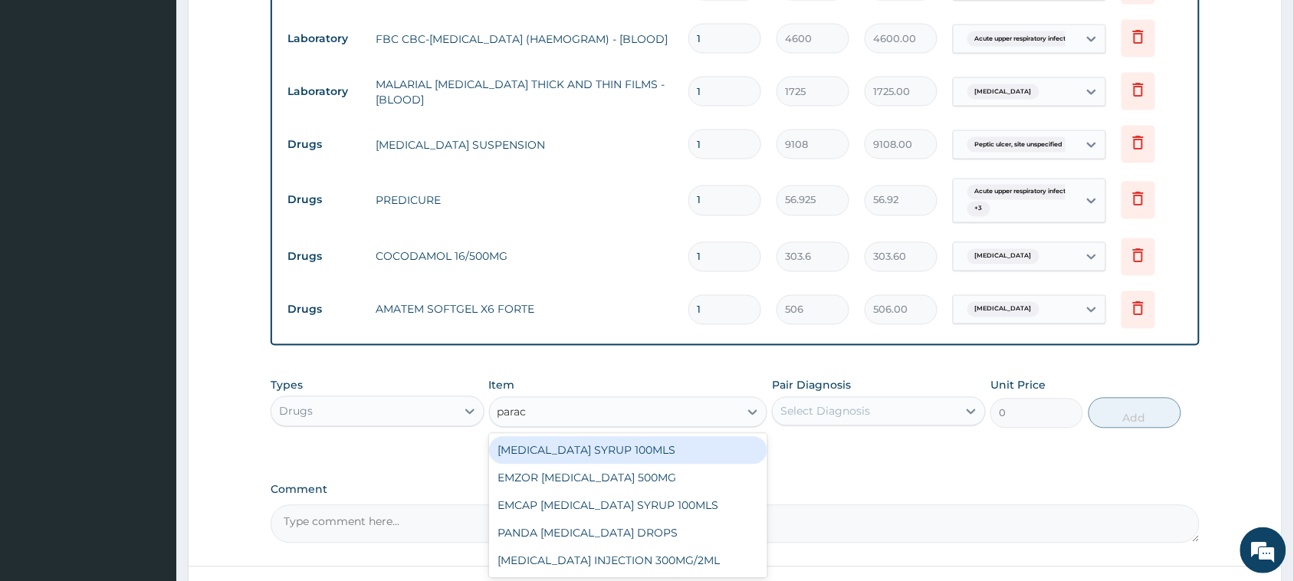
type input "parace"
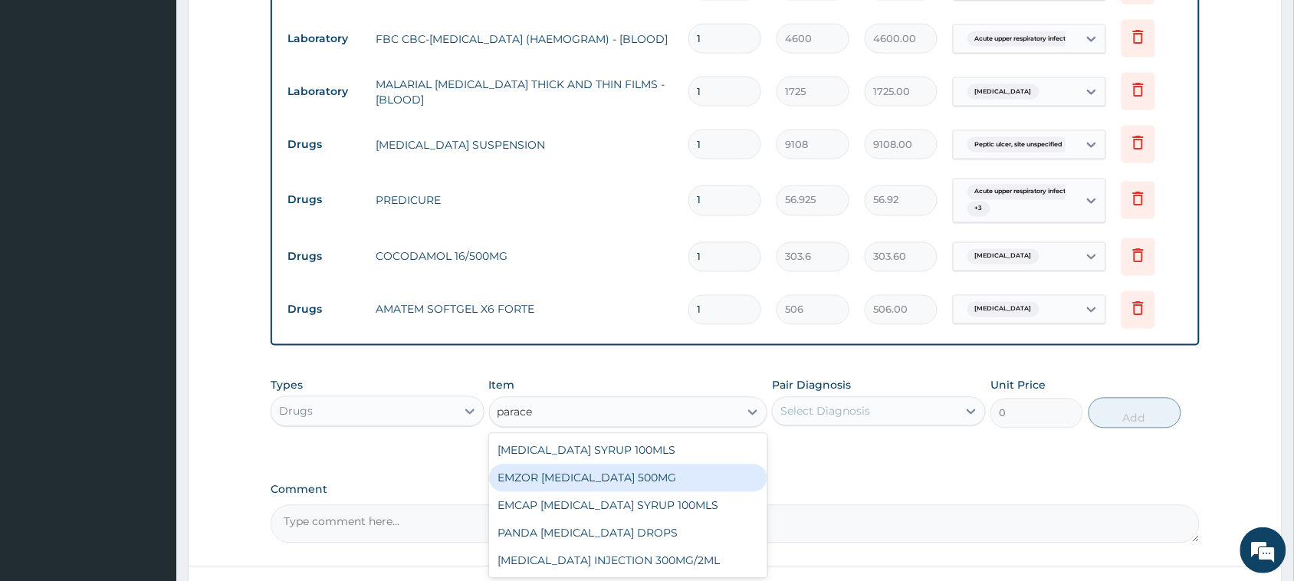
click at [603, 487] on div "EMZOR PARACETAMOL 500MG" at bounding box center [628, 478] width 279 height 28
type input "25.3"
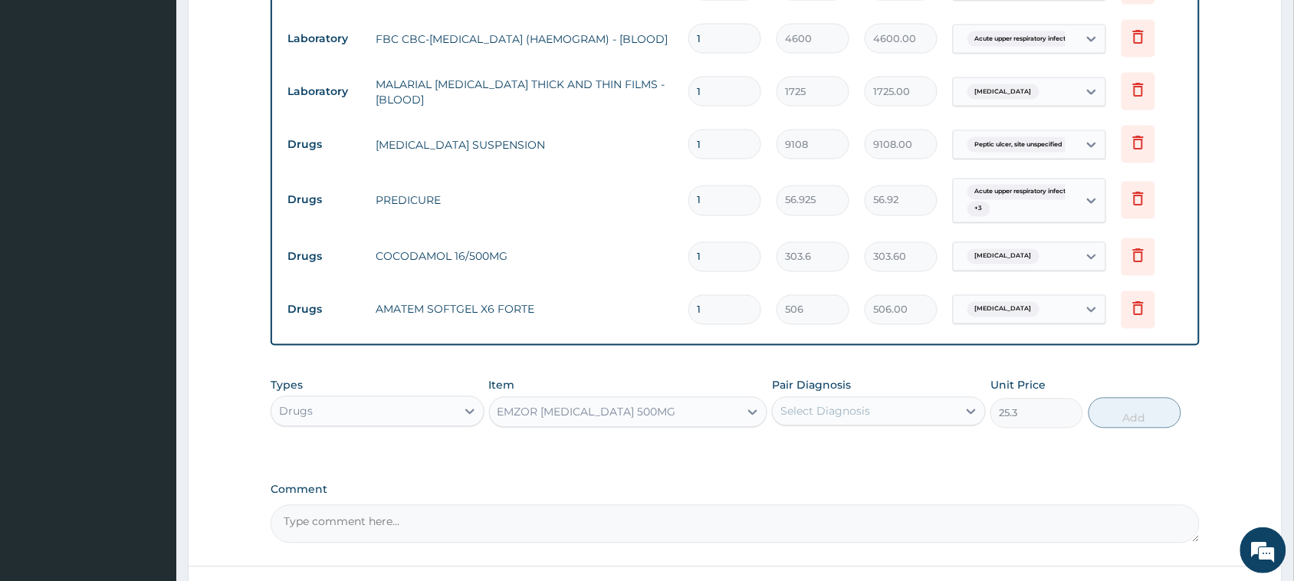
click at [863, 405] on div "Select Diagnosis" at bounding box center [825, 411] width 90 height 15
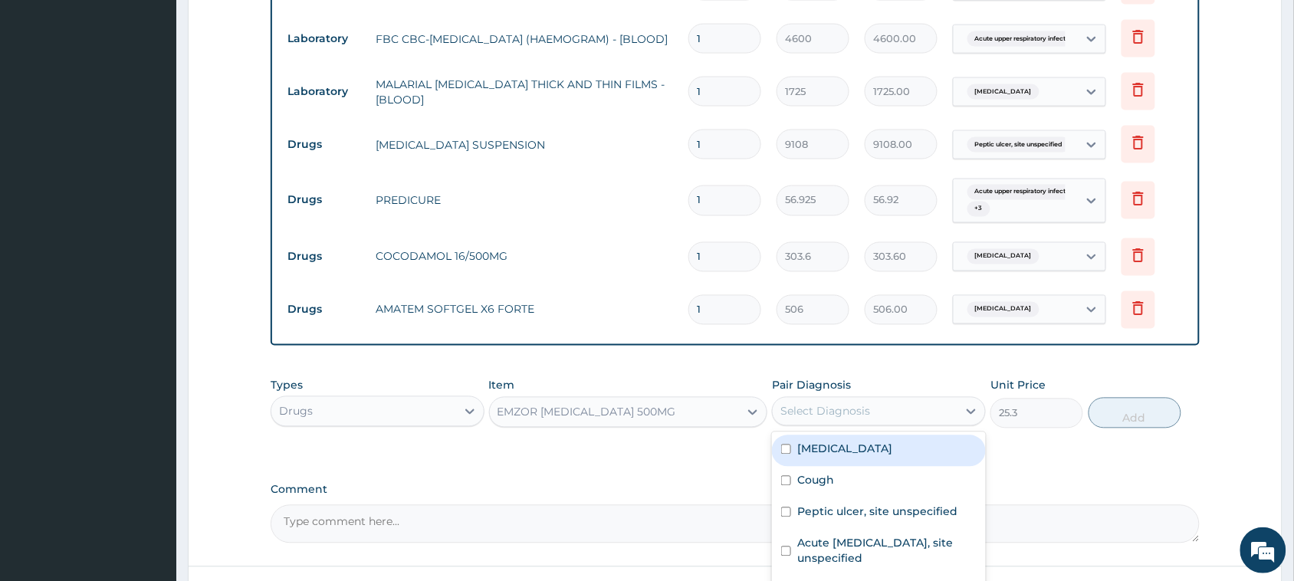
click at [848, 461] on div "Malaria, unspecified" at bounding box center [879, 450] width 214 height 31
checkbox input "true"
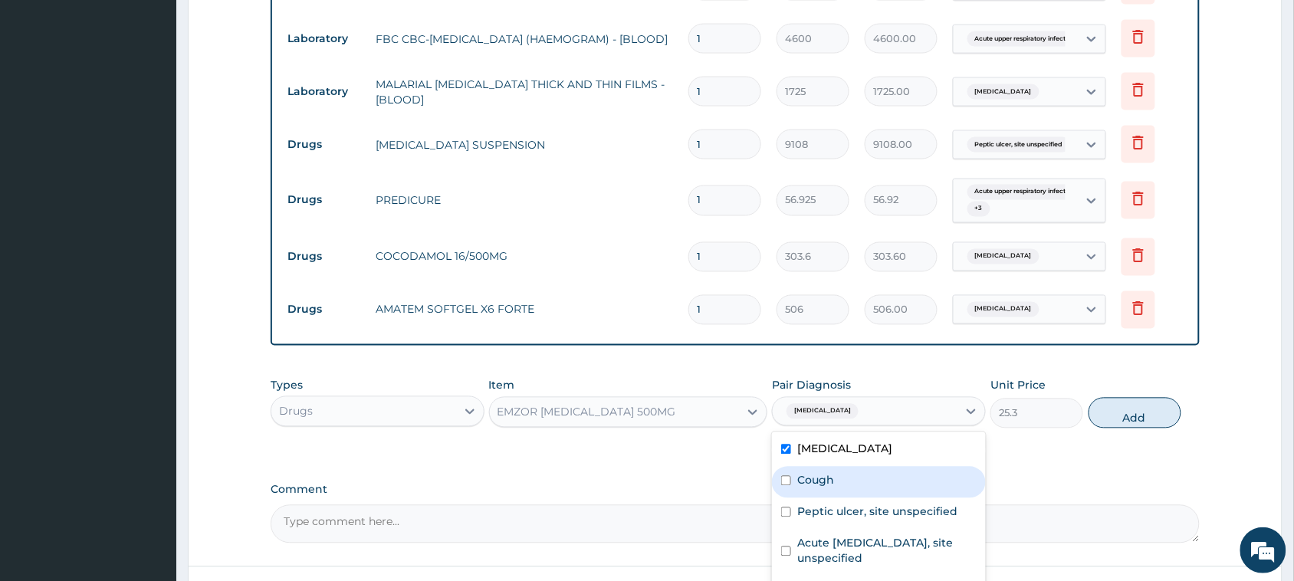
drag, startPoint x: 839, startPoint y: 480, endPoint x: 838, endPoint y: 498, distance: 18.5
click at [839, 481] on div "Cough" at bounding box center [879, 482] width 214 height 31
checkbox input "true"
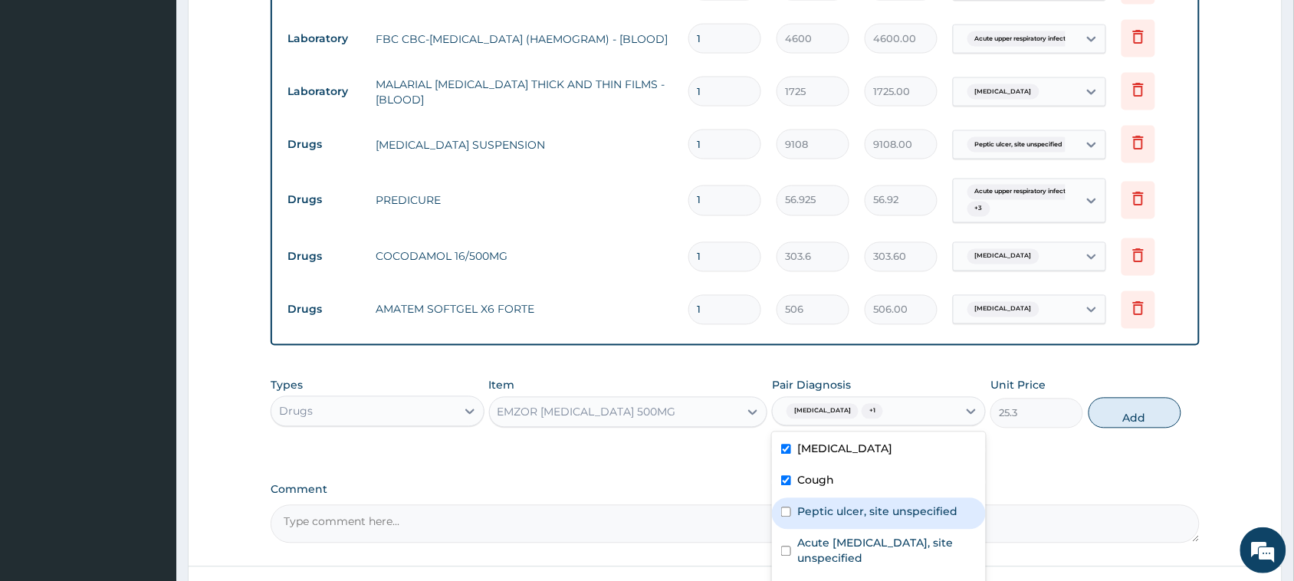
click at [835, 517] on label "Peptic ulcer, site unspecified" at bounding box center [877, 511] width 160 height 15
checkbox input "true"
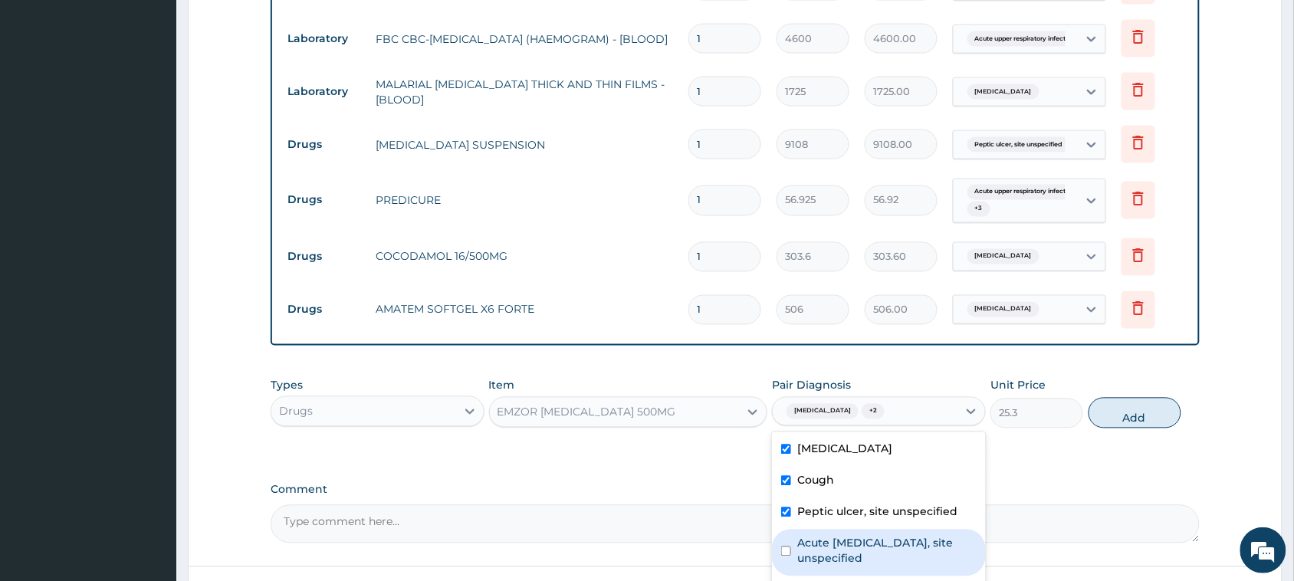
click at [829, 554] on label "Acute upper respiratory infection, site unspecified" at bounding box center [886, 551] width 179 height 31
checkbox input "true"
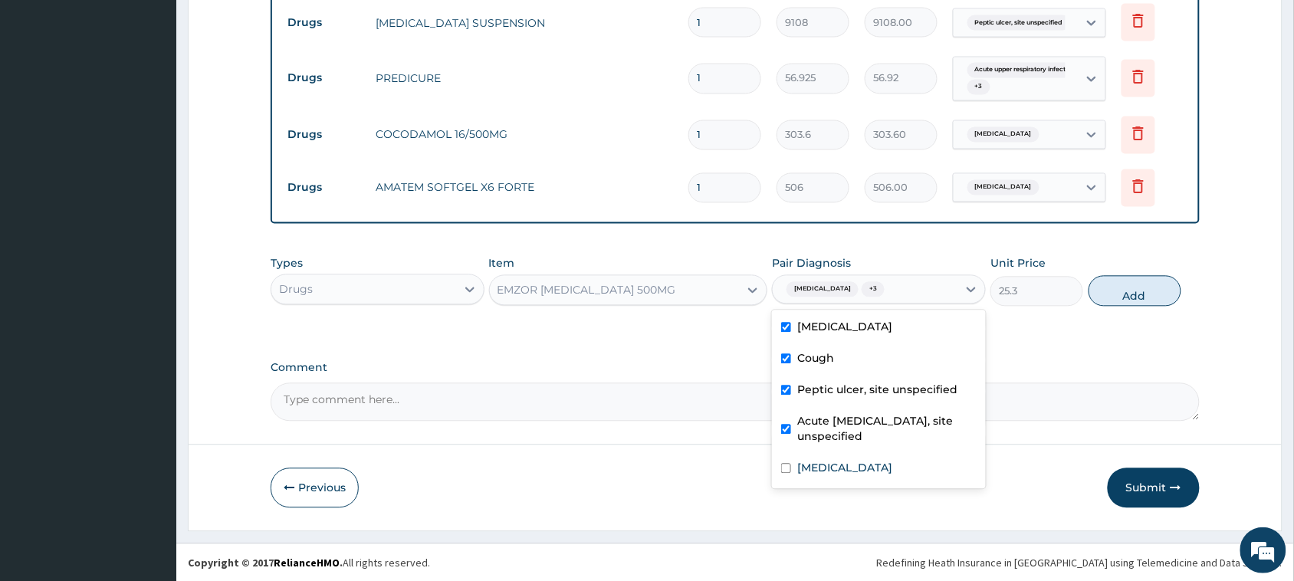
scroll to position [834, 0]
click at [852, 464] on label "Pain, unspecified" at bounding box center [844, 467] width 95 height 15
checkbox input "true"
drag, startPoint x: 1151, startPoint y: 293, endPoint x: 1044, endPoint y: 307, distance: 108.1
click at [1150, 293] on button "Add" at bounding box center [1134, 290] width 93 height 31
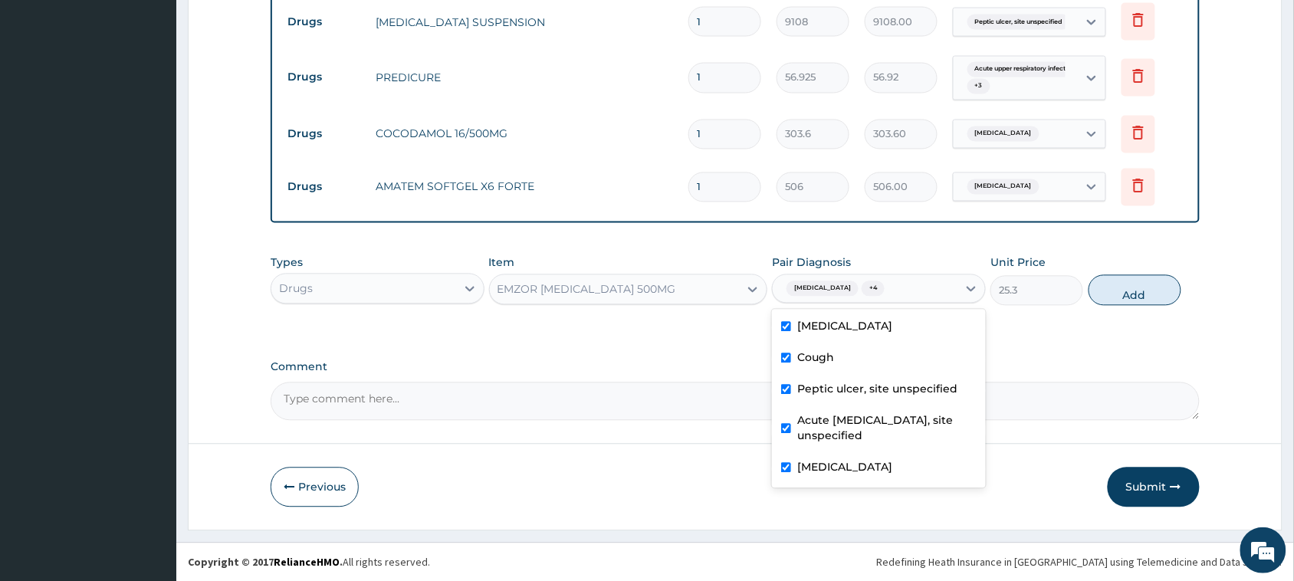
type input "0"
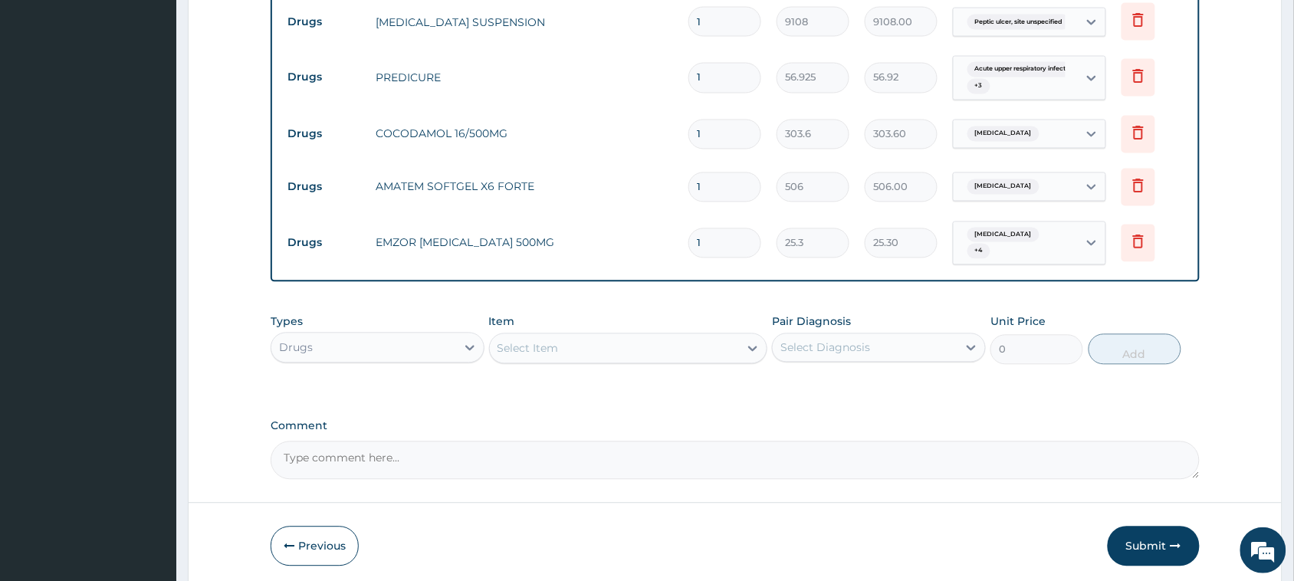
click at [648, 346] on div "Select Item" at bounding box center [615, 348] width 250 height 25
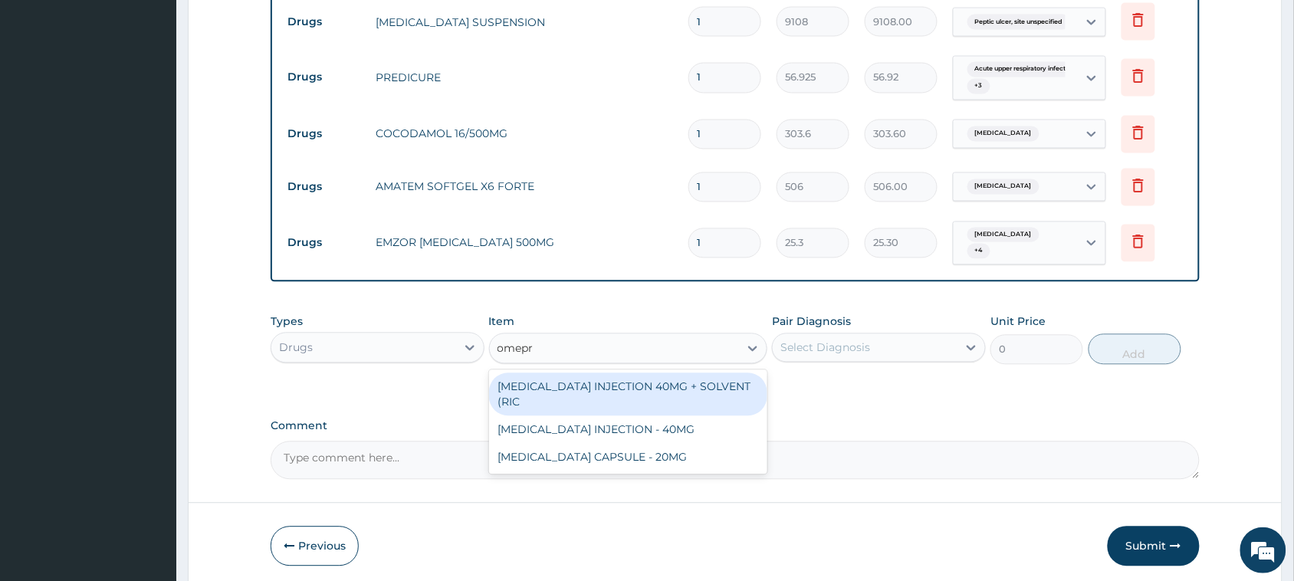
type input "omepra"
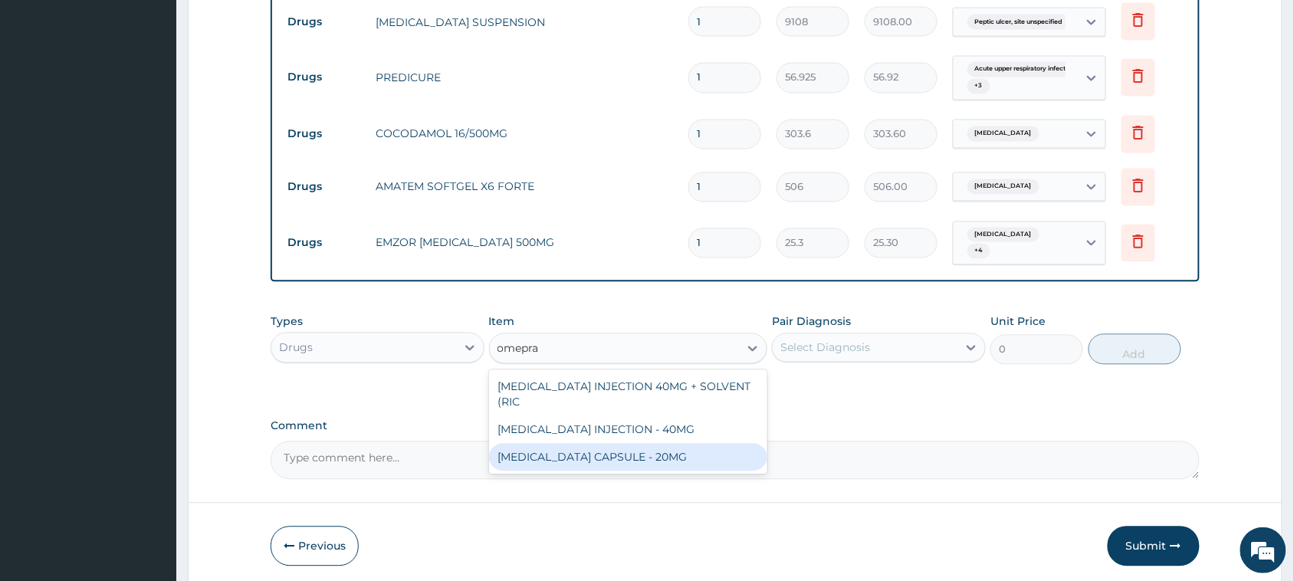
click at [589, 462] on div "OMEPRAZOLE CAPSULE - 20MG" at bounding box center [628, 458] width 279 height 28
type input "120"
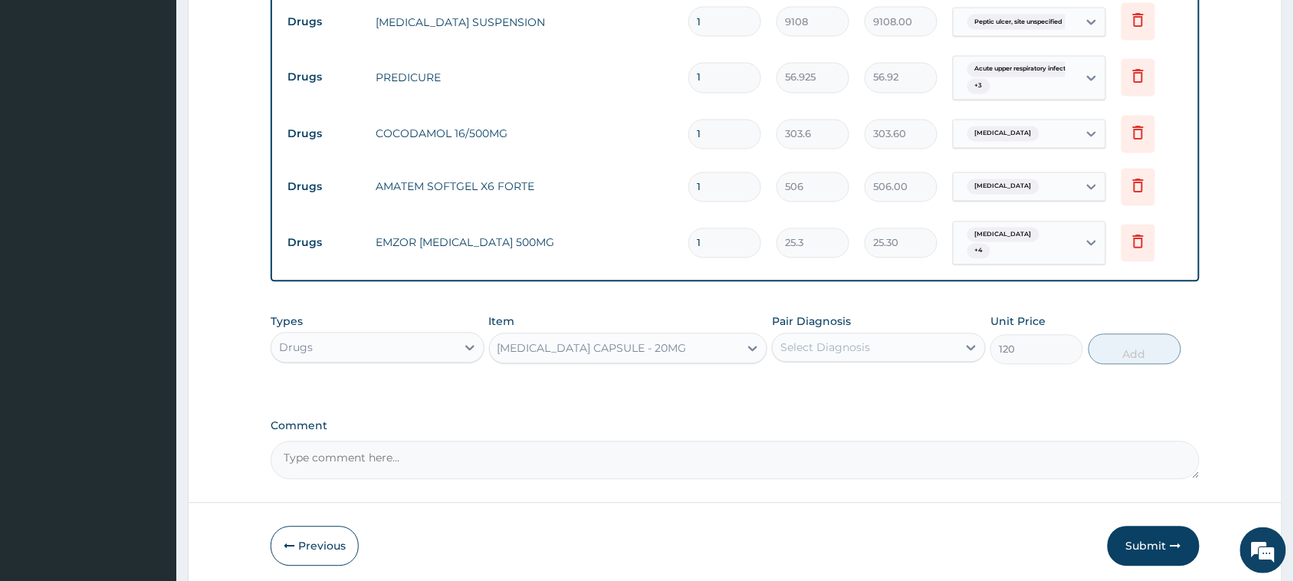
click at [851, 353] on div "Select Diagnosis" at bounding box center [825, 347] width 90 height 15
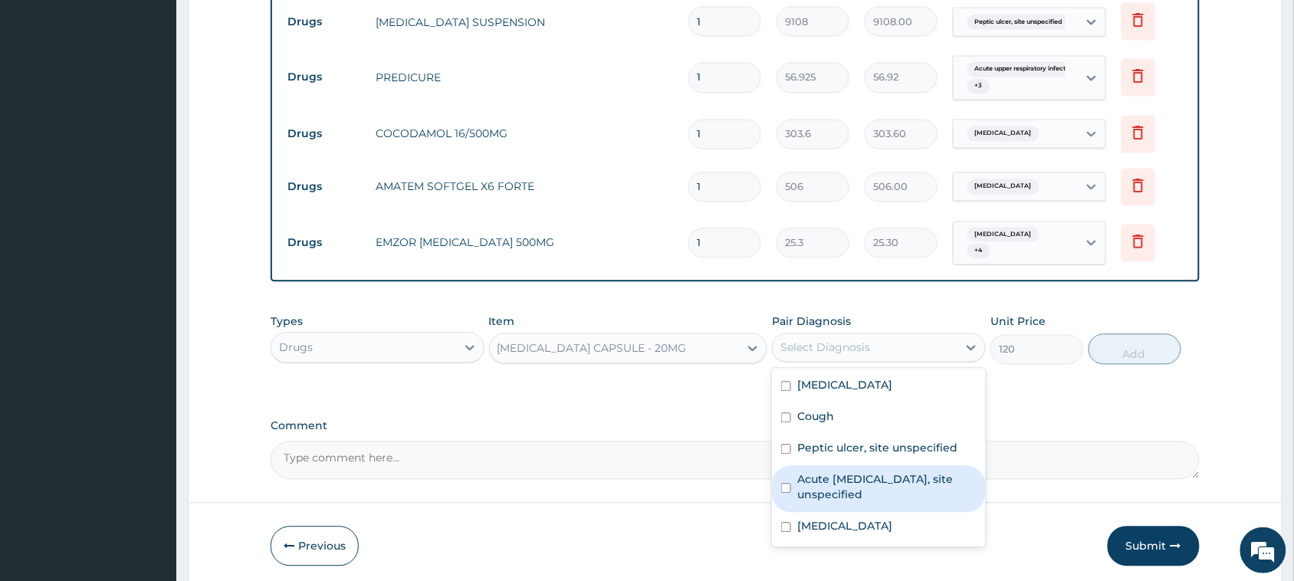
click at [828, 484] on label "Acute upper respiratory infection, site unspecified" at bounding box center [886, 487] width 179 height 31
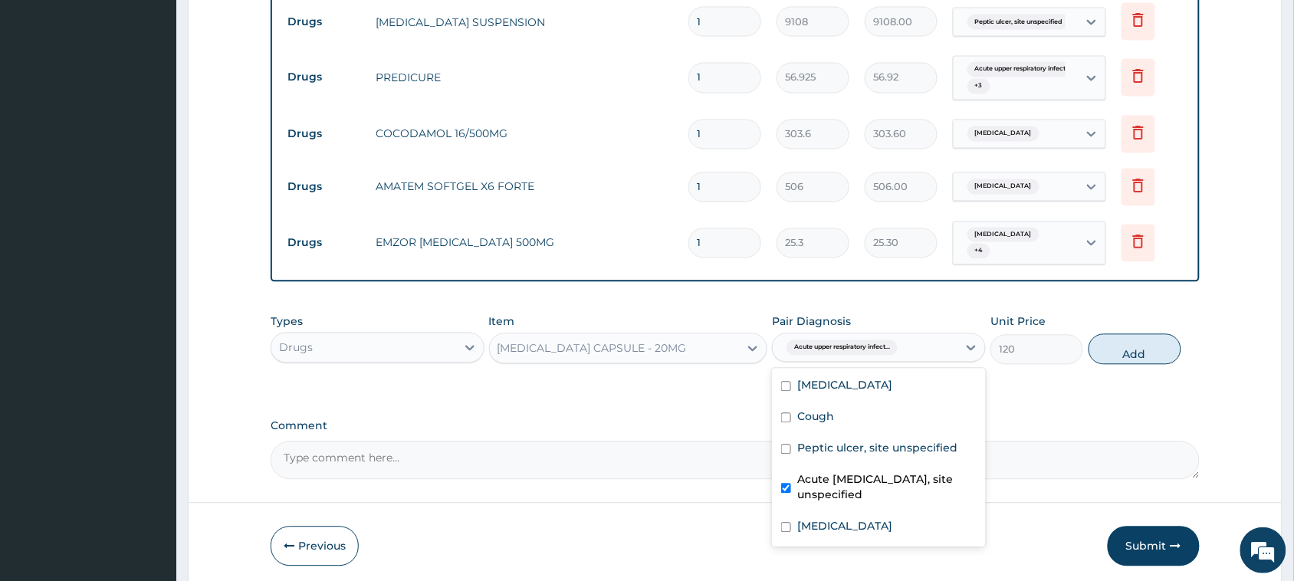
drag, startPoint x: 832, startPoint y: 481, endPoint x: 872, endPoint y: 447, distance: 52.7
click at [836, 480] on label "Acute upper respiratory infection, site unspecified" at bounding box center [886, 487] width 179 height 31
checkbox input "false"
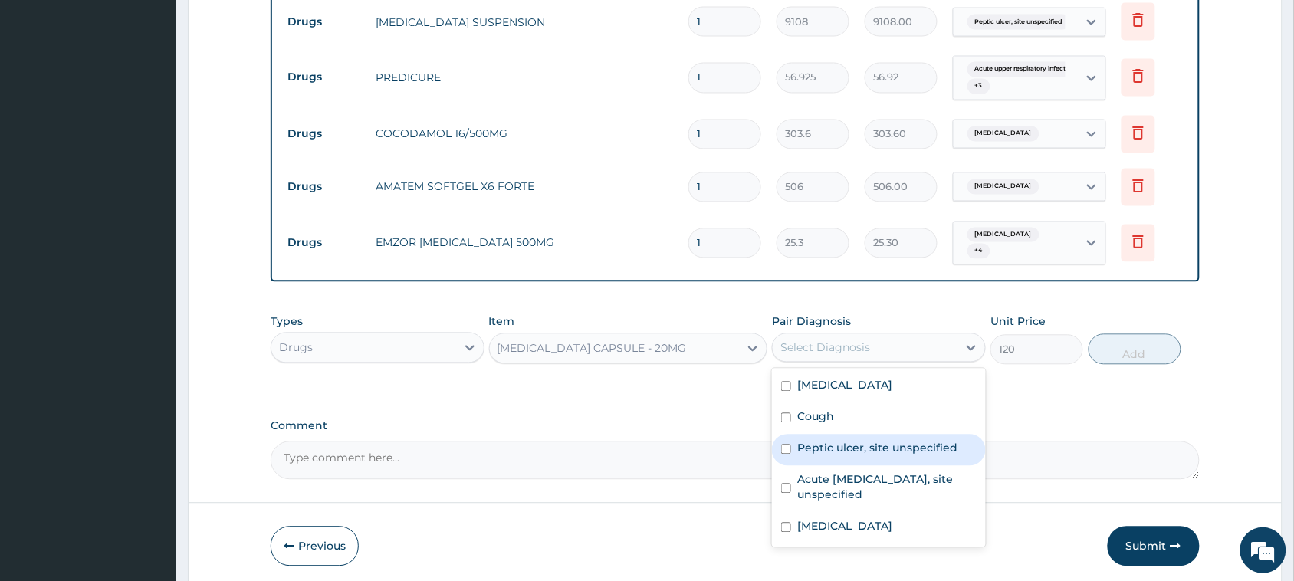
click at [874, 446] on label "Peptic ulcer, site unspecified" at bounding box center [877, 448] width 160 height 15
checkbox input "true"
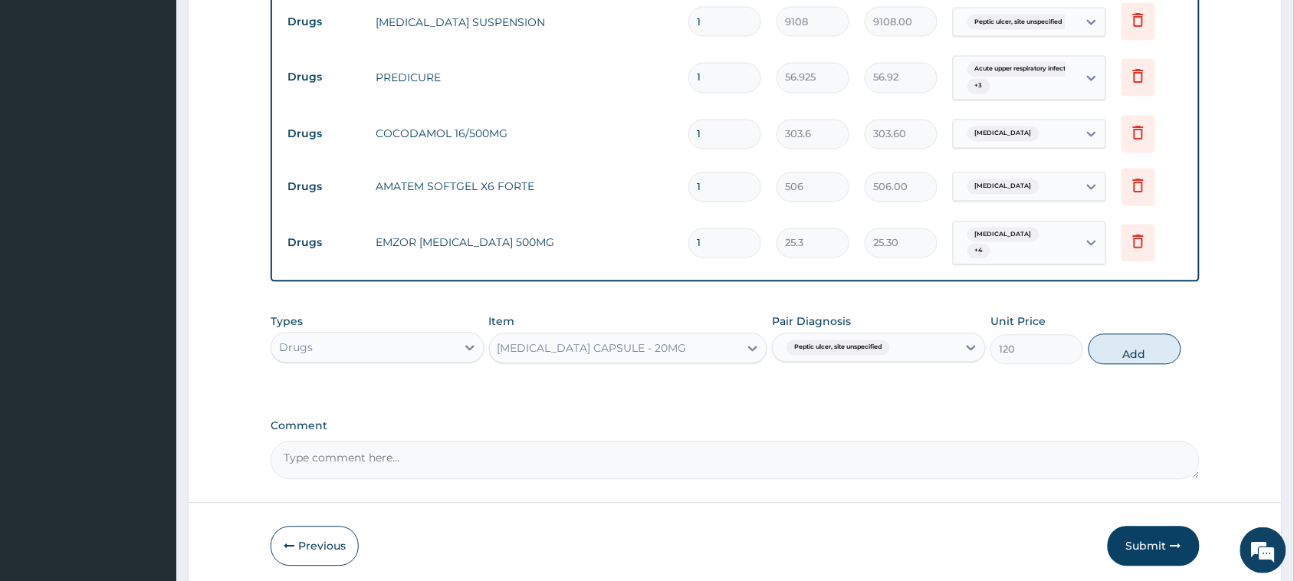
drag, startPoint x: 1147, startPoint y: 353, endPoint x: 795, endPoint y: 352, distance: 352.5
click at [1146, 353] on button "Add" at bounding box center [1134, 349] width 93 height 31
type input "0"
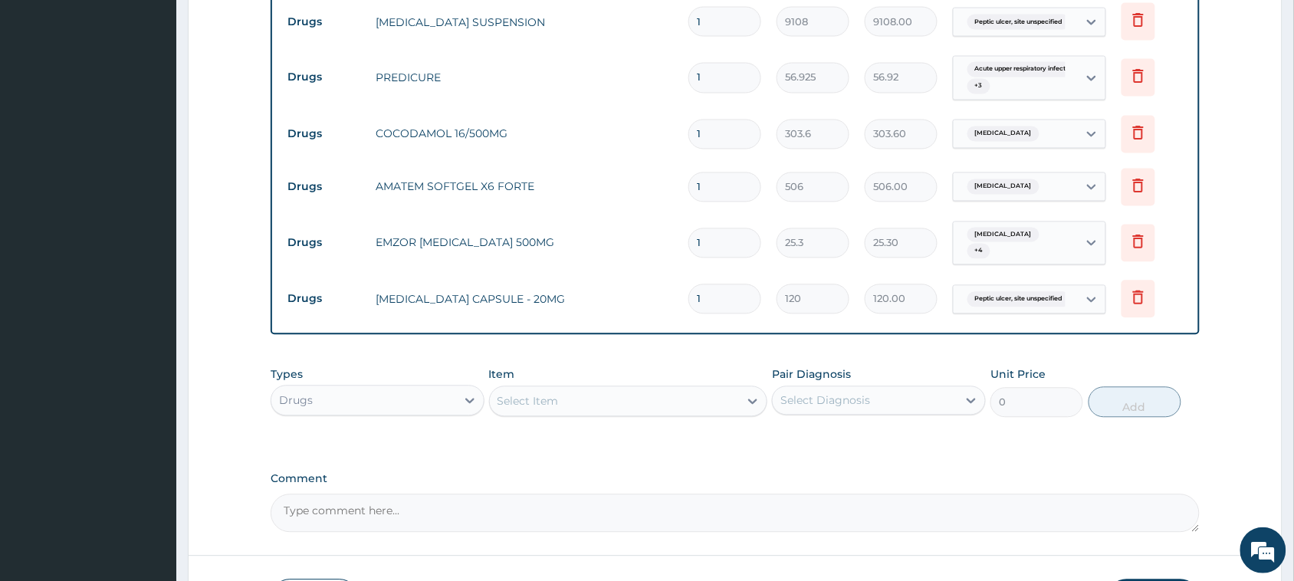
click at [573, 414] on div "Select Item" at bounding box center [615, 401] width 250 height 25
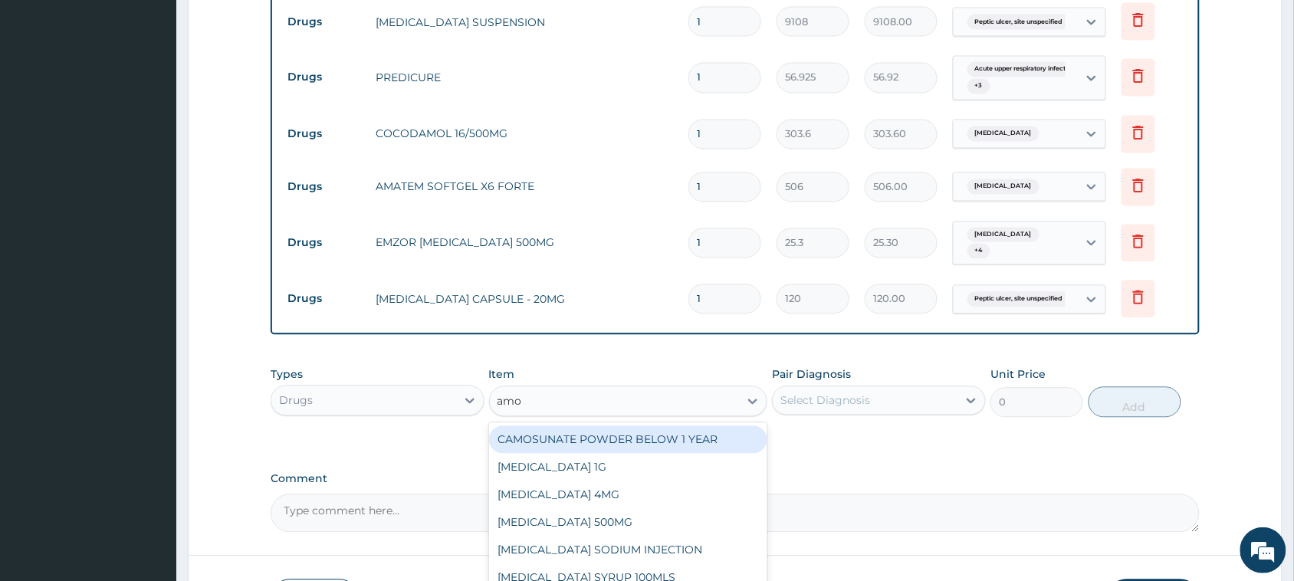
type input "amox"
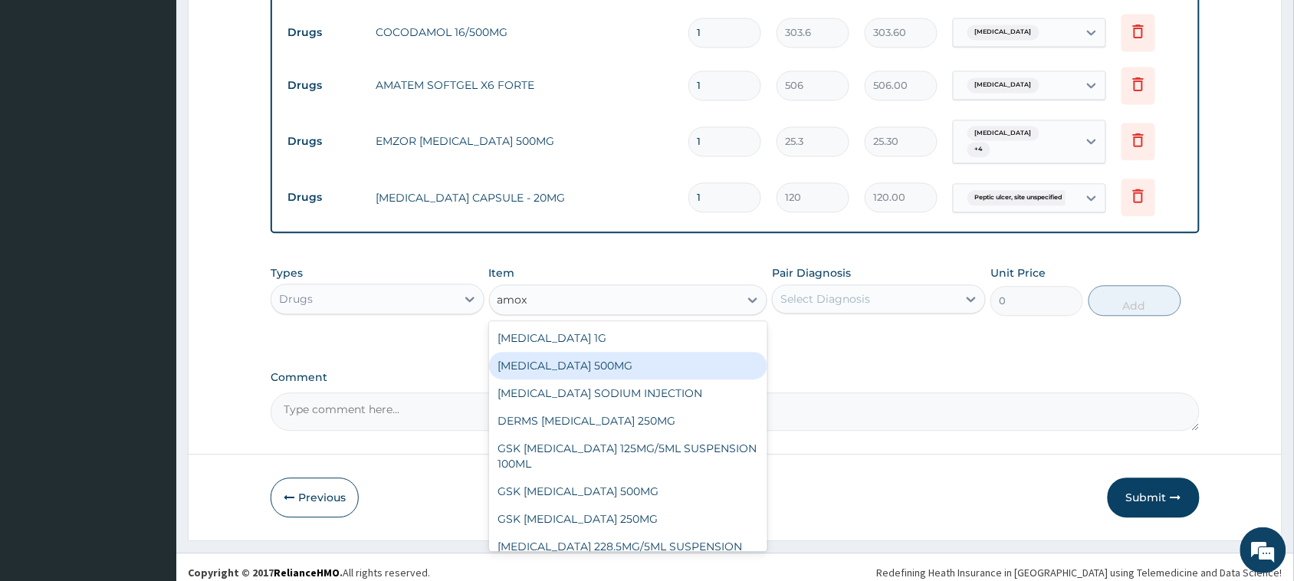
scroll to position [946, 0]
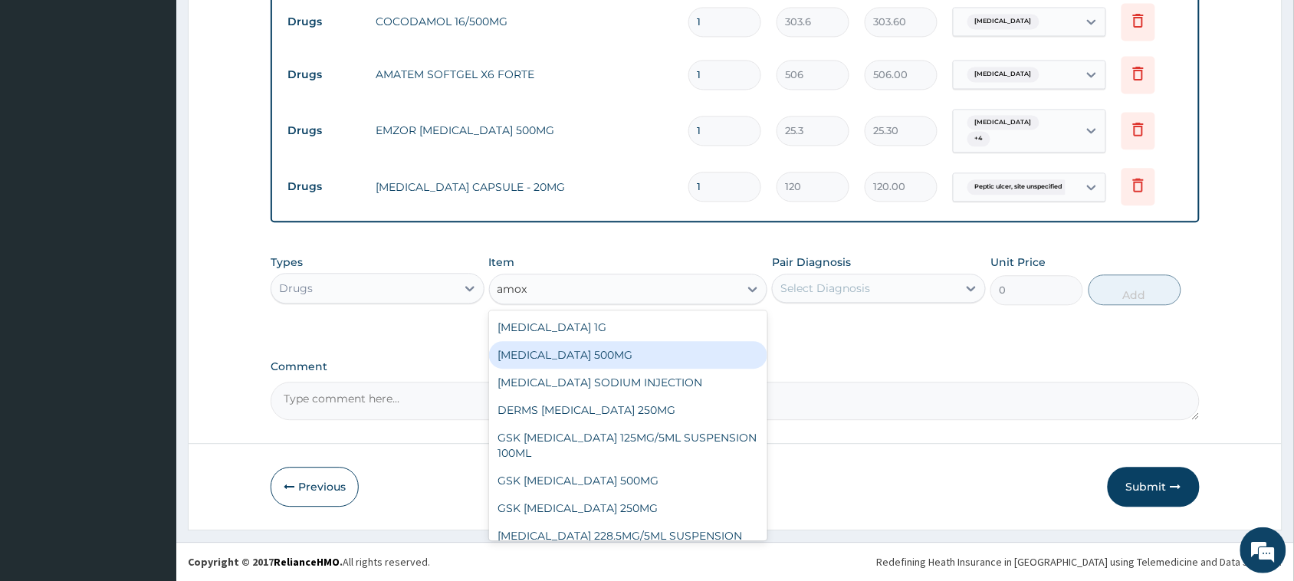
drag, startPoint x: 604, startPoint y: 361, endPoint x: 614, endPoint y: 359, distance: 10.2
click at [604, 360] on div "AMOXICILLIN 500MG" at bounding box center [628, 355] width 279 height 28
type input "75.9"
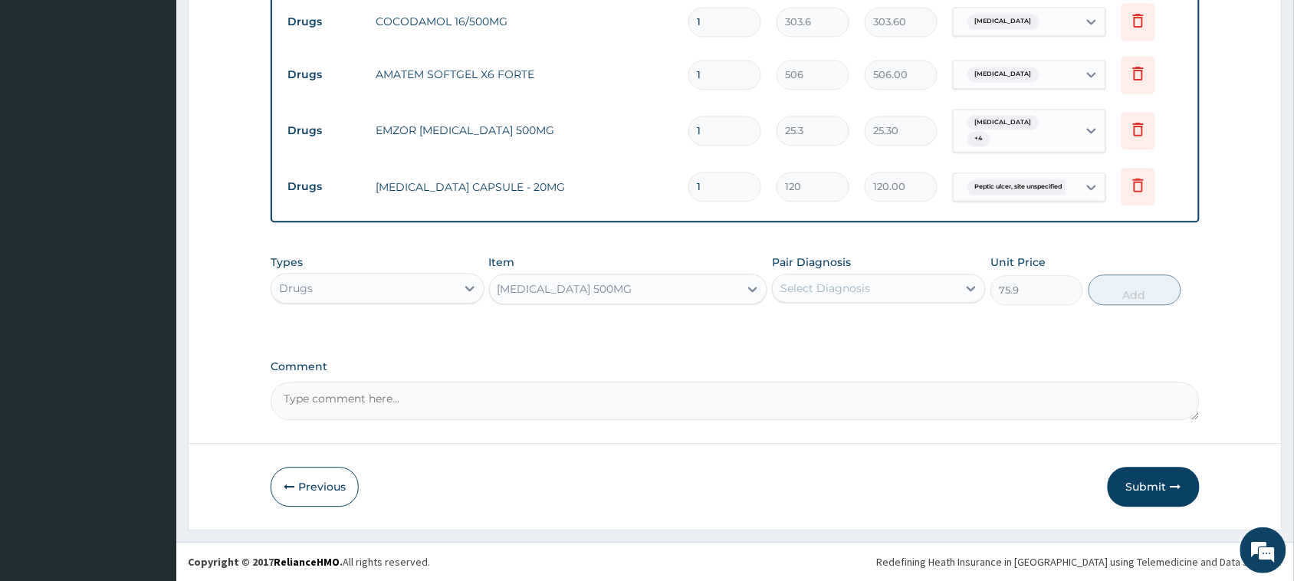
click at [825, 288] on div "Select Diagnosis" at bounding box center [825, 287] width 90 height 15
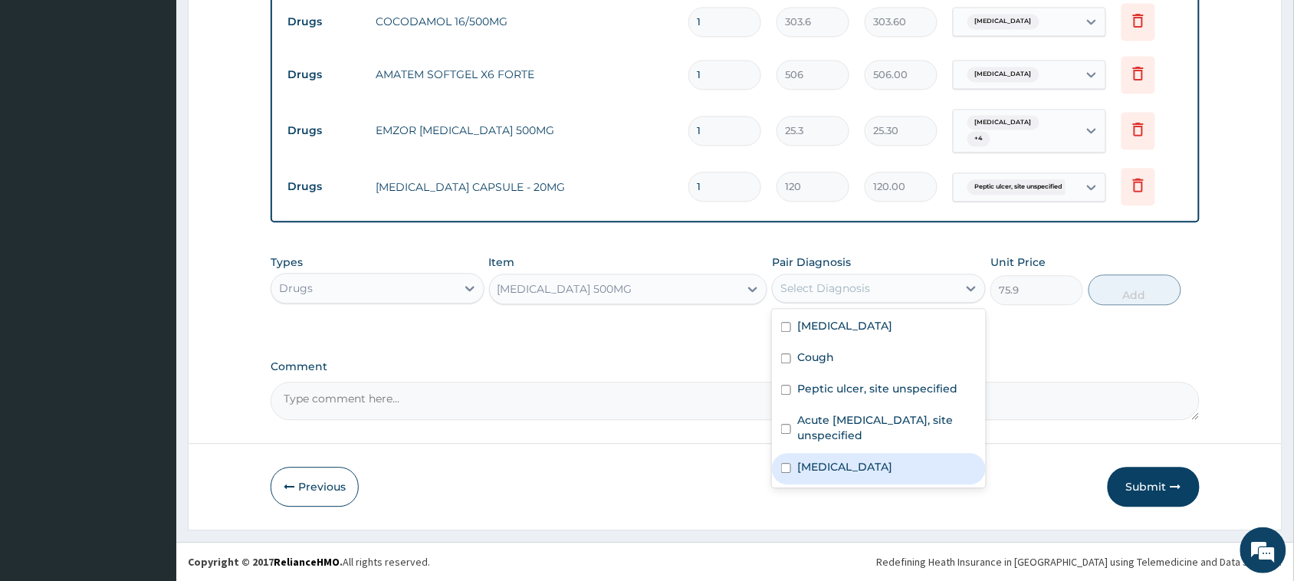
click at [879, 465] on label "Pain, unspecified" at bounding box center [844, 466] width 95 height 15
checkbox input "true"
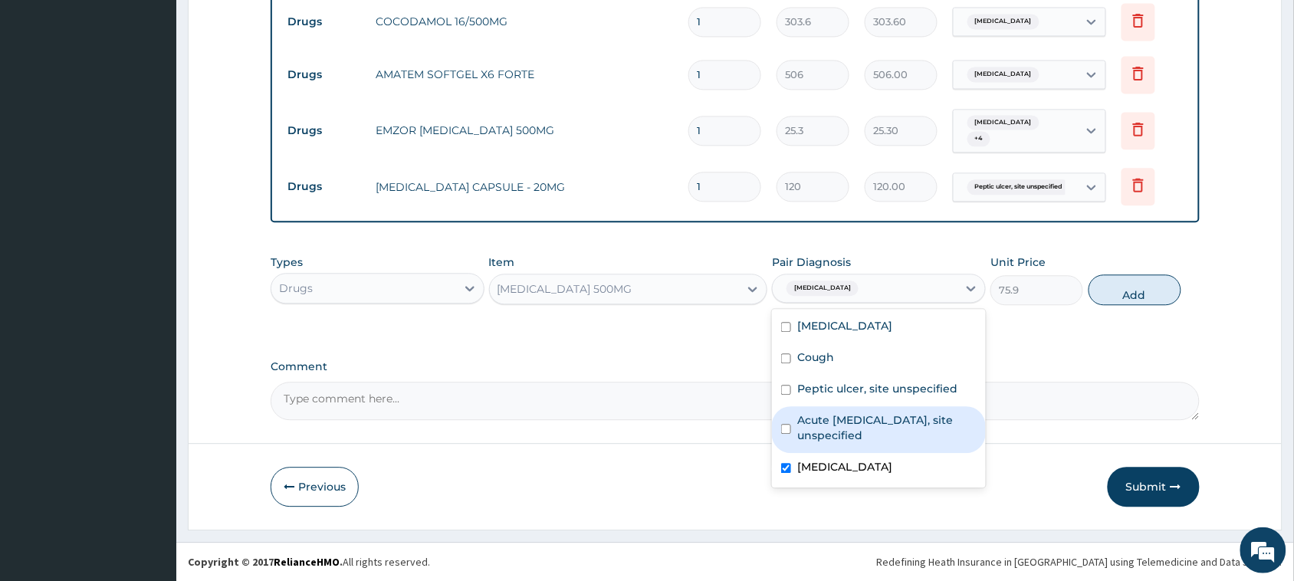
click at [882, 438] on label "Acute upper respiratory infection, site unspecified" at bounding box center [886, 427] width 179 height 31
checkbox input "true"
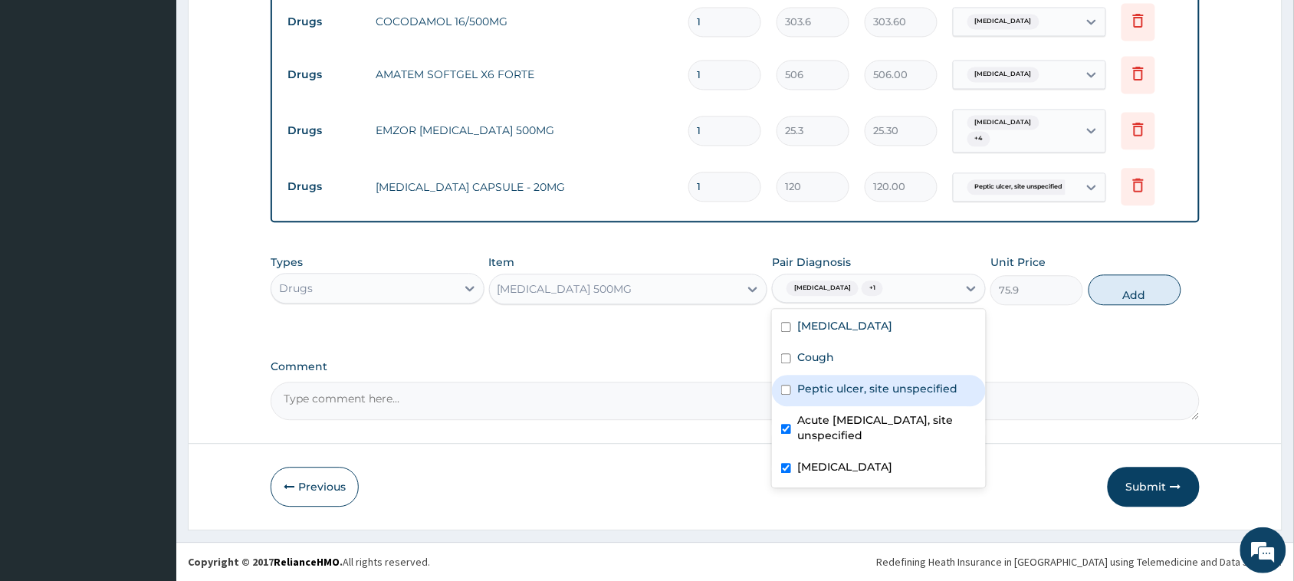
click at [874, 395] on label "Peptic ulcer, site unspecified" at bounding box center [877, 388] width 160 height 15
checkbox input "true"
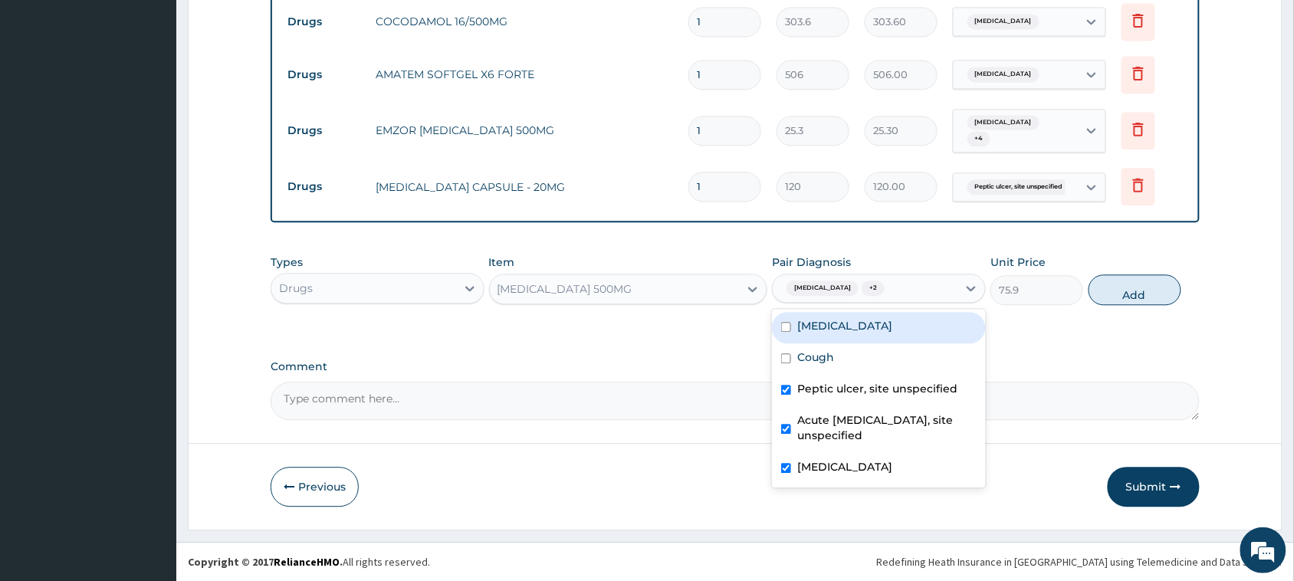
drag, startPoint x: 853, startPoint y: 341, endPoint x: 859, endPoint y: 334, distance: 9.2
click at [852, 341] on div "Malaria, unspecified" at bounding box center [879, 327] width 214 height 31
click at [864, 326] on label "Malaria, unspecified" at bounding box center [844, 325] width 95 height 15
checkbox input "false"
click at [893, 388] on label "Peptic ulcer, site unspecified" at bounding box center [877, 388] width 160 height 15
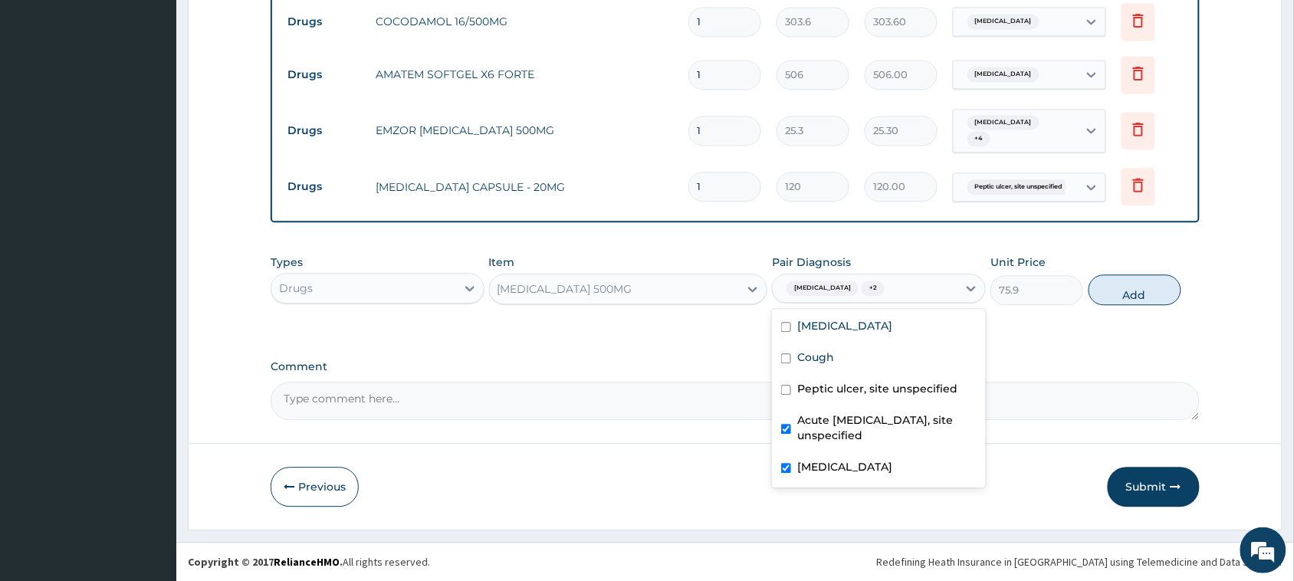
checkbox input "false"
click at [874, 468] on label "Pain, unspecified" at bounding box center [844, 466] width 95 height 15
checkbox input "false"
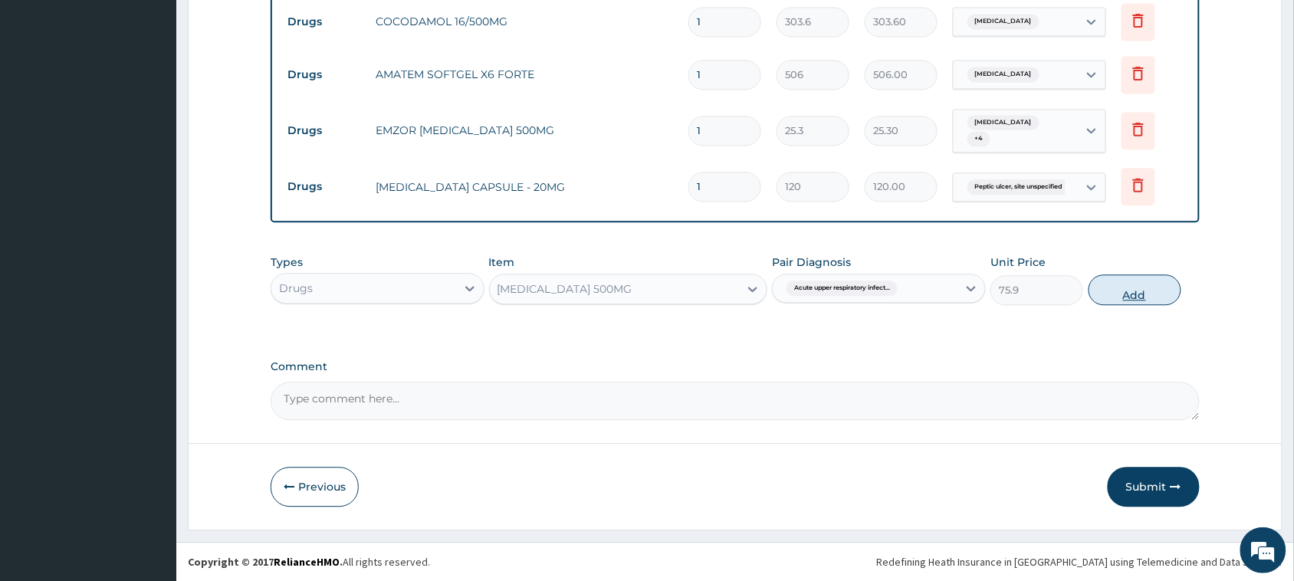
click at [1123, 280] on button "Add" at bounding box center [1134, 289] width 93 height 31
type input "0"
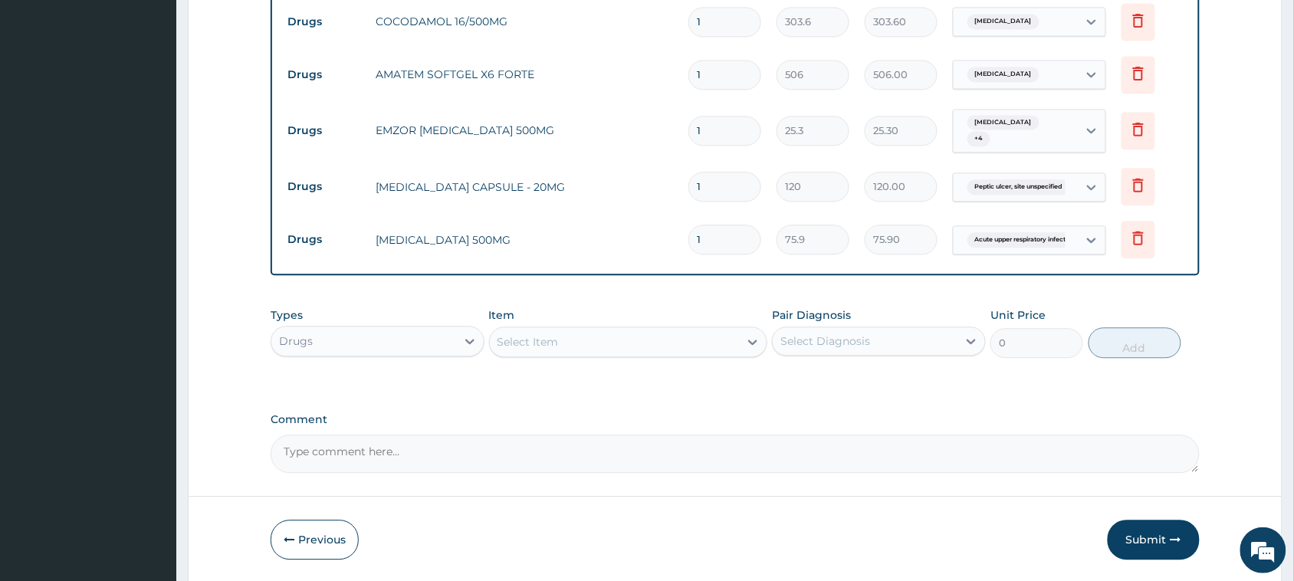
type input "0.00"
type input "2"
type input "151.80"
type input "24"
type input "1821.60"
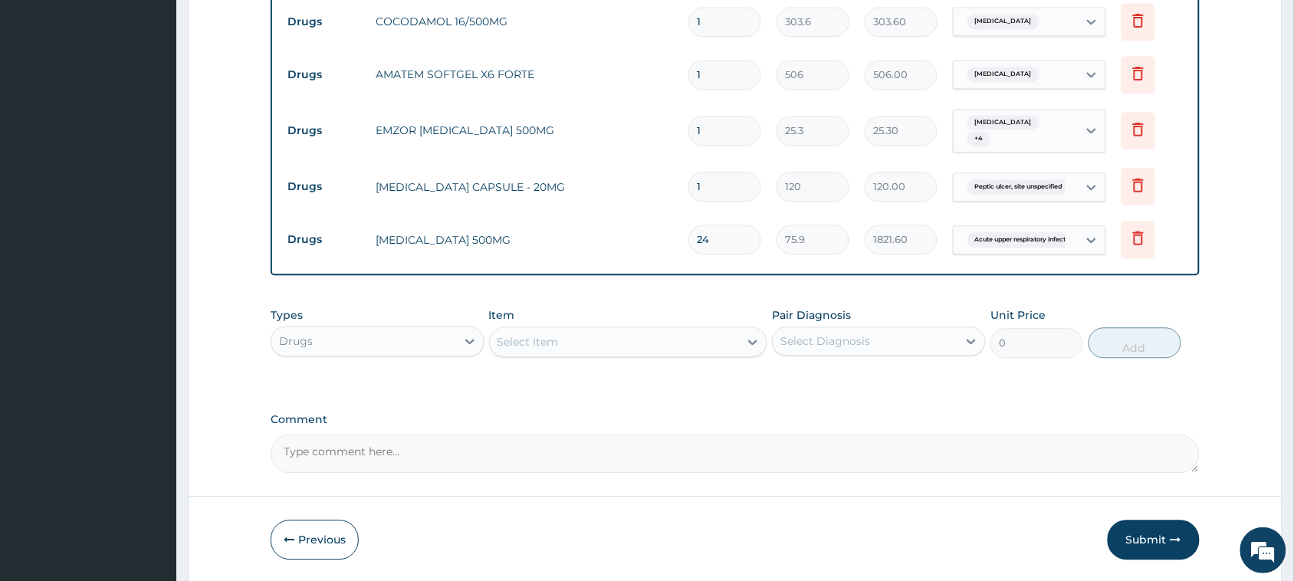
type input "24"
click at [730, 177] on input "1" at bounding box center [724, 187] width 73 height 30
type input "0.00"
type input "2"
type input "240.00"
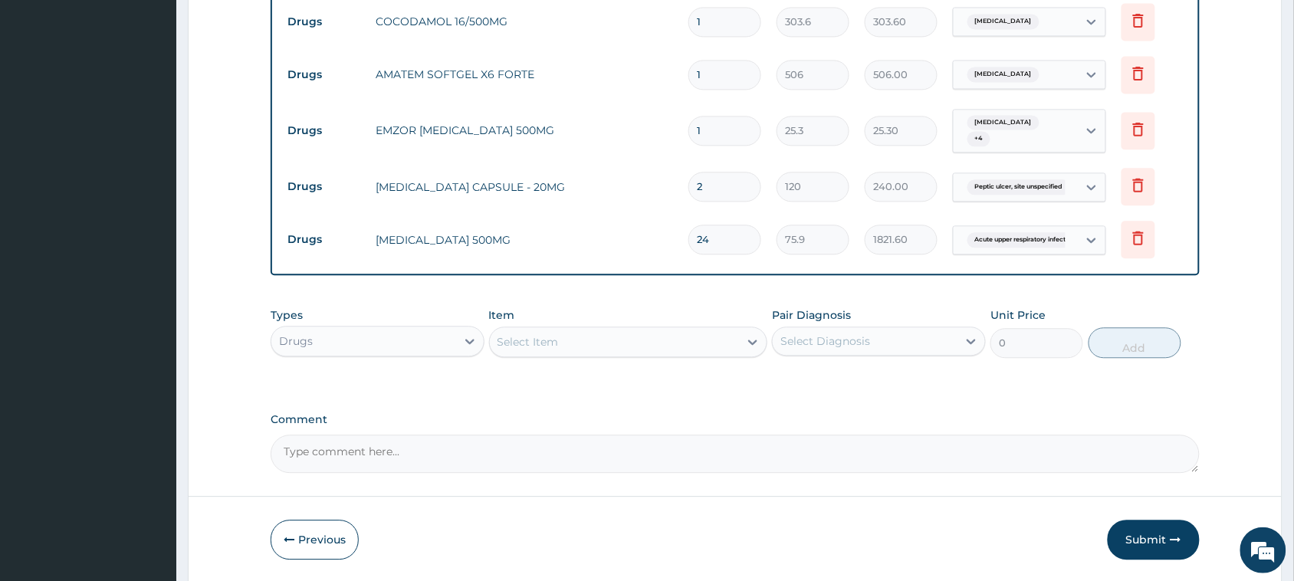
type input "20"
type input "2400.00"
type input "20"
click at [737, 139] on input "1" at bounding box center [724, 131] width 73 height 30
type input "18"
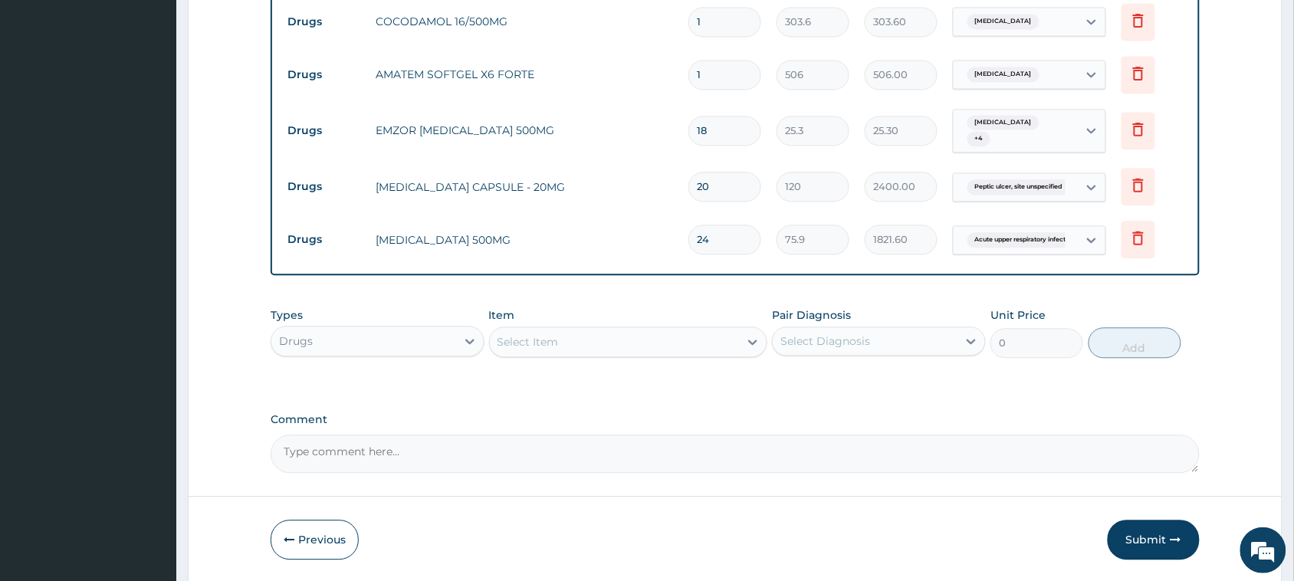
type input "455.40"
type input "18"
click at [723, 74] on input "1" at bounding box center [724, 75] width 73 height 30
drag, startPoint x: 717, startPoint y: 78, endPoint x: 637, endPoint y: 89, distance: 81.2
click at [637, 89] on tr "Drugs AMATEM SOFTGEL X6 FORTE 1 506 506.00 Malaria, unspecified Delete" at bounding box center [735, 74] width 910 height 53
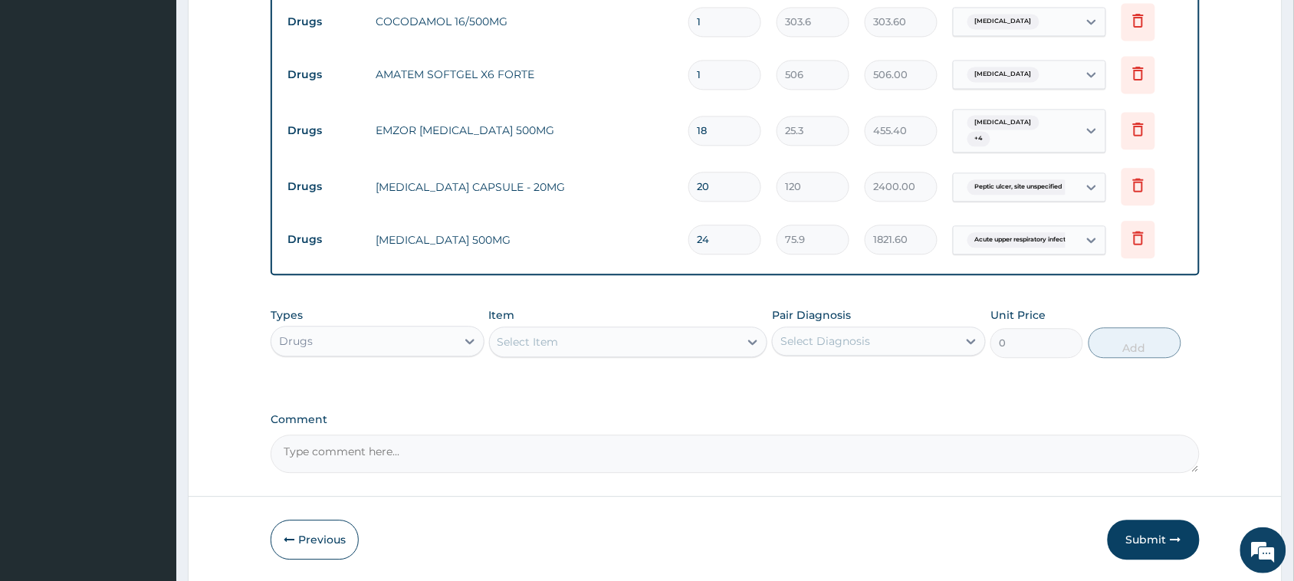
type input "6"
type input "3036.00"
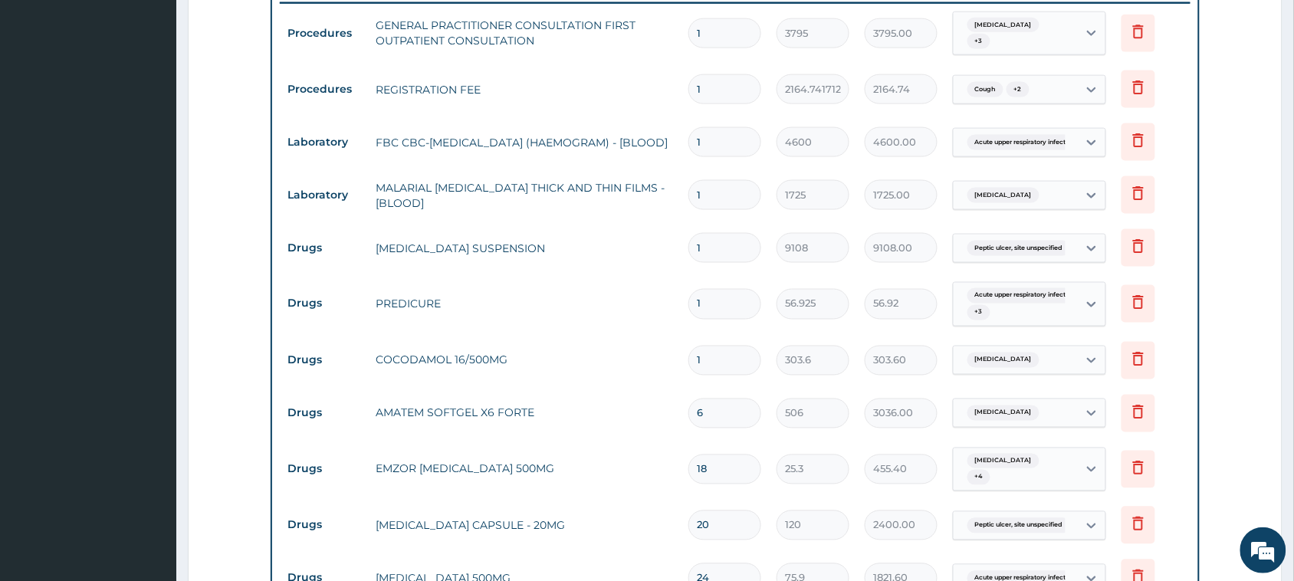
scroll to position [563, 0]
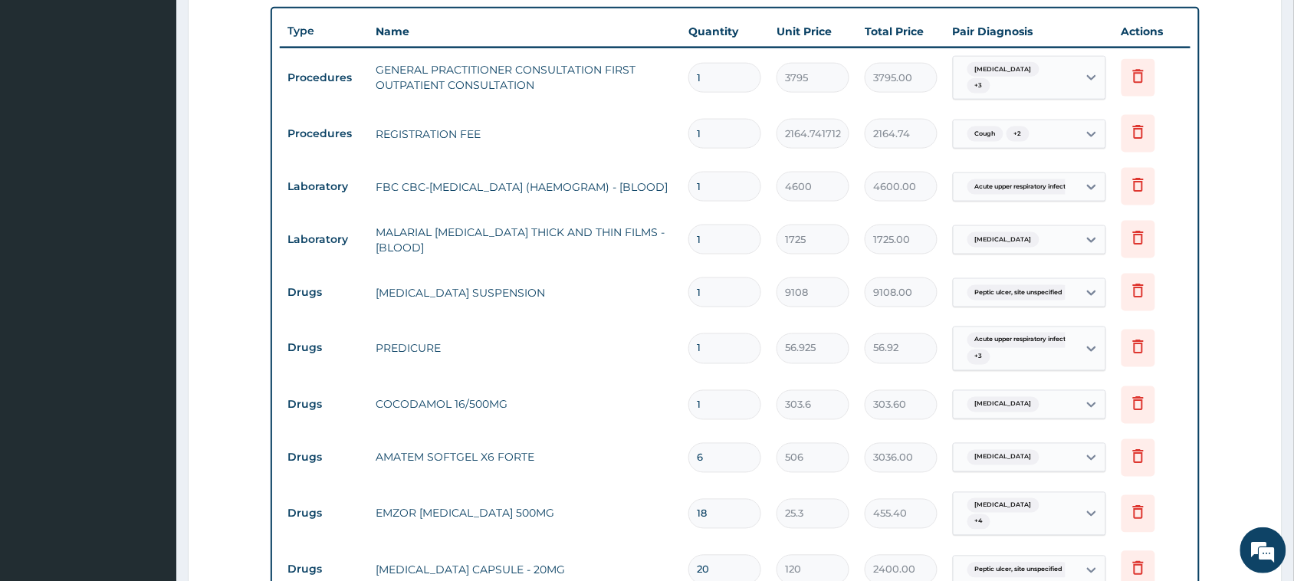
type input "6"
click at [740, 410] on input "1" at bounding box center [724, 405] width 73 height 30
type input "0.00"
type input "2"
type input "607.20"
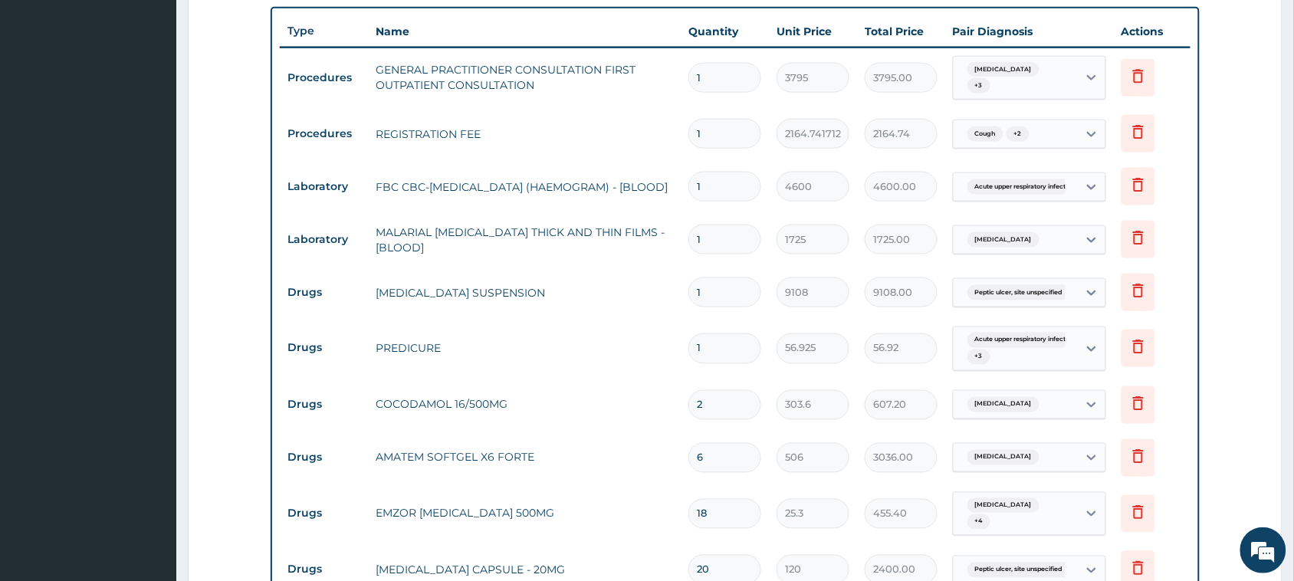
type input "20"
type input "6072.00"
type input "20"
click at [709, 352] on input "1" at bounding box center [724, 348] width 73 height 30
type input "0.00"
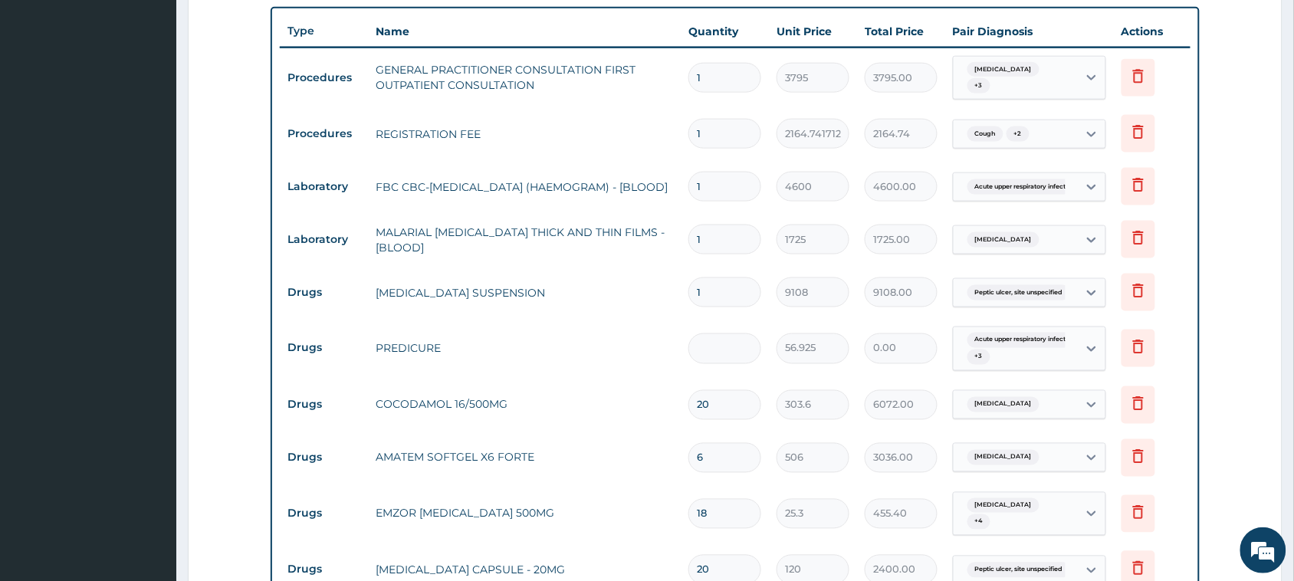
type input "2"
type input "113.85"
type input "20"
type input "1138.50"
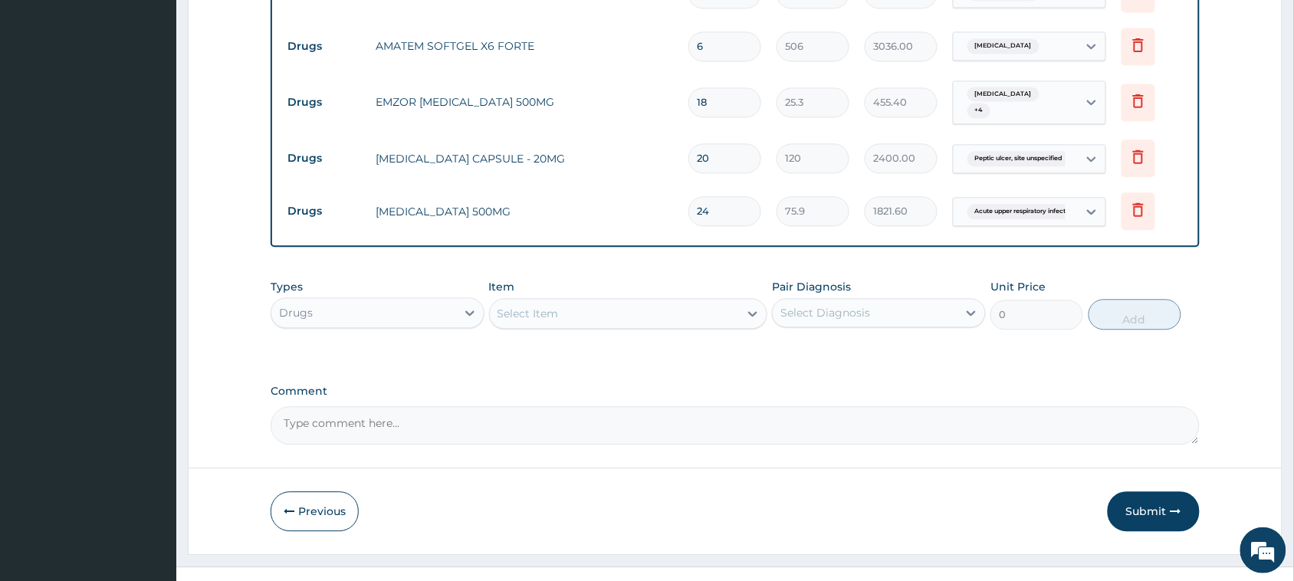
scroll to position [1000, 0]
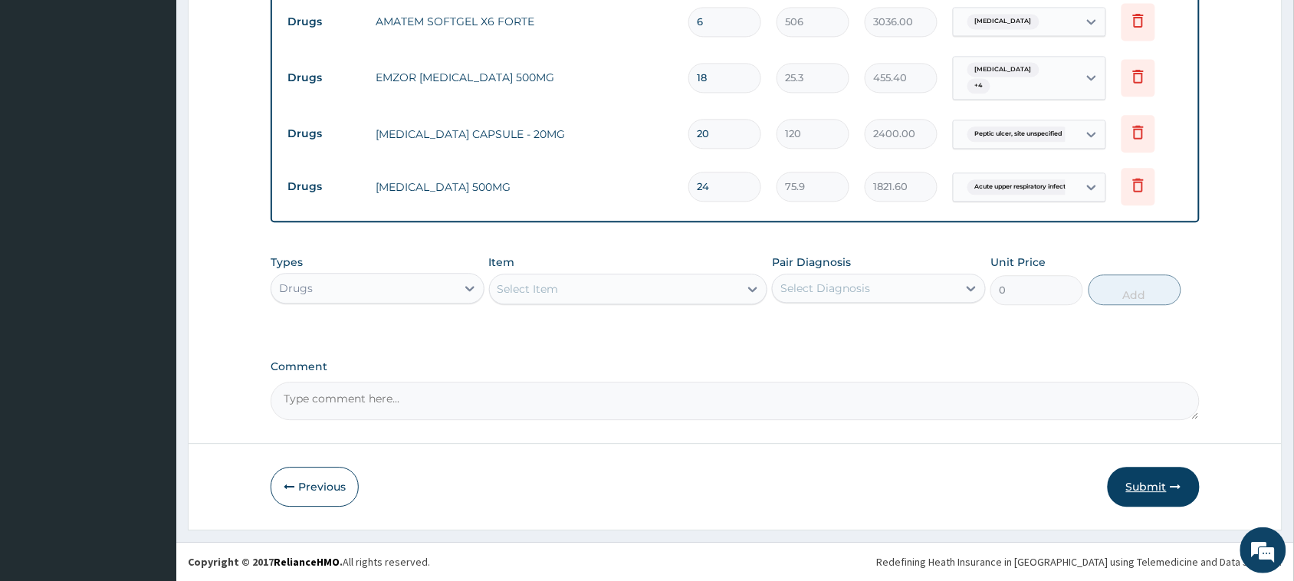
type input "20"
click at [1147, 494] on button "Submit" at bounding box center [1153, 487] width 92 height 40
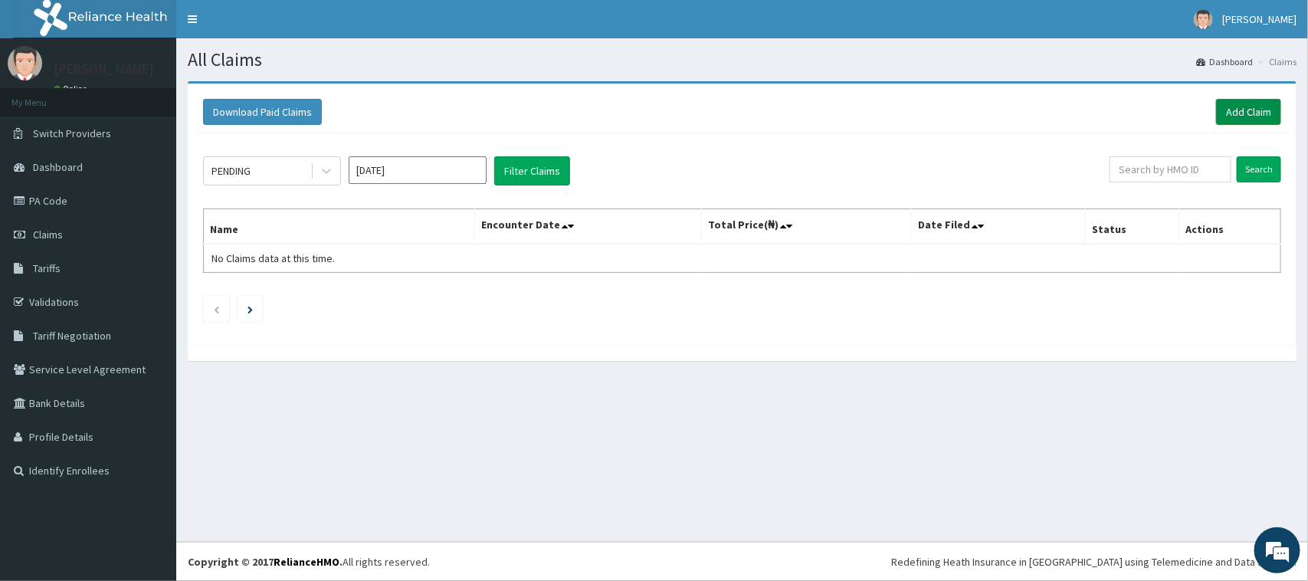
click at [1261, 119] on link "Add Claim" at bounding box center [1248, 112] width 65 height 26
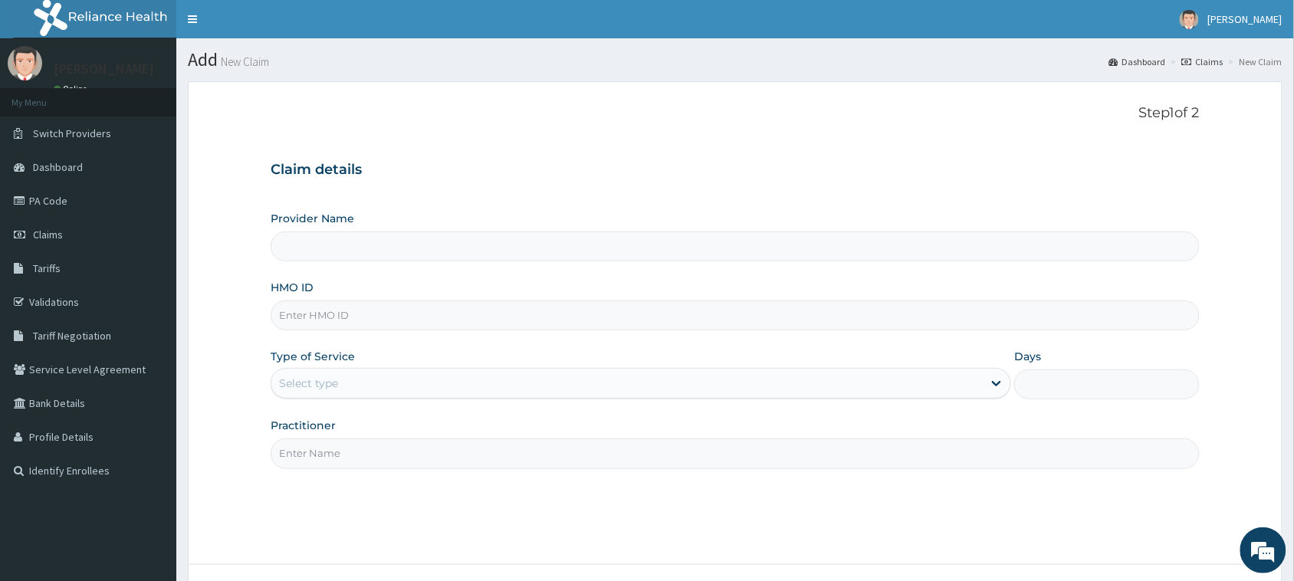
type input "[GEOGRAPHIC_DATA]"
drag, startPoint x: 397, startPoint y: 290, endPoint x: 396, endPoint y: 307, distance: 17.6
click at [397, 290] on div "HMO ID" at bounding box center [735, 305] width 929 height 51
click at [398, 314] on input "HMO ID" at bounding box center [735, 315] width 929 height 30
type input "ibp/10211/d"
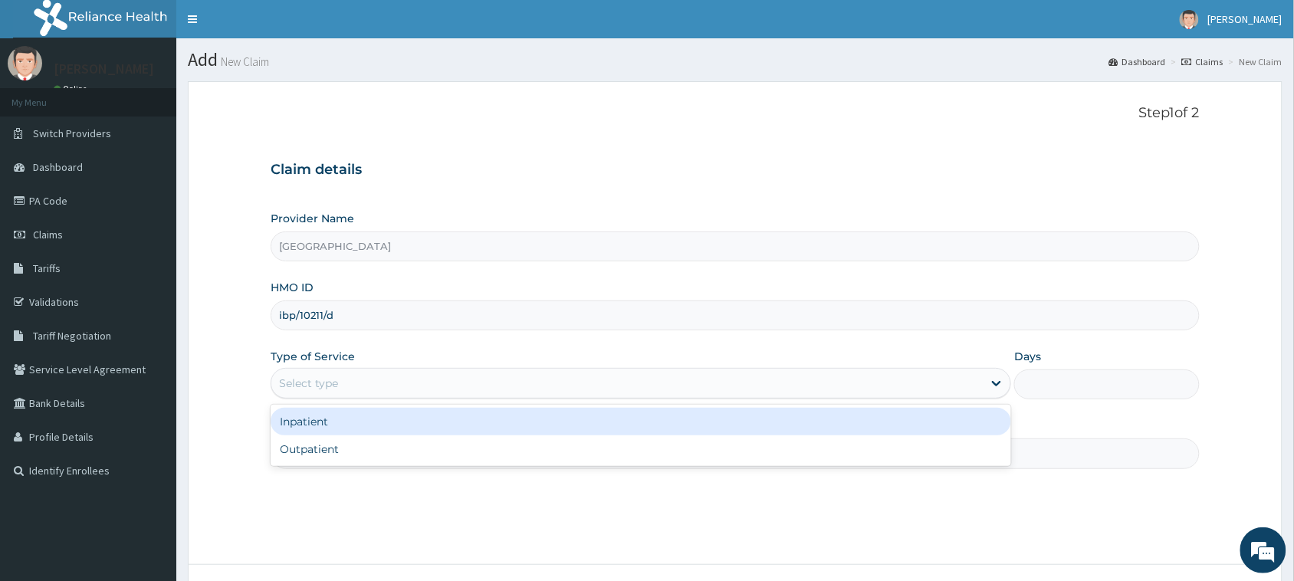
drag, startPoint x: 713, startPoint y: 377, endPoint x: 714, endPoint y: 388, distance: 10.8
click at [713, 380] on div "Select type" at bounding box center [626, 383] width 711 height 25
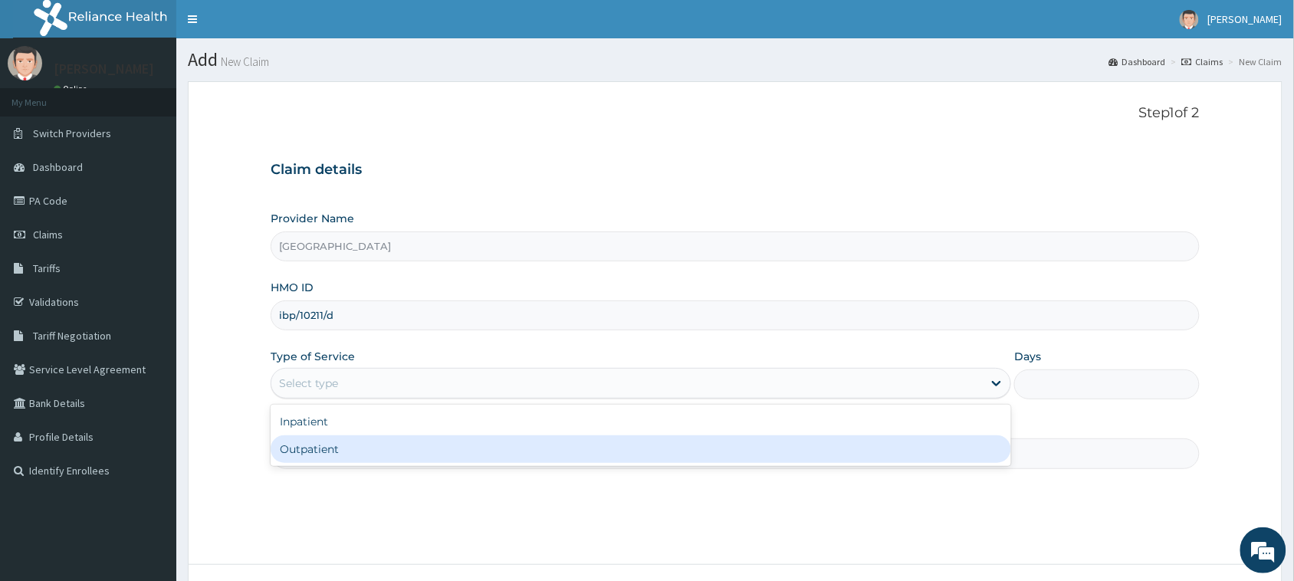
drag, startPoint x: 733, startPoint y: 454, endPoint x: 756, endPoint y: 460, distance: 24.4
click at [733, 457] on div "Outpatient" at bounding box center [641, 449] width 740 height 28
type input "1"
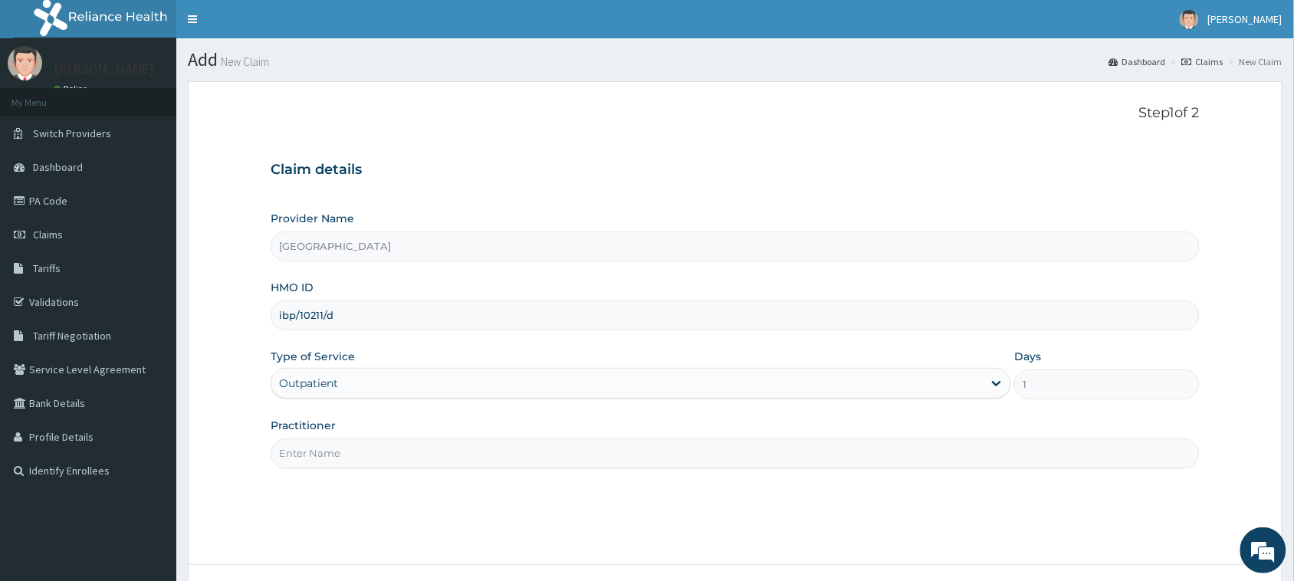
click at [998, 464] on input "Practitioner" at bounding box center [735, 453] width 929 height 30
type input "OKO ONYEDIKACHI"
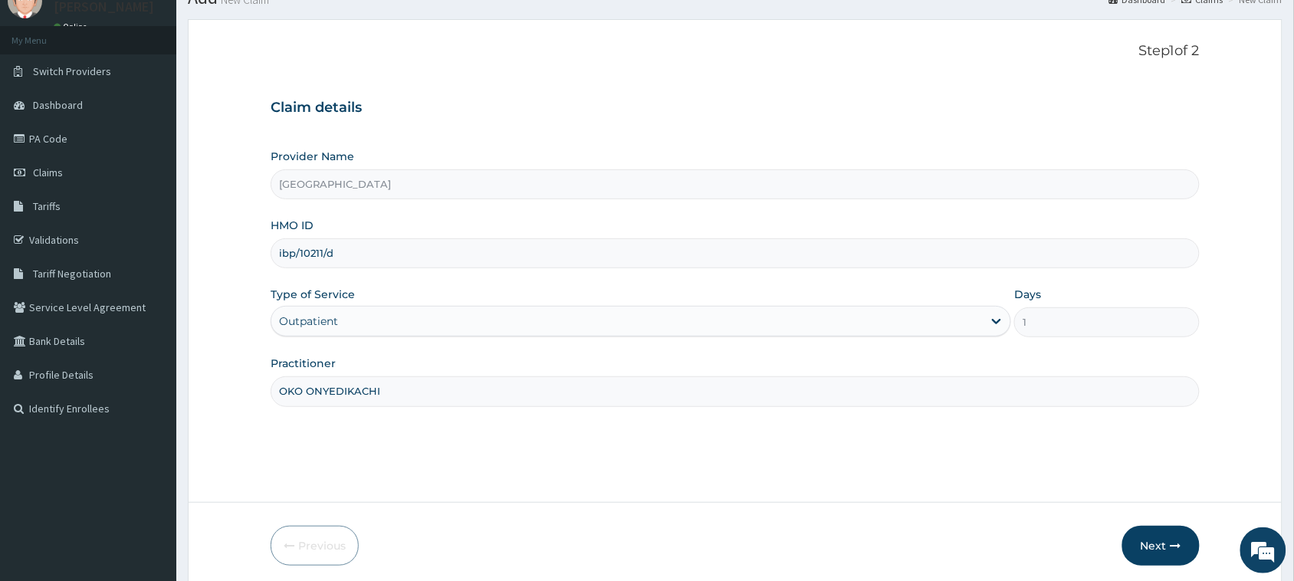
scroll to position [121, 0]
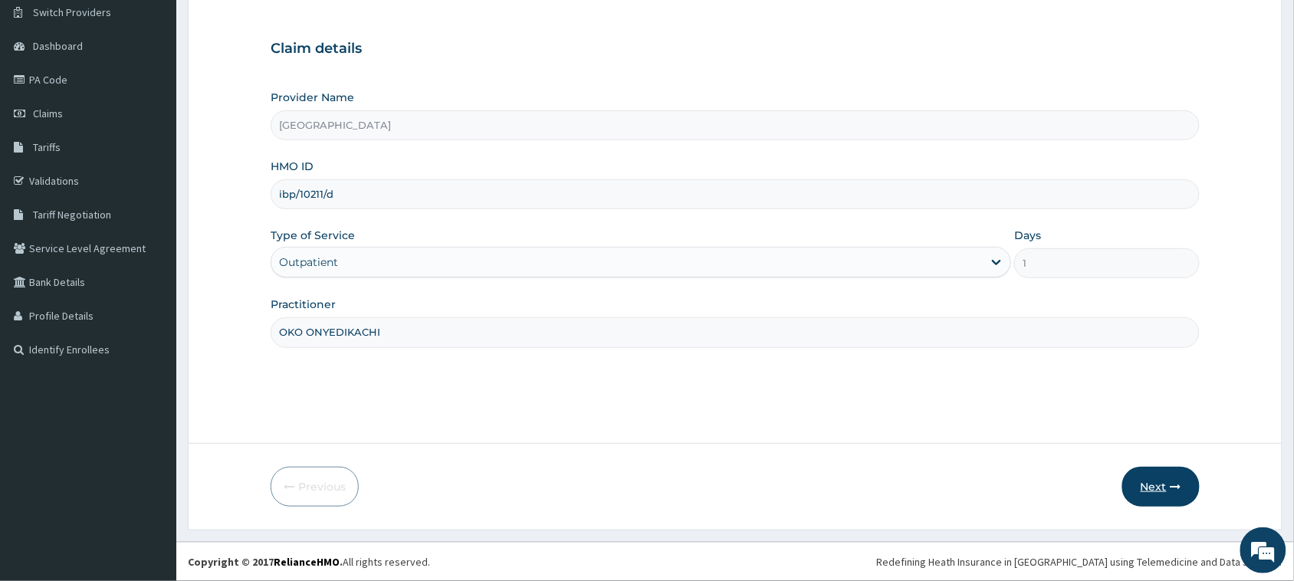
click at [1165, 485] on button "Next" at bounding box center [1160, 487] width 77 height 40
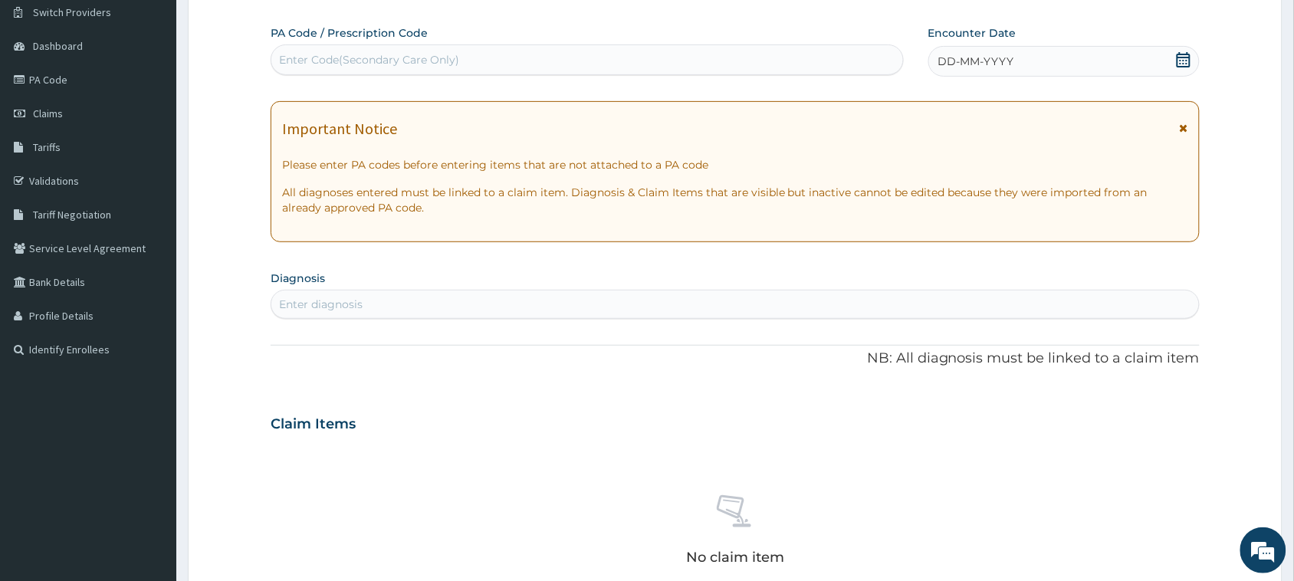
click at [443, 63] on div "Enter Code(Secondary Care Only)" at bounding box center [369, 59] width 180 height 15
click at [1182, 57] on icon at bounding box center [1183, 59] width 14 height 15
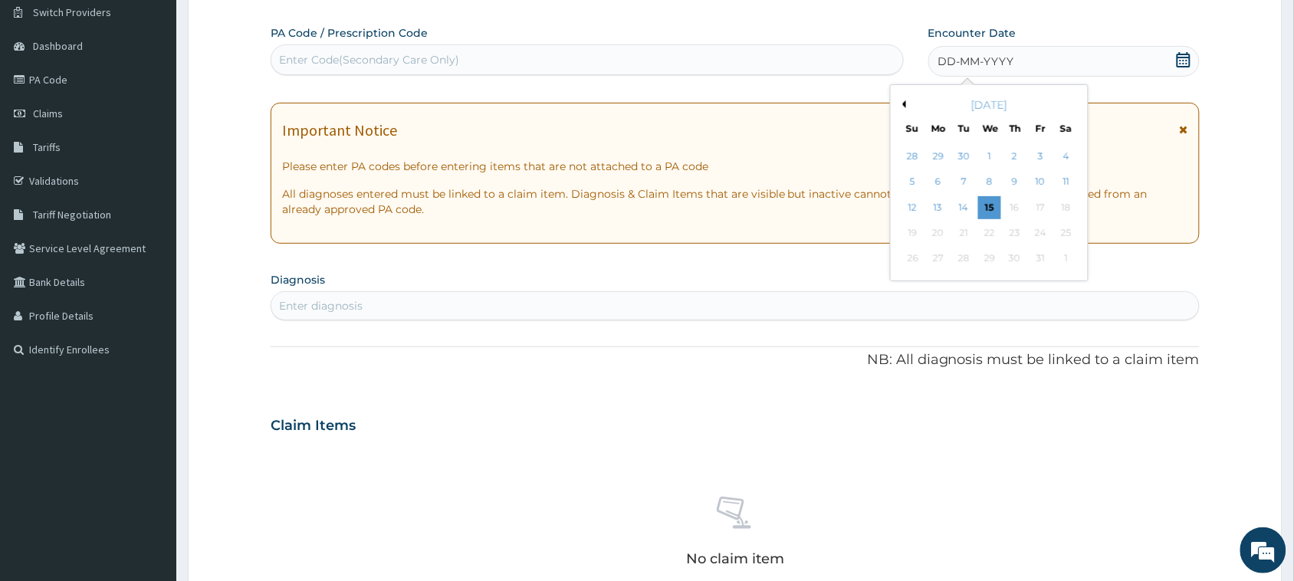
click at [901, 102] on button "Previous Month" at bounding box center [902, 104] width 8 height 8
click at [939, 262] on div "29" at bounding box center [937, 259] width 23 height 23
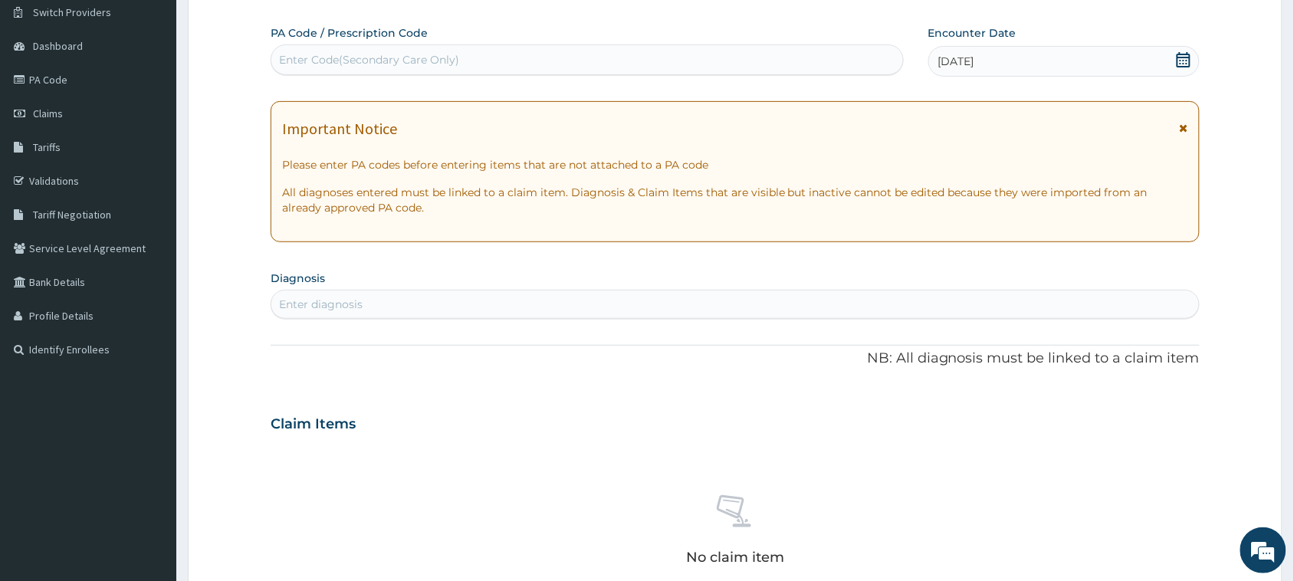
click at [518, 297] on div "Enter diagnosis" at bounding box center [734, 304] width 927 height 25
type input "cough"
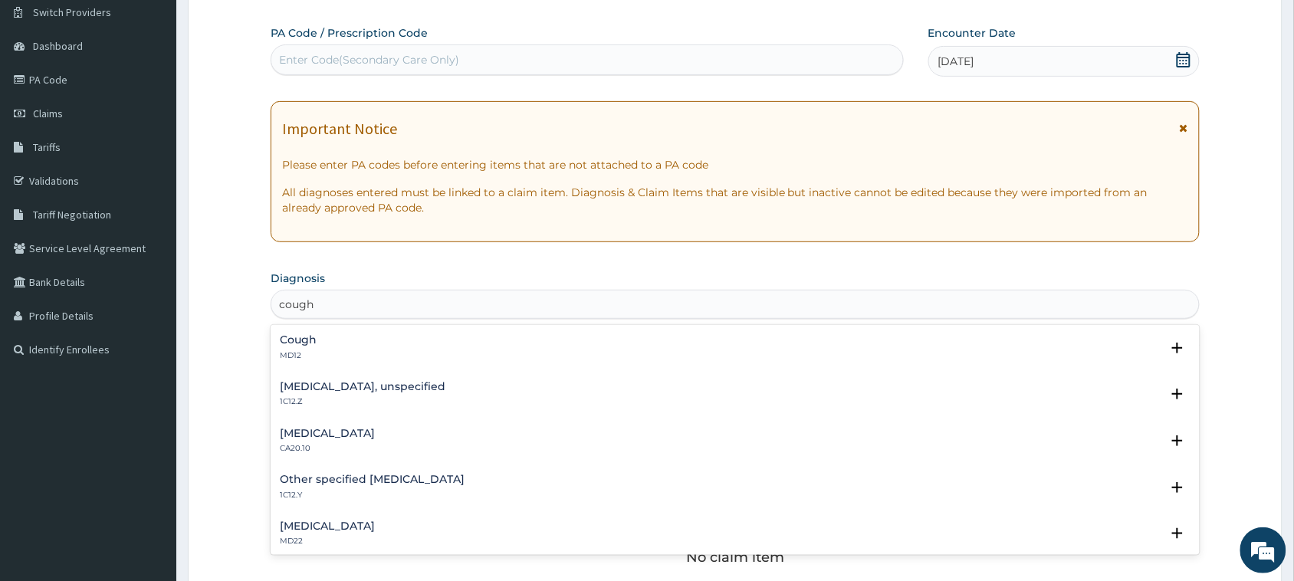
click at [313, 349] on div "Cough MD12" at bounding box center [298, 347] width 37 height 27
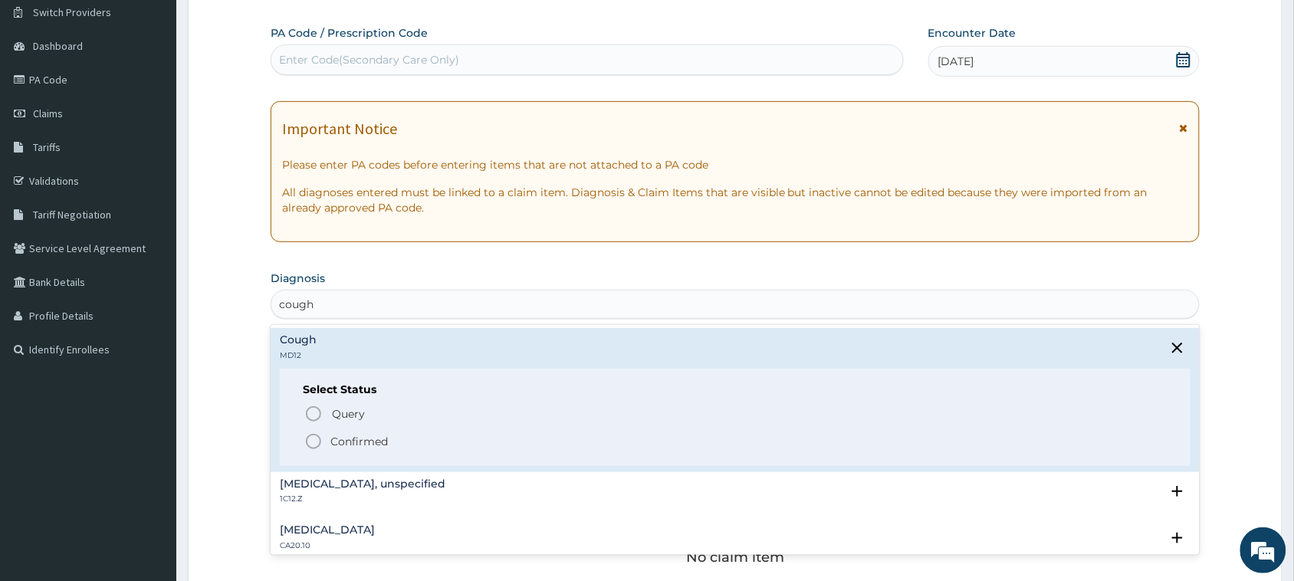
click at [357, 441] on p "Confirmed" at bounding box center [358, 441] width 57 height 15
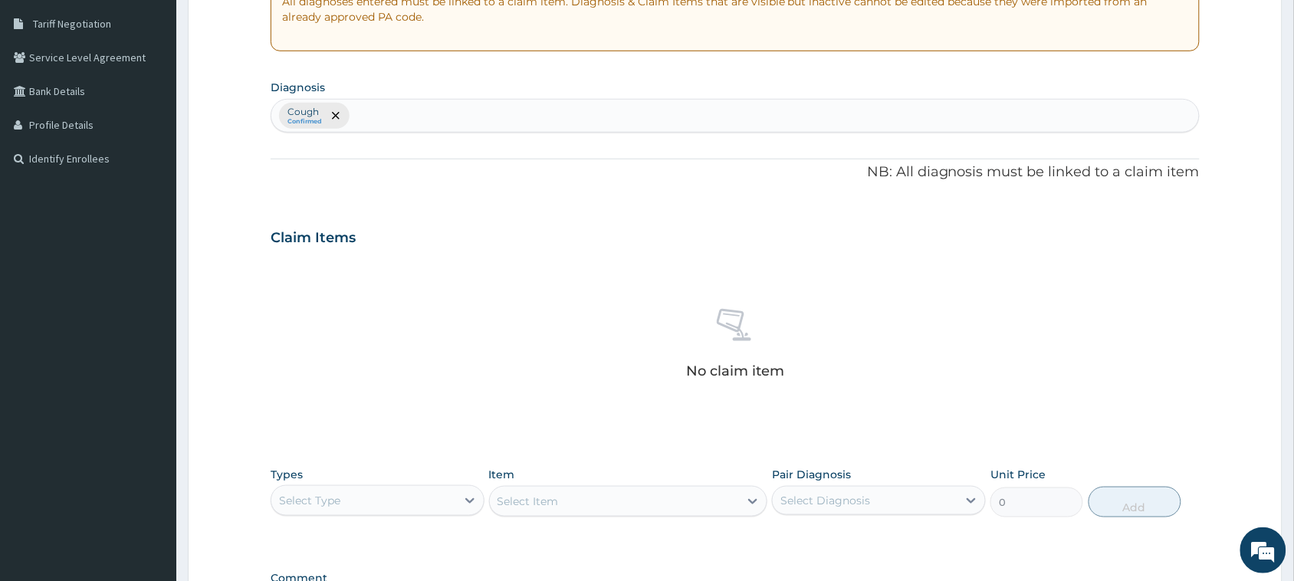
scroll to position [313, 0]
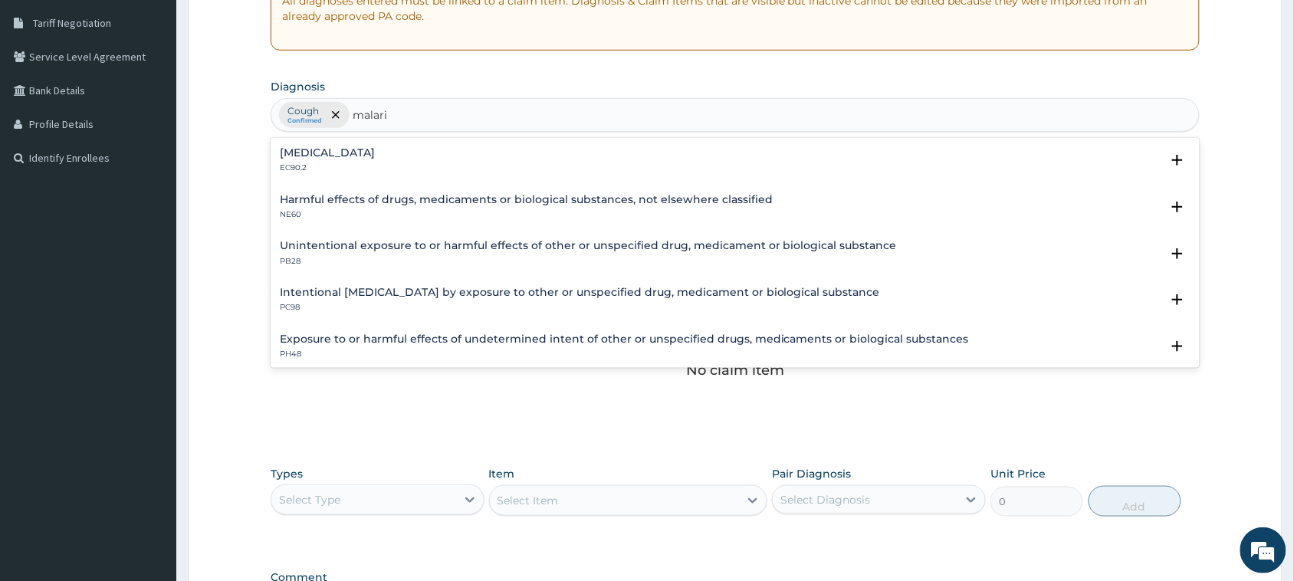
type input "[MEDICAL_DATA]"
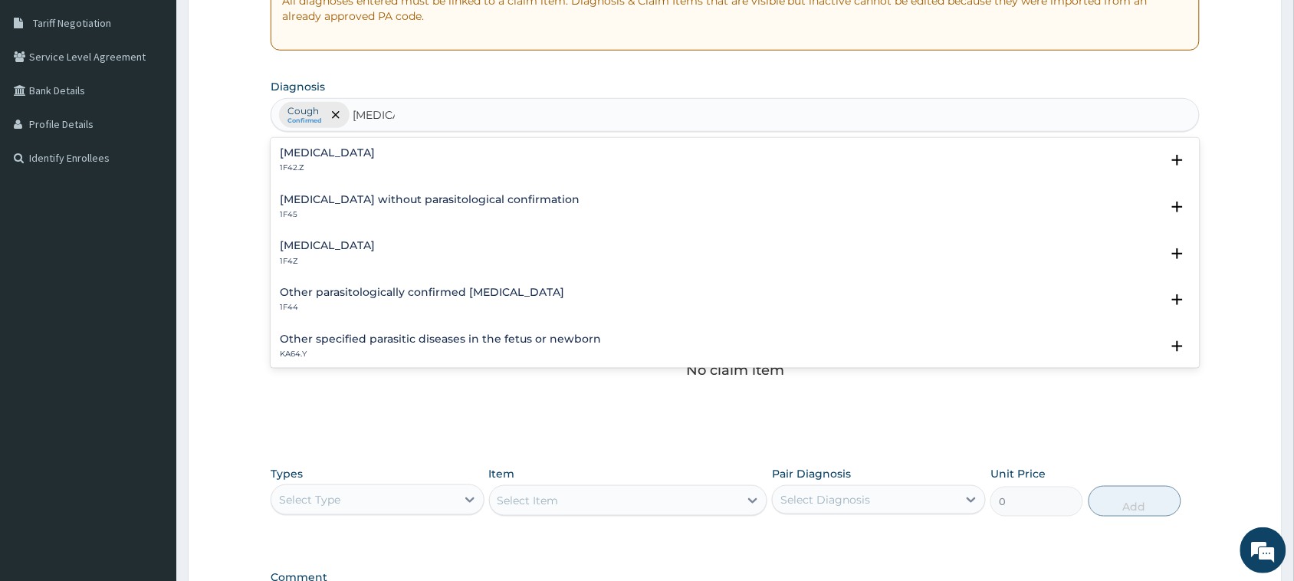
click at [360, 250] on h4 "[MEDICAL_DATA]" at bounding box center [327, 245] width 95 height 11
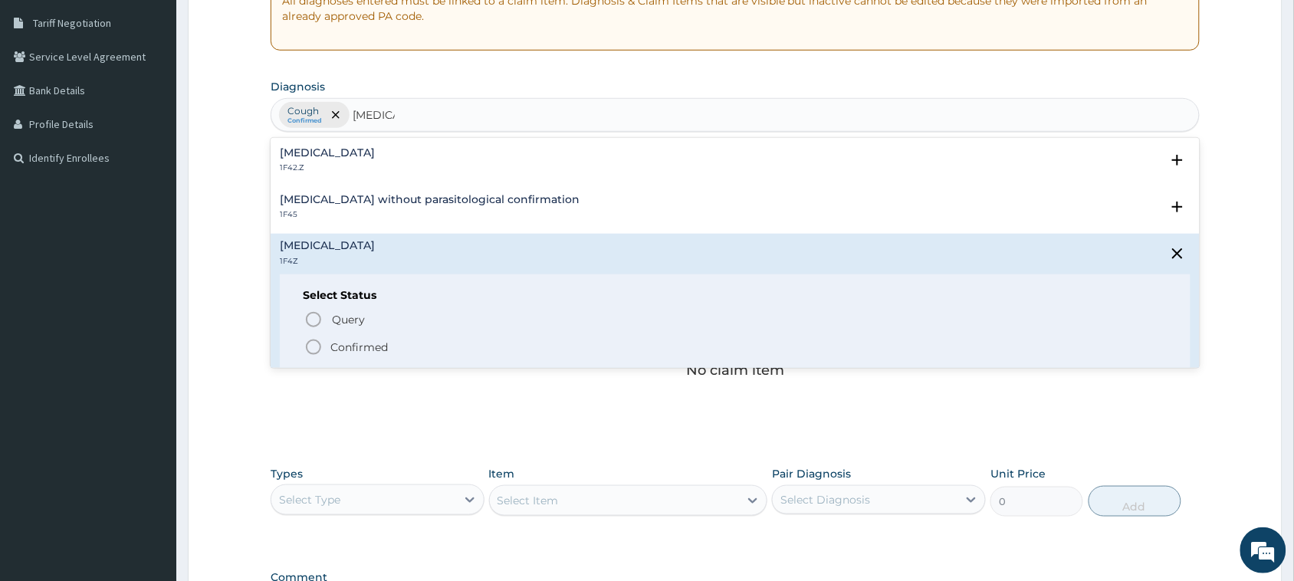
click at [352, 345] on p "Confirmed" at bounding box center [358, 346] width 57 height 15
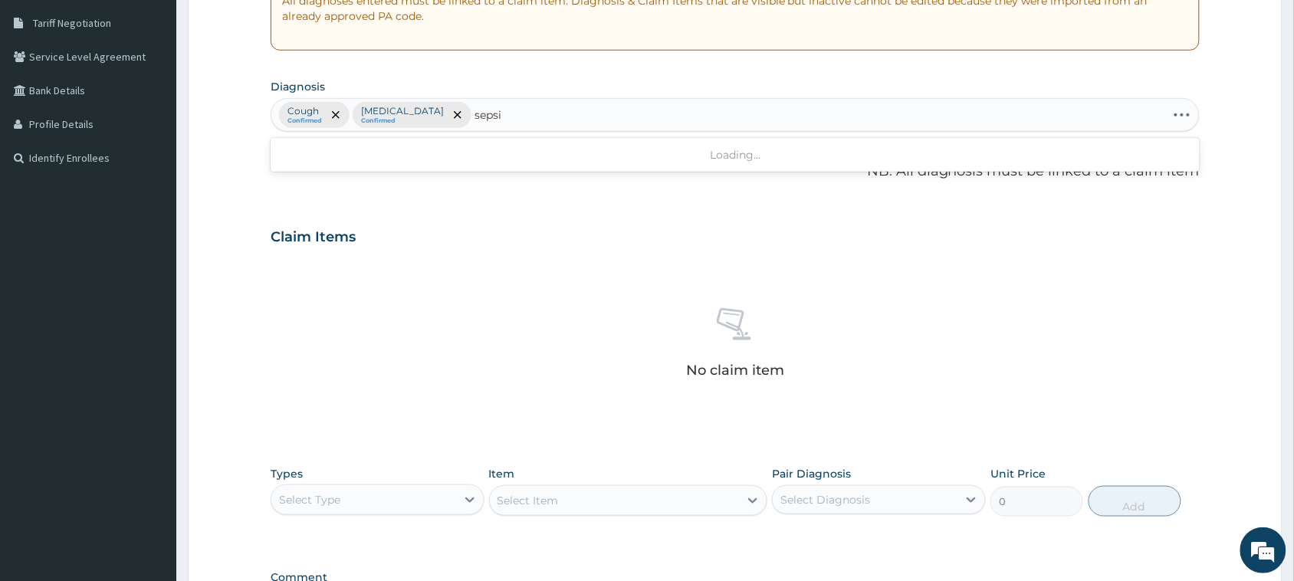
type input "[MEDICAL_DATA]"
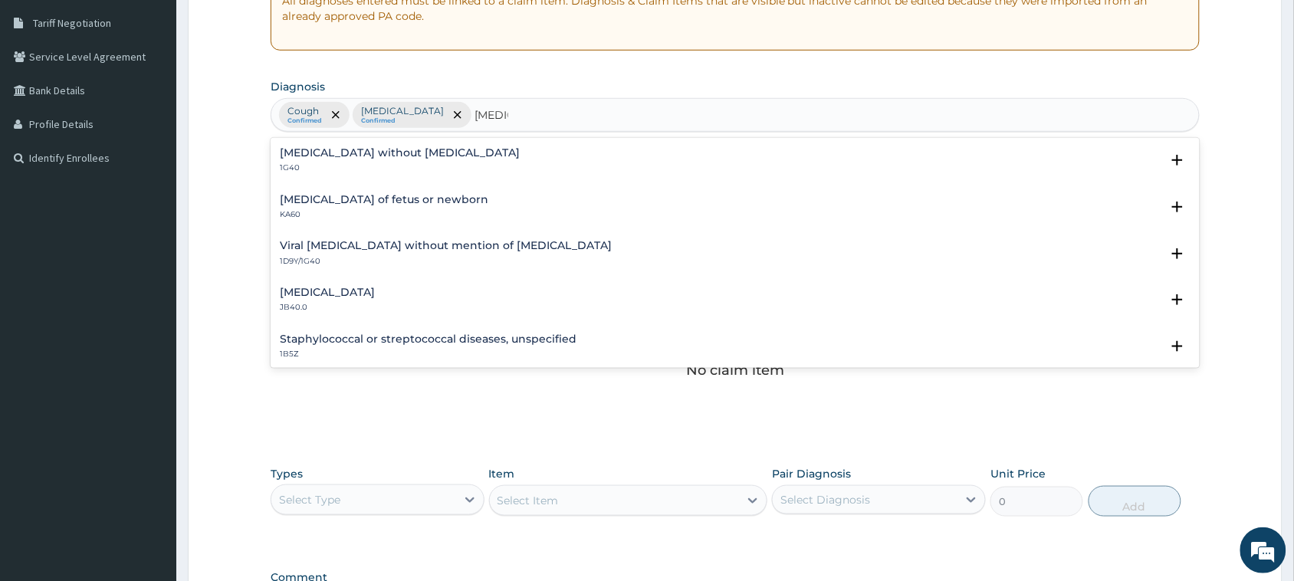
click at [350, 151] on h4 "[MEDICAL_DATA] without [MEDICAL_DATA]" at bounding box center [400, 152] width 240 height 11
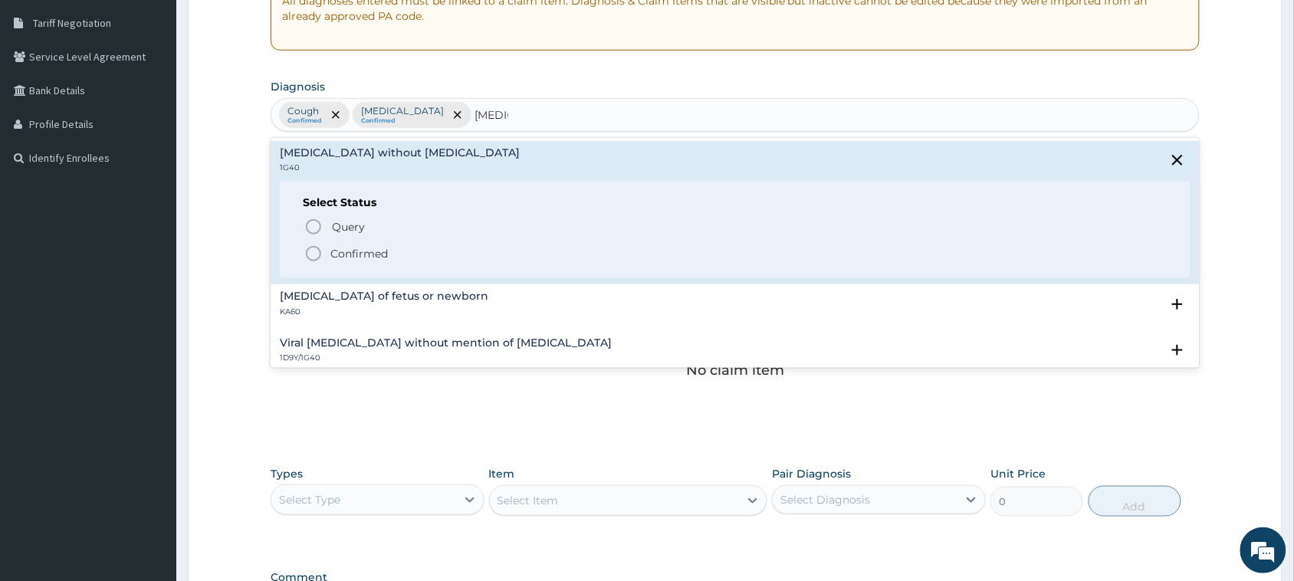
click at [370, 254] on p "Confirmed" at bounding box center [358, 253] width 57 height 15
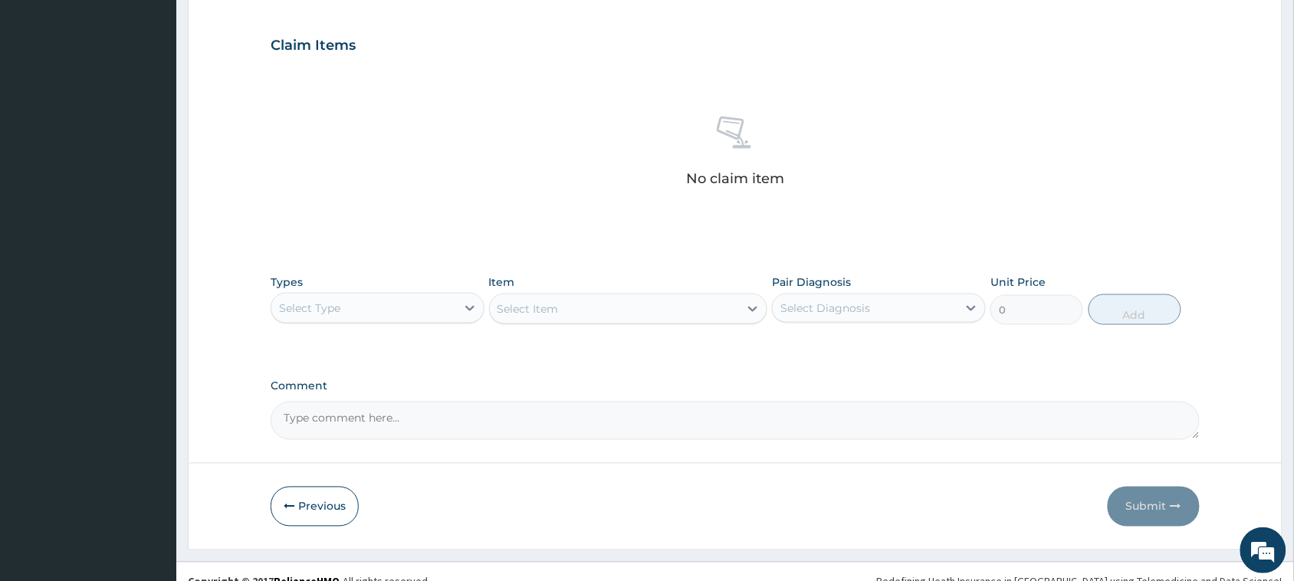
scroll to position [525, 0]
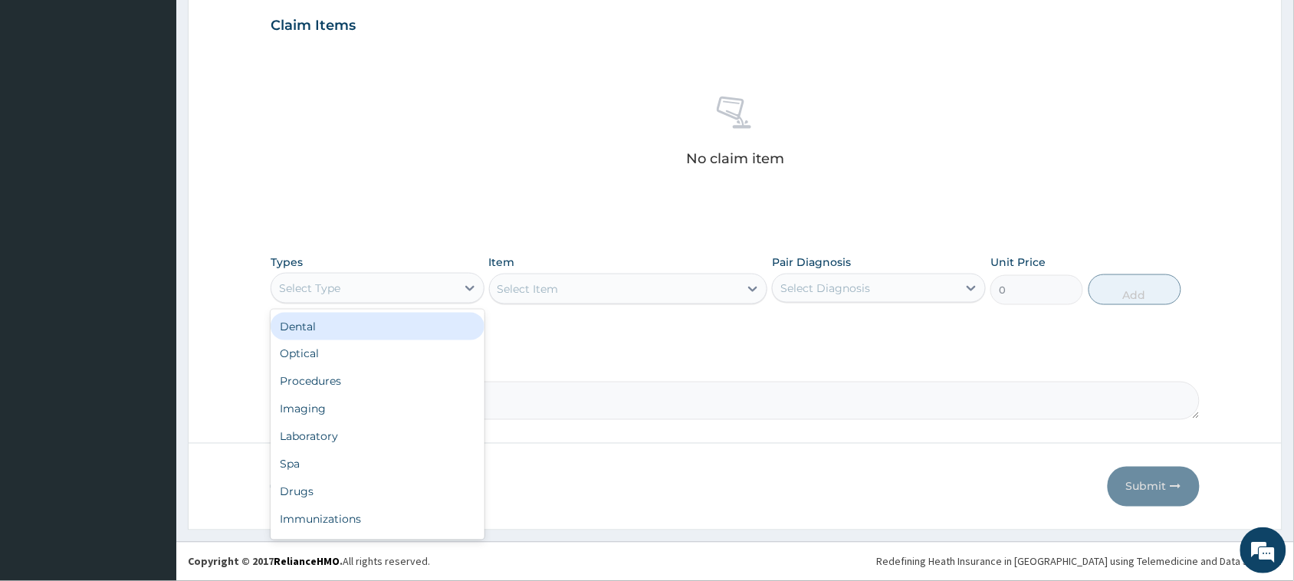
click at [412, 276] on div "Select Type" at bounding box center [363, 288] width 185 height 25
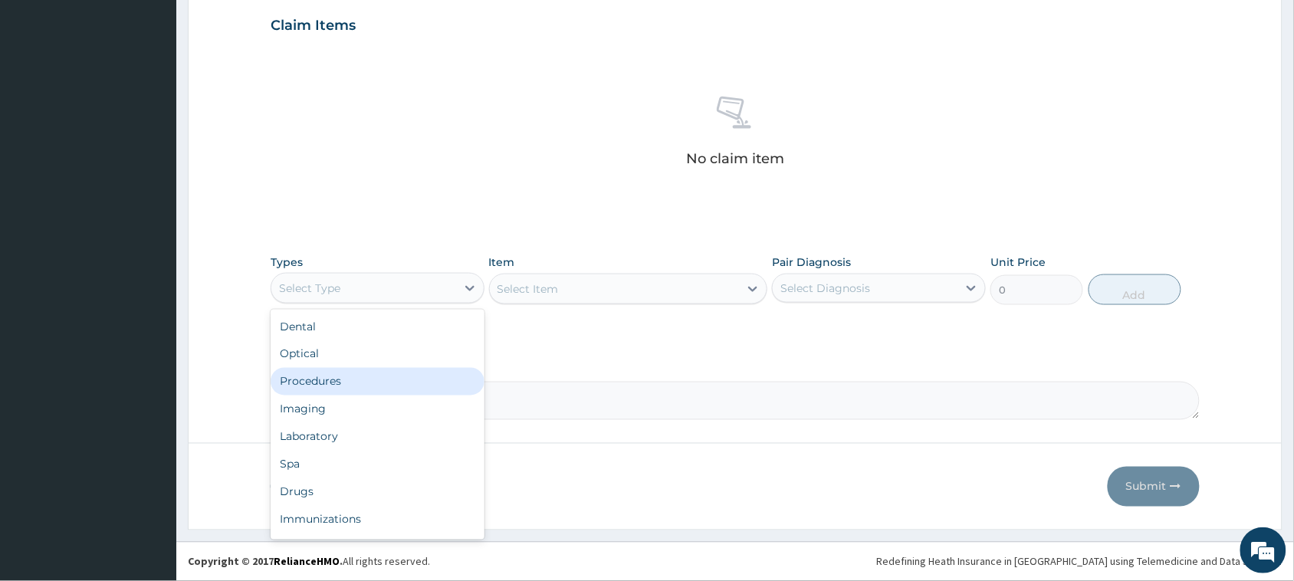
click at [391, 389] on div "Procedures" at bounding box center [378, 382] width 214 height 28
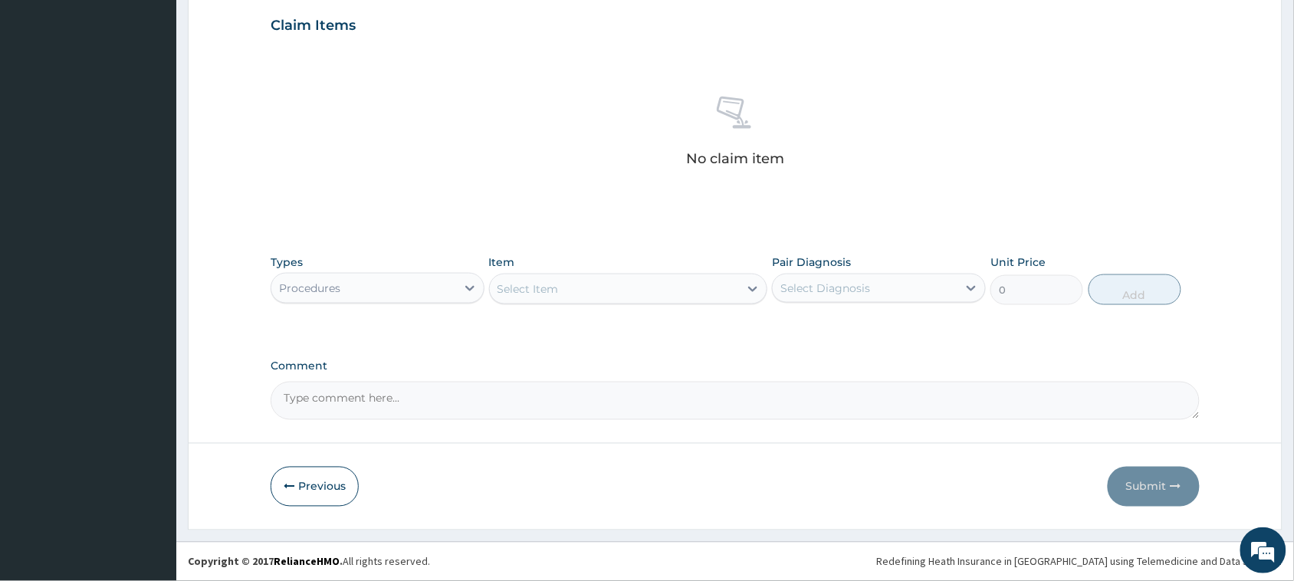
click at [592, 291] on div "Select Item" at bounding box center [615, 289] width 250 height 25
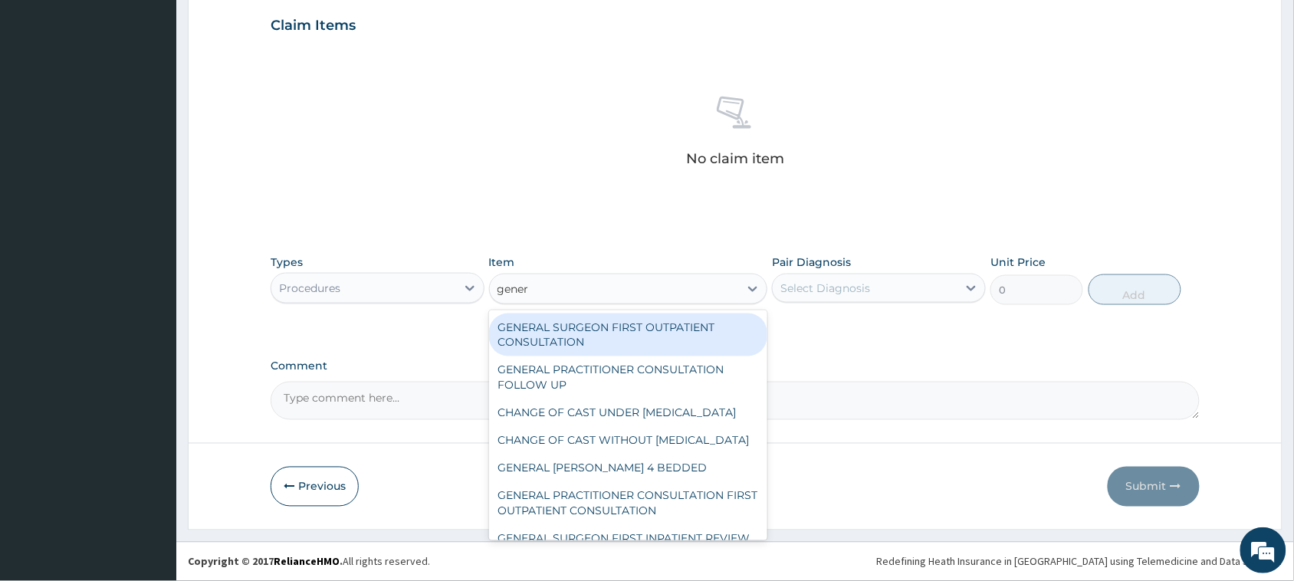
type input "genera"
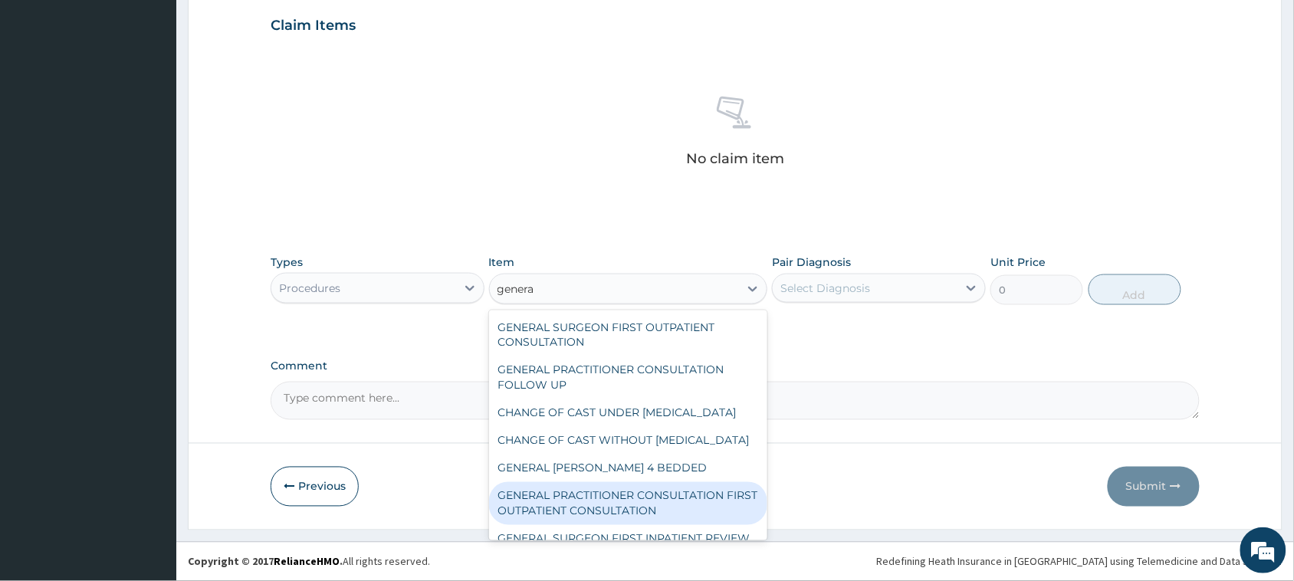
click at [667, 521] on div "GENERAL PRACTITIONER CONSULTATION FIRST OUTPATIENT CONSULTATION" at bounding box center [628, 503] width 279 height 43
type input "3795"
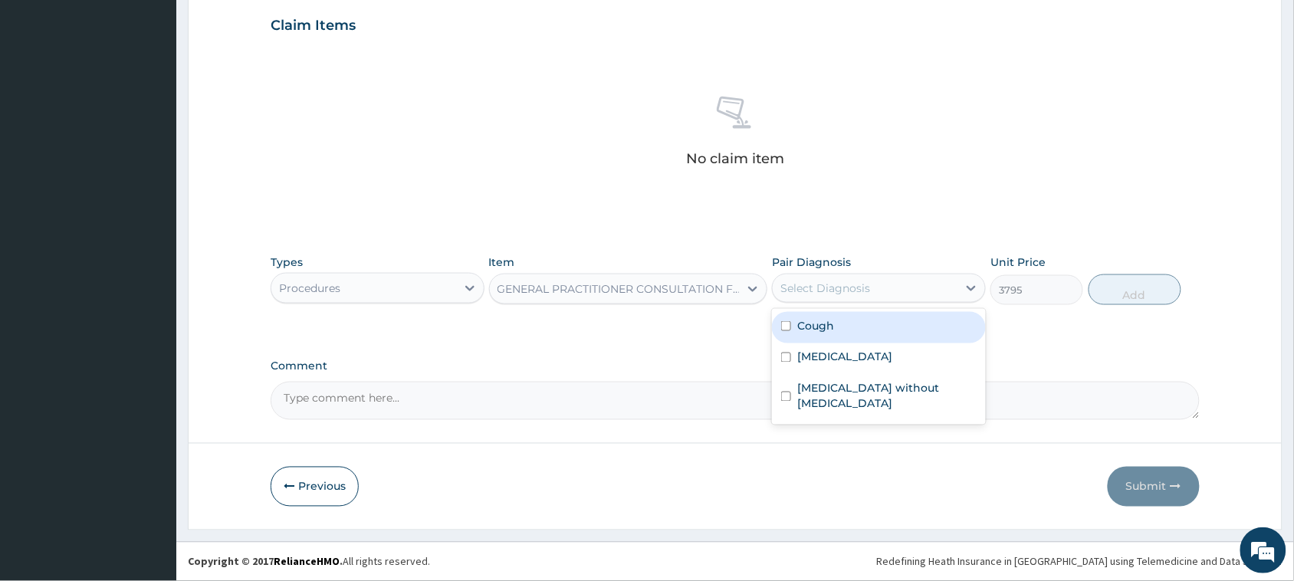
click at [863, 293] on div "Select Diagnosis" at bounding box center [825, 287] width 90 height 15
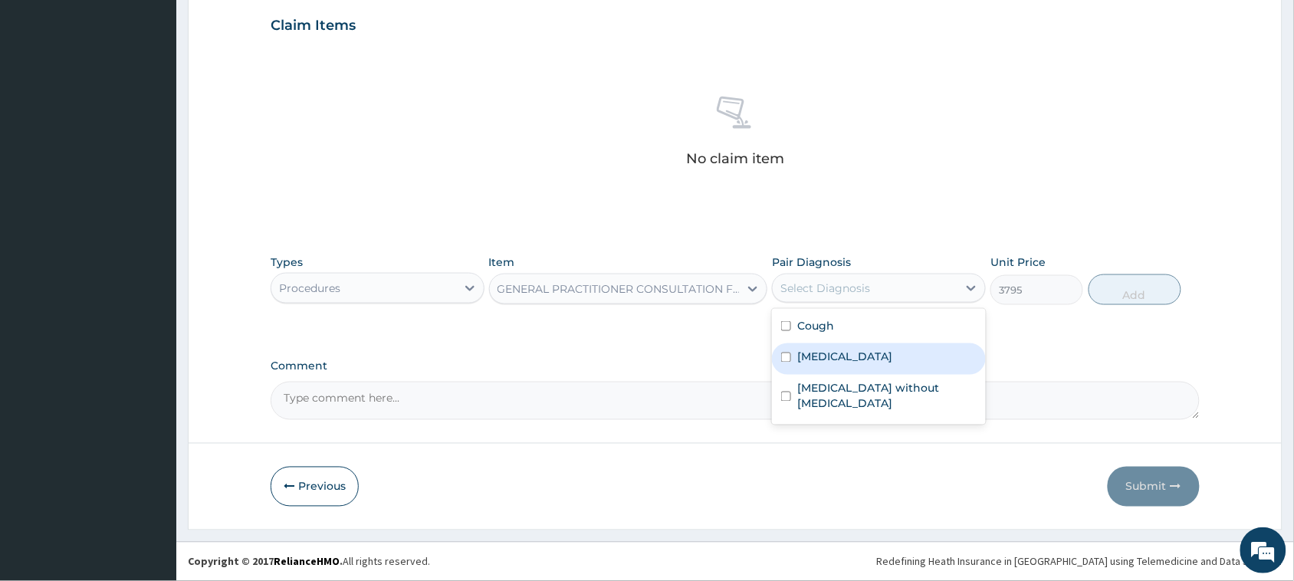
click at [887, 343] on div "[MEDICAL_DATA]" at bounding box center [879, 358] width 214 height 31
checkbox input "true"
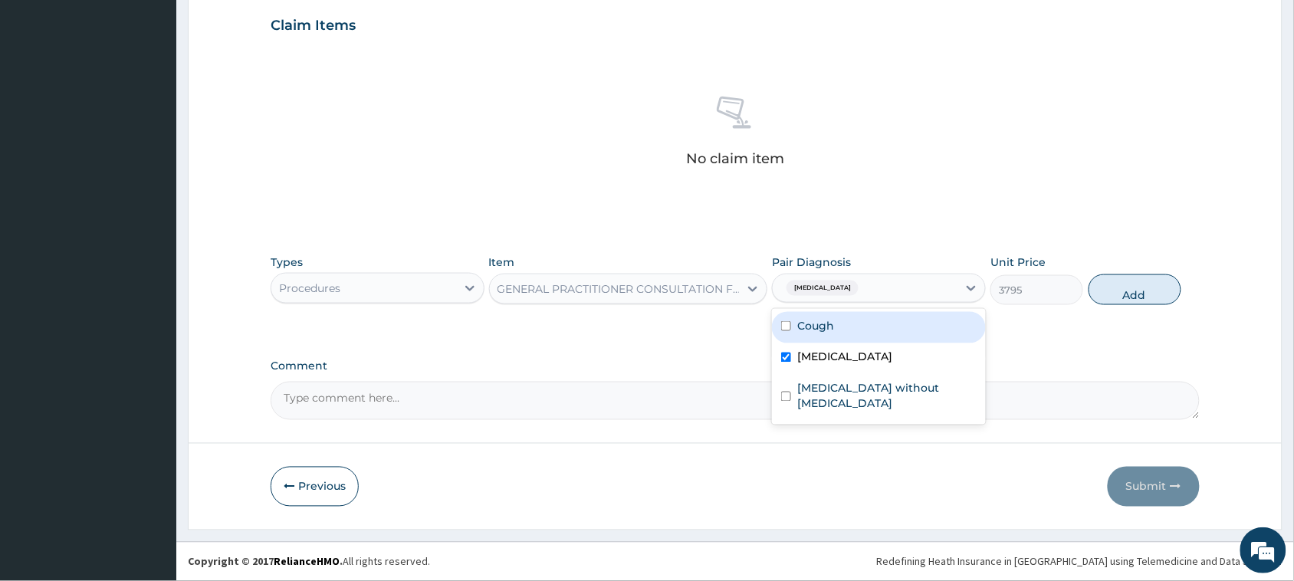
click at [883, 316] on div "Cough" at bounding box center [879, 327] width 214 height 31
checkbox input "true"
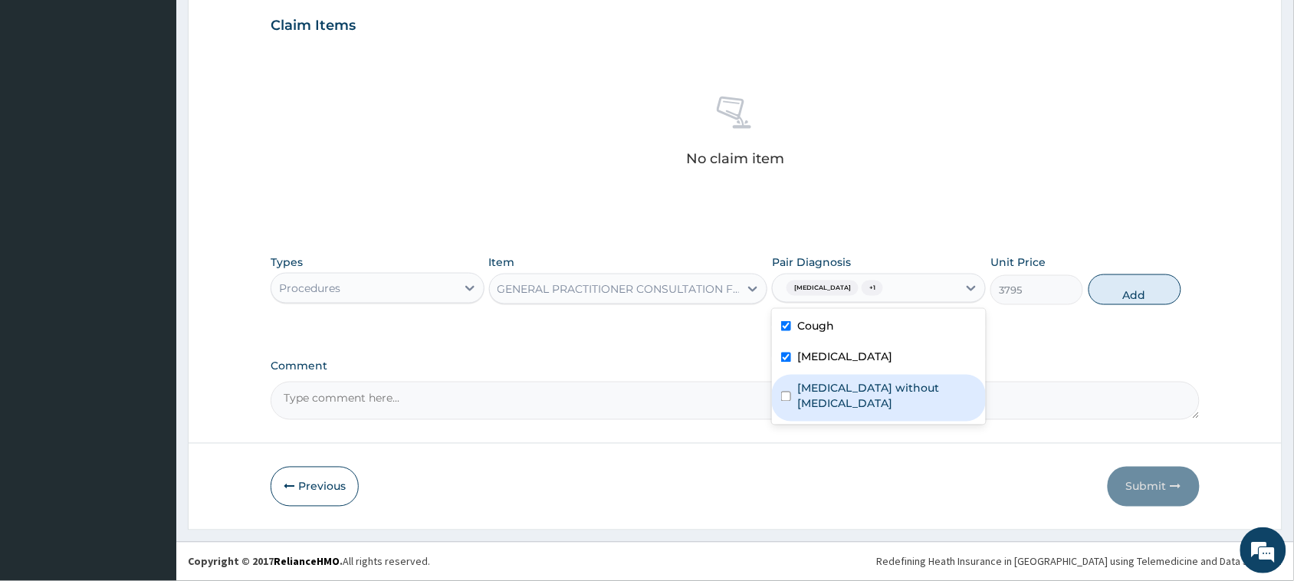
click at [899, 392] on label "[MEDICAL_DATA] without [MEDICAL_DATA]" at bounding box center [886, 396] width 179 height 31
checkbox input "true"
click at [1151, 284] on button "Add" at bounding box center [1134, 289] width 93 height 31
type input "0"
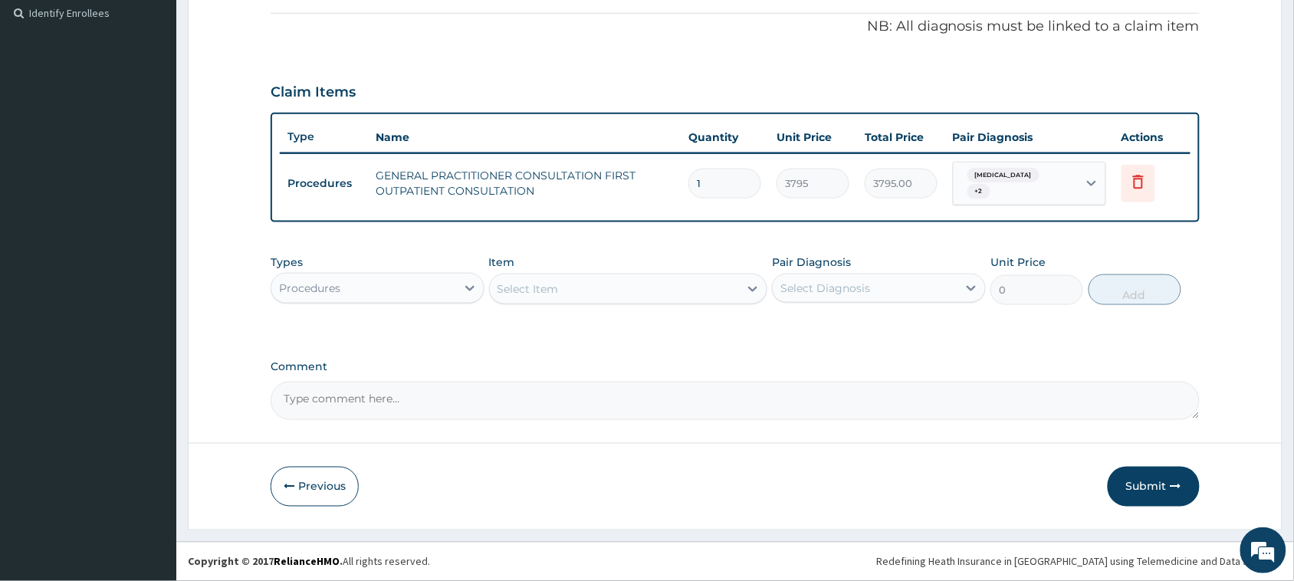
scroll to position [457, 0]
click at [667, 284] on div "Select Item" at bounding box center [615, 289] width 250 height 25
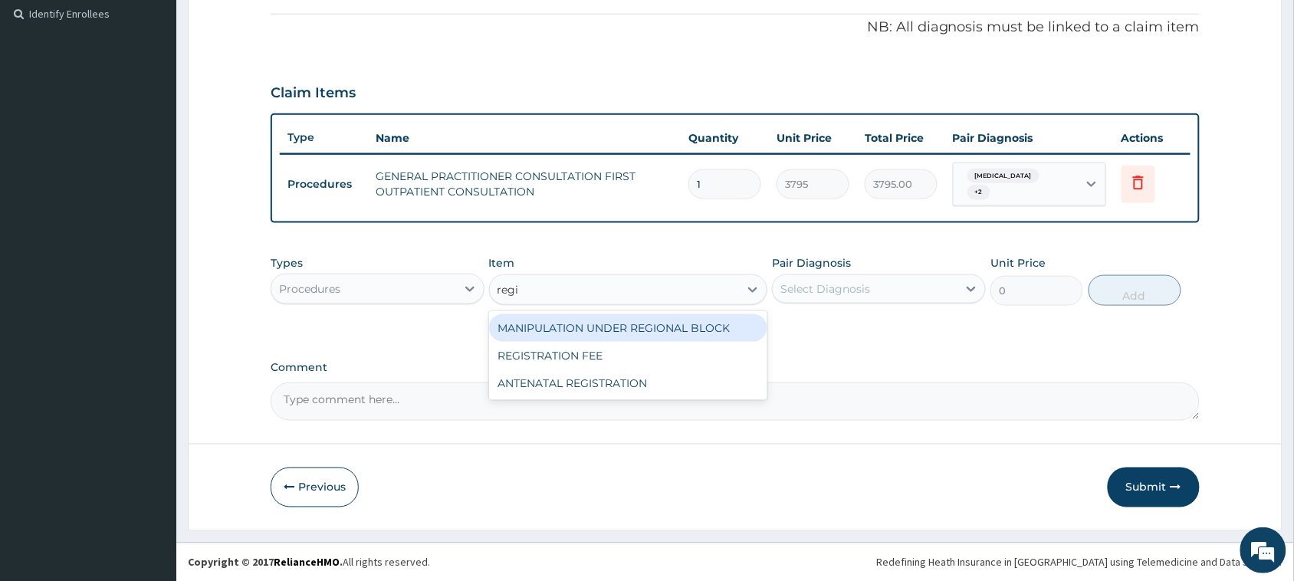
type input "regis"
click at [738, 335] on div "REGISTRATION FEE" at bounding box center [628, 328] width 279 height 28
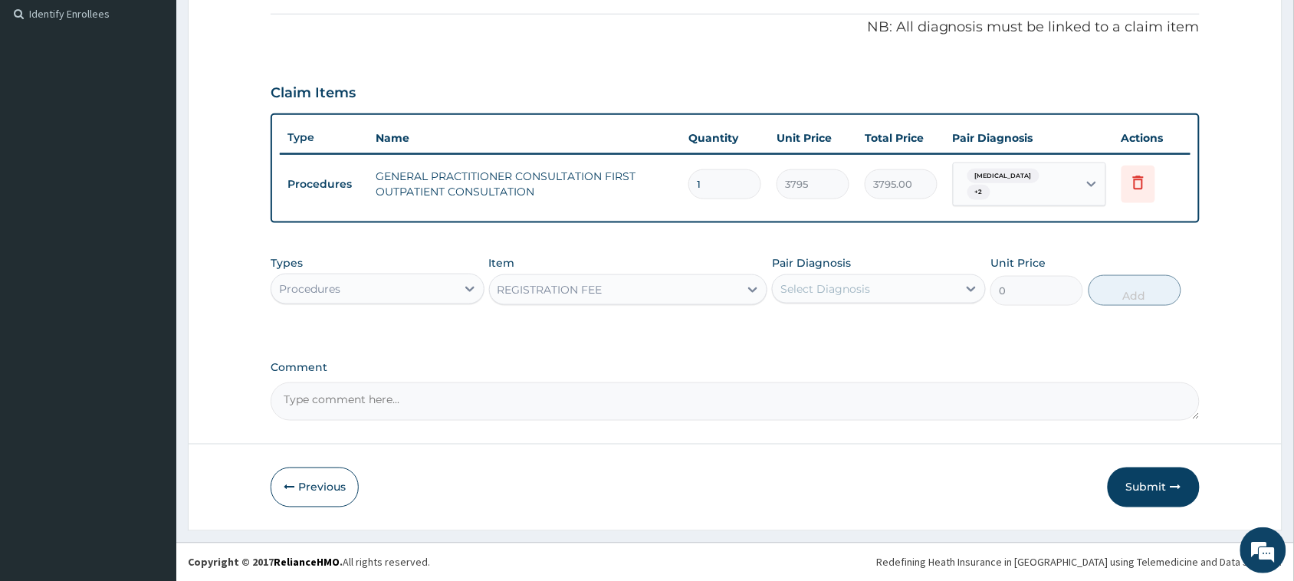
type input "2164.741712362911"
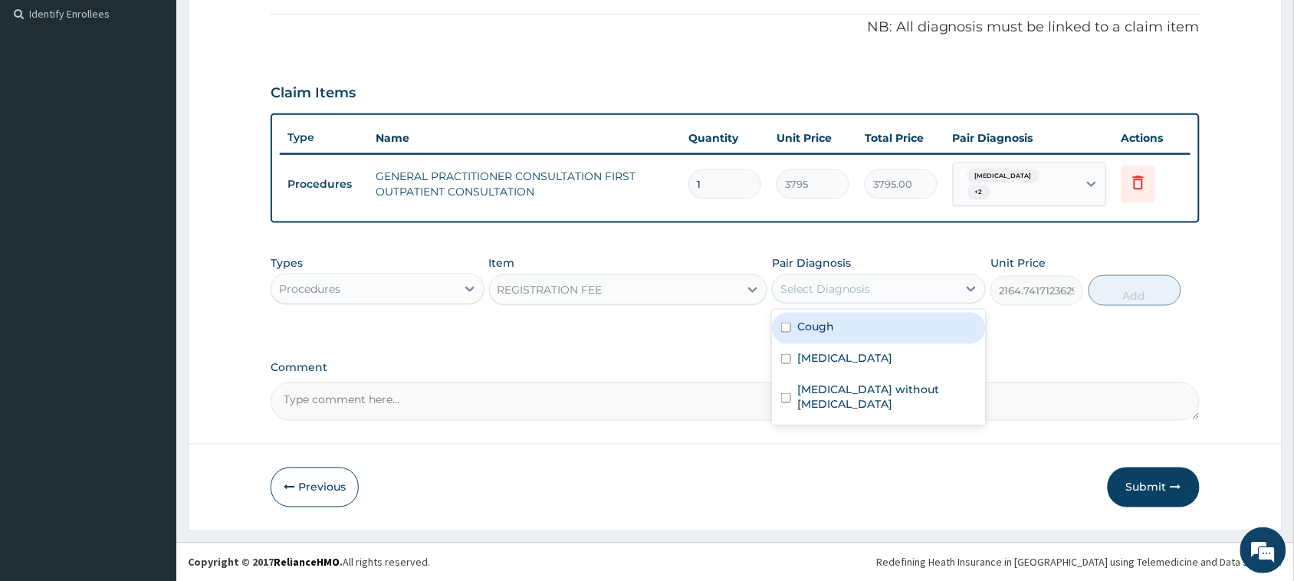
click at [913, 284] on div "Select Diagnosis" at bounding box center [864, 289] width 185 height 25
click at [916, 341] on div "Cough" at bounding box center [879, 328] width 214 height 31
checkbox input "true"
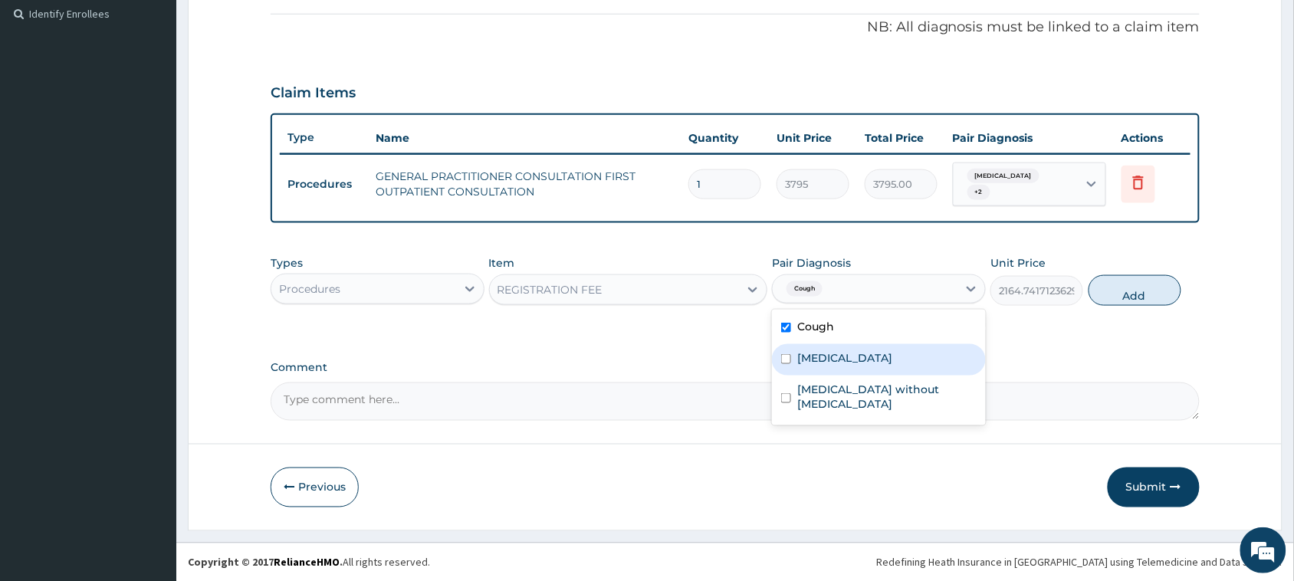
click at [920, 362] on div "[MEDICAL_DATA]" at bounding box center [879, 359] width 214 height 31
checkbox input "true"
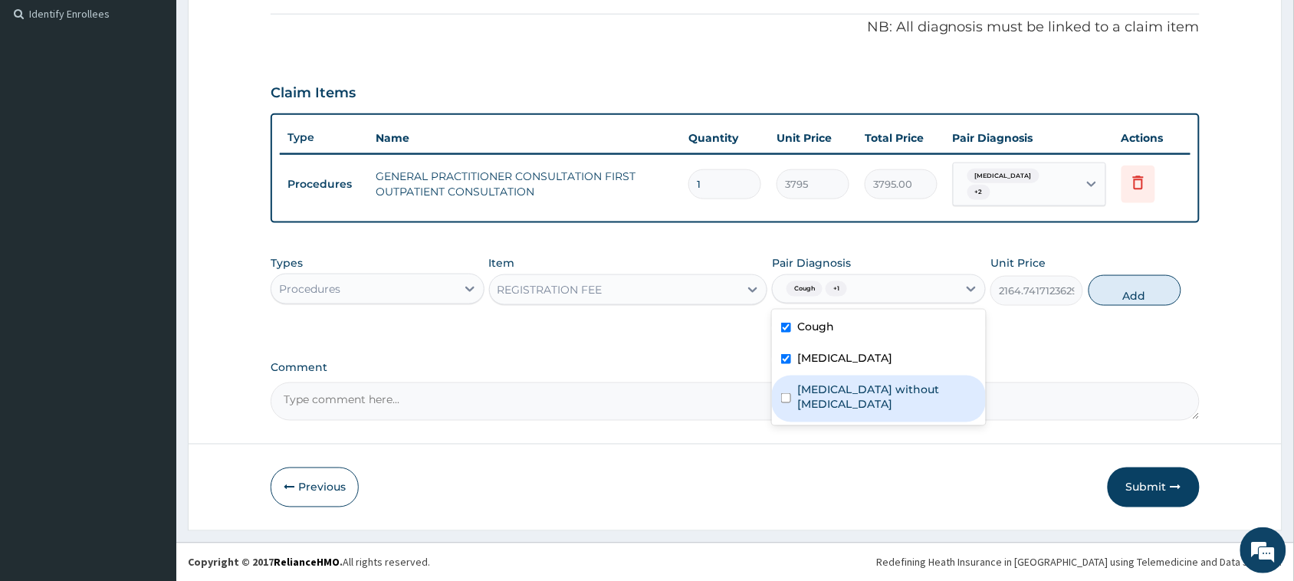
click at [923, 395] on label "[MEDICAL_DATA] without [MEDICAL_DATA]" at bounding box center [886, 397] width 179 height 31
checkbox input "true"
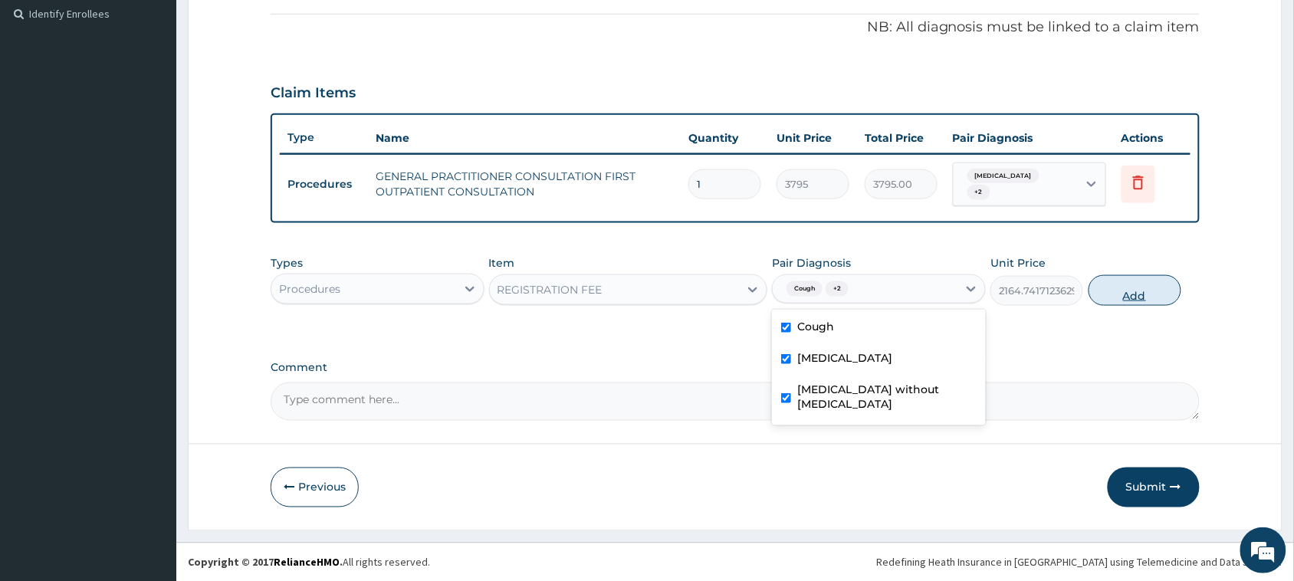
click at [1133, 289] on button "Add" at bounding box center [1134, 290] width 93 height 31
type input "0"
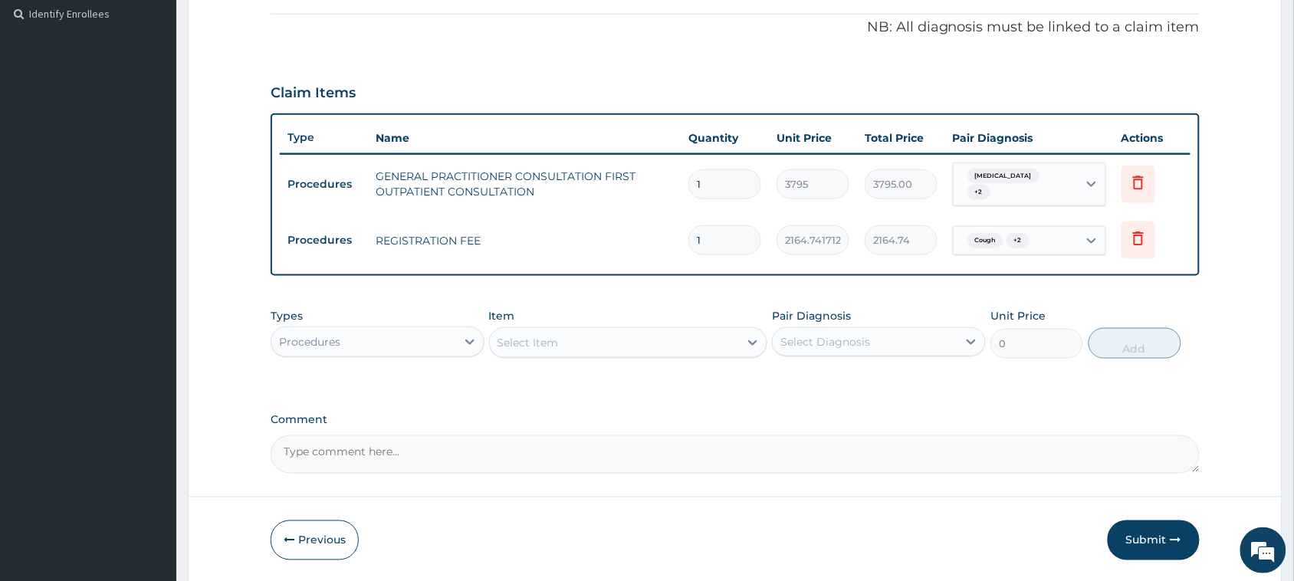
click at [572, 345] on div "Select Item" at bounding box center [615, 342] width 250 height 25
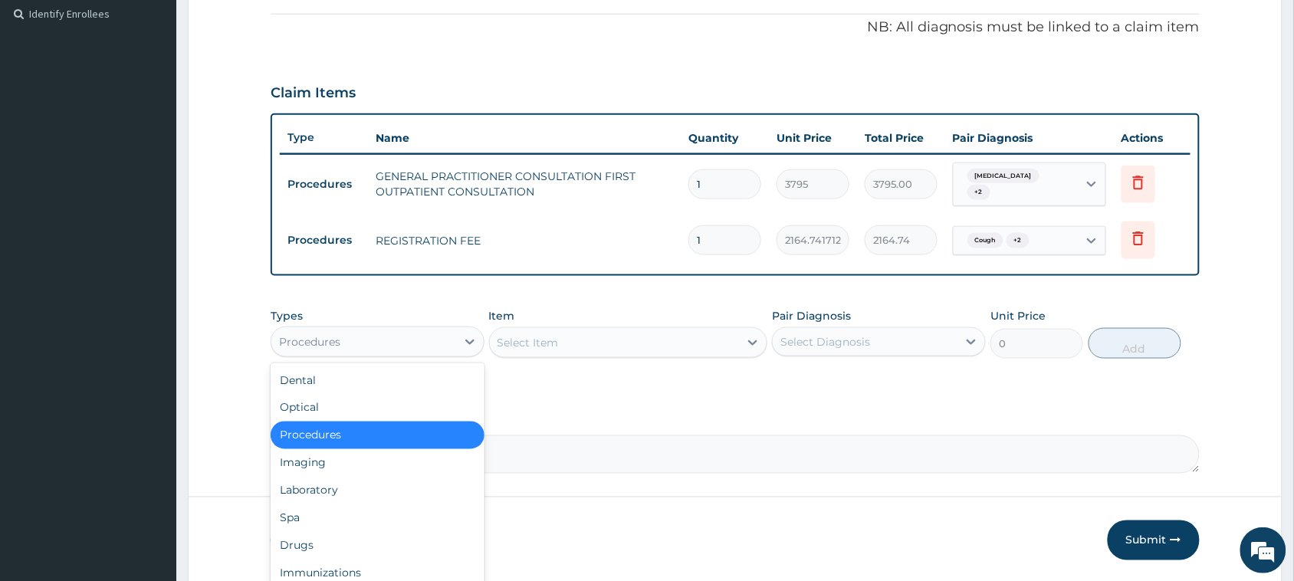
click at [430, 346] on div "Procedures" at bounding box center [363, 342] width 185 height 25
click at [352, 492] on div "Laboratory" at bounding box center [378, 491] width 214 height 28
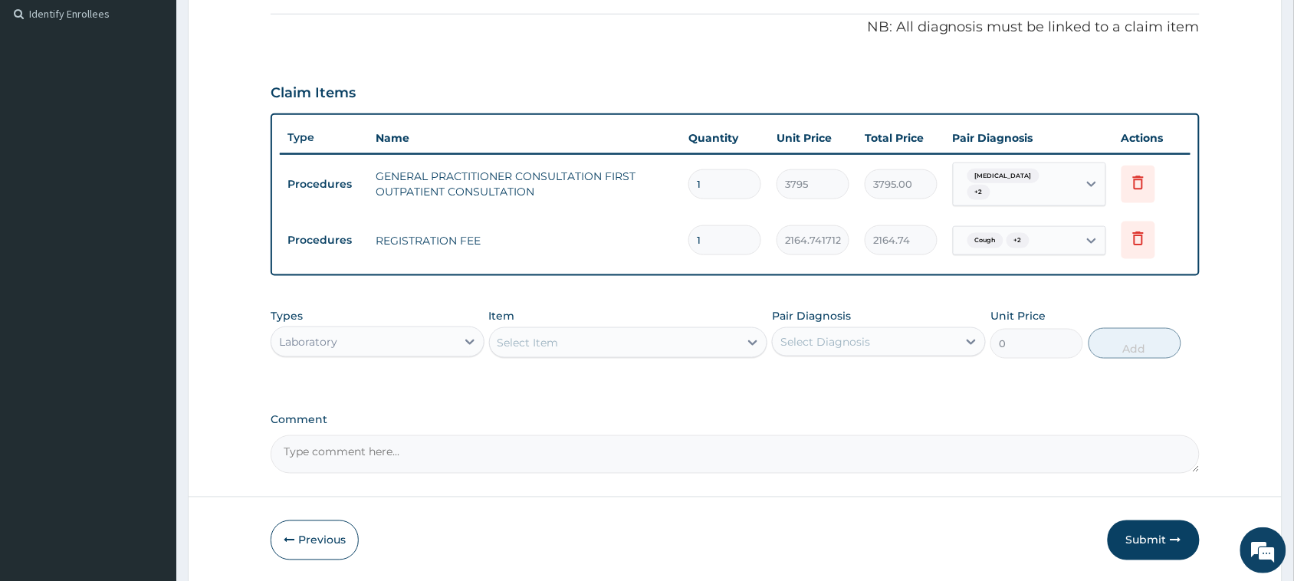
click at [585, 333] on div "Select Item" at bounding box center [615, 342] width 250 height 25
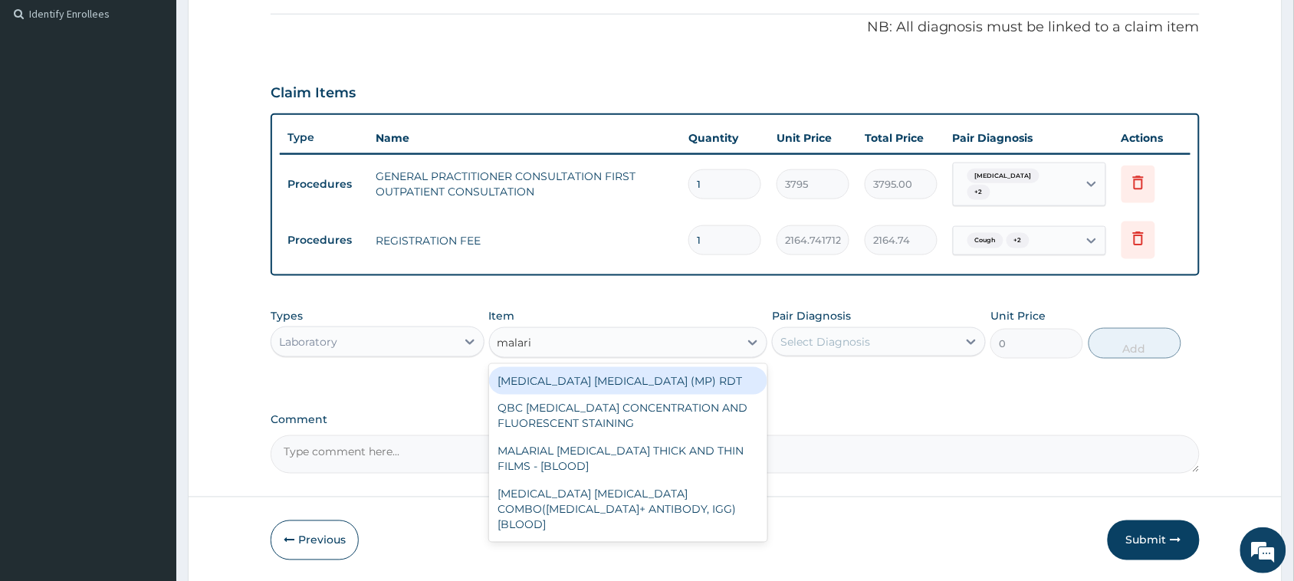
type input "[MEDICAL_DATA]"
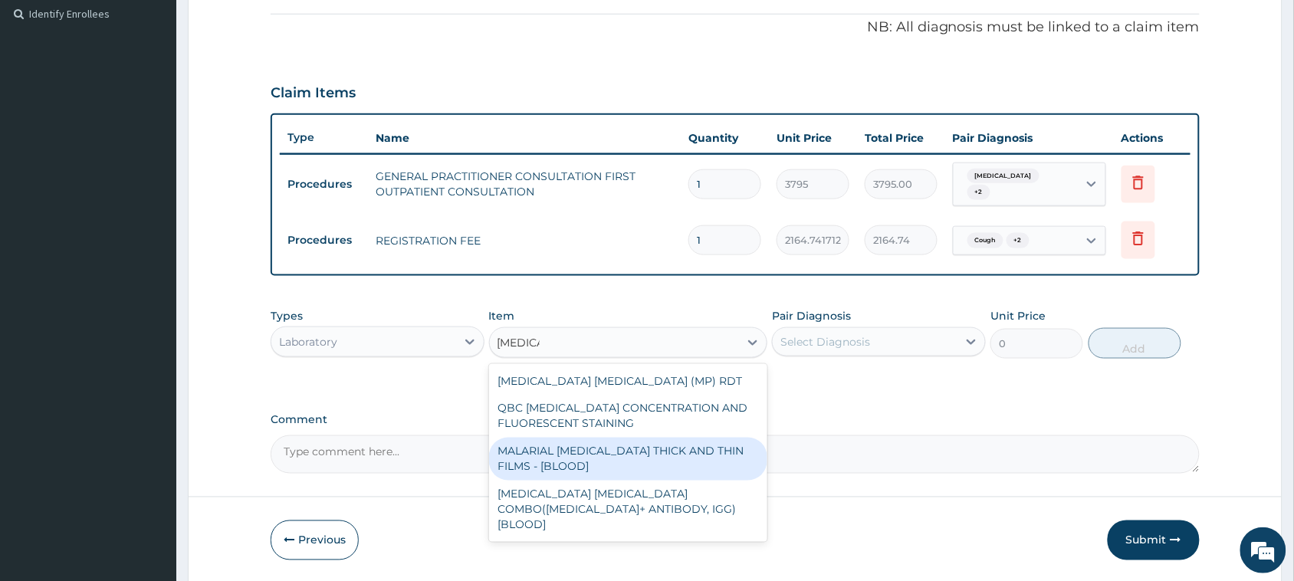
drag, startPoint x: 622, startPoint y: 464, endPoint x: 671, endPoint y: 421, distance: 64.1
click at [622, 462] on div "MALARIAL [MEDICAL_DATA] THICK AND THIN FILMS - [BLOOD]" at bounding box center [628, 459] width 279 height 43
type input "1725"
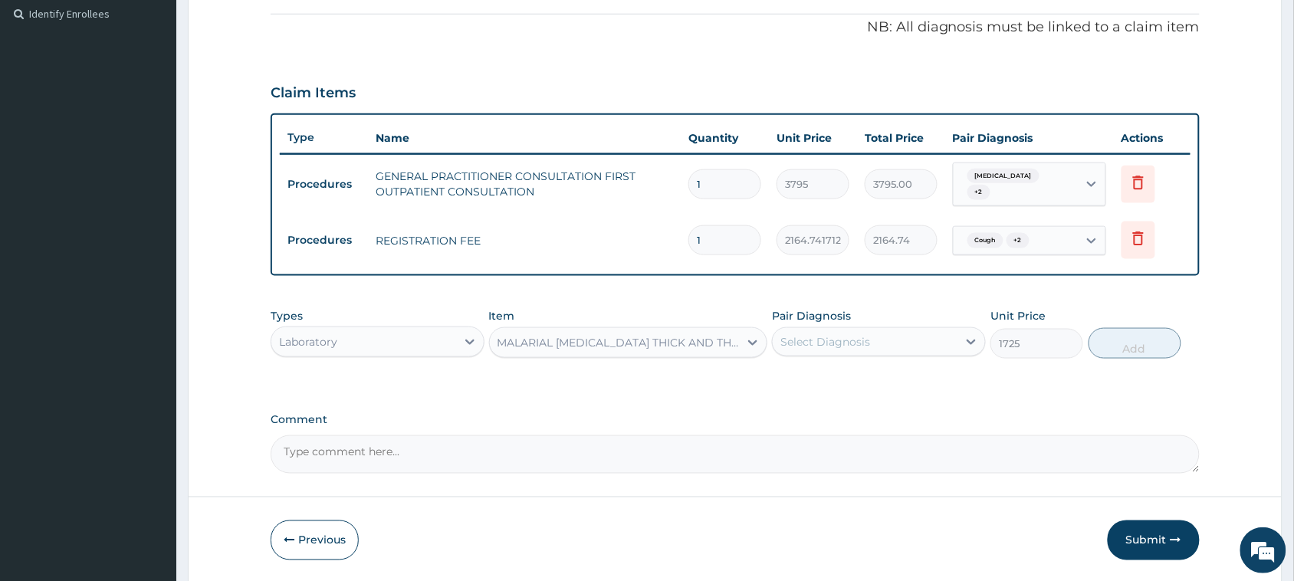
click at [900, 333] on div "Select Diagnosis" at bounding box center [864, 342] width 185 height 25
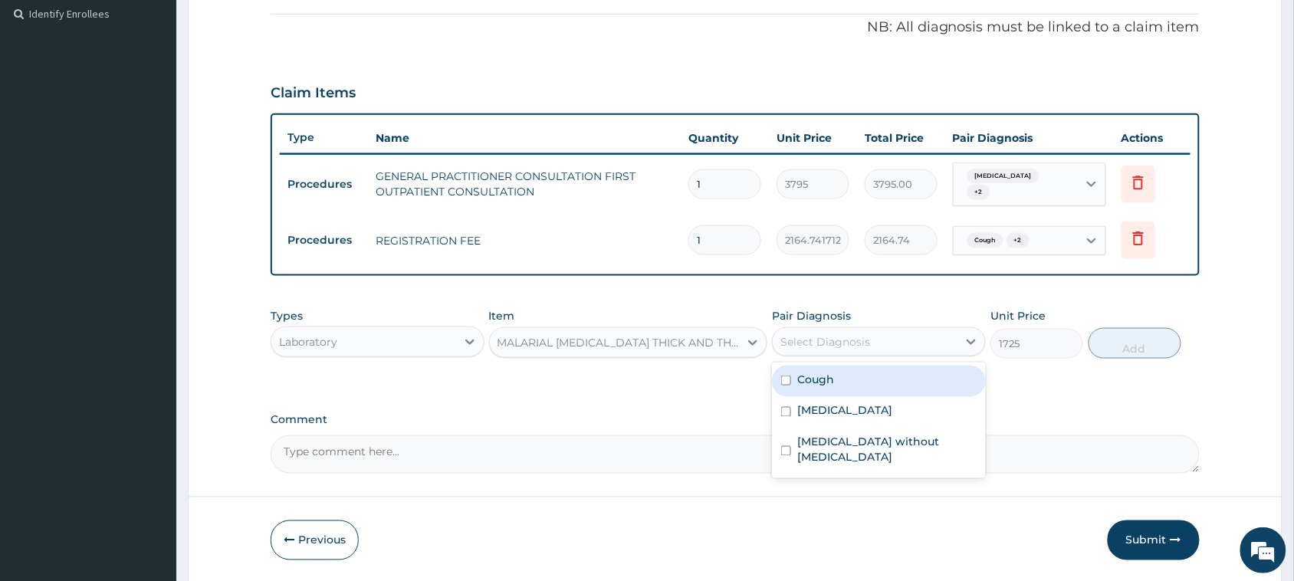
click at [884, 392] on div "Cough" at bounding box center [879, 381] width 214 height 31
checkbox input "true"
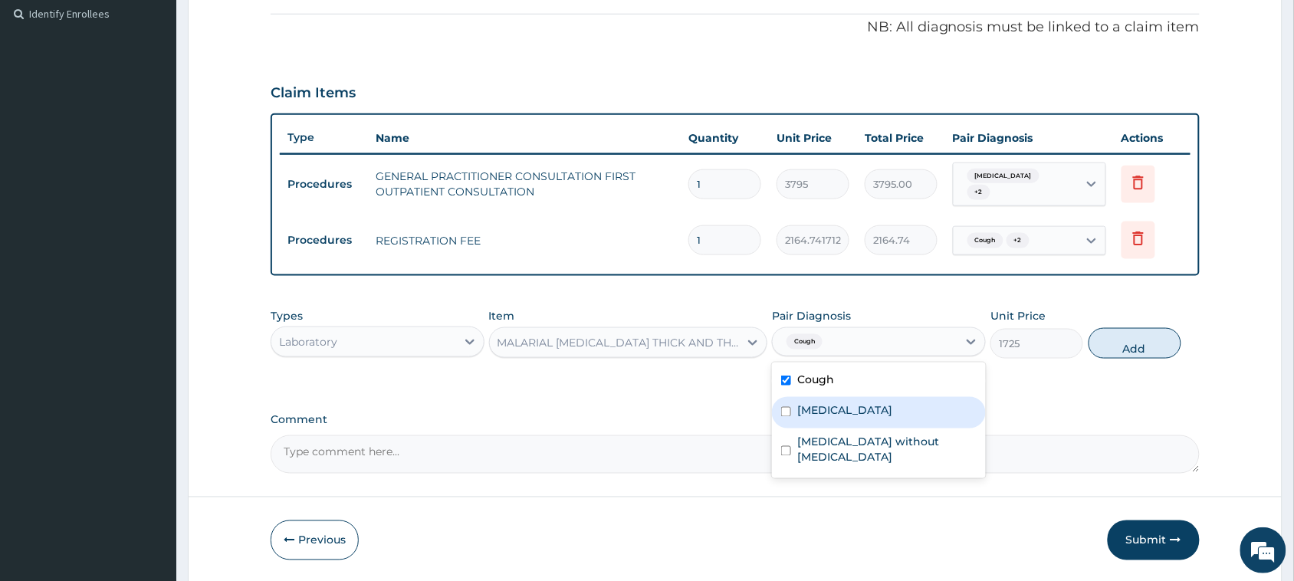
click at [883, 410] on label "[MEDICAL_DATA]" at bounding box center [844, 410] width 95 height 15
checkbox input "true"
click at [879, 385] on div "Cough" at bounding box center [879, 381] width 214 height 31
checkbox input "false"
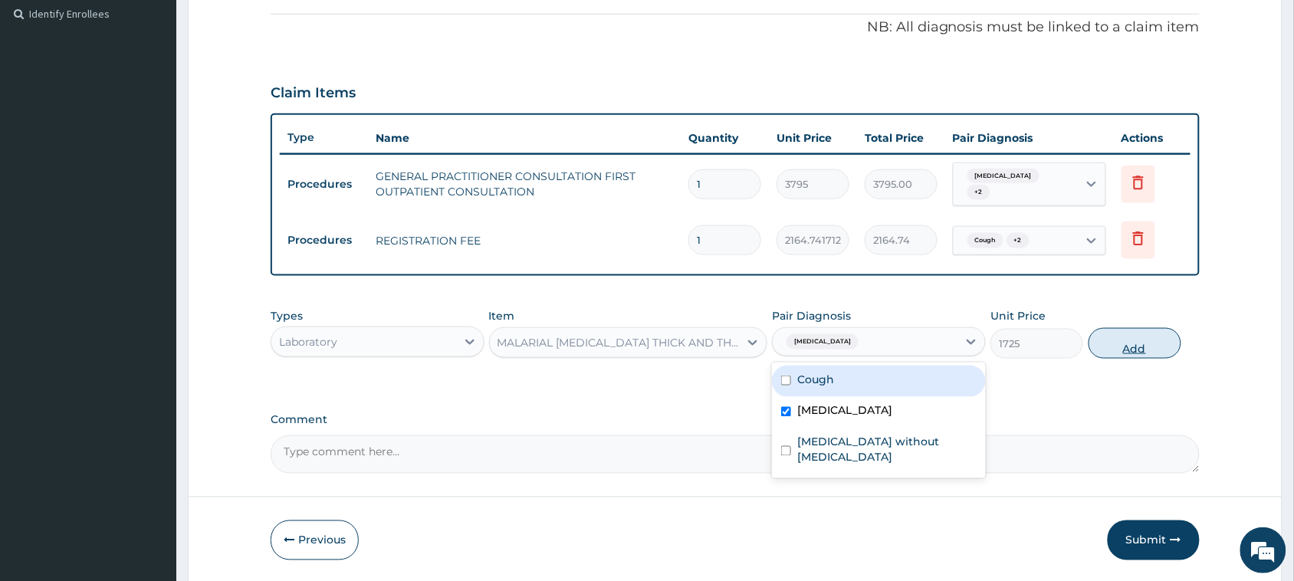
click at [1154, 339] on button "Add" at bounding box center [1134, 343] width 93 height 31
type input "0"
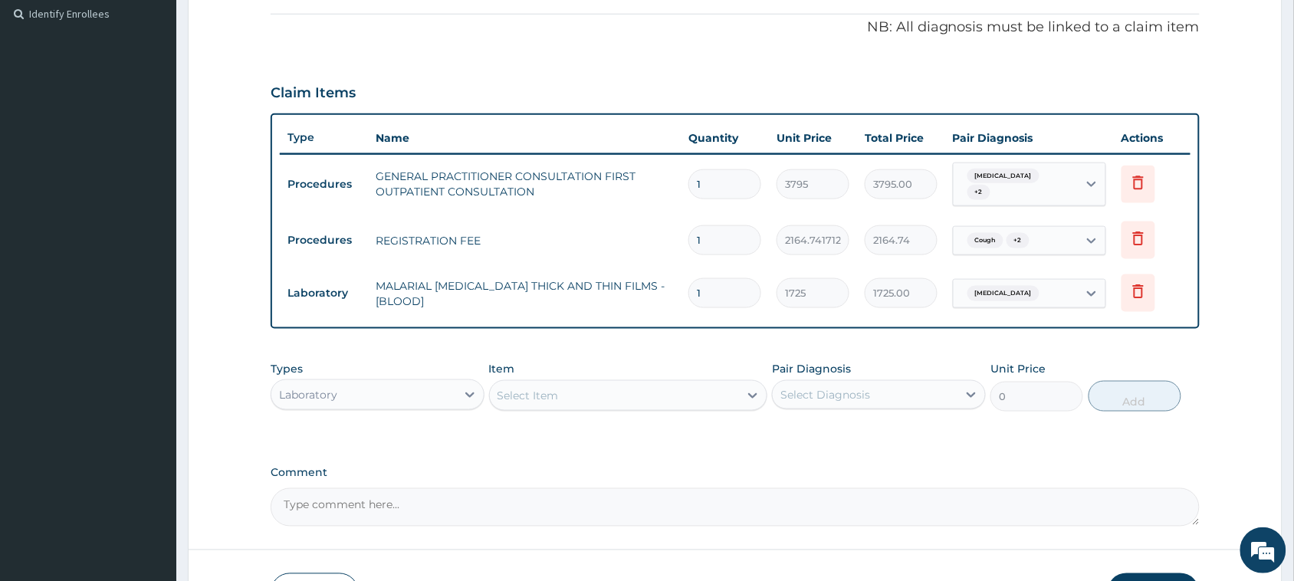
click at [636, 395] on div "Select Item" at bounding box center [615, 395] width 250 height 25
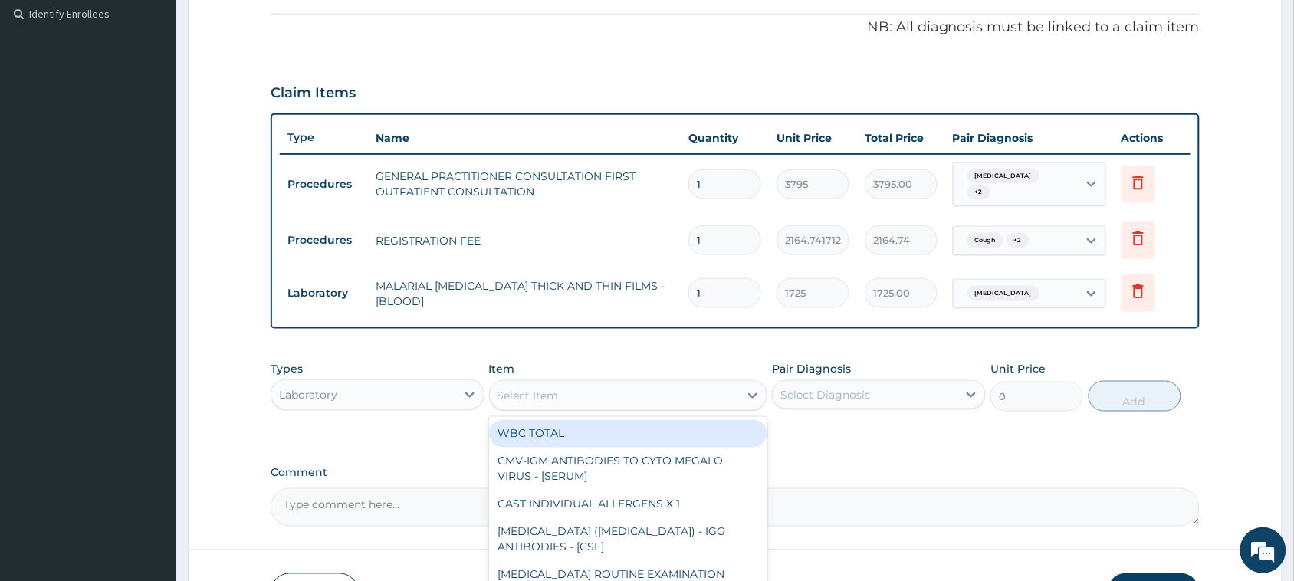
type input "g"
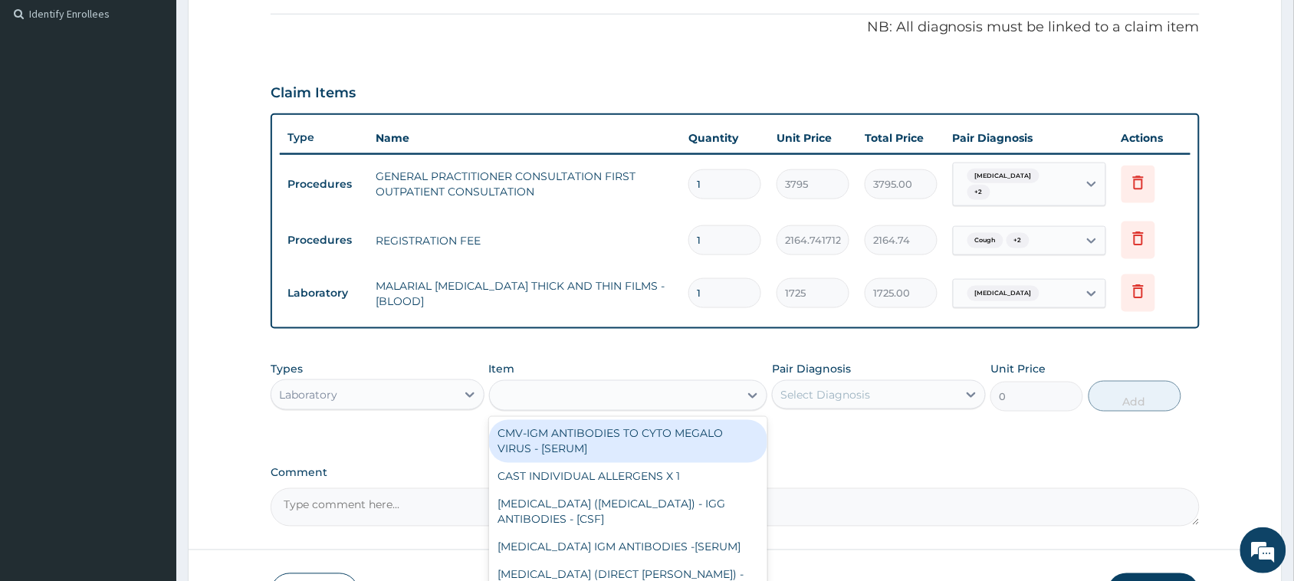
type input "9775"
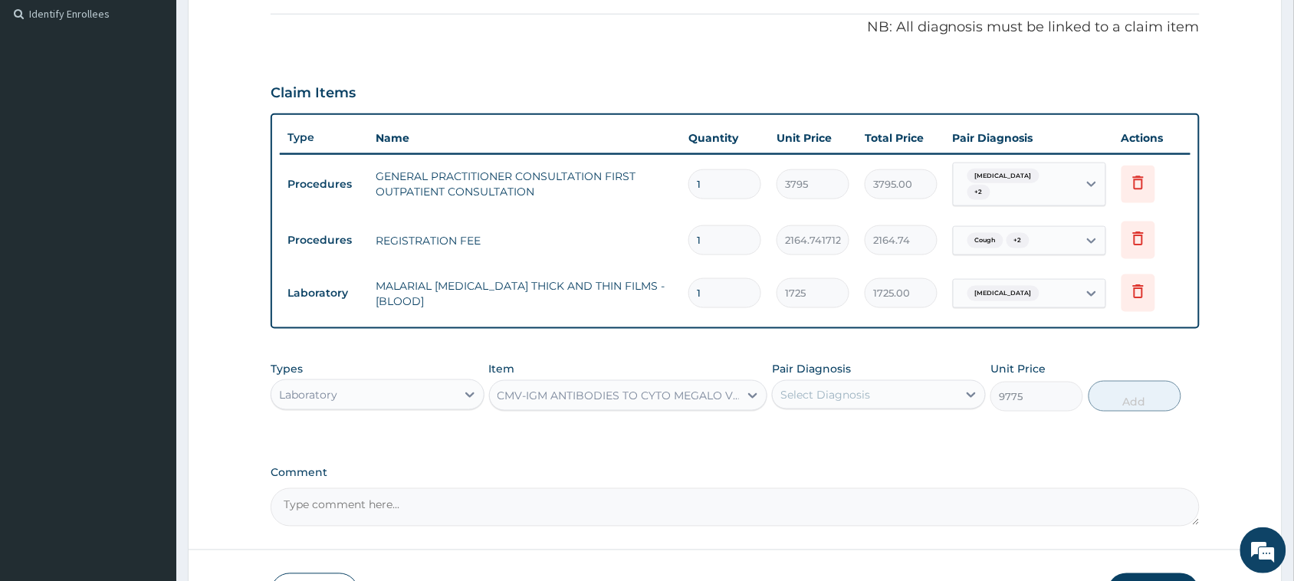
click at [711, 389] on div "CMV-IGM ANTIBODIES TO CYTO MEGALO VIRUS - [SERUM]" at bounding box center [619, 395] width 244 height 15
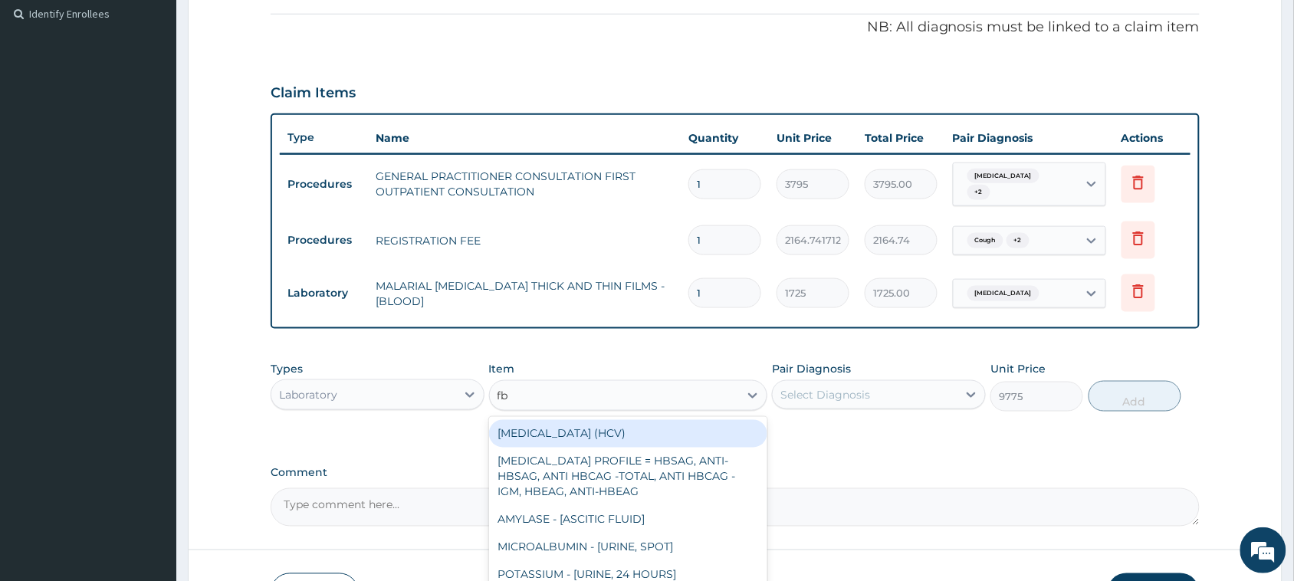
type input "fbc"
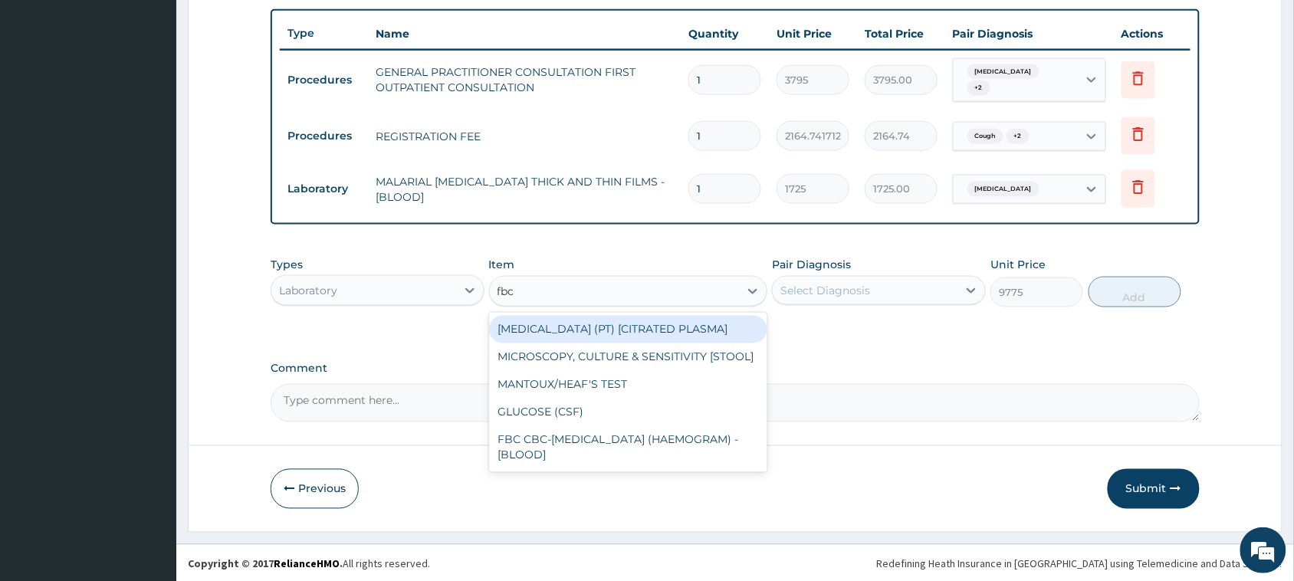
scroll to position [563, 0]
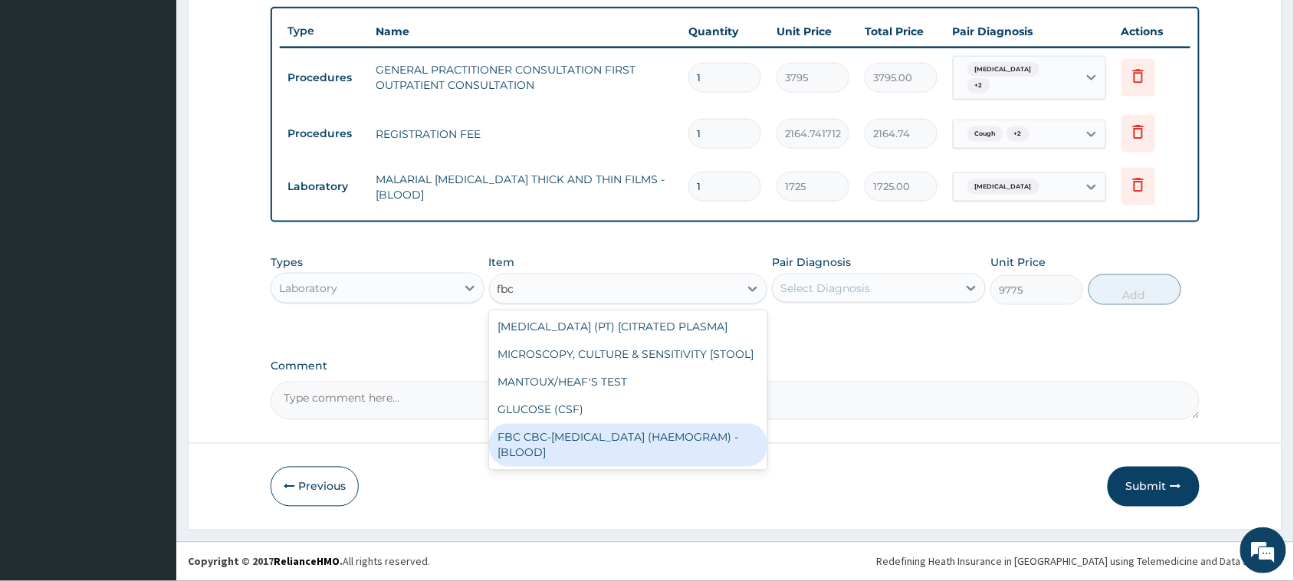
click at [623, 453] on div "FBC CBC-[MEDICAL_DATA] (HAEMOGRAM) - [BLOOD]" at bounding box center [628, 445] width 279 height 43
type input "4600"
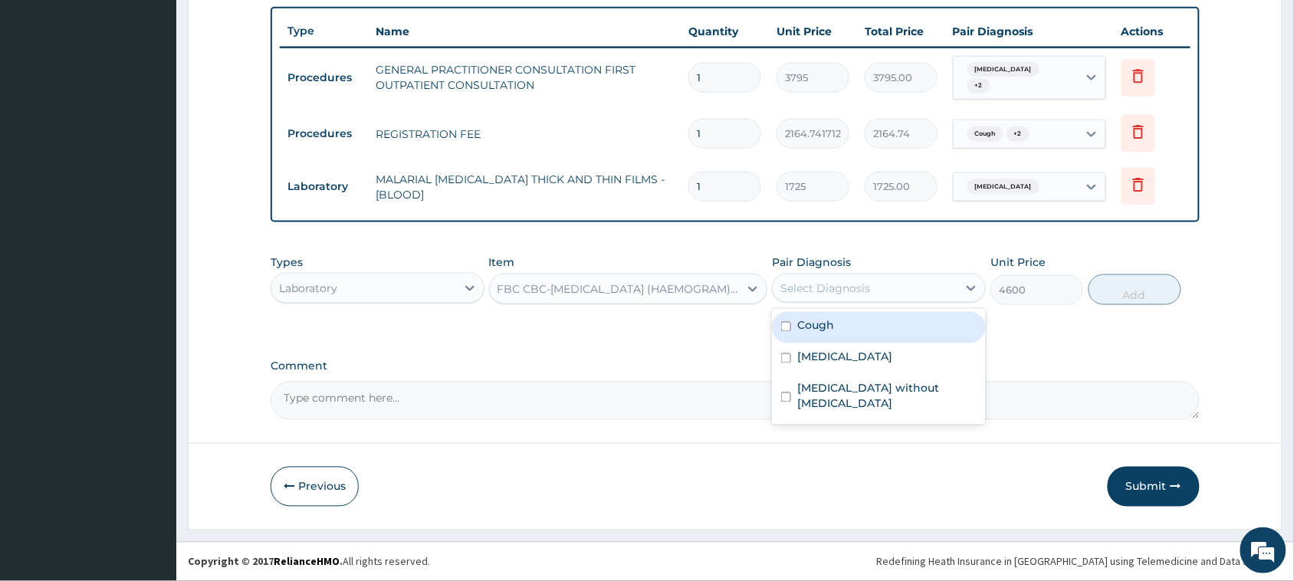
click at [824, 291] on div "Select Diagnosis" at bounding box center [825, 287] width 90 height 15
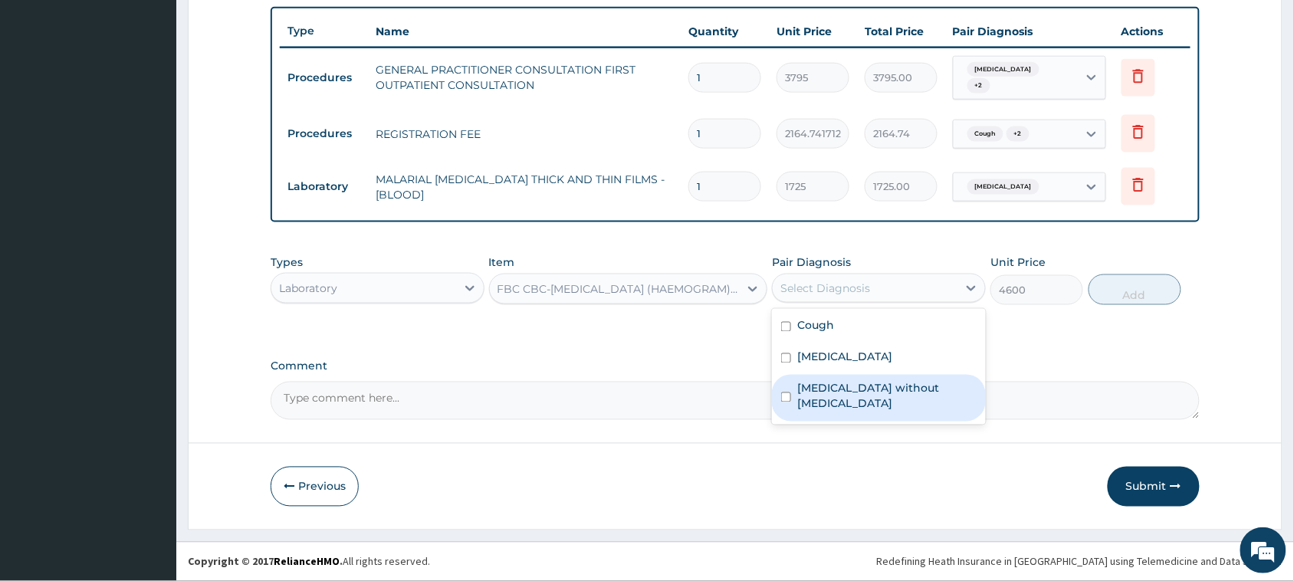
click at [851, 393] on label "[MEDICAL_DATA] without [MEDICAL_DATA]" at bounding box center [886, 396] width 179 height 31
checkbox input "true"
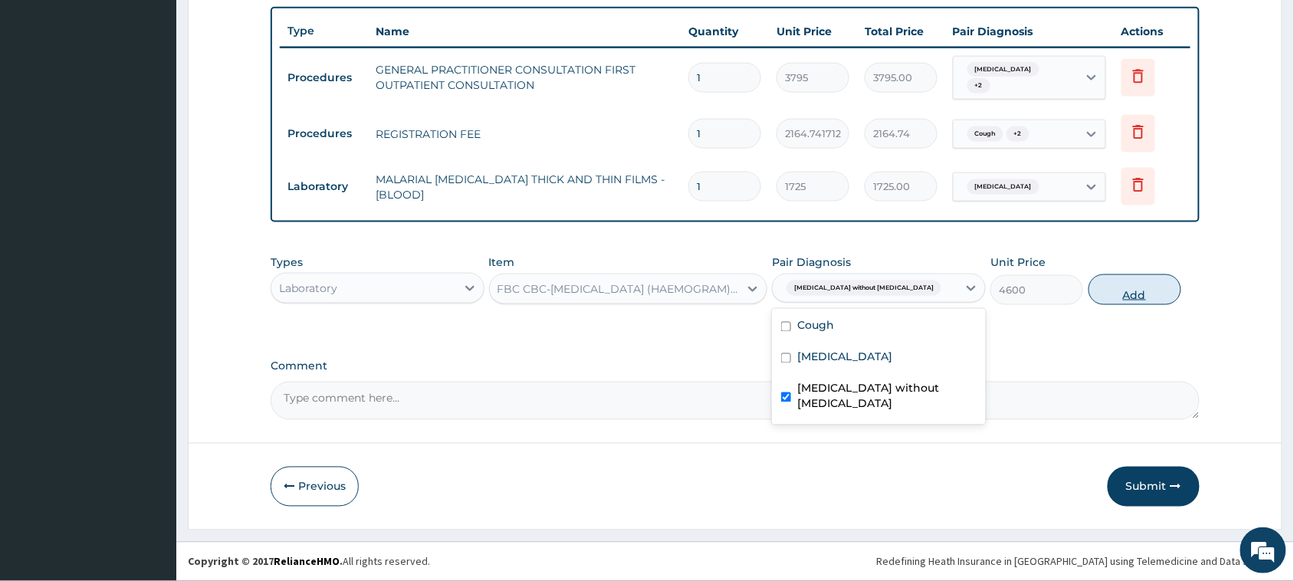
click at [1156, 289] on button "Add" at bounding box center [1134, 289] width 93 height 31
type input "0"
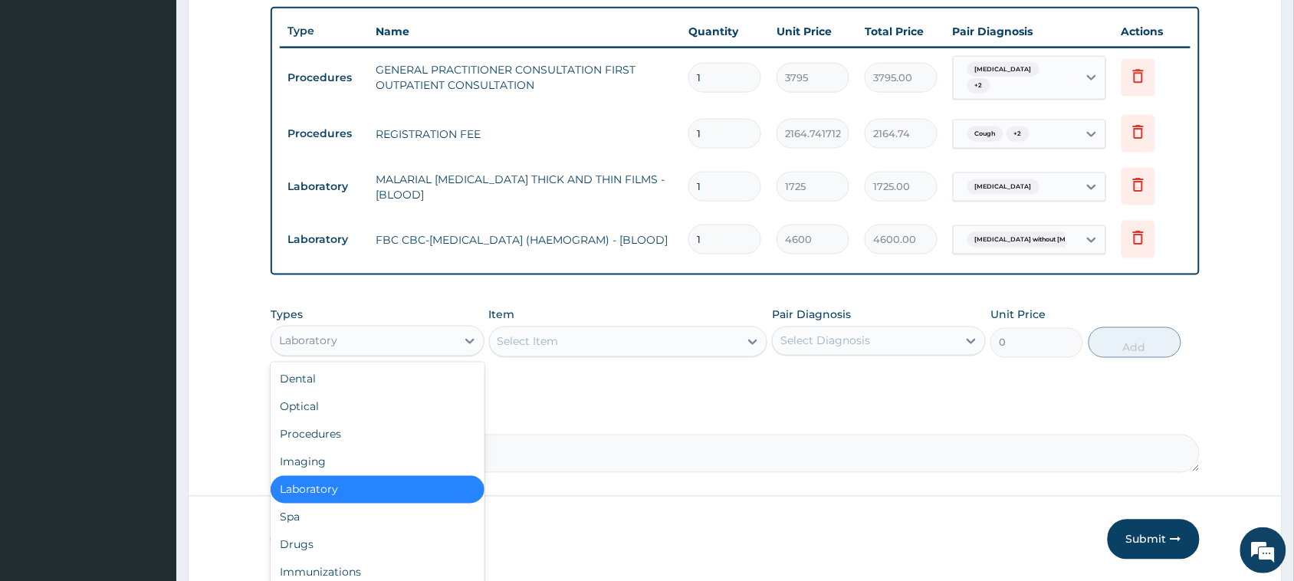
click at [405, 341] on div "Laboratory" at bounding box center [363, 341] width 185 height 25
click at [314, 541] on div "Drugs" at bounding box center [378, 545] width 214 height 28
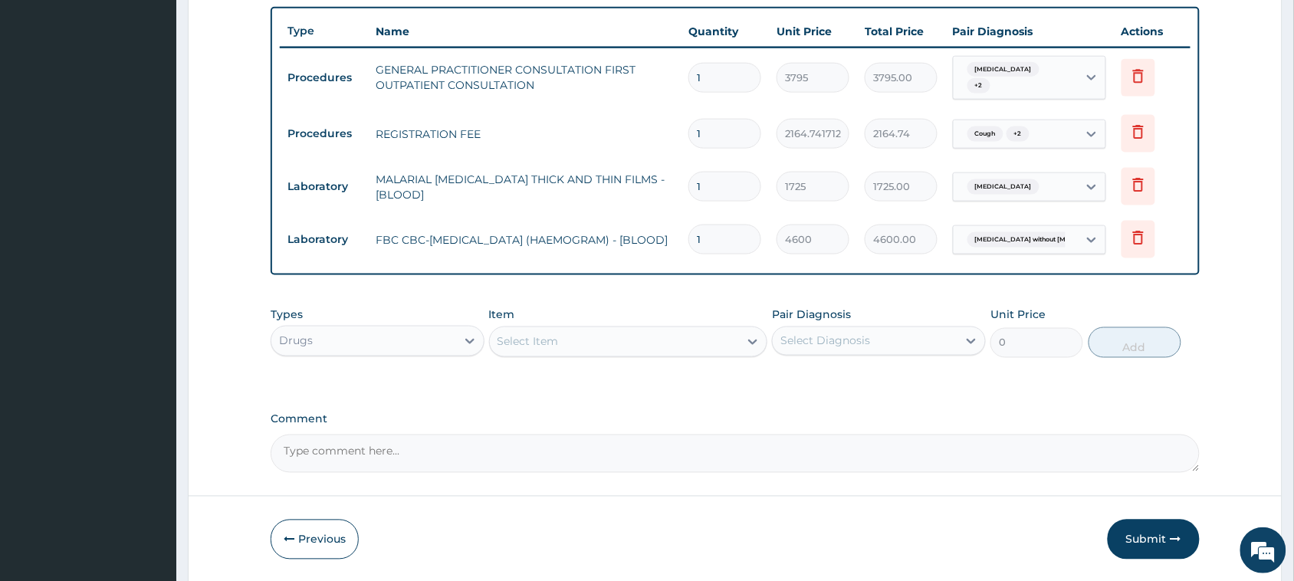
click at [619, 338] on div "Select Item" at bounding box center [615, 342] width 250 height 25
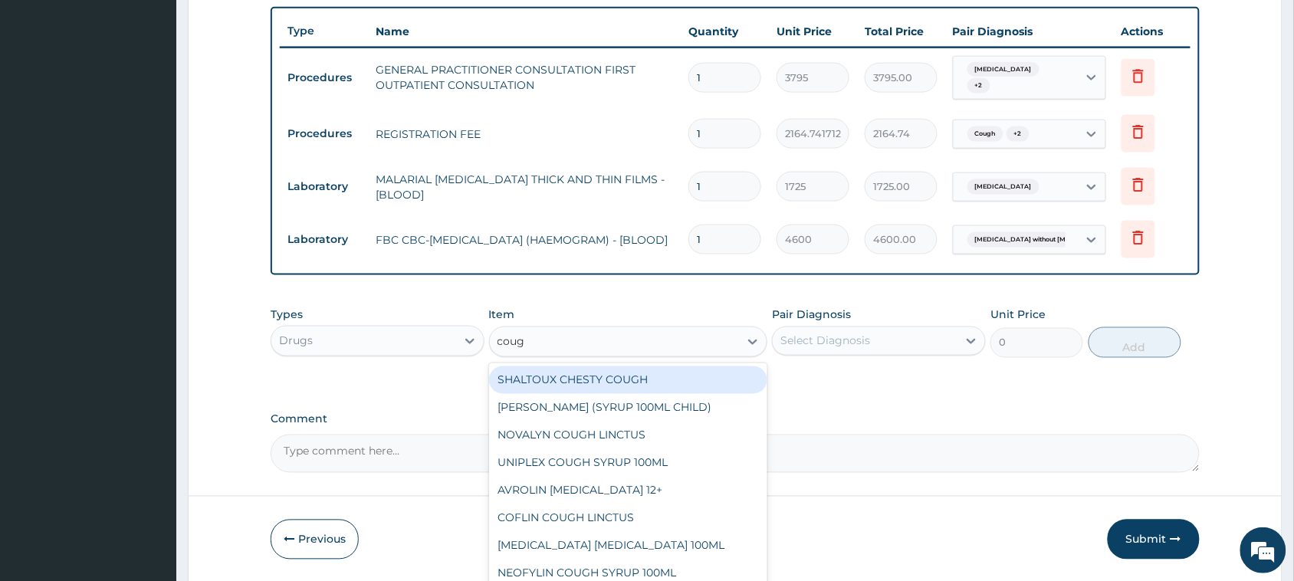
type input "cough"
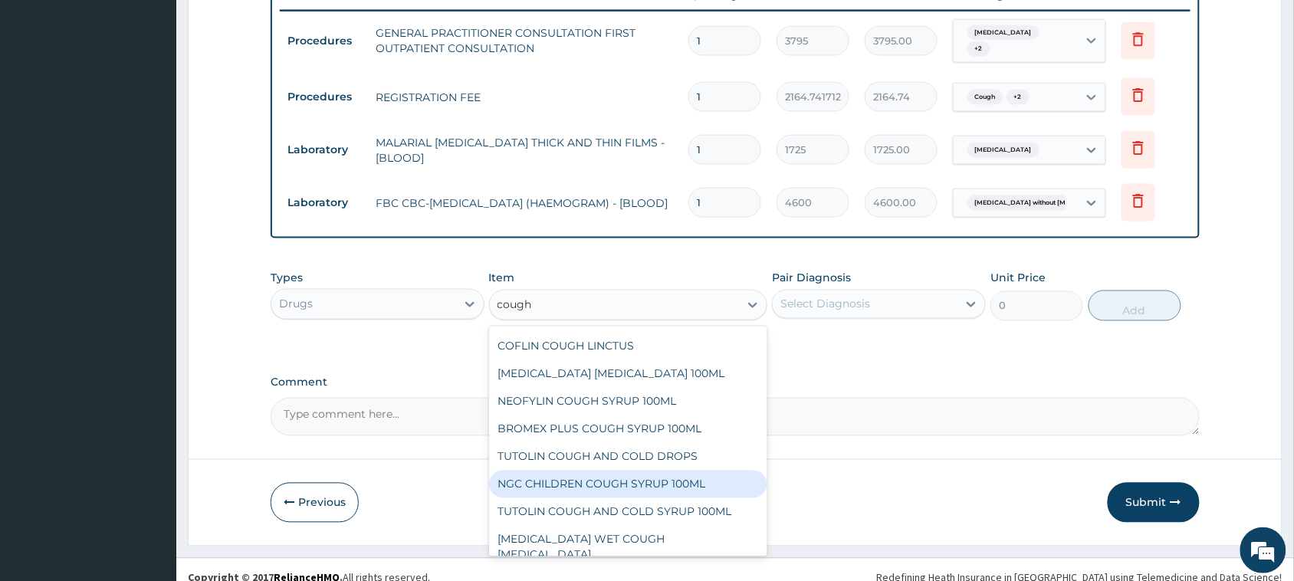
scroll to position [615, 0]
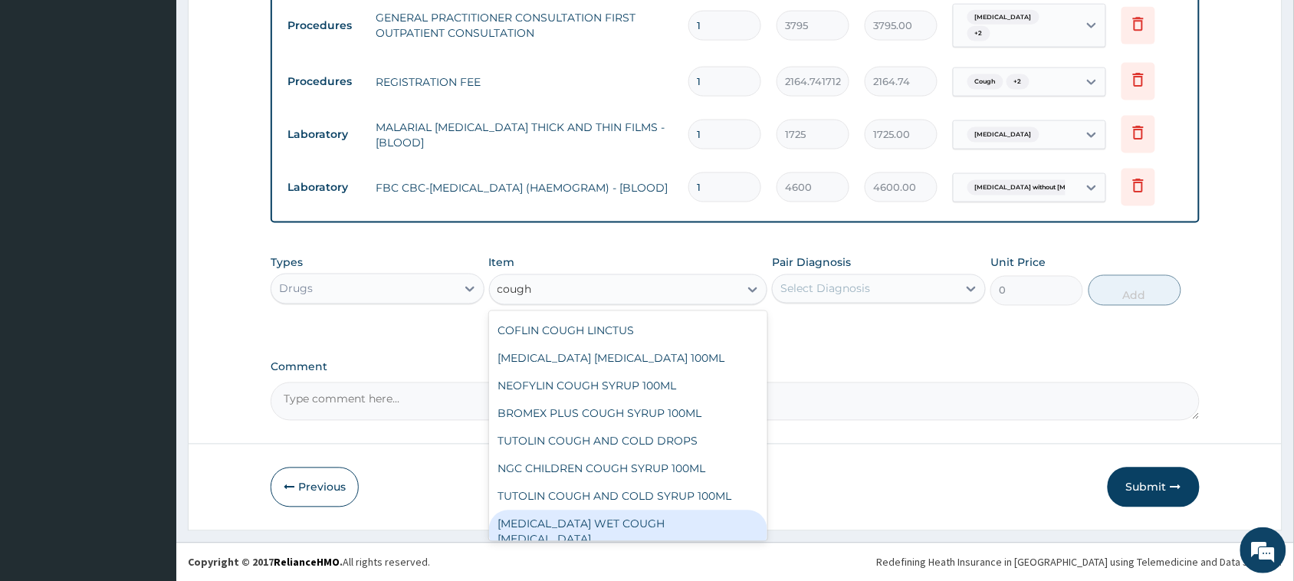
click at [613, 515] on div "BENYLIN WET COUGH MENTHOL" at bounding box center [628, 531] width 279 height 43
type input "1897.5"
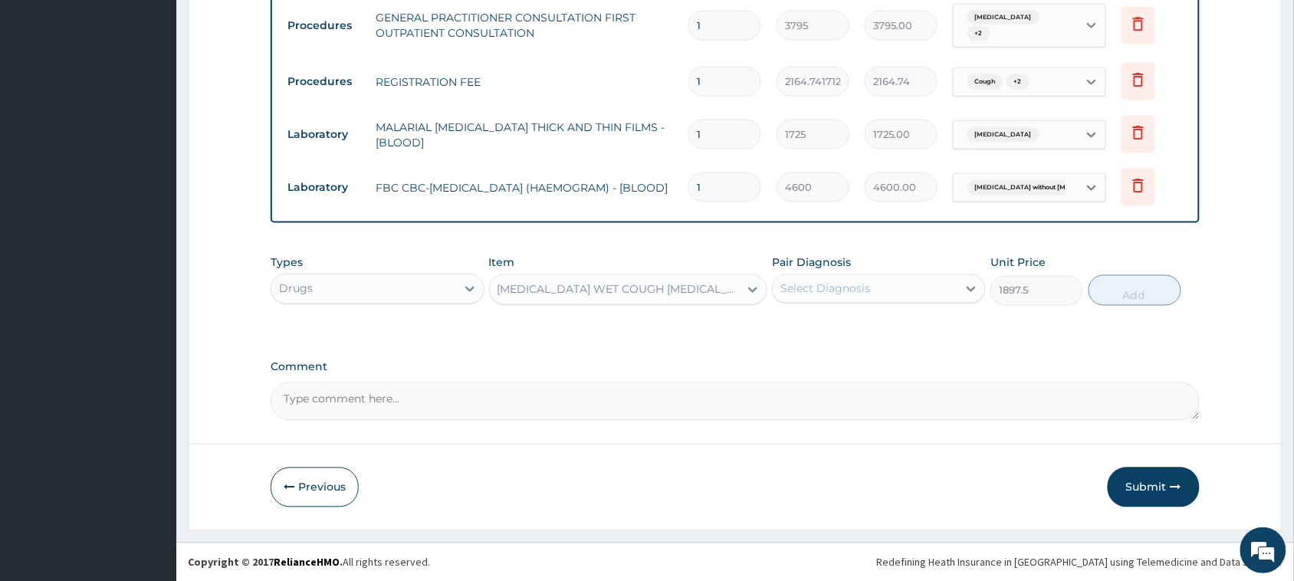
click at [853, 301] on div "Select Diagnosis" at bounding box center [879, 288] width 214 height 29
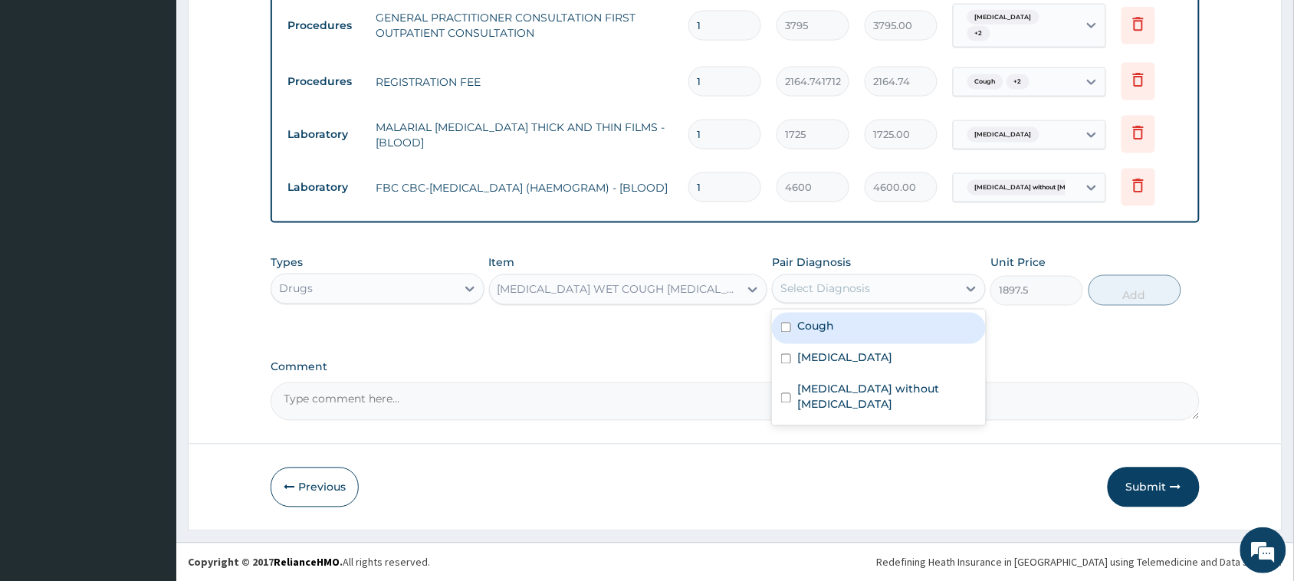
click at [859, 330] on div "Cough" at bounding box center [879, 328] width 214 height 31
checkbox input "true"
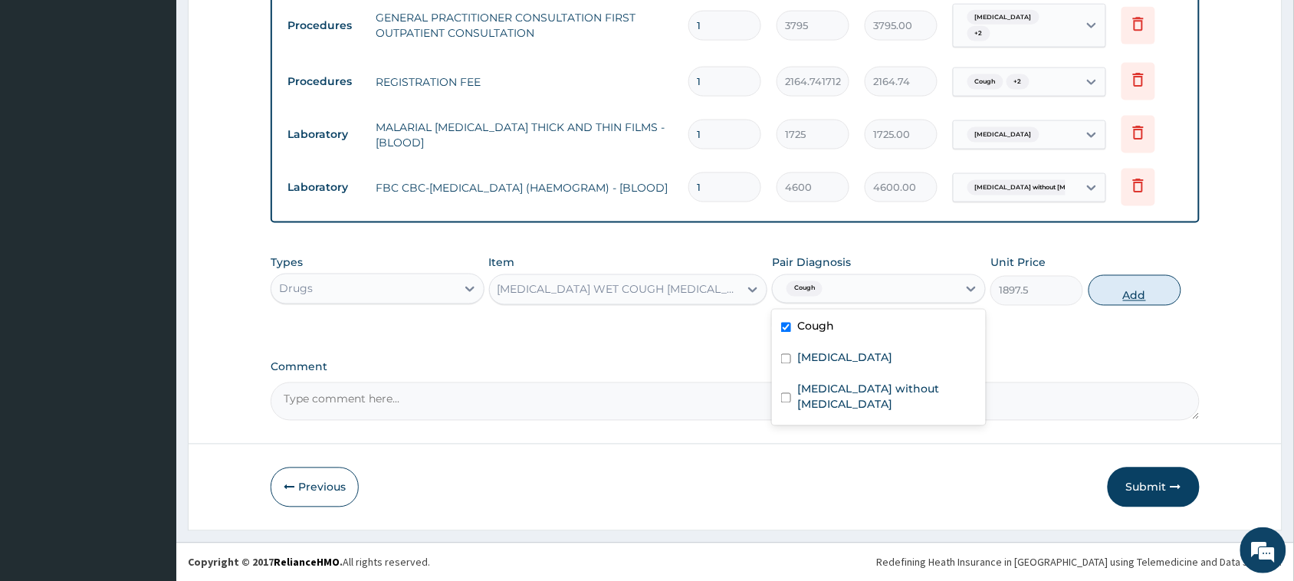
click at [1127, 284] on button "Add" at bounding box center [1134, 290] width 93 height 31
type input "0"
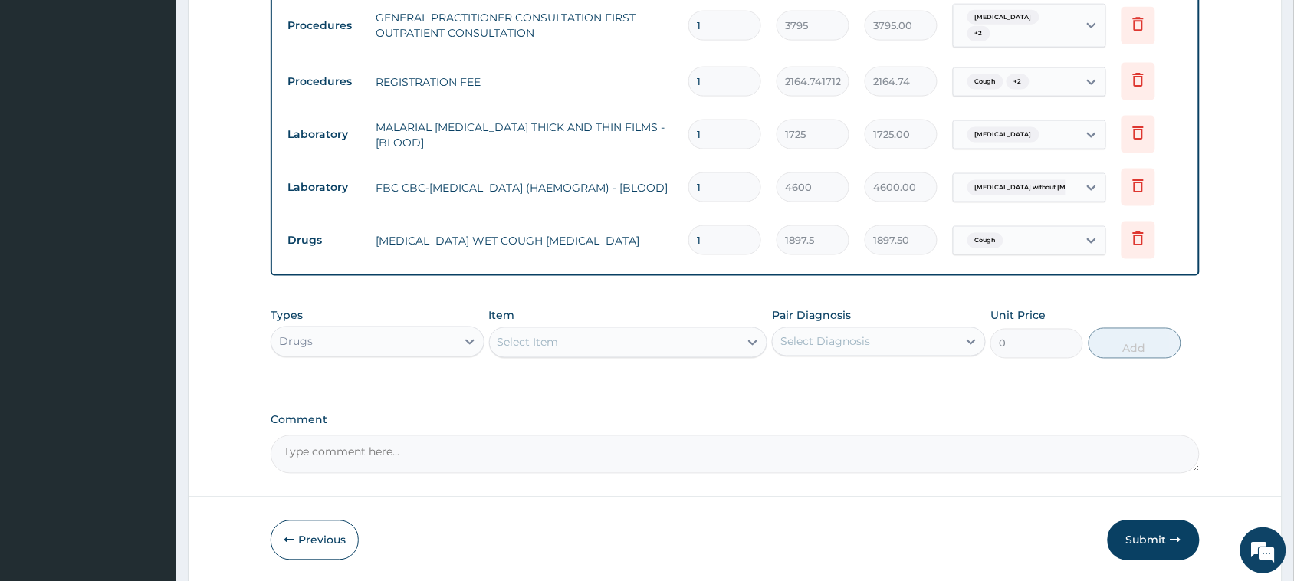
click at [684, 352] on div "Select Item" at bounding box center [615, 342] width 250 height 25
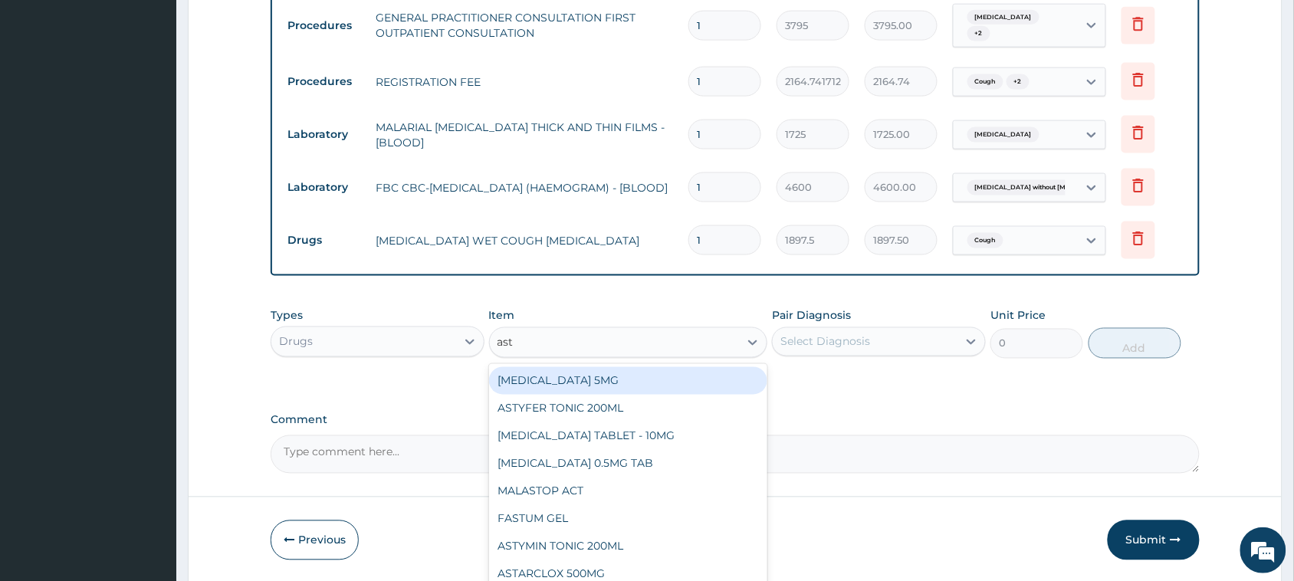
type input "asty"
drag, startPoint x: 675, startPoint y: 376, endPoint x: 714, endPoint y: 382, distance: 39.4
click at [676, 376] on div "ASTYFER TONIC 200ML" at bounding box center [628, 381] width 279 height 28
type input "3162.5"
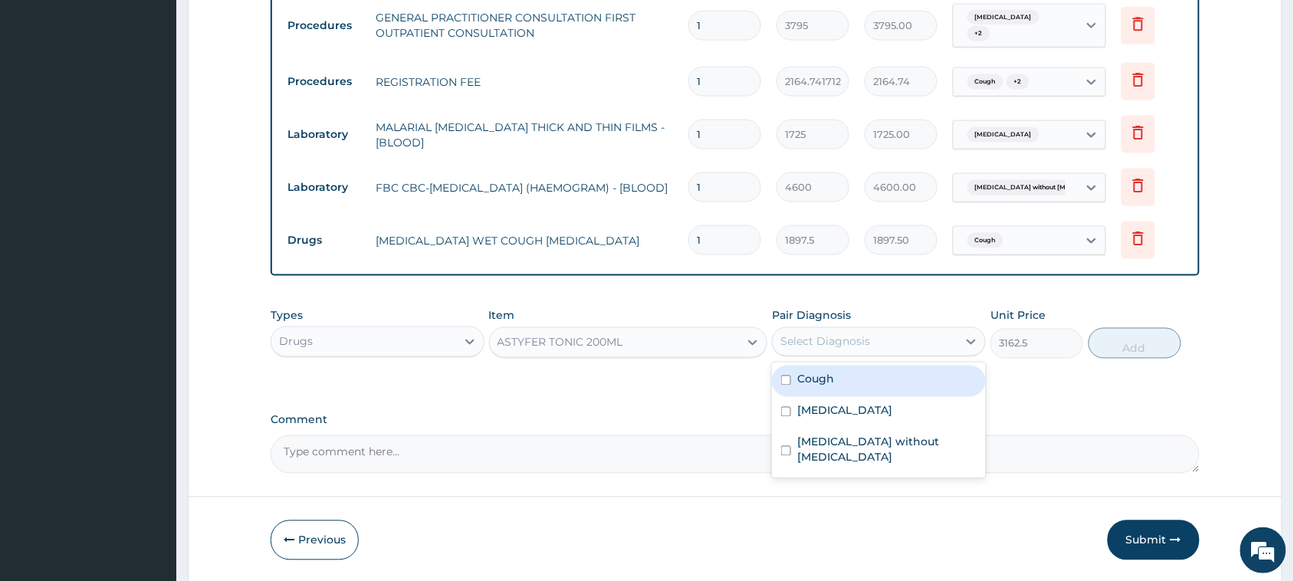
drag, startPoint x: 831, startPoint y: 334, endPoint x: 836, endPoint y: 342, distance: 8.9
click at [834, 337] on div "Select Diagnosis" at bounding box center [825, 341] width 90 height 15
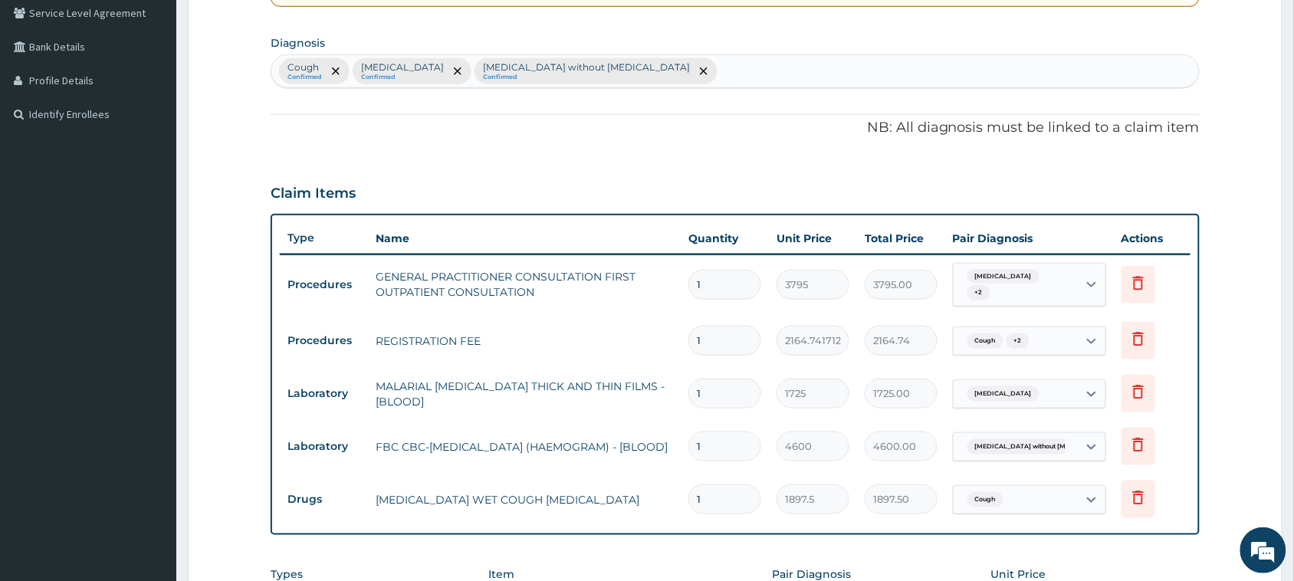
scroll to position [328, 0]
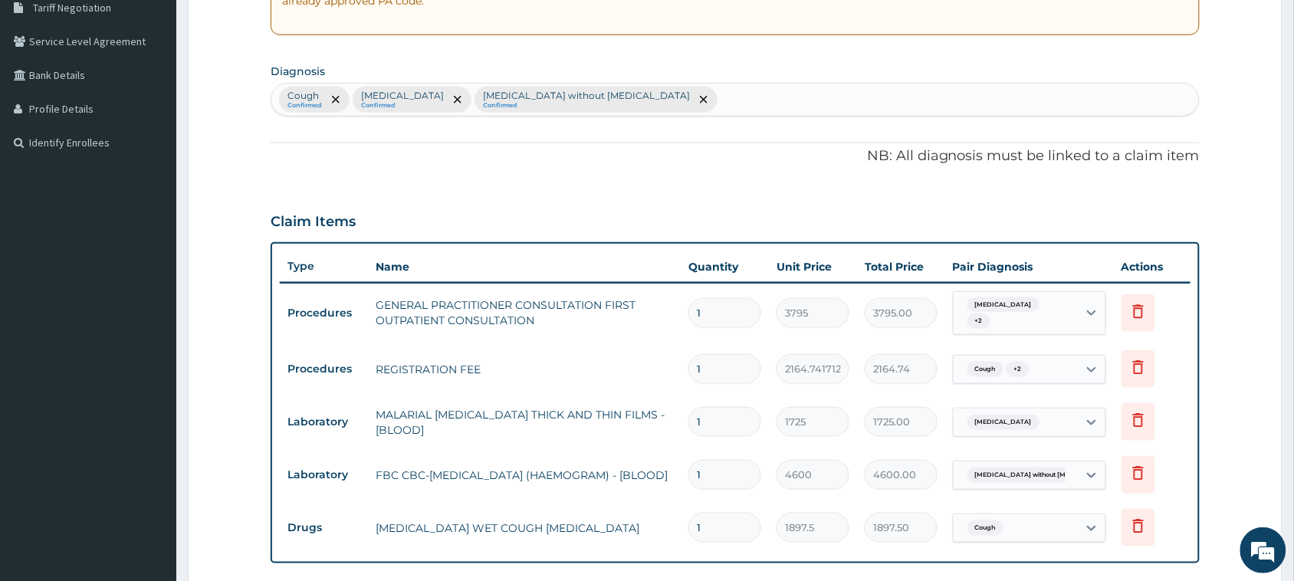
click at [684, 71] on section "Diagnosis Cough Confirmed Malaria, unspecified Confirmed Sepsis without septic …" at bounding box center [735, 88] width 929 height 57
click at [694, 103] on div "Cough Confirmed Malaria, unspecified Confirmed Sepsis without septic shock Conf…" at bounding box center [734, 100] width 927 height 32
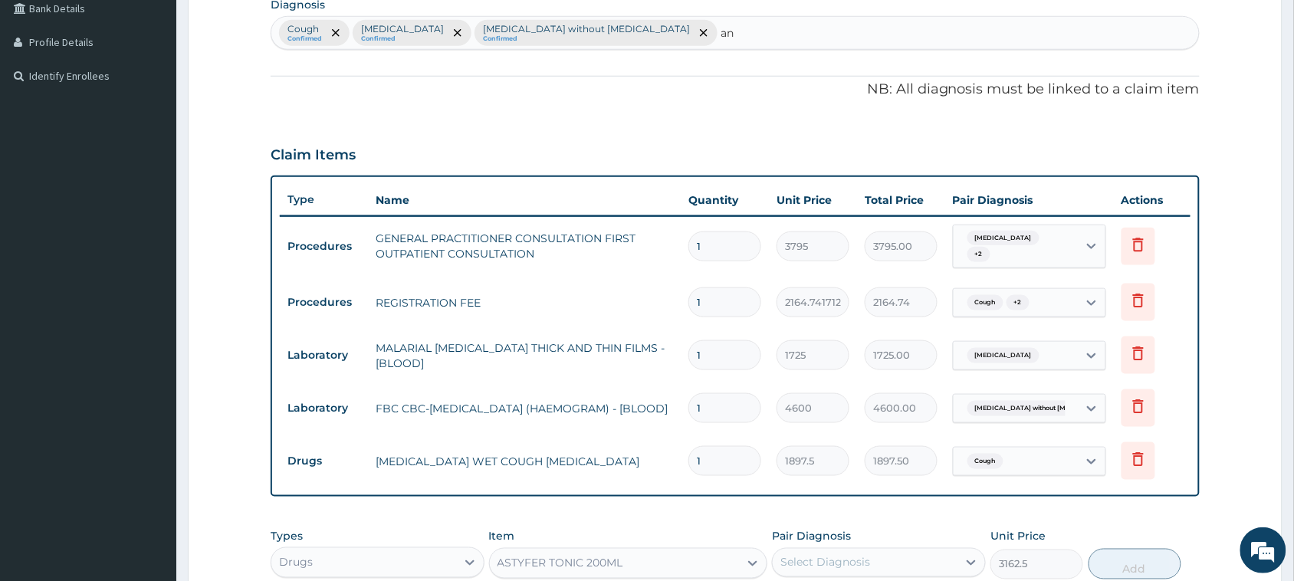
scroll to position [424, 0]
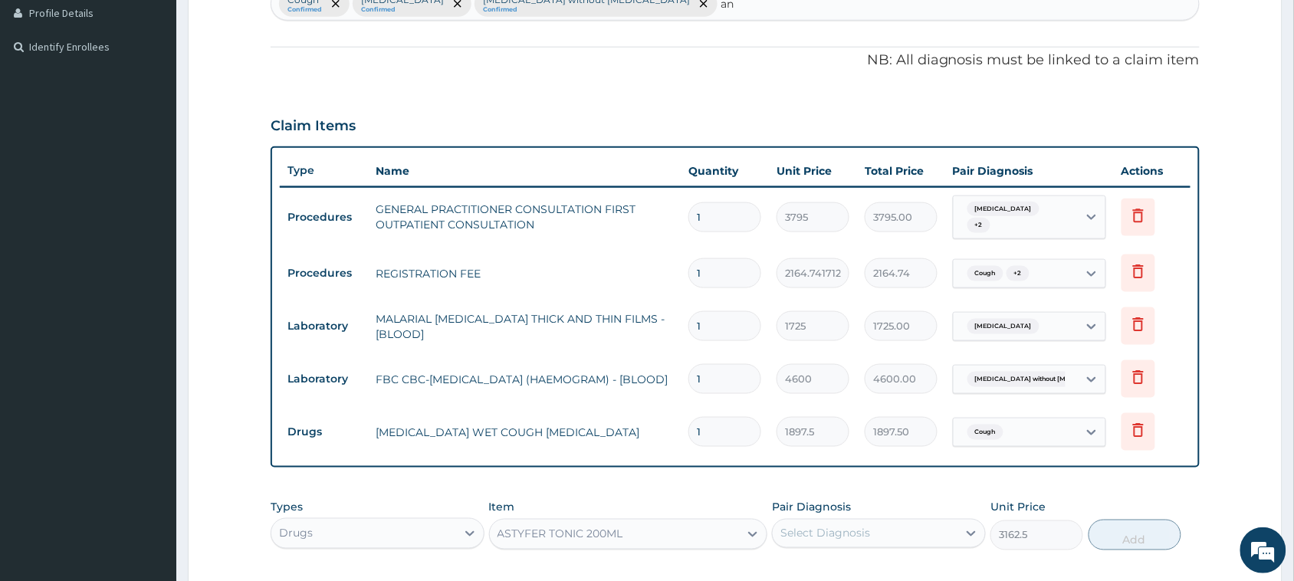
type input "an"
click at [634, 262] on td "REGISTRATION FEE" at bounding box center [524, 273] width 313 height 31
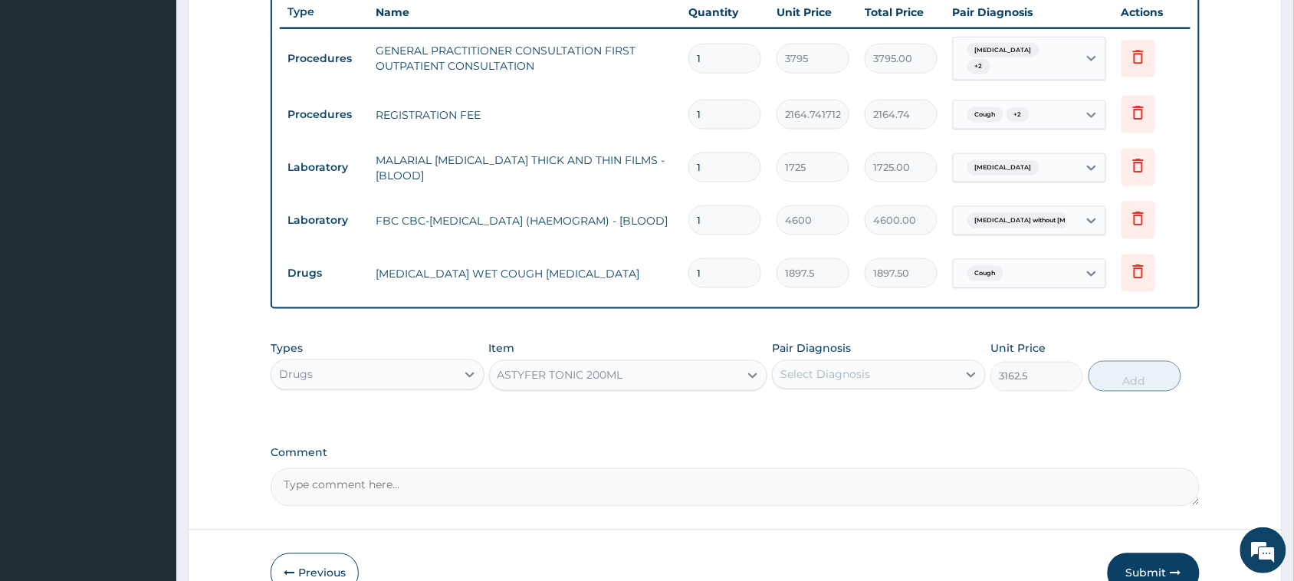
scroll to position [615, 0]
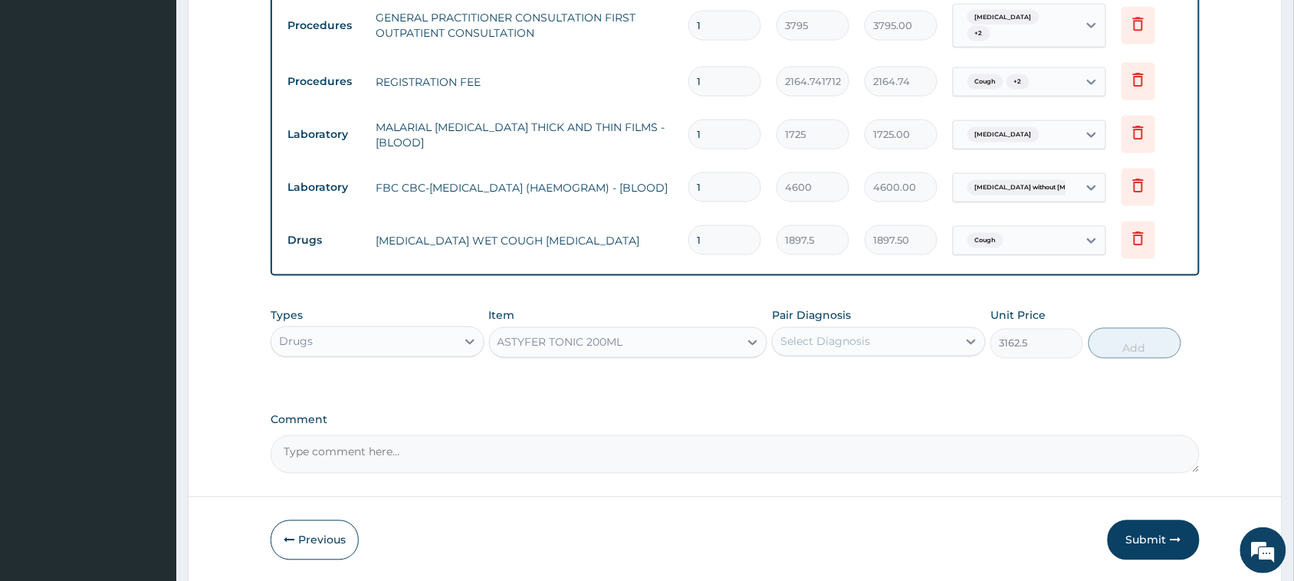
click at [591, 352] on div "ASTYFER TONIC 200ML" at bounding box center [615, 342] width 250 height 25
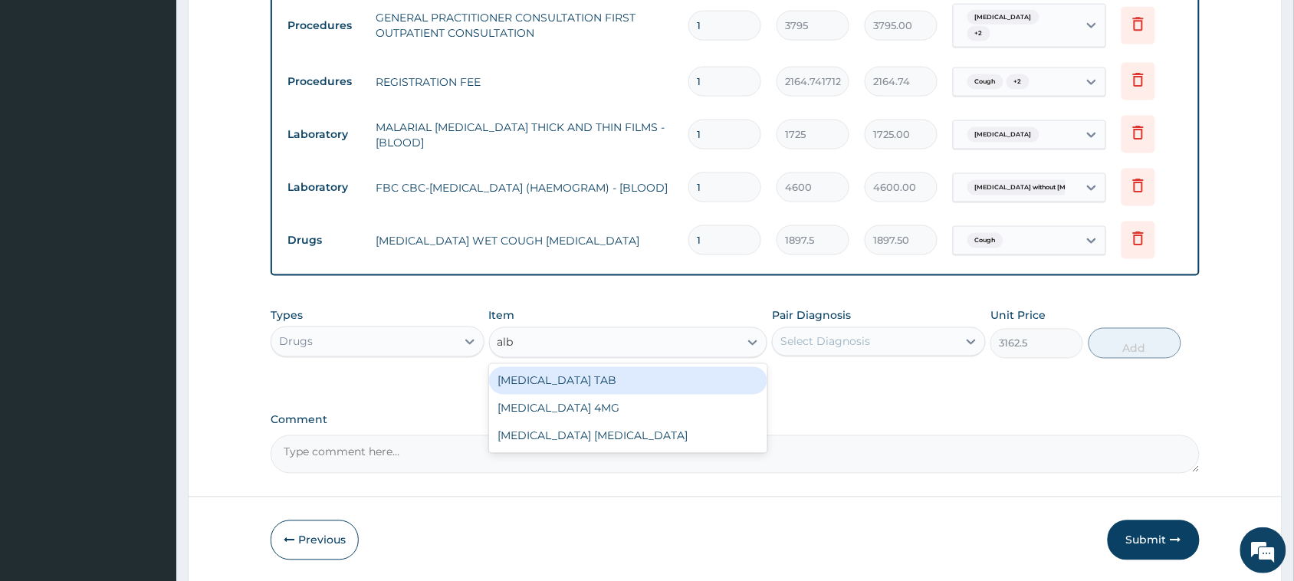
scroll to position [0, 0]
type input "alben"
click at [598, 388] on div "[MEDICAL_DATA] TAB" at bounding box center [628, 381] width 279 height 28
type input "400"
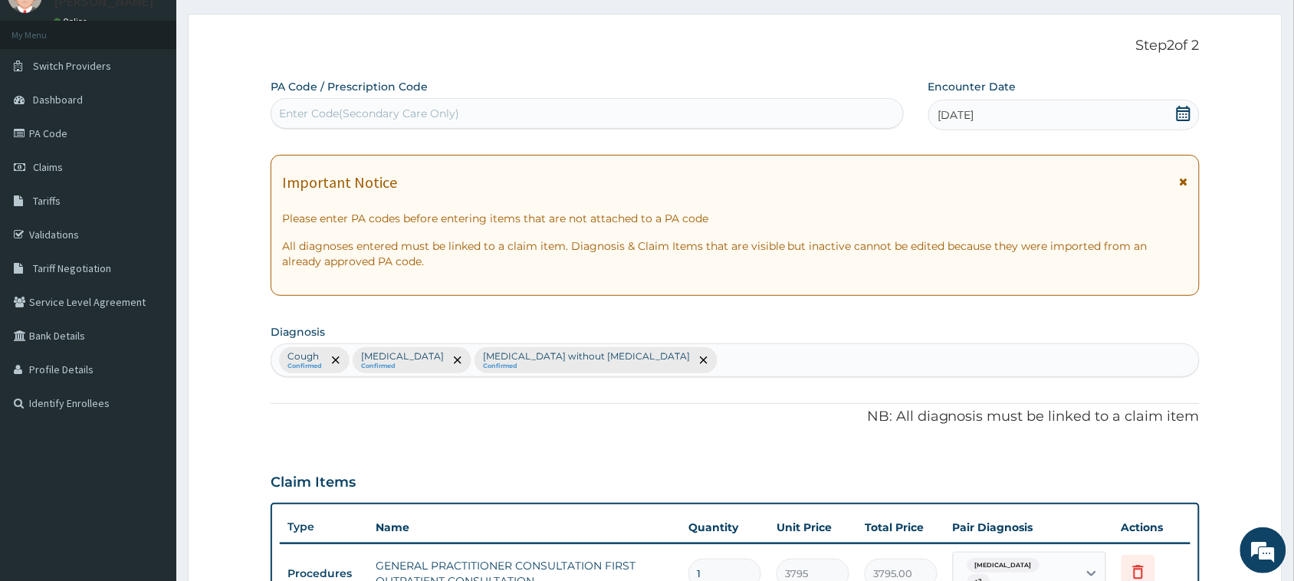
scroll to position [41, 0]
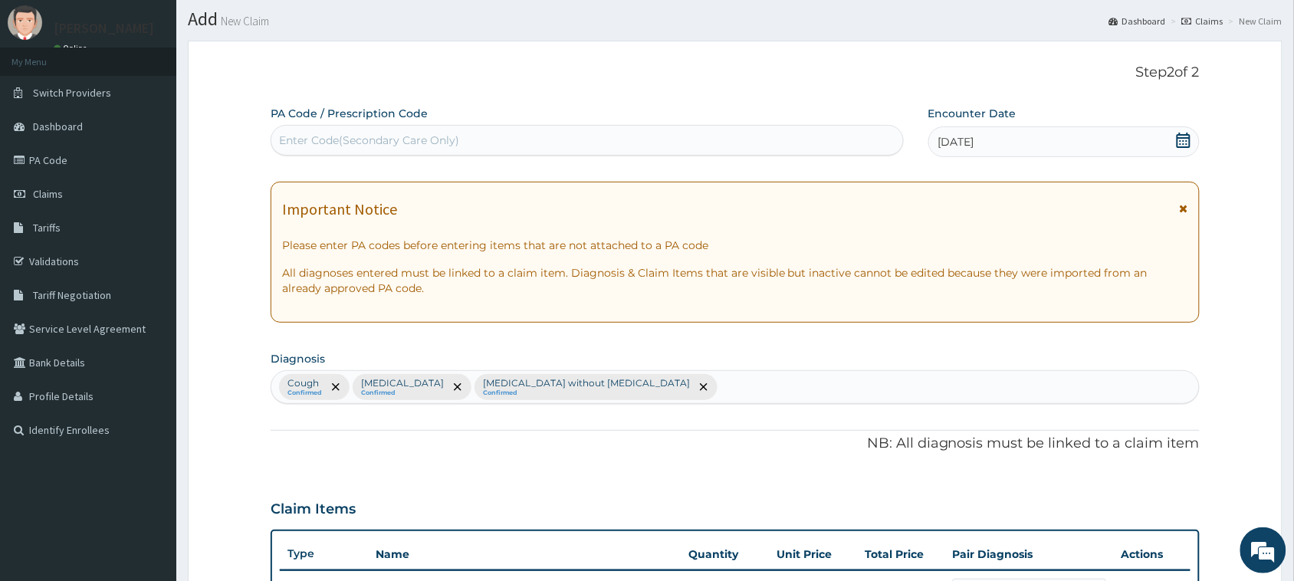
click at [667, 375] on div "Cough Confirmed Malaria, unspecified Confirmed Sepsis without septic shock Conf…" at bounding box center [734, 387] width 927 height 32
type input "w"
type input "h"
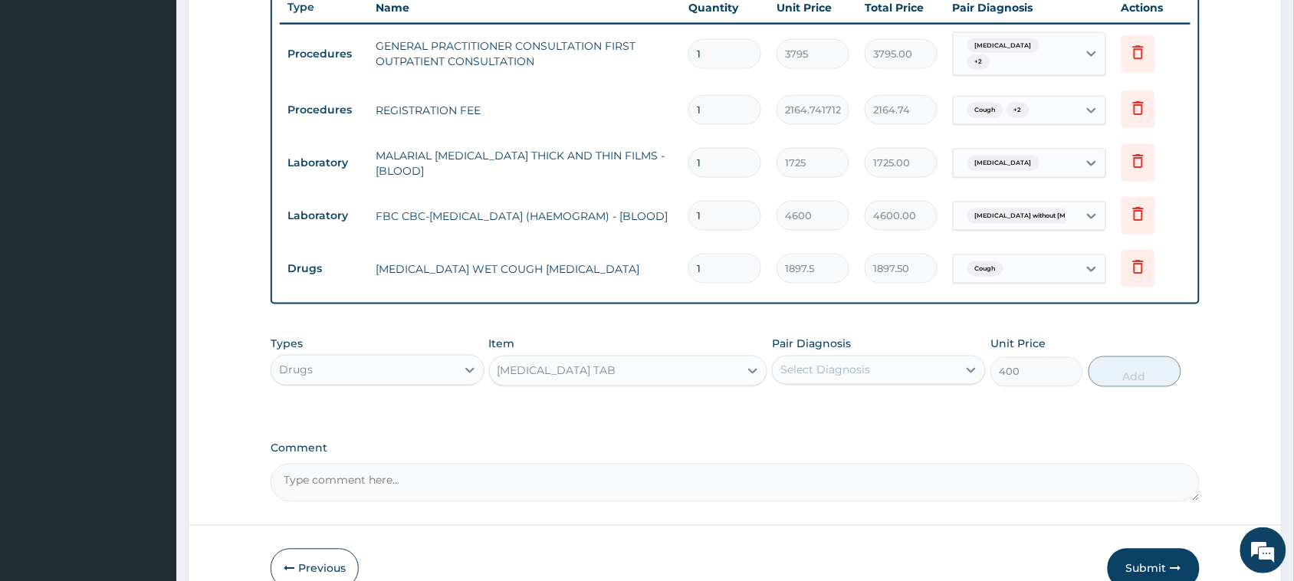
scroll to position [668, 0]
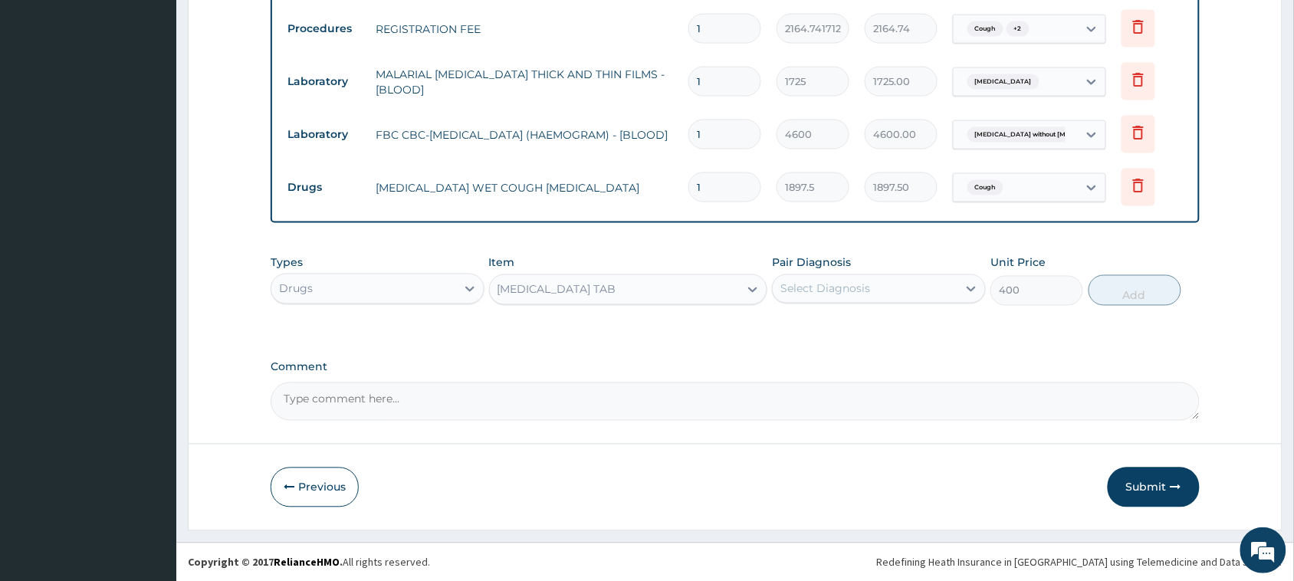
drag, startPoint x: 886, startPoint y: 288, endPoint x: 894, endPoint y: 305, distance: 18.8
click at [887, 291] on div "Select Diagnosis" at bounding box center [864, 289] width 185 height 25
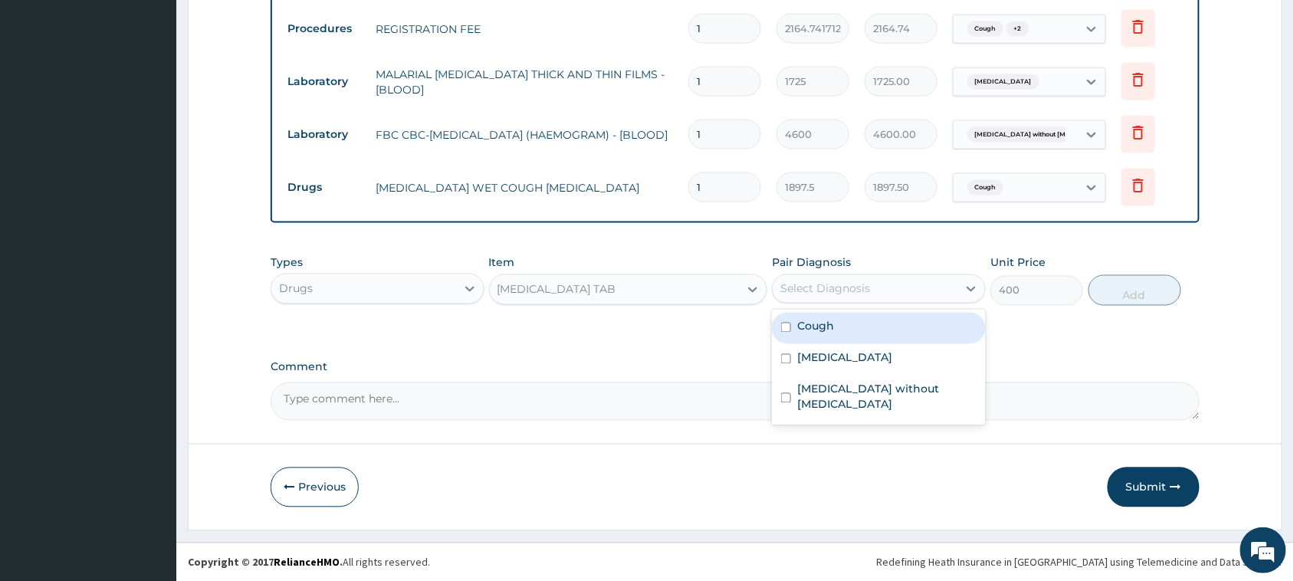
drag, startPoint x: 886, startPoint y: 339, endPoint x: 897, endPoint y: 369, distance: 31.8
click at [887, 346] on div "Cough Malaria, unspecified Sepsis without septic shock" at bounding box center [879, 368] width 214 height 116
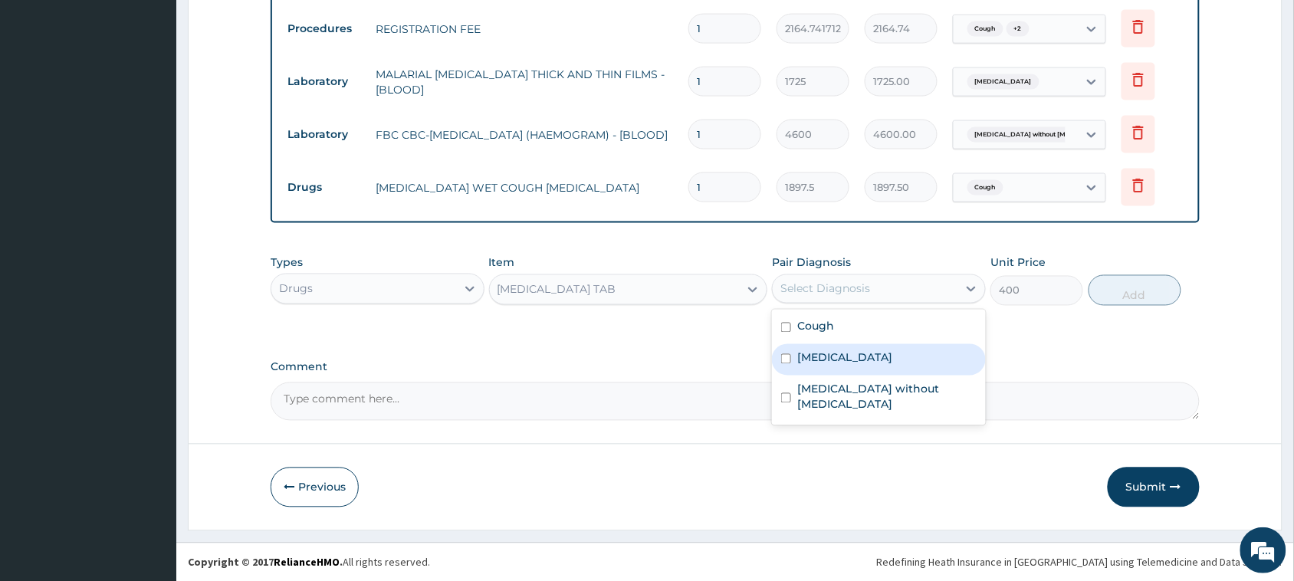
click at [897, 369] on div "[MEDICAL_DATA]" at bounding box center [879, 359] width 214 height 31
checkbox input "true"
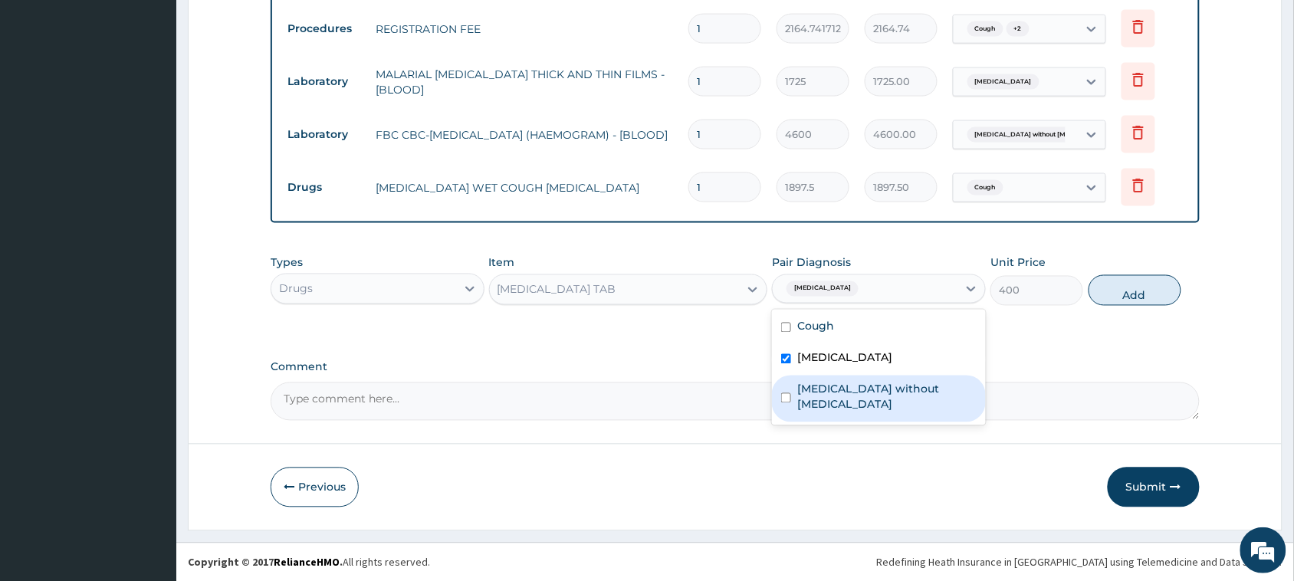
drag, startPoint x: 903, startPoint y: 392, endPoint x: 907, endPoint y: 383, distance: 10.0
click at [904, 392] on label "[MEDICAL_DATA] without [MEDICAL_DATA]" at bounding box center [886, 397] width 179 height 31
checkbox input "true"
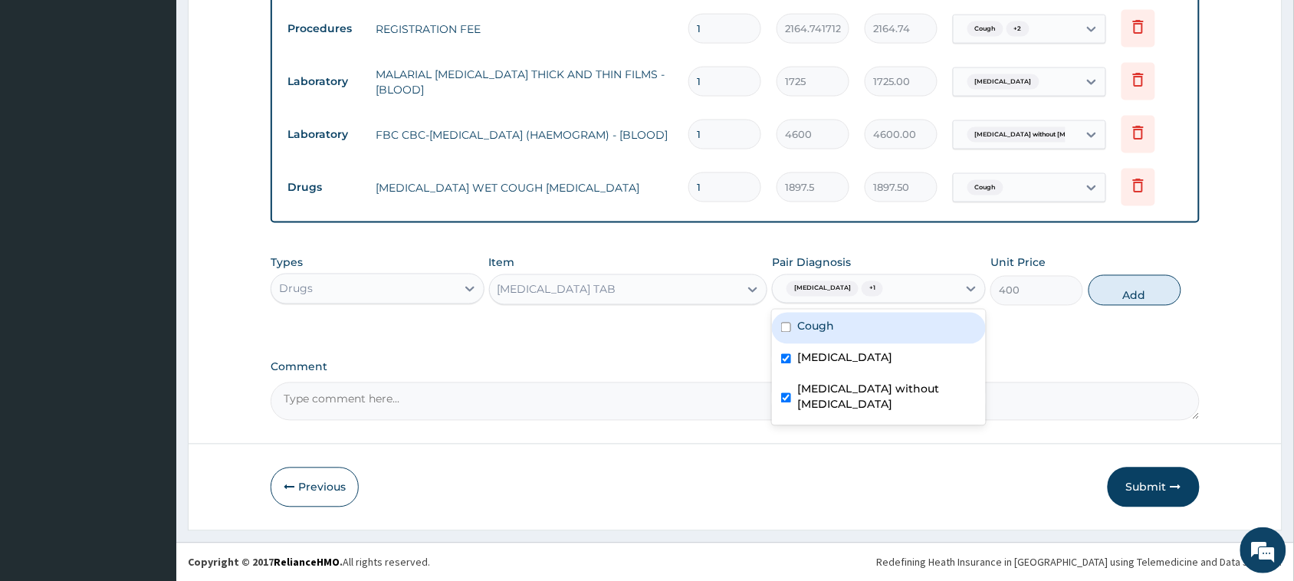
click at [884, 316] on div "Cough" at bounding box center [879, 328] width 214 height 31
checkbox input "true"
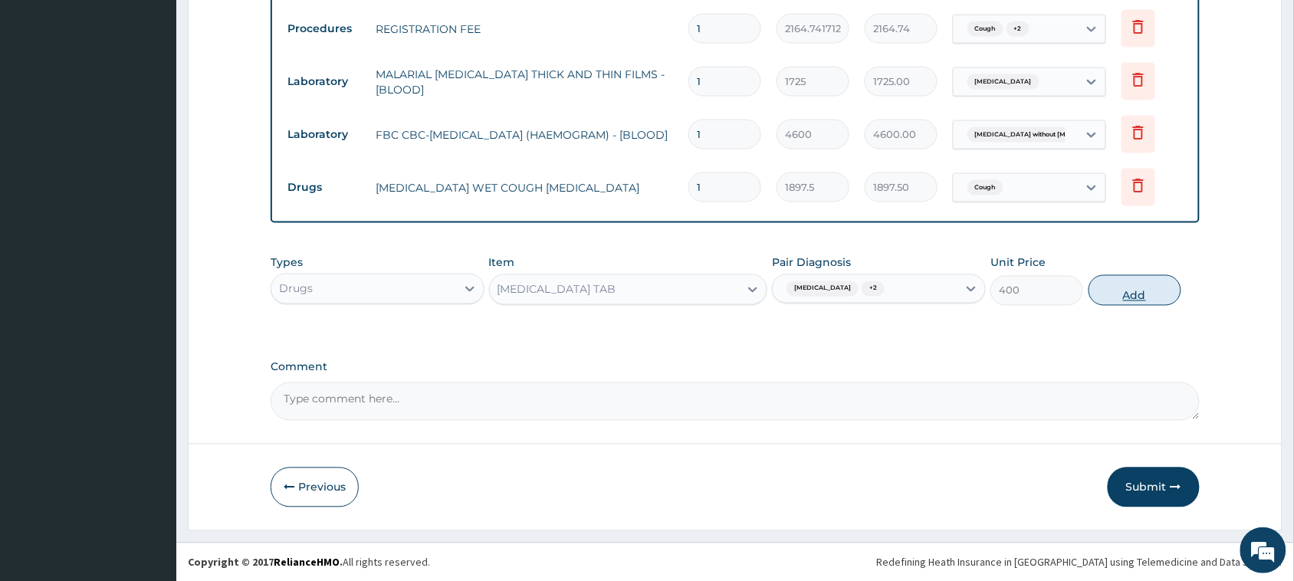
drag, startPoint x: 1133, startPoint y: 287, endPoint x: 918, endPoint y: 284, distance: 214.6
click at [1132, 288] on button "Add" at bounding box center [1134, 290] width 93 height 31
type input "0"
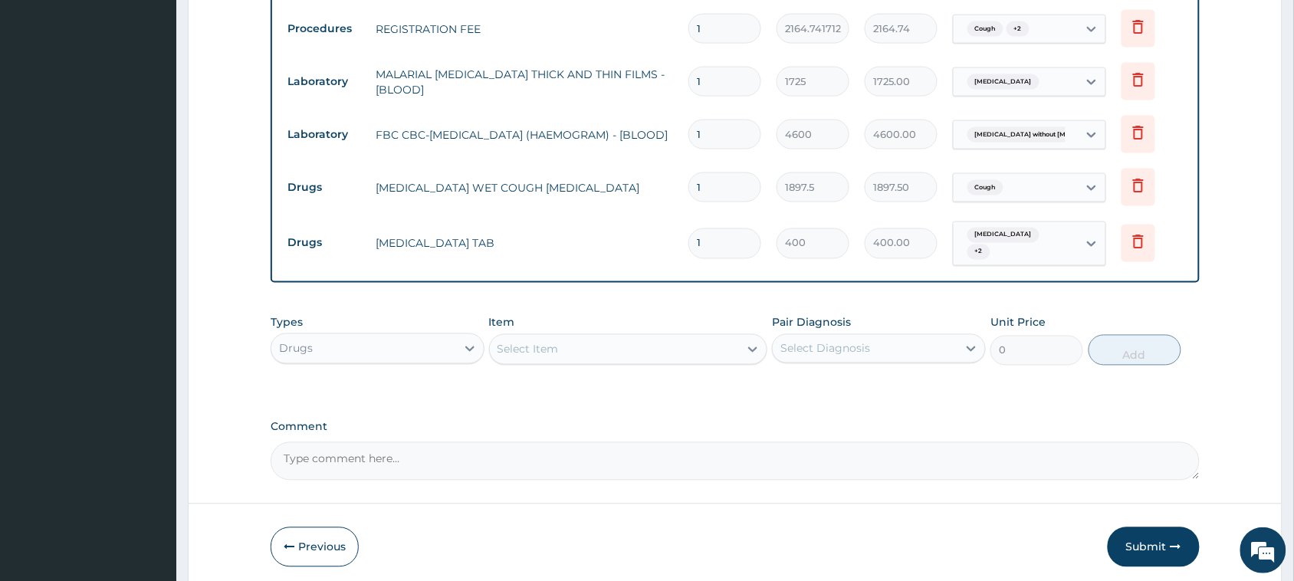
click at [653, 334] on div "Select Item" at bounding box center [628, 349] width 279 height 31
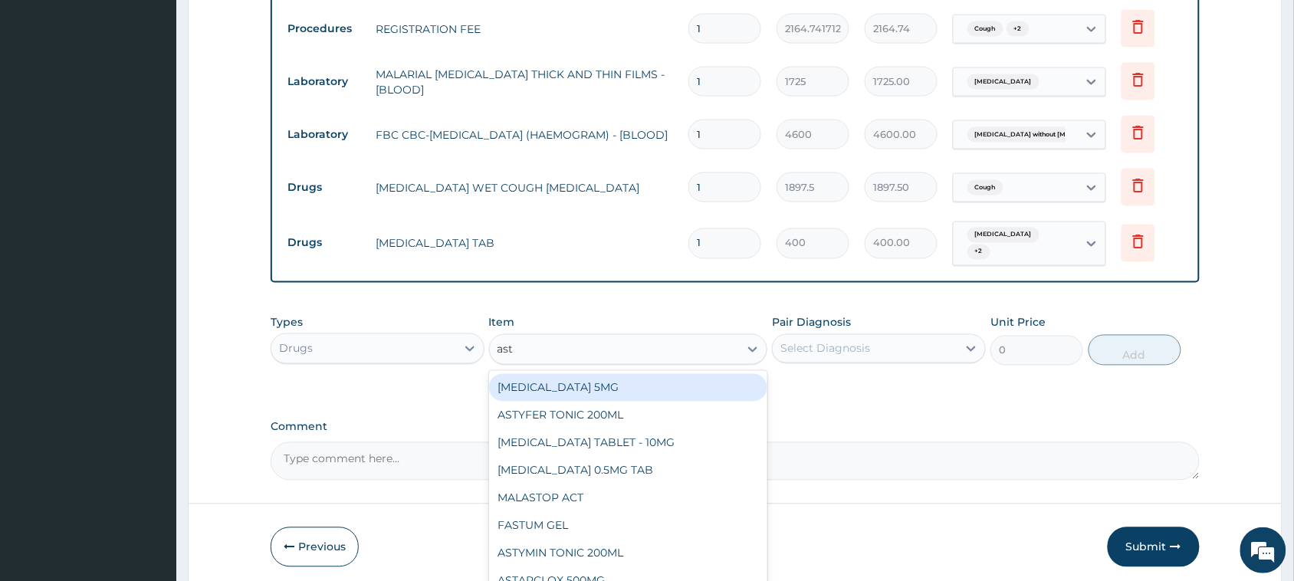
type input "asty"
click at [651, 385] on div "ASTYFER TONIC 200ML" at bounding box center [628, 388] width 279 height 28
type input "3162.5"
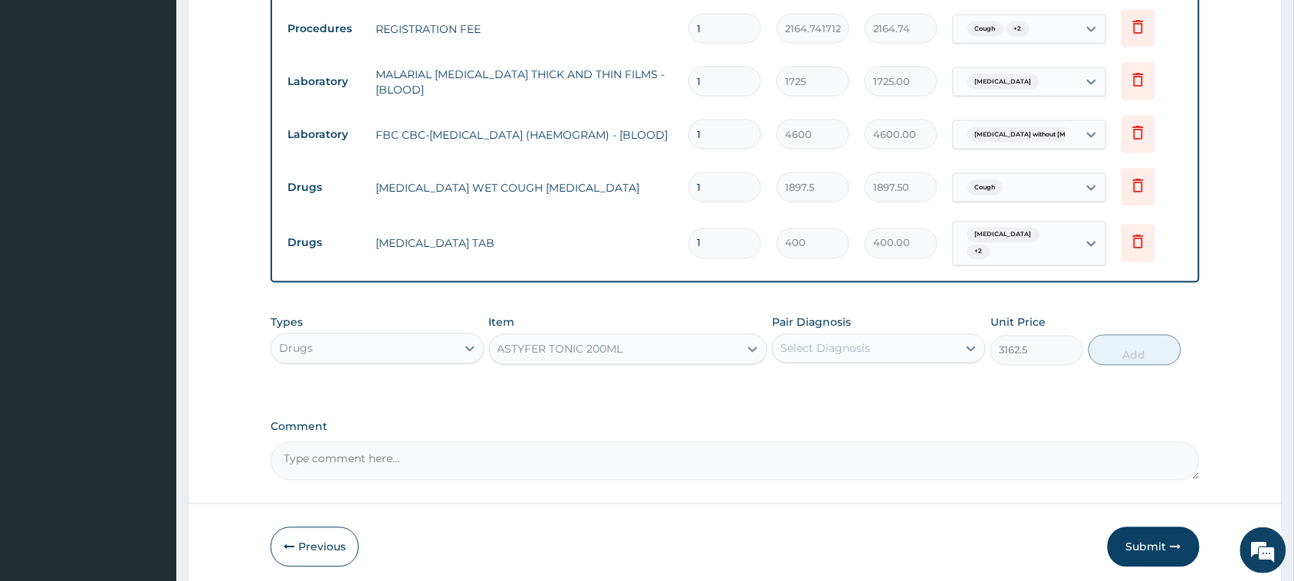
click at [916, 362] on div "Pair Diagnosis Select Diagnosis" at bounding box center [879, 340] width 214 height 51
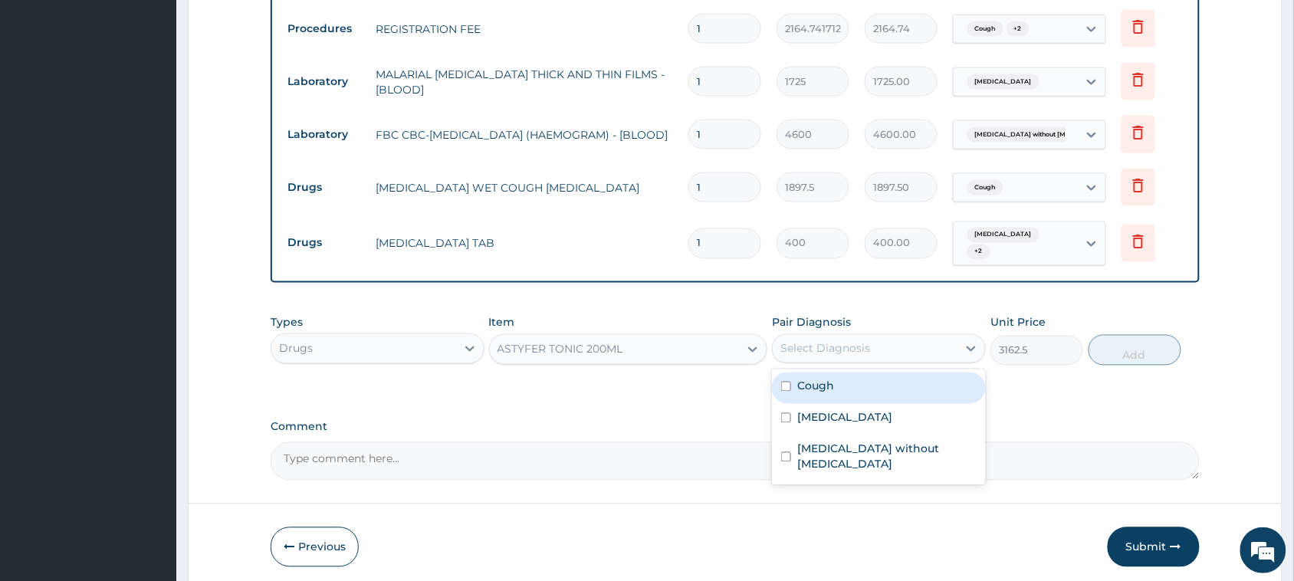
drag, startPoint x: 884, startPoint y: 337, endPoint x: 884, endPoint y: 370, distance: 33.0
click at [884, 339] on div "Select Diagnosis" at bounding box center [864, 348] width 185 height 25
drag, startPoint x: 883, startPoint y: 378, endPoint x: 881, endPoint y: 408, distance: 29.9
click at [883, 382] on div "Cough" at bounding box center [879, 387] width 214 height 31
checkbox input "true"
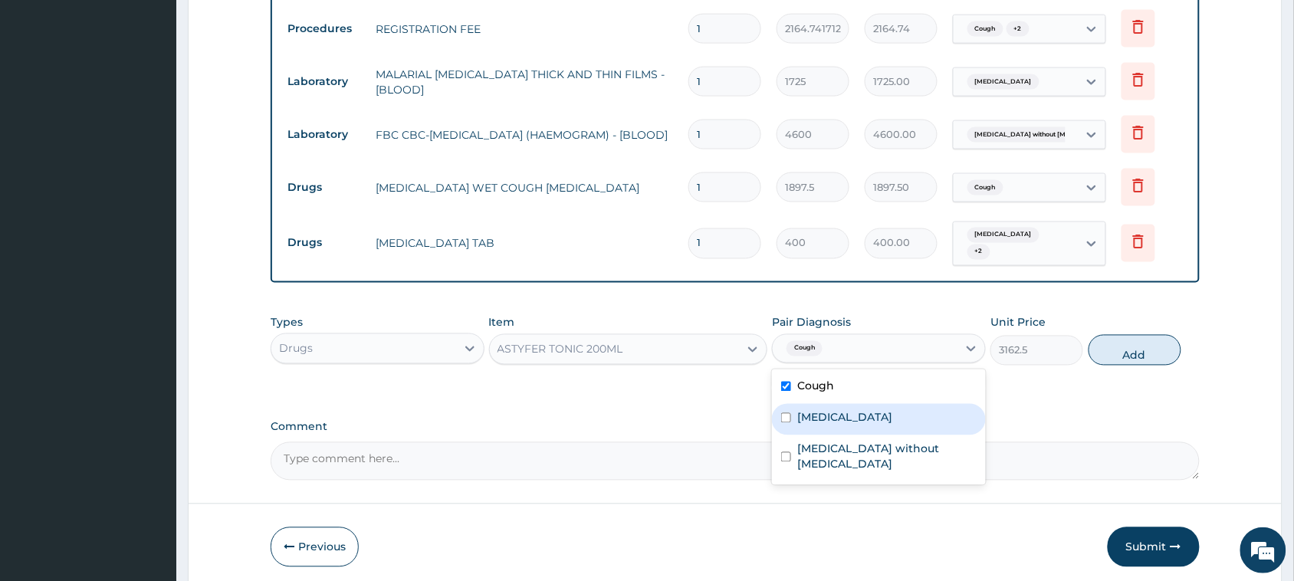
drag, startPoint x: 881, startPoint y: 408, endPoint x: 887, endPoint y: 439, distance: 31.9
click at [881, 416] on div "[MEDICAL_DATA]" at bounding box center [879, 419] width 214 height 31
checkbox input "true"
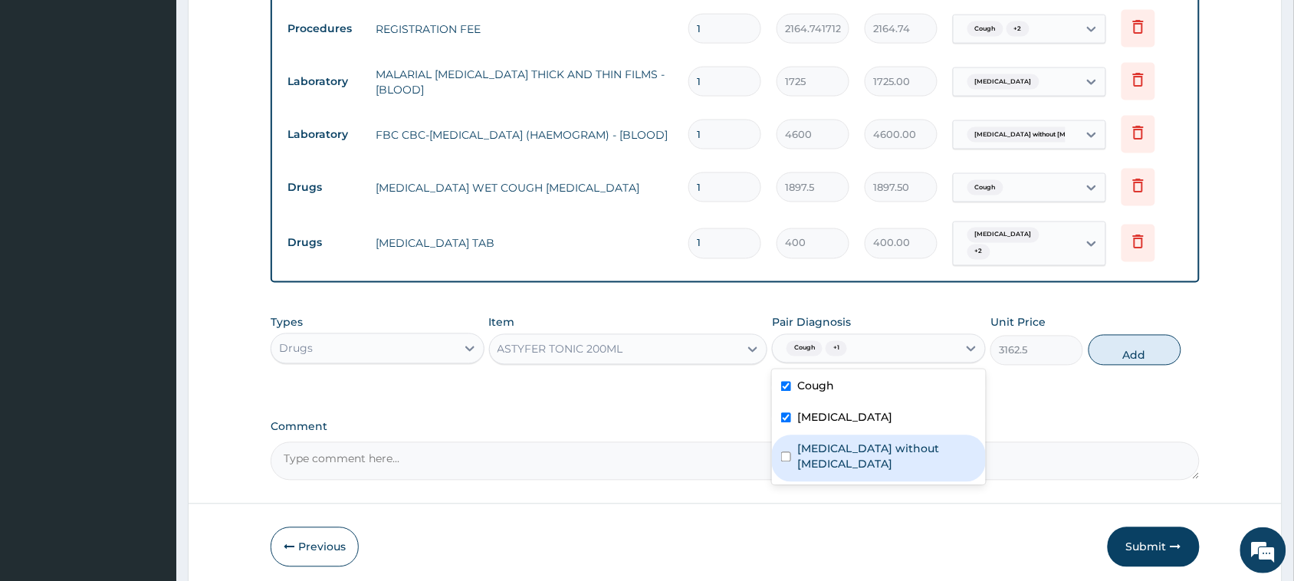
click at [887, 441] on label "[MEDICAL_DATA] without [MEDICAL_DATA]" at bounding box center [886, 456] width 179 height 31
checkbox input "true"
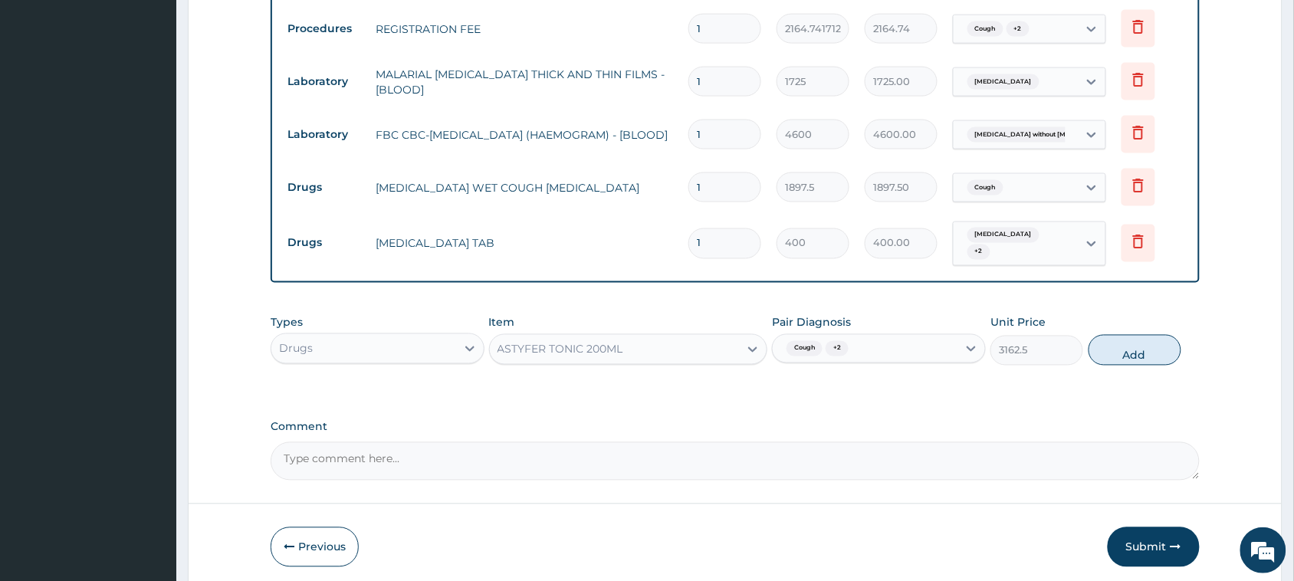
drag, startPoint x: 1143, startPoint y: 357, endPoint x: 935, endPoint y: 375, distance: 209.2
click at [1142, 357] on button "Add" at bounding box center [1134, 350] width 93 height 31
type input "0"
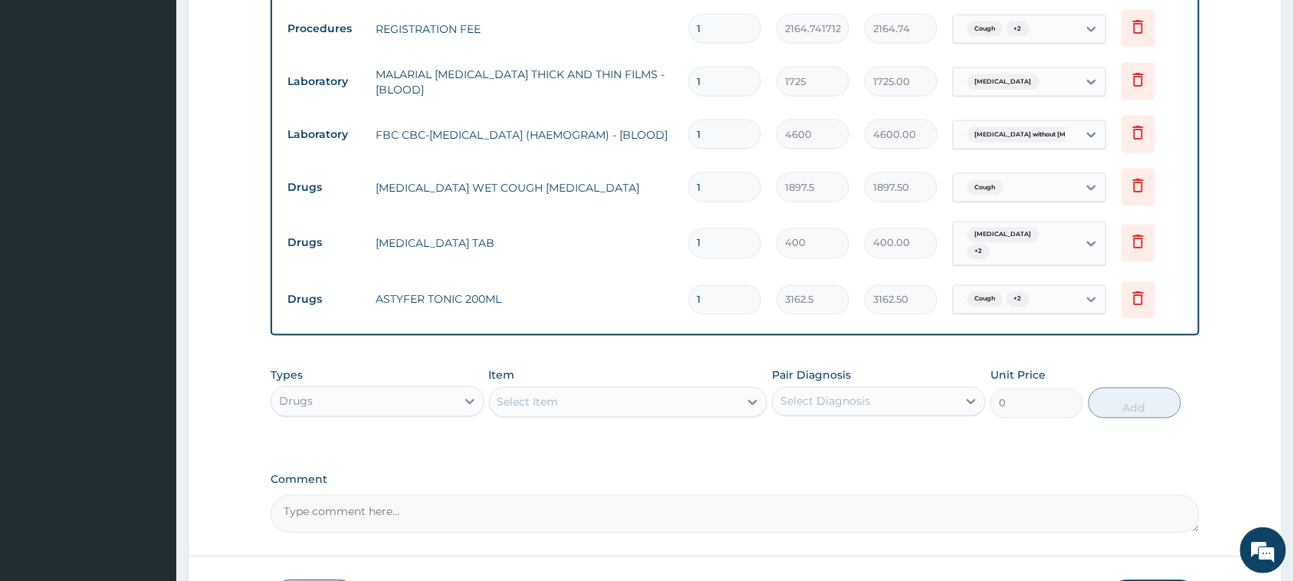
click at [686, 392] on div "Select Item" at bounding box center [615, 402] width 250 height 25
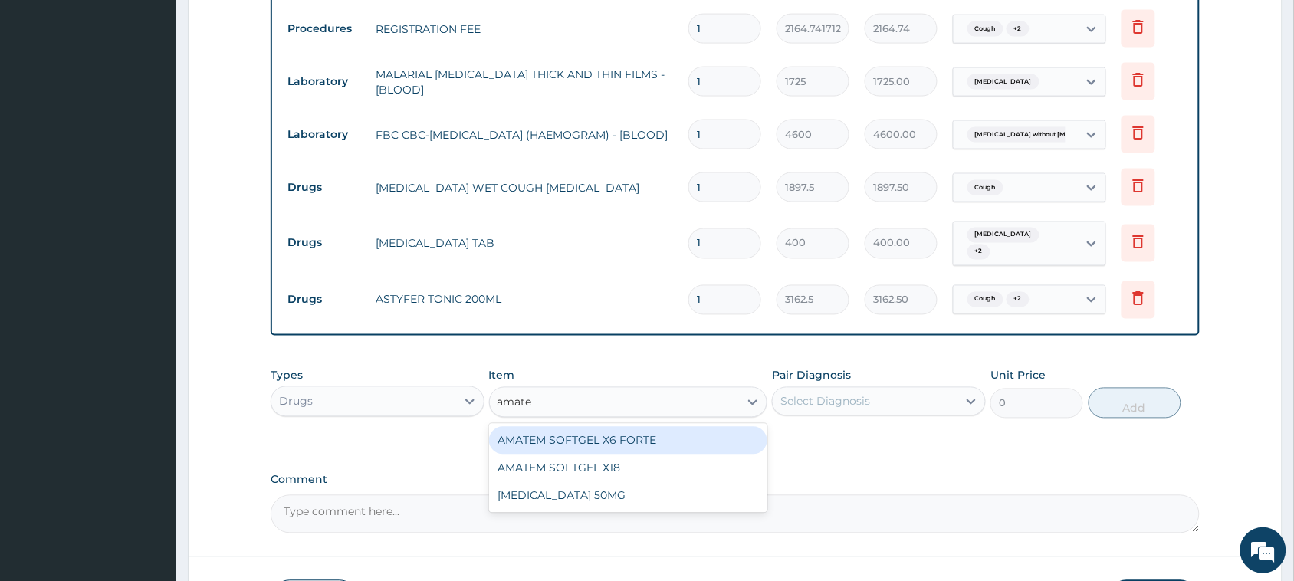
type input "amatem"
click at [667, 427] on div "AMATEM SOFTGEL X6 FORTE" at bounding box center [628, 441] width 279 height 28
type input "506"
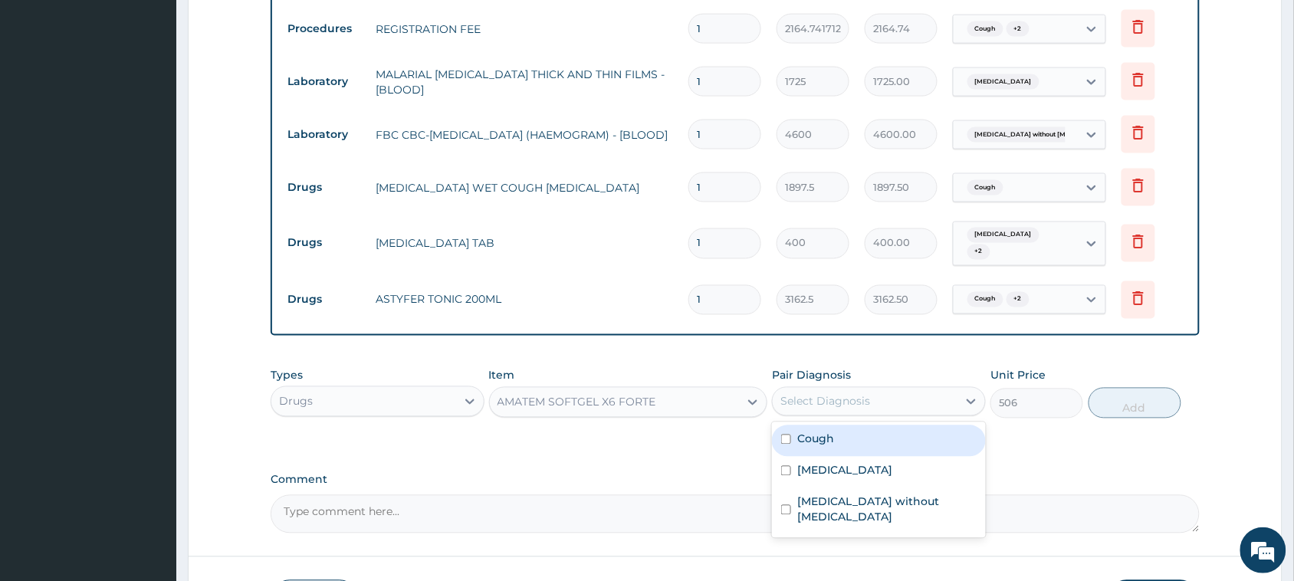
click at [813, 394] on div "Select Diagnosis" at bounding box center [825, 401] width 90 height 15
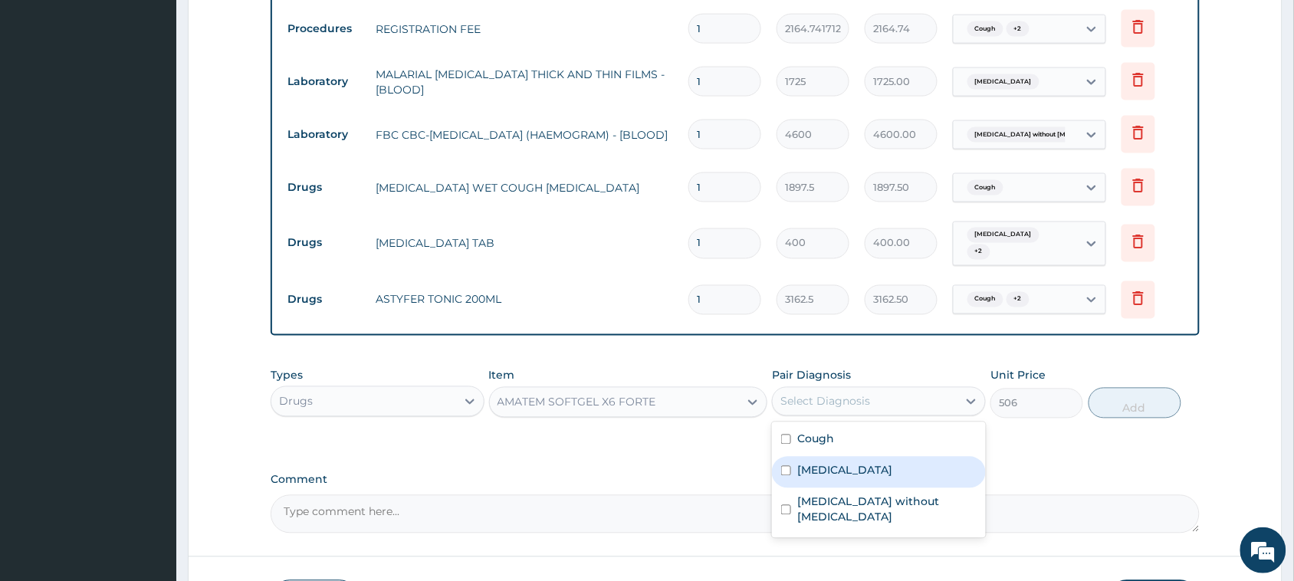
click at [851, 464] on label "Malaria, unspecified" at bounding box center [844, 470] width 95 height 15
checkbox input "true"
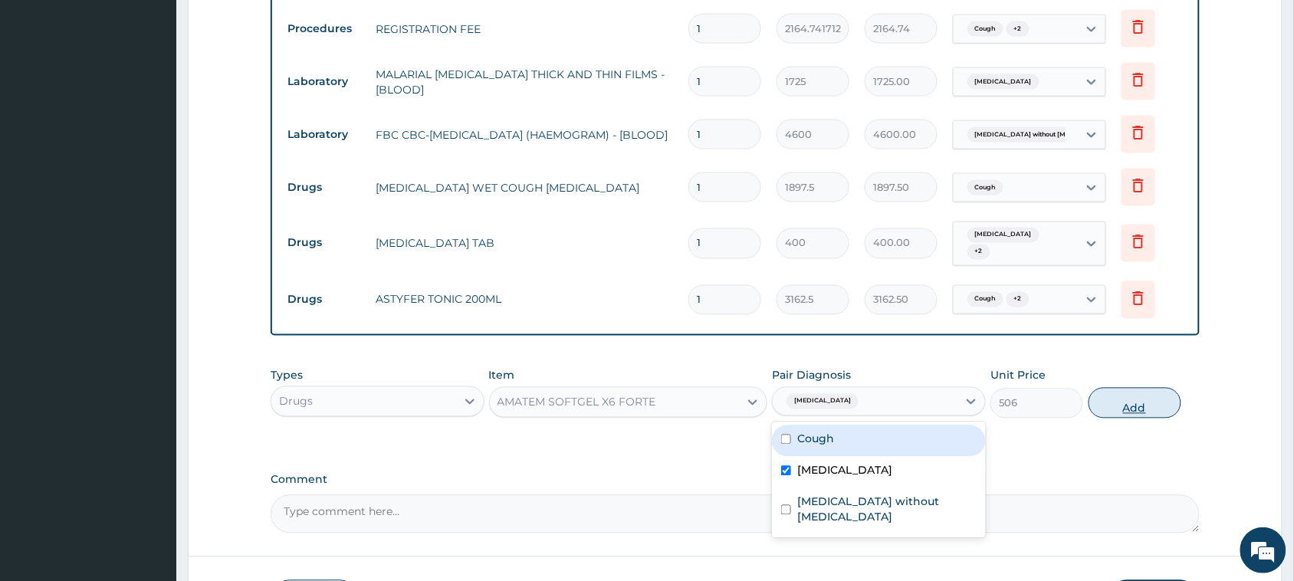
click at [1123, 405] on button "Add" at bounding box center [1134, 403] width 93 height 31
type input "0"
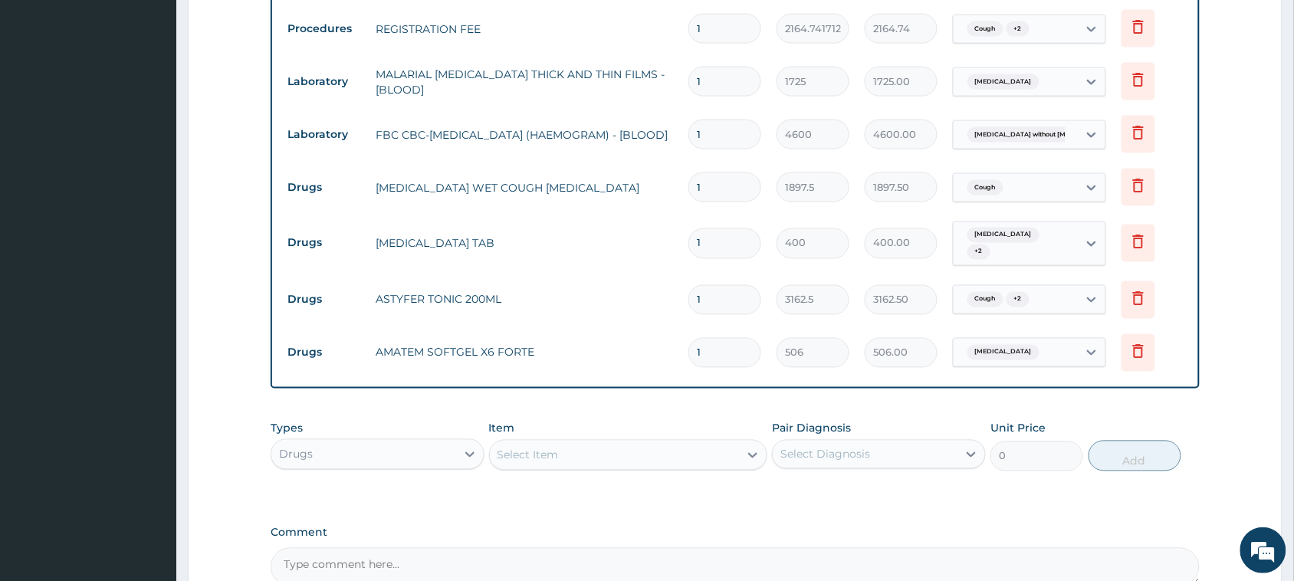
type input "0.00"
type input "6"
type input "3036.00"
type input "6"
click at [582, 443] on div "Select Item" at bounding box center [615, 455] width 250 height 25
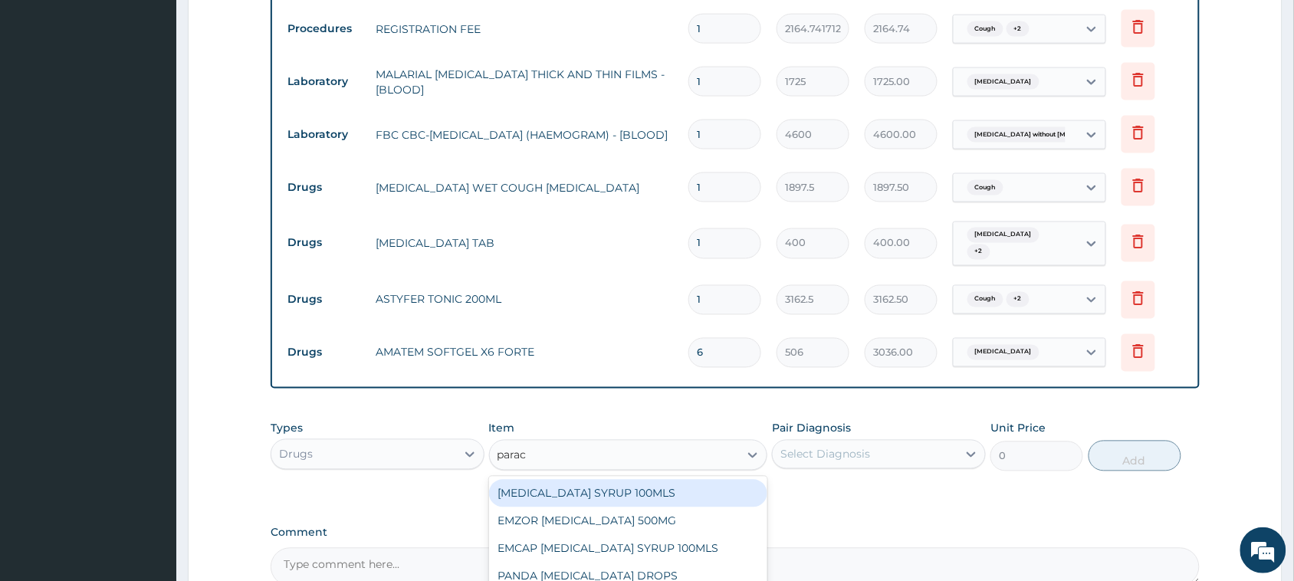
type input "parace"
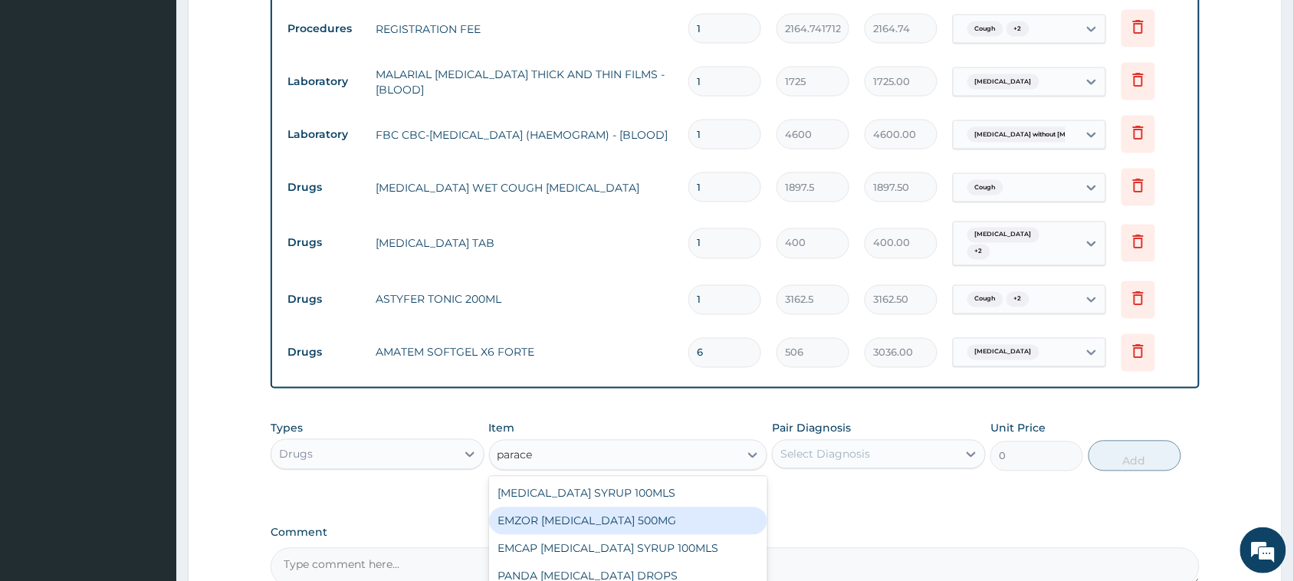
click at [610, 512] on div "EMZOR PARACETAMOL 500MG" at bounding box center [628, 521] width 279 height 28
type input "25.3"
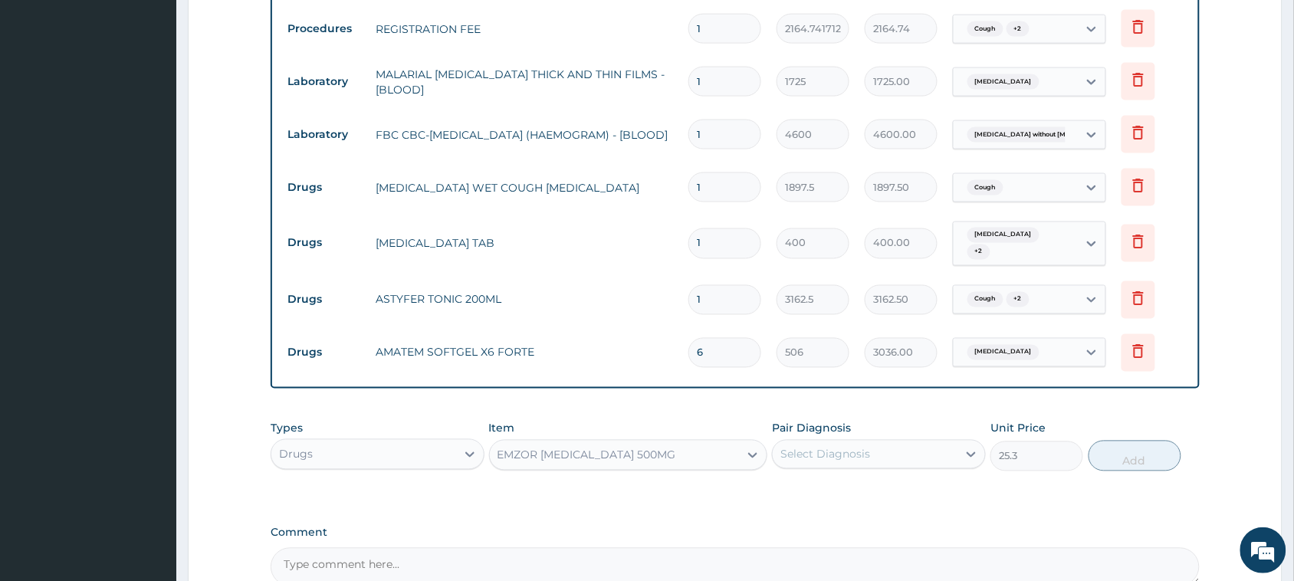
click at [812, 460] on div "Select Diagnosis" at bounding box center [825, 454] width 90 height 15
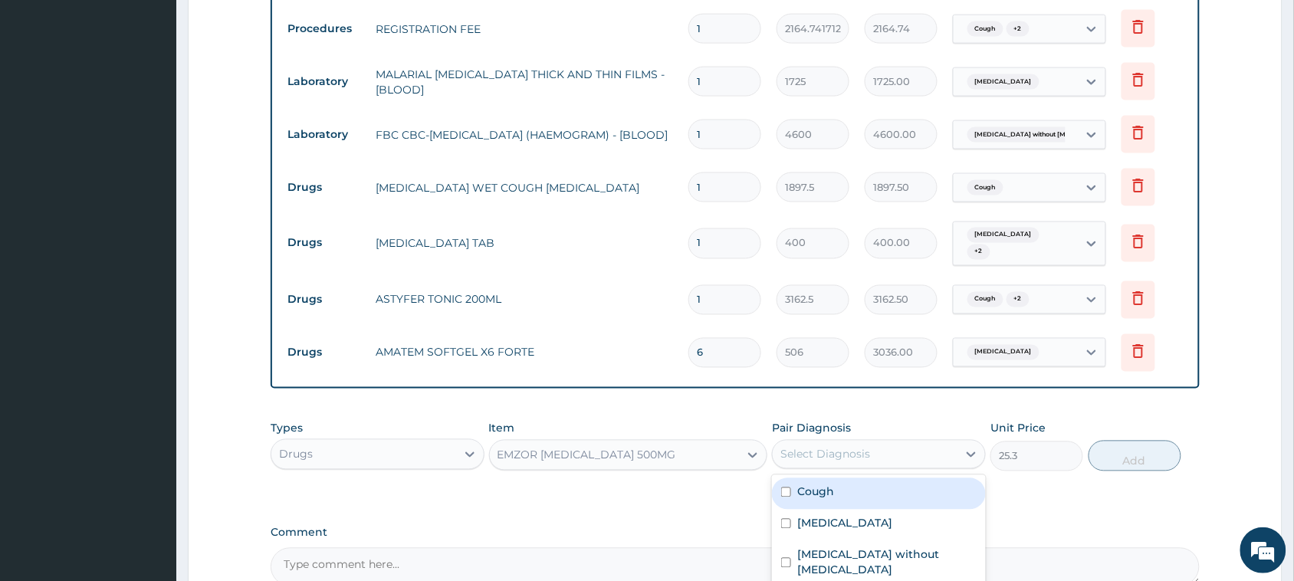
click at [829, 498] on label "Cough" at bounding box center [815, 491] width 37 height 15
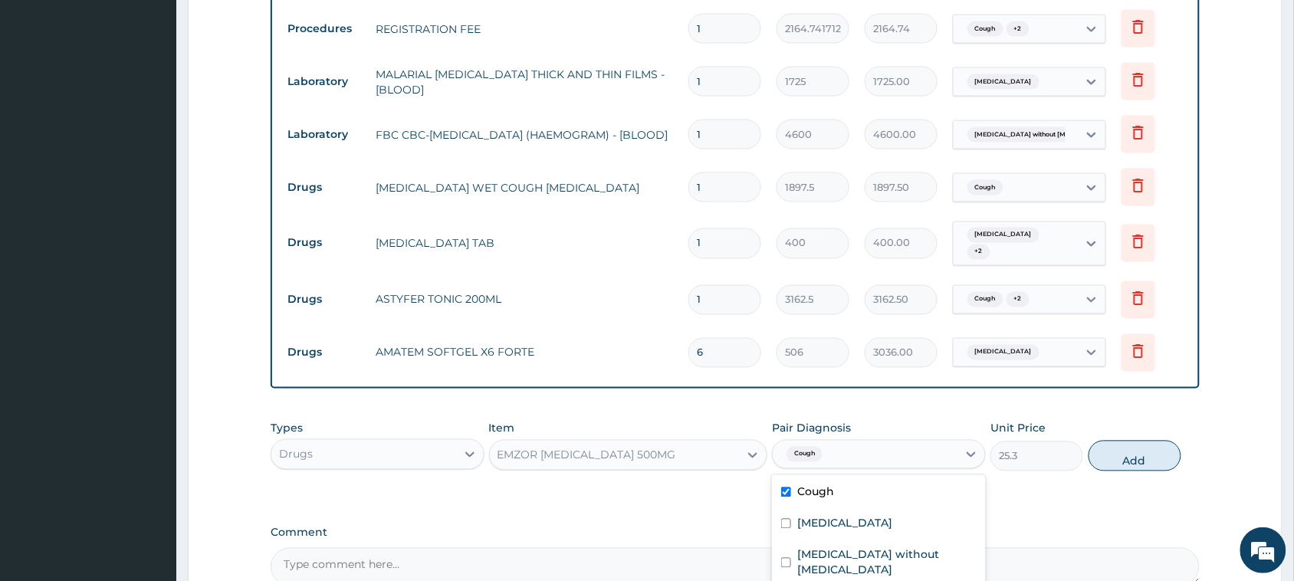
checkbox input "true"
drag, startPoint x: 843, startPoint y: 523, endPoint x: 851, endPoint y: 552, distance: 29.4
click at [843, 525] on label "Malaria, unspecified" at bounding box center [844, 523] width 95 height 15
checkbox input "true"
click at [851, 552] on label "Sepsis without septic shock" at bounding box center [886, 562] width 179 height 31
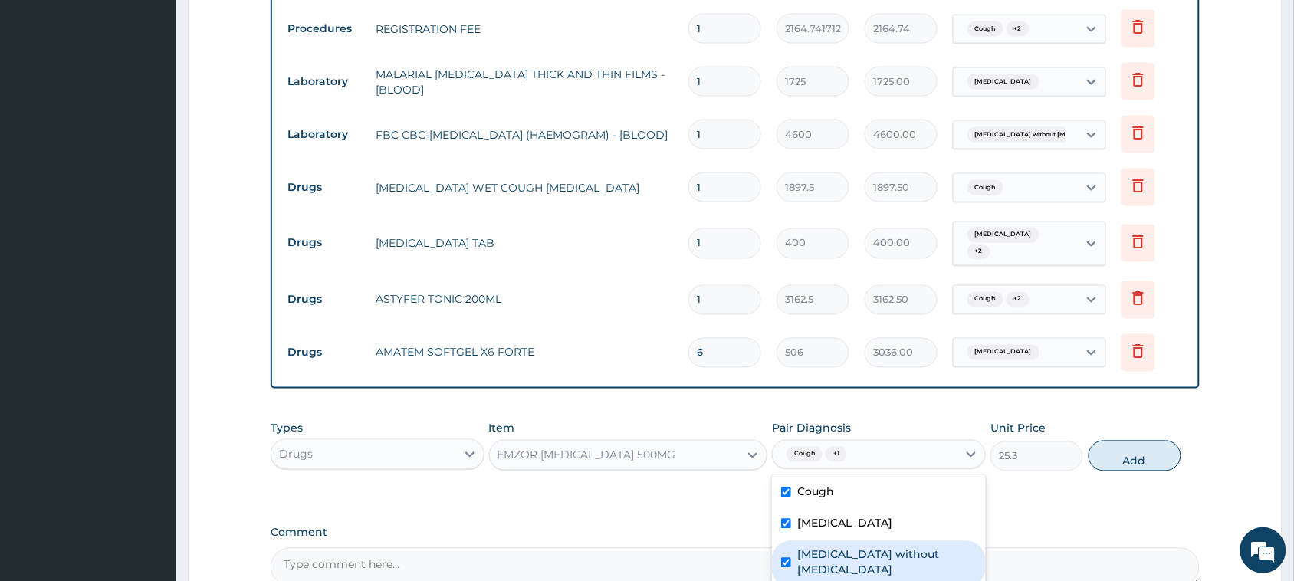
checkbox input "true"
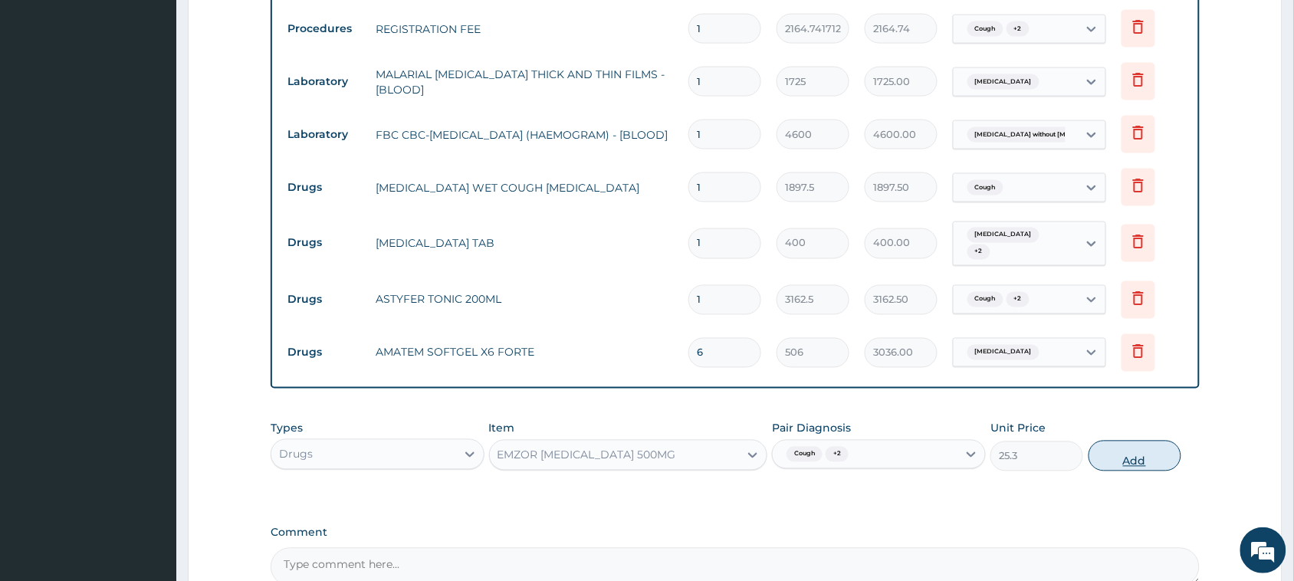
click at [1120, 449] on button "Add" at bounding box center [1134, 456] width 93 height 31
type input "0"
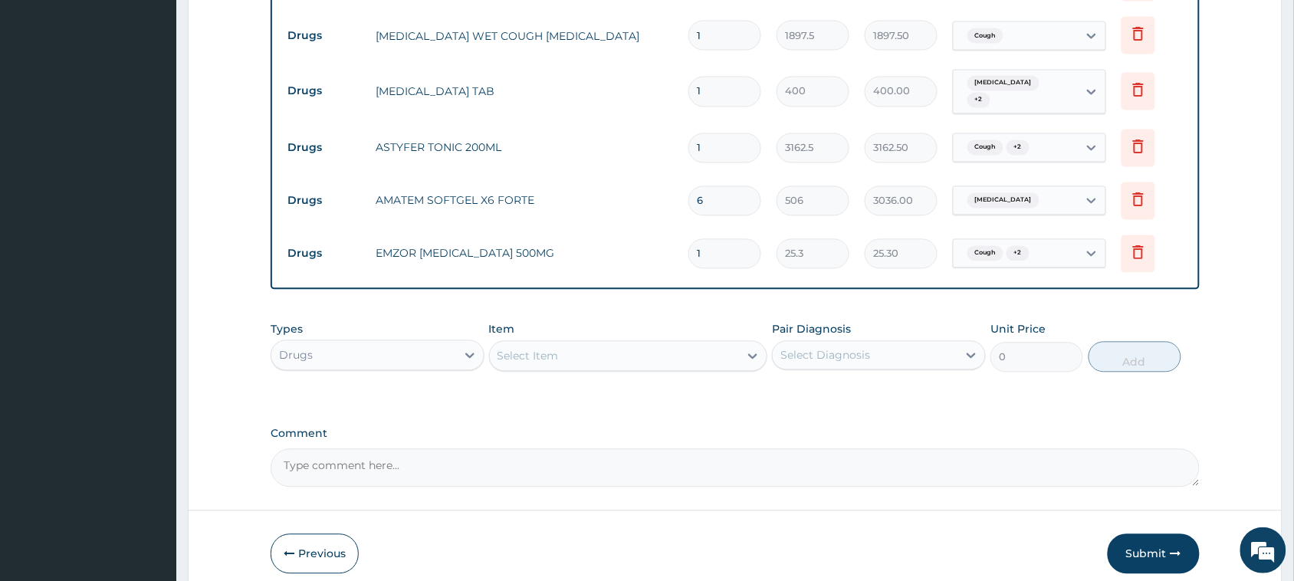
scroll to position [860, 0]
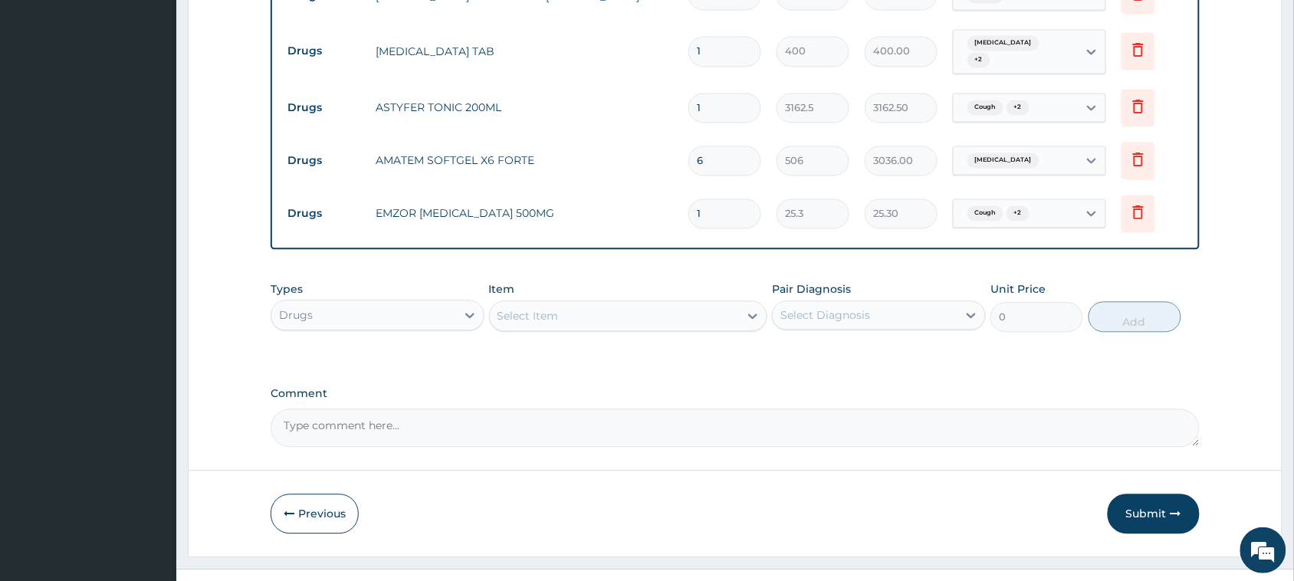
type input "18"
type input "455.40"
type input "18"
click at [588, 320] on div "Select Item" at bounding box center [615, 316] width 250 height 25
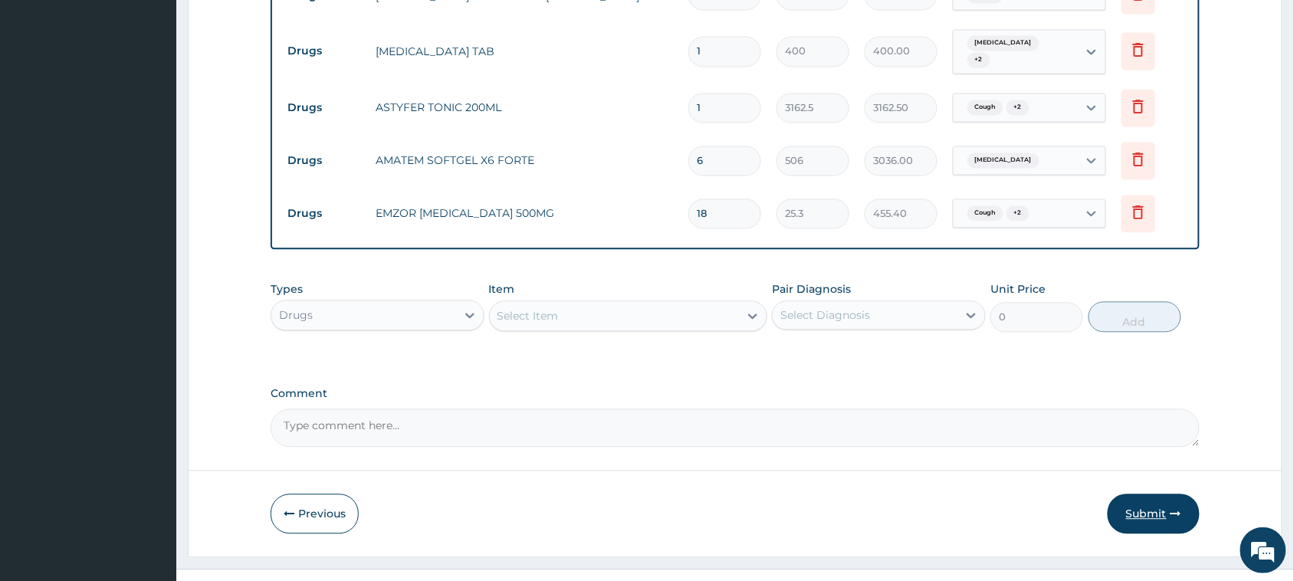
click at [1172, 523] on button "Submit" at bounding box center [1153, 514] width 92 height 40
click at [1150, 518] on button "Submit" at bounding box center [1153, 514] width 92 height 40
click at [300, 517] on button "Previous" at bounding box center [315, 514] width 88 height 40
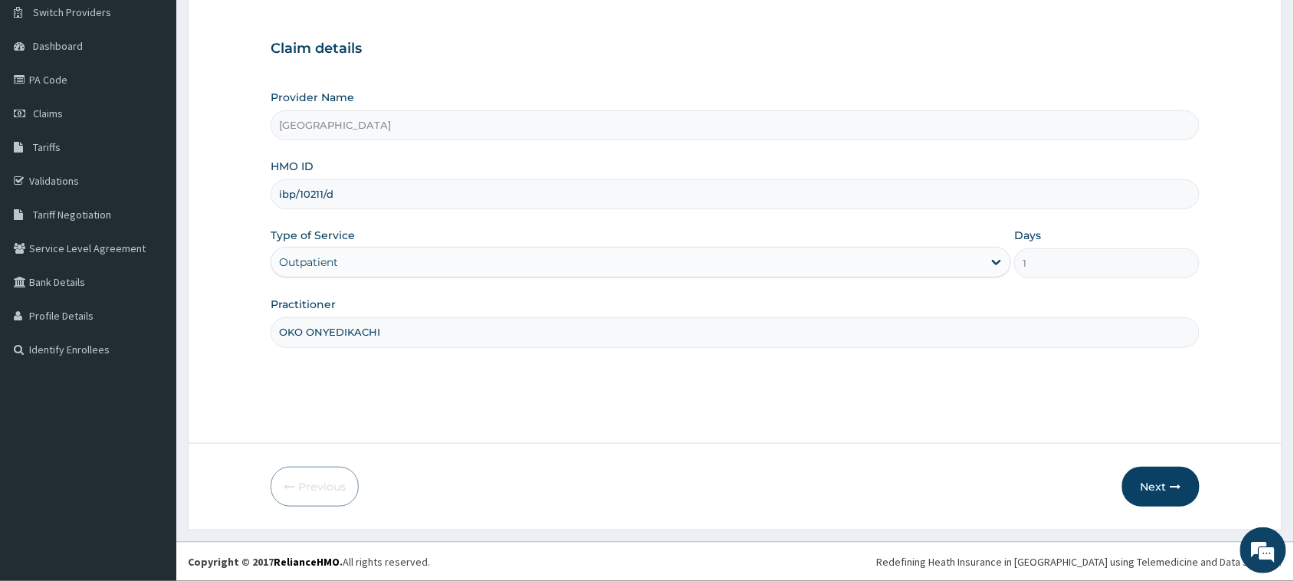
drag, startPoint x: 296, startPoint y: 195, endPoint x: 262, endPoint y: 198, distance: 33.8
click at [262, 198] on form "Step 1 of 2 Claim details Provider Name Vigor Hospitals HMO ID ibp/10211/d Type…" at bounding box center [735, 245] width 1094 height 570
type input "lbp/10211/d"
click at [1140, 488] on button "Next" at bounding box center [1160, 487] width 77 height 40
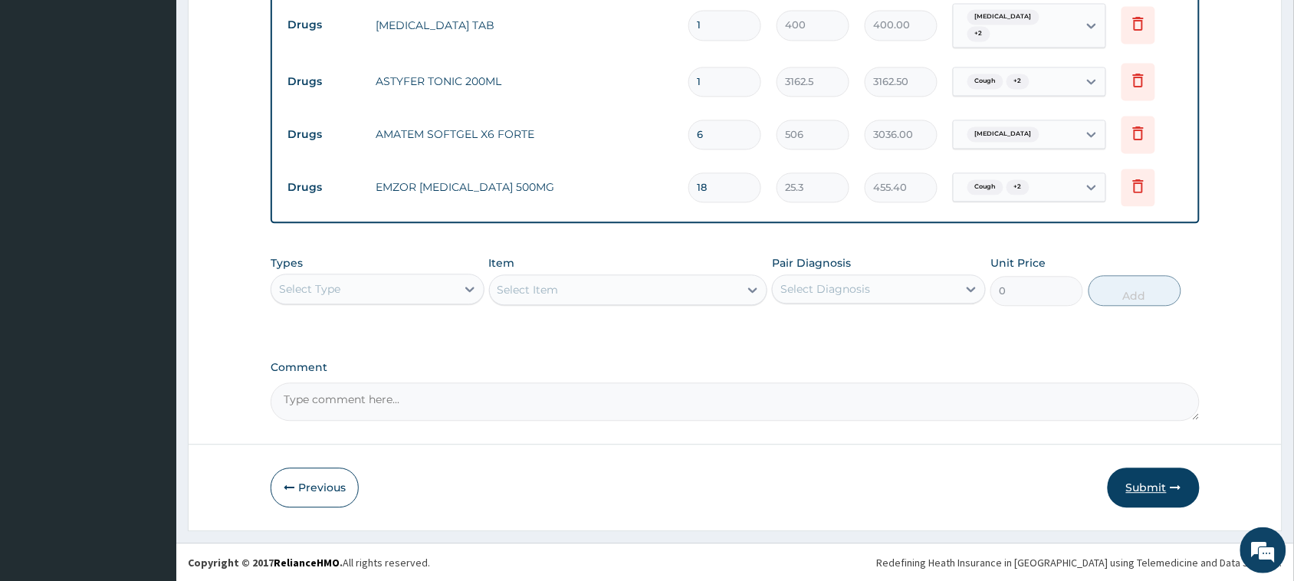
click at [1148, 497] on button "Submit" at bounding box center [1153, 487] width 92 height 40
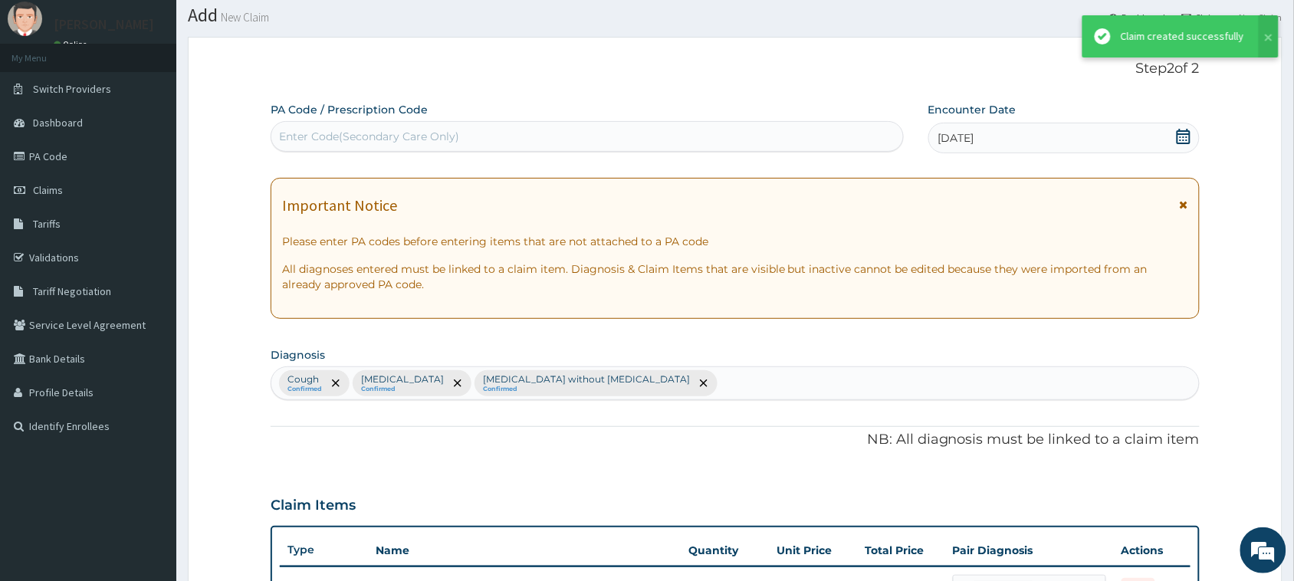
scroll to position [887, 0]
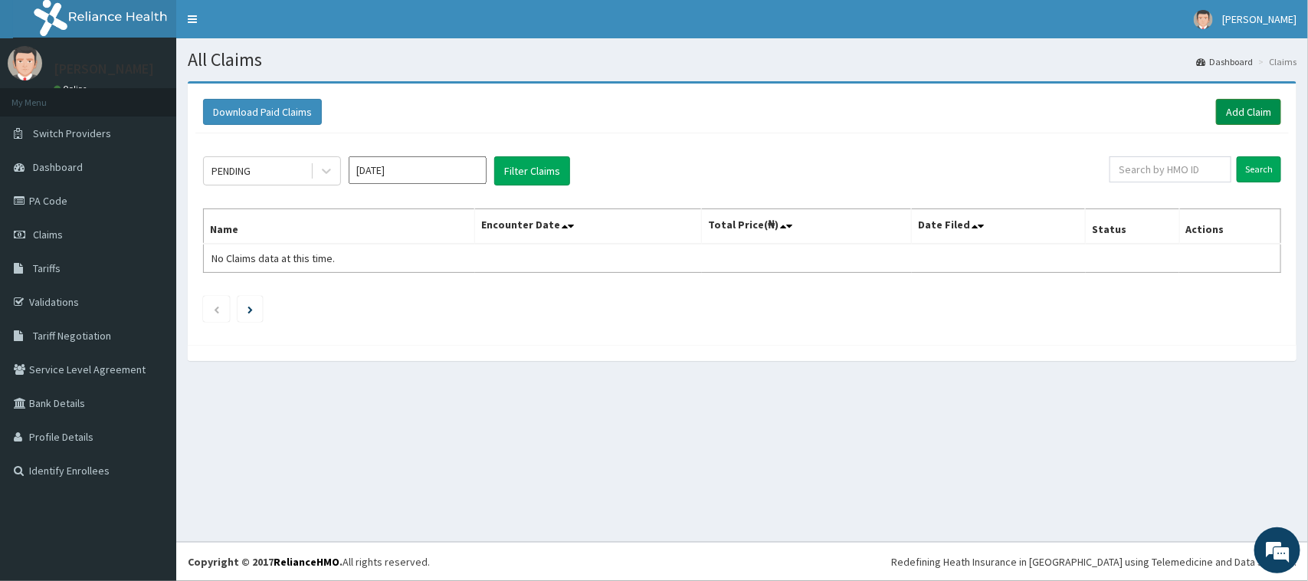
click at [1261, 116] on link "Add Claim" at bounding box center [1248, 112] width 65 height 26
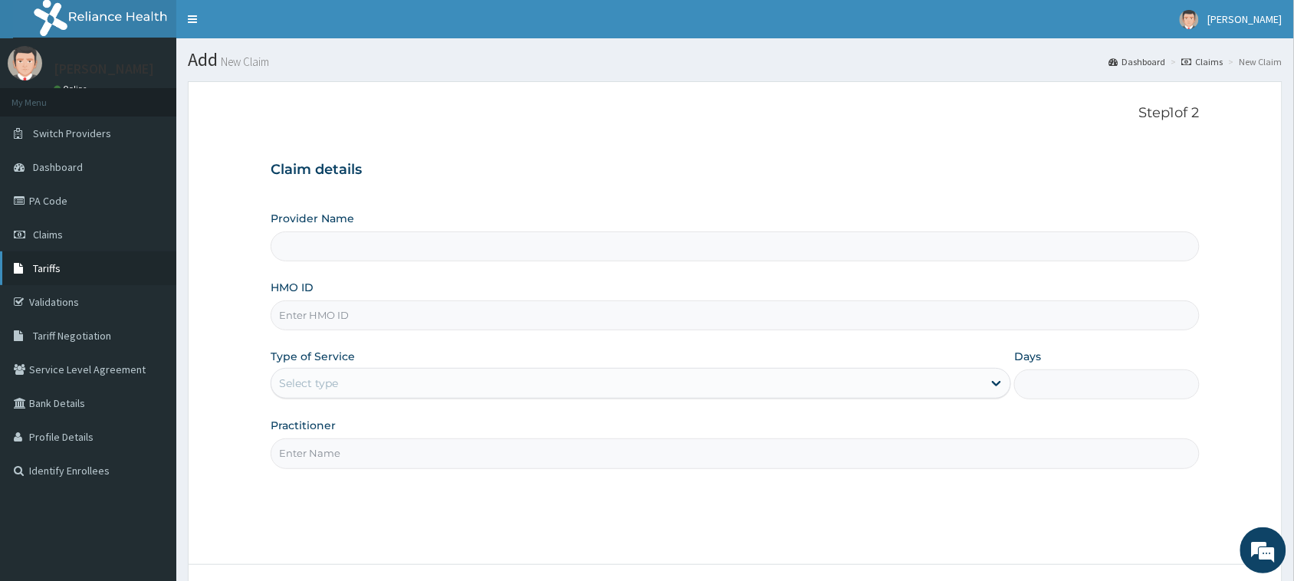
type input "[GEOGRAPHIC_DATA]"
click at [362, 312] on input "HMO ID" at bounding box center [735, 315] width 929 height 30
type input "wol/10070/b"
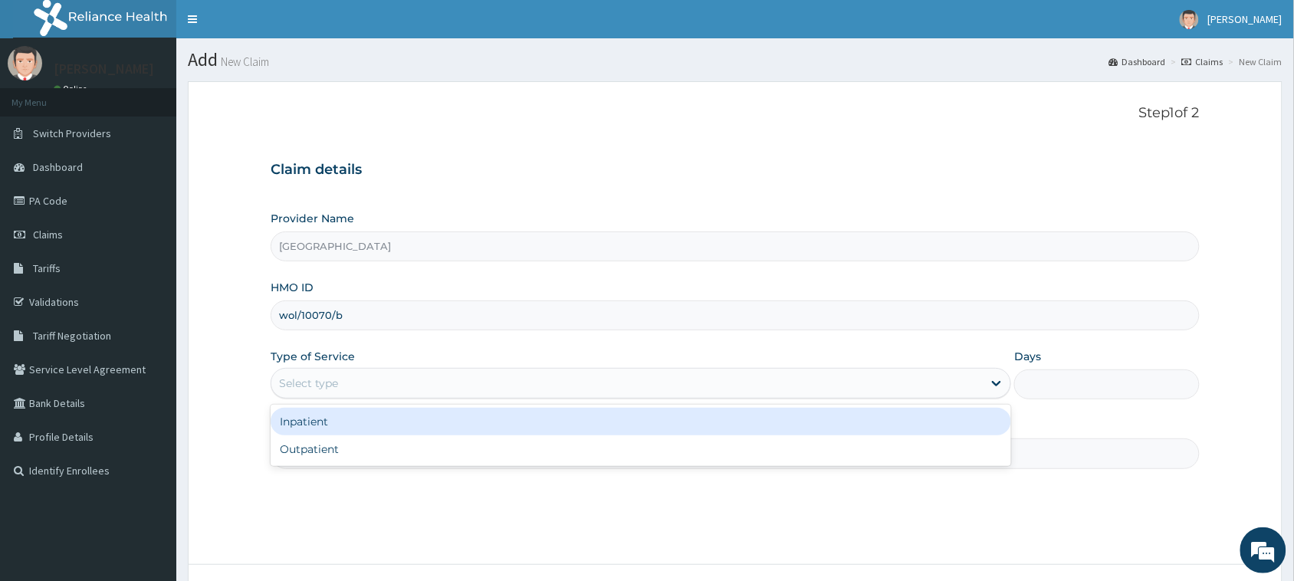
click at [586, 379] on div "Select type" at bounding box center [626, 383] width 711 height 25
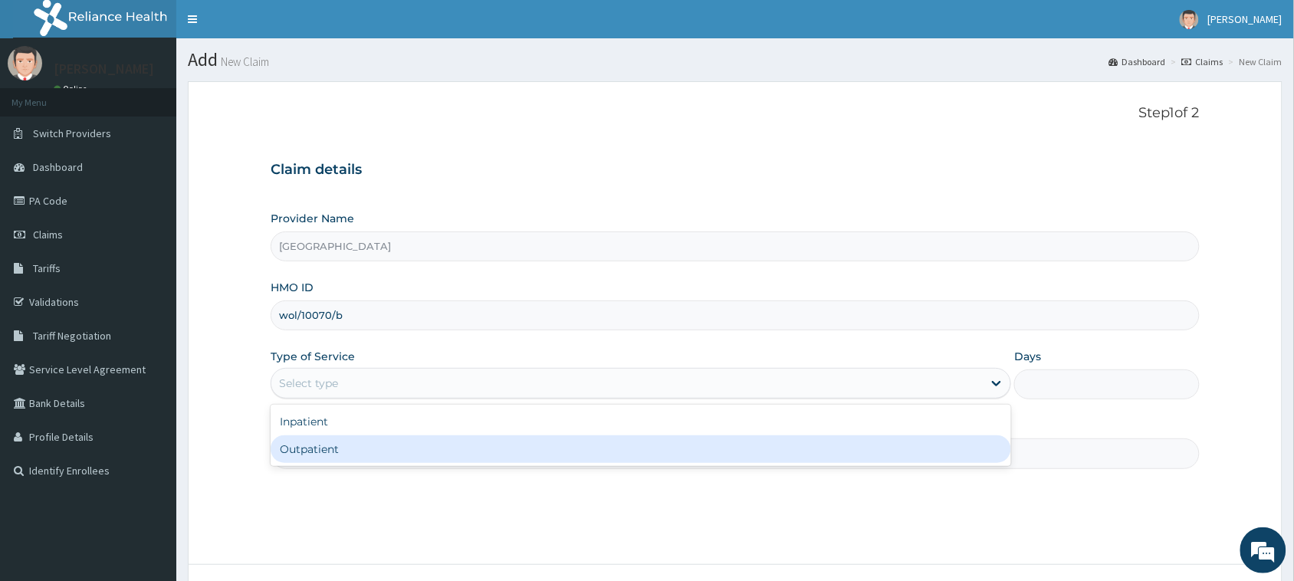
click at [483, 461] on div "Outpatient" at bounding box center [641, 449] width 740 height 28
type input "1"
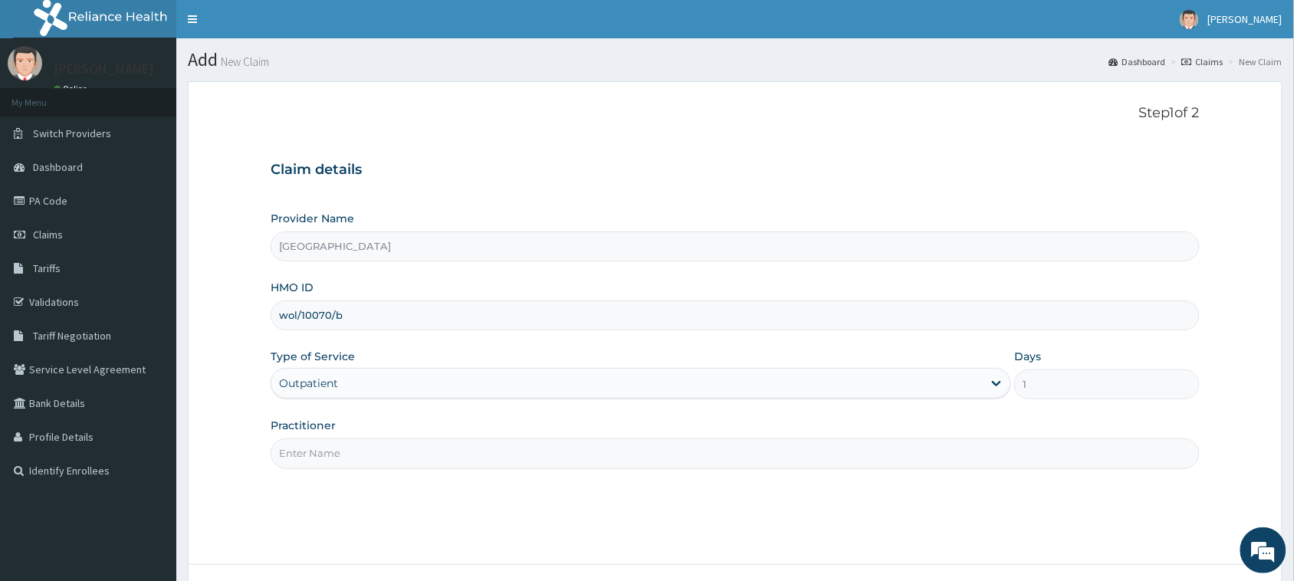
click at [483, 465] on input "Practitioner" at bounding box center [735, 453] width 929 height 30
type input "[PERSON_NAME]"
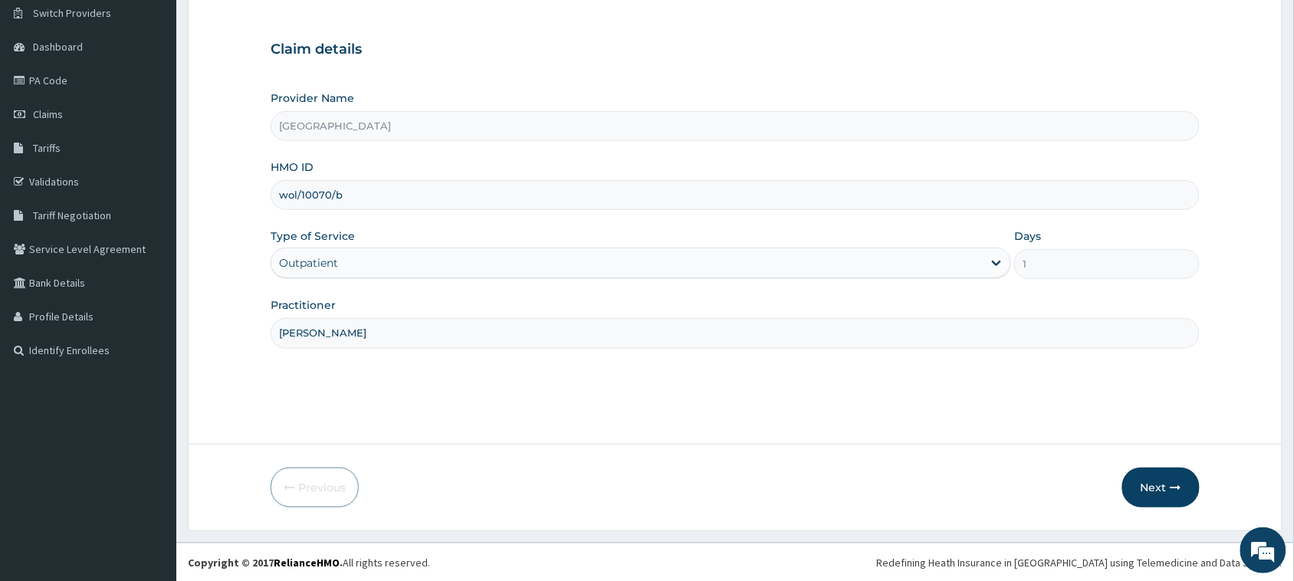
scroll to position [121, 0]
click at [1156, 495] on button "Next" at bounding box center [1160, 487] width 77 height 40
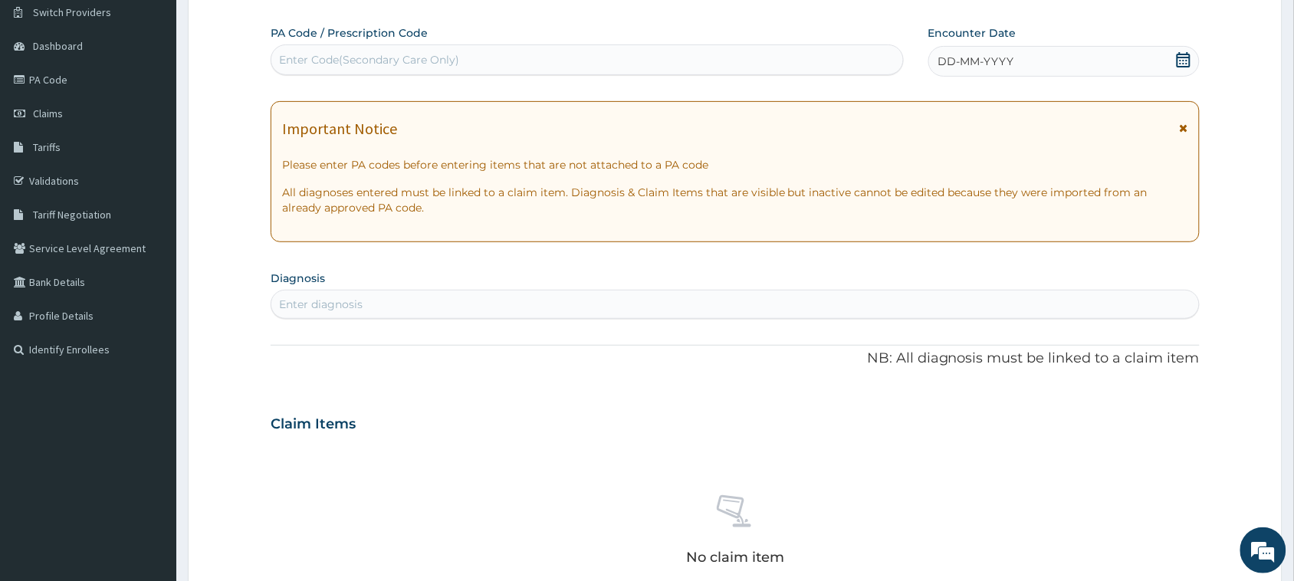
click at [1181, 65] on icon at bounding box center [1182, 59] width 15 height 15
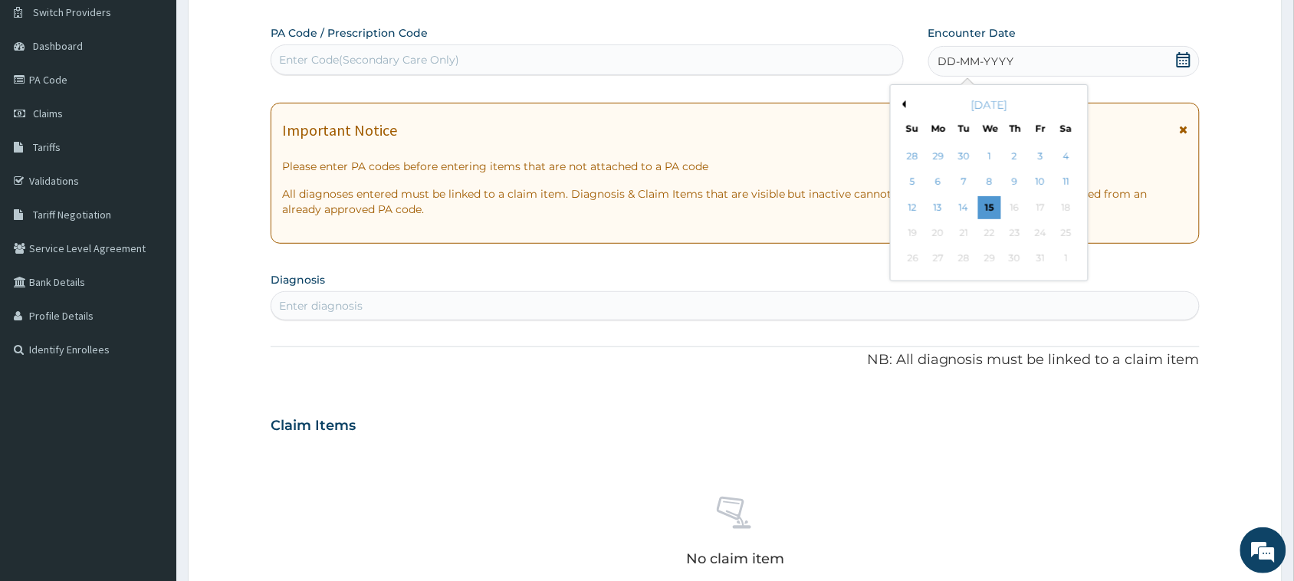
click at [899, 98] on div "[DATE]" at bounding box center [989, 104] width 185 height 15
click at [907, 103] on div "[DATE]" at bounding box center [989, 104] width 185 height 15
click at [902, 105] on button "Previous Month" at bounding box center [902, 104] width 8 height 8
click at [913, 258] on div "28" at bounding box center [912, 259] width 23 height 23
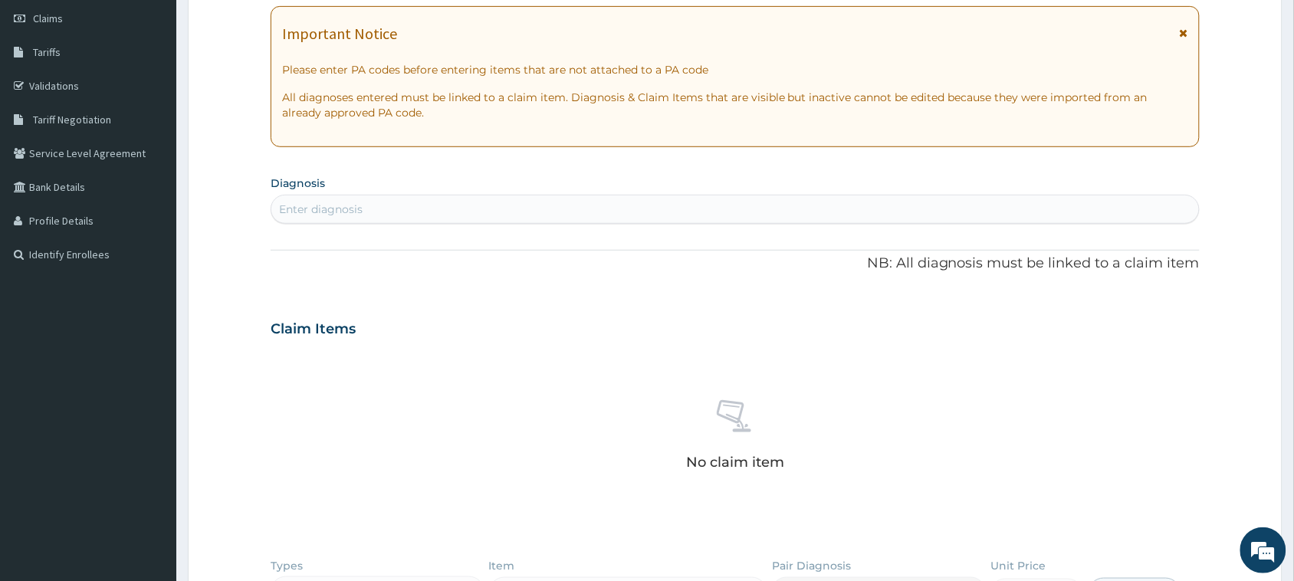
scroll to position [217, 0]
click at [693, 212] on div "Enter diagnosis" at bounding box center [734, 208] width 927 height 25
type input "[MEDICAL_DATA]"
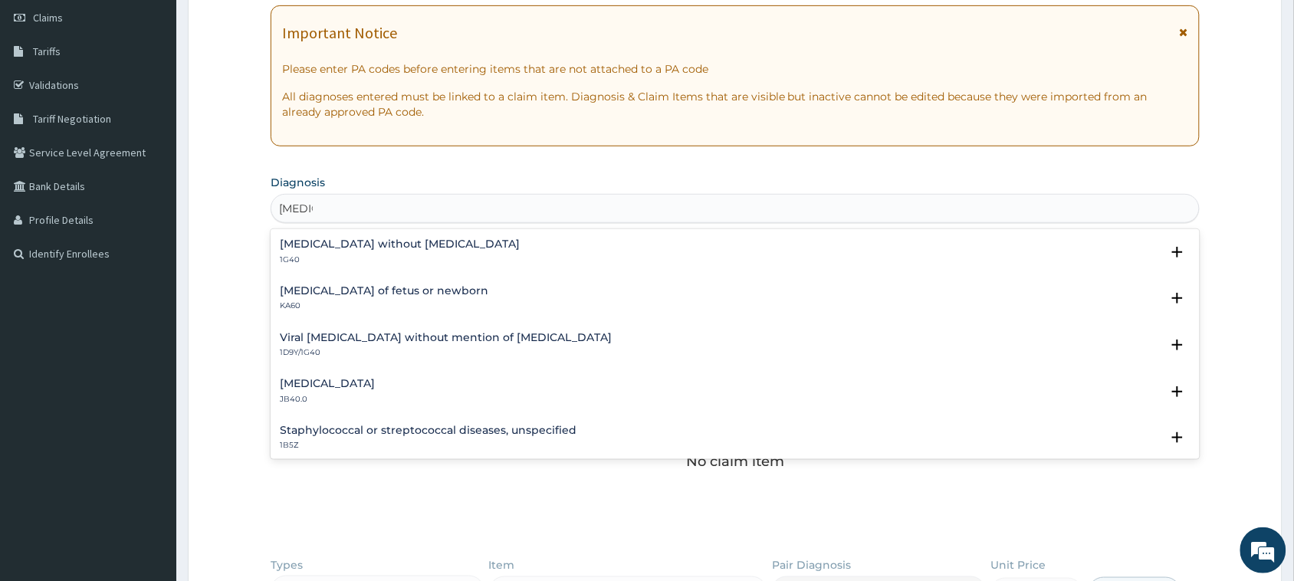
click at [399, 247] on h4 "[MEDICAL_DATA] without [MEDICAL_DATA]" at bounding box center [400, 243] width 240 height 11
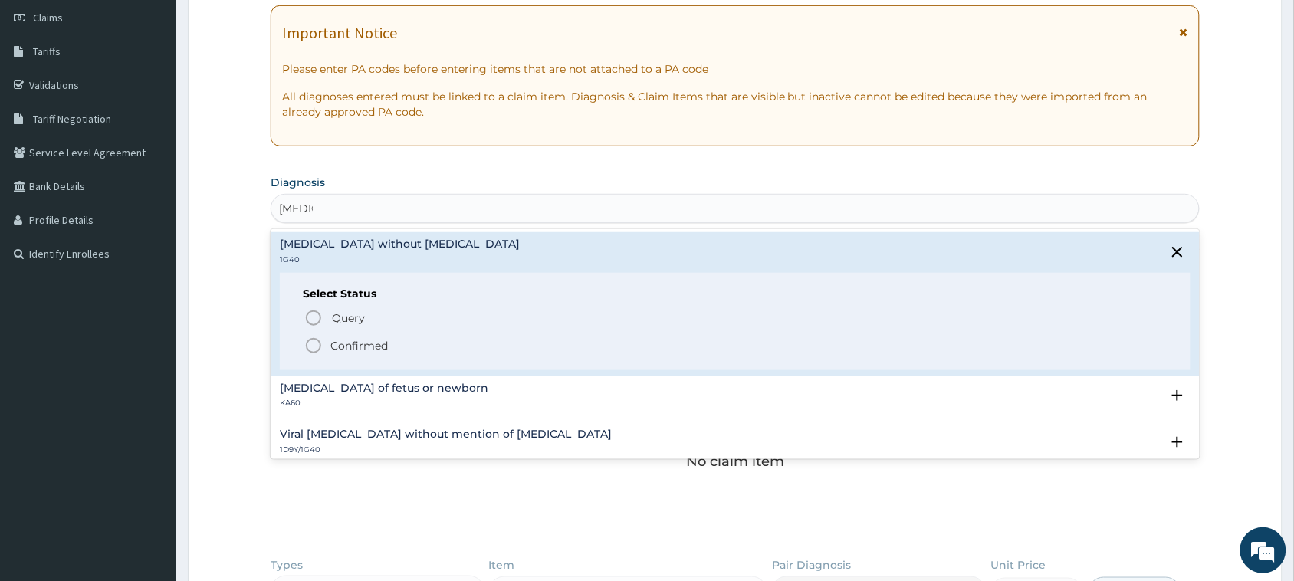
click at [378, 342] on p "Confirmed" at bounding box center [358, 345] width 57 height 15
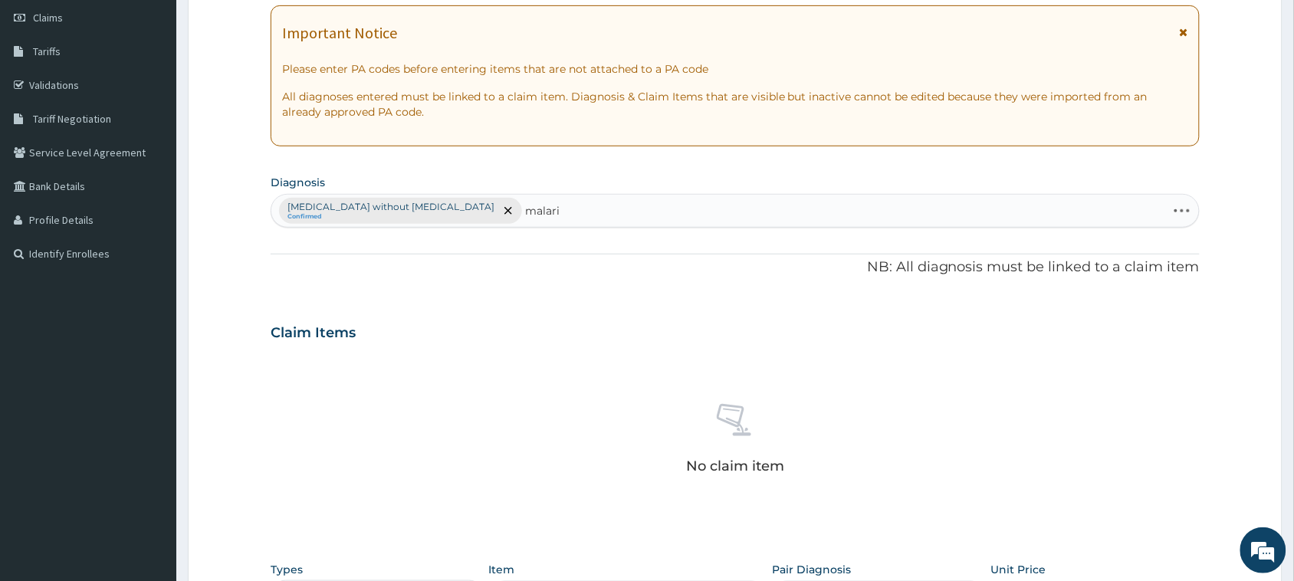
type input "[MEDICAL_DATA]"
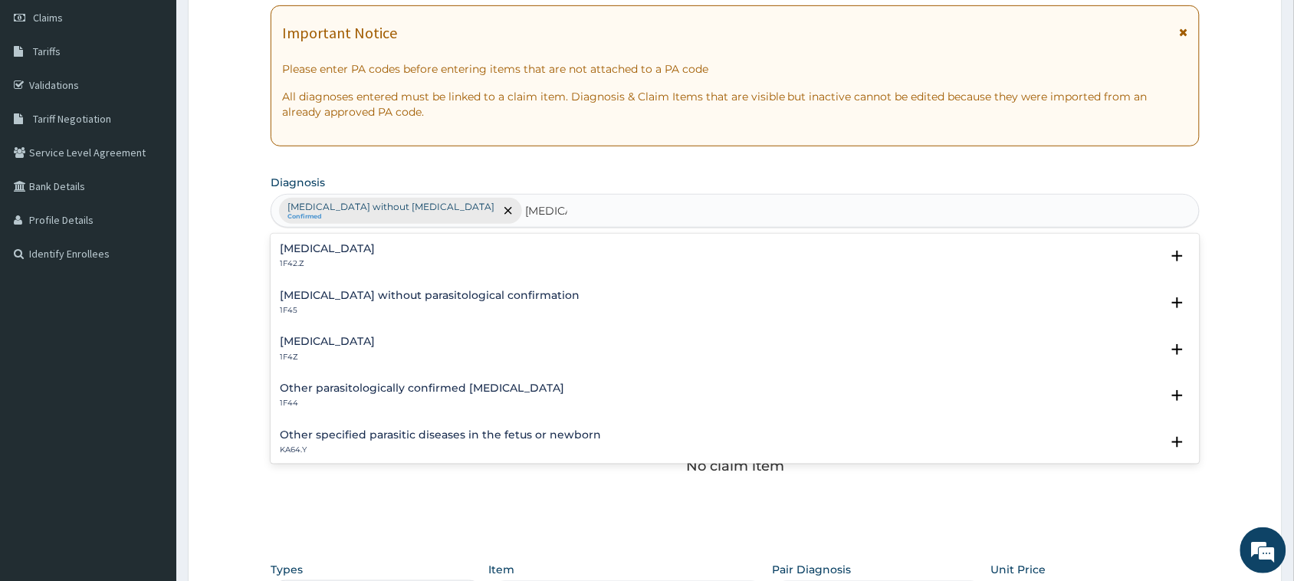
click at [287, 346] on h4 "[MEDICAL_DATA]" at bounding box center [327, 341] width 95 height 11
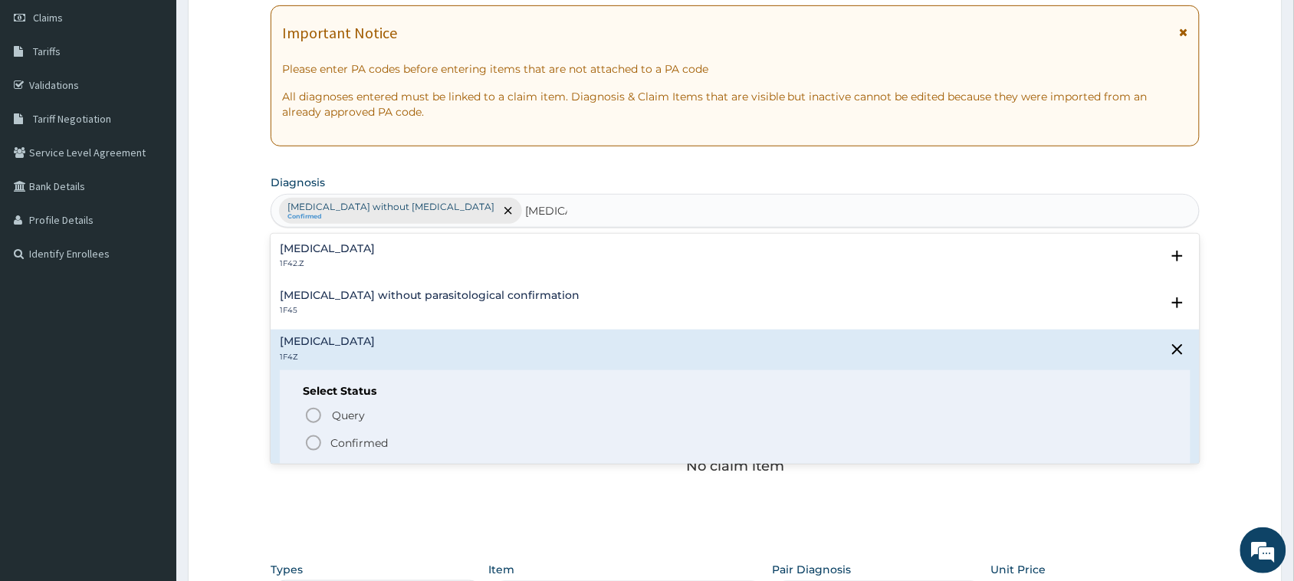
click at [368, 438] on p "Confirmed" at bounding box center [358, 442] width 57 height 15
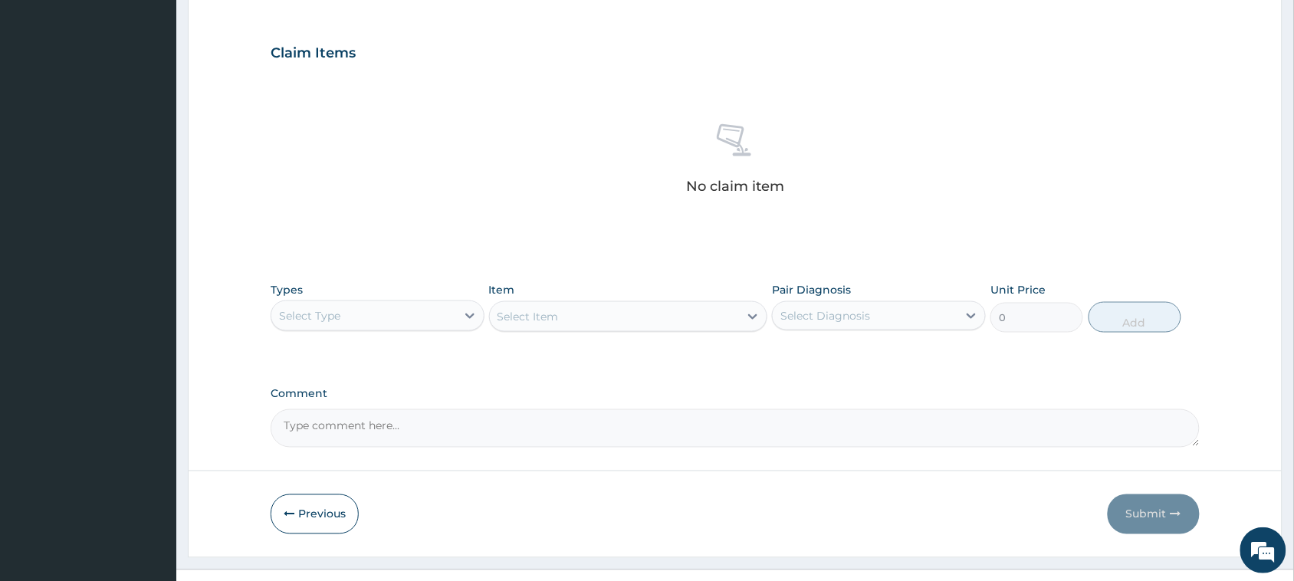
scroll to position [504, 0]
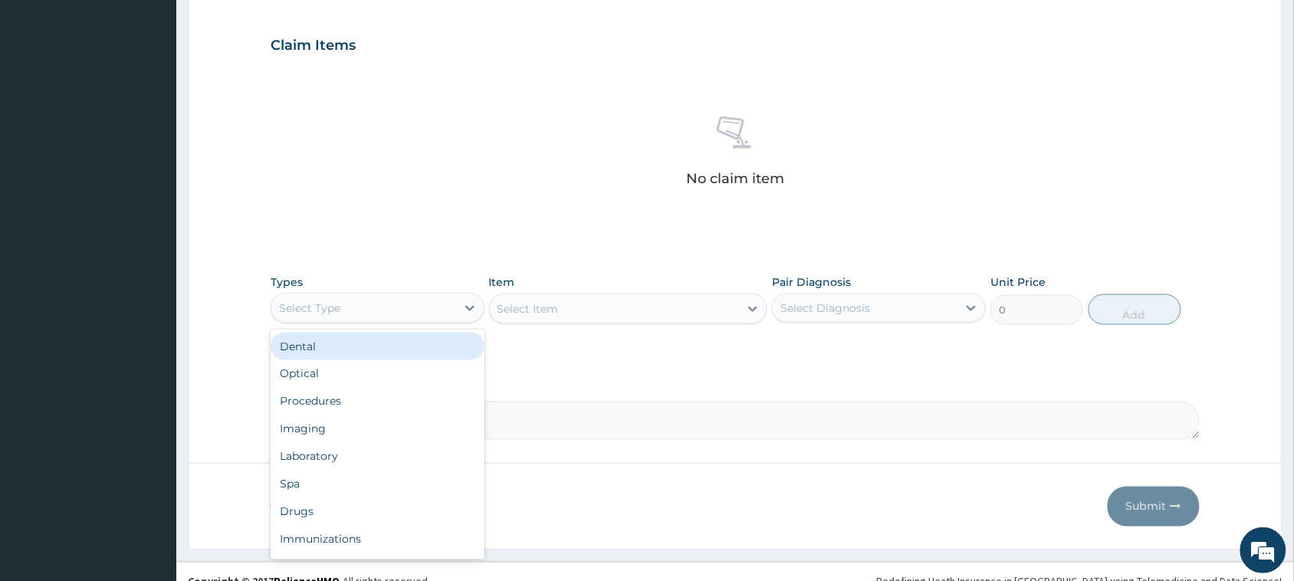
click at [351, 319] on div "Select Type" at bounding box center [363, 308] width 185 height 25
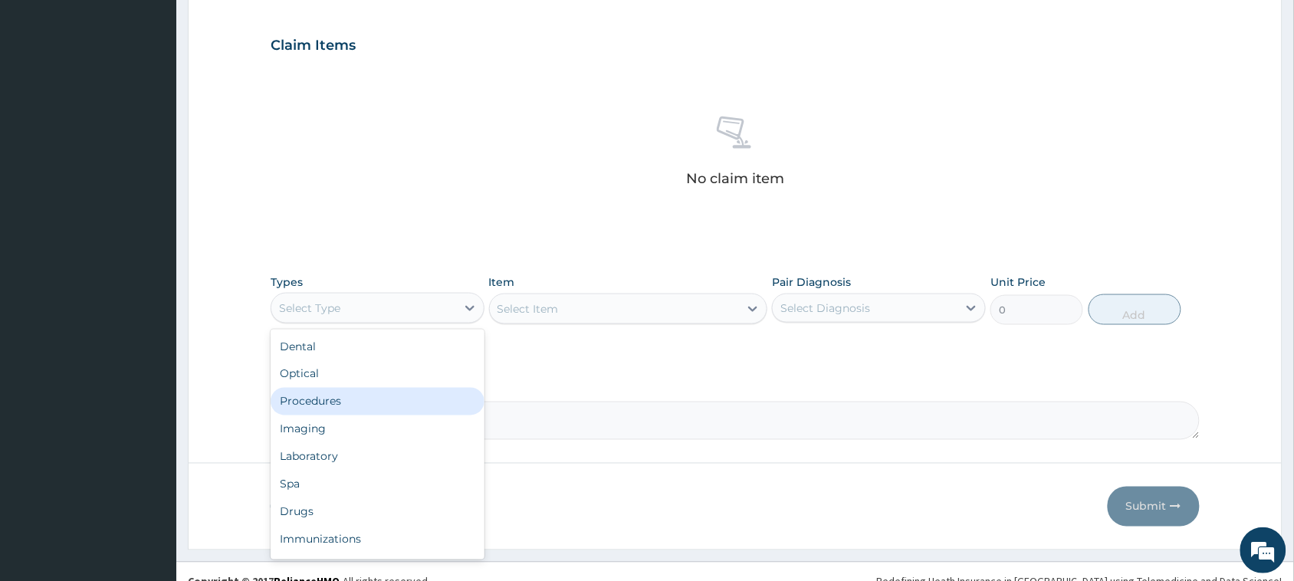
click at [355, 411] on div "Procedures" at bounding box center [378, 402] width 214 height 28
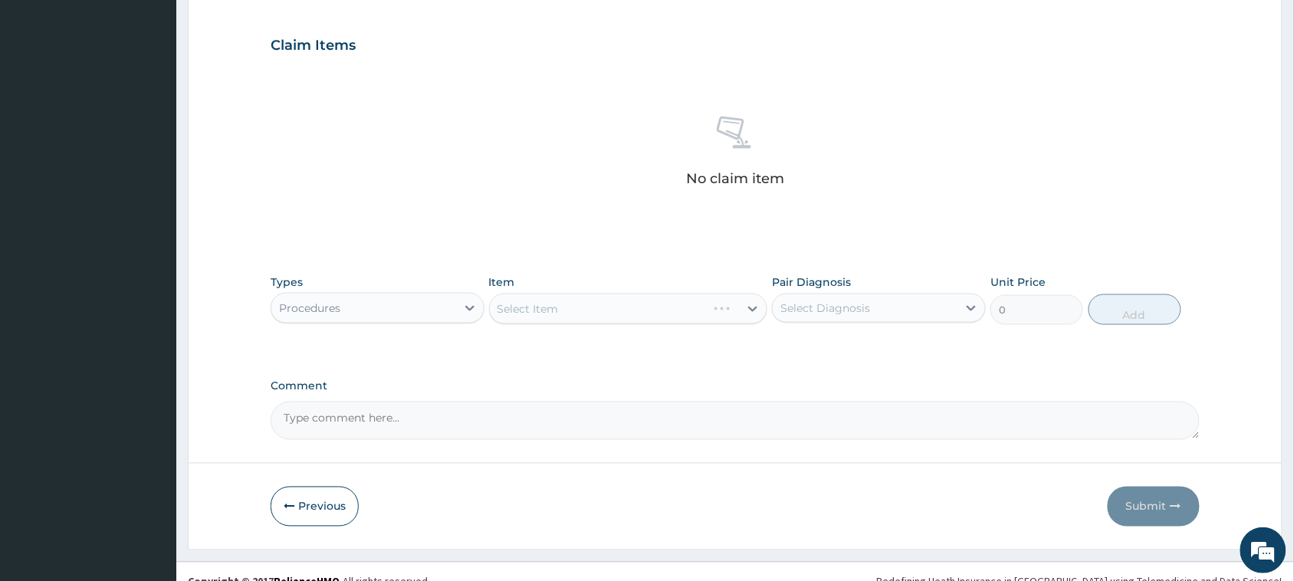
click at [592, 310] on div "Select Item" at bounding box center [628, 308] width 279 height 31
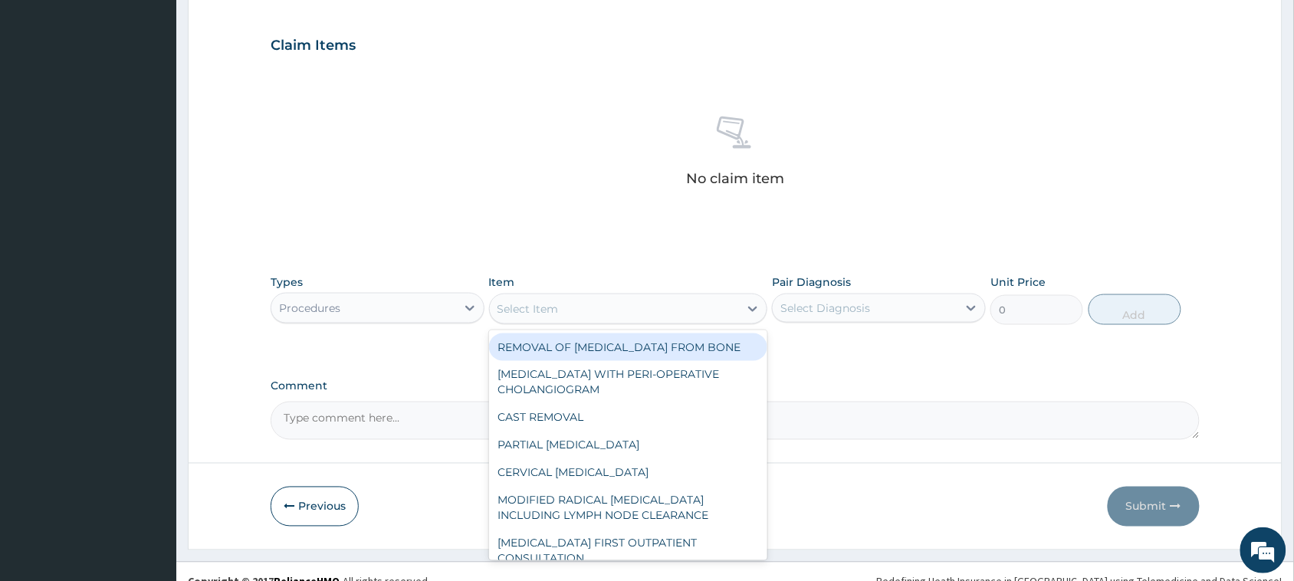
click at [576, 315] on div "Select Item" at bounding box center [615, 309] width 250 height 25
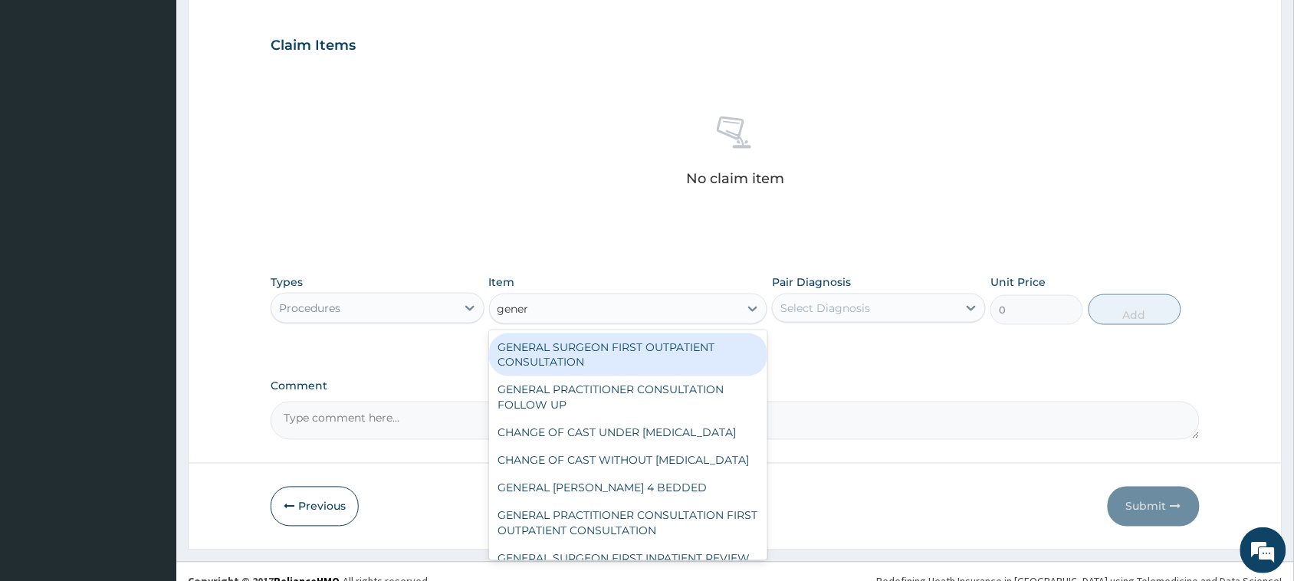
type input "genera"
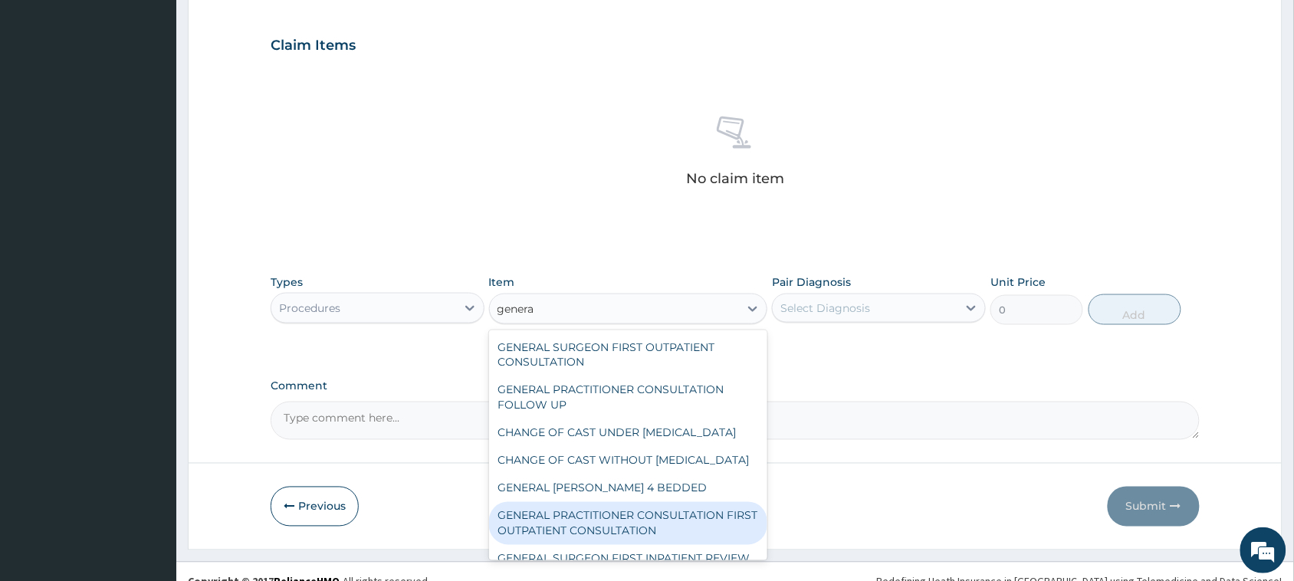
click at [661, 542] on div "GENERAL PRACTITIONER CONSULTATION FIRST OUTPATIENT CONSULTATION" at bounding box center [628, 523] width 279 height 43
type input "3795"
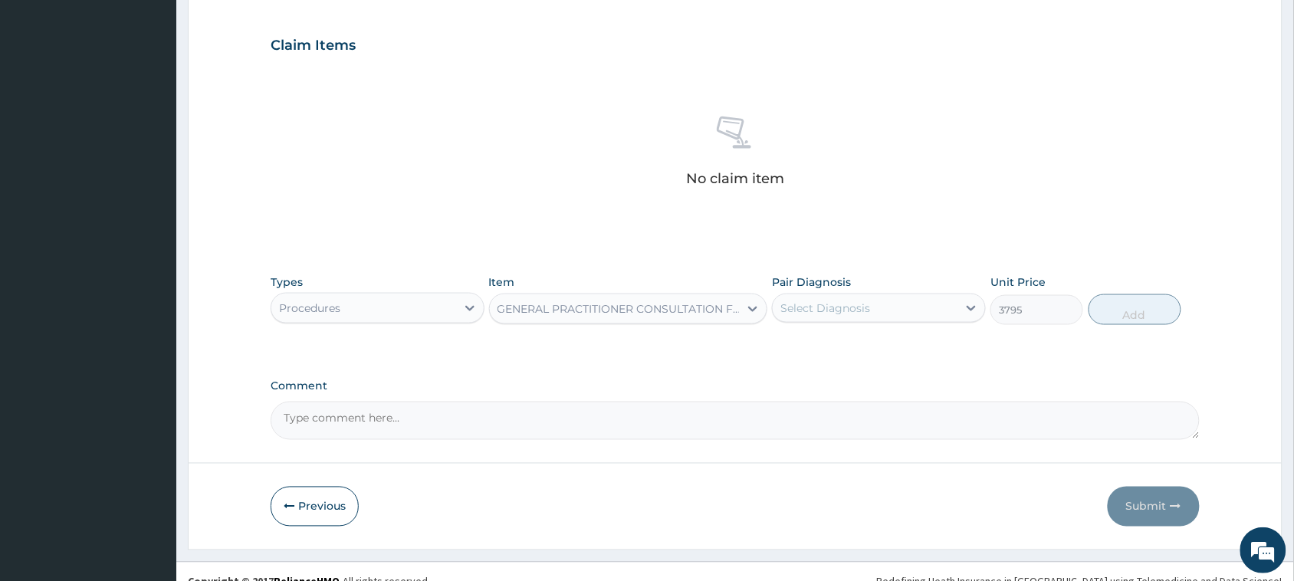
click at [841, 303] on div "Select Diagnosis" at bounding box center [825, 307] width 90 height 15
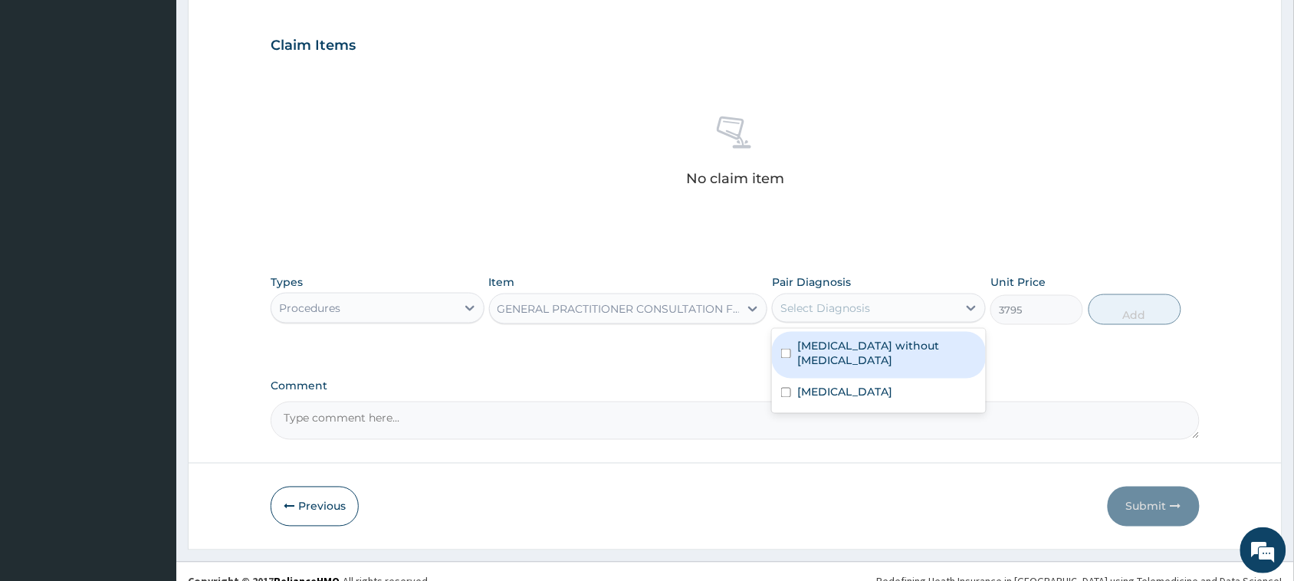
click at [828, 349] on label "[MEDICAL_DATA] without [MEDICAL_DATA]" at bounding box center [886, 353] width 179 height 31
checkbox input "true"
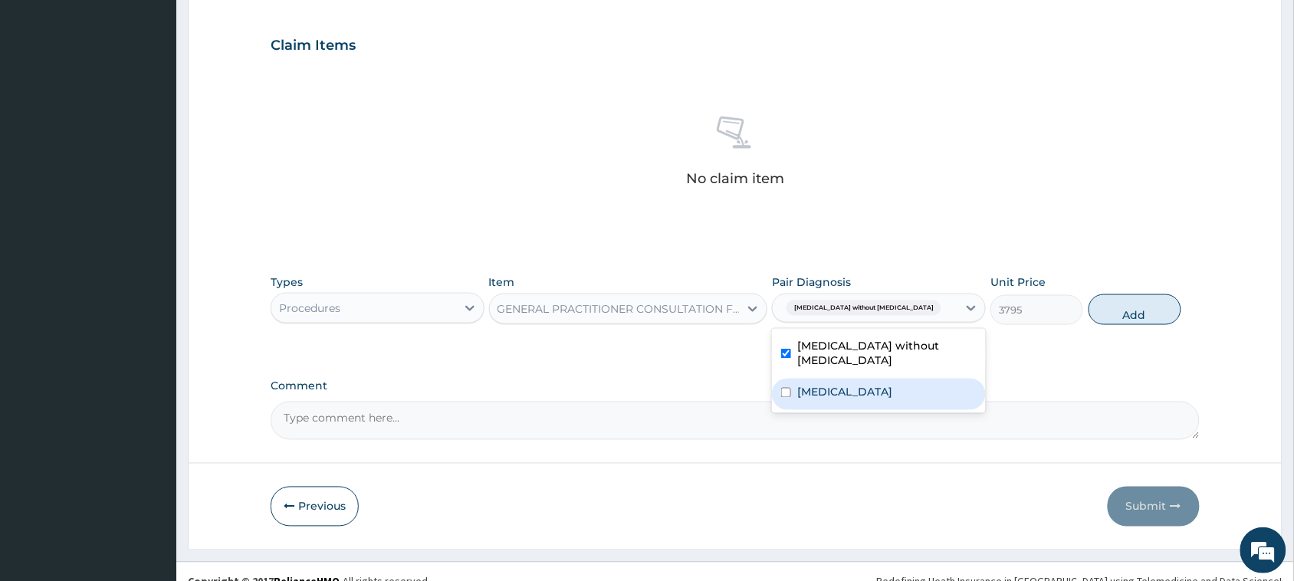
drag, startPoint x: 831, startPoint y: 373, endPoint x: 1059, endPoint y: 307, distance: 236.9
click at [840, 385] on label "[MEDICAL_DATA]" at bounding box center [844, 392] width 95 height 15
checkbox input "true"
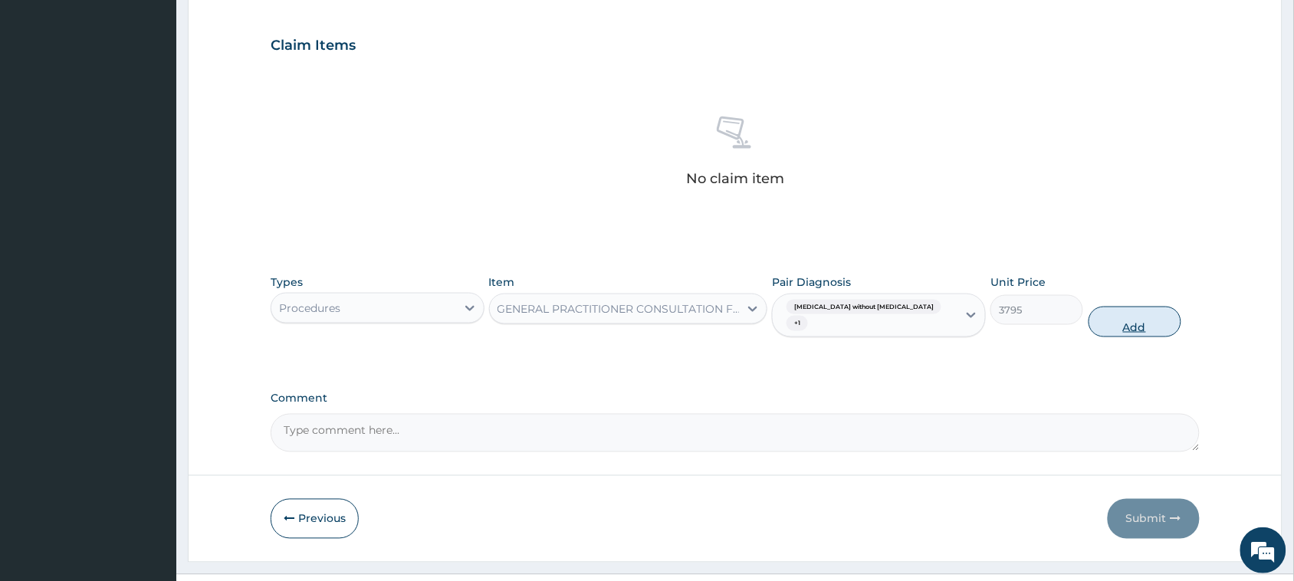
click at [1126, 313] on button "Add" at bounding box center [1134, 322] width 93 height 31
type input "0"
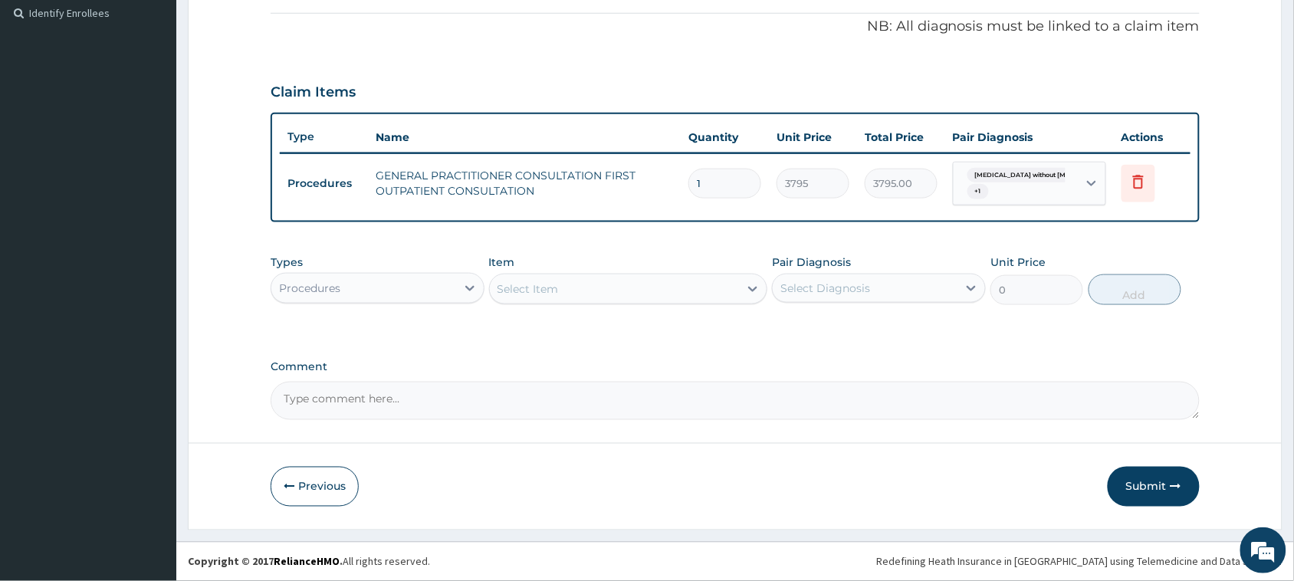
scroll to position [457, 0]
click at [380, 288] on div "Procedures" at bounding box center [363, 289] width 185 height 25
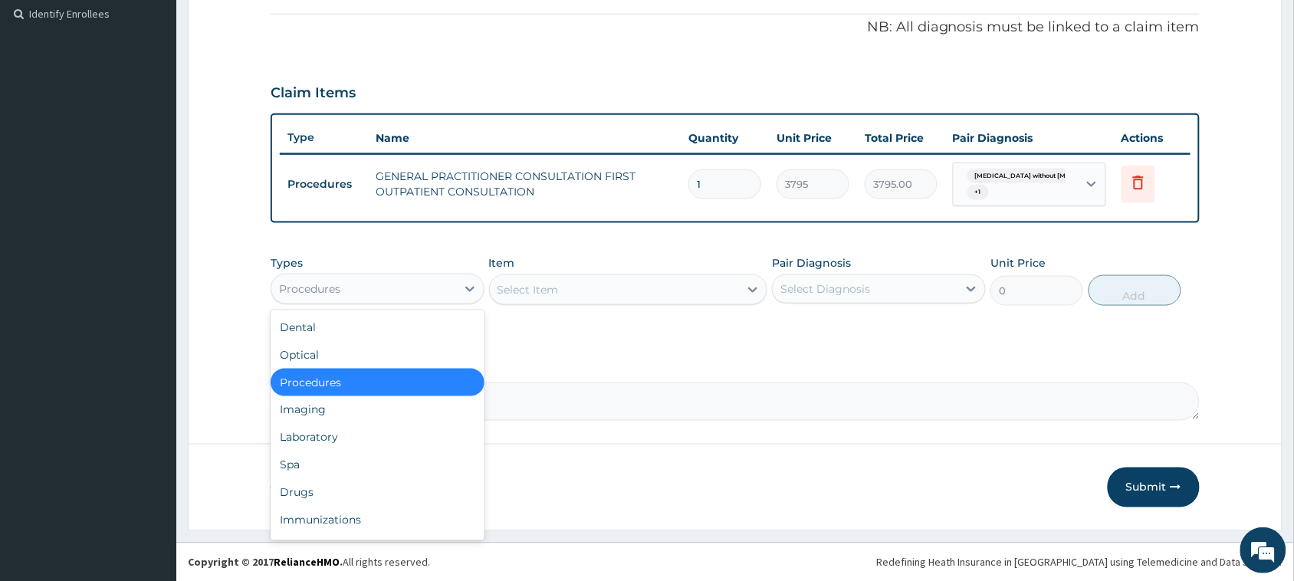
click at [389, 388] on div "Procedures" at bounding box center [378, 383] width 214 height 28
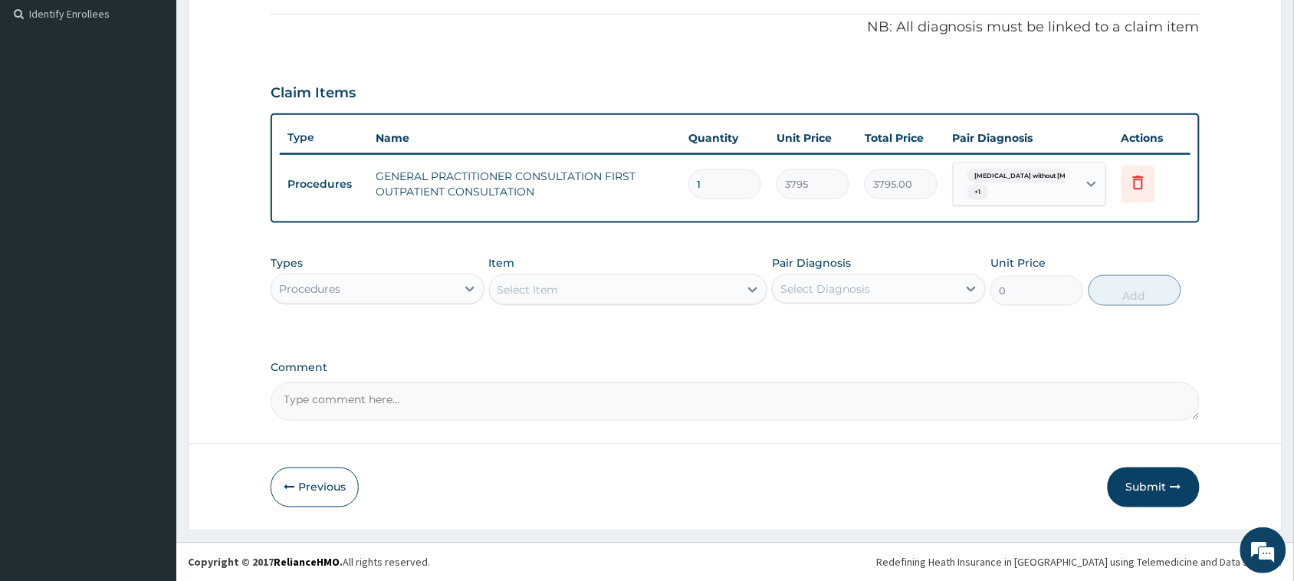
click at [546, 282] on div "Select Item" at bounding box center [527, 289] width 61 height 15
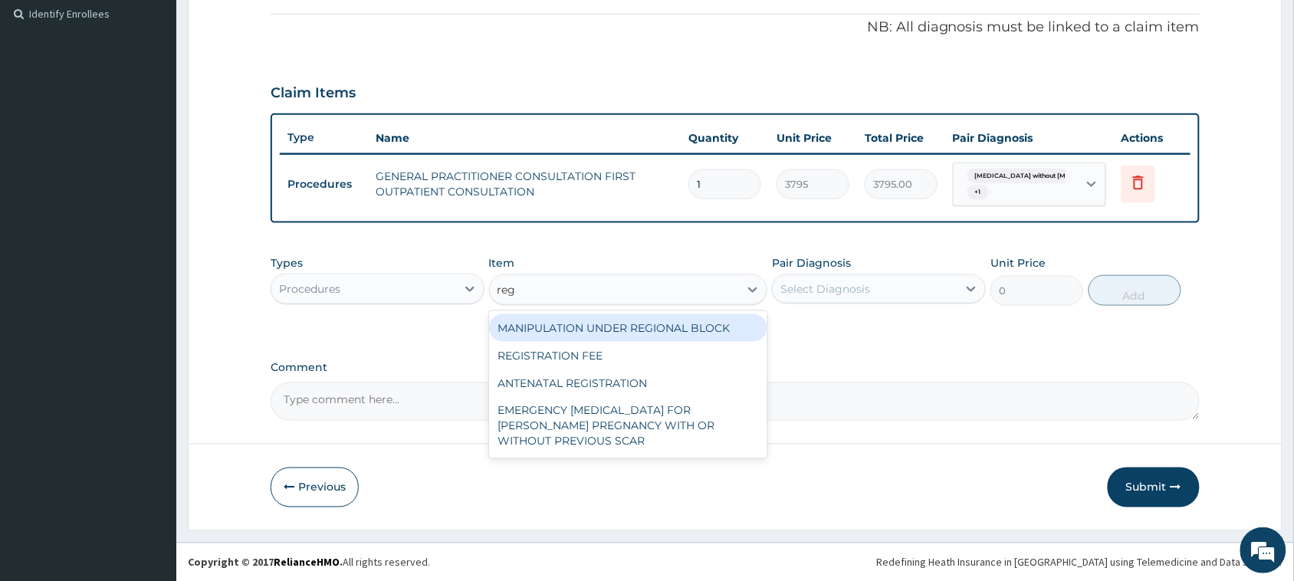
type input "regi"
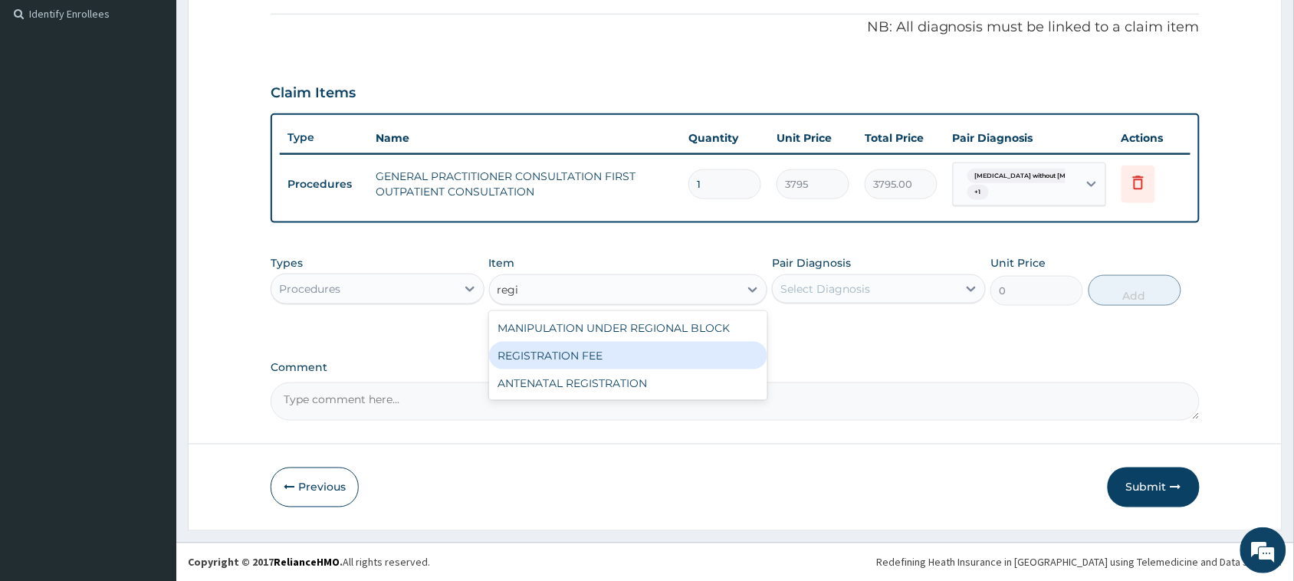
drag, startPoint x: 571, startPoint y: 349, endPoint x: 858, endPoint y: 352, distance: 287.4
click at [576, 349] on div "REGISTRATION FEE" at bounding box center [628, 356] width 279 height 28
type input "2164.741712362911"
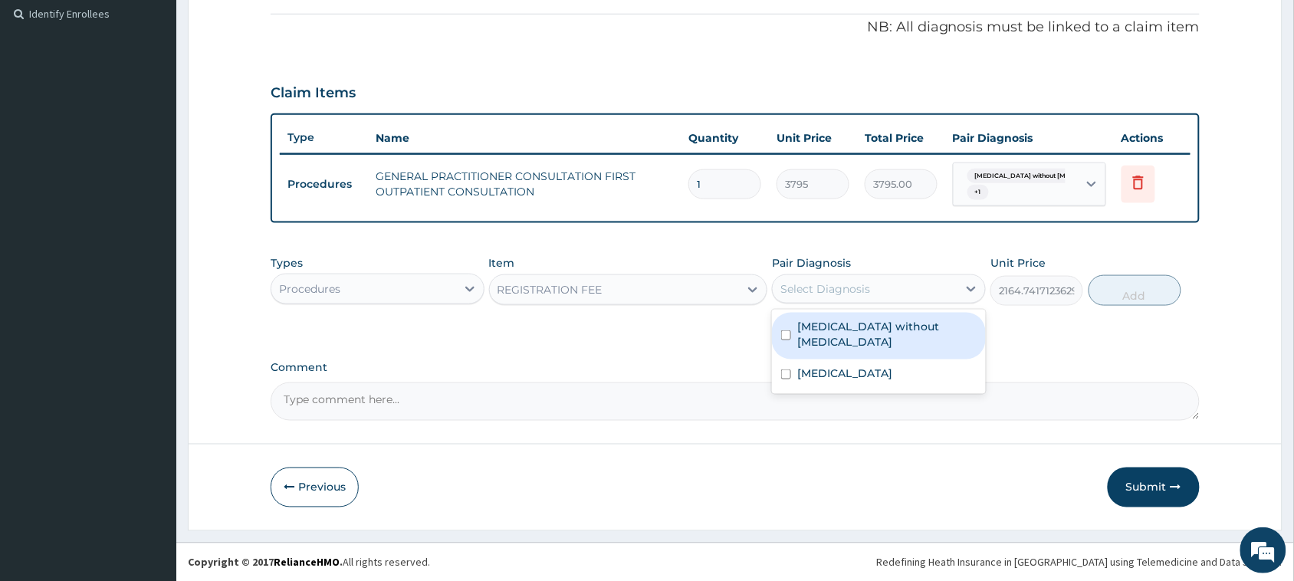
click at [867, 300] on div "Select Diagnosis" at bounding box center [864, 289] width 185 height 25
drag, startPoint x: 862, startPoint y: 327, endPoint x: 860, endPoint y: 353, distance: 26.2
click at [861, 332] on label "[MEDICAL_DATA] without [MEDICAL_DATA]" at bounding box center [886, 334] width 179 height 31
checkbox input "true"
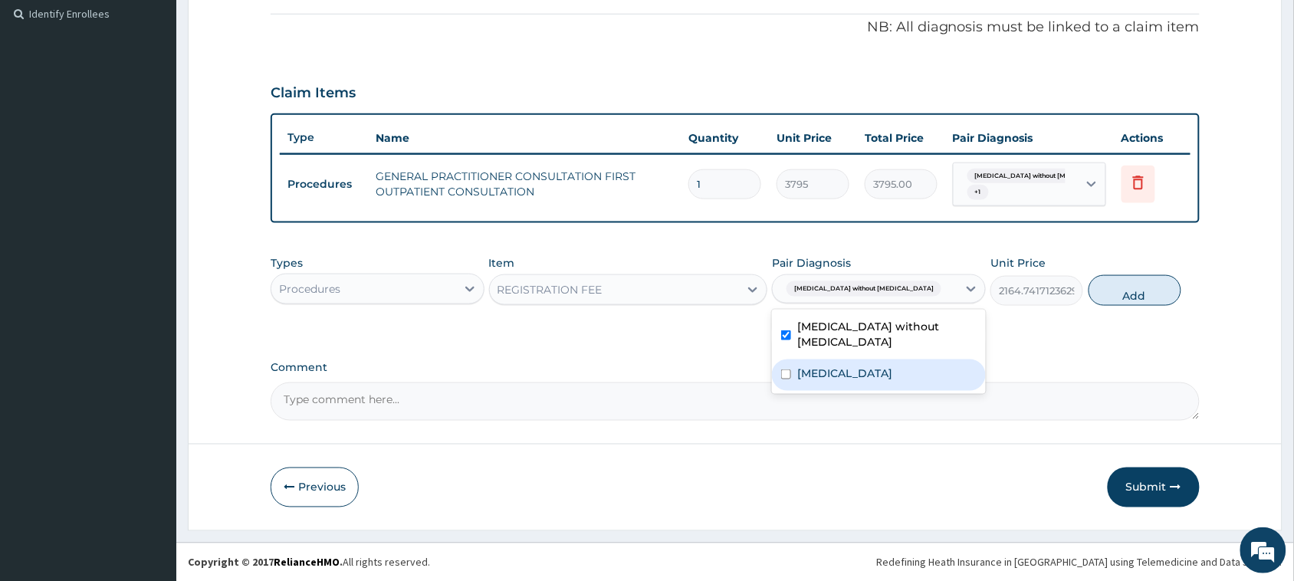
click at [860, 366] on label "[MEDICAL_DATA]" at bounding box center [844, 373] width 95 height 15
checkbox input "true"
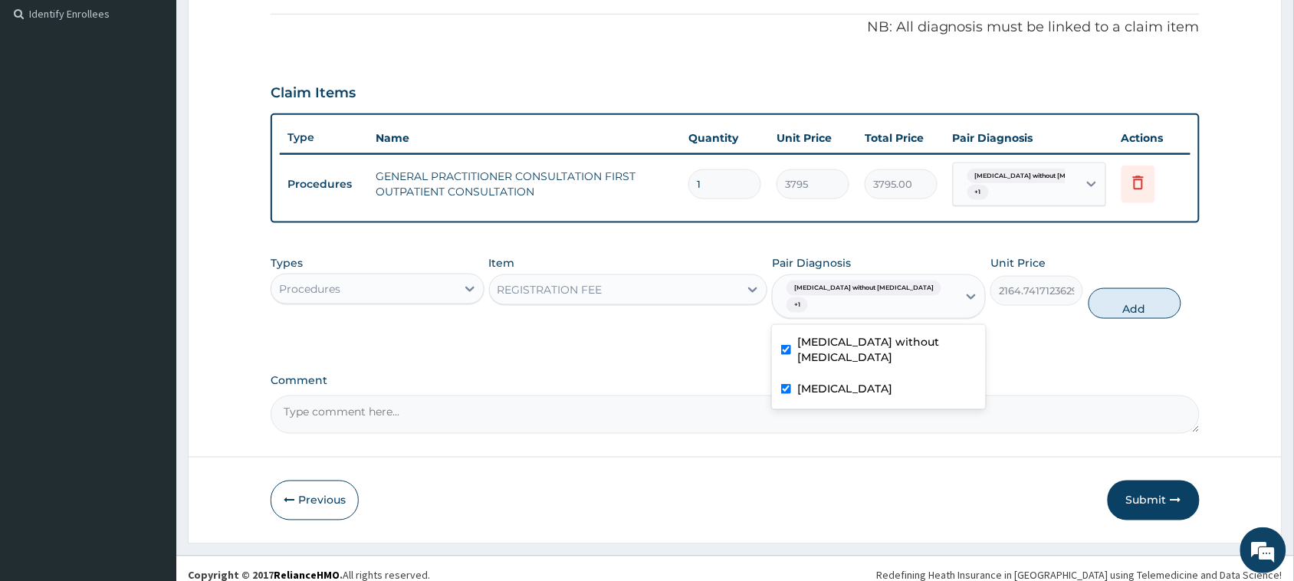
click at [860, 334] on label "[MEDICAL_DATA] without [MEDICAL_DATA]" at bounding box center [886, 349] width 179 height 31
checkbox input "false"
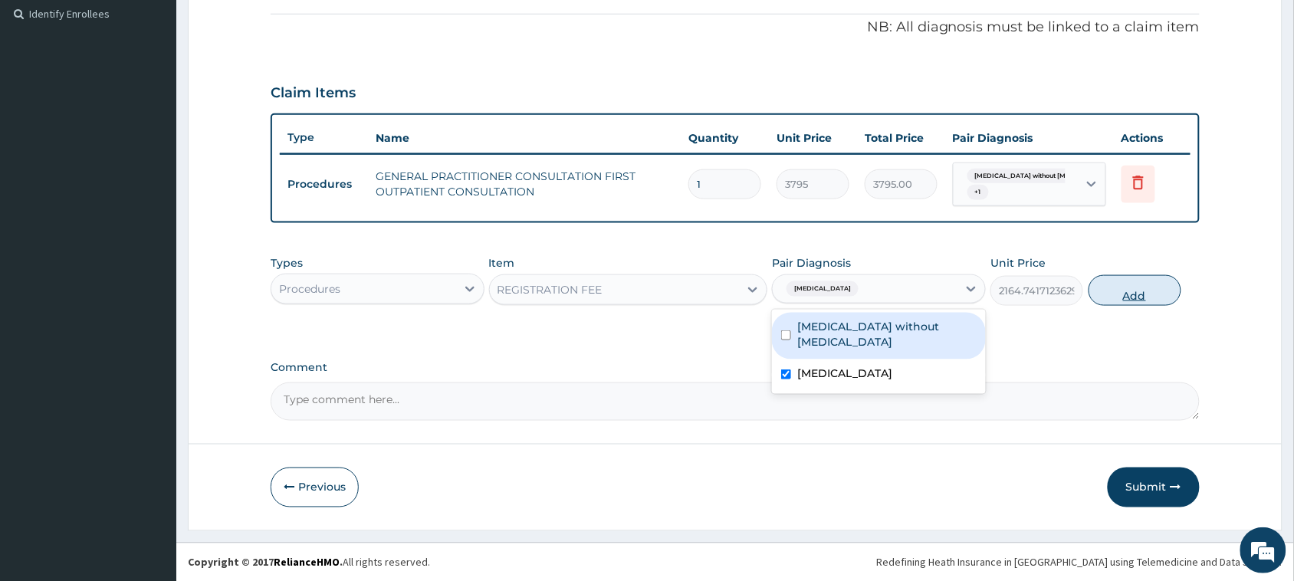
click at [1126, 292] on button "Add" at bounding box center [1134, 290] width 93 height 31
type input "0"
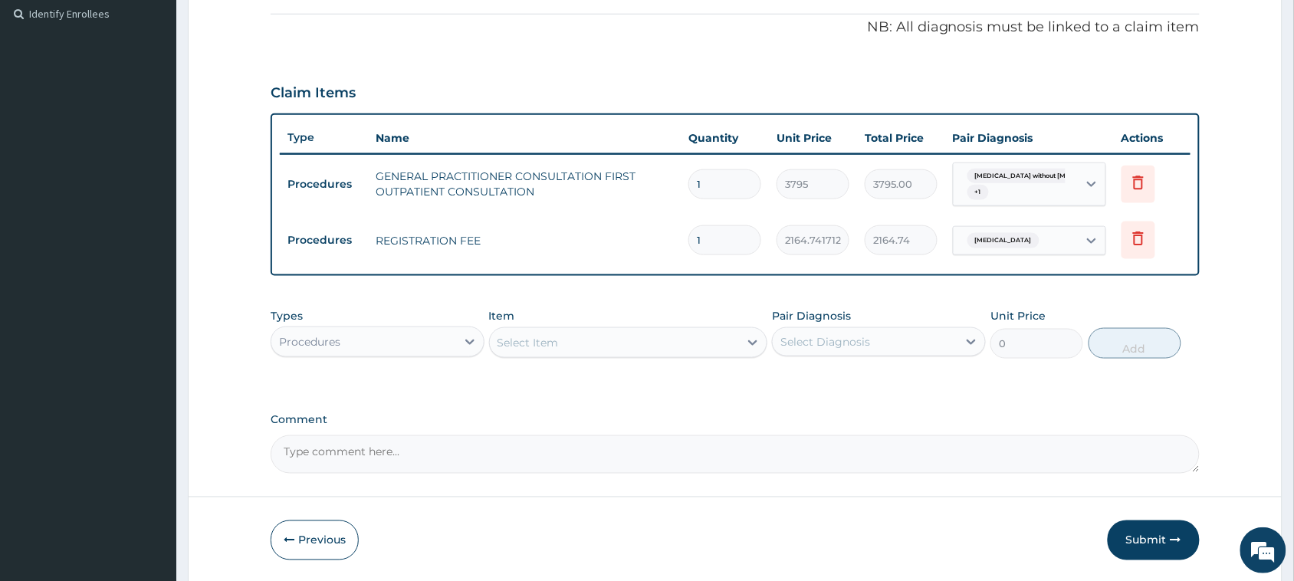
click at [361, 349] on div "Procedures" at bounding box center [363, 342] width 185 height 25
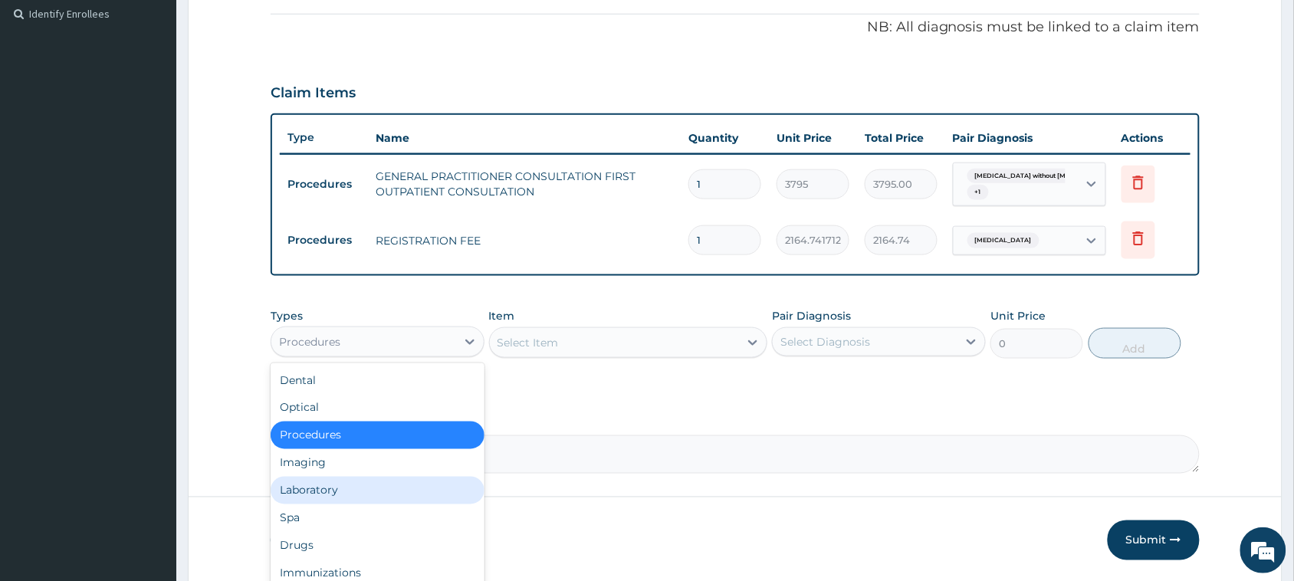
click at [313, 490] on div "Laboratory" at bounding box center [378, 491] width 214 height 28
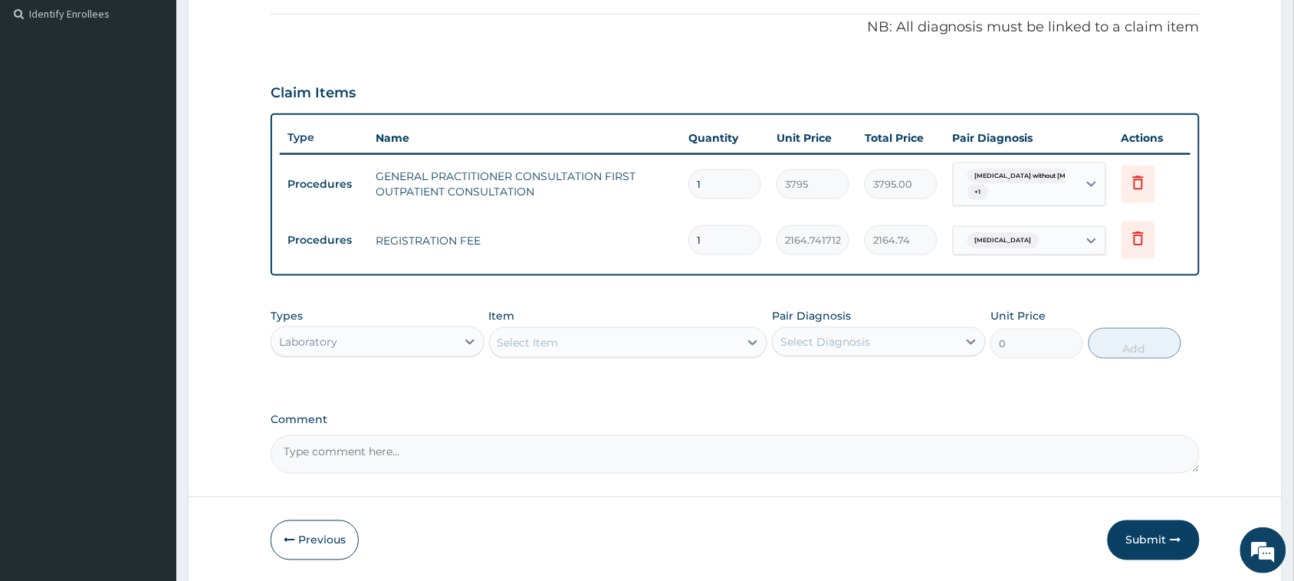
click at [322, 543] on button "Previous" at bounding box center [315, 540] width 88 height 40
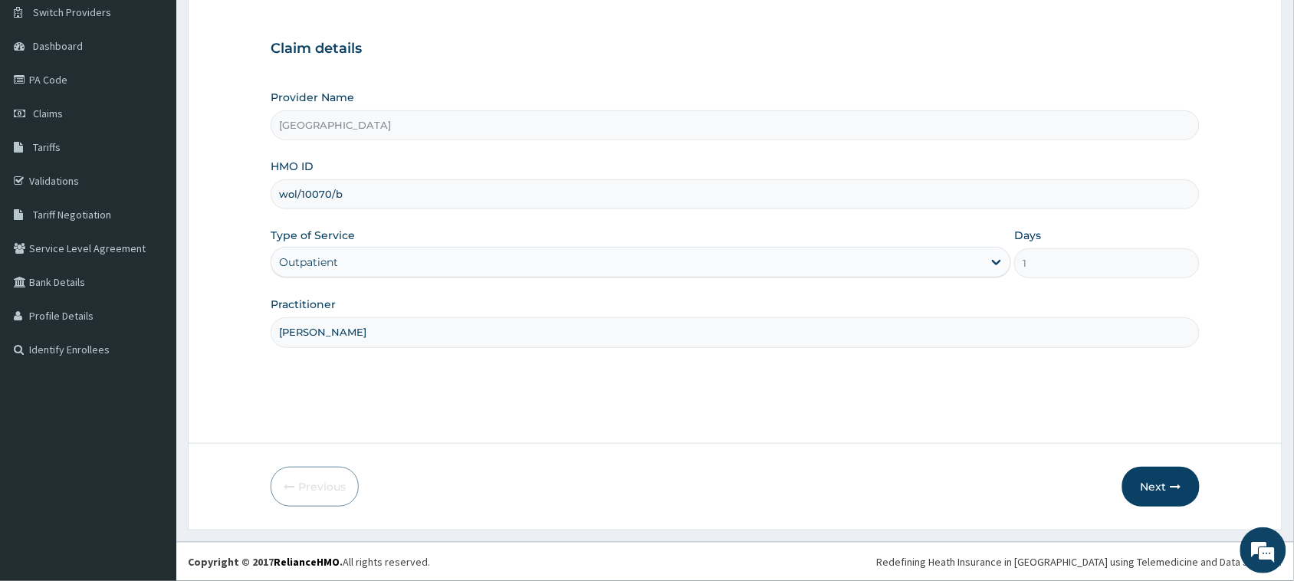
scroll to position [121, 0]
drag, startPoint x: 377, startPoint y: 194, endPoint x: 211, endPoint y: 199, distance: 166.4
click at [209, 199] on form "Step 1 of 2 Claim details Provider Name [GEOGRAPHIC_DATA] HMO ID wol/10070/b Ty…" at bounding box center [735, 245] width 1094 height 570
paste input "42/c"
type input "wol/10042/c"
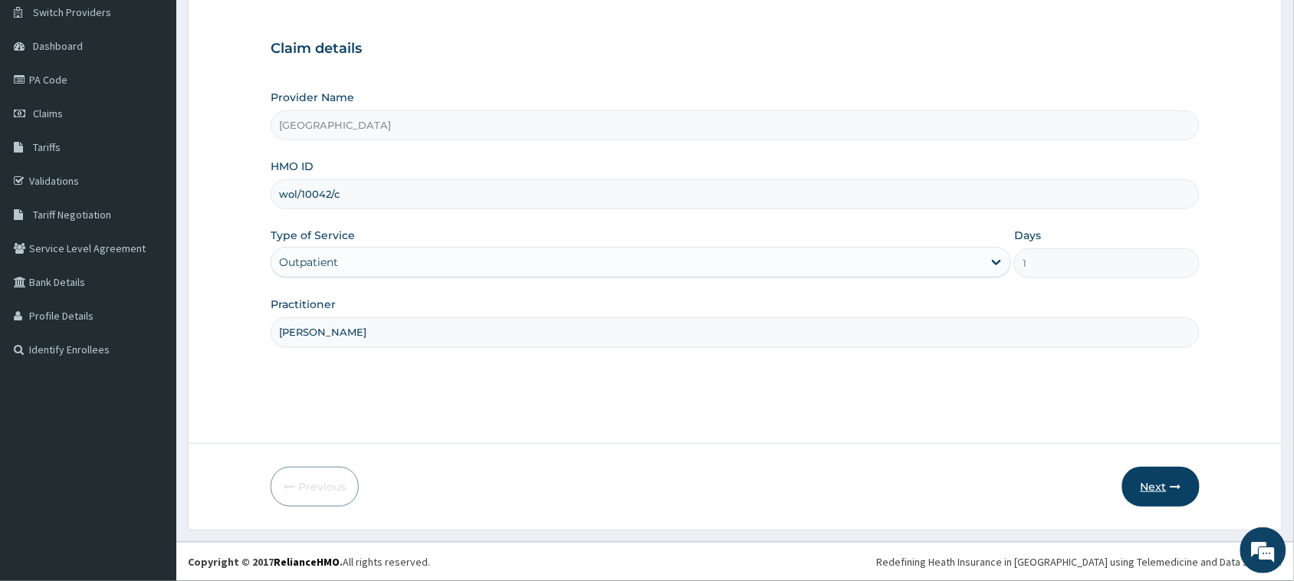
click at [1163, 488] on button "Next" at bounding box center [1160, 487] width 77 height 40
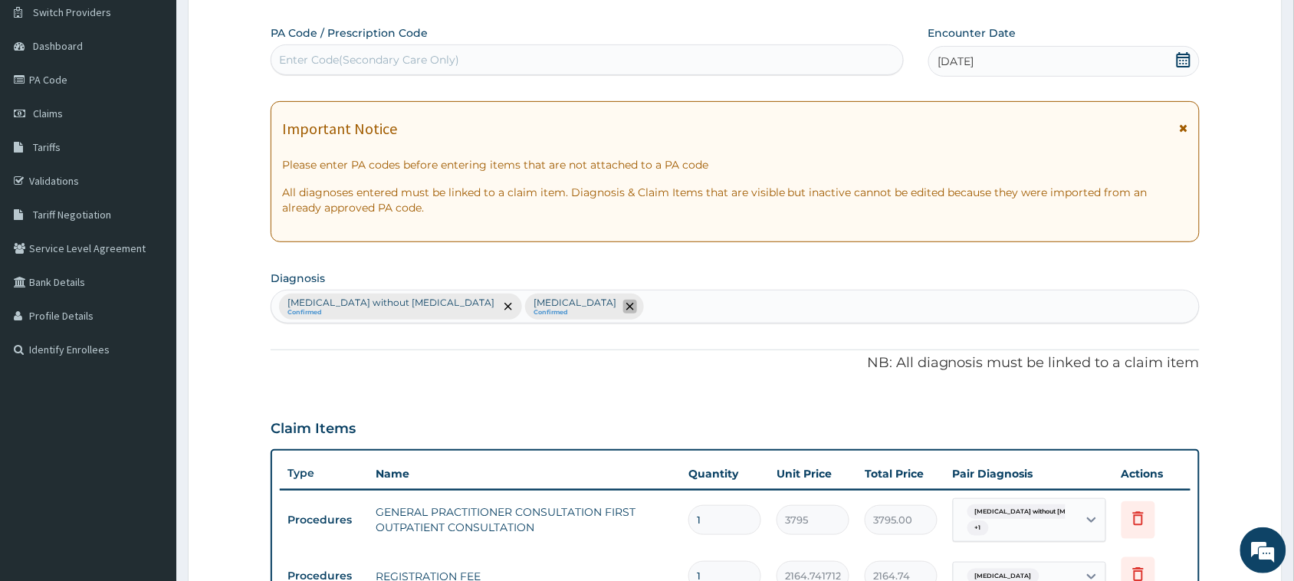
click at [626, 303] on icon "remove selection option" at bounding box center [630, 307] width 8 height 8
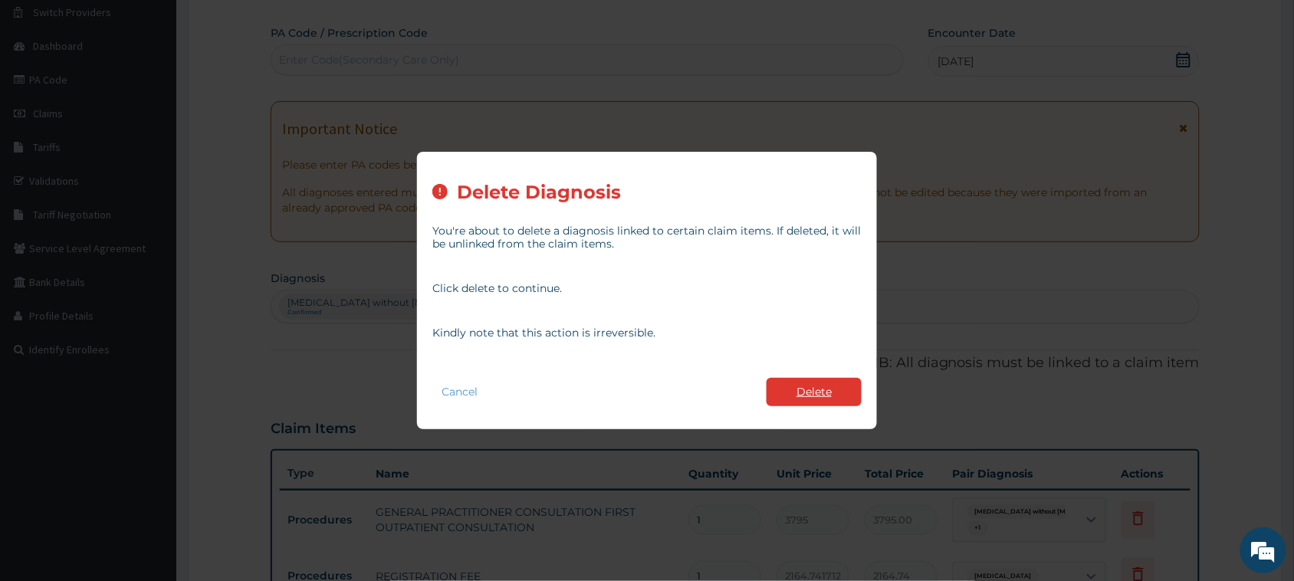
click at [810, 383] on button "Delete" at bounding box center [813, 392] width 95 height 28
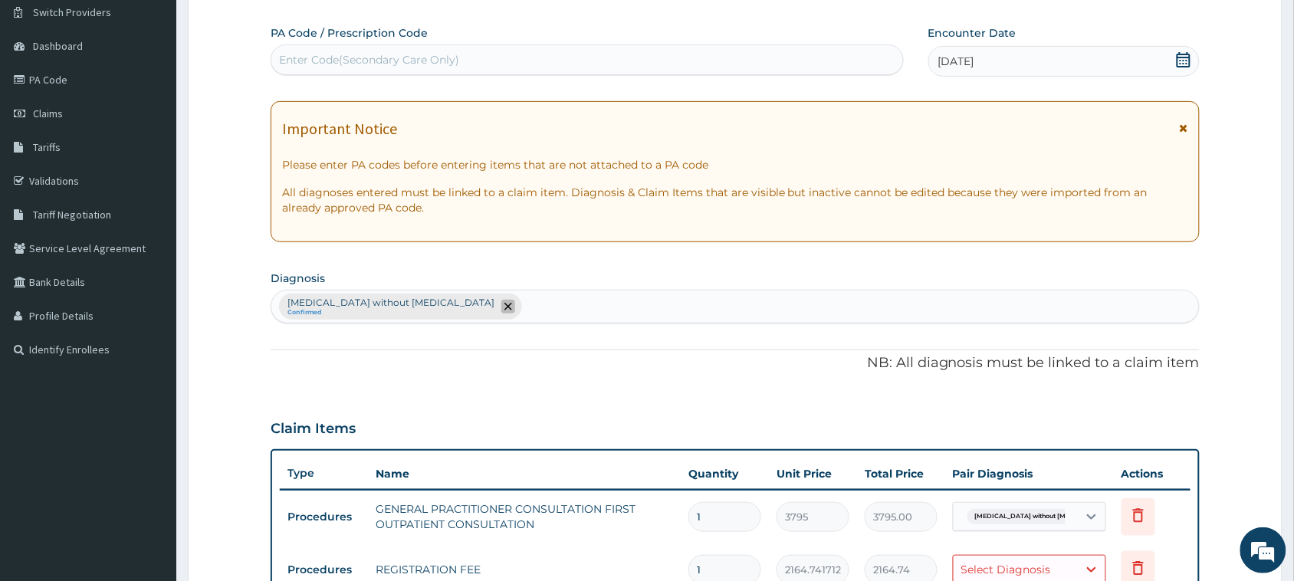
click at [504, 307] on icon "remove selection option" at bounding box center [508, 307] width 8 height 8
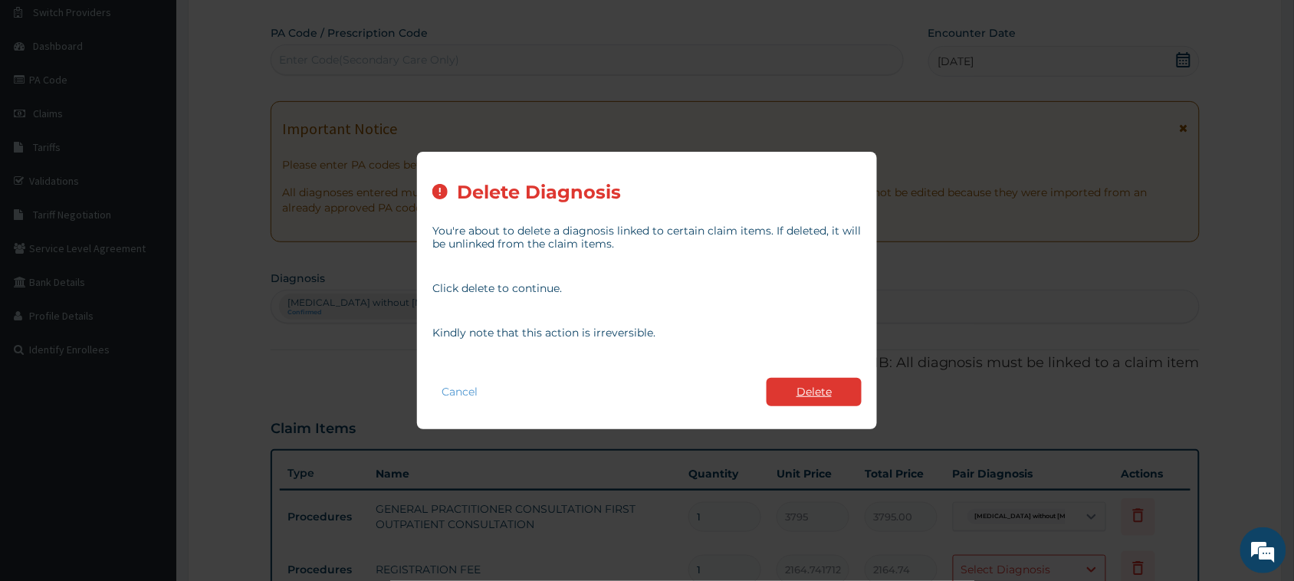
click at [815, 400] on button "Delete" at bounding box center [813, 392] width 95 height 28
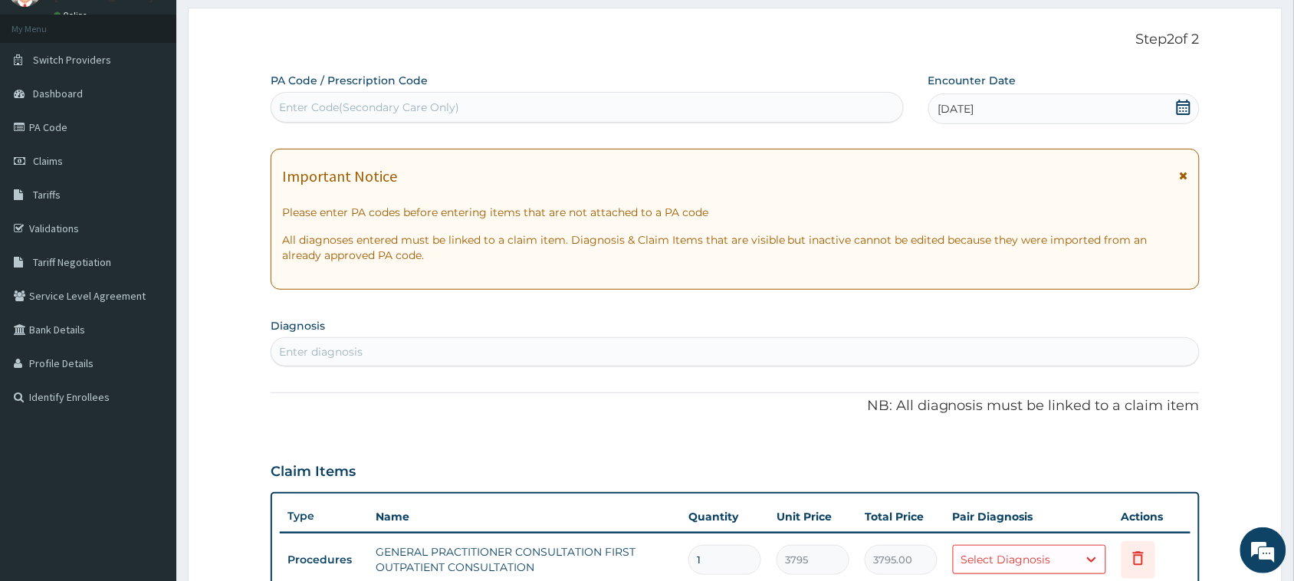
scroll to position [20, 0]
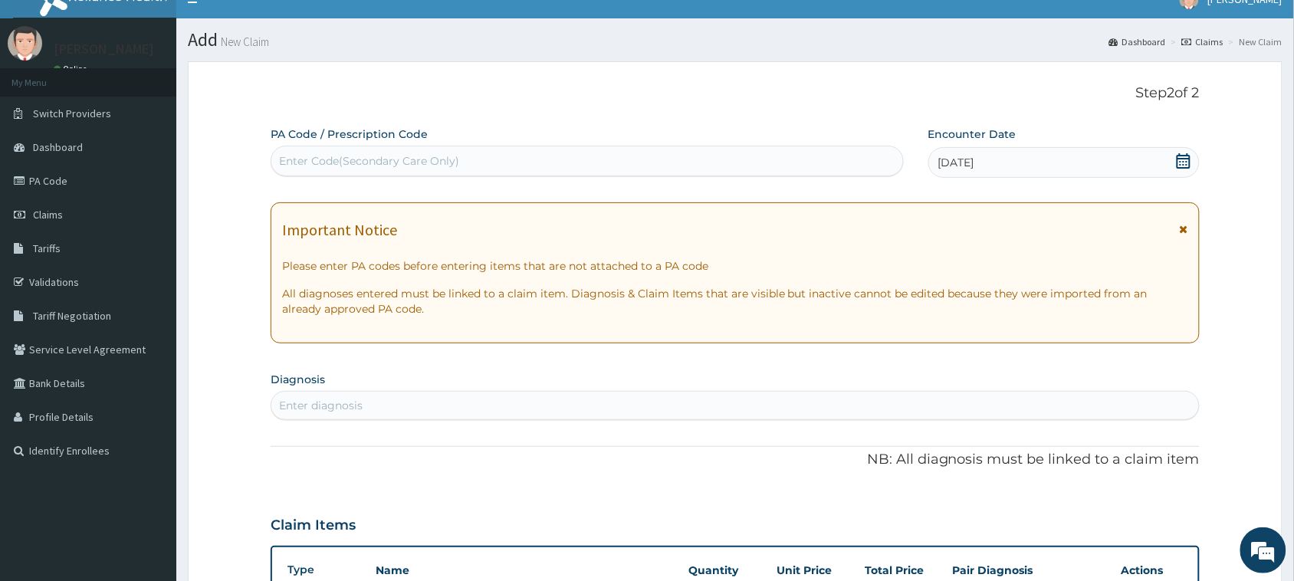
click at [382, 155] on div "Enter Code(Secondary Care Only)" at bounding box center [369, 160] width 180 height 15
paste input "PA/10BD80"
type input "PA/10BD80"
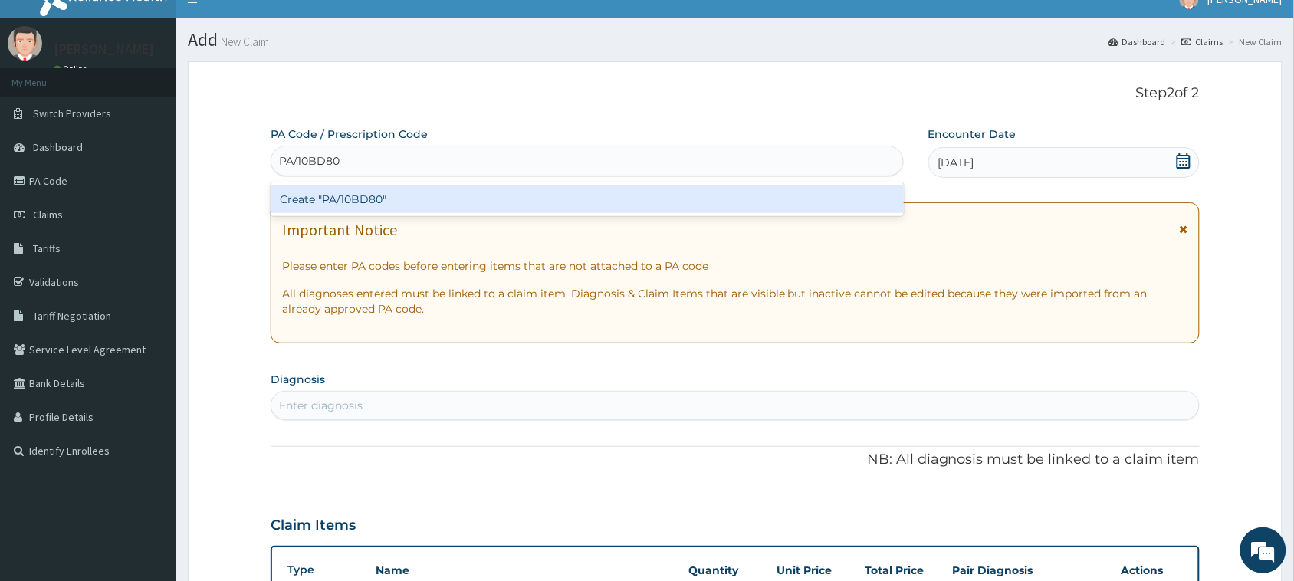
click at [429, 193] on div "Create "PA/10BD80"" at bounding box center [587, 199] width 633 height 28
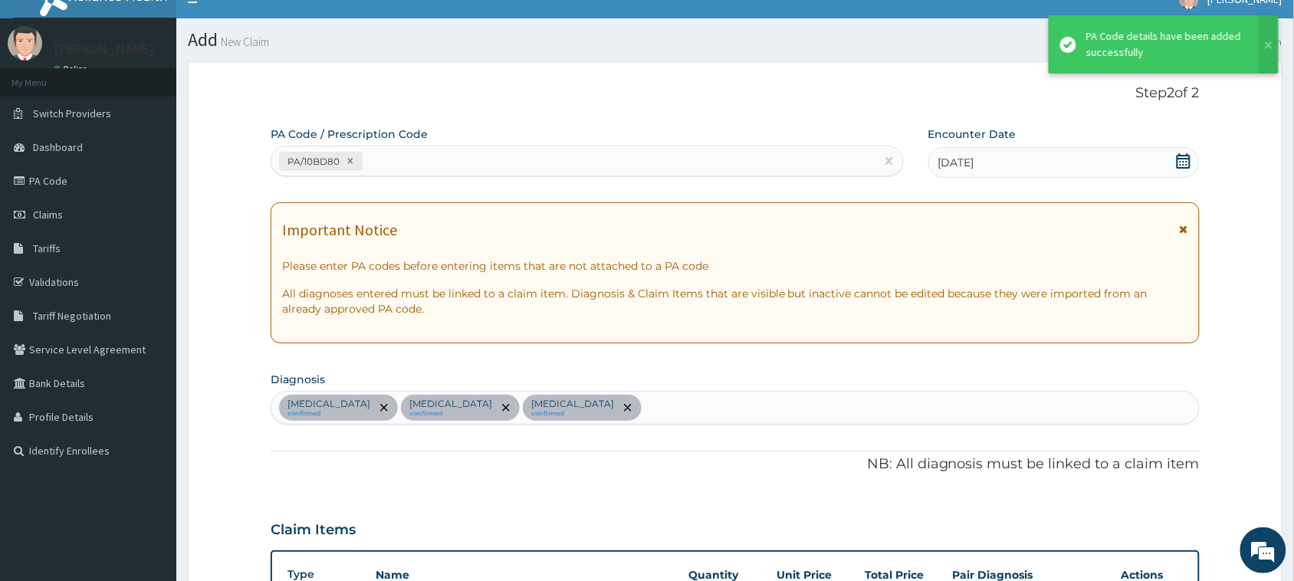
scroll to position [618, 0]
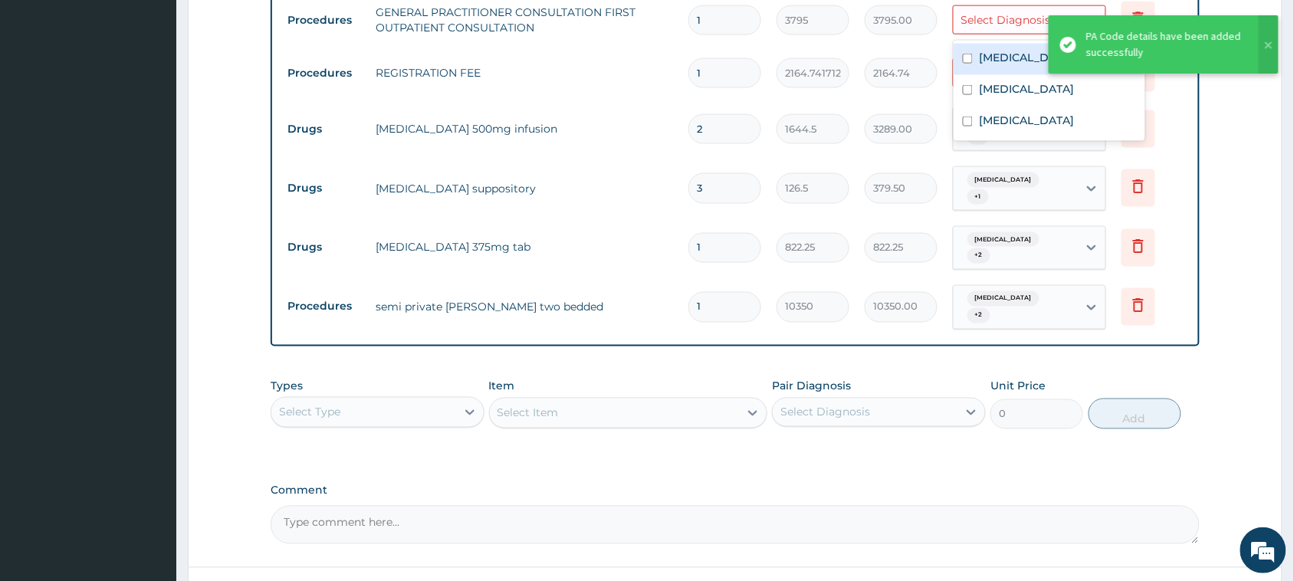
click at [990, 23] on div "Select Diagnosis" at bounding box center [1006, 19] width 90 height 15
click at [1002, 94] on label "[MEDICAL_DATA]" at bounding box center [1026, 88] width 95 height 15
checkbox input "true"
click at [1002, 57] on label "[MEDICAL_DATA]" at bounding box center [1026, 57] width 95 height 15
checkbox input "true"
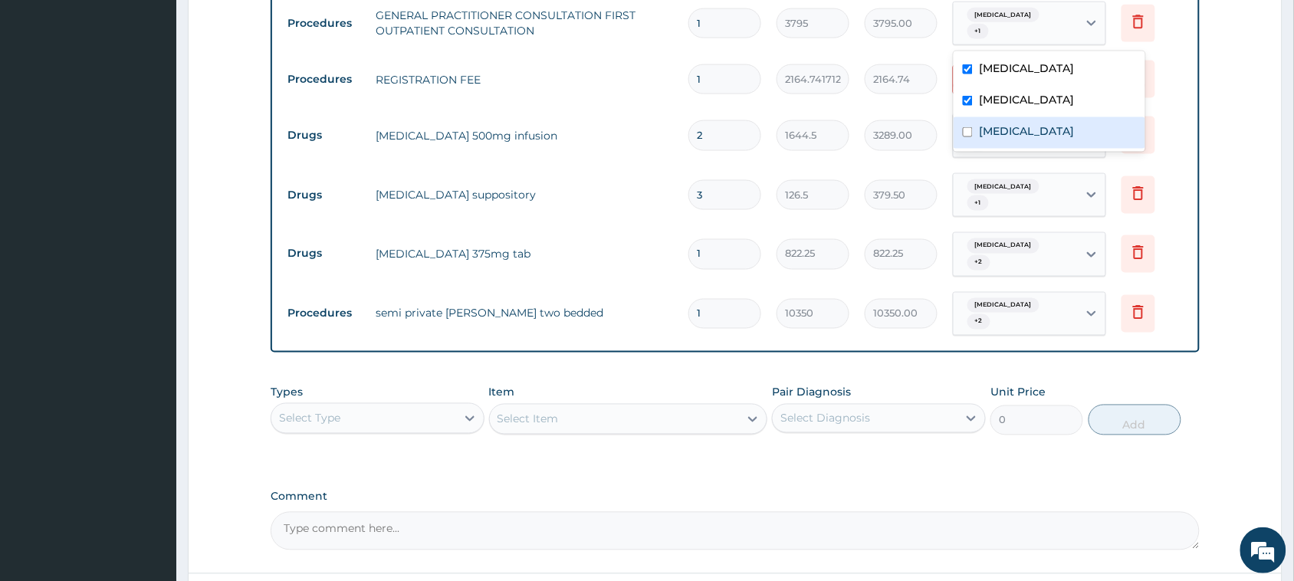
drag, startPoint x: 998, startPoint y: 124, endPoint x: 1005, endPoint y: 111, distance: 14.4
click at [1000, 124] on label "[MEDICAL_DATA]" at bounding box center [1026, 130] width 95 height 15
checkbox input "true"
click at [1184, 78] on td "Delete" at bounding box center [1151, 79] width 77 height 53
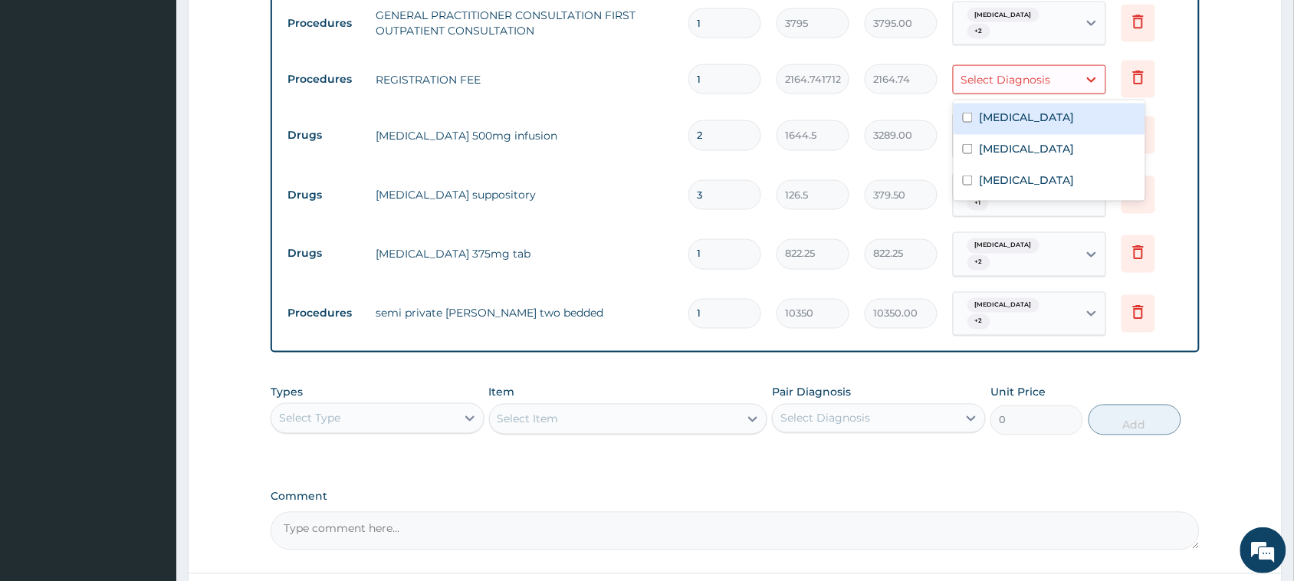
drag, startPoint x: 1032, startPoint y: 80, endPoint x: 1042, endPoint y: 134, distance: 54.6
click at [1032, 82] on div "Select Diagnosis" at bounding box center [1006, 79] width 90 height 15
click at [1042, 133] on div "[MEDICAL_DATA]" at bounding box center [1049, 118] width 192 height 31
checkbox input "true"
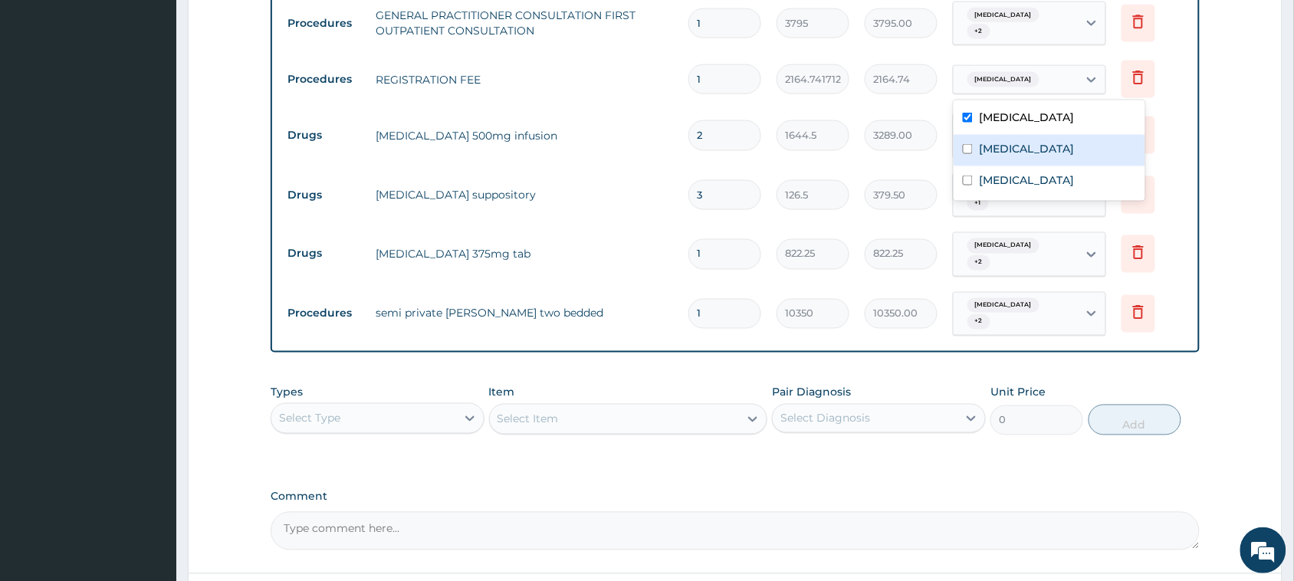
drag, startPoint x: 1024, startPoint y: 151, endPoint x: 1019, endPoint y: 169, distance: 19.0
click at [1024, 155] on label "[MEDICAL_DATA]" at bounding box center [1026, 148] width 95 height 15
checkbox input "true"
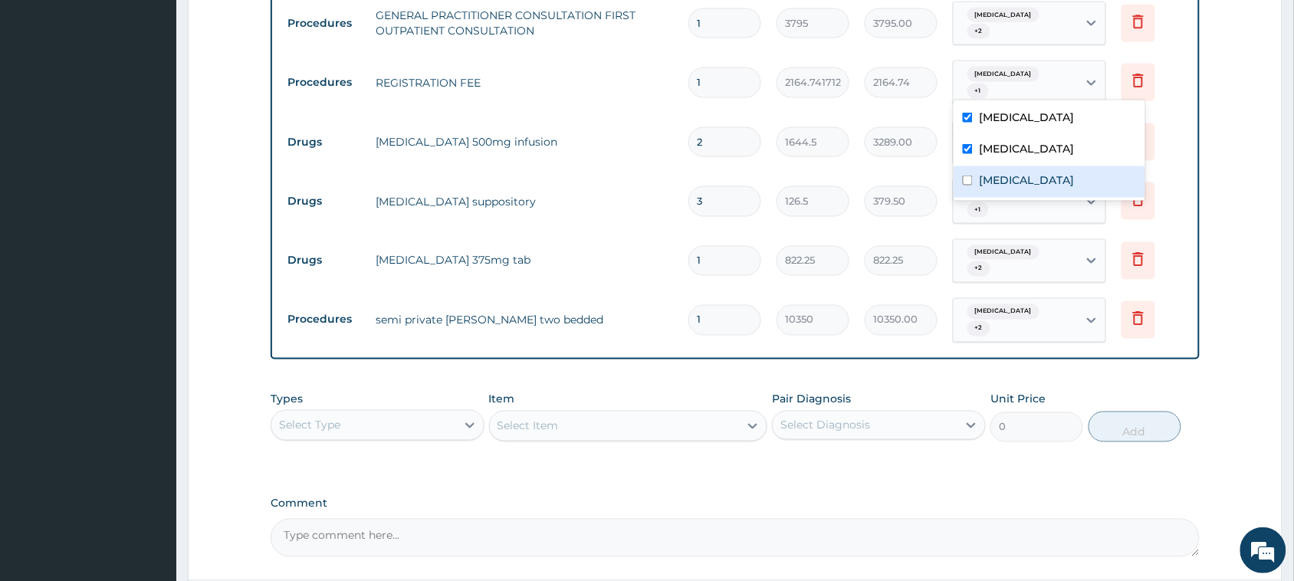
click at [1014, 177] on label "Malaria" at bounding box center [1026, 179] width 95 height 15
checkbox input "true"
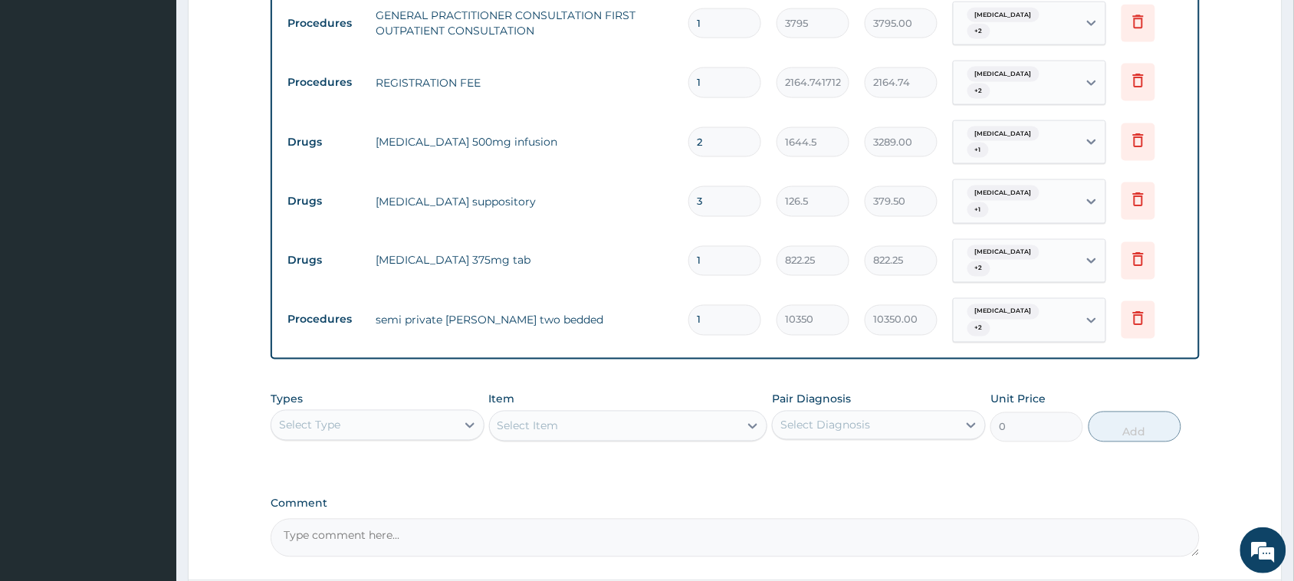
drag, startPoint x: 588, startPoint y: 349, endPoint x: 1037, endPoint y: 324, distance: 449.8
click at [590, 349] on div "PA Code / Prescription Code PA/10BD80 Encounter Date 25-09-2025 Important Notic…" at bounding box center [735, 43] width 929 height 1028
click at [1139, 312] on icon at bounding box center [1138, 319] width 11 height 14
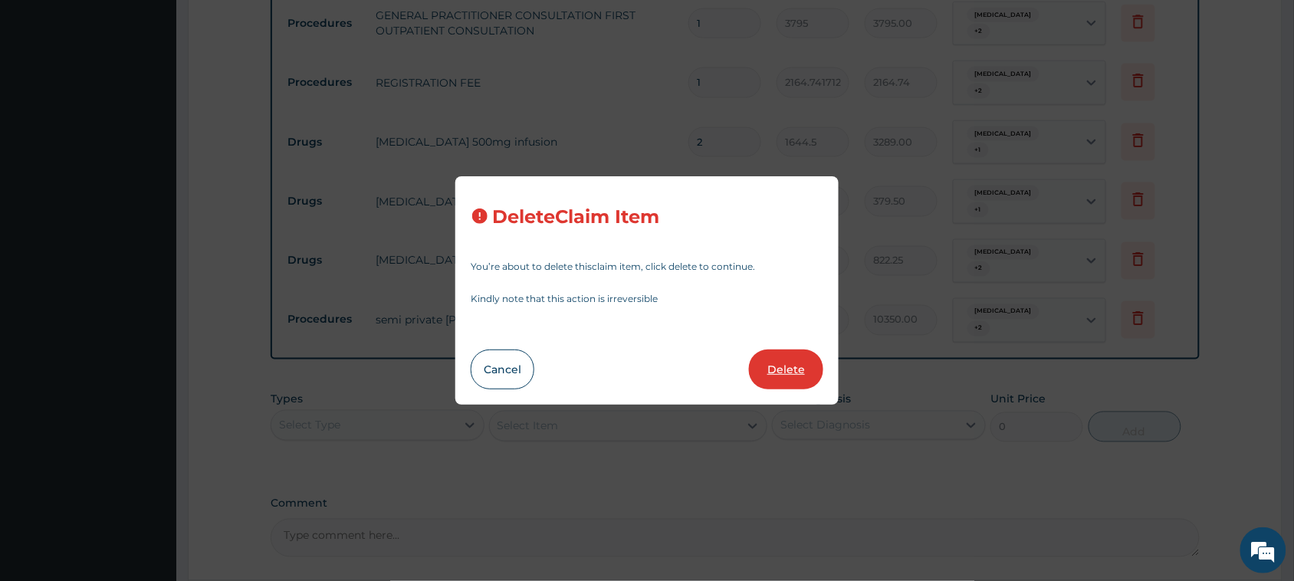
click at [805, 365] on button "Delete" at bounding box center [786, 369] width 74 height 40
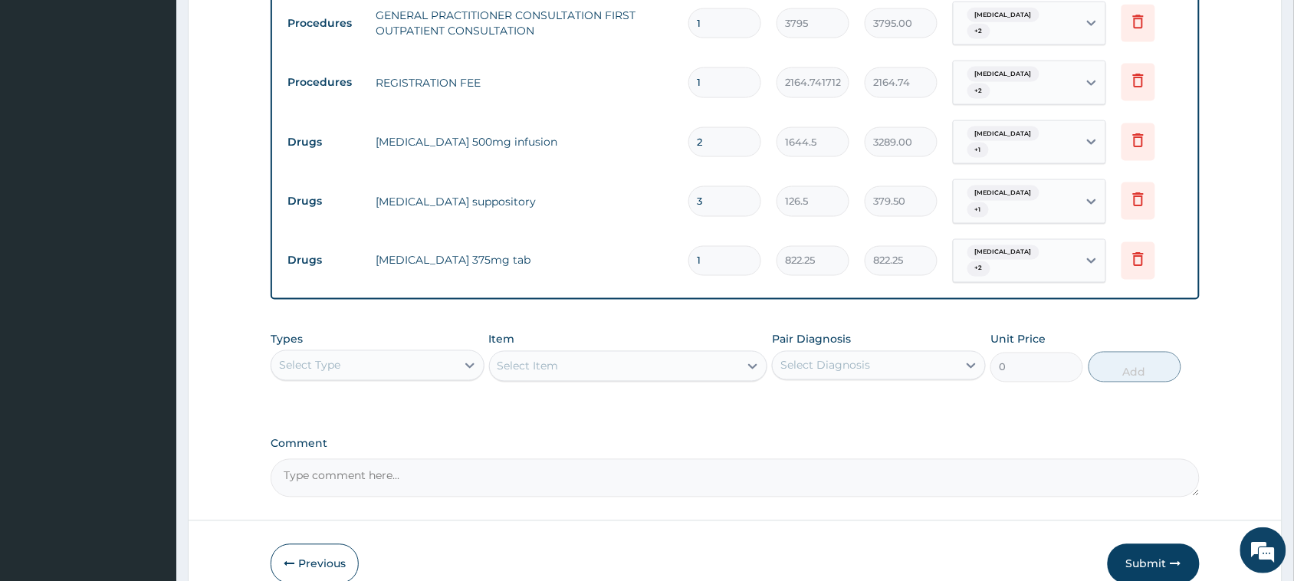
click at [405, 353] on div "Select Type" at bounding box center [363, 365] width 185 height 25
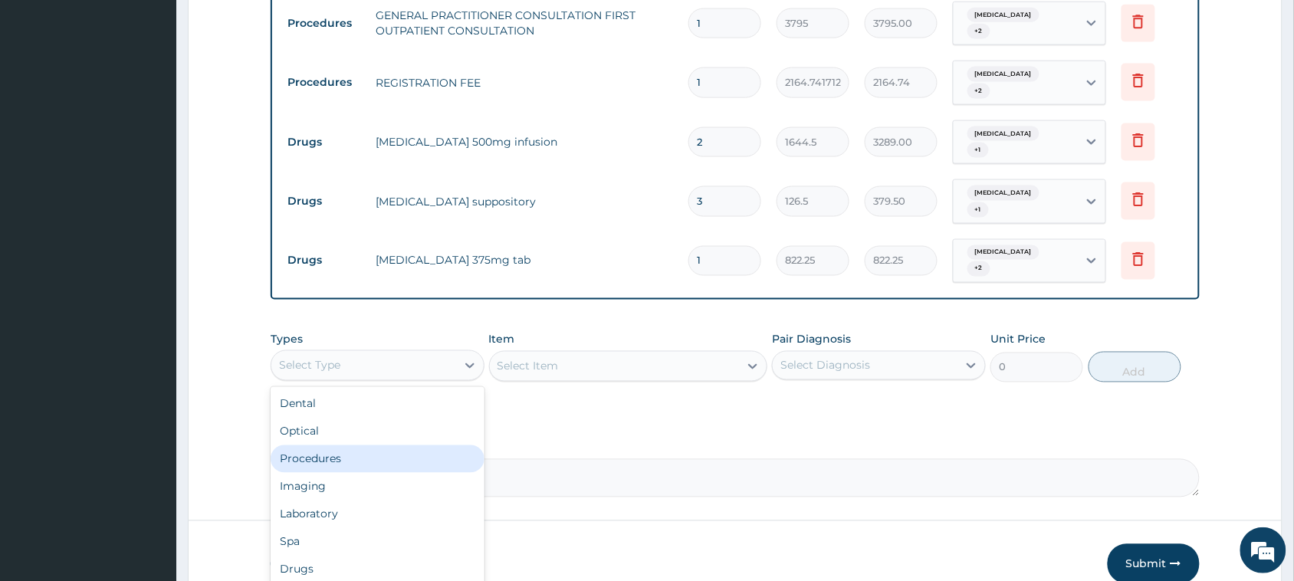
drag, startPoint x: 395, startPoint y: 450, endPoint x: 404, endPoint y: 433, distance: 19.2
click at [395, 449] on div "Procedures" at bounding box center [378, 459] width 214 height 28
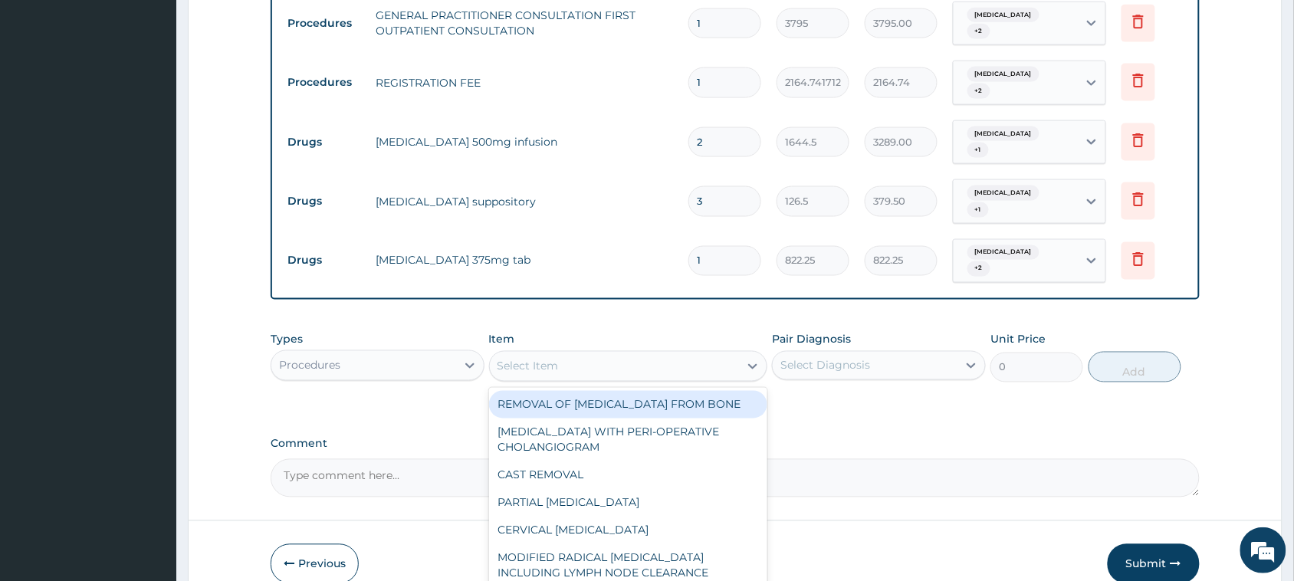
drag, startPoint x: 673, startPoint y: 354, endPoint x: 683, endPoint y: 347, distance: 12.1
click at [683, 354] on div "Select Item" at bounding box center [615, 366] width 250 height 25
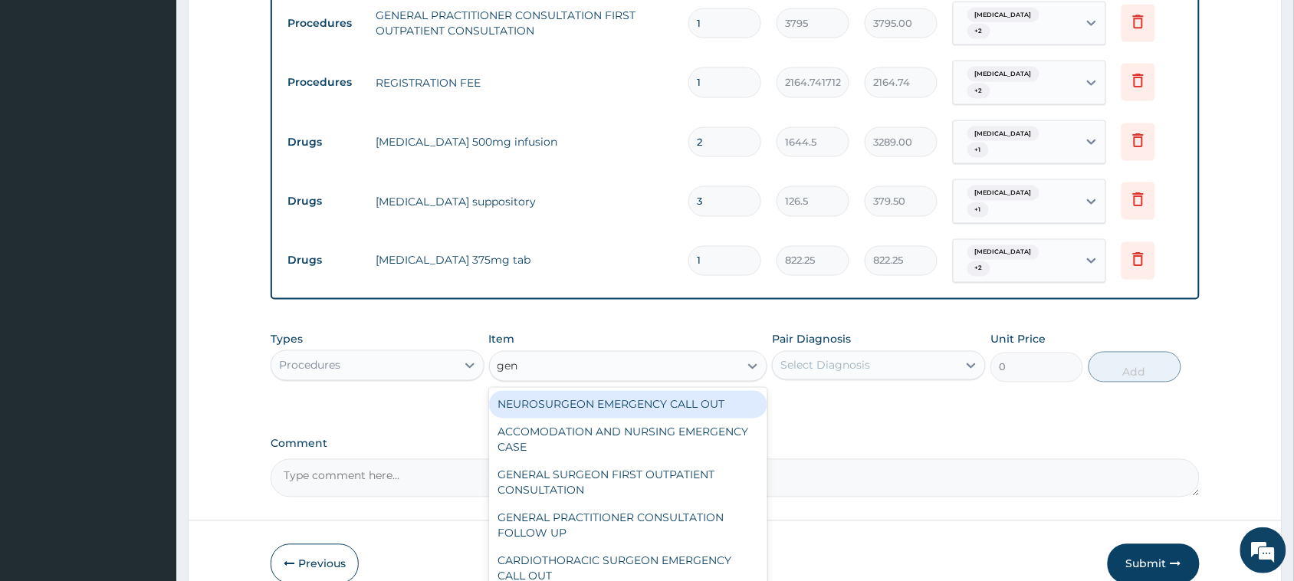
type input "gene"
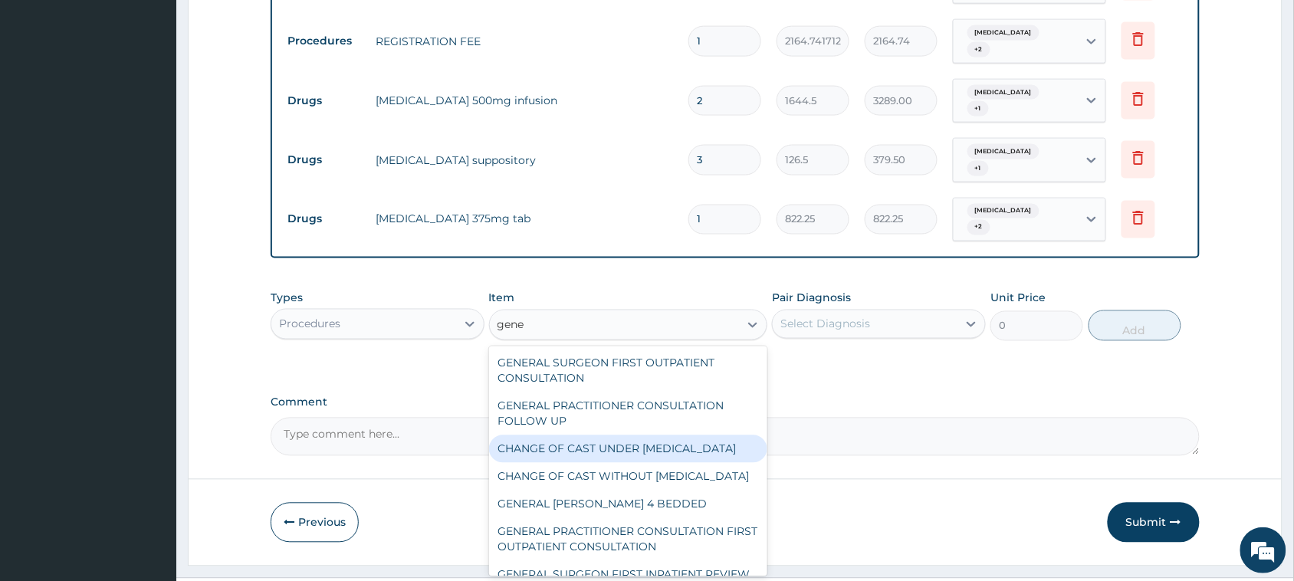
scroll to position [675, 0]
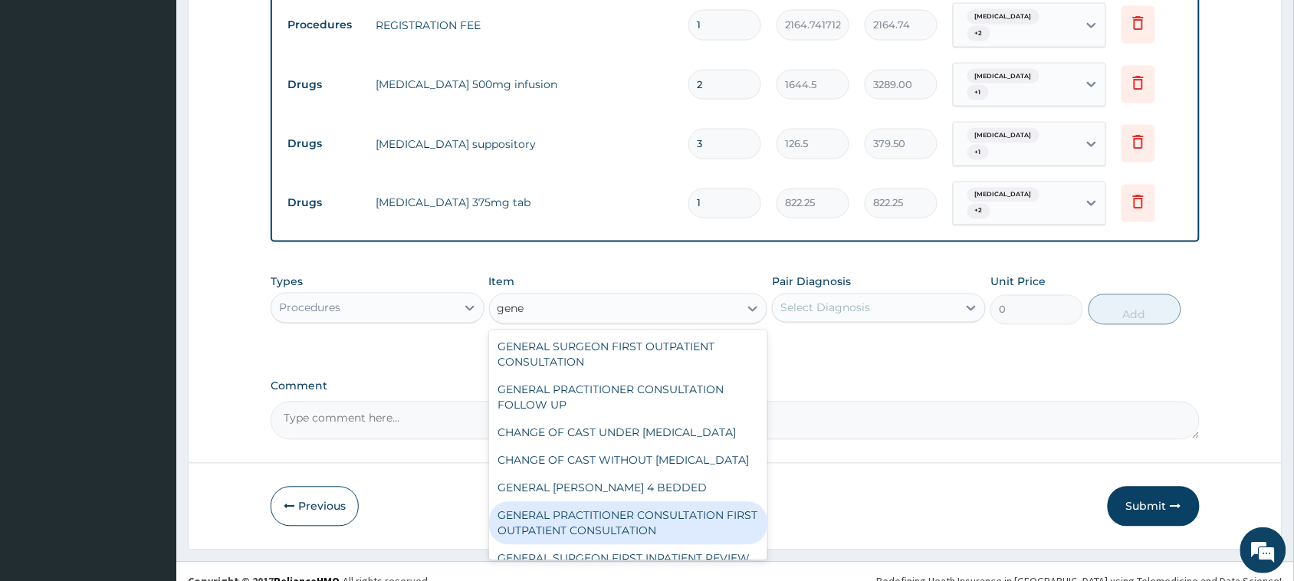
click at [668, 523] on div "GENERAL PRACTITIONER CONSULTATION FIRST OUTPATIENT CONSULTATION" at bounding box center [628, 523] width 279 height 43
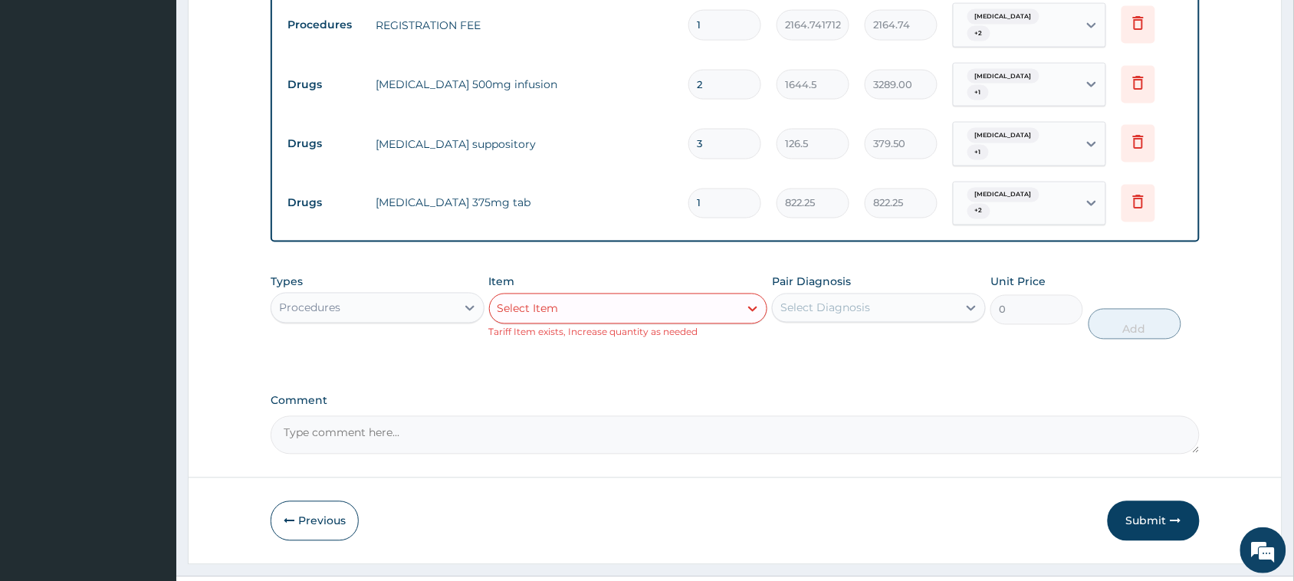
click at [674, 304] on div "Item Select Item Tariff Item exists, Increase quantity as needed" at bounding box center [628, 306] width 279 height 65
click at [641, 297] on div "Select Item" at bounding box center [615, 309] width 250 height 25
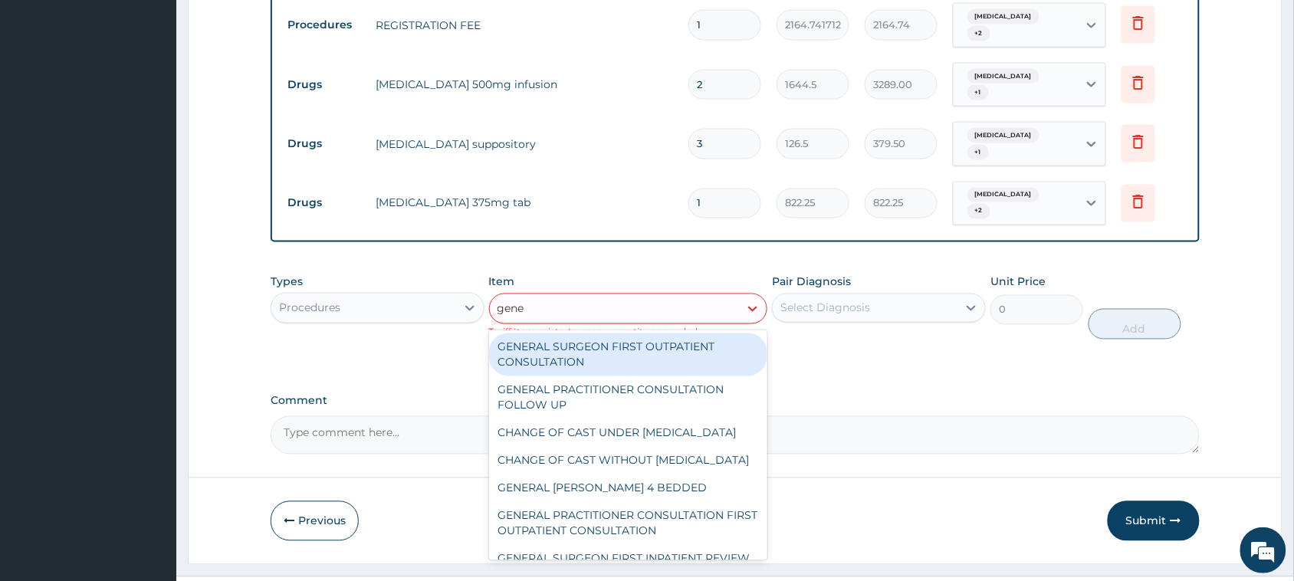
type input "gener"
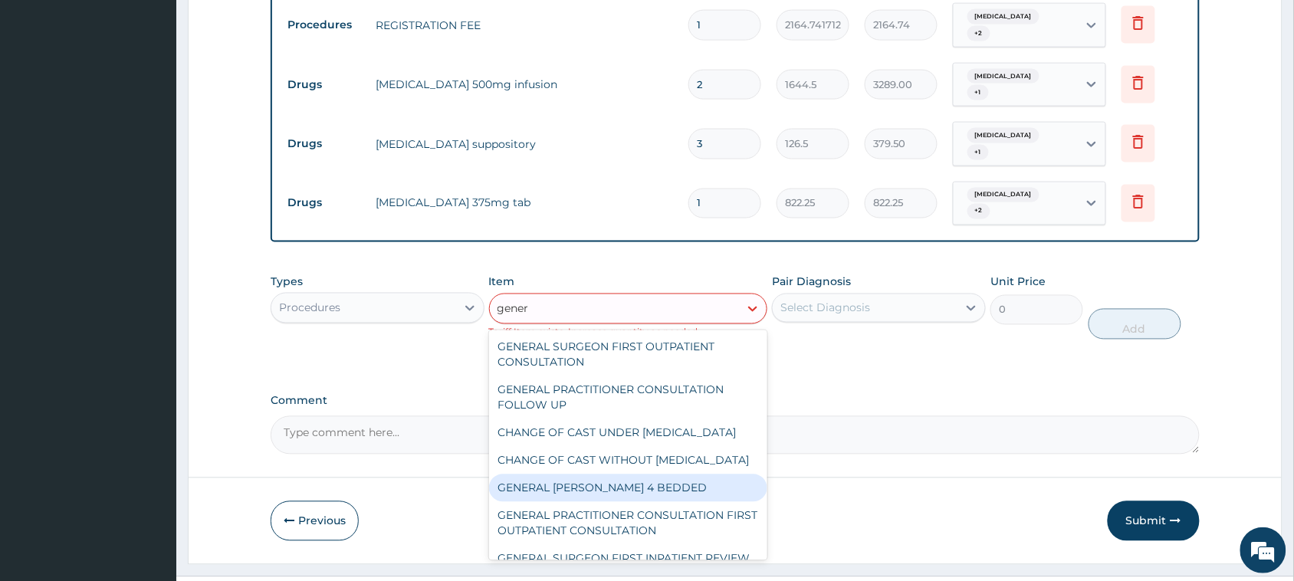
drag, startPoint x: 669, startPoint y: 497, endPoint x: 748, endPoint y: 433, distance: 101.4
click at [671, 497] on div "GENERAL WARD 4 BEDDED" at bounding box center [628, 488] width 279 height 28
type input "7475"
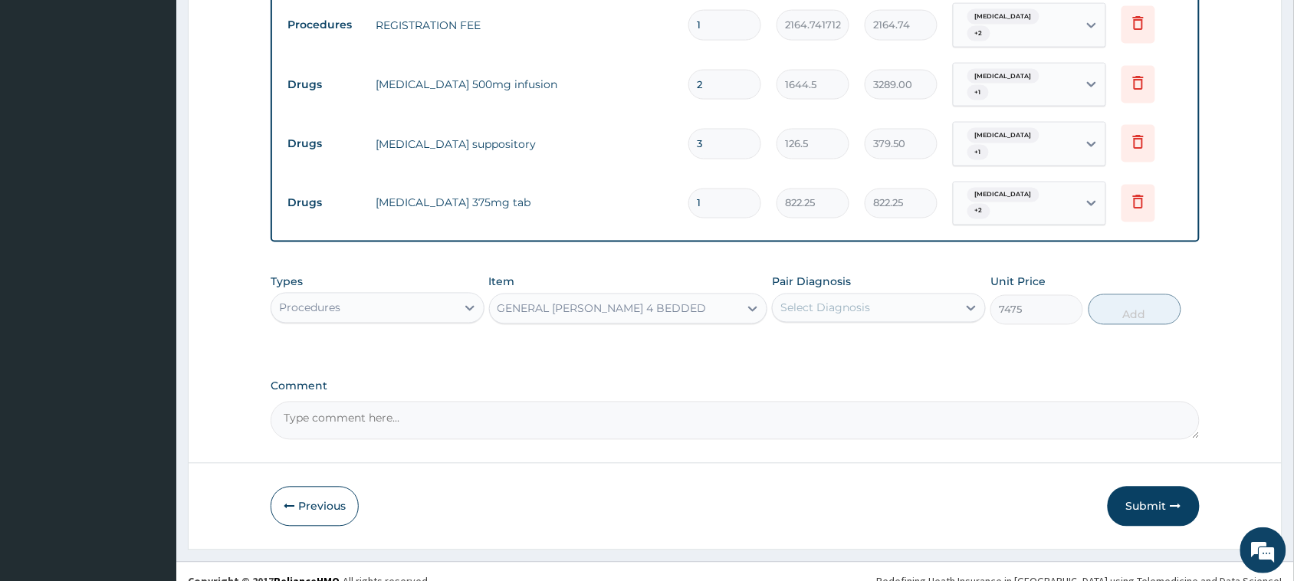
click at [929, 296] on div "Select Diagnosis" at bounding box center [864, 308] width 185 height 25
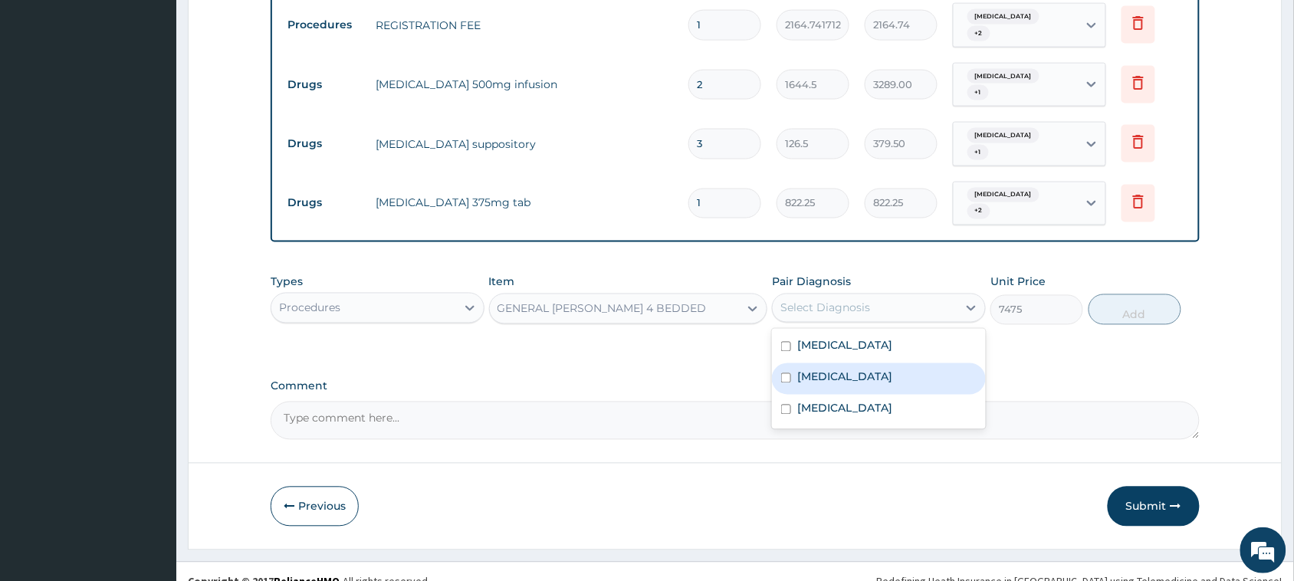
drag, startPoint x: 907, startPoint y: 347, endPoint x: 907, endPoint y: 362, distance: 15.3
click at [907, 363] on div "Upper respiratory infection" at bounding box center [879, 378] width 214 height 31
checkbox input "true"
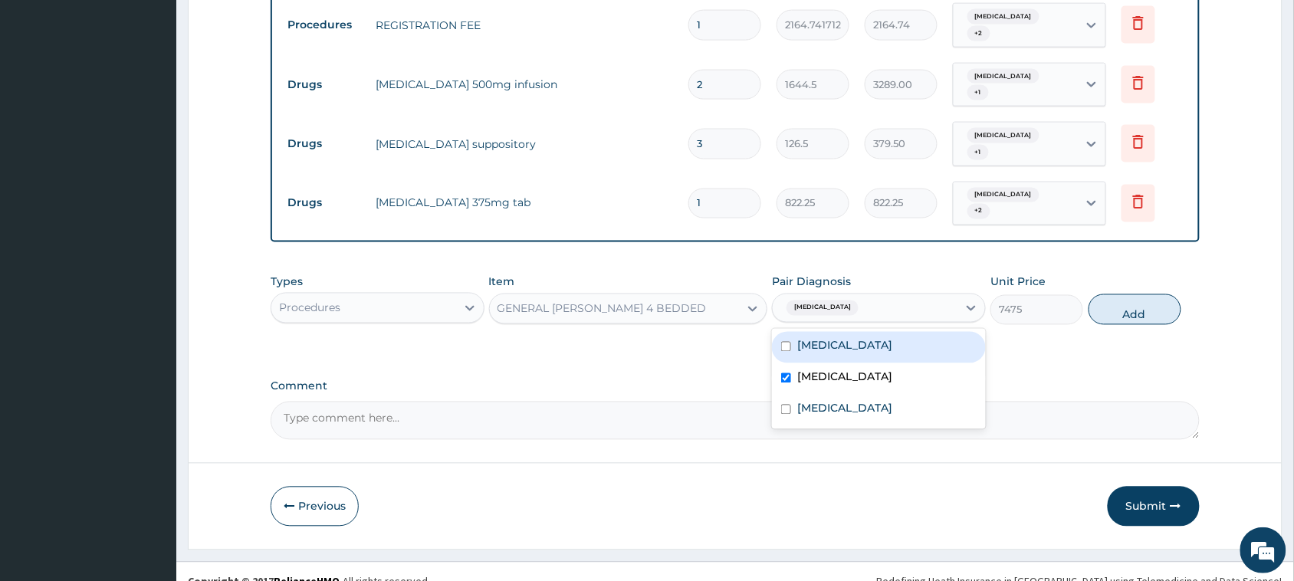
click at [902, 332] on div "Sepsis" at bounding box center [879, 347] width 214 height 31
checkbox input "true"
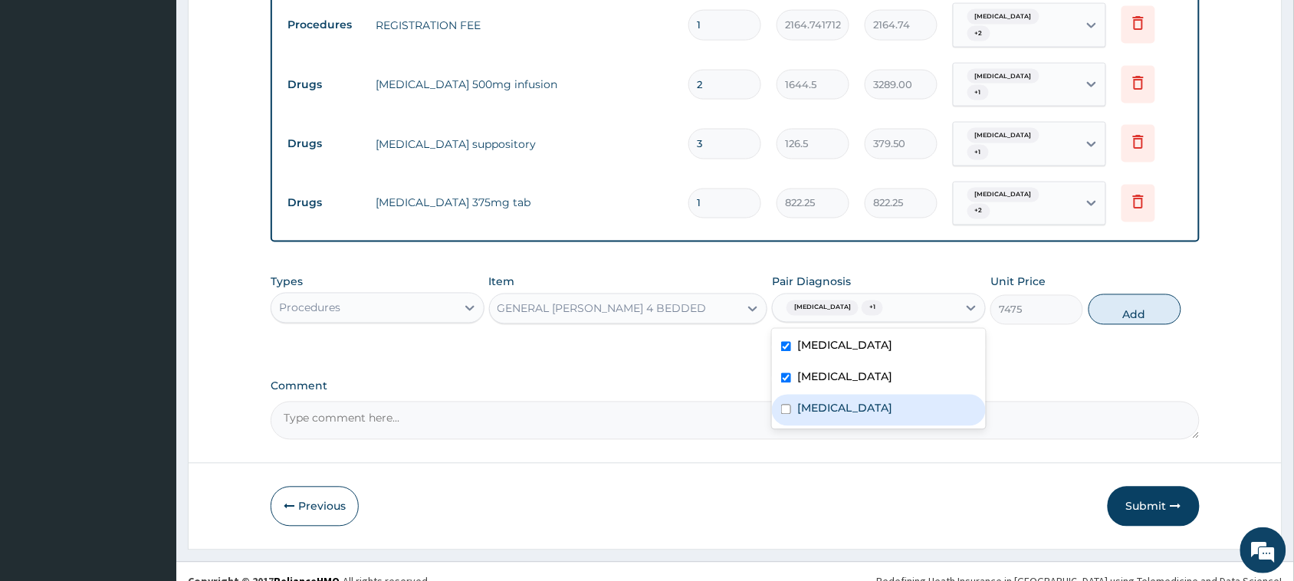
click at [881, 395] on div "Malaria" at bounding box center [879, 410] width 214 height 31
checkbox input "true"
click at [1119, 294] on button "Add" at bounding box center [1134, 309] width 93 height 31
type input "0"
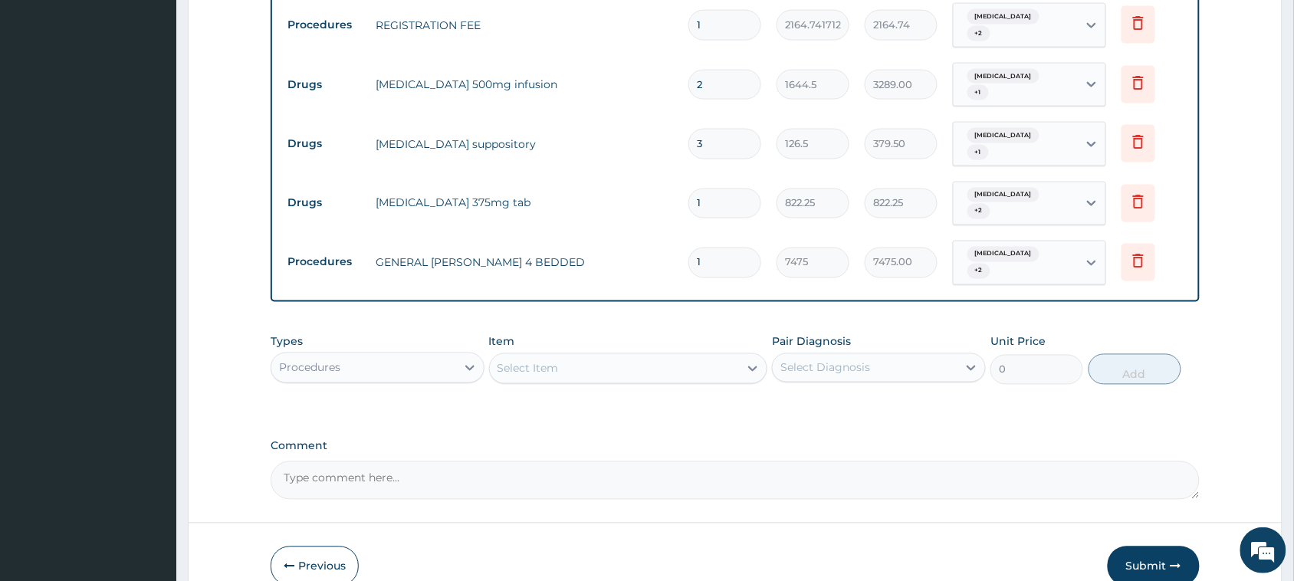
drag, startPoint x: 723, startPoint y: 238, endPoint x: 654, endPoint y: 232, distance: 69.2
click at [653, 251] on tr "Procedures GENERAL WARD 4 BEDDED 1 7475 7475.00 Upper respiratory infection + 2…" at bounding box center [735, 263] width 910 height 60
type input "2"
type input "14950.00"
type input "2"
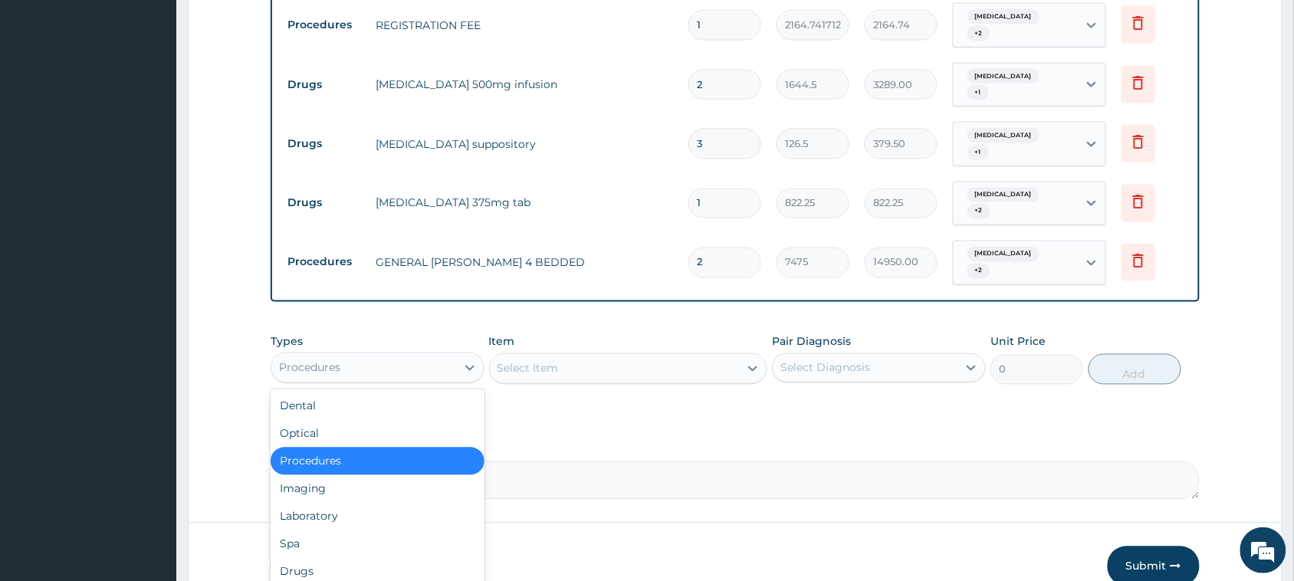
click at [433, 357] on div "Procedures" at bounding box center [363, 368] width 185 height 25
click at [634, 440] on label "Comment" at bounding box center [735, 446] width 929 height 13
click at [634, 461] on textarea "Comment" at bounding box center [735, 480] width 929 height 38
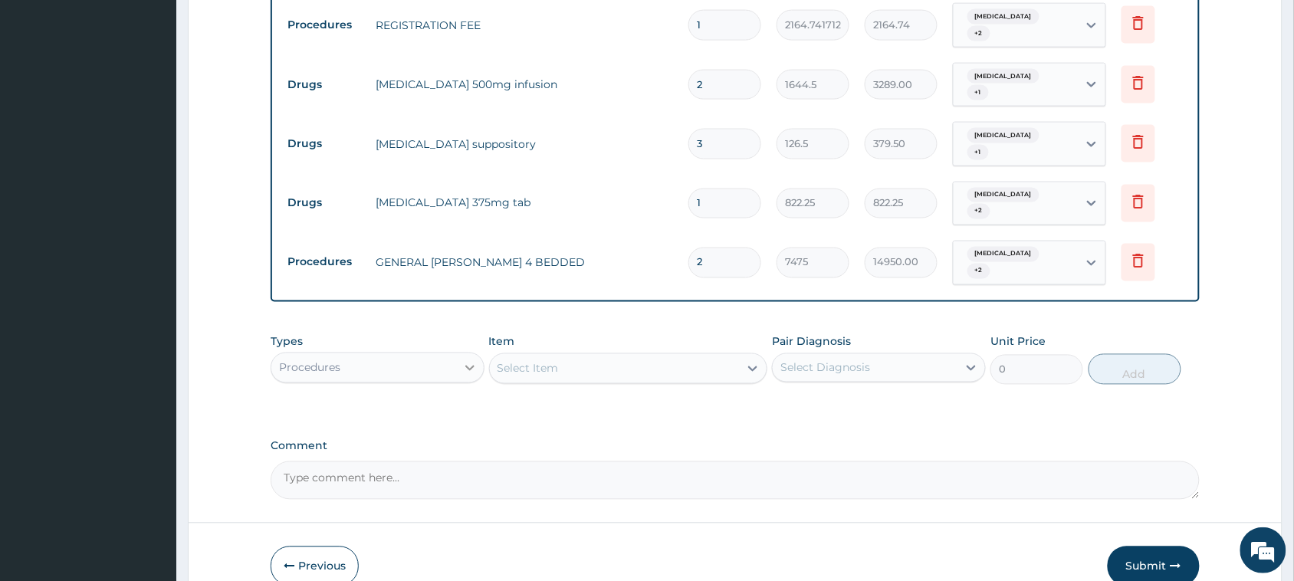
click at [461, 354] on div at bounding box center [470, 368] width 28 height 28
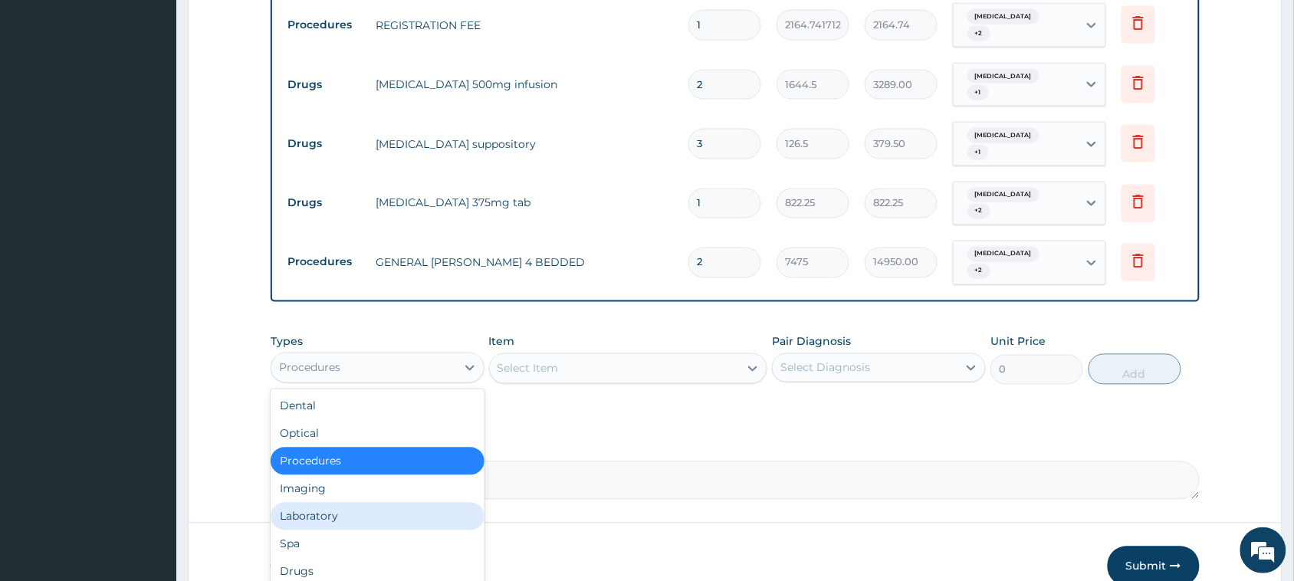
click at [380, 503] on div "Laboratory" at bounding box center [378, 517] width 214 height 28
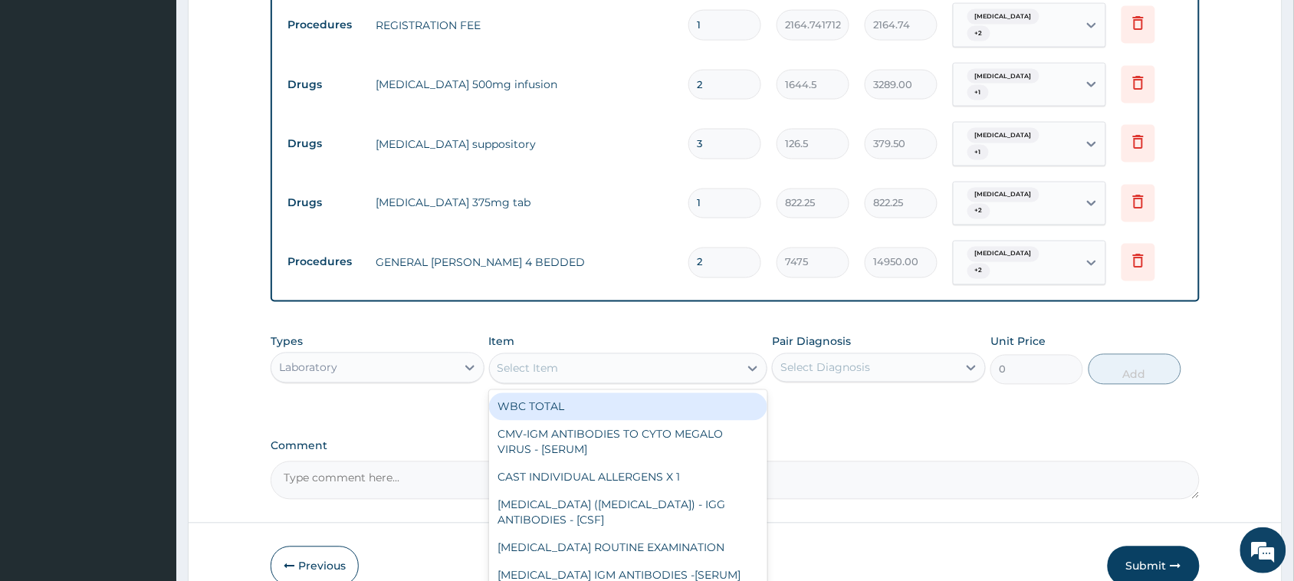
click at [661, 358] on div "Select Item" at bounding box center [615, 368] width 250 height 25
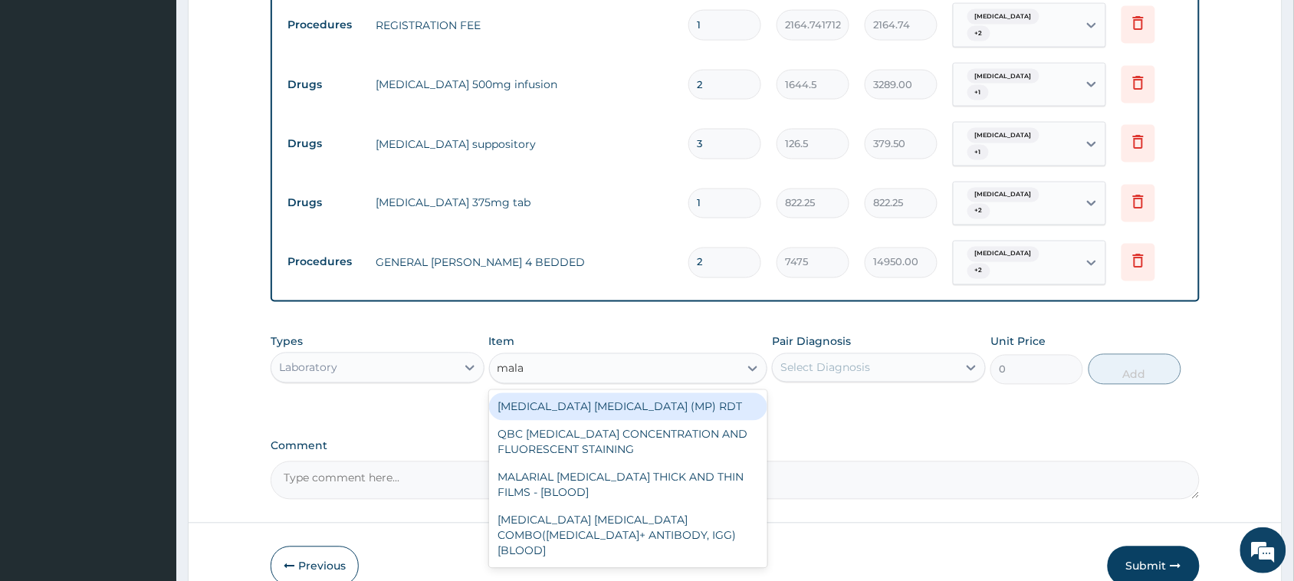
type input "malar"
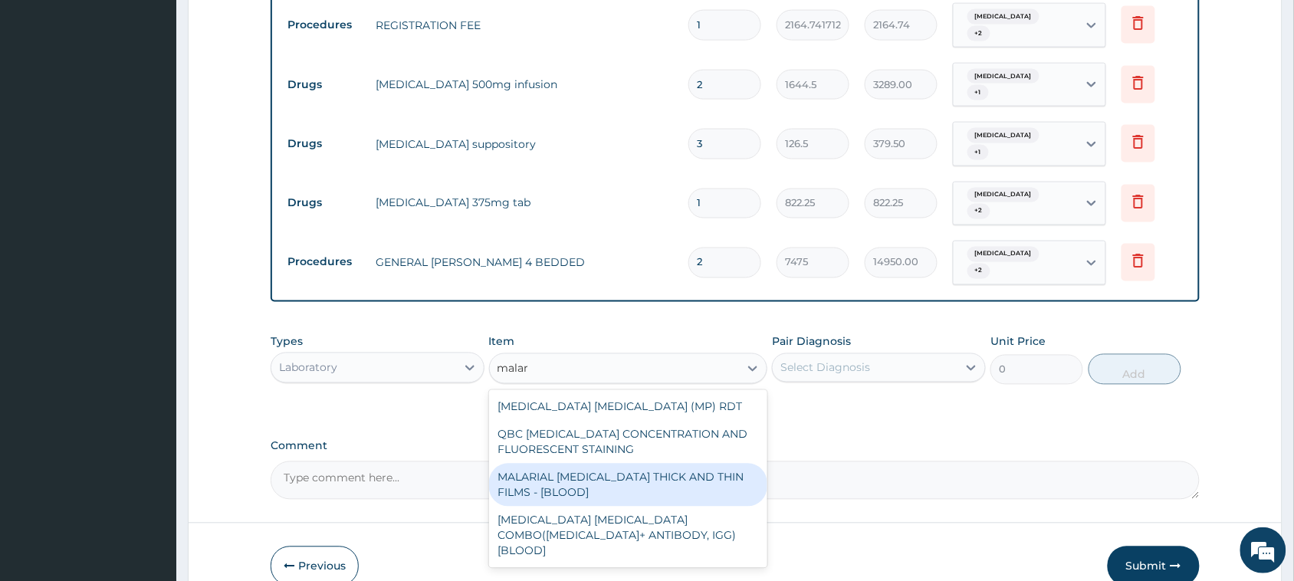
drag, startPoint x: 640, startPoint y: 458, endPoint x: 664, endPoint y: 425, distance: 41.1
click at [641, 464] on div "MALARIAL PARASITE THICK AND THIN FILMS - [BLOOD]" at bounding box center [628, 485] width 279 height 43
type input "1725"
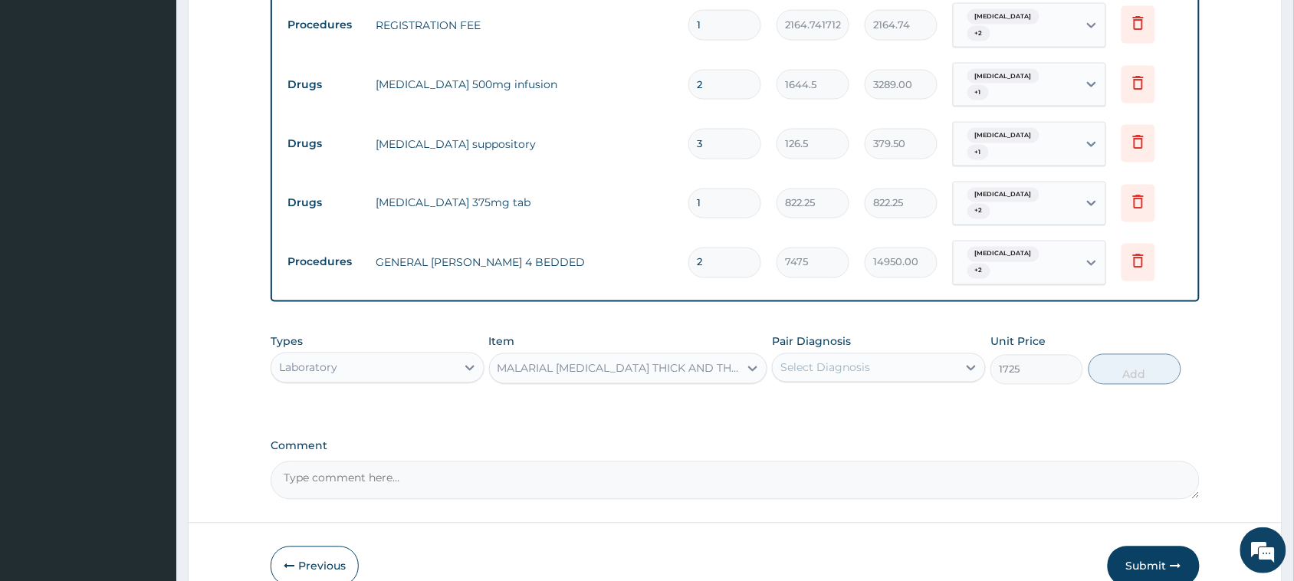
drag, startPoint x: 844, startPoint y: 354, endPoint x: 844, endPoint y: 365, distance: 10.7
click at [844, 356] on div "Select Diagnosis" at bounding box center [864, 368] width 185 height 25
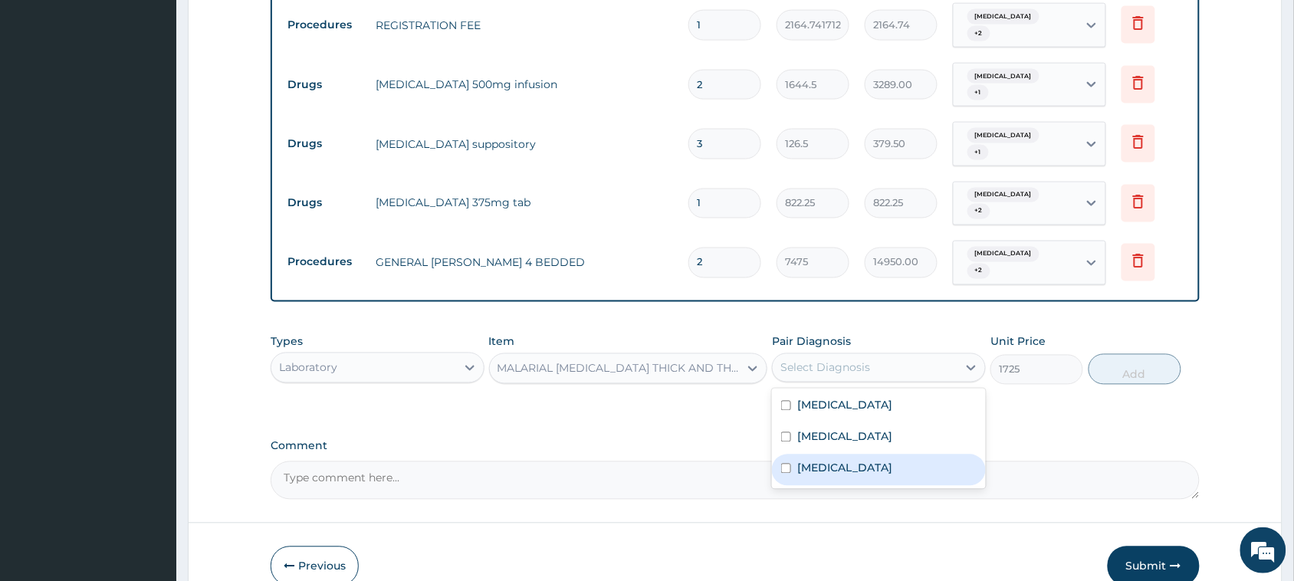
drag, startPoint x: 848, startPoint y: 442, endPoint x: 860, endPoint y: 435, distance: 13.4
click at [849, 454] on div "Malaria" at bounding box center [879, 469] width 214 height 31
checkbox input "true"
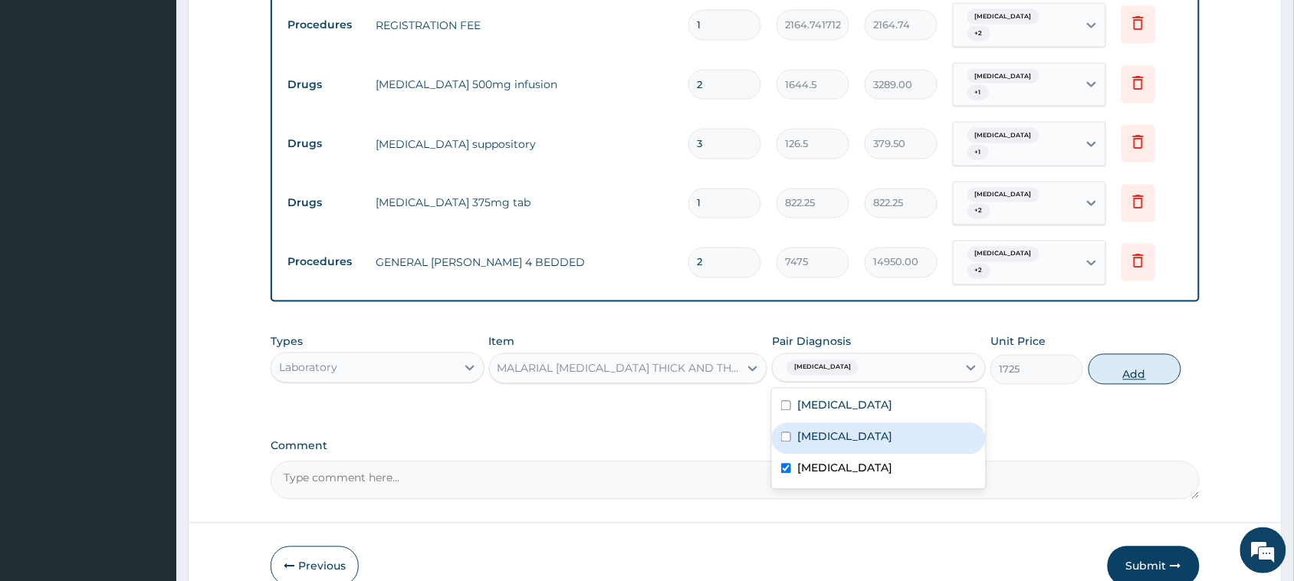
click at [1125, 354] on button "Add" at bounding box center [1134, 369] width 93 height 31
type input "0"
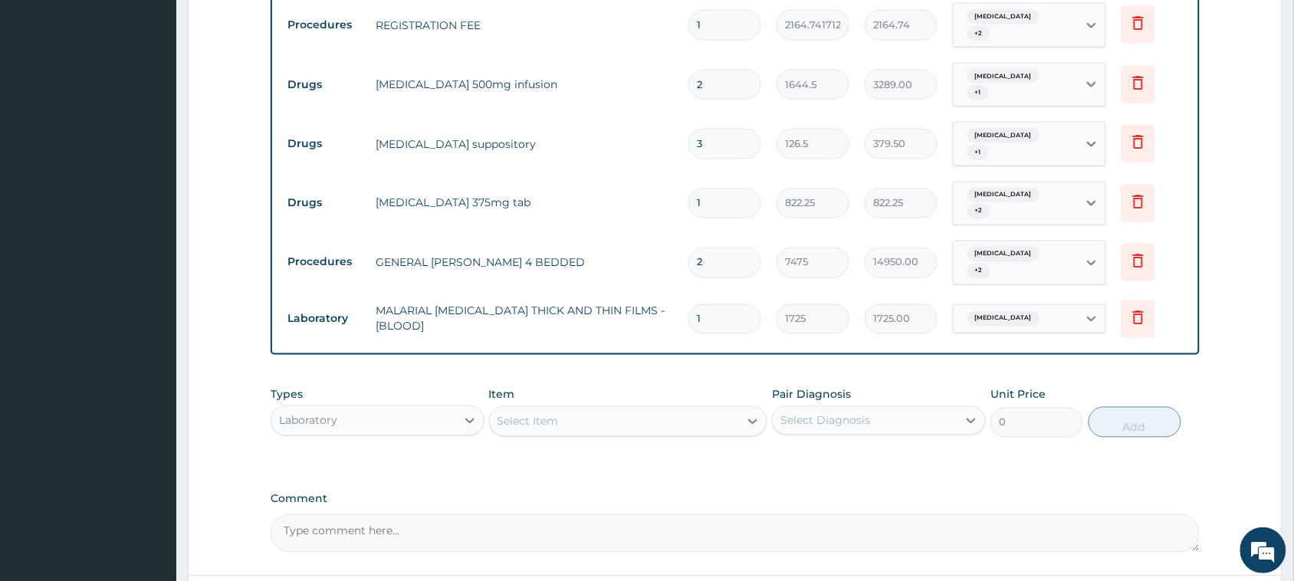
click at [579, 409] on div "Select Item" at bounding box center [615, 421] width 250 height 25
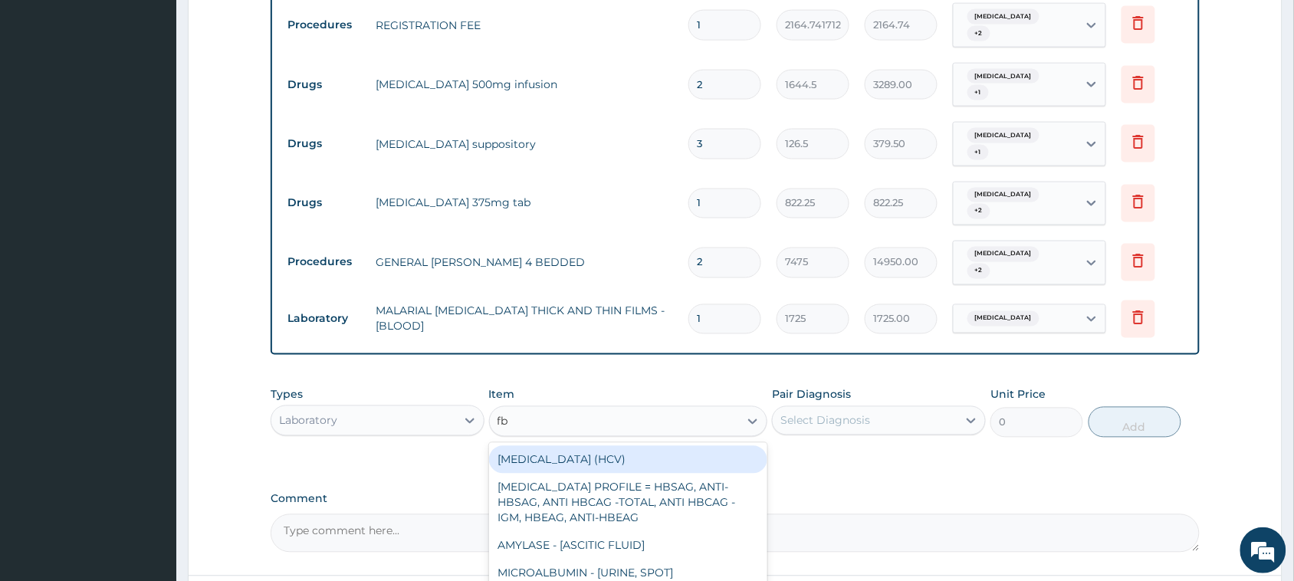
type input "fbc"
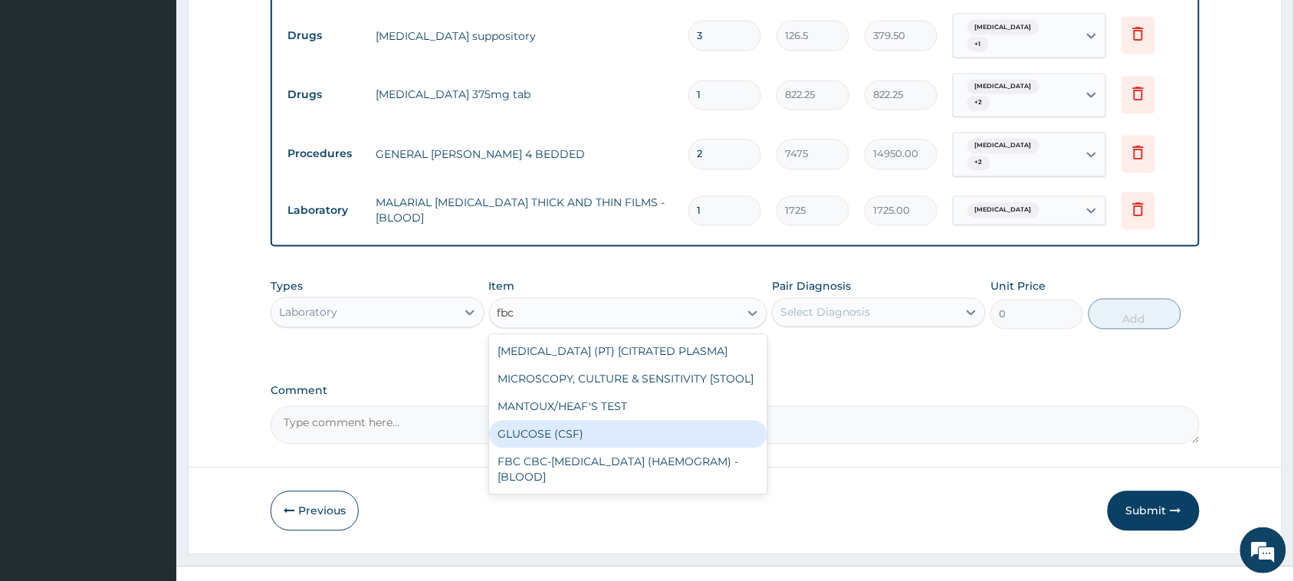
scroll to position [788, 0]
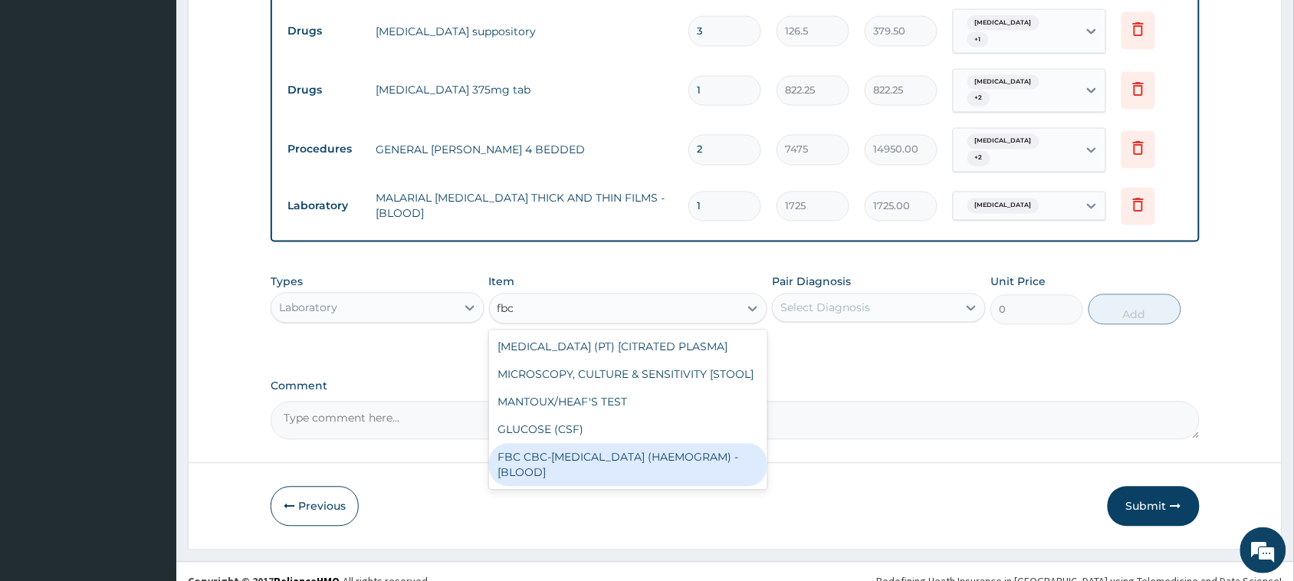
drag, startPoint x: 628, startPoint y: 442, endPoint x: 642, endPoint y: 430, distance: 18.5
click at [628, 444] on div "FBC CBC-COMPLETE BLOOD COUNT (HAEMOGRAM) - [BLOOD]" at bounding box center [628, 465] width 279 height 43
type input "4600"
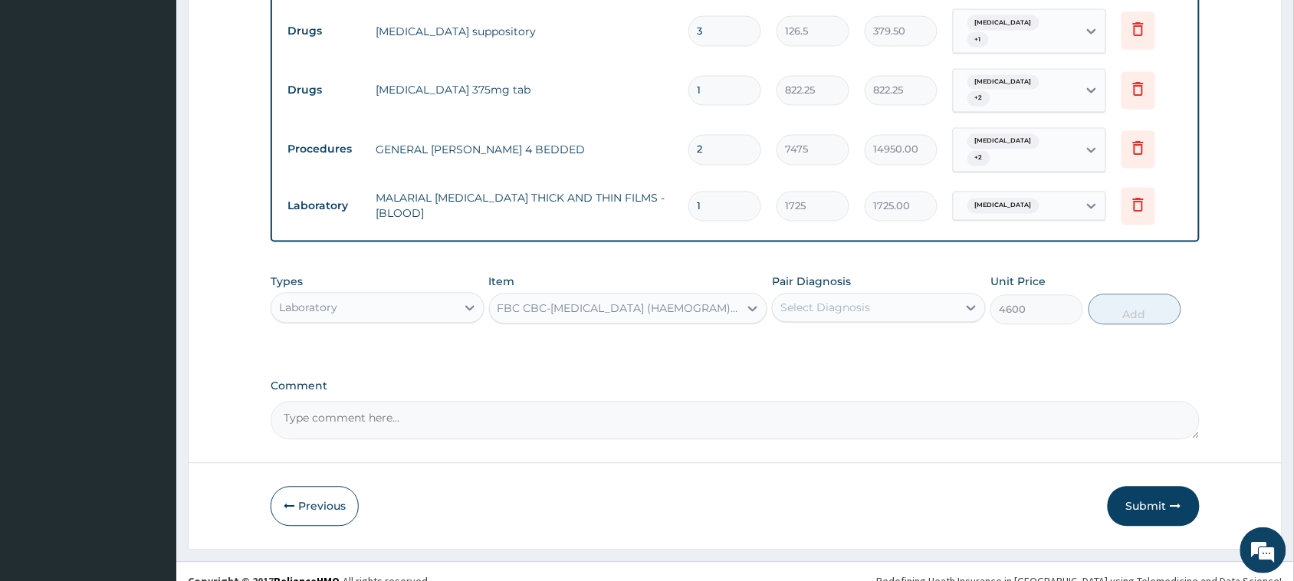
drag, startPoint x: 883, startPoint y: 292, endPoint x: 882, endPoint y: 307, distance: 14.6
click at [883, 296] on div "Select Diagnosis" at bounding box center [864, 308] width 185 height 25
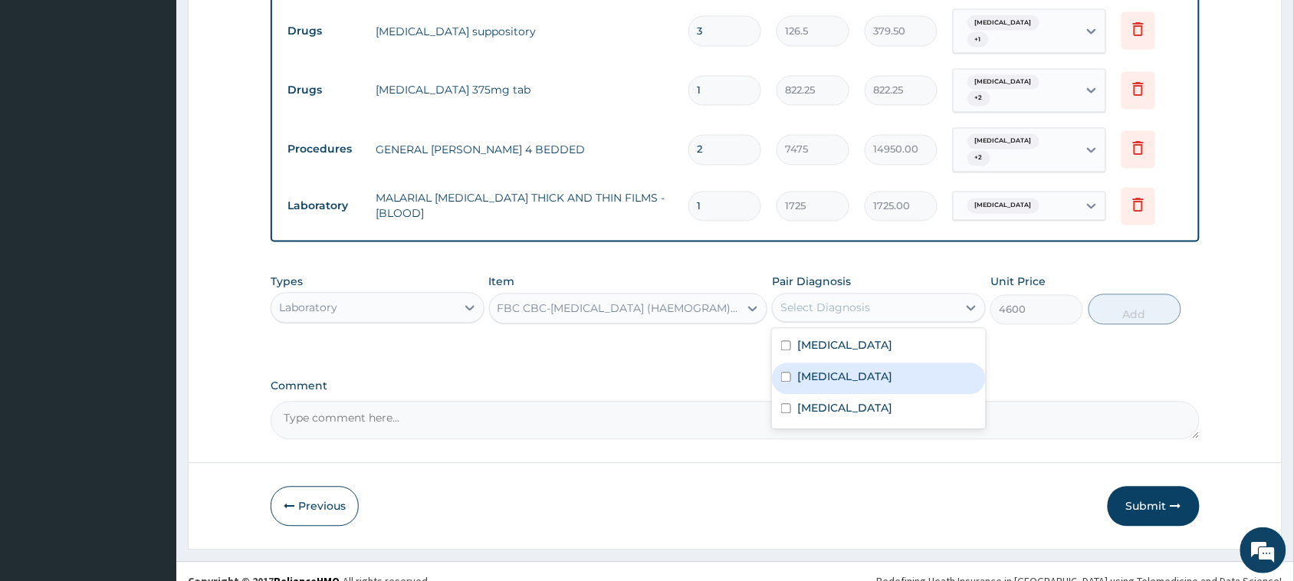
drag, startPoint x: 872, startPoint y: 362, endPoint x: 890, endPoint y: 350, distance: 21.7
click at [875, 369] on label "Upper respiratory infection" at bounding box center [844, 376] width 95 height 15
checkbox input "true"
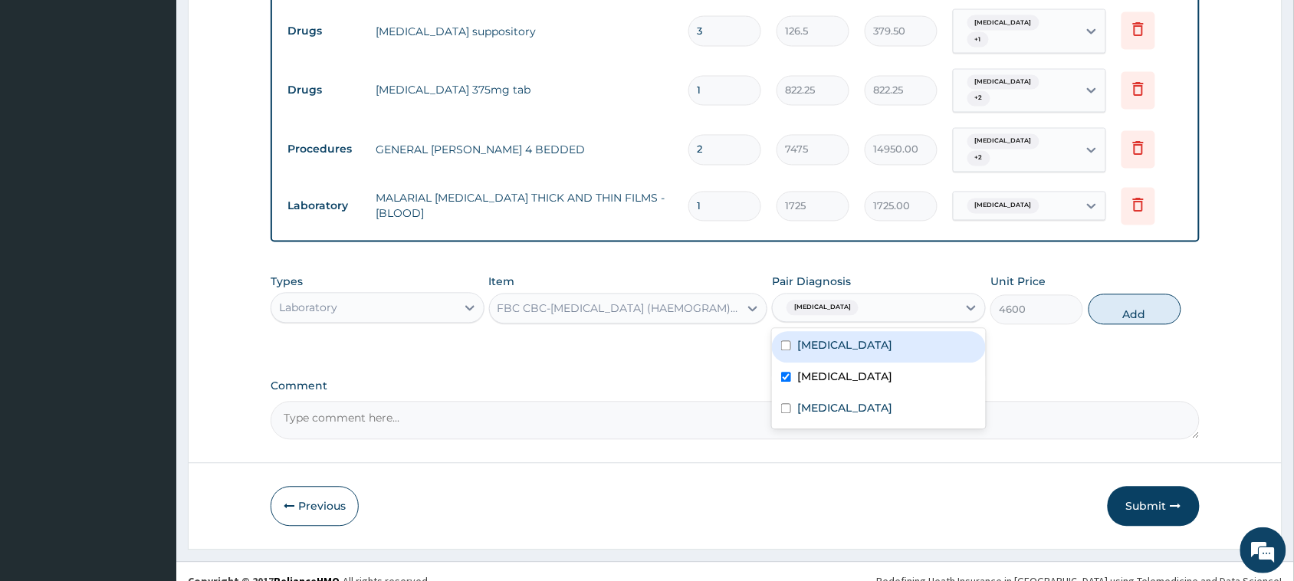
click at [1000, 380] on label "Comment" at bounding box center [735, 386] width 929 height 13
click at [1000, 402] on textarea "Comment" at bounding box center [735, 421] width 929 height 38
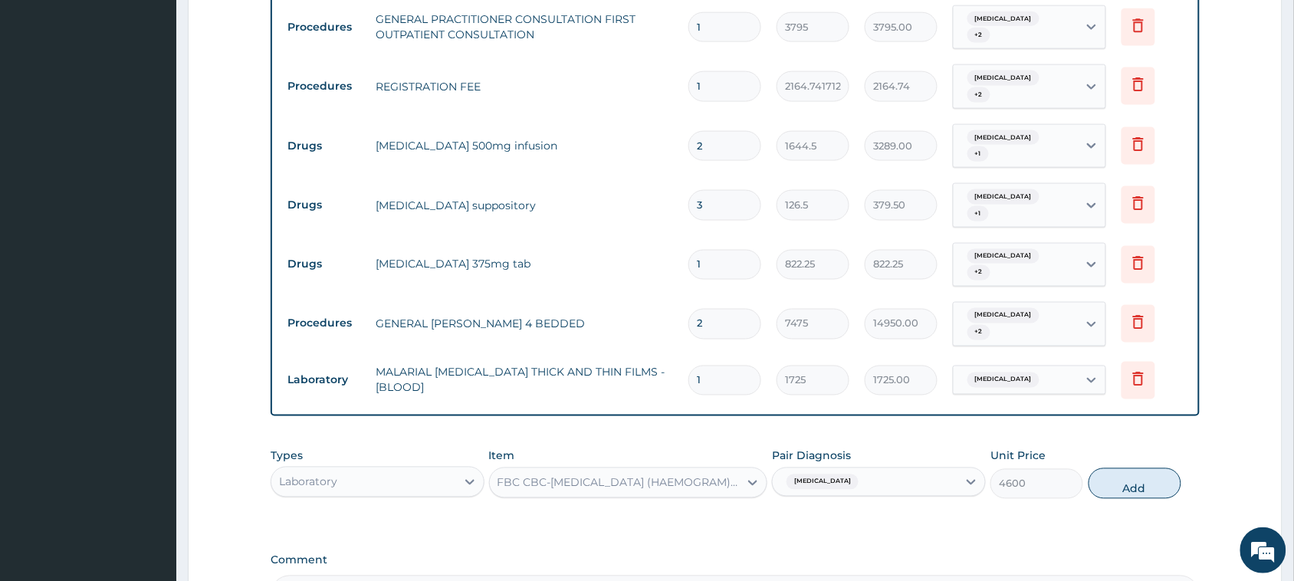
scroll to position [309, 0]
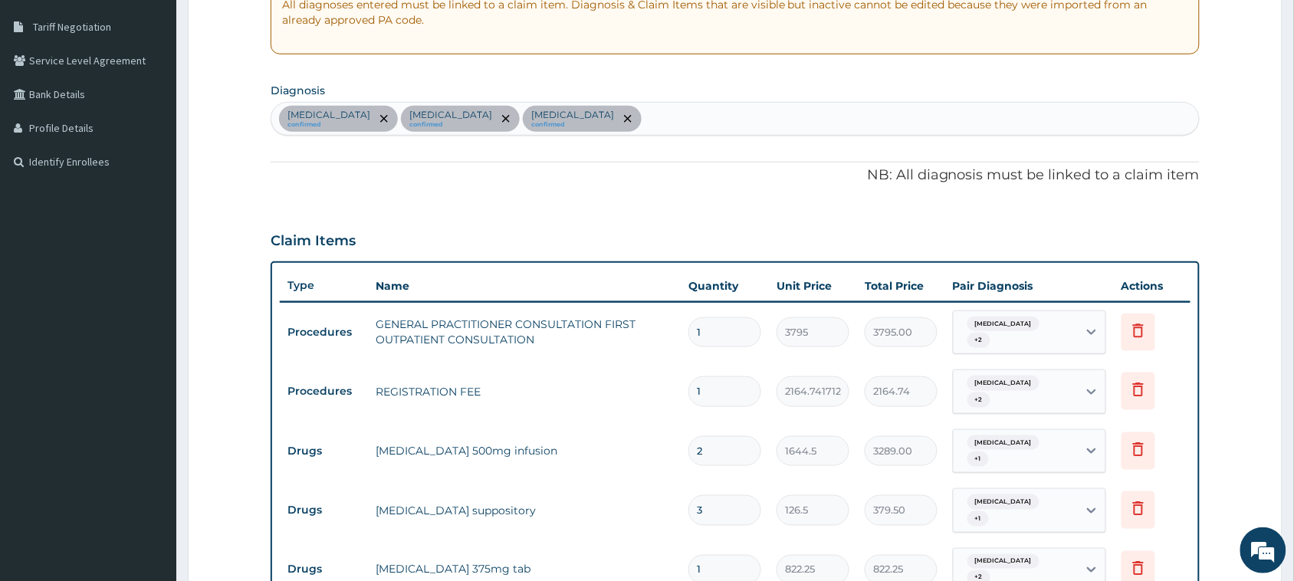
click at [636, 108] on div "Sepsis confirmed Upper respiratory infection confirmed Malaria confirmed" at bounding box center [734, 119] width 927 height 32
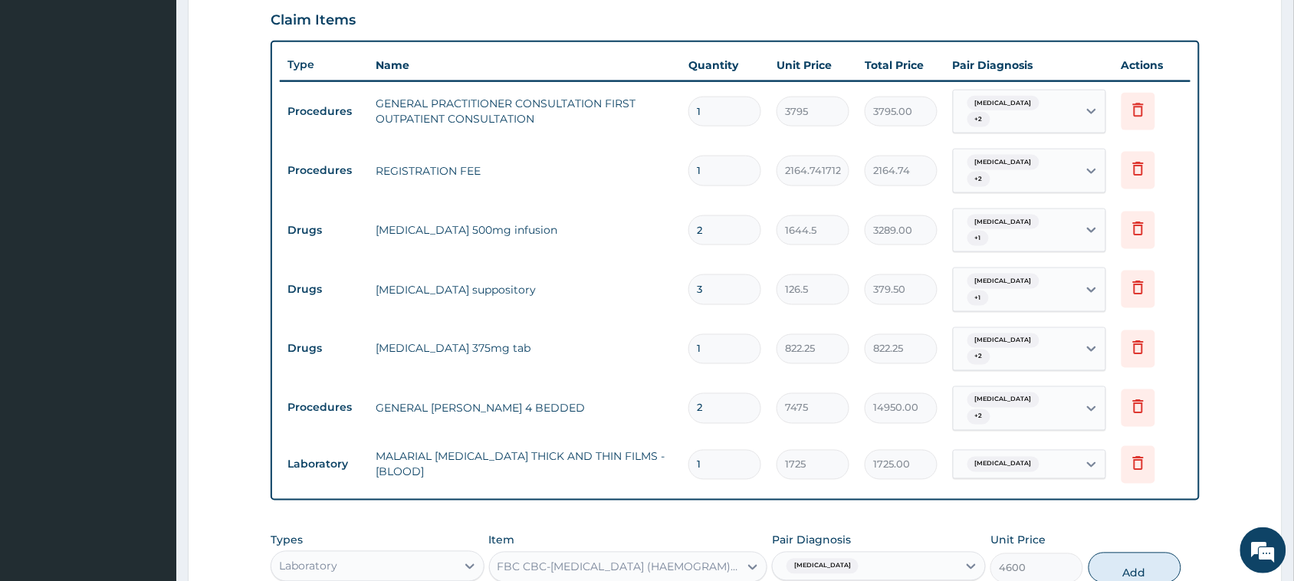
scroll to position [788, 0]
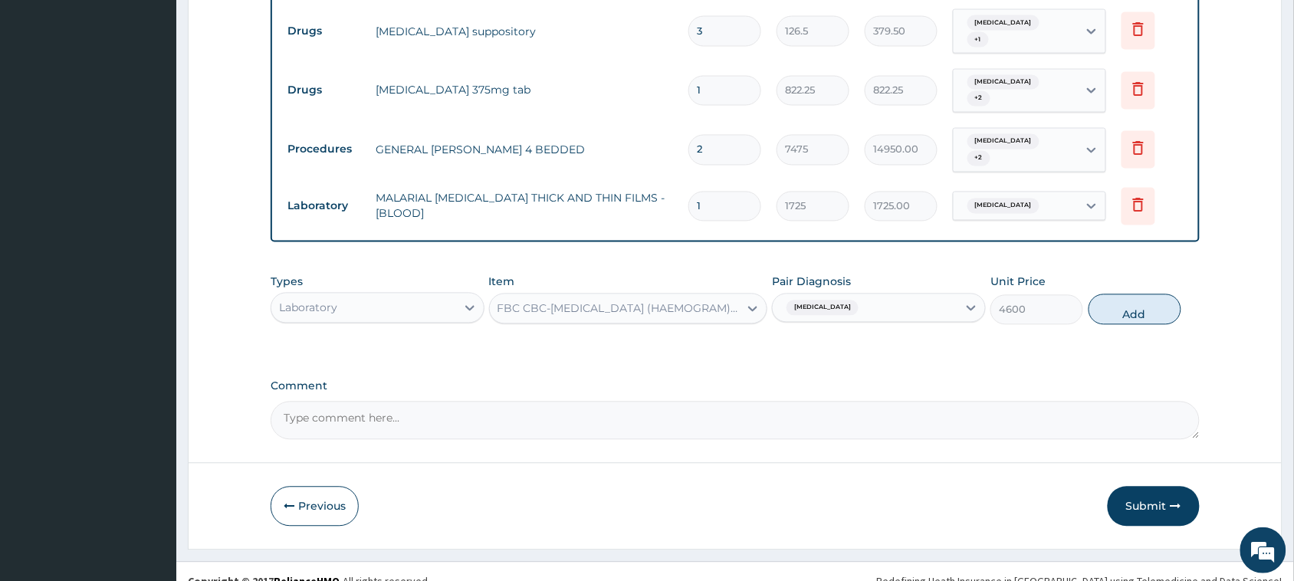
click at [860, 298] on div "Upper respiratory infection" at bounding box center [820, 308] width 80 height 20
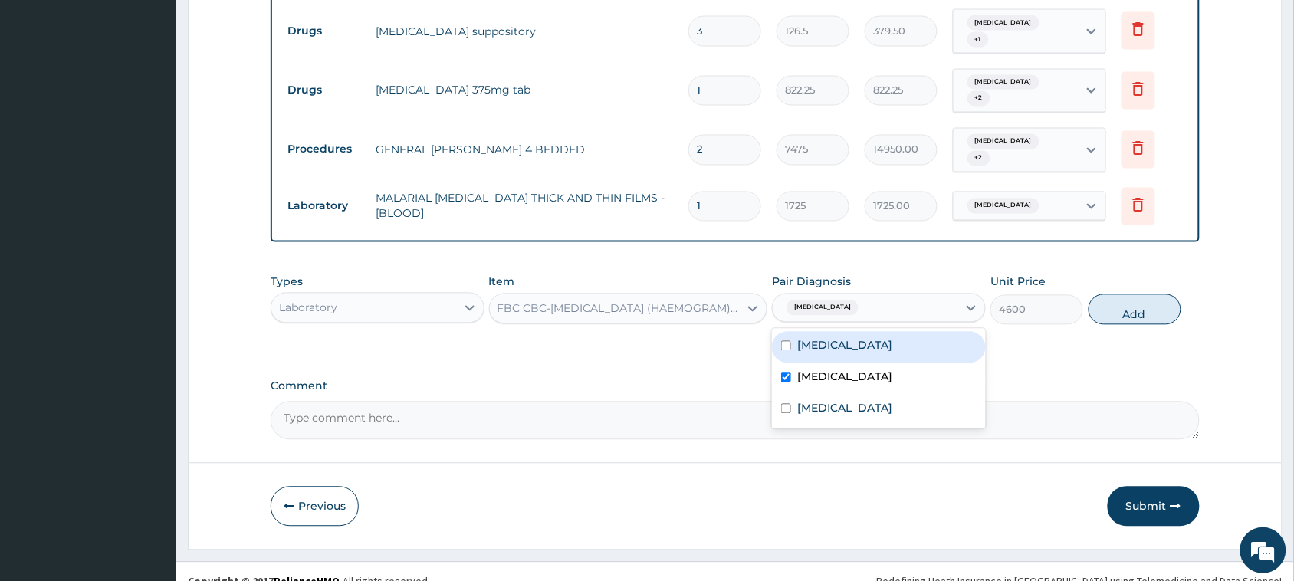
click at [829, 338] on label "Sepsis" at bounding box center [844, 345] width 95 height 15
checkbox input "true"
click at [832, 369] on label "Upper respiratory infection" at bounding box center [844, 376] width 95 height 15
checkbox input "false"
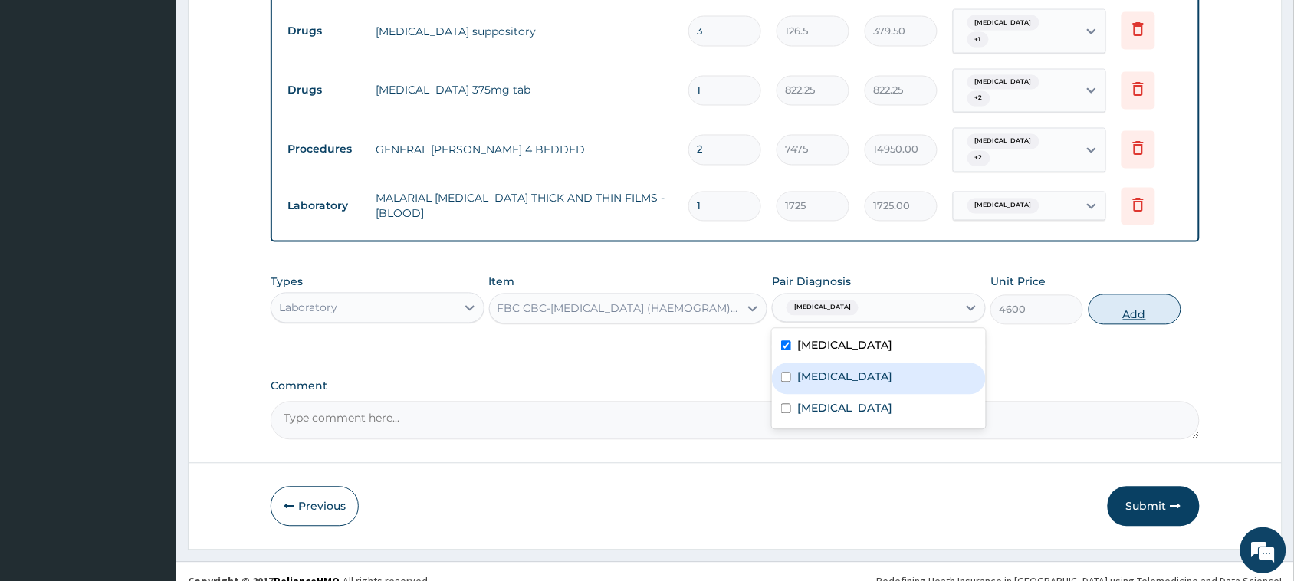
click at [1117, 297] on button "Add" at bounding box center [1134, 309] width 93 height 31
type input "0"
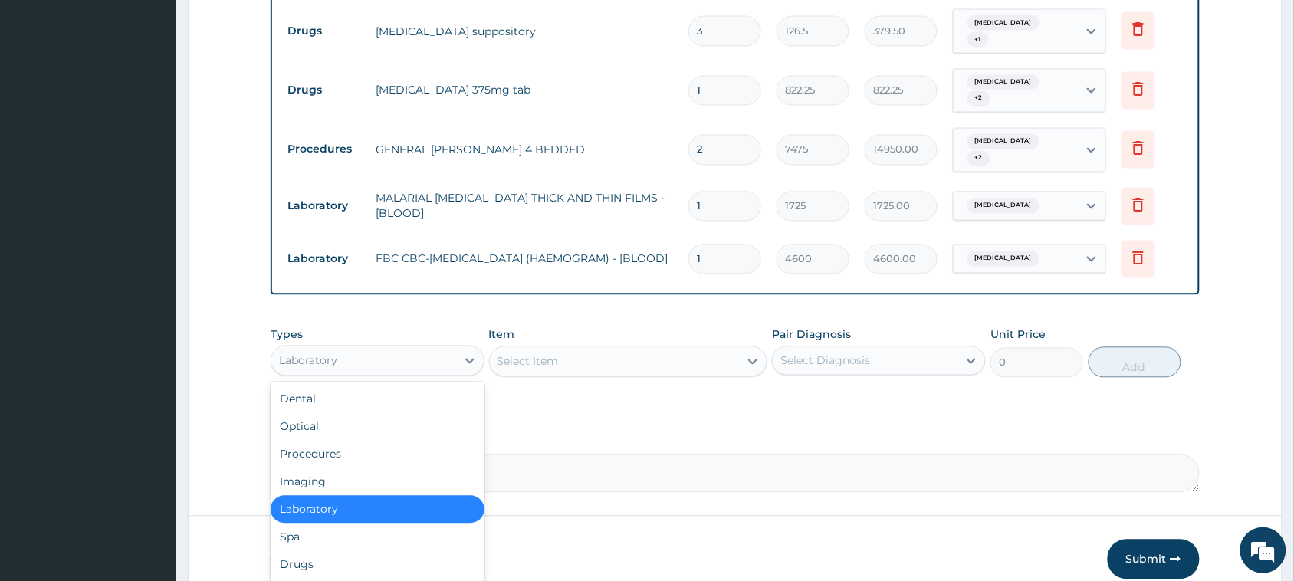
click at [403, 349] on div "Laboratory" at bounding box center [363, 361] width 185 height 25
click at [346, 556] on div "Drugs" at bounding box center [378, 565] width 214 height 28
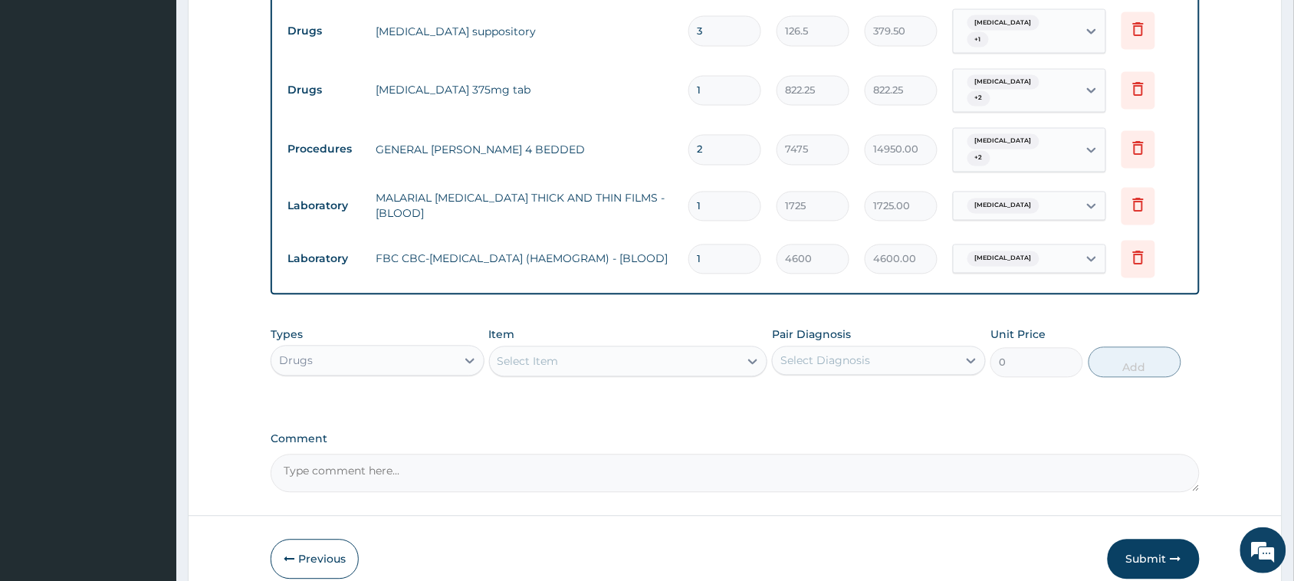
click at [584, 350] on div "Select Item" at bounding box center [615, 361] width 250 height 25
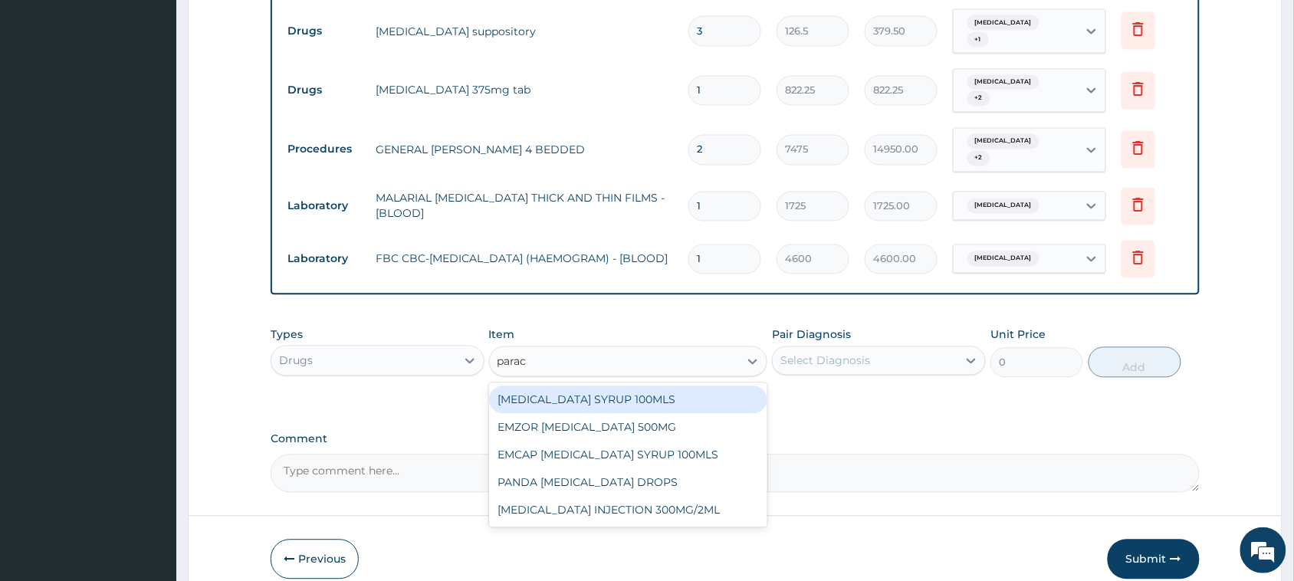
type input "parace"
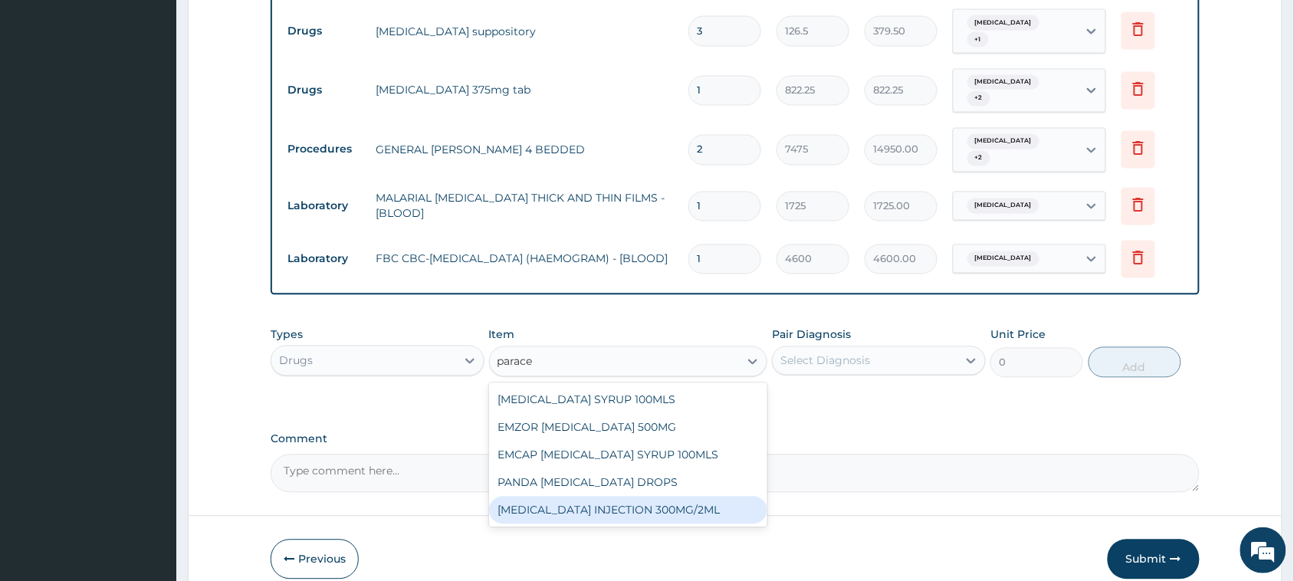
drag, startPoint x: 682, startPoint y: 492, endPoint x: 710, endPoint y: 477, distance: 32.2
click at [684, 497] on div "PARACETAMOL INJECTION 300MG/2ML" at bounding box center [628, 511] width 279 height 28
type input "278.3"
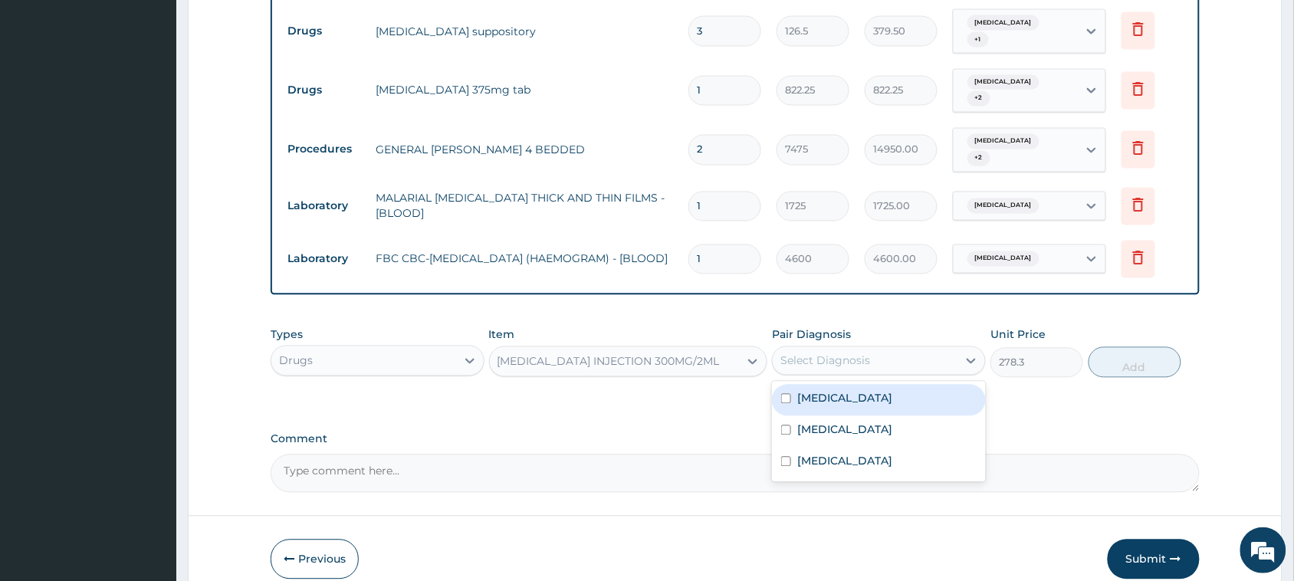
click at [902, 349] on div "Select Diagnosis" at bounding box center [864, 361] width 185 height 25
click at [900, 385] on div "Sepsis" at bounding box center [879, 400] width 214 height 31
checkbox input "true"
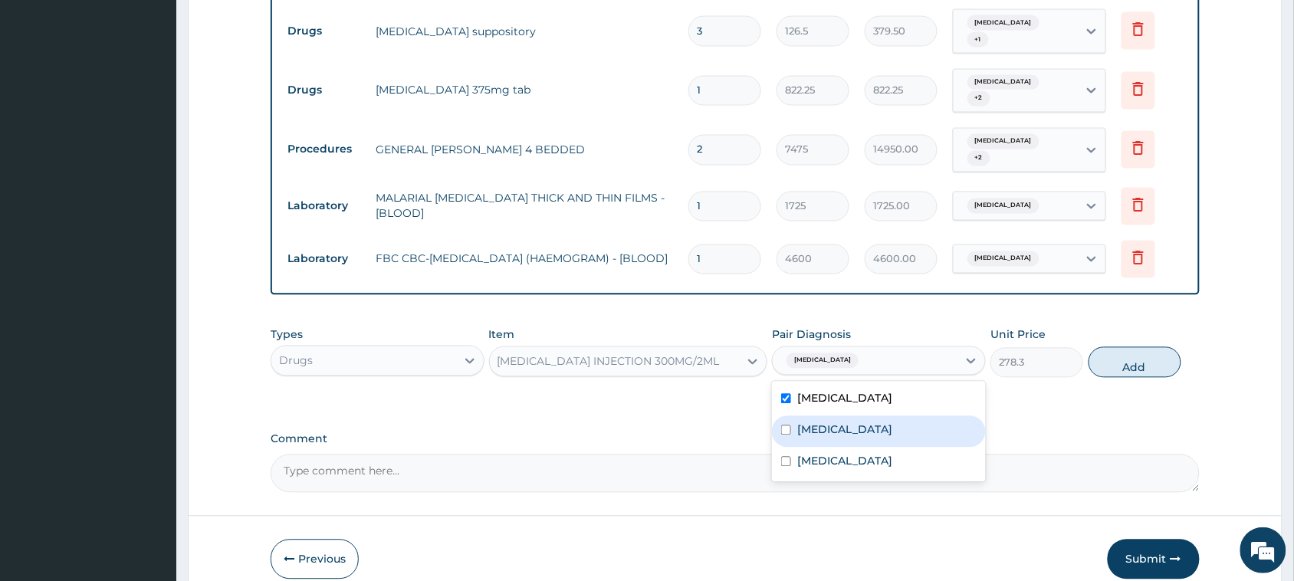
click at [899, 423] on div "Upper respiratory infection" at bounding box center [879, 431] width 214 height 31
checkbox input "true"
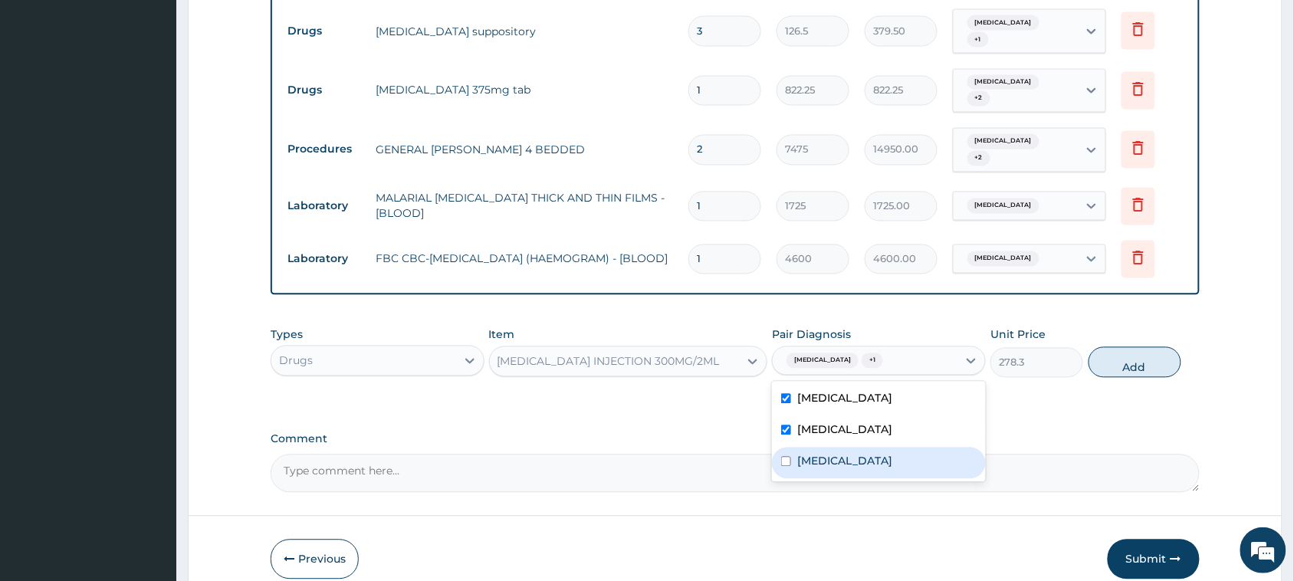
click at [894, 448] on div "Malaria" at bounding box center [879, 463] width 214 height 31
checkbox input "true"
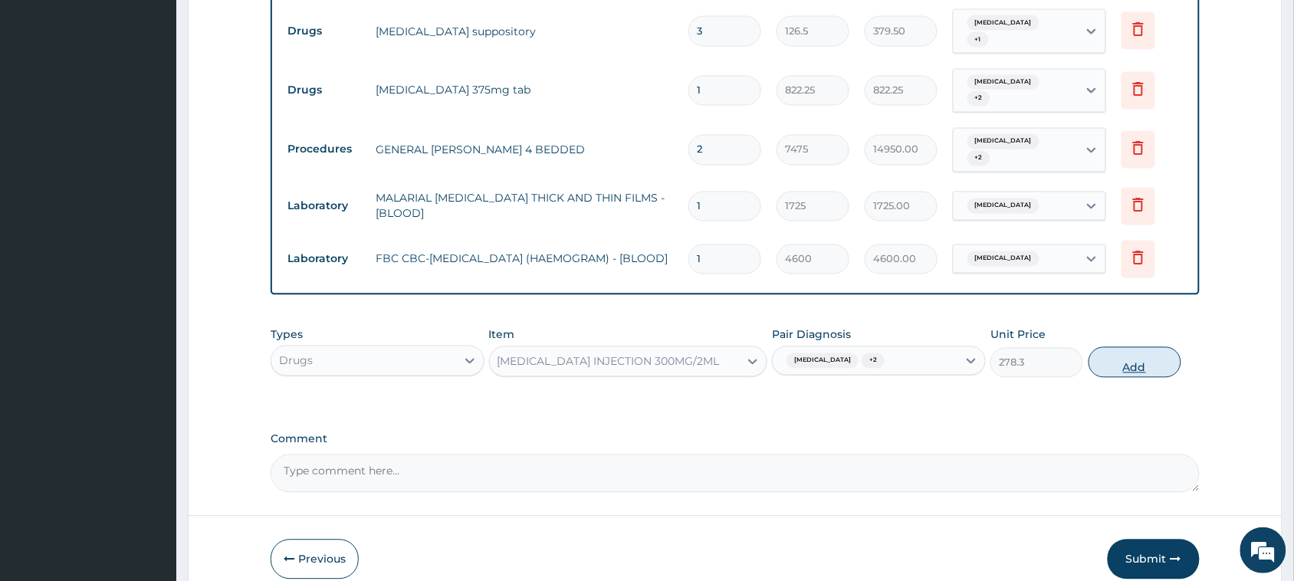
click at [1123, 347] on button "Add" at bounding box center [1134, 362] width 93 height 31
type input "0"
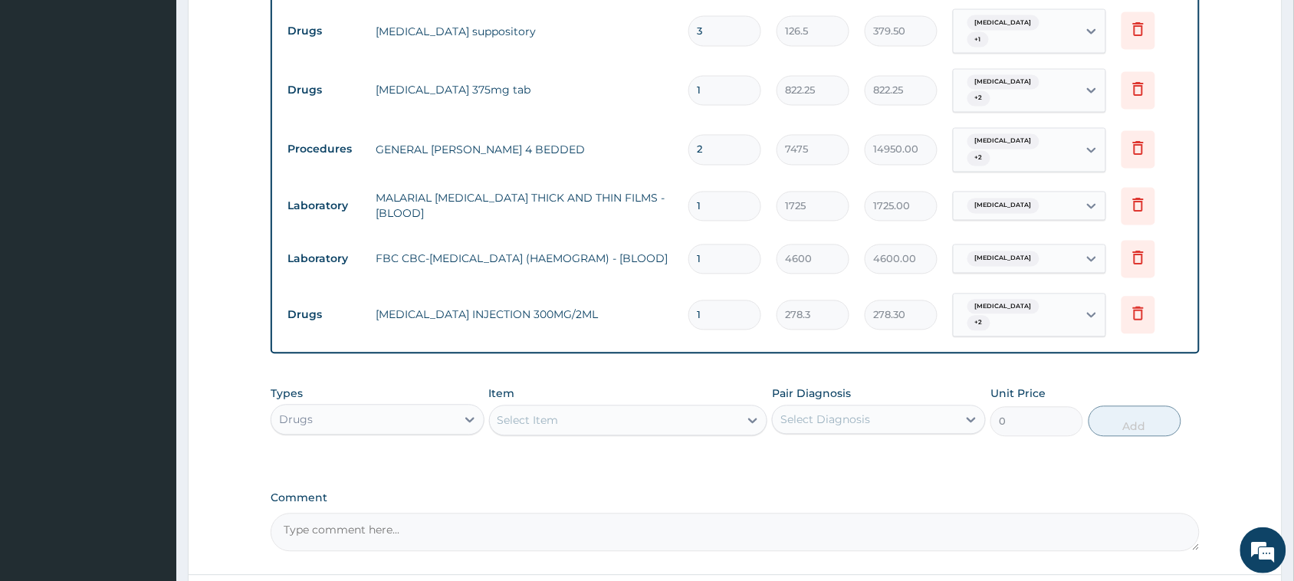
click at [646, 408] on div "Select Item" at bounding box center [615, 420] width 250 height 25
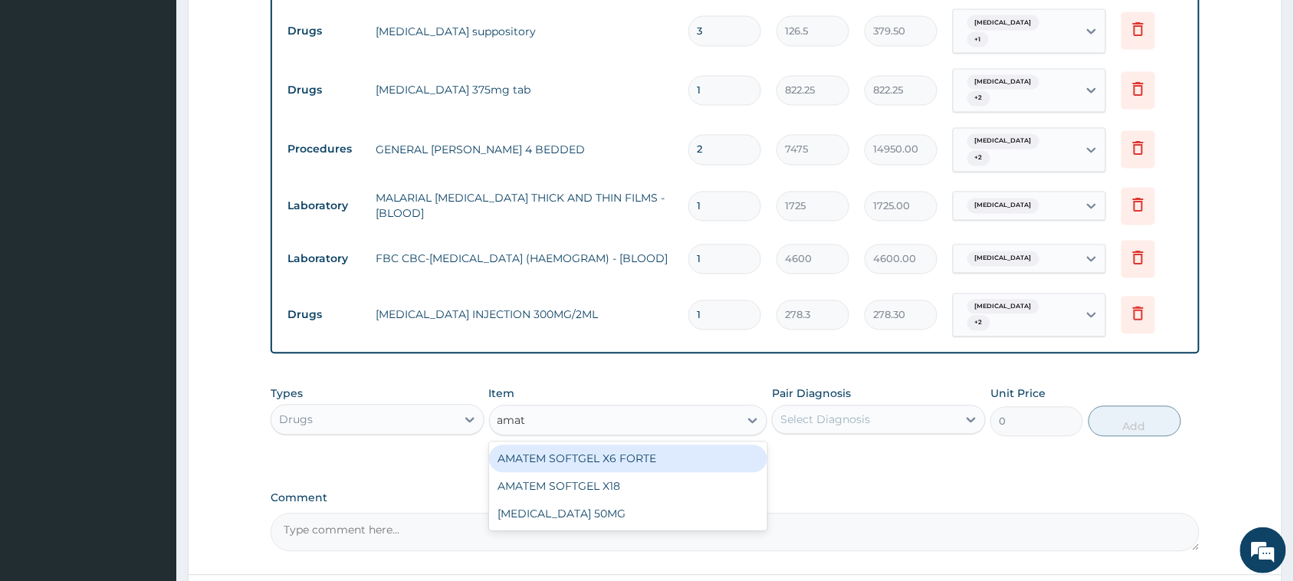
type input "amate"
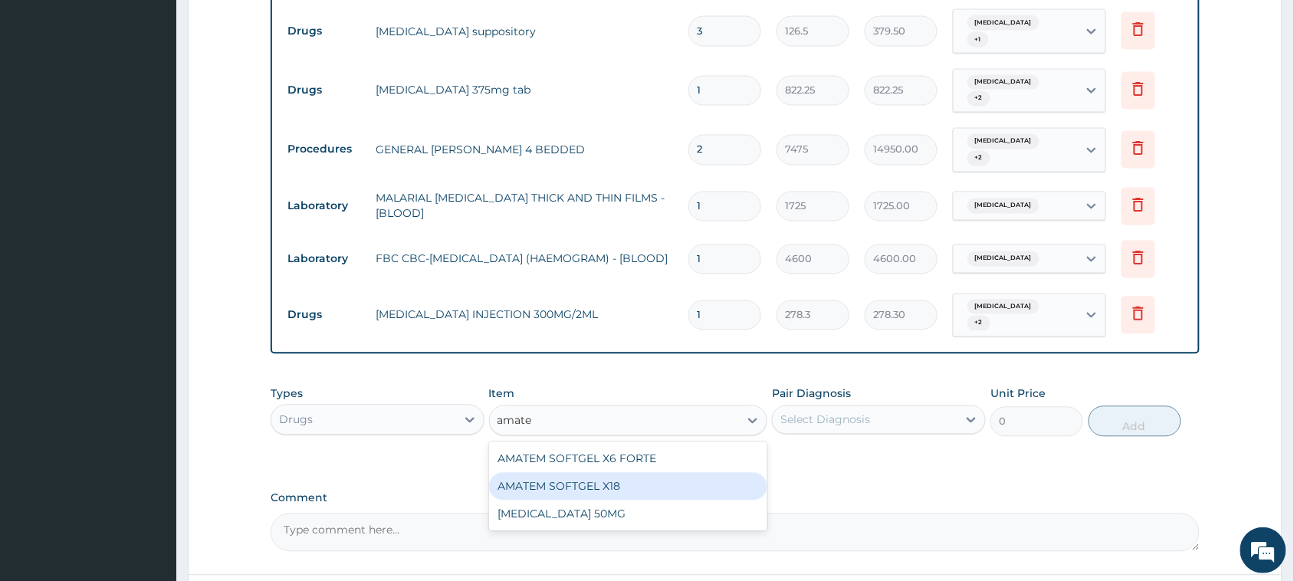
click at [615, 473] on div "AMATEM SOFTGEL X18" at bounding box center [628, 487] width 279 height 28
type input "111.32"
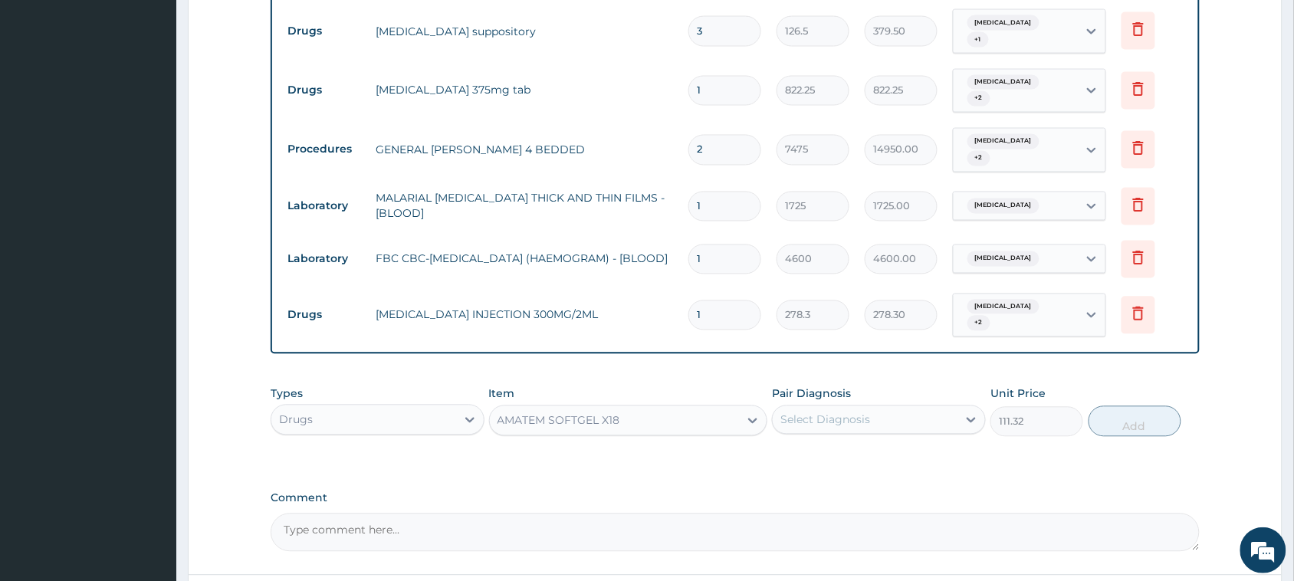
click at [824, 412] on div "Select Diagnosis" at bounding box center [825, 419] width 90 height 15
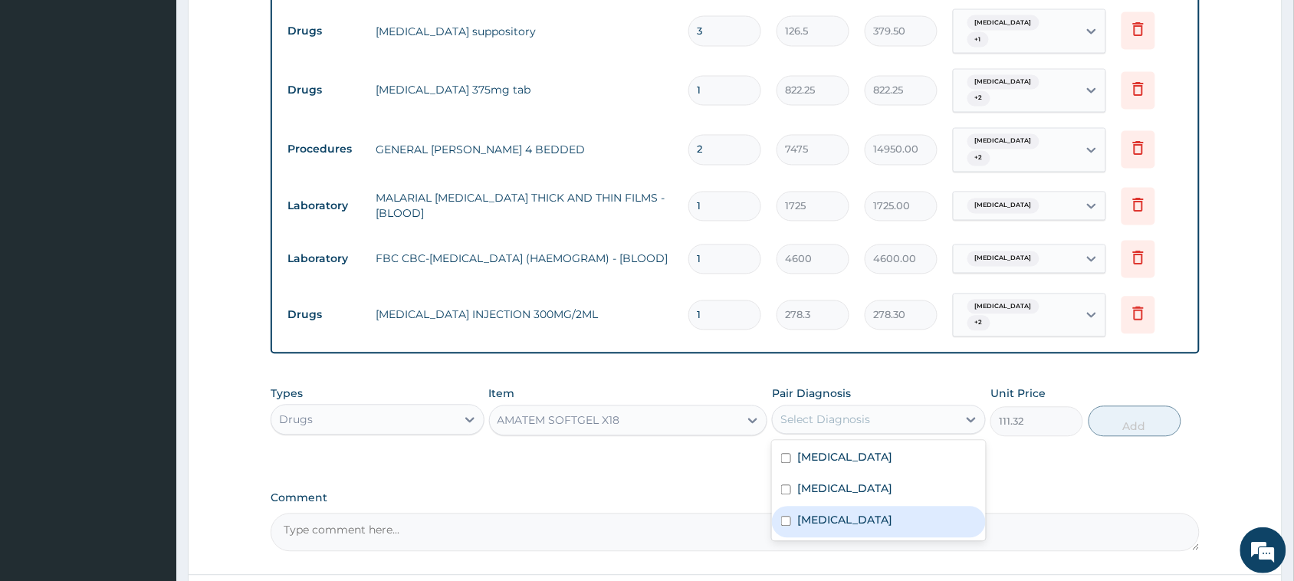
click at [855, 507] on div "Malaria" at bounding box center [879, 522] width 214 height 31
checkbox input "true"
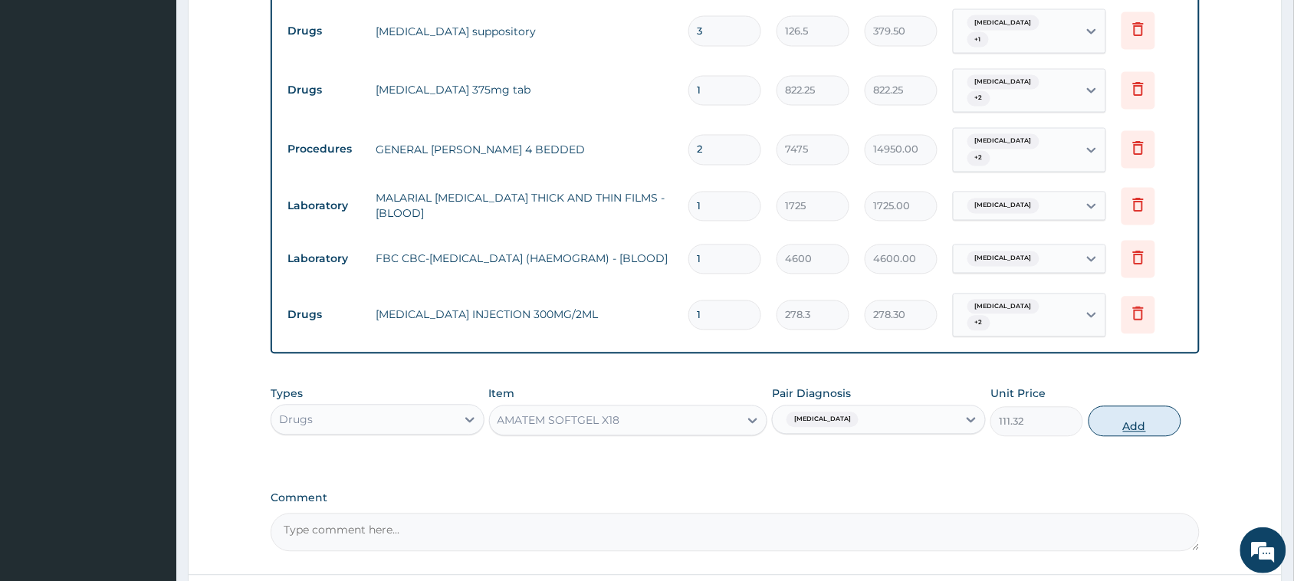
drag, startPoint x: 1127, startPoint y: 392, endPoint x: 807, endPoint y: 431, distance: 322.7
click at [1126, 406] on button "Add" at bounding box center [1134, 421] width 93 height 31
type input "0"
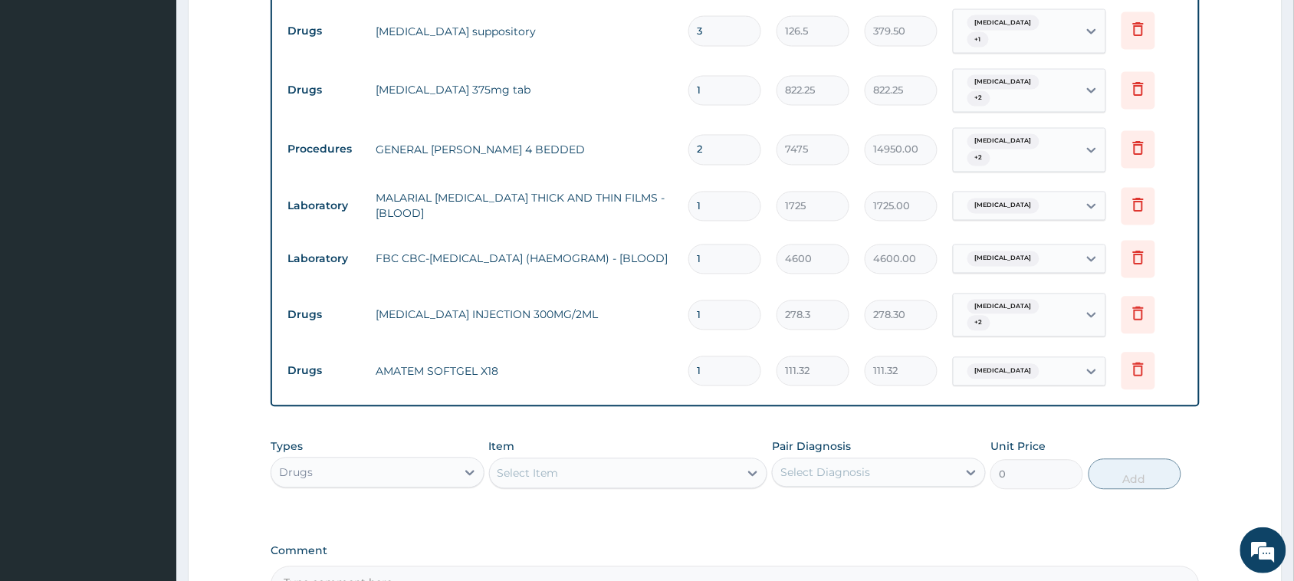
click at [652, 461] on div "Select Item" at bounding box center [615, 473] width 250 height 25
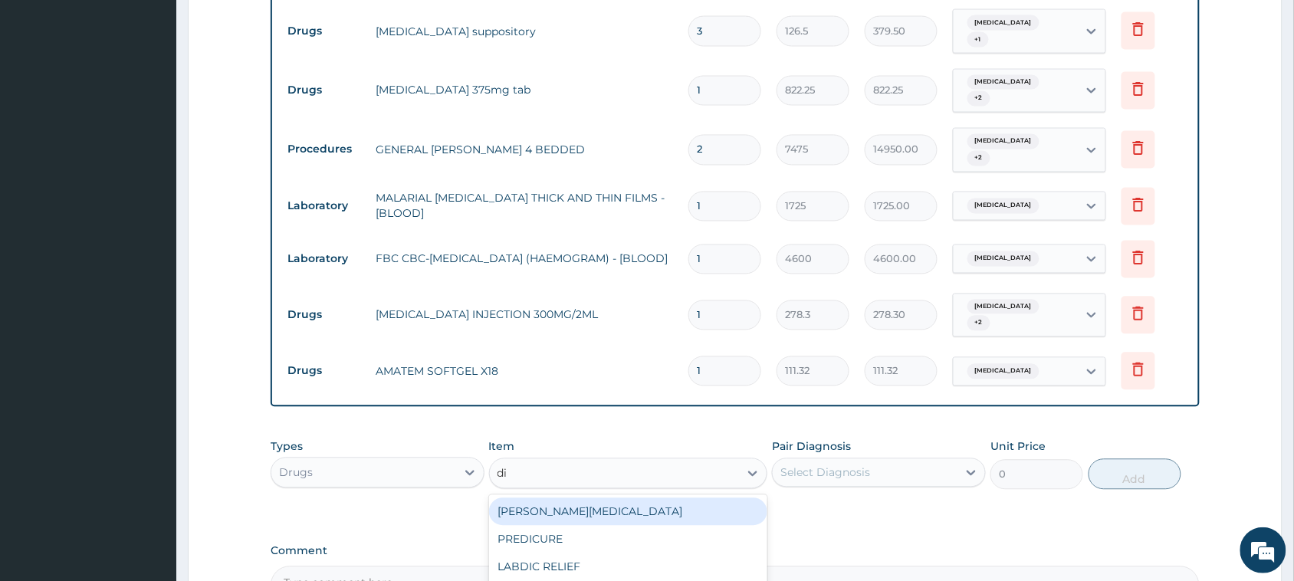
type input "d"
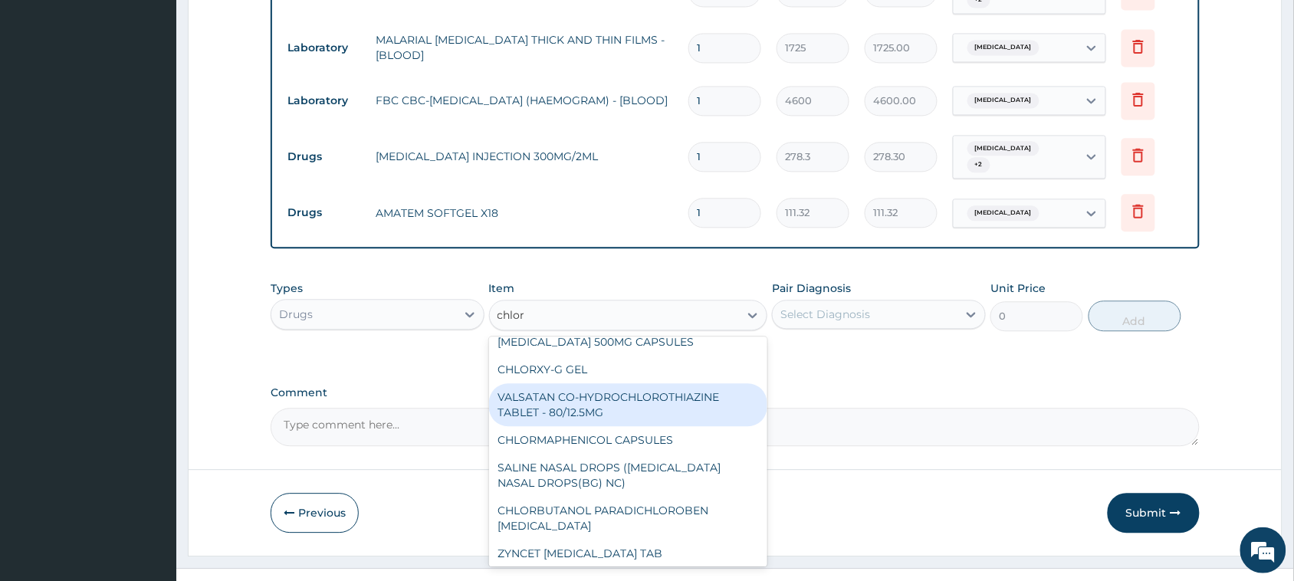
scroll to position [293, 0]
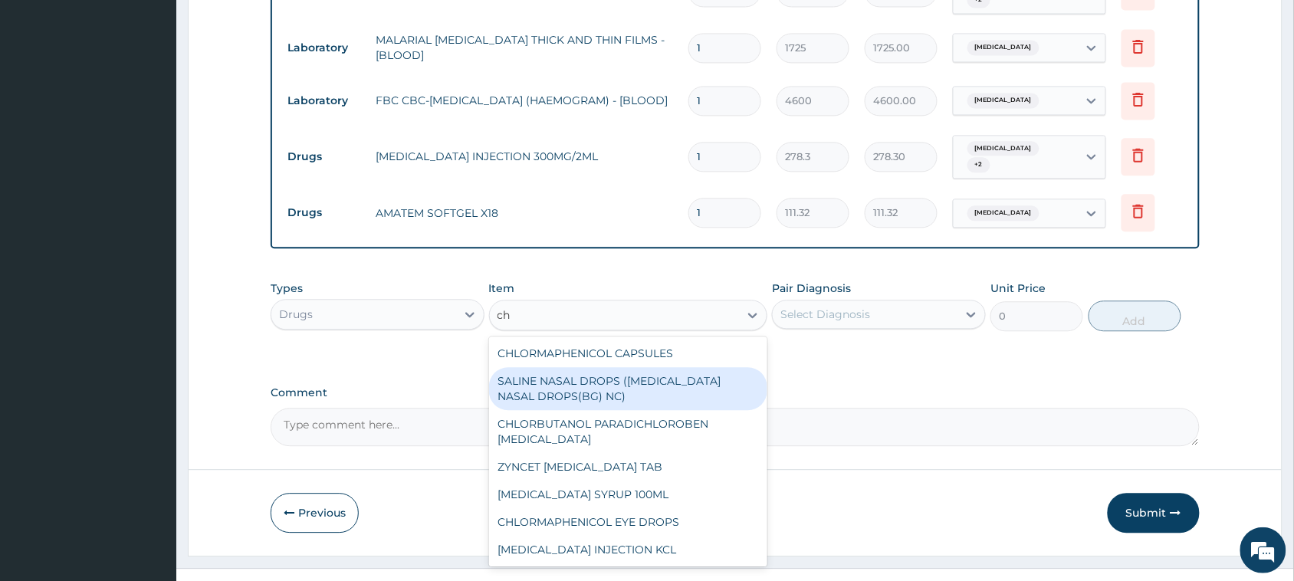
type input "c"
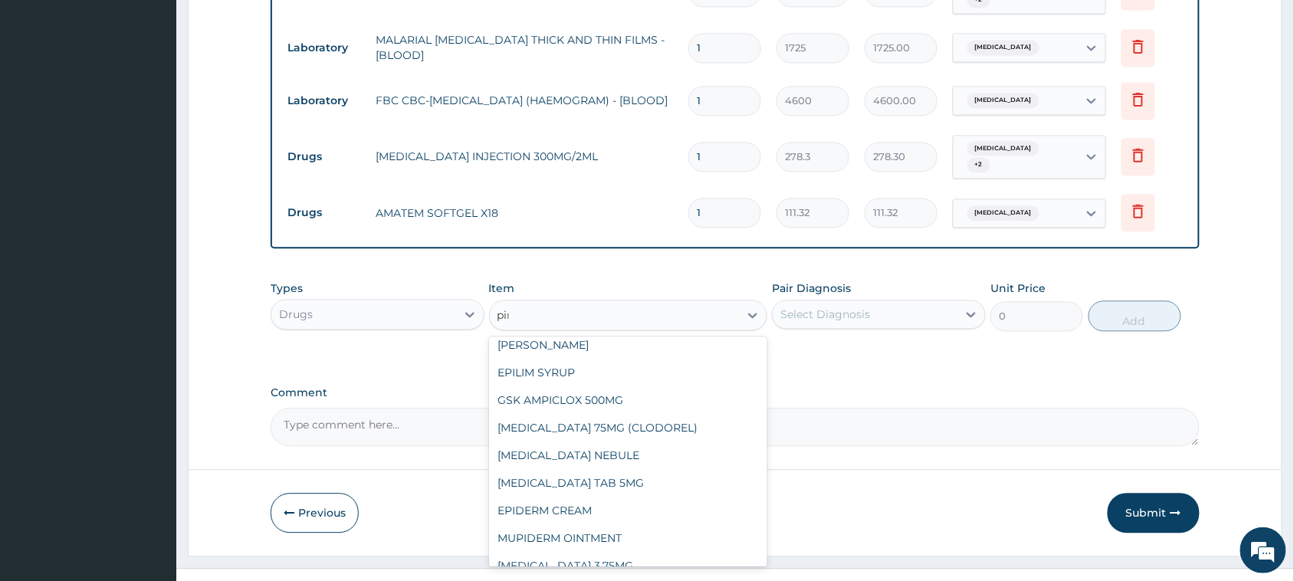
scroll to position [0, 0]
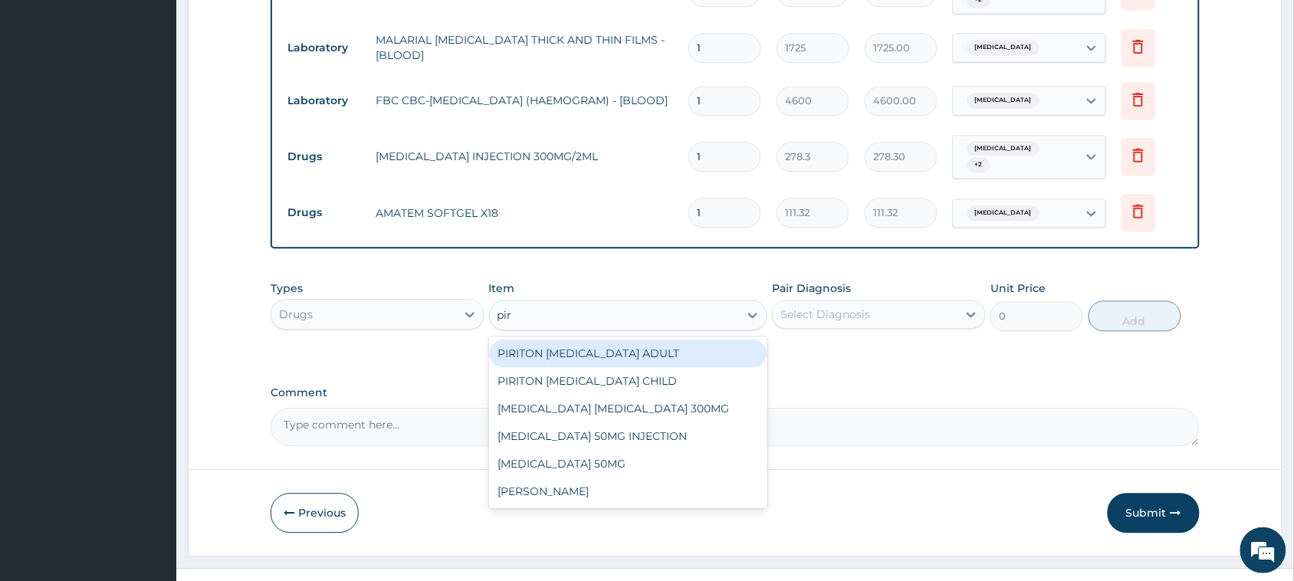
type input "piri"
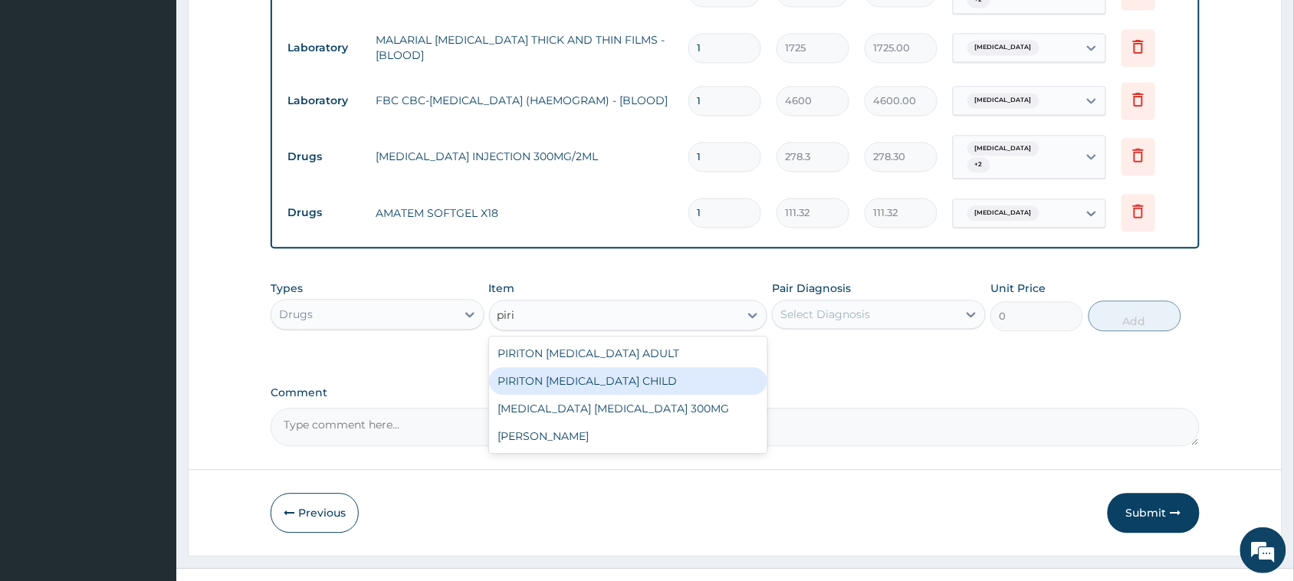
click at [684, 367] on div "PIRITON EXPECTORANT CHILD" at bounding box center [628, 381] width 279 height 28
type input "1265"
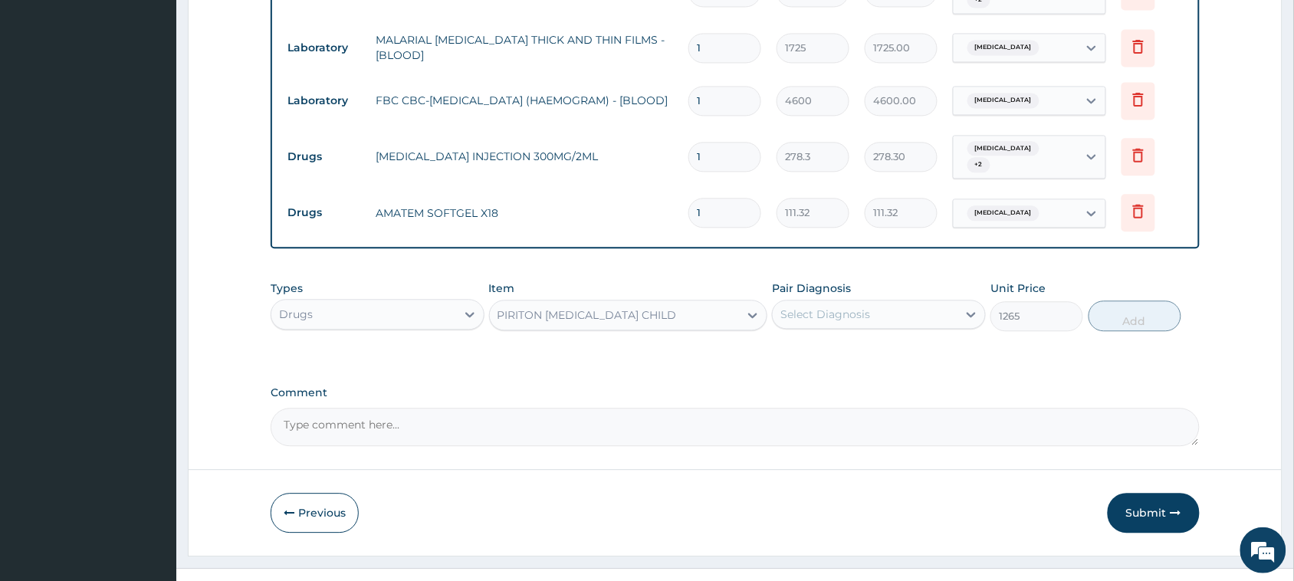
click at [847, 307] on div "Select Diagnosis" at bounding box center [825, 314] width 90 height 15
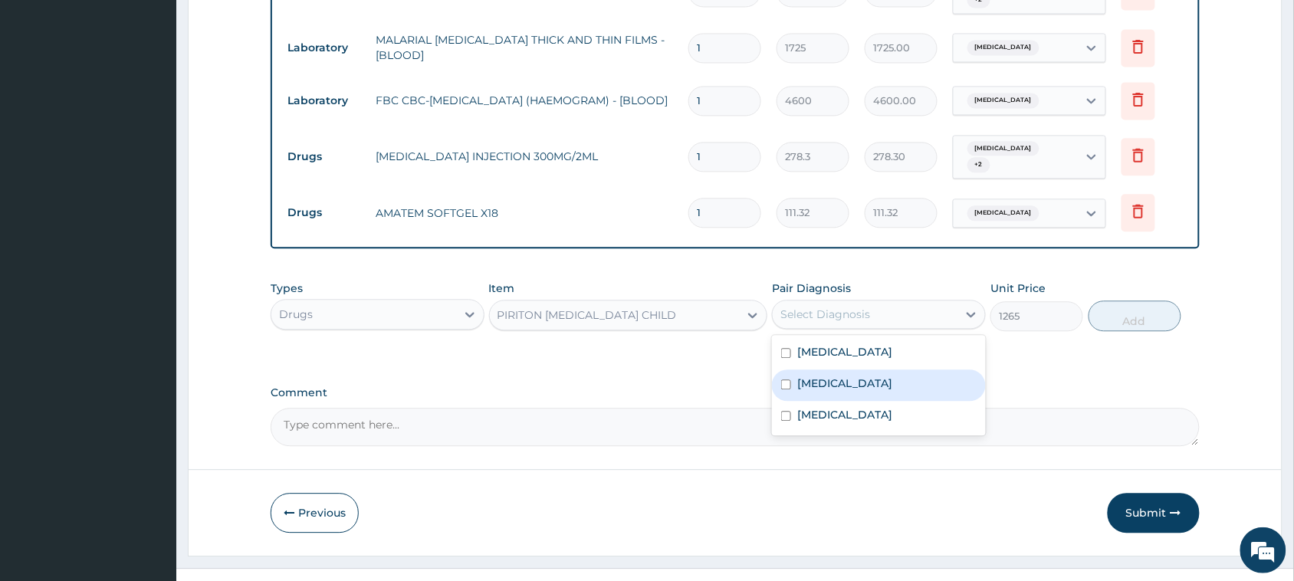
click at [859, 375] on label "Upper respiratory infection" at bounding box center [844, 382] width 95 height 15
checkbox input "true"
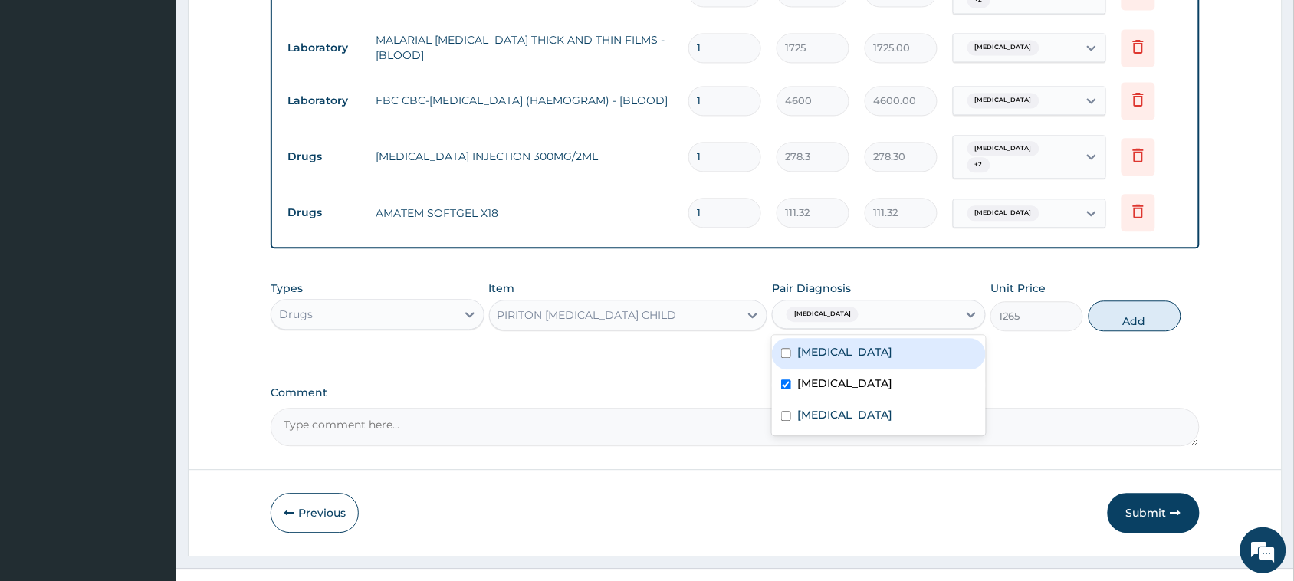
drag, startPoint x: 859, startPoint y: 328, endPoint x: 852, endPoint y: 385, distance: 57.1
click at [858, 338] on div "Sepsis" at bounding box center [879, 353] width 214 height 31
checkbox input "true"
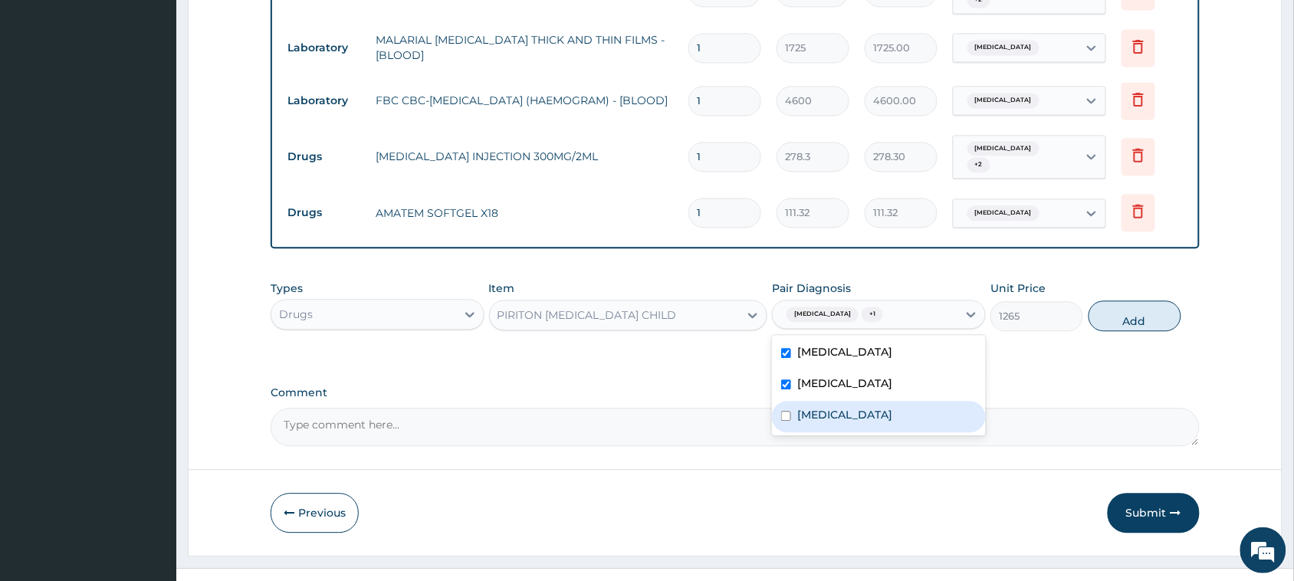
drag, startPoint x: 852, startPoint y: 388, endPoint x: 930, endPoint y: 370, distance: 79.4
click at [852, 401] on div "Malaria" at bounding box center [879, 416] width 214 height 31
checkbox input "true"
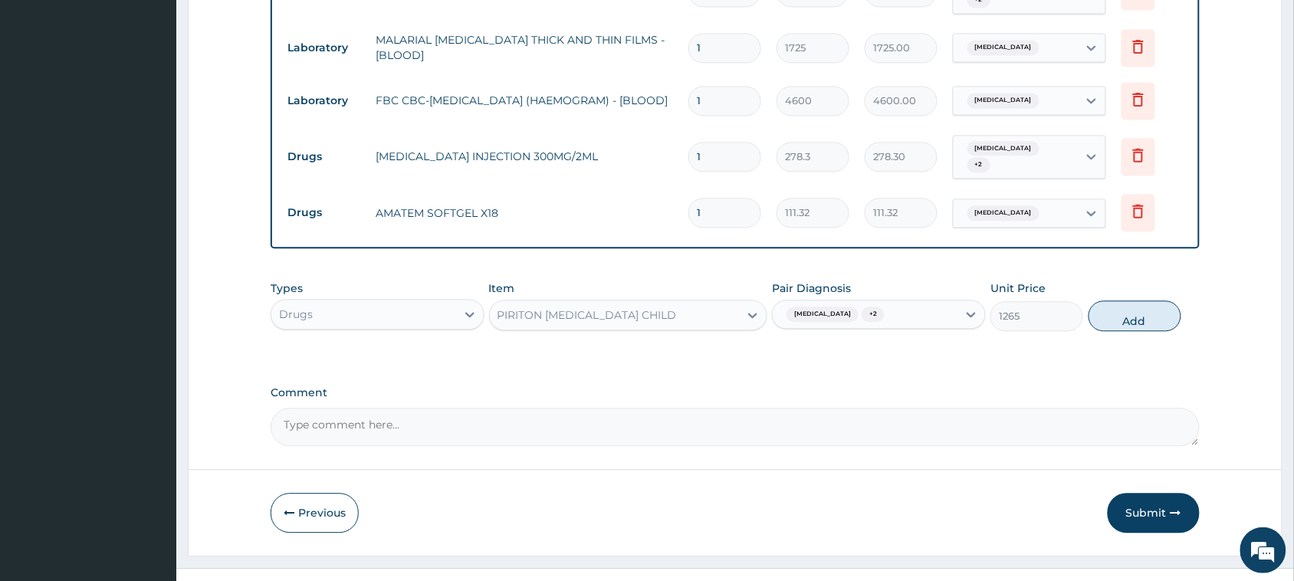
drag, startPoint x: 1143, startPoint y: 284, endPoint x: 860, endPoint y: 303, distance: 284.1
click at [1143, 300] on button "Add" at bounding box center [1134, 315] width 93 height 31
type input "0"
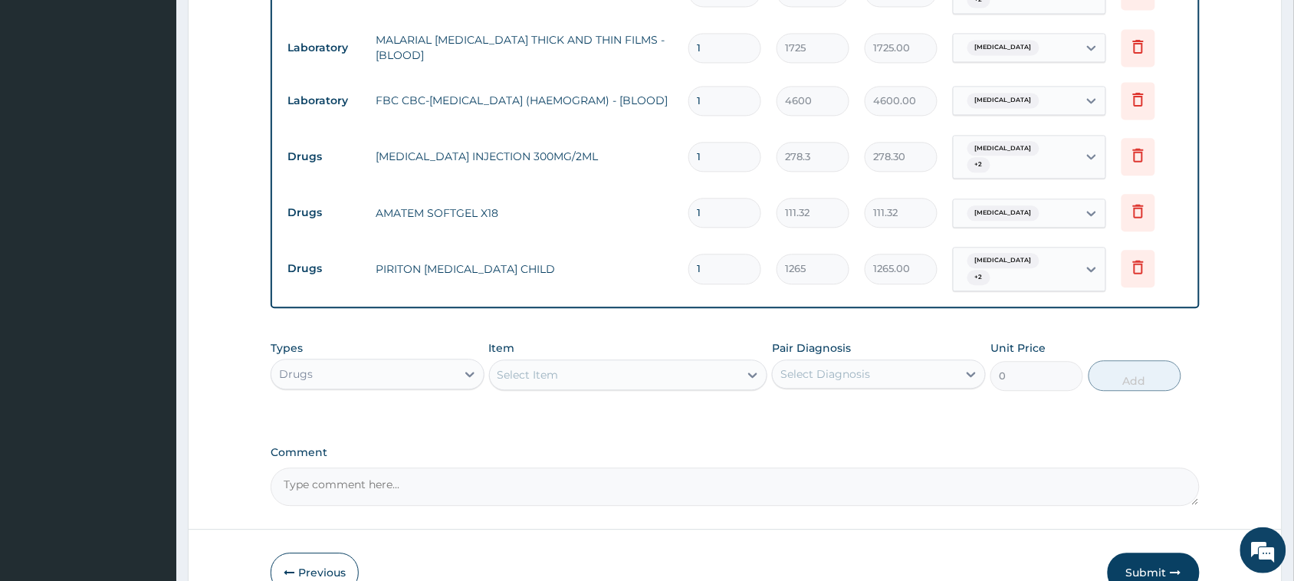
click at [621, 362] on div "Select Item" at bounding box center [615, 374] width 250 height 25
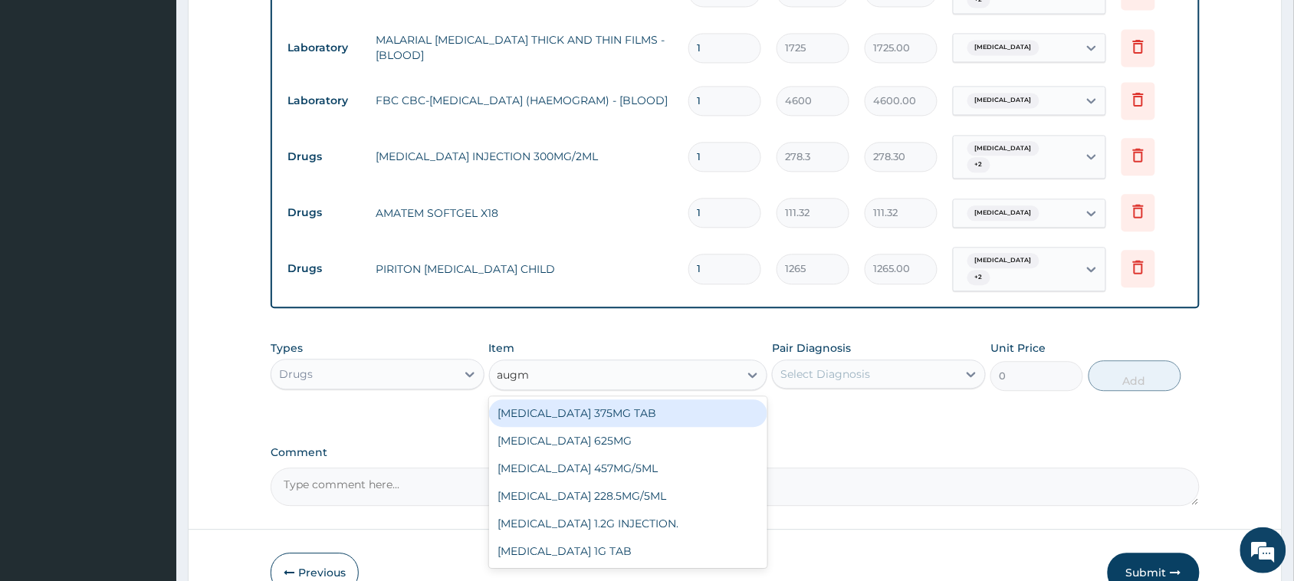
type input "augme"
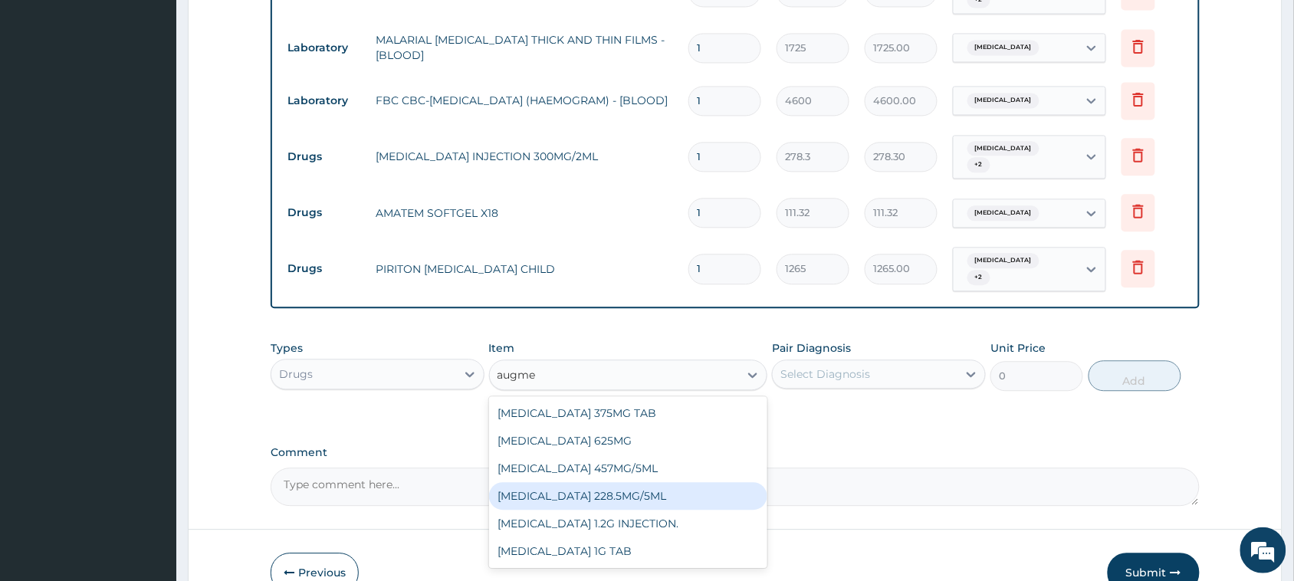
click at [631, 482] on div "AUGMENTIN 228.5MG/5ML" at bounding box center [628, 496] width 279 height 28
type input "7590"
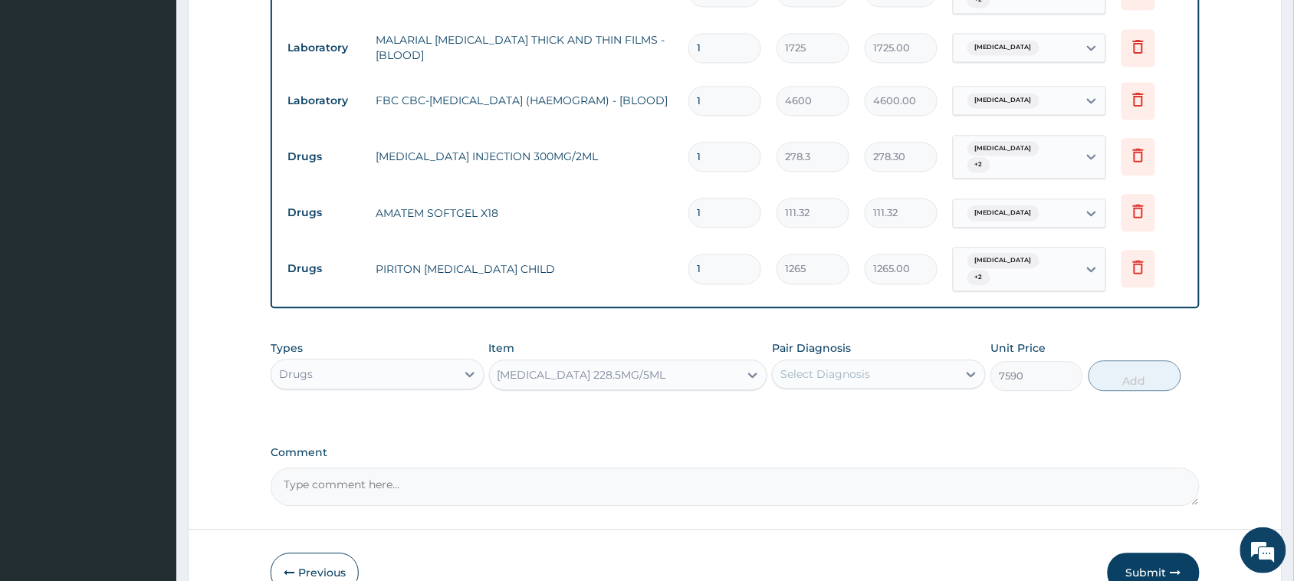
click at [836, 366] on div "Select Diagnosis" at bounding box center [825, 373] width 90 height 15
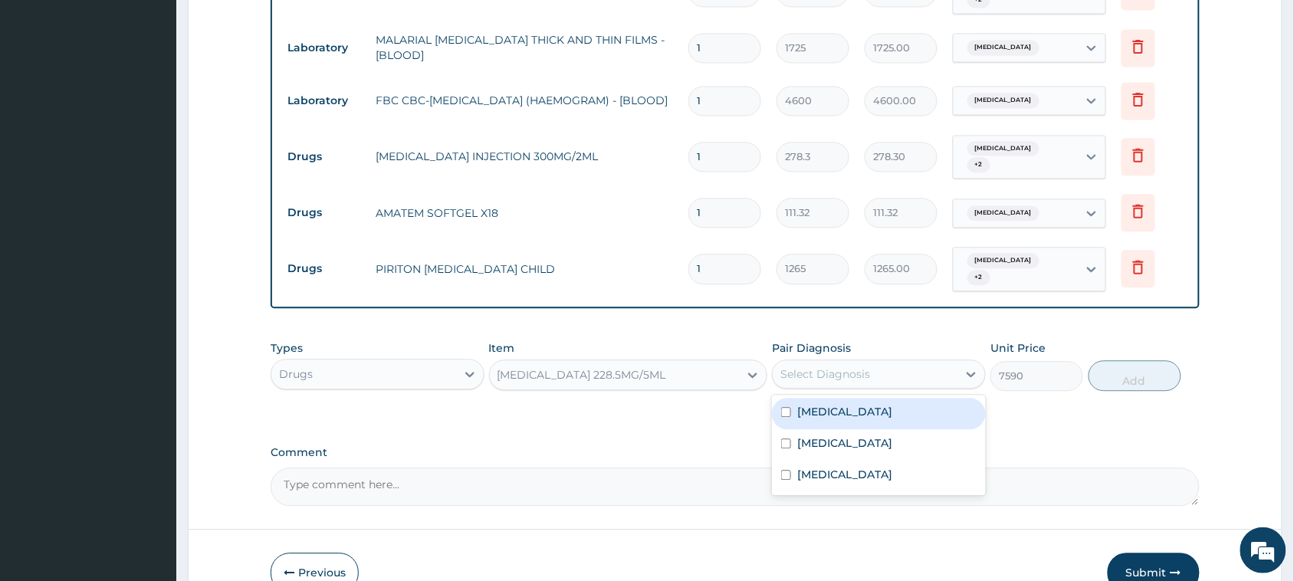
drag, startPoint x: 844, startPoint y: 395, endPoint x: 844, endPoint y: 408, distance: 13.0
click at [844, 399] on div "Sepsis" at bounding box center [879, 413] width 214 height 31
checkbox input "true"
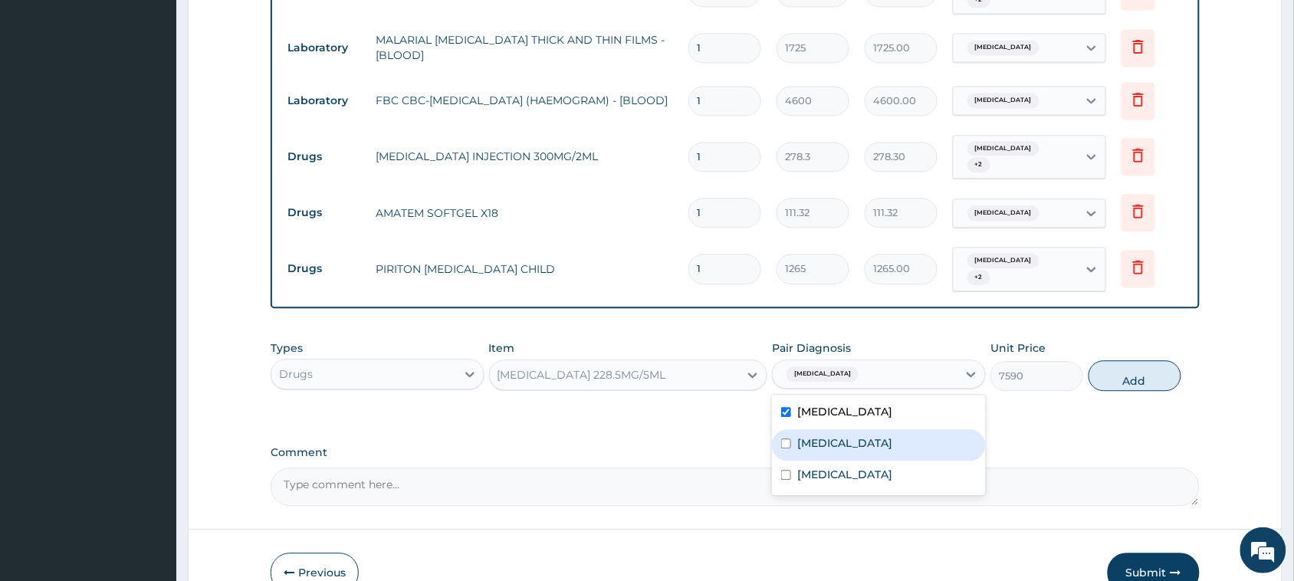
drag, startPoint x: 844, startPoint y: 420, endPoint x: 828, endPoint y: 457, distance: 40.1
click at [843, 429] on div "Upper respiratory infection" at bounding box center [879, 444] width 214 height 31
checkbox input "true"
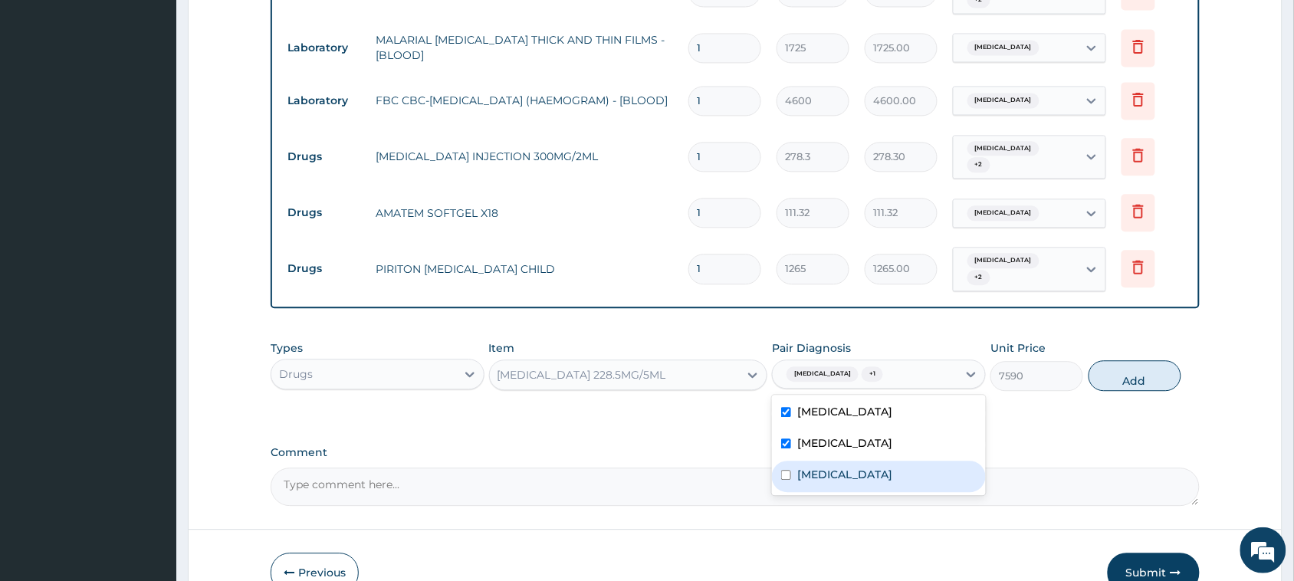
click at [828, 461] on div "Malaria" at bounding box center [879, 476] width 214 height 31
checkbox input "true"
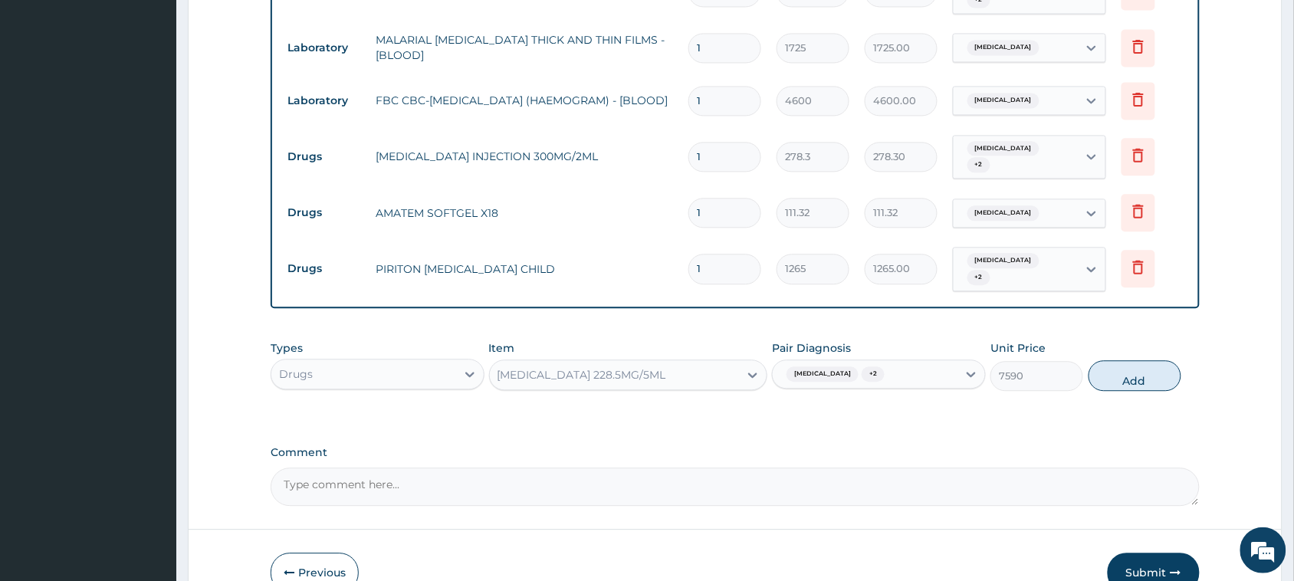
drag, startPoint x: 1139, startPoint y: 355, endPoint x: 690, endPoint y: 425, distance: 454.5
click at [1138, 360] on button "Add" at bounding box center [1134, 375] width 93 height 31
type input "0"
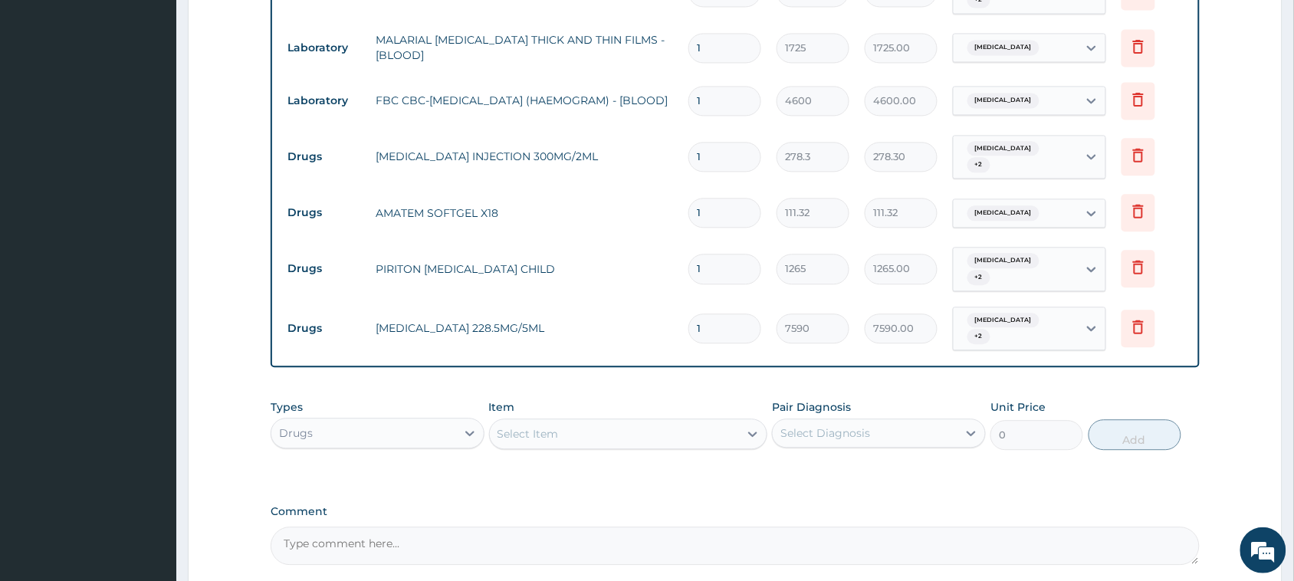
click at [579, 421] on div "Select Item" at bounding box center [615, 433] width 250 height 25
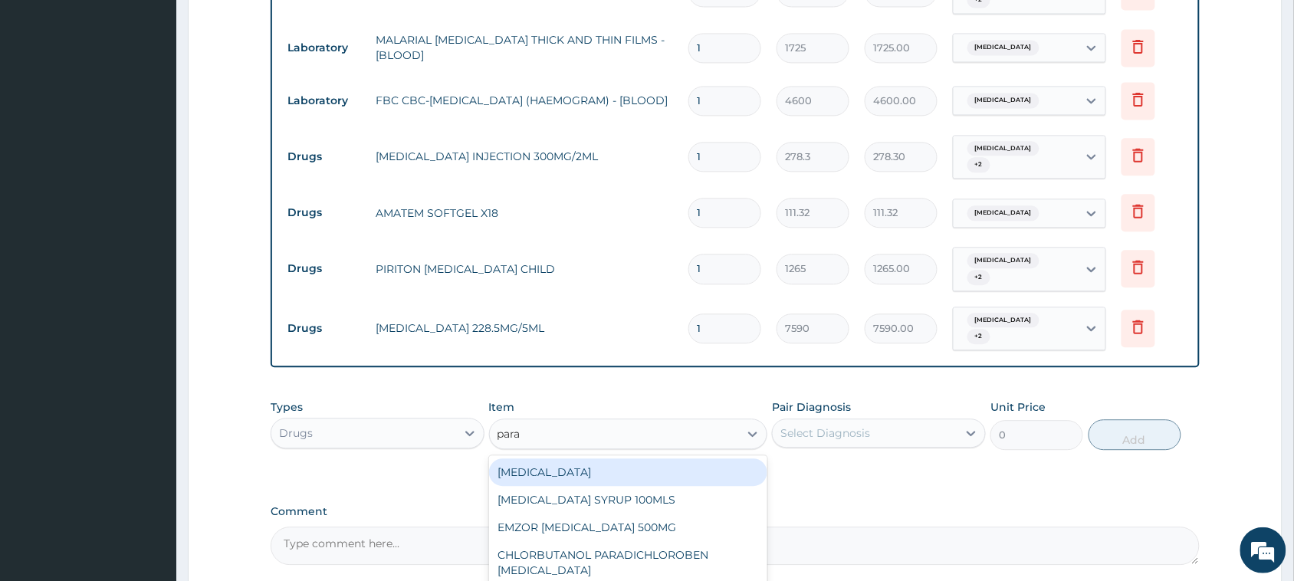
type input "parac"
click at [649, 458] on div "PARACETAMOL SYRUP 100MLS" at bounding box center [628, 472] width 279 height 28
type input "759"
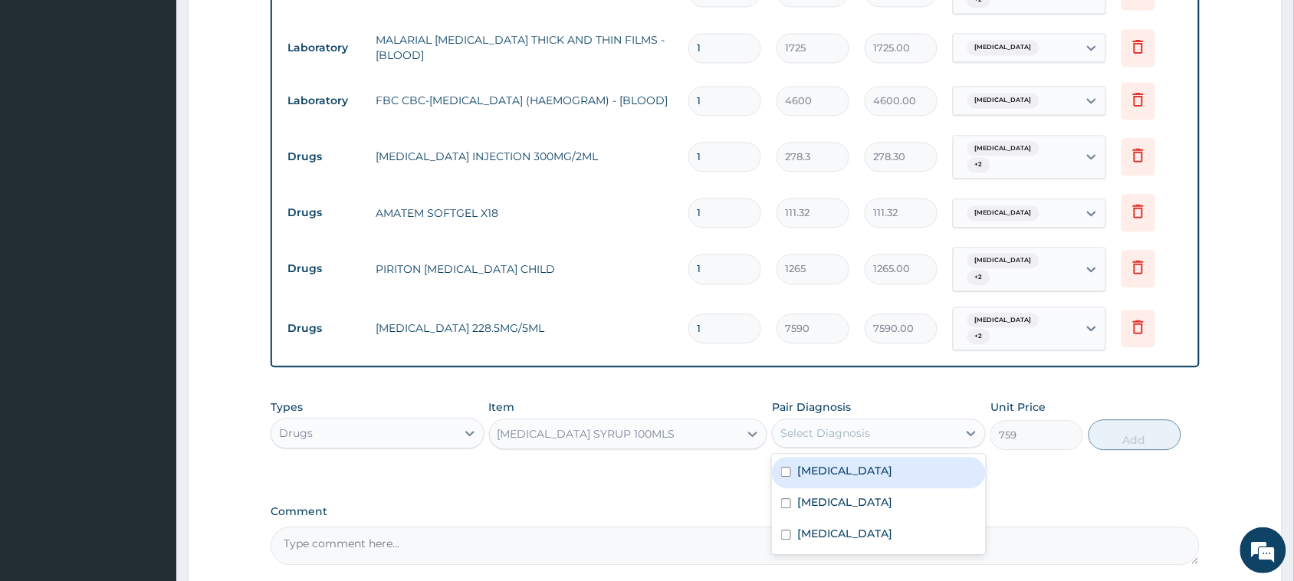
click at [864, 425] on div "Select Diagnosis" at bounding box center [825, 432] width 90 height 15
drag, startPoint x: 863, startPoint y: 438, endPoint x: 864, endPoint y: 457, distance: 20.0
click at [864, 457] on div "Sepsis" at bounding box center [879, 472] width 214 height 31
checkbox input "true"
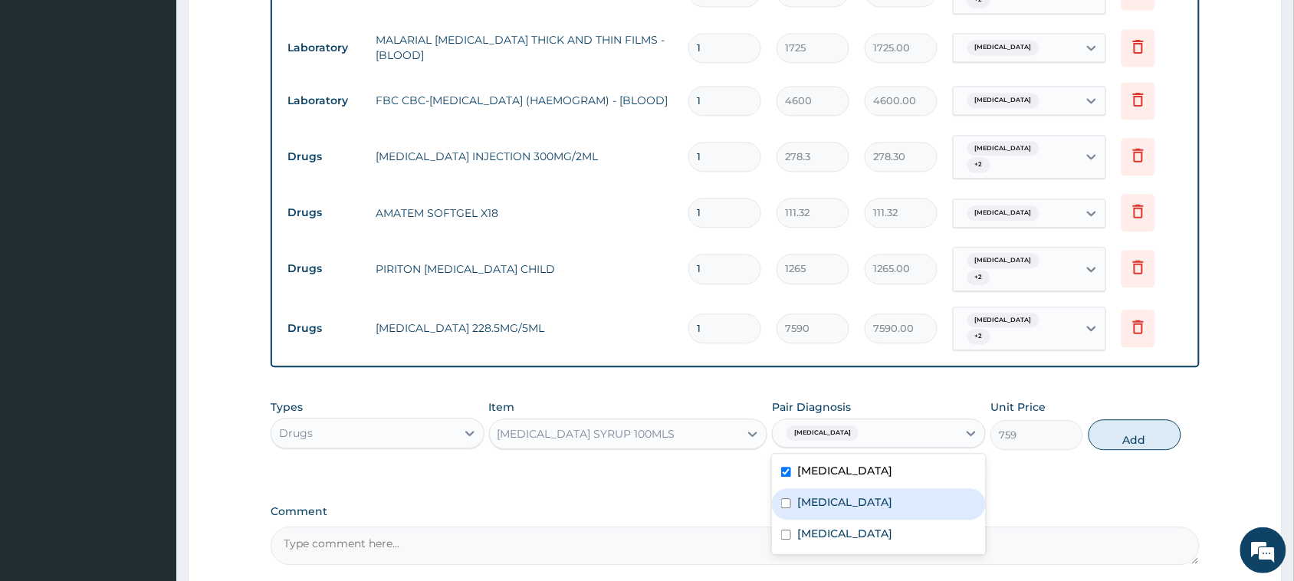
drag, startPoint x: 864, startPoint y: 461, endPoint x: 844, endPoint y: 499, distance: 43.5
click at [858, 488] on div "Upper respiratory infection" at bounding box center [879, 503] width 214 height 31
checkbox input "true"
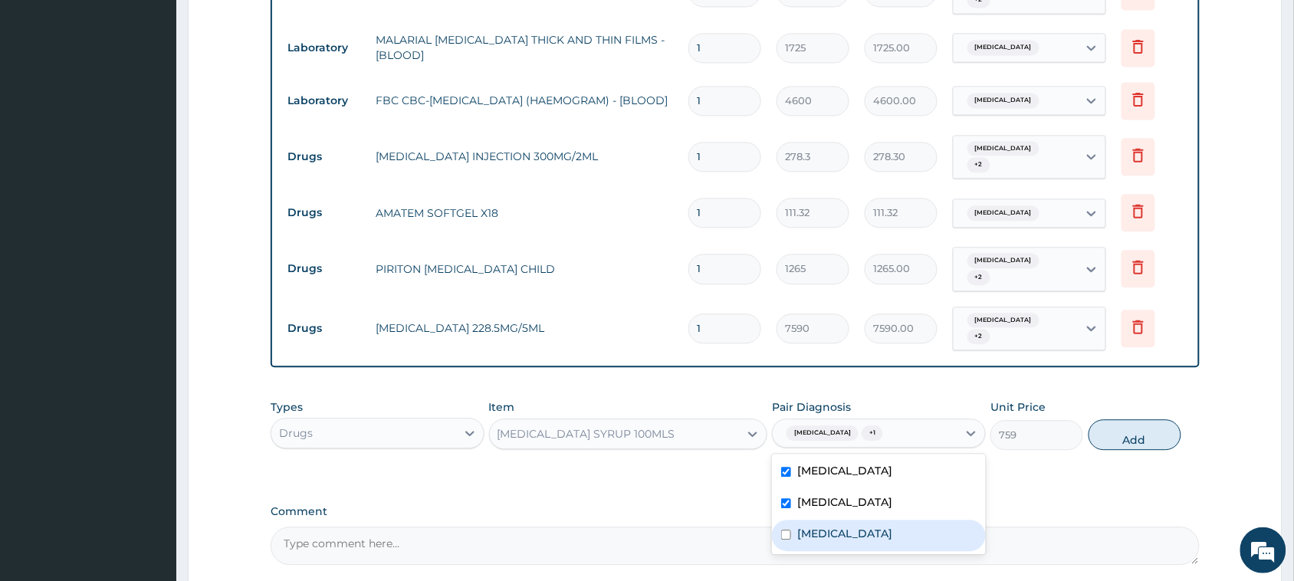
click at [844, 520] on div "Malaria" at bounding box center [879, 535] width 214 height 31
checkbox input "true"
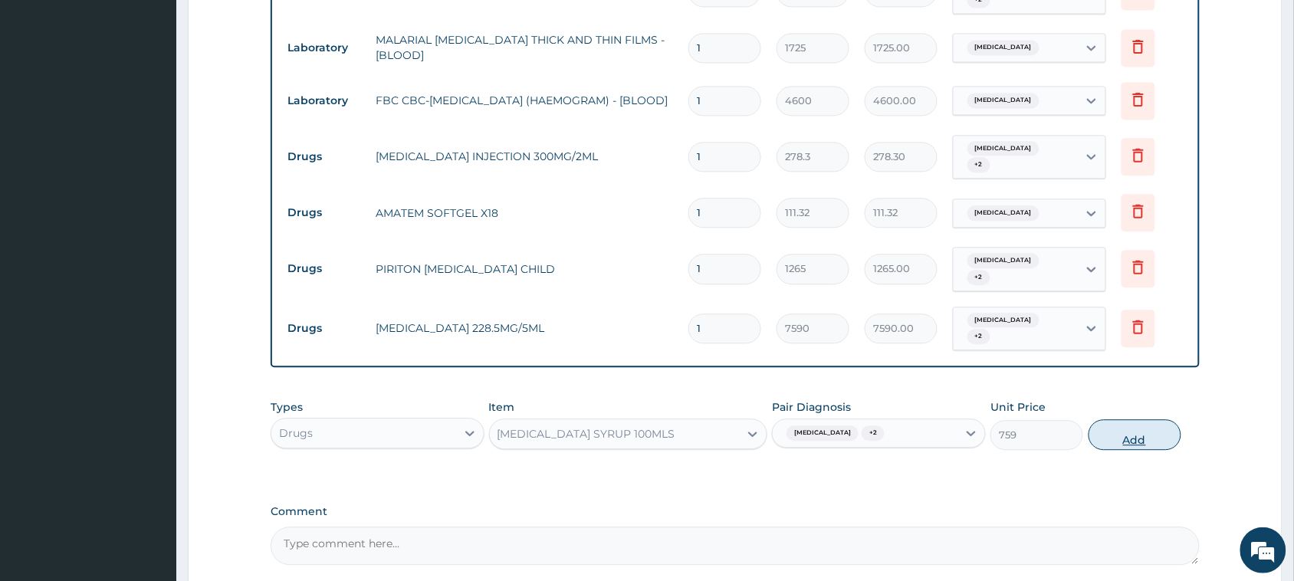
click at [1143, 419] on button "Add" at bounding box center [1134, 434] width 93 height 31
type input "0"
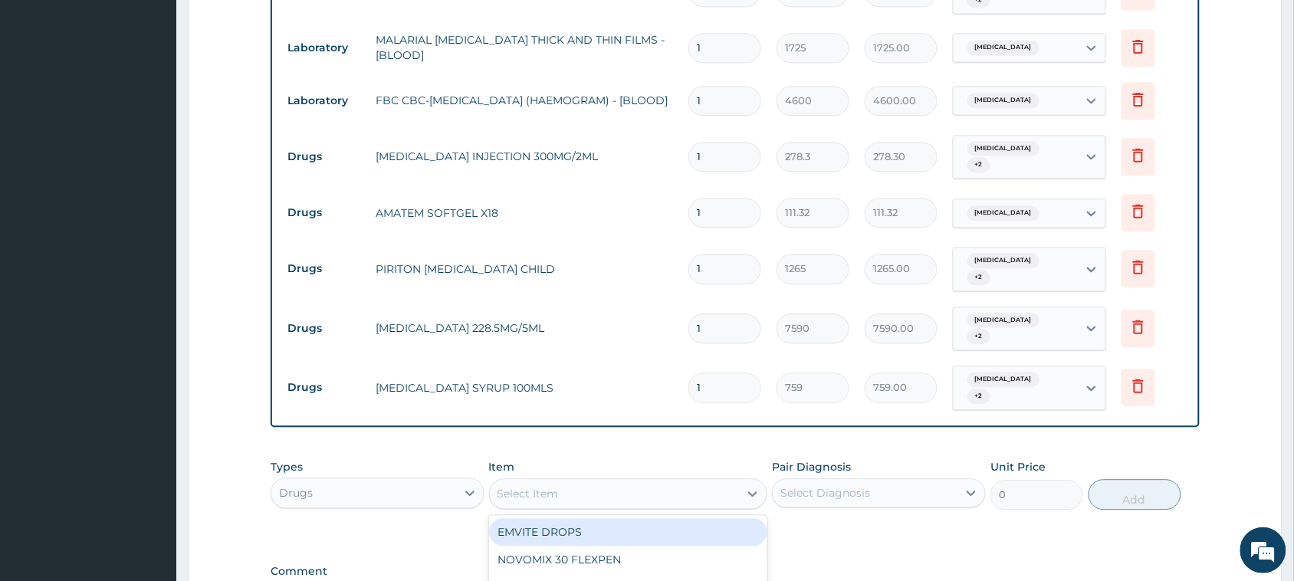
click at [710, 481] on div "Select Item" at bounding box center [615, 493] width 250 height 25
type input "cough"
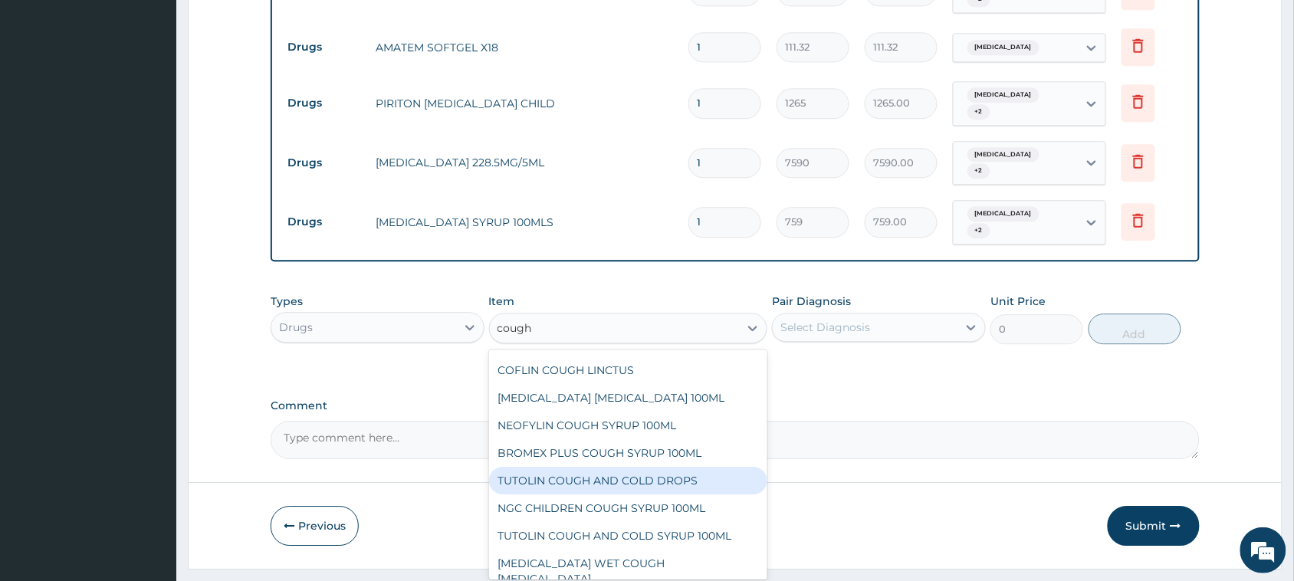
scroll to position [135, 0]
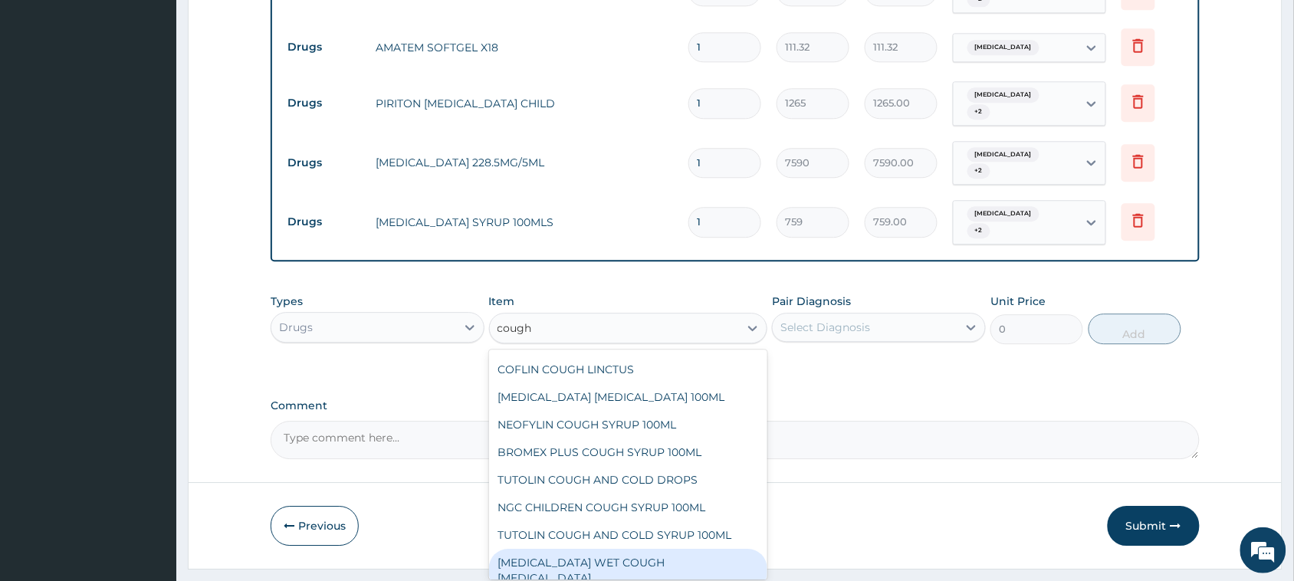
click at [664, 549] on div "BENYLIN WET COUGH MENTHOL" at bounding box center [628, 570] width 279 height 43
type input "1897.5"
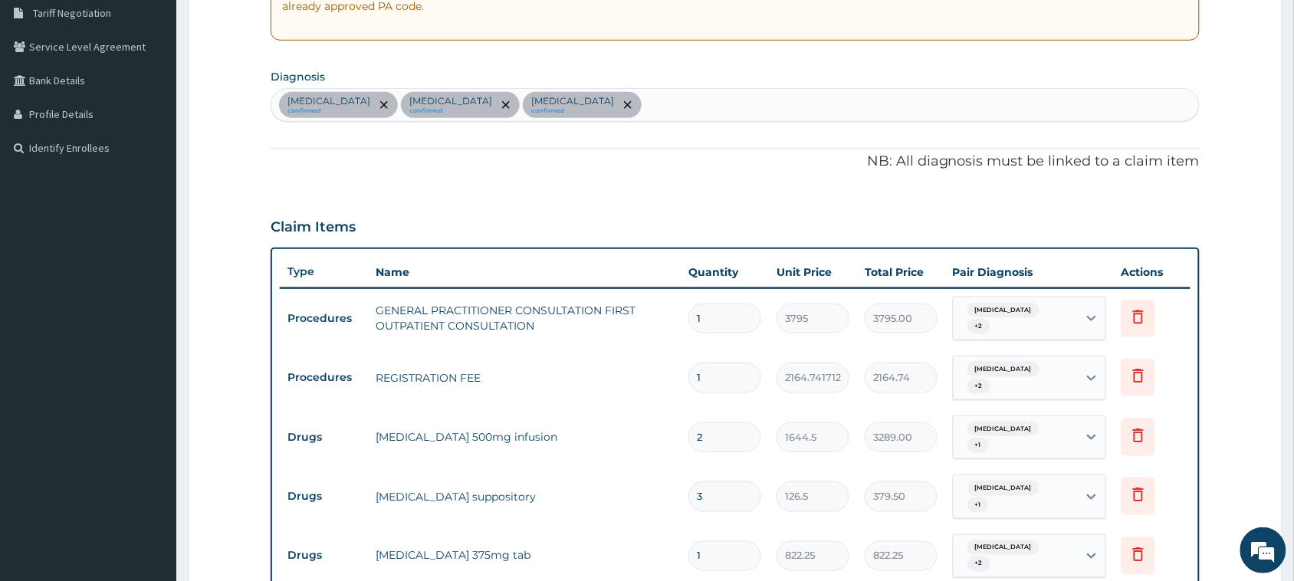
scroll to position [58, 0]
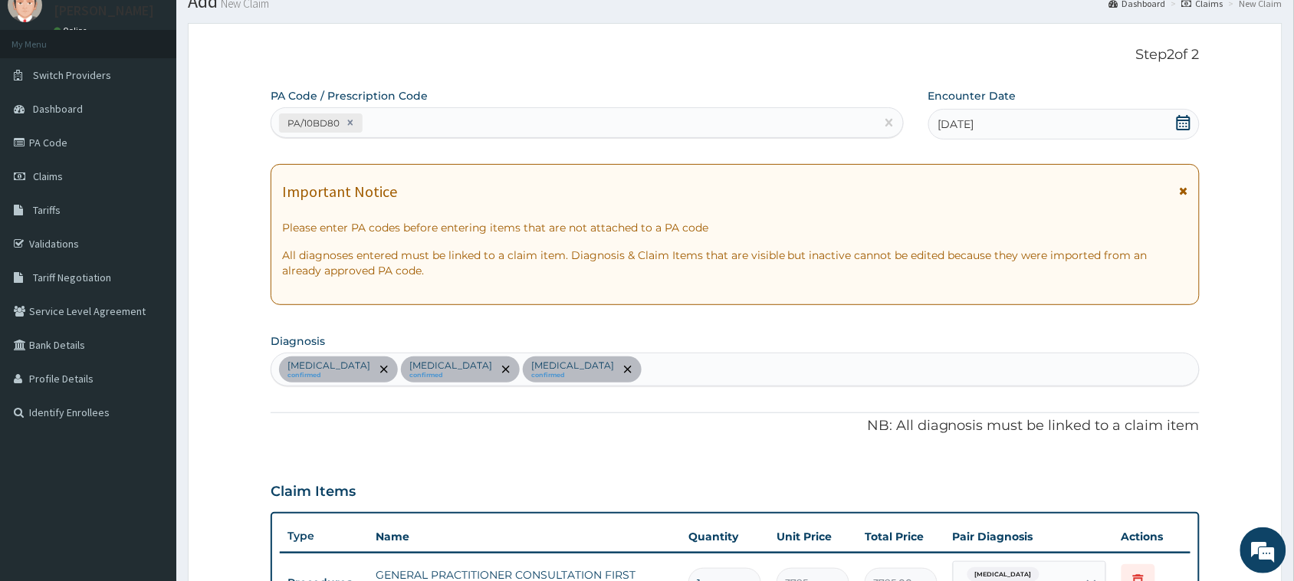
click at [691, 370] on div "Sepsis confirmed Upper respiratory infection confirmed Malaria confirmed" at bounding box center [734, 369] width 927 height 32
click at [690, 342] on section "Diagnosis Sepsis confirmed Upper respiratory infection confirmed Malaria confir…" at bounding box center [735, 358] width 929 height 57
click at [725, 369] on div "Sepsis confirmed Upper respiratory infection confirmed Malaria confirmed" at bounding box center [734, 369] width 927 height 32
type input "cough"
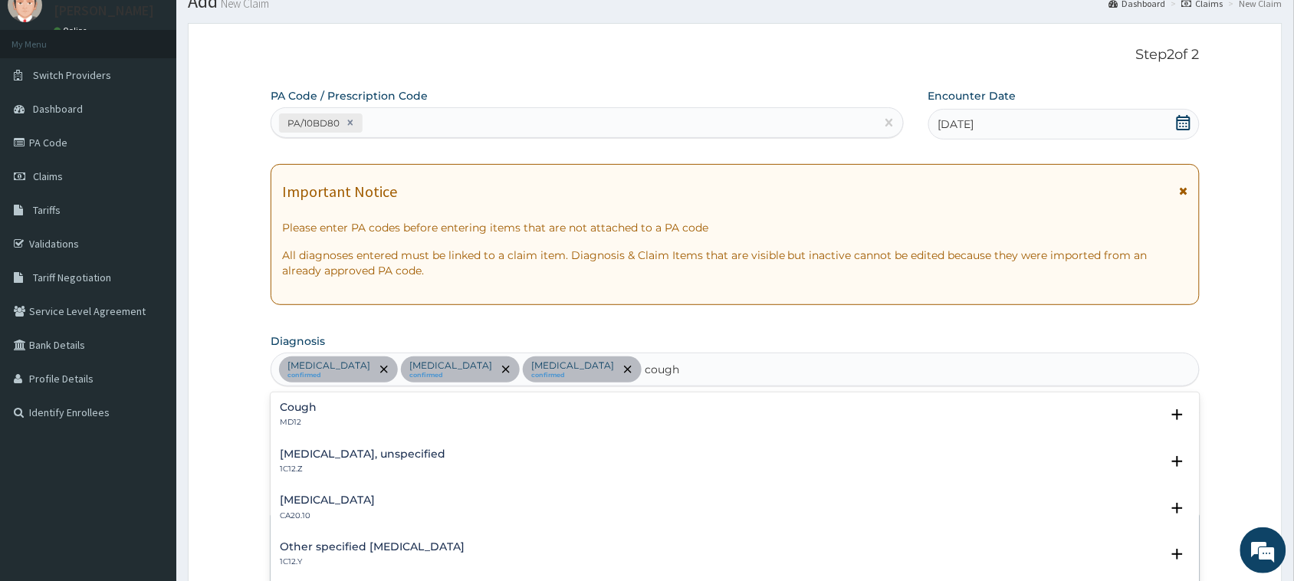
click at [297, 410] on h4 "Cough" at bounding box center [298, 407] width 37 height 11
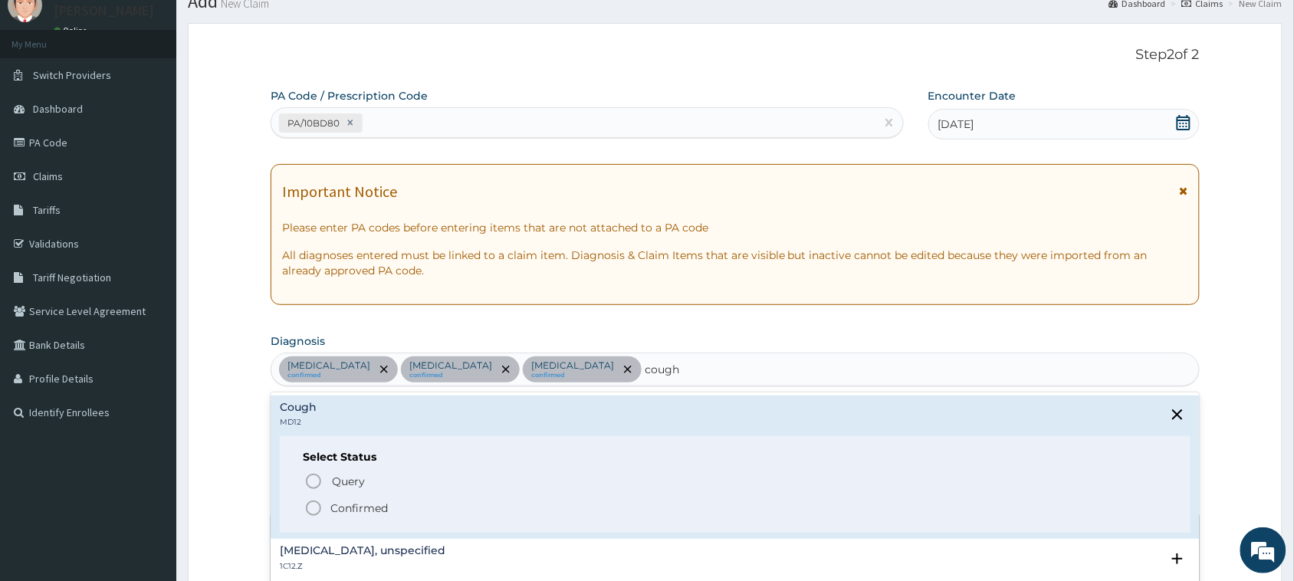
click at [349, 513] on p "Confirmed" at bounding box center [358, 507] width 57 height 15
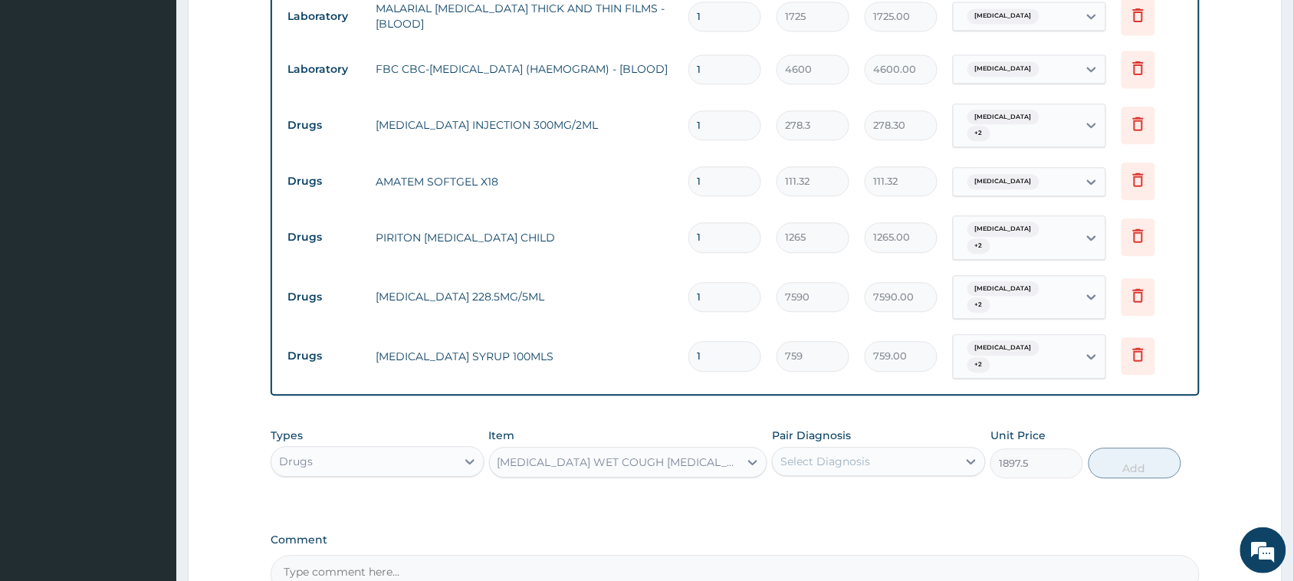
scroll to position [1112, 0]
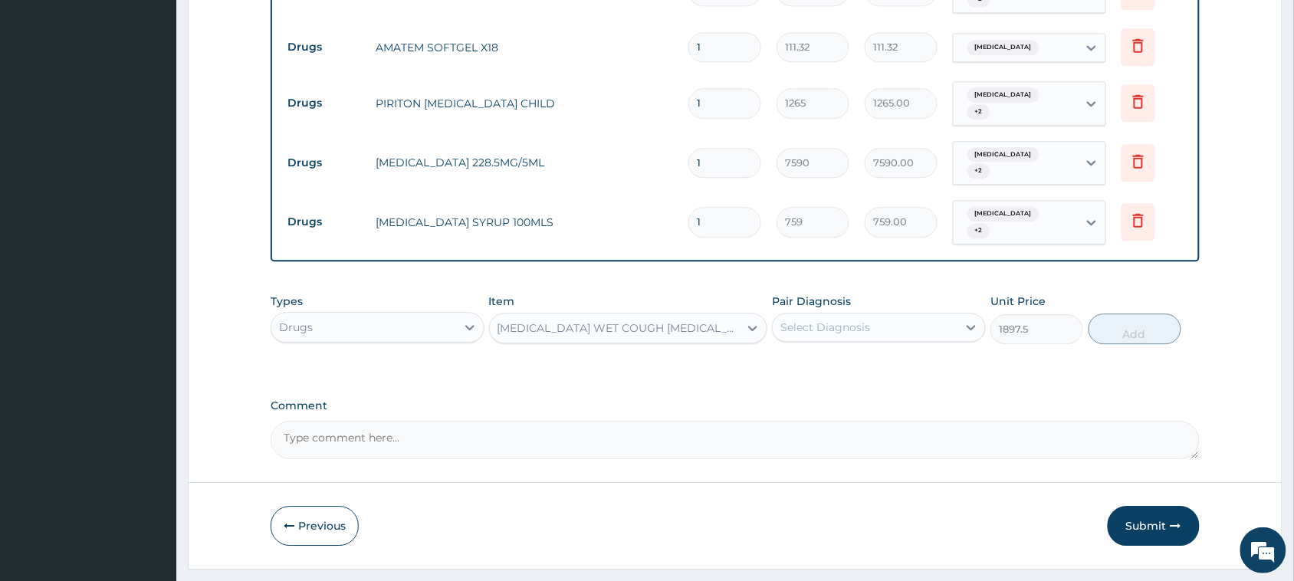
click at [857, 320] on div "Select Diagnosis" at bounding box center [825, 327] width 90 height 15
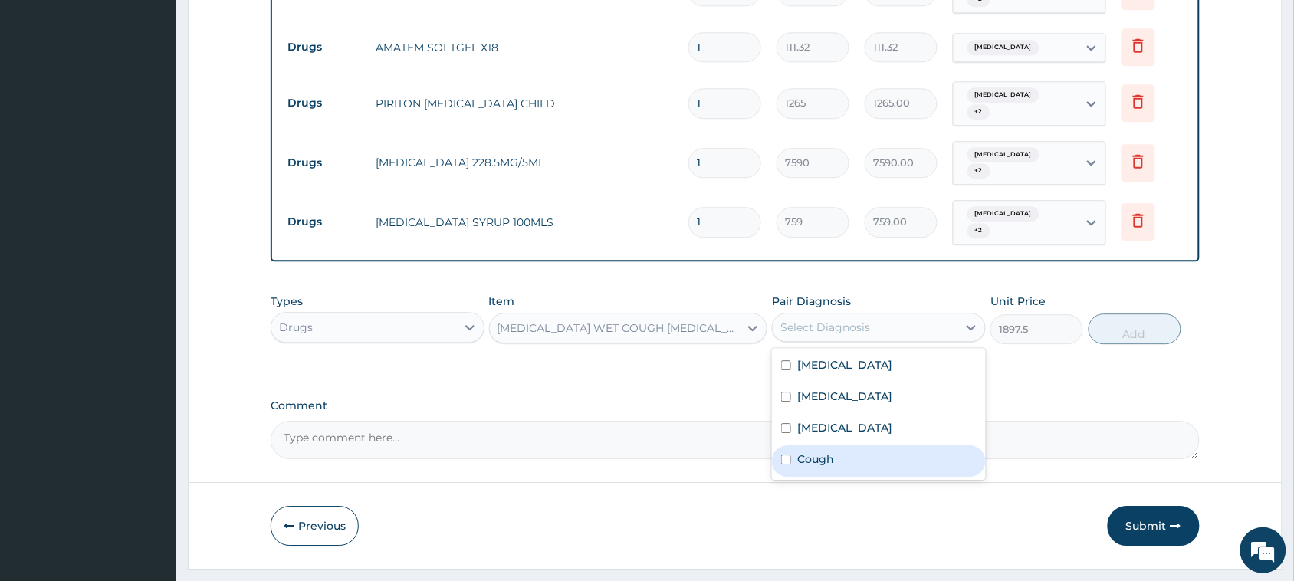
drag, startPoint x: 821, startPoint y: 427, endPoint x: 932, endPoint y: 389, distance: 116.8
click at [822, 451] on label "Cough" at bounding box center [815, 458] width 37 height 15
checkbox input "true"
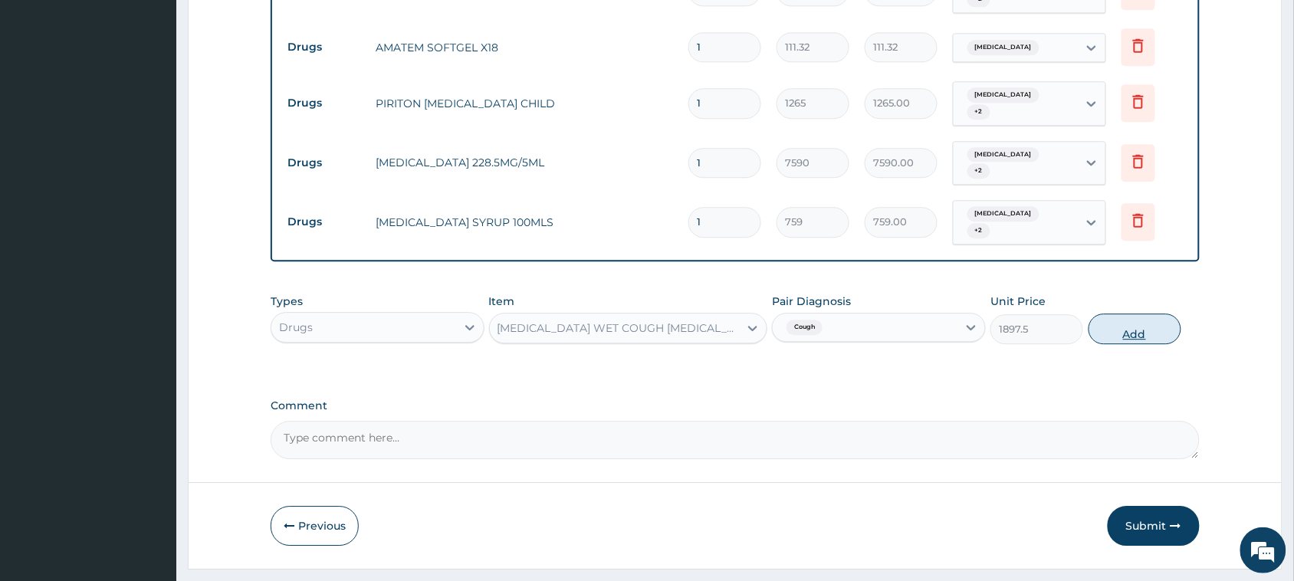
click at [1105, 313] on button "Add" at bounding box center [1134, 328] width 93 height 31
type input "0"
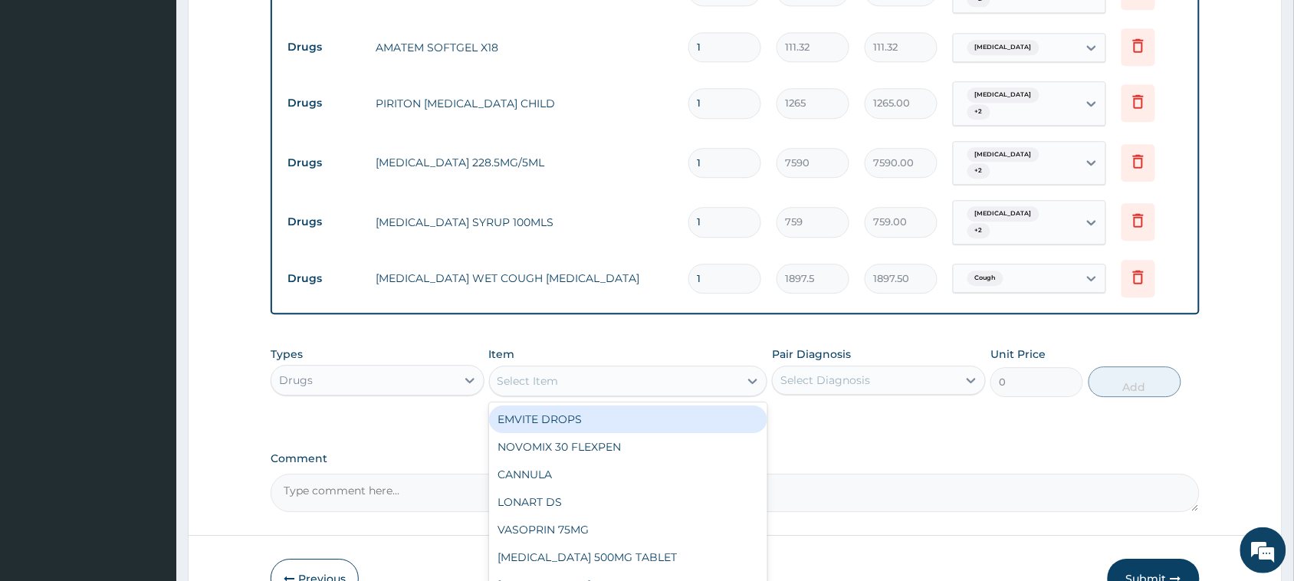
click at [672, 369] on div "Select Item" at bounding box center [615, 381] width 250 height 25
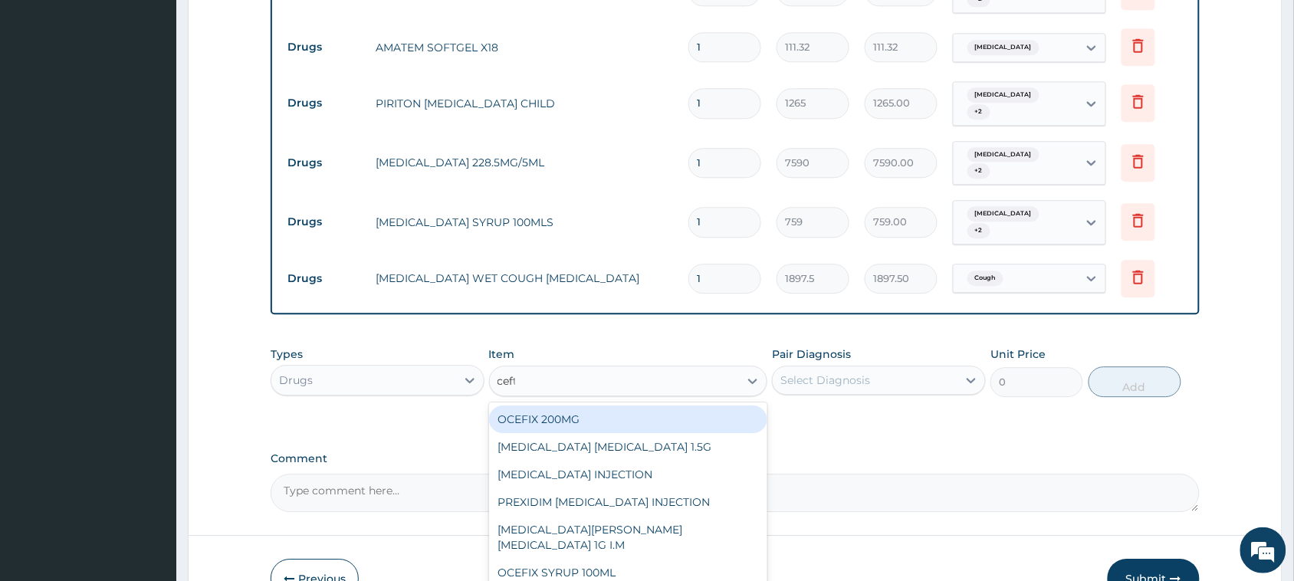
type input "ceftr"
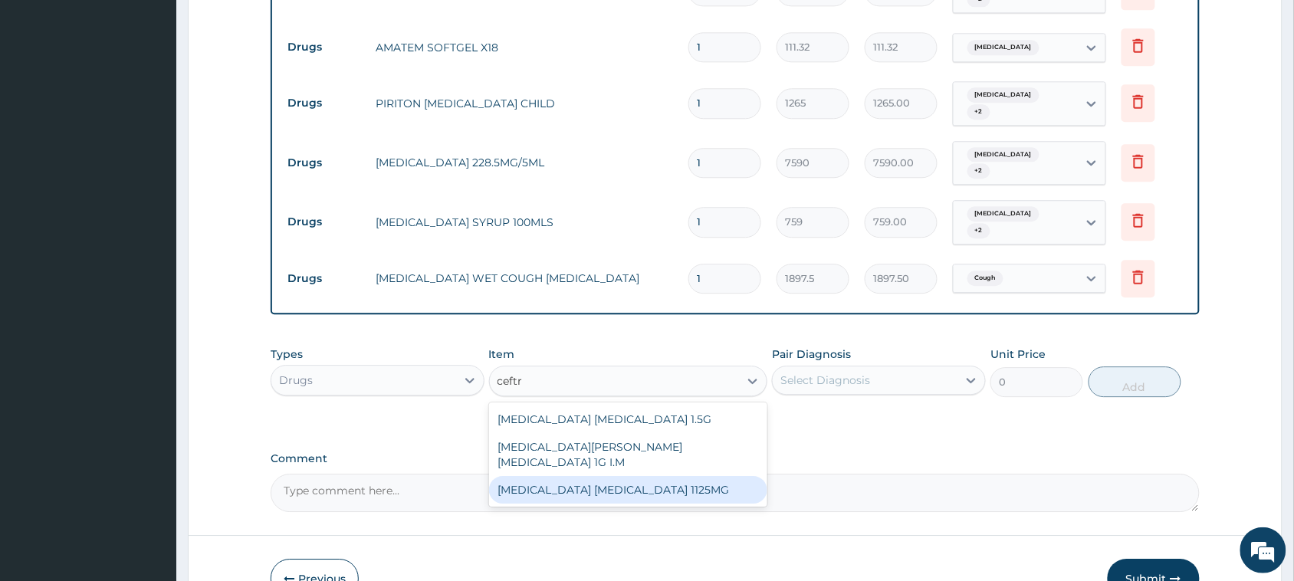
click at [698, 476] on div "CEFTRIAXONE TAZOBACTAM 1125MG" at bounding box center [628, 490] width 279 height 28
type input "2530"
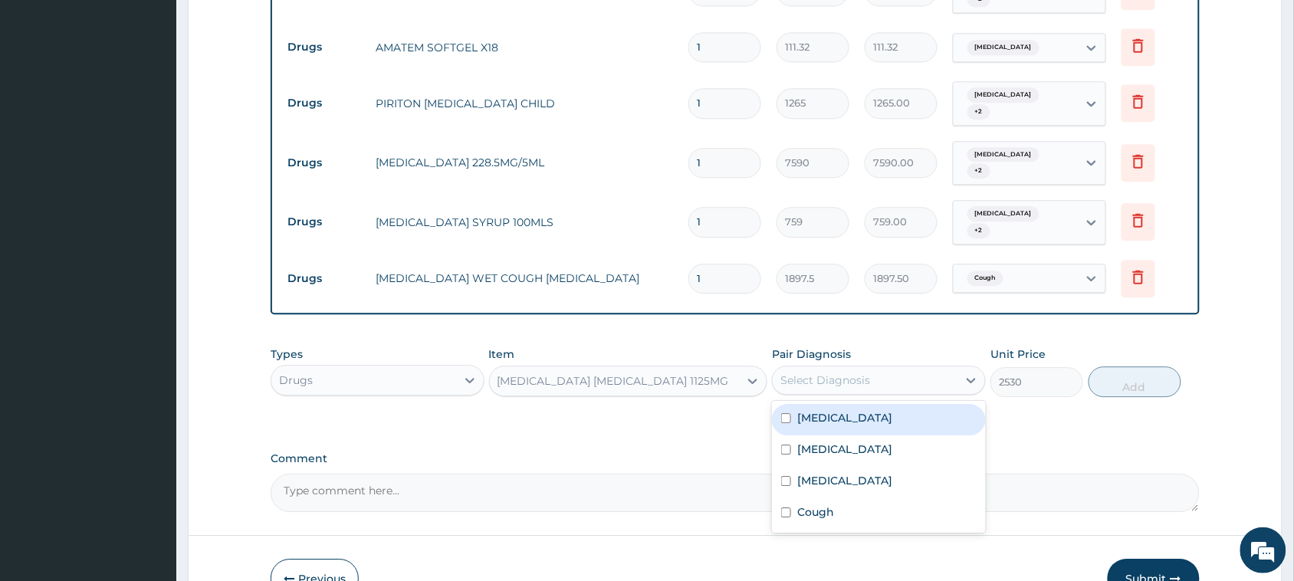
click at [872, 368] on div "Select Diagnosis" at bounding box center [864, 380] width 185 height 25
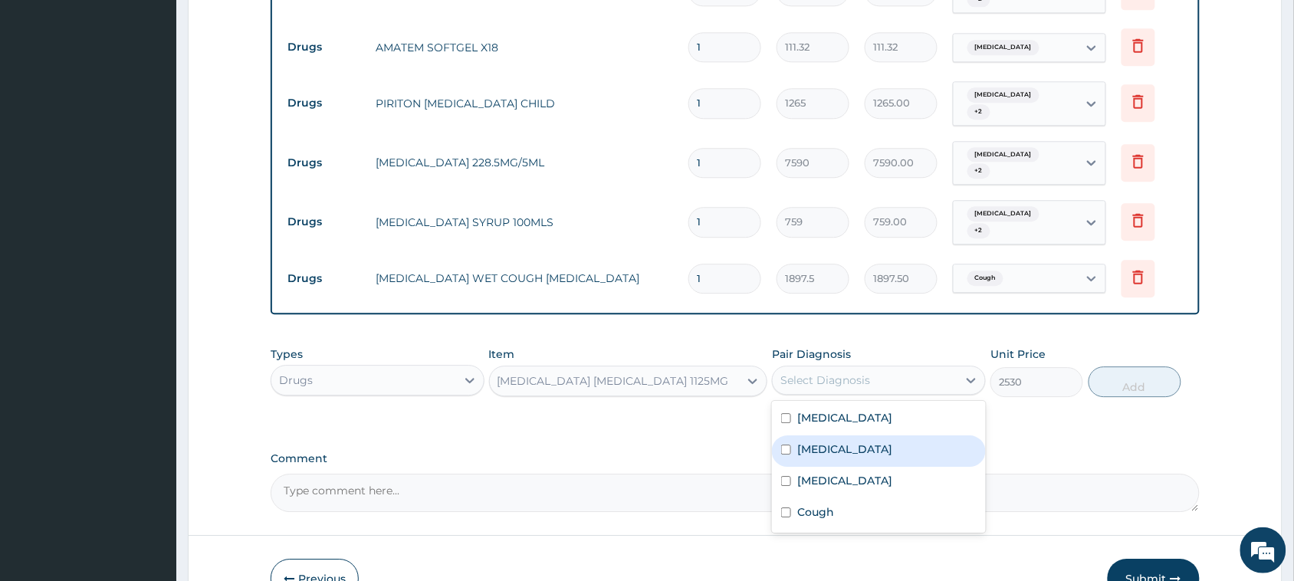
click at [864, 435] on div "Upper respiratory infection" at bounding box center [879, 450] width 214 height 31
checkbox input "true"
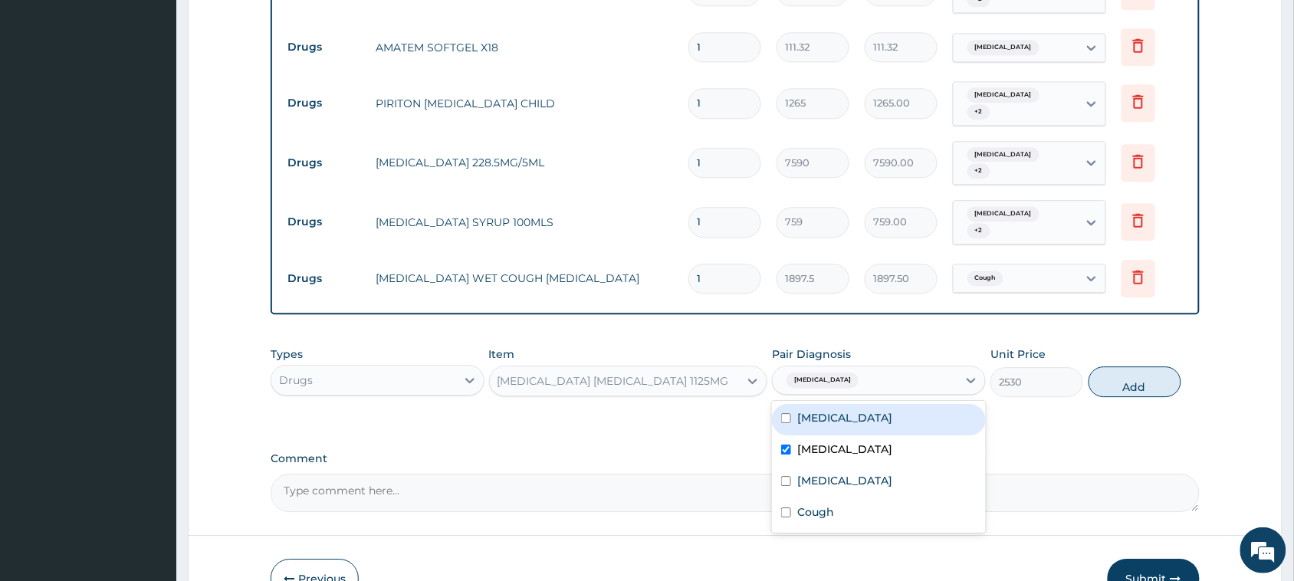
click at [859, 404] on div "Sepsis" at bounding box center [879, 419] width 214 height 31
checkbox input "true"
click at [1106, 366] on button "Add" at bounding box center [1134, 381] width 93 height 31
type input "0"
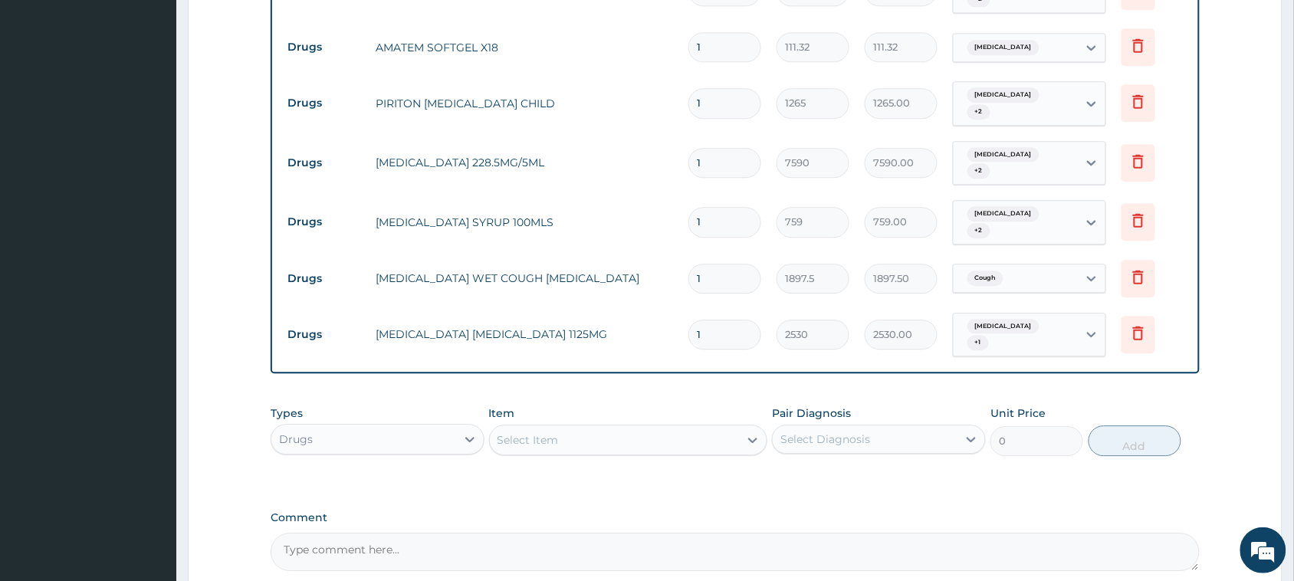
drag, startPoint x: 717, startPoint y: 297, endPoint x: 483, endPoint y: 322, distance: 235.8
click at [508, 313] on tr "Drugs CEFTRIAXONE TAZOBACTAM 1125MG 1 2530 2530.00 Upper respiratory infection …" at bounding box center [735, 335] width 910 height 60
type input "4"
type input "10120.00"
type input "4"
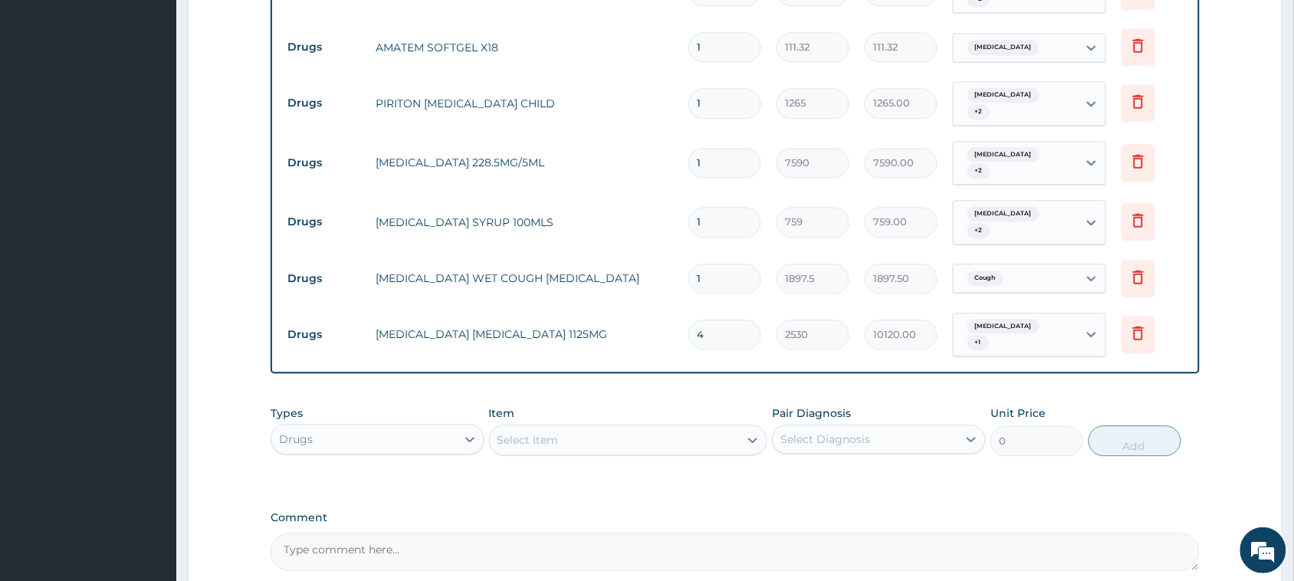
drag, startPoint x: 526, startPoint y: 395, endPoint x: 520, endPoint y: 387, distance: 10.9
click at [526, 432] on div "Select Item" at bounding box center [527, 439] width 61 height 15
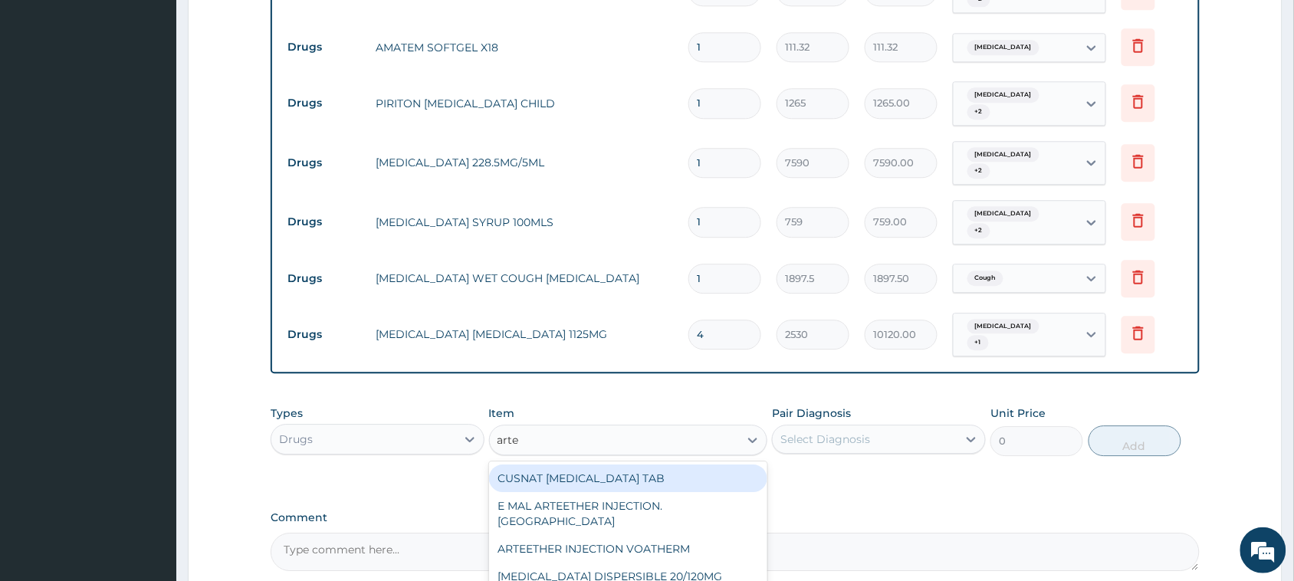
type input "artes"
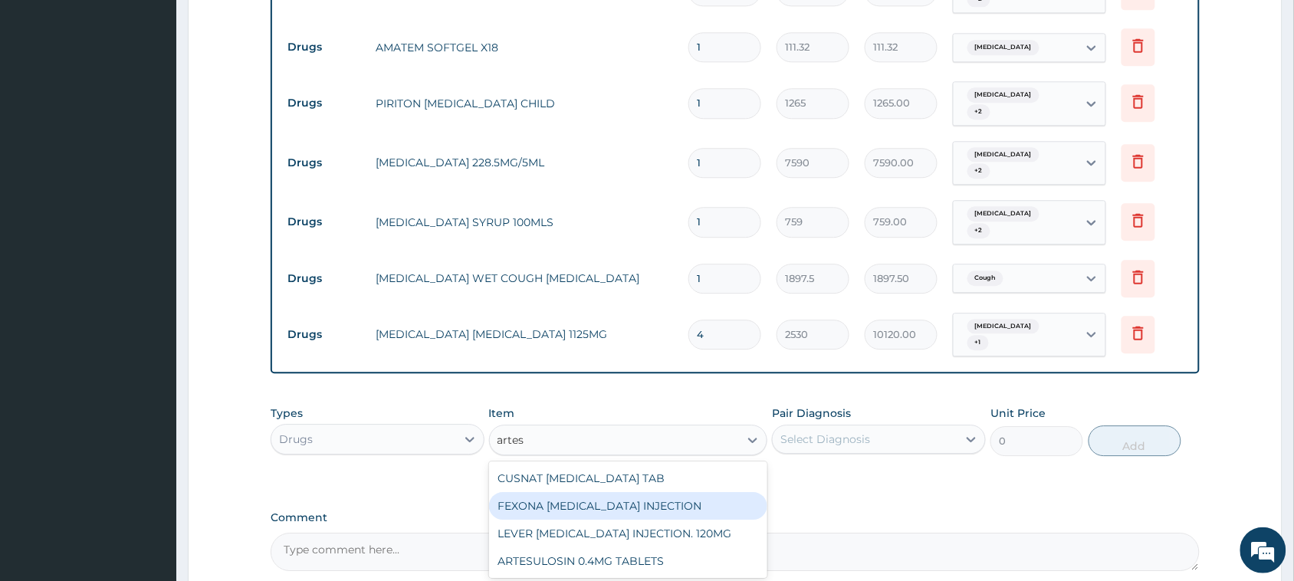
click at [648, 492] on div "FEXONA ARTESUNATE INJECTION" at bounding box center [628, 506] width 279 height 28
type input "1644.5"
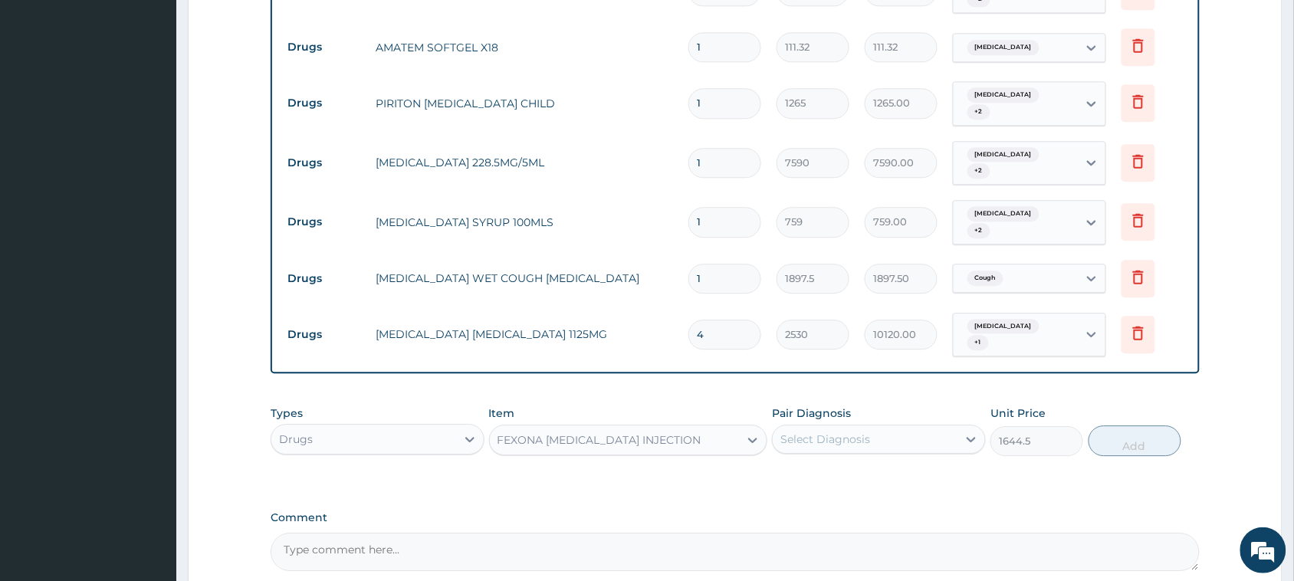
click at [832, 431] on div "Select Diagnosis" at bounding box center [825, 438] width 90 height 15
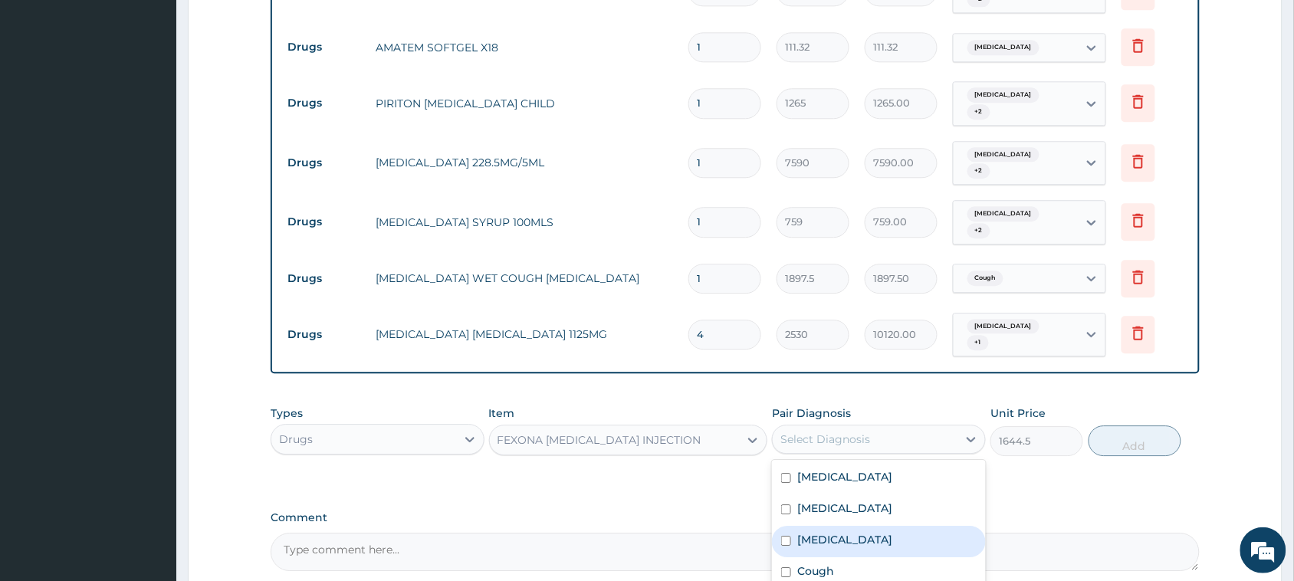
click at [825, 532] on label "Malaria" at bounding box center [844, 539] width 95 height 15
checkbox input "true"
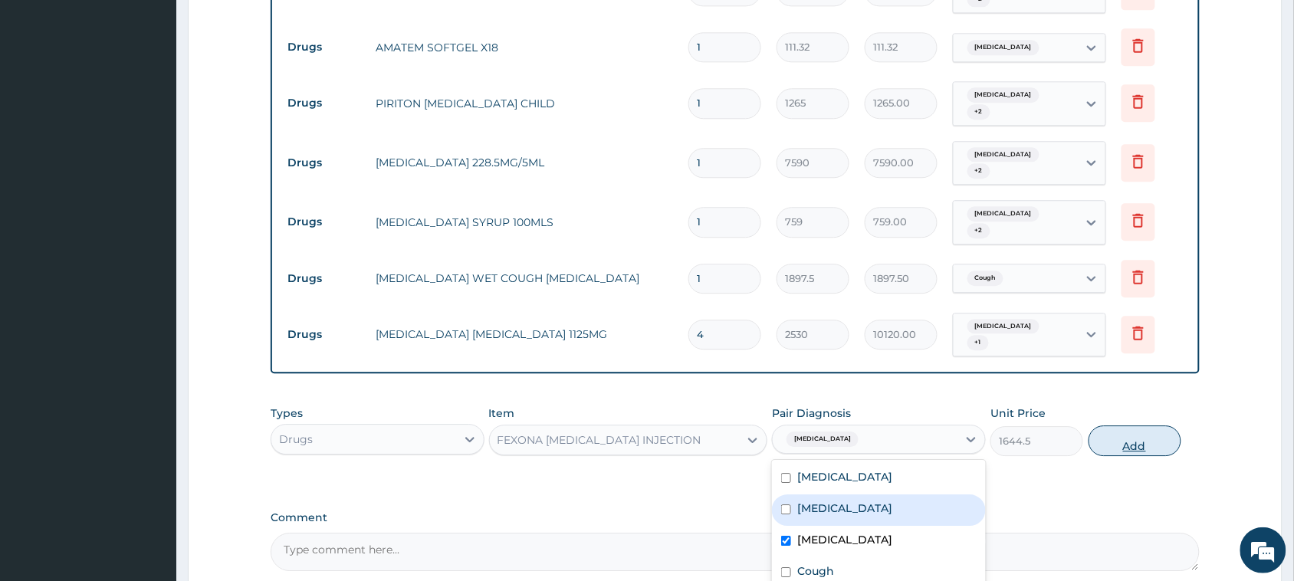
click at [1116, 425] on button "Add" at bounding box center [1134, 440] width 93 height 31
type input "0"
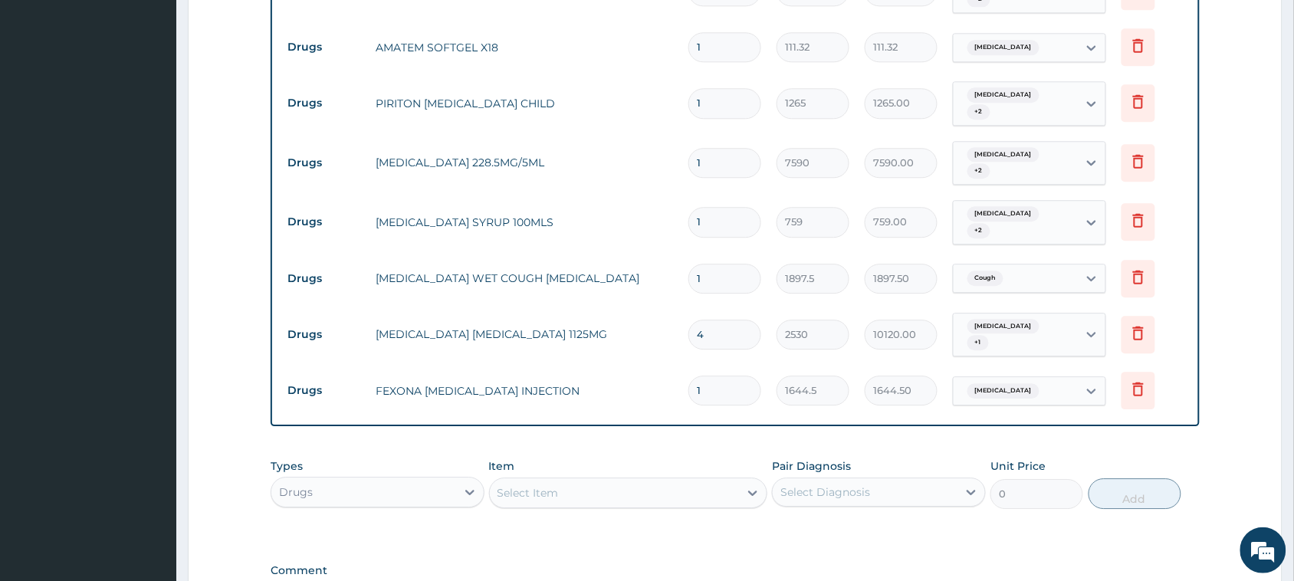
drag, startPoint x: 722, startPoint y: 346, endPoint x: 596, endPoint y: 352, distance: 125.8
click at [596, 364] on tr "Drugs FEXONA ARTESUNATE INJECTION 1 1644.5 1644.50 Malaria Delete" at bounding box center [735, 390] width 910 height 53
type input "3"
type input "4933.50"
type input "3"
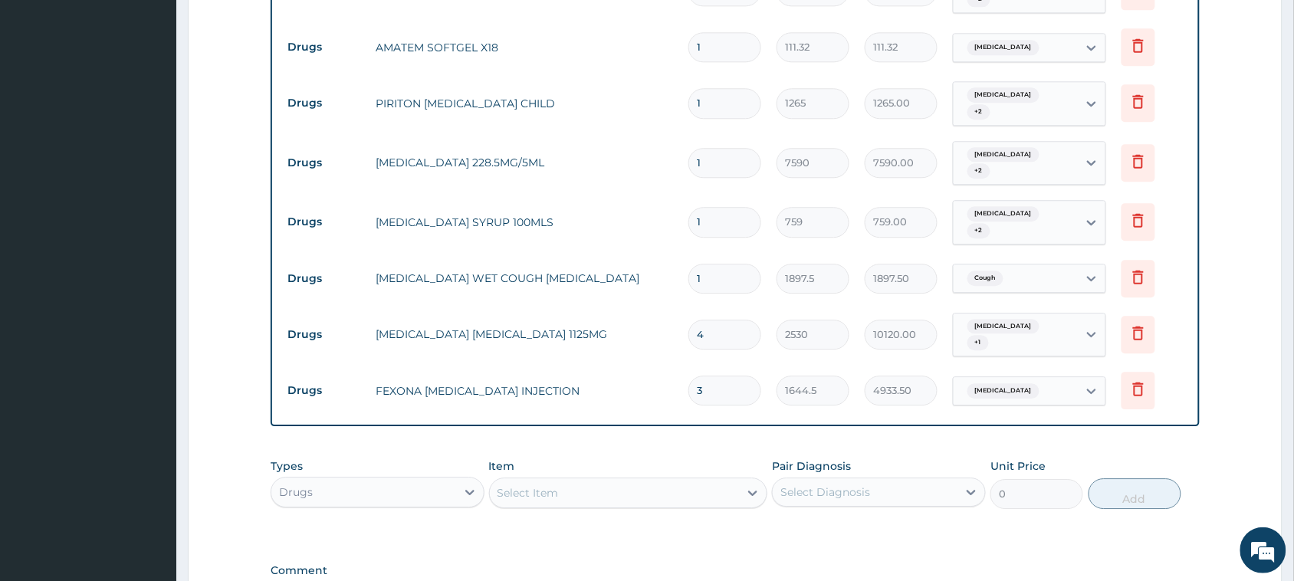
click at [517, 485] on div "Select Item" at bounding box center [527, 492] width 61 height 15
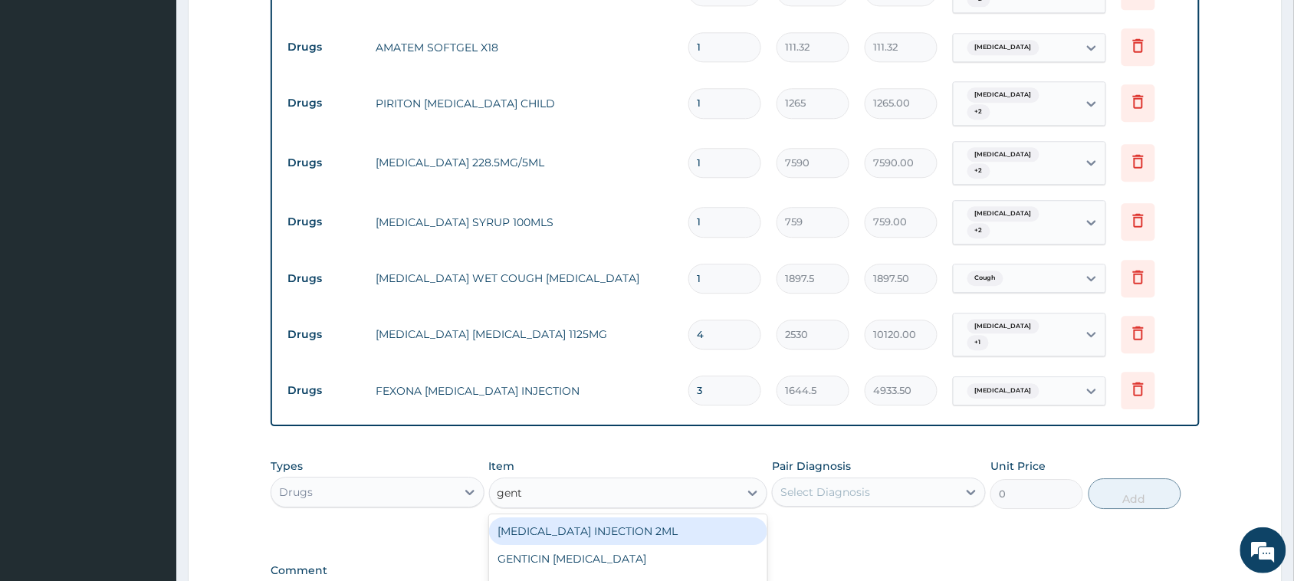
type input "genta"
click at [644, 517] on div "GENTAMICIN INJECTION 2ML" at bounding box center [628, 531] width 279 height 28
type input "354.2"
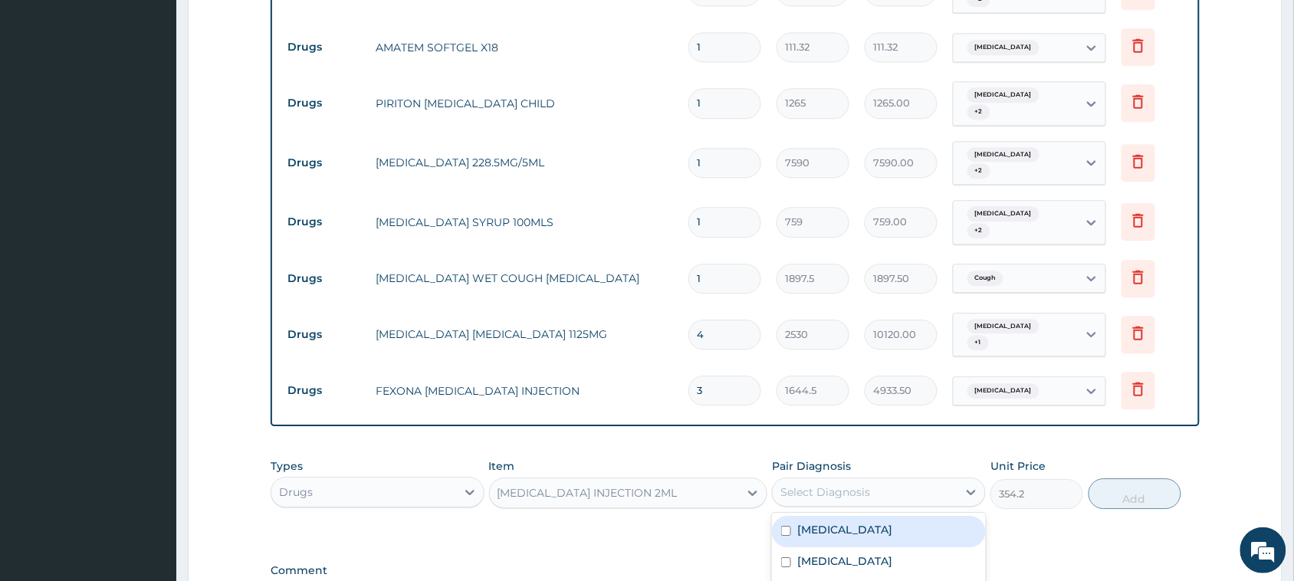
click at [872, 480] on div "Select Diagnosis" at bounding box center [864, 492] width 185 height 25
click at [877, 516] on div "Sepsis" at bounding box center [879, 531] width 214 height 31
checkbox input "true"
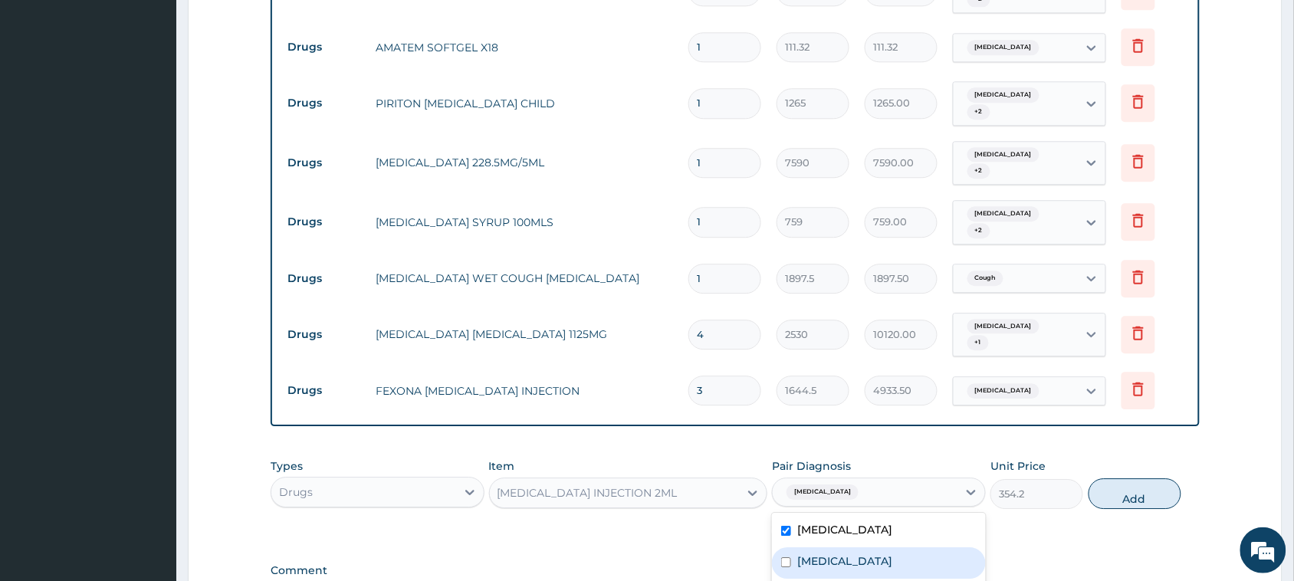
drag, startPoint x: 866, startPoint y: 529, endPoint x: 860, endPoint y: 548, distance: 20.1
click at [863, 541] on div "Sepsis Upper respiratory infection Malaria Cough" at bounding box center [879, 579] width 214 height 132
drag, startPoint x: 852, startPoint y: 558, endPoint x: 1081, endPoint y: 487, distance: 239.9
checkbox input "true"
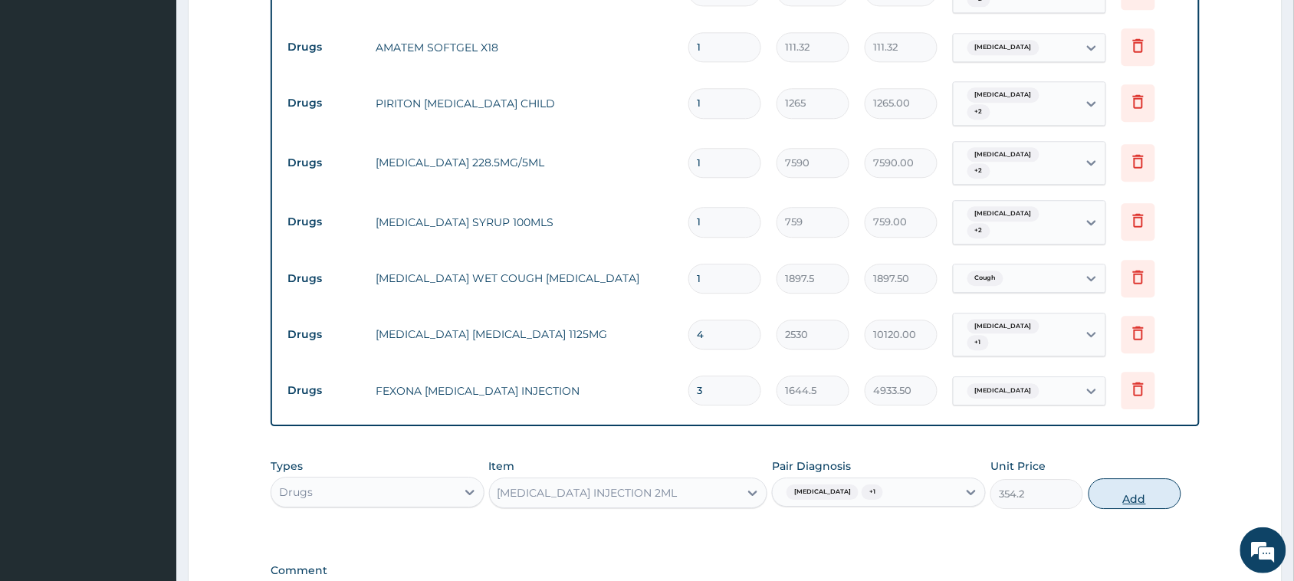
click at [1124, 478] on button "Add" at bounding box center [1134, 493] width 93 height 31
type input "0"
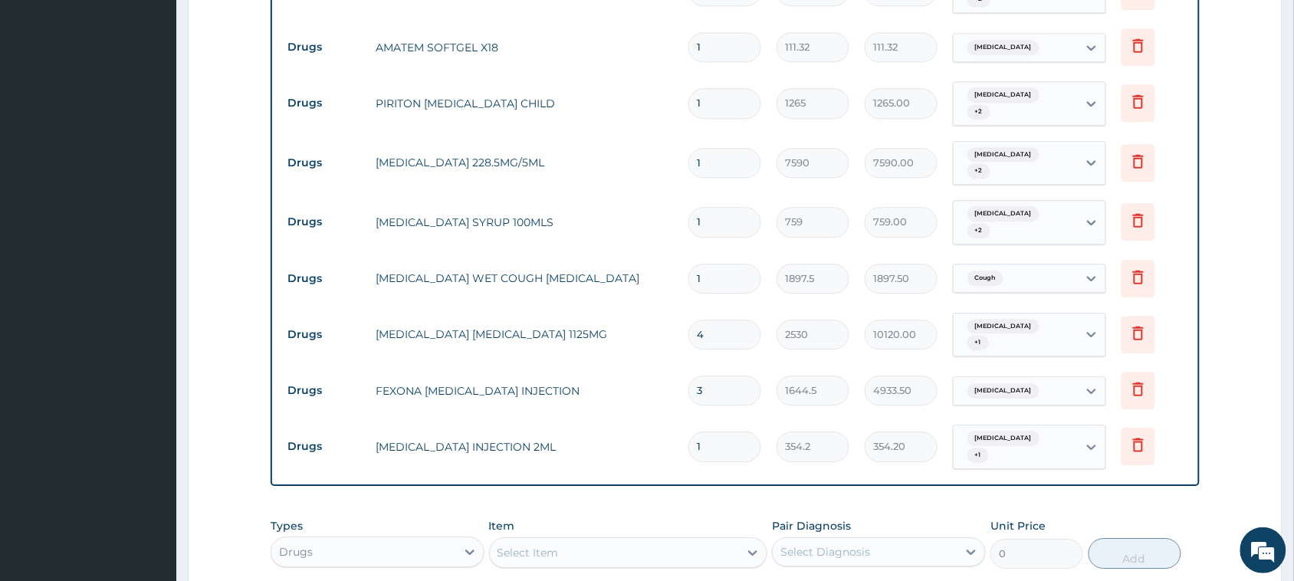
type input "0.00"
type input "4"
type input "1416.80"
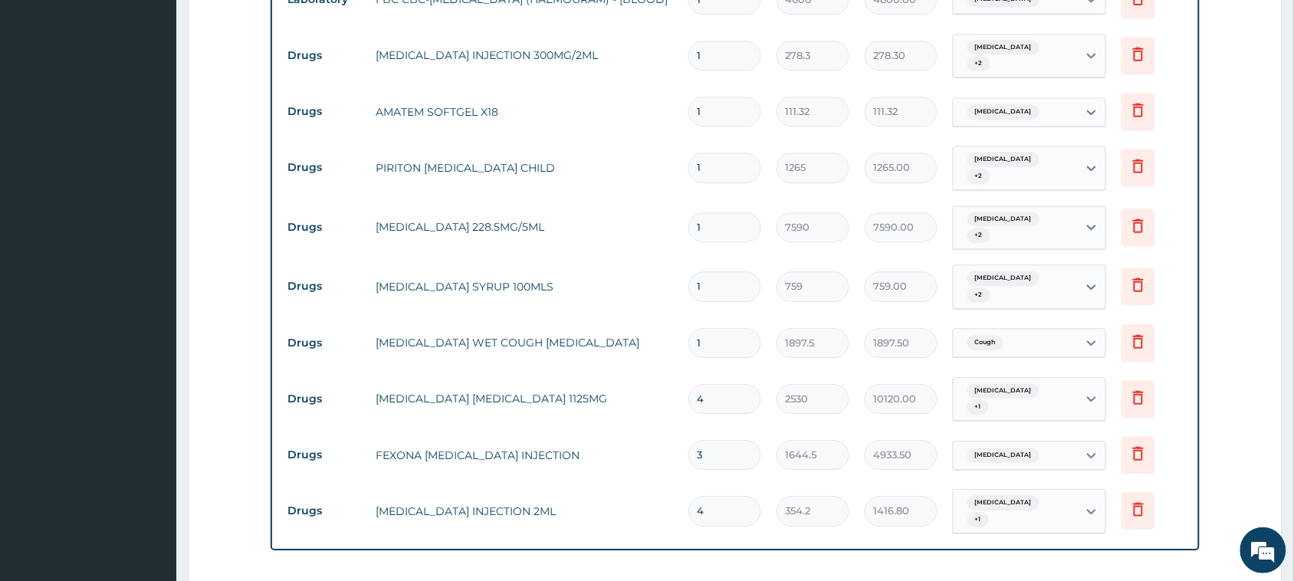
scroll to position [1016, 0]
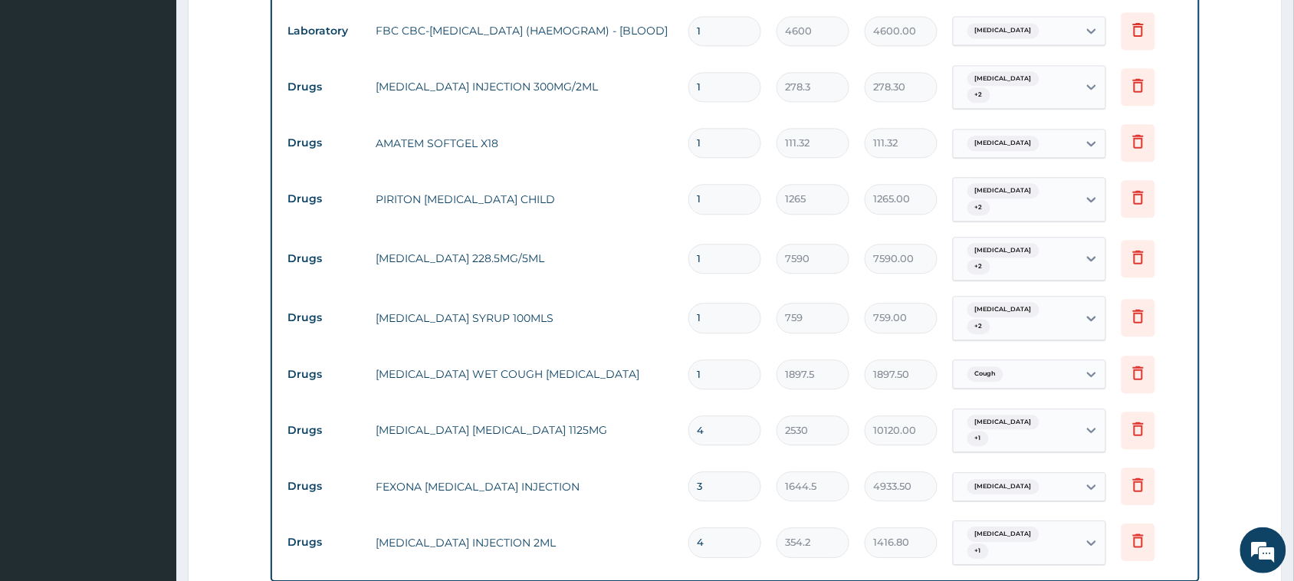
type input "4"
click at [733, 128] on input "1" at bounding box center [724, 143] width 73 height 30
type input "12"
type input "1335.84"
type input "12"
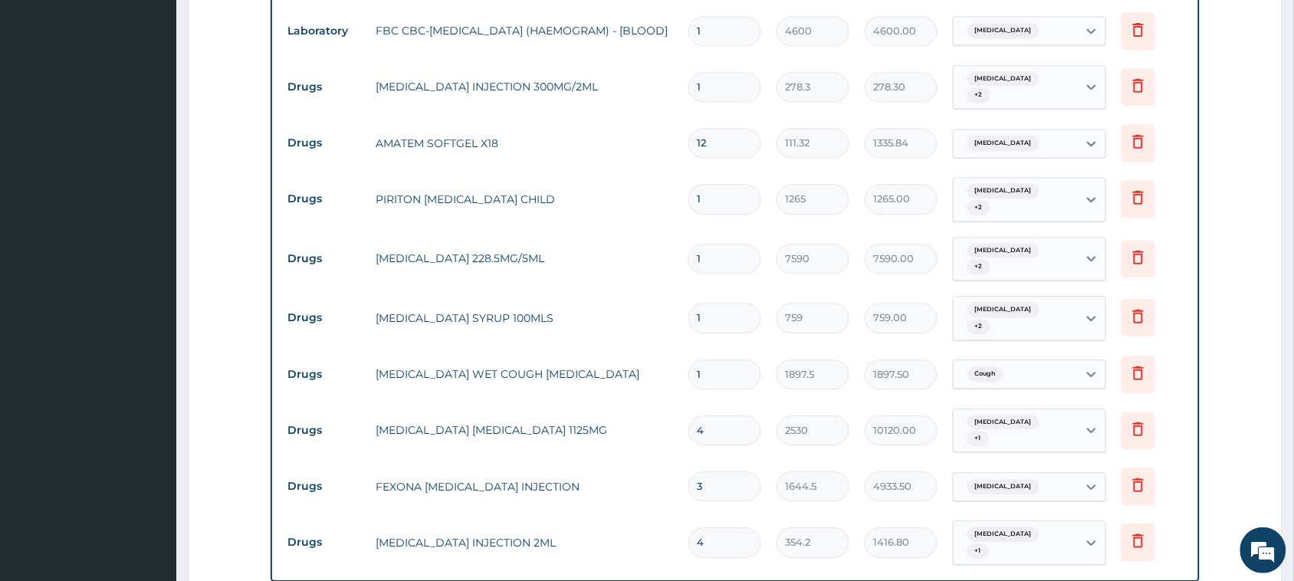
drag, startPoint x: 732, startPoint y: 66, endPoint x: 511, endPoint y: 51, distance: 221.2
click at [510, 57] on tr "Drugs PARACETAMOL INJECTION 300MG/2ML 1 278.3 278.30 Sepsis + 2 Delete" at bounding box center [735, 87] width 910 height 60
type input "4"
type input "1113.20"
type input "4"
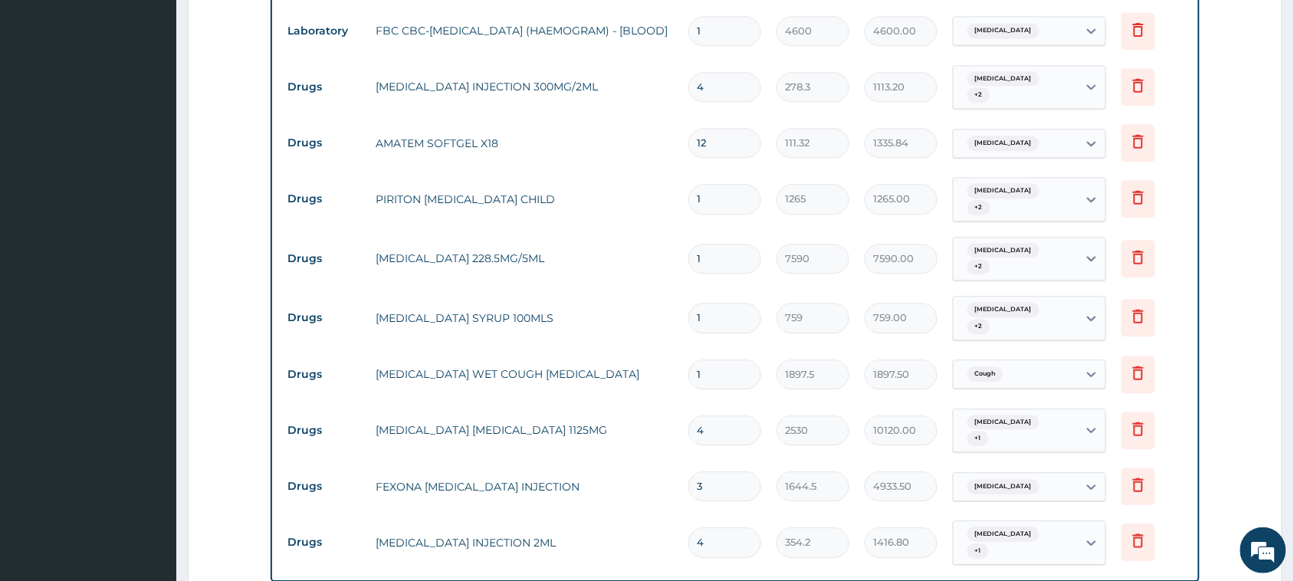
click at [613, 194] on tr "Drugs PIRITON EXPECTORANT CHILD 1 1265 1265.00 Upper respiratory infection + 2 …" at bounding box center [735, 199] width 910 height 60
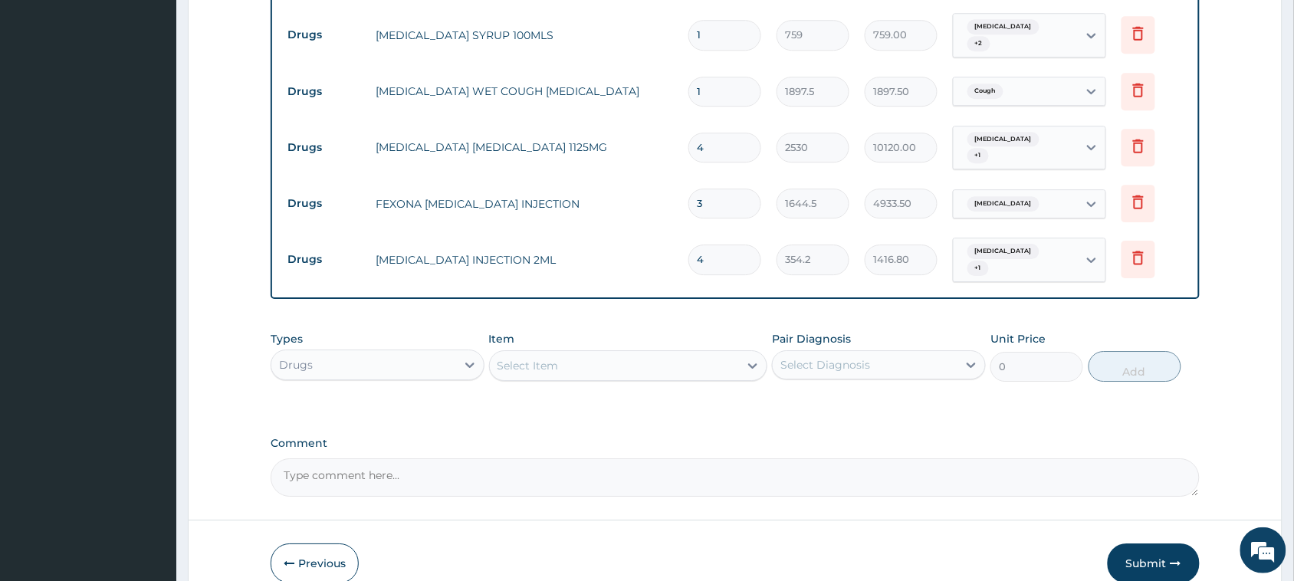
scroll to position [1330, 0]
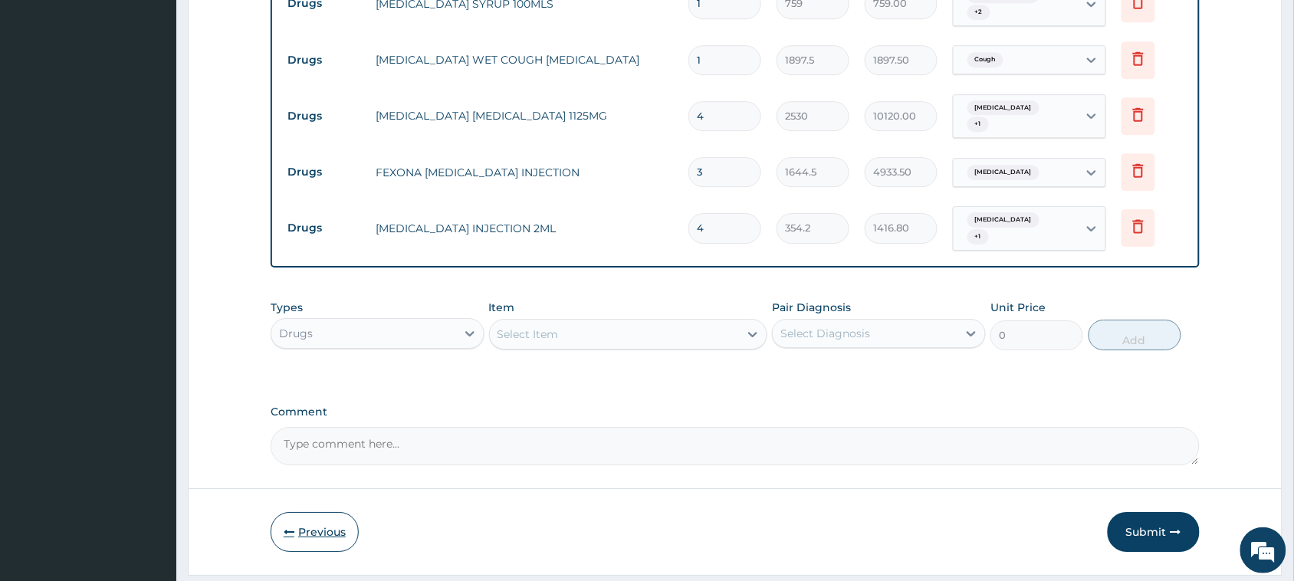
click at [324, 512] on button "Previous" at bounding box center [315, 532] width 88 height 40
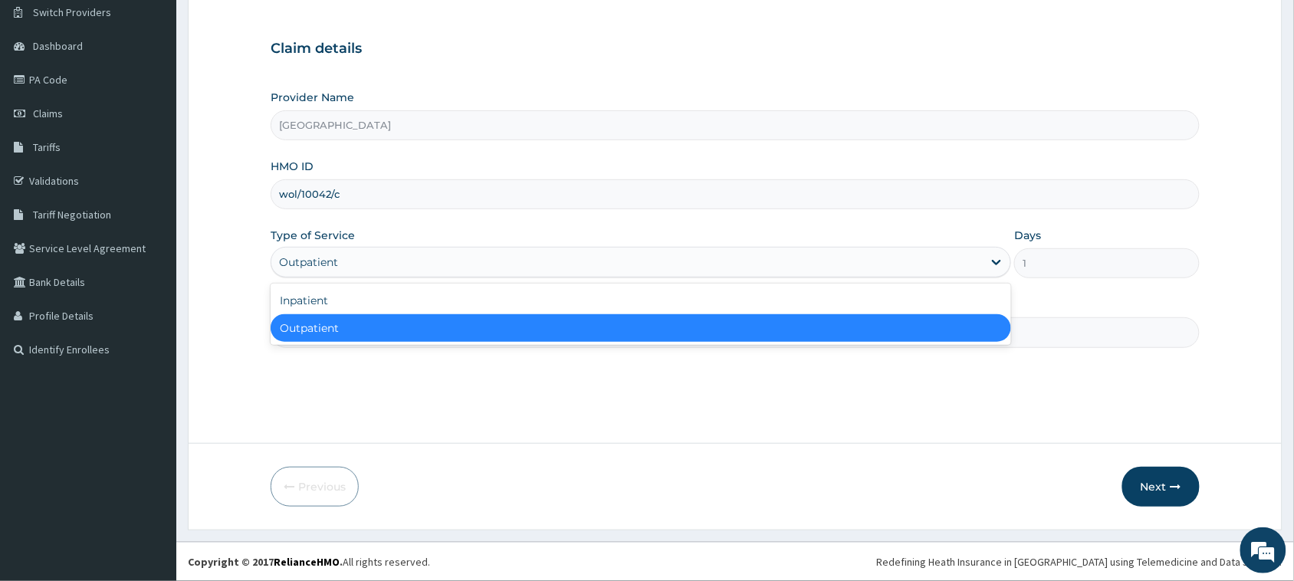
click at [848, 264] on div "Outpatient" at bounding box center [626, 262] width 711 height 25
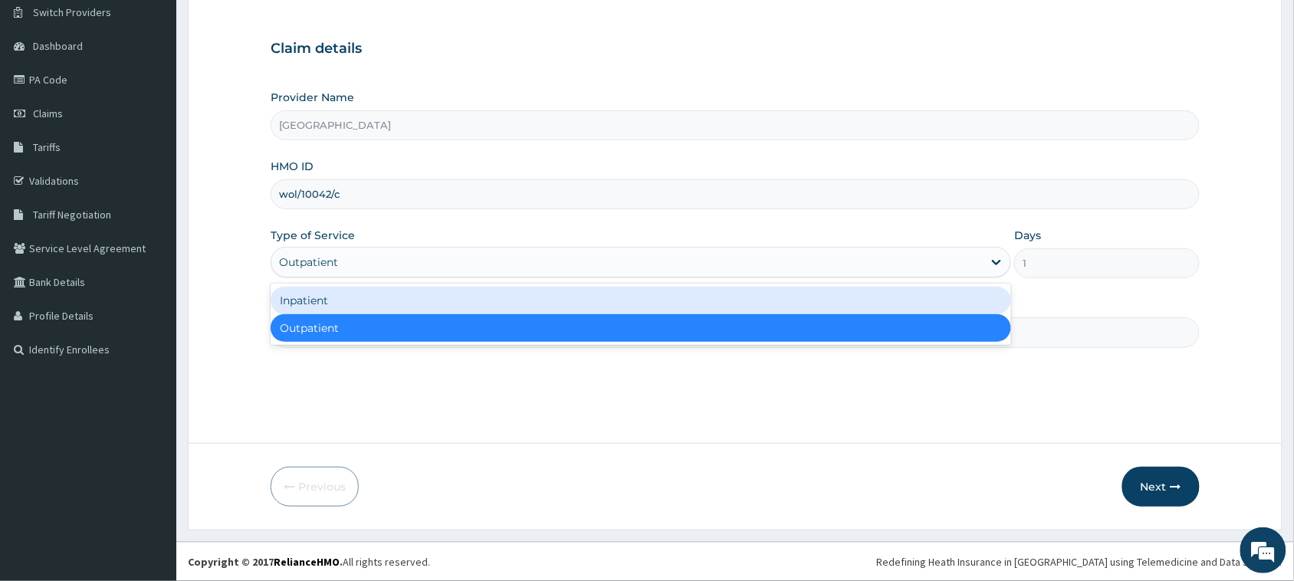
drag, startPoint x: 438, startPoint y: 304, endPoint x: 457, endPoint y: 299, distance: 19.9
click at [438, 303] on div "Inpatient" at bounding box center [641, 301] width 740 height 28
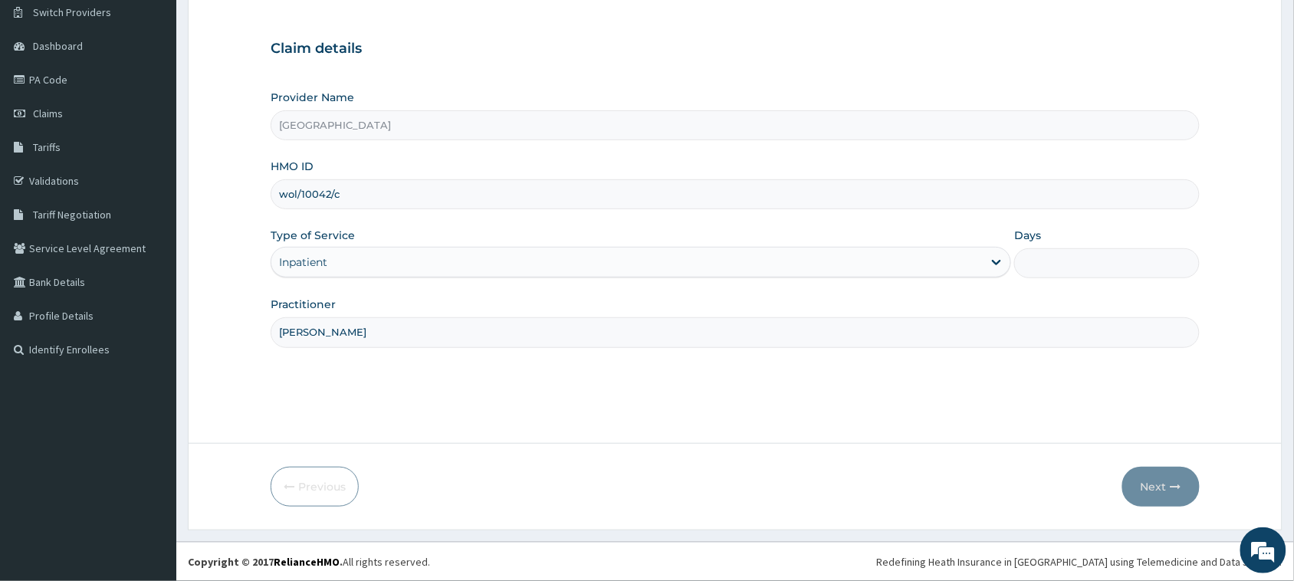
click at [1109, 262] on input "Days" at bounding box center [1106, 263] width 185 height 30
type input "2"
click at [1150, 484] on button "Next" at bounding box center [1160, 487] width 77 height 40
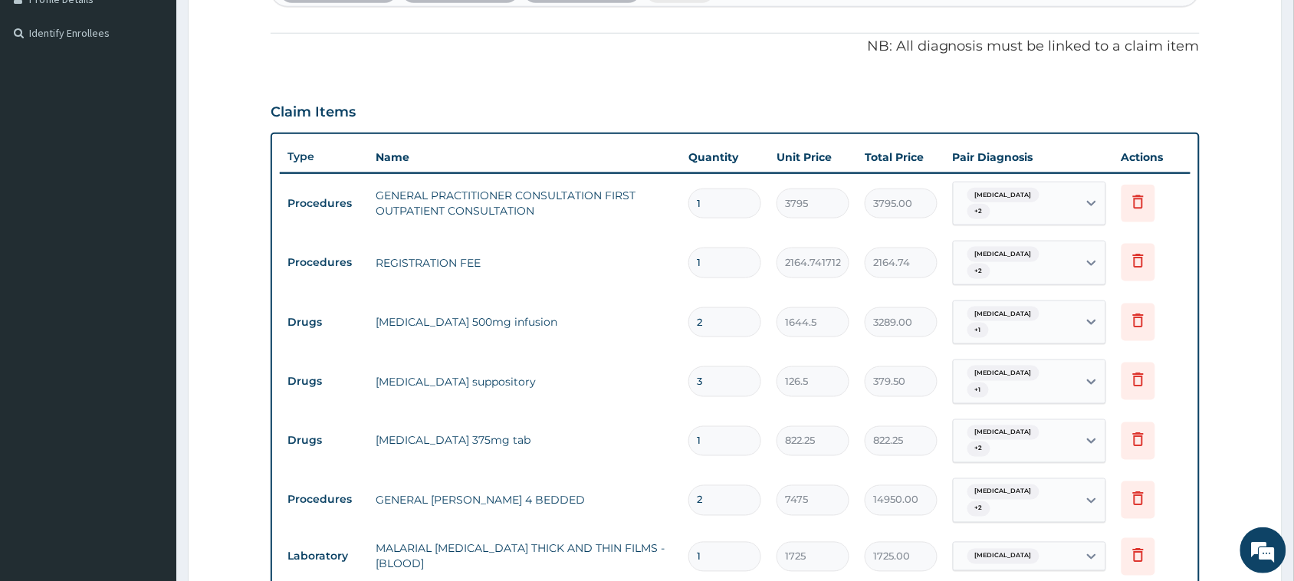
scroll to position [479, 0]
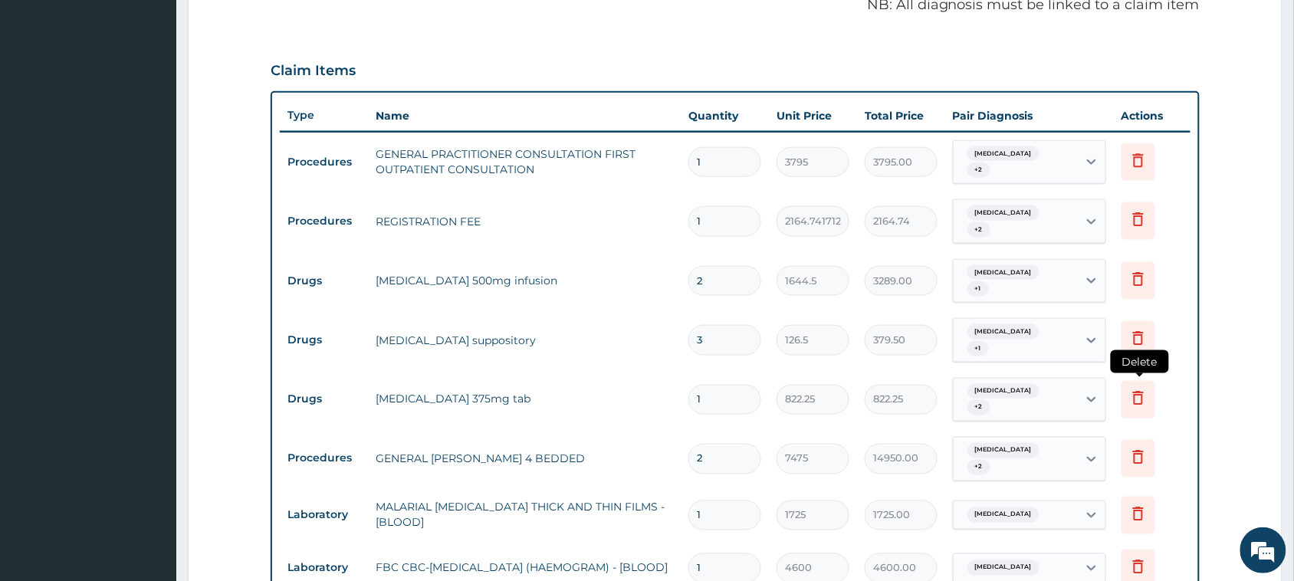
click at [1149, 382] on icon at bounding box center [1138, 400] width 34 height 38
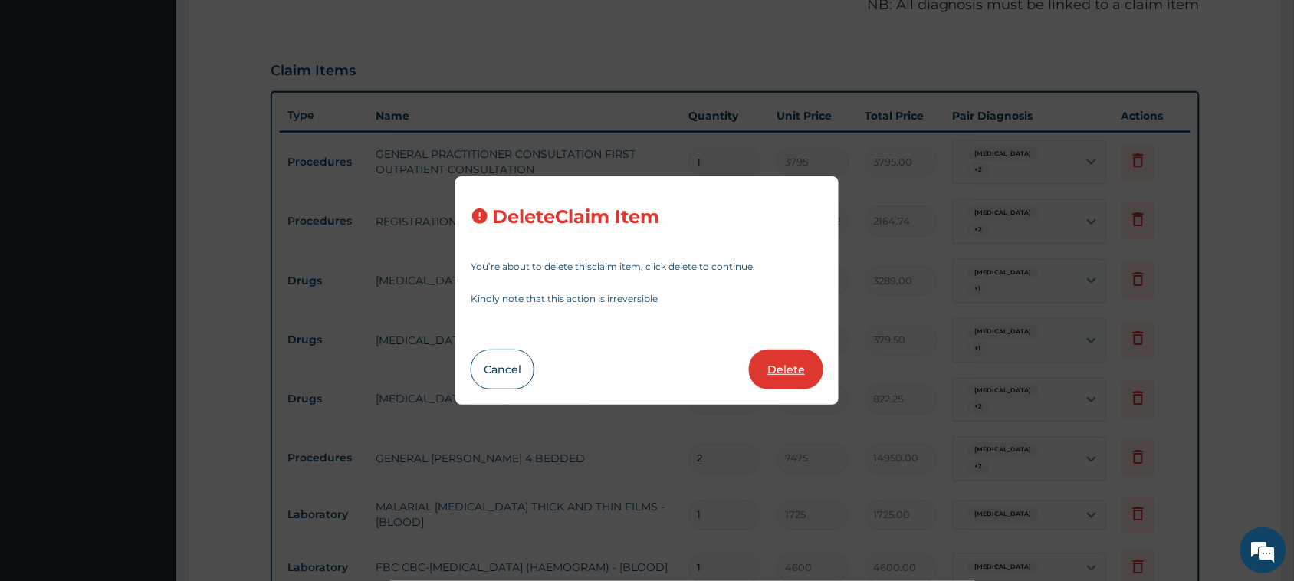
click at [786, 369] on button "Delete" at bounding box center [786, 369] width 74 height 40
type input "2"
type input "7475"
type input "14950.00"
type input "1"
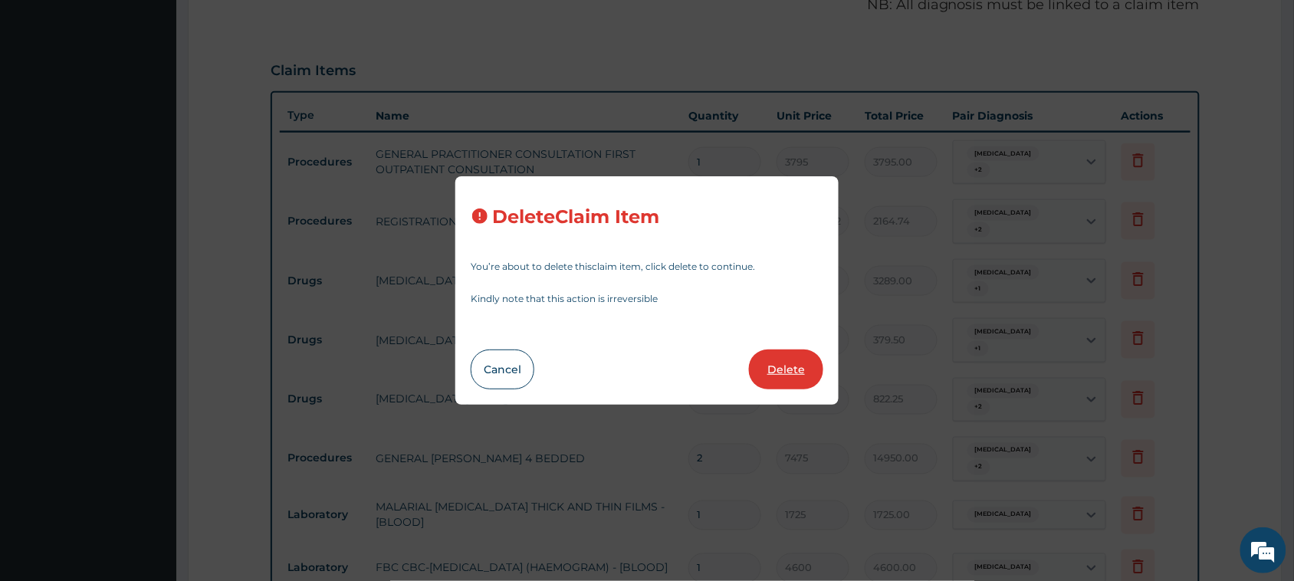
type input "1725"
type input "1725.00"
type input "4600"
type input "4600.00"
type input "4"
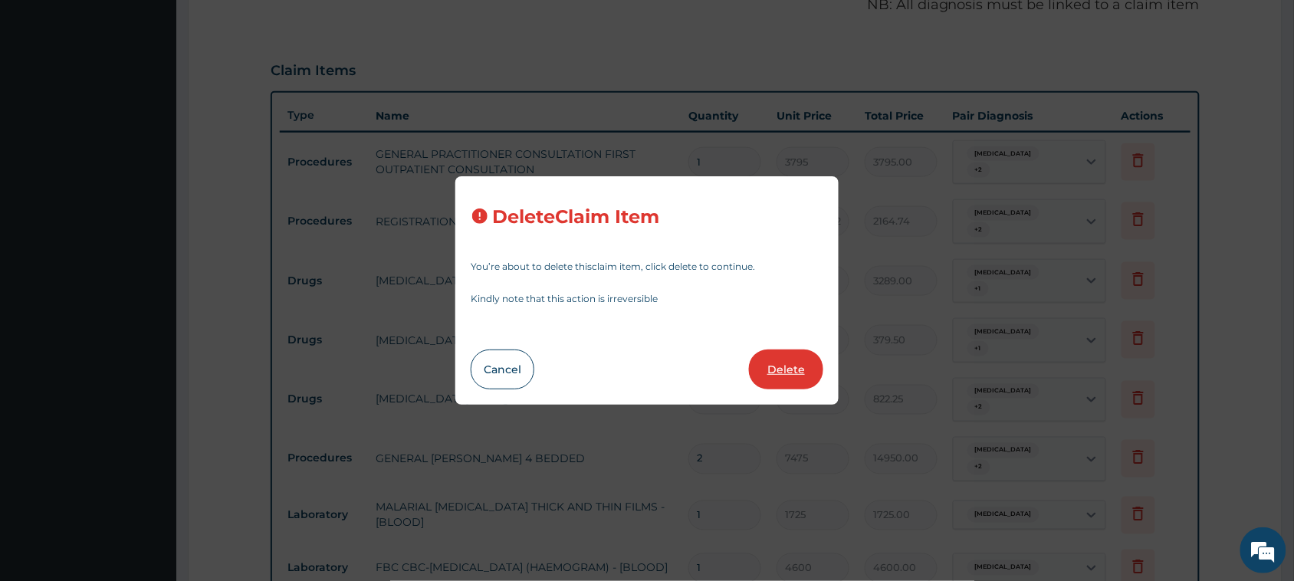
type input "278.3"
type input "1113.20"
type input "12"
type input "111.32"
type input "1335.84"
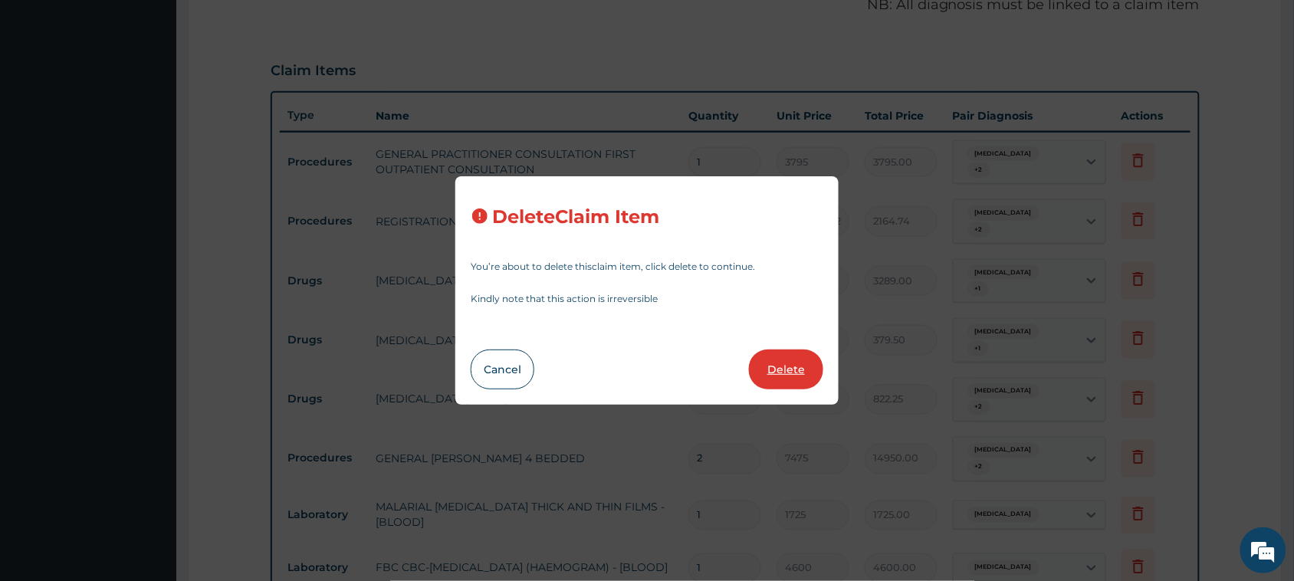
type input "1"
type input "1265"
type input "1265.00"
type input "7590"
type input "7590.00"
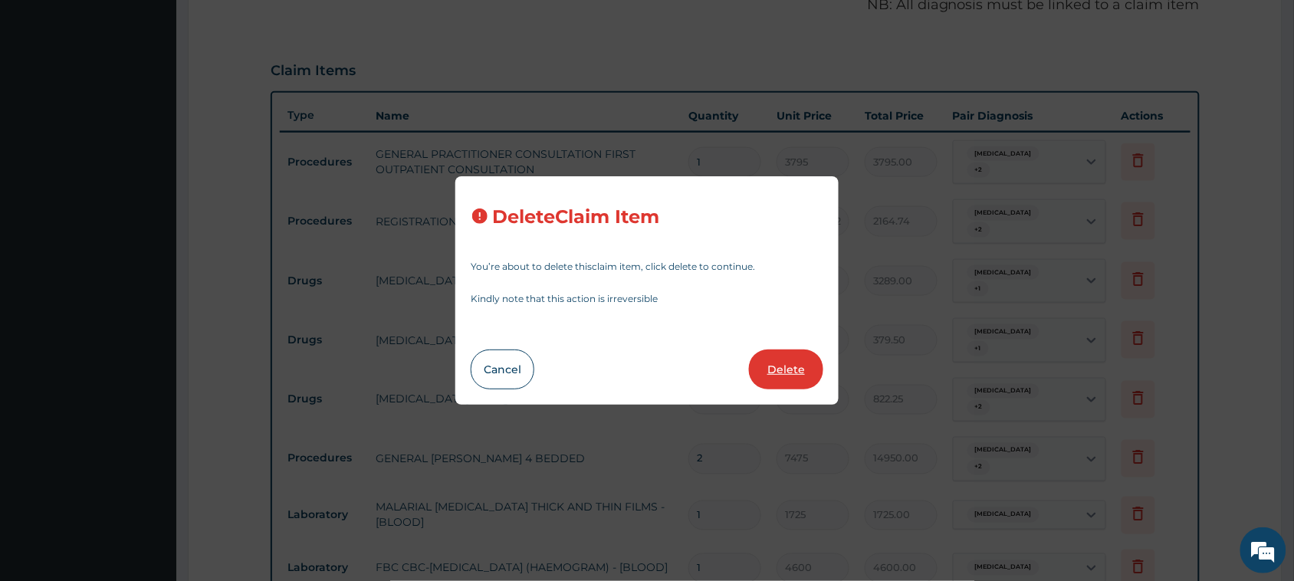
type input "759"
type input "759.00"
type input "1897.5"
type input "1897.50"
type input "4"
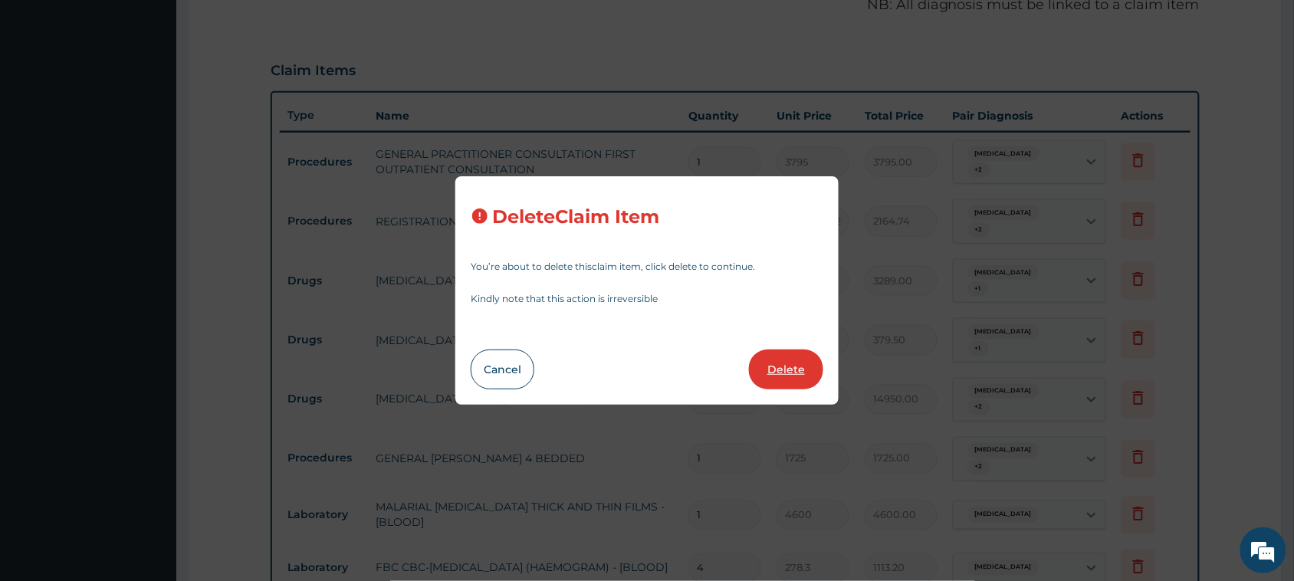
type input "2530"
type input "10120.00"
type input "3"
type input "1644.5"
type input "4933.50"
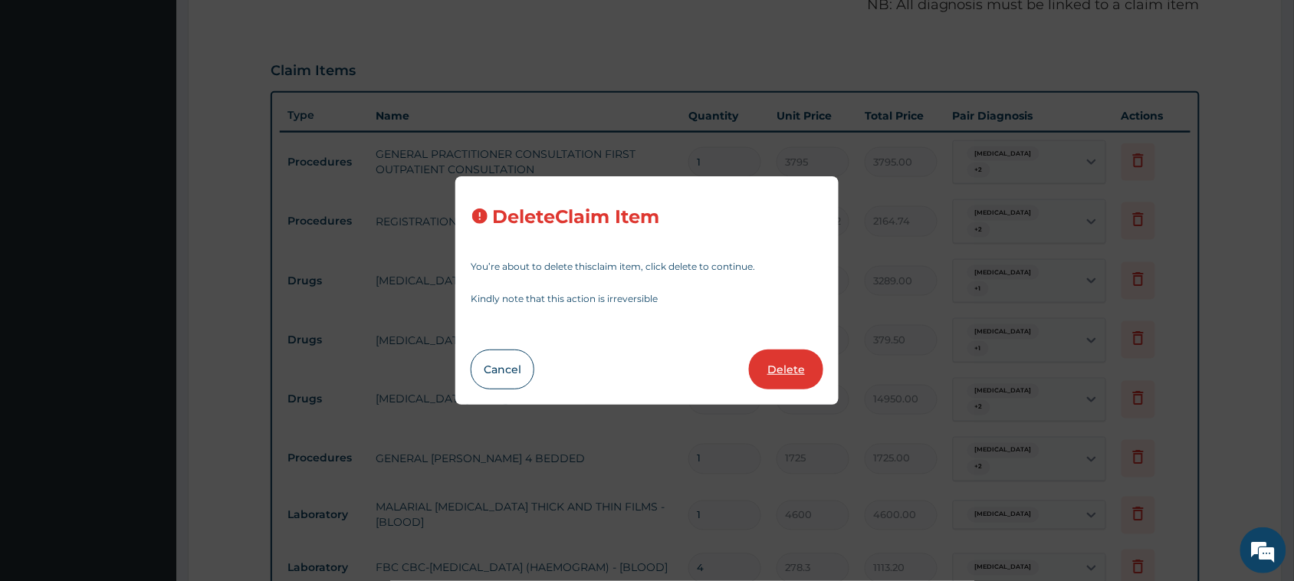
type input "4"
type input "354.2"
type input "1416.80"
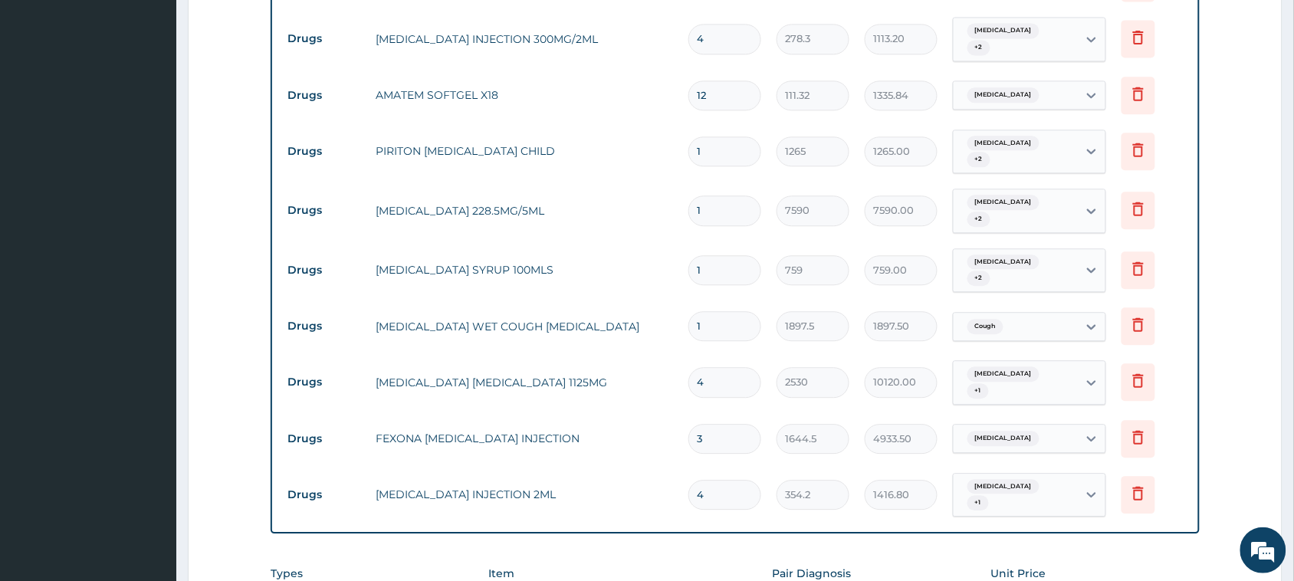
scroll to position [1277, 0]
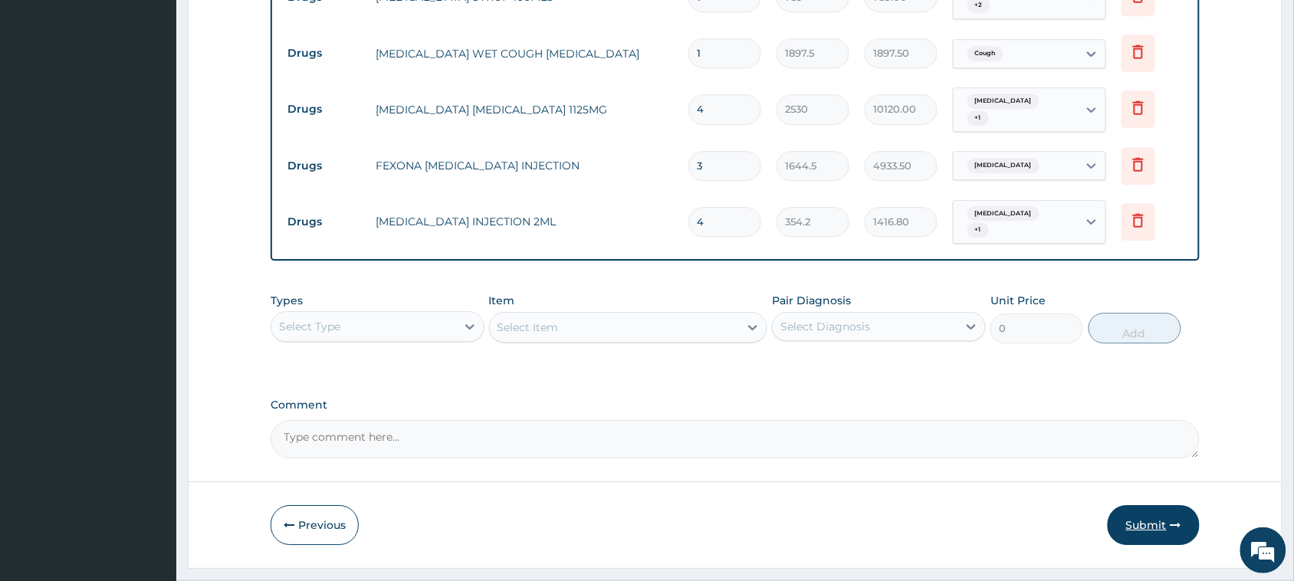
click at [1150, 505] on button "Submit" at bounding box center [1153, 525] width 92 height 40
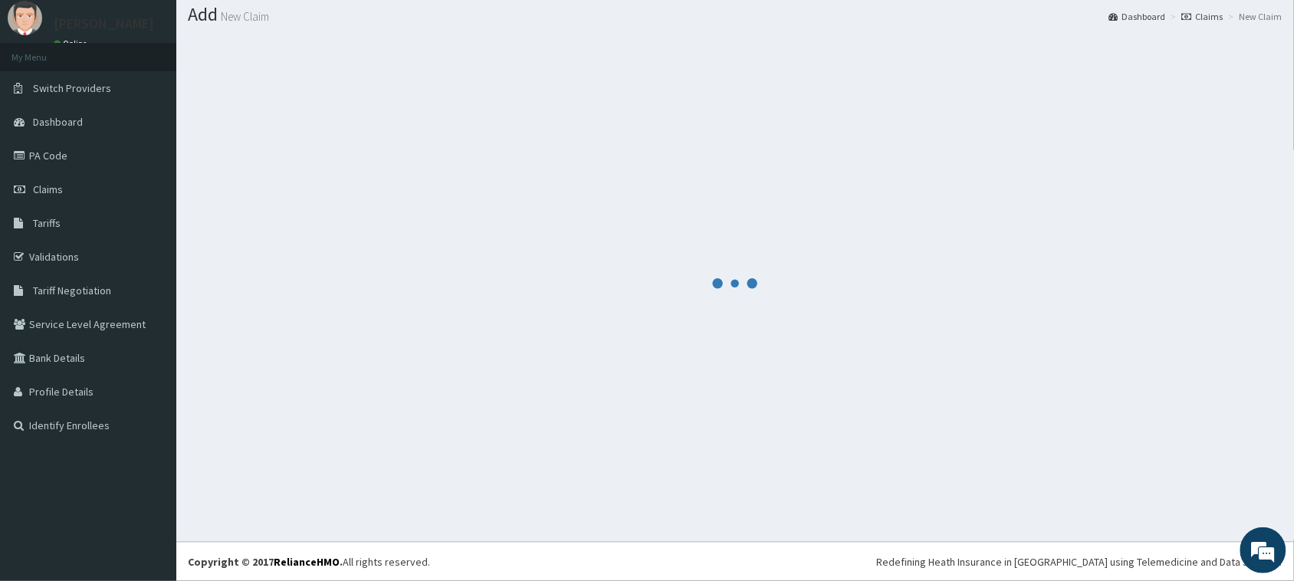
scroll to position [44, 0]
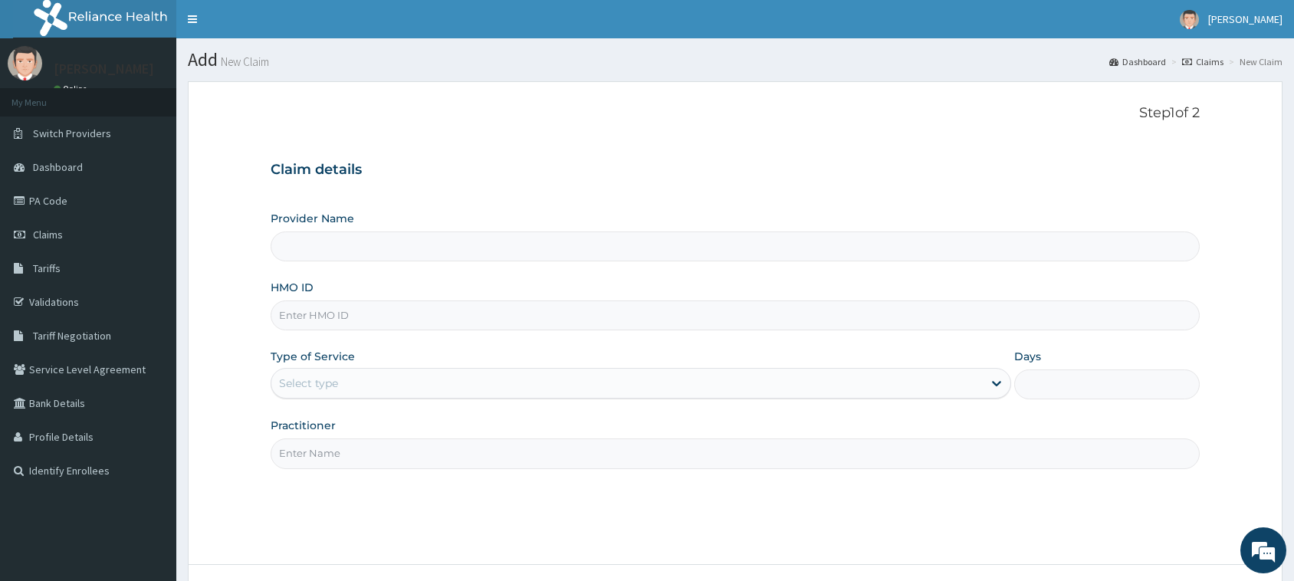
type input "[GEOGRAPHIC_DATA]"
click at [345, 316] on input "HMO ID" at bounding box center [735, 315] width 929 height 30
paste input "gem/10001/d"
type input "gem/10001/d"
click at [341, 382] on div "Select type" at bounding box center [626, 383] width 711 height 25
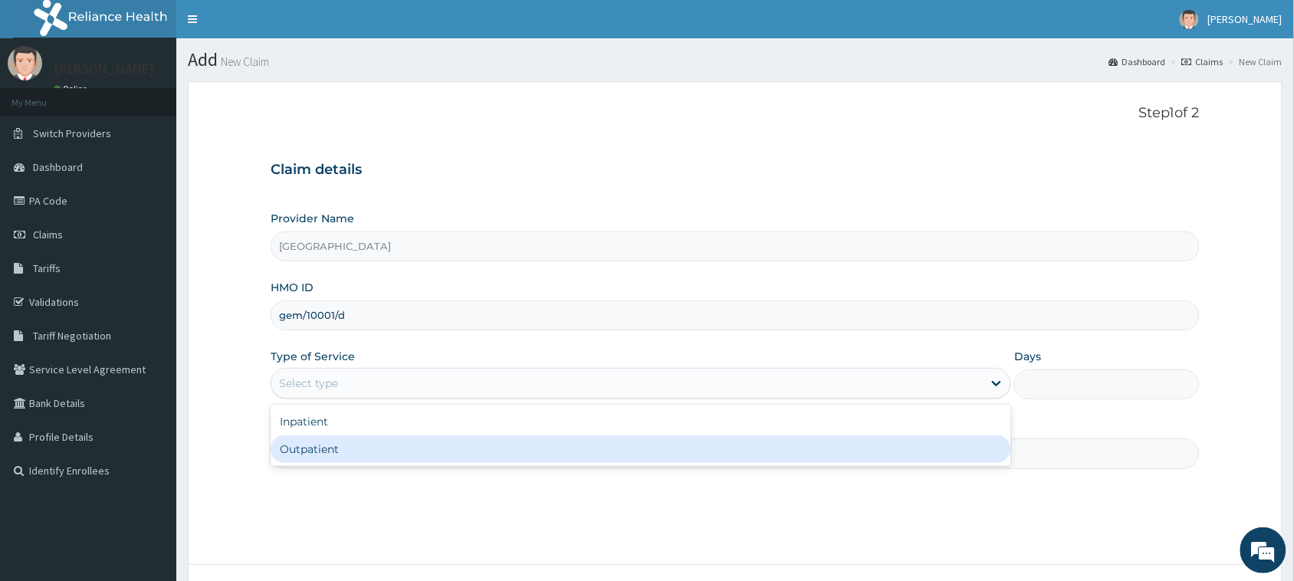
click at [332, 447] on div "Outpatient" at bounding box center [641, 449] width 740 height 28
type input "1"
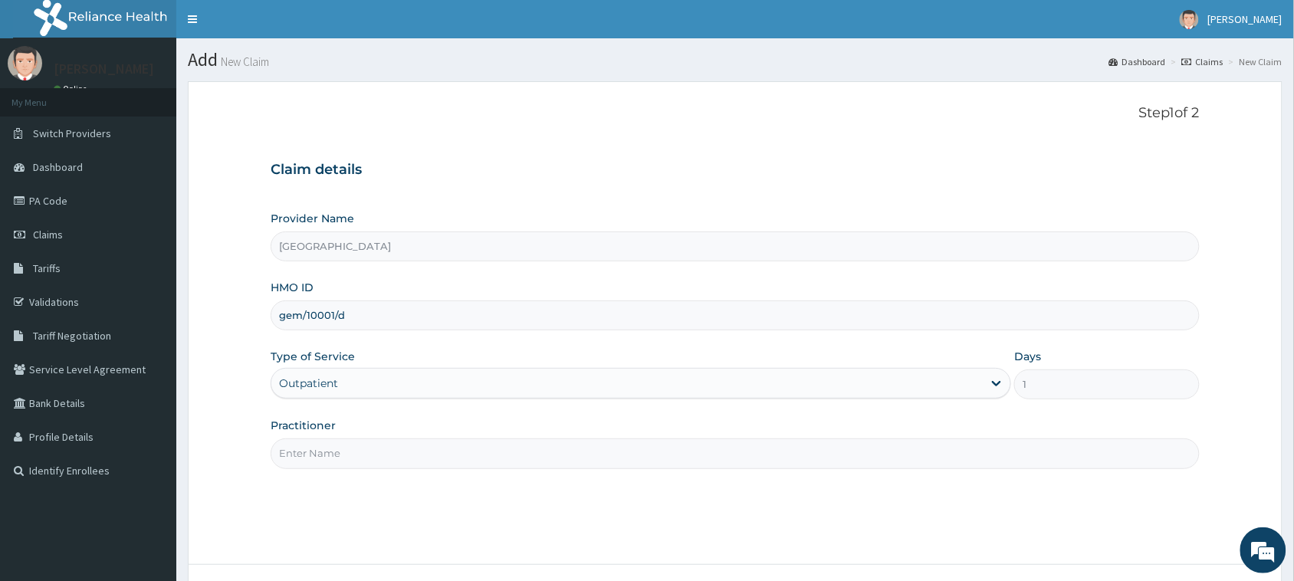
click at [341, 452] on input "Practitioner" at bounding box center [735, 453] width 929 height 30
type input "Dr [PERSON_NAME] [PERSON_NAME]"
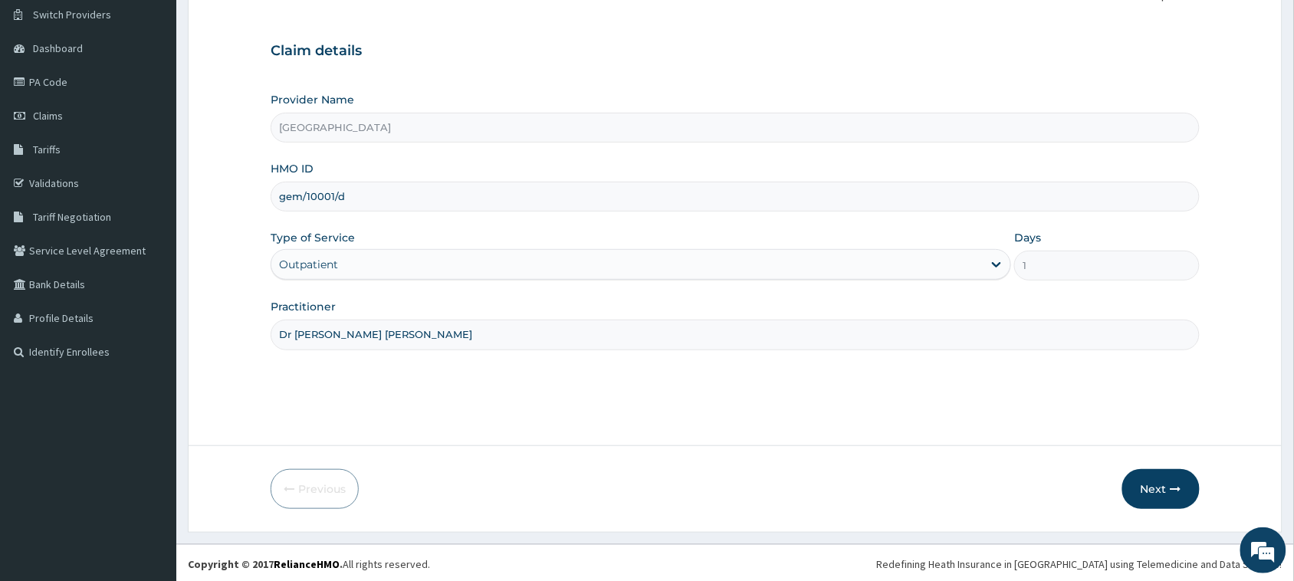
scroll to position [121, 0]
click at [1165, 489] on button "Next" at bounding box center [1160, 487] width 77 height 40
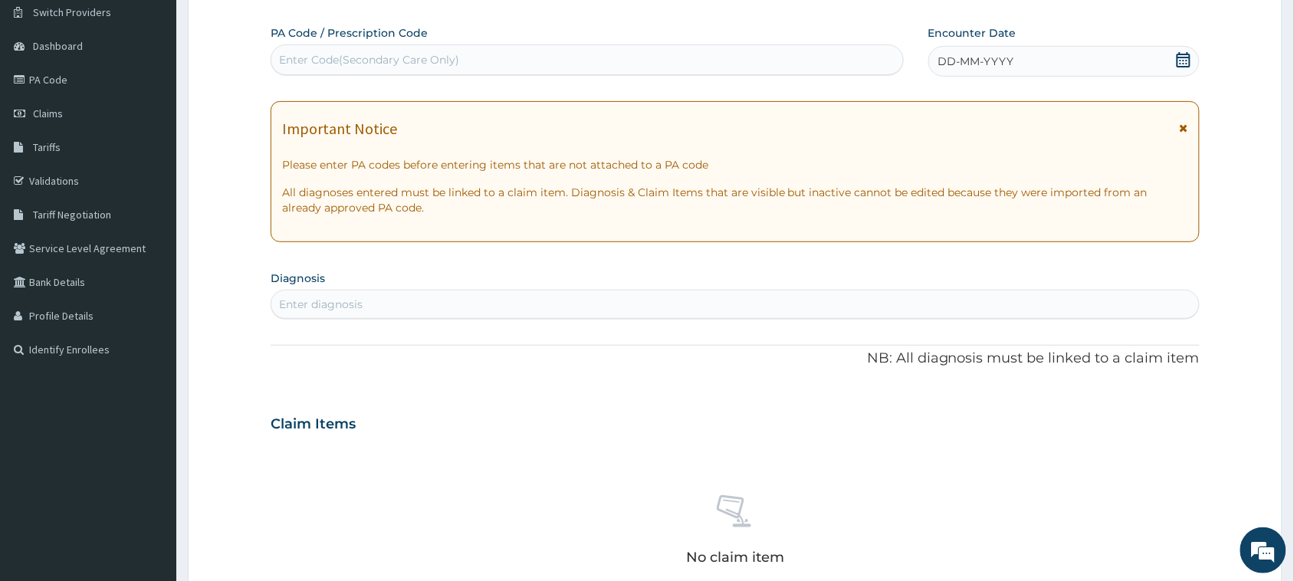
click at [377, 62] on div "Enter Code(Secondary Care Only)" at bounding box center [369, 59] width 180 height 15
paste input "PA/0631DA"
type input "PA/0631DA"
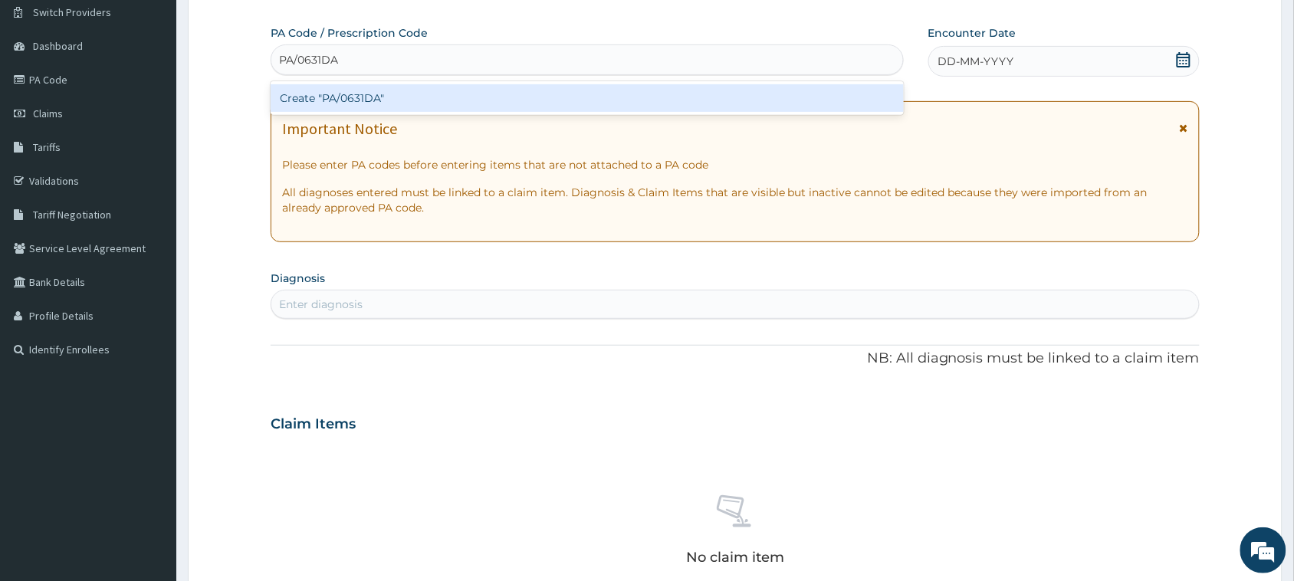
click at [381, 111] on div "Create "PA/0631DA"" at bounding box center [587, 98] width 633 height 28
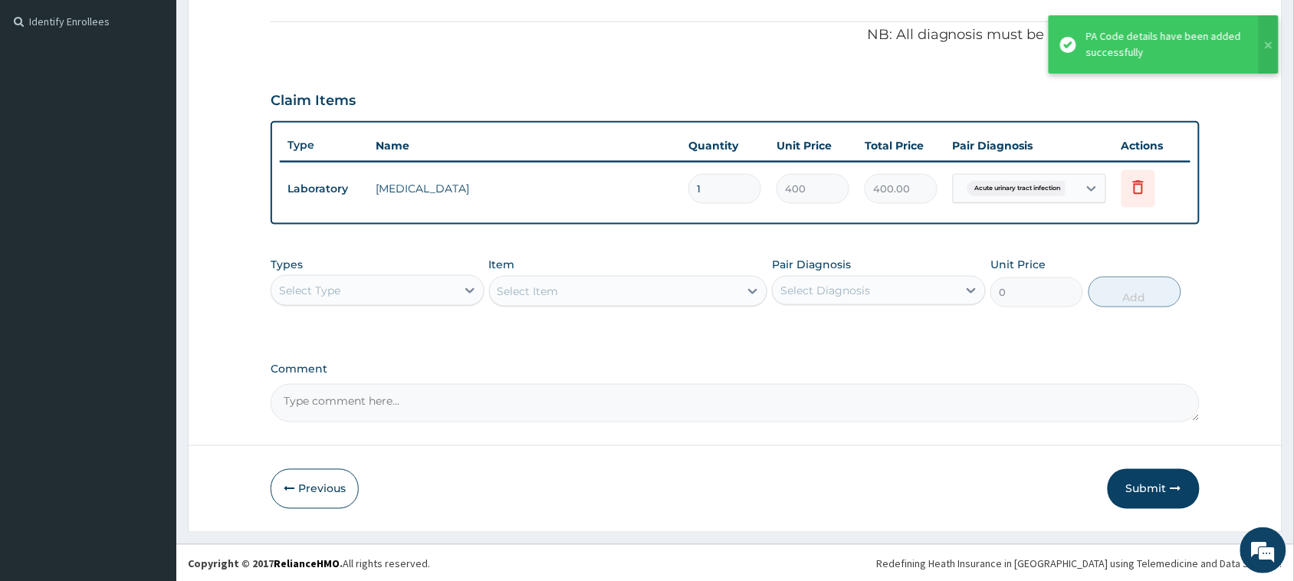
scroll to position [450, 0]
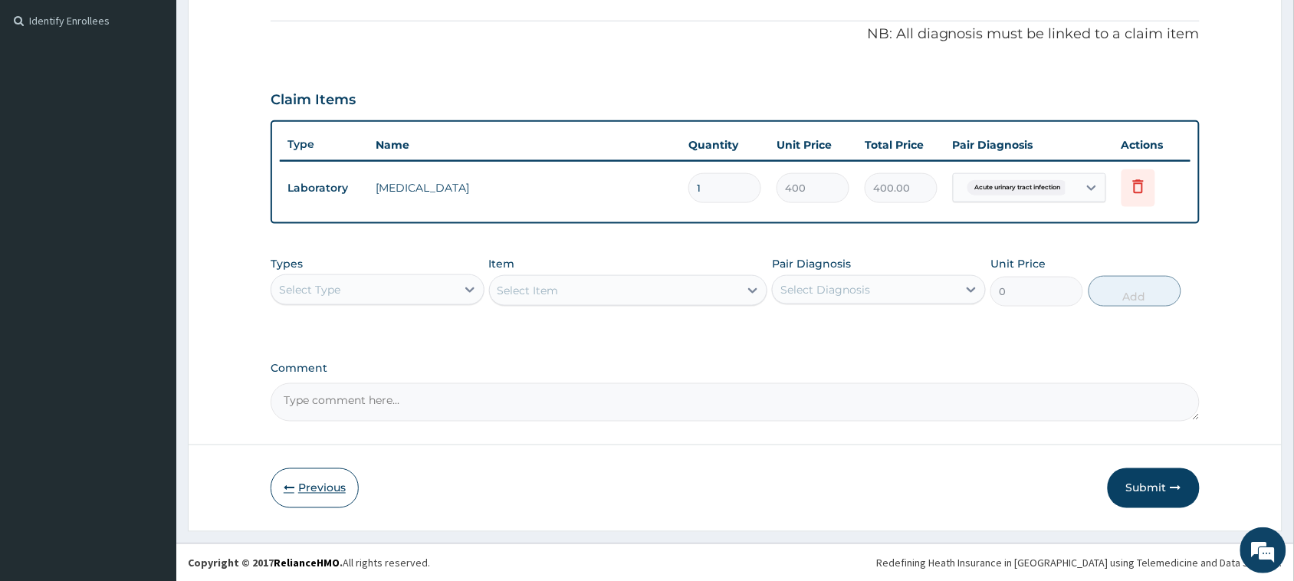
click at [309, 484] on button "Previous" at bounding box center [315, 488] width 88 height 40
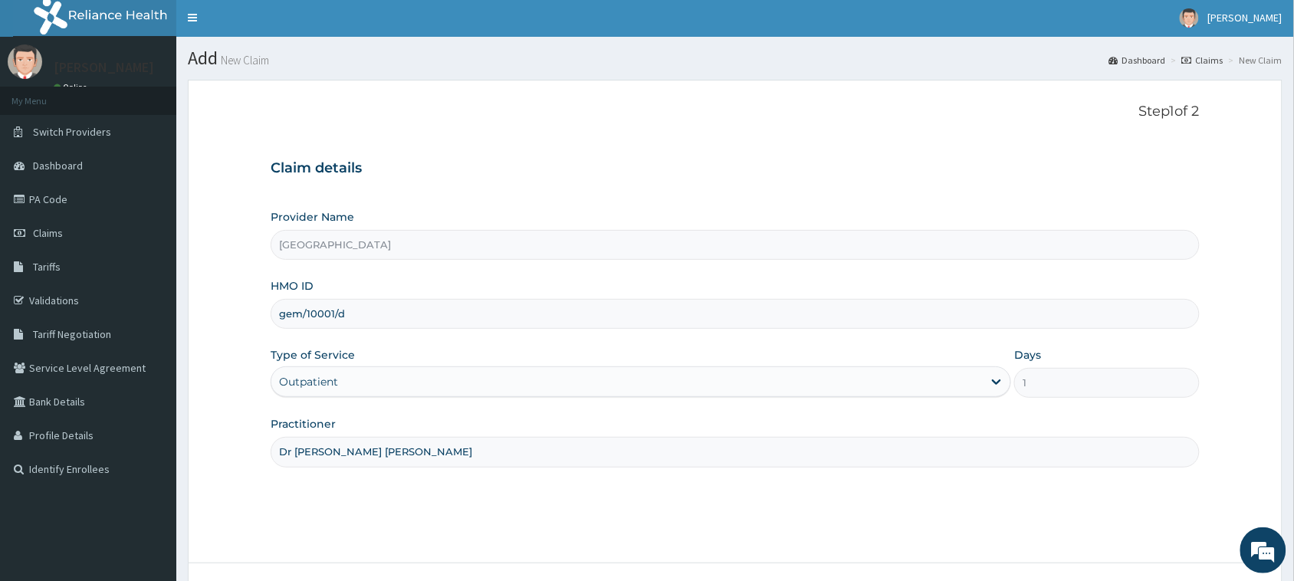
scroll to position [0, 0]
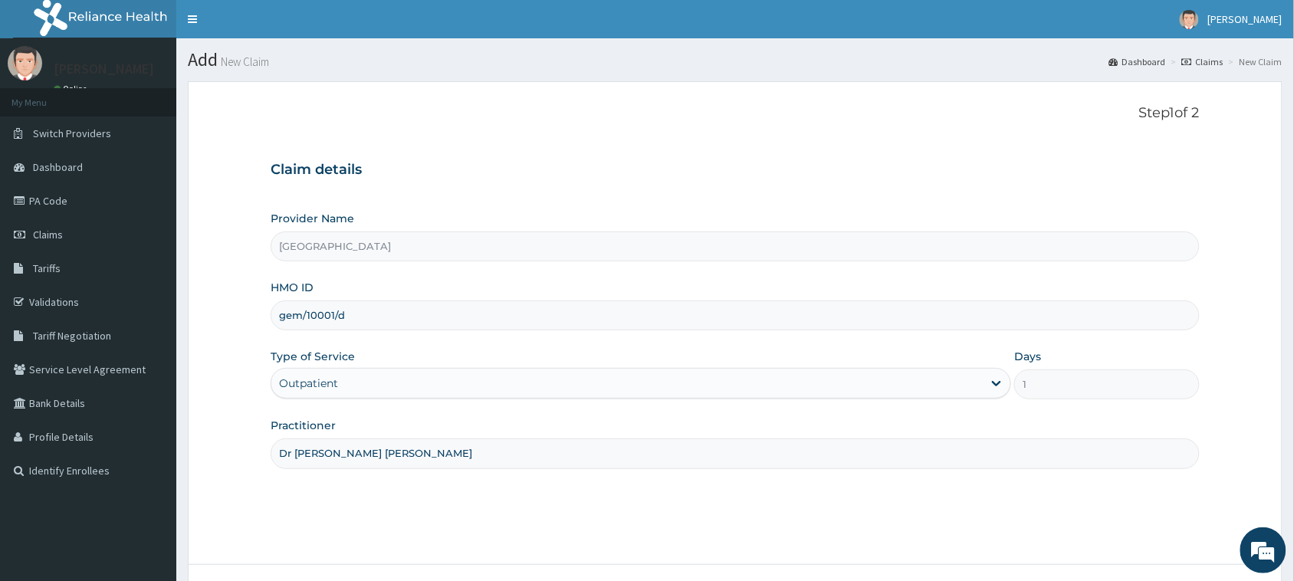
drag, startPoint x: 375, startPoint y: 314, endPoint x: 274, endPoint y: 326, distance: 102.7
click at [274, 326] on div "gem/10001/d" at bounding box center [735, 315] width 929 height 30
paste input "DFD/10014/A"
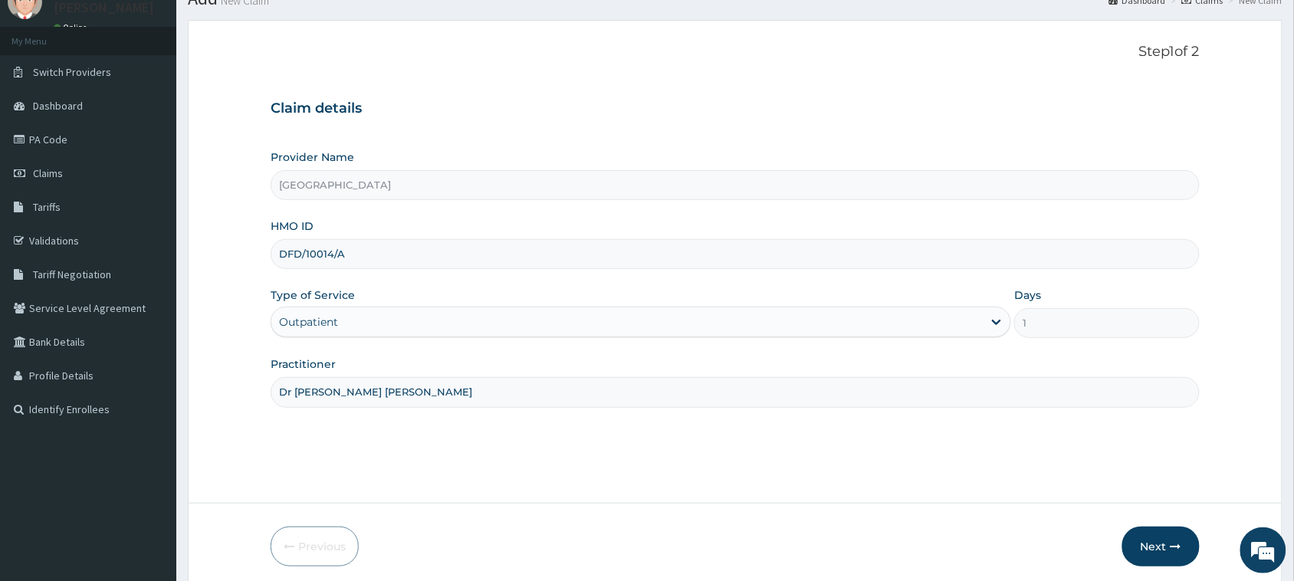
scroll to position [121, 0]
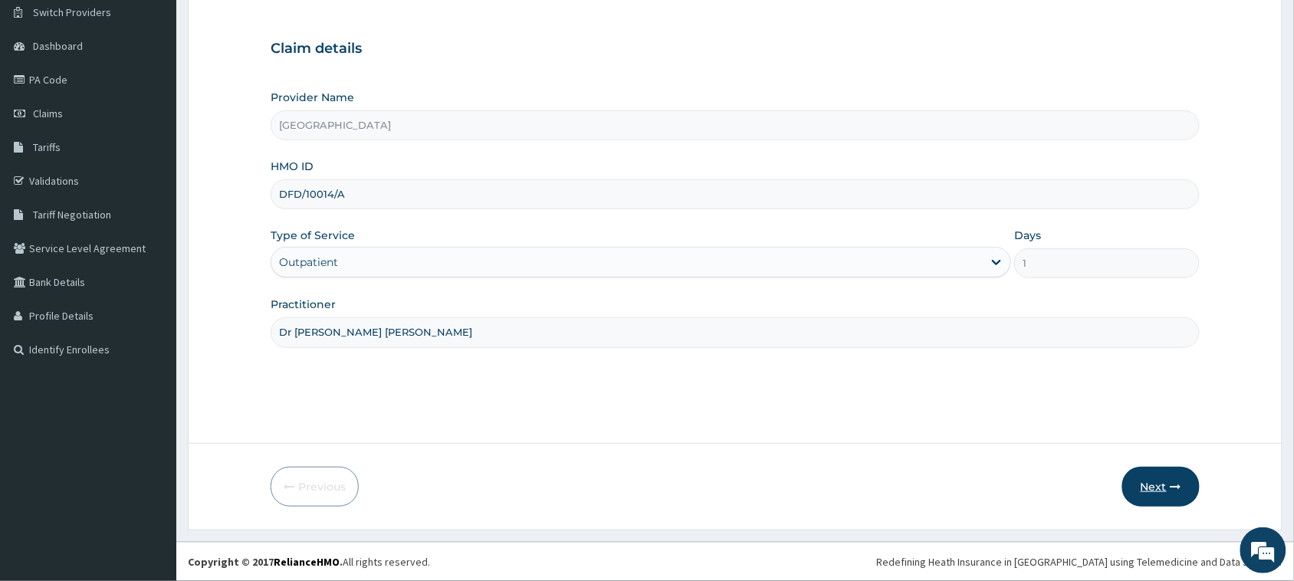
type input "DFD/10014/A"
click at [1143, 484] on button "Next" at bounding box center [1160, 487] width 77 height 40
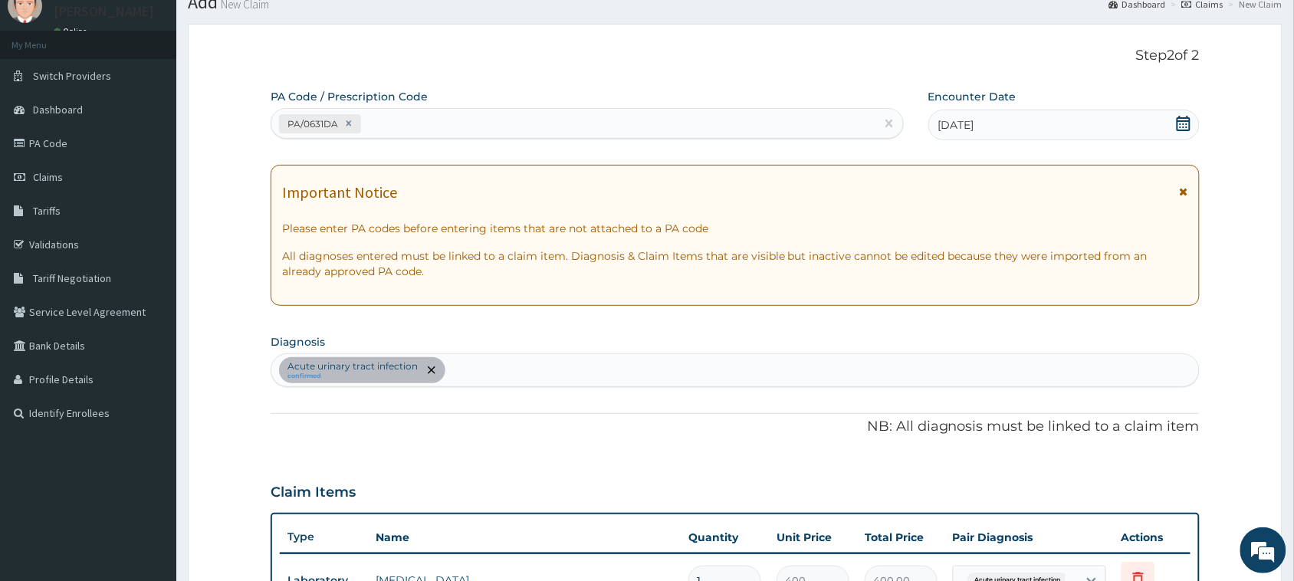
scroll to position [25, 0]
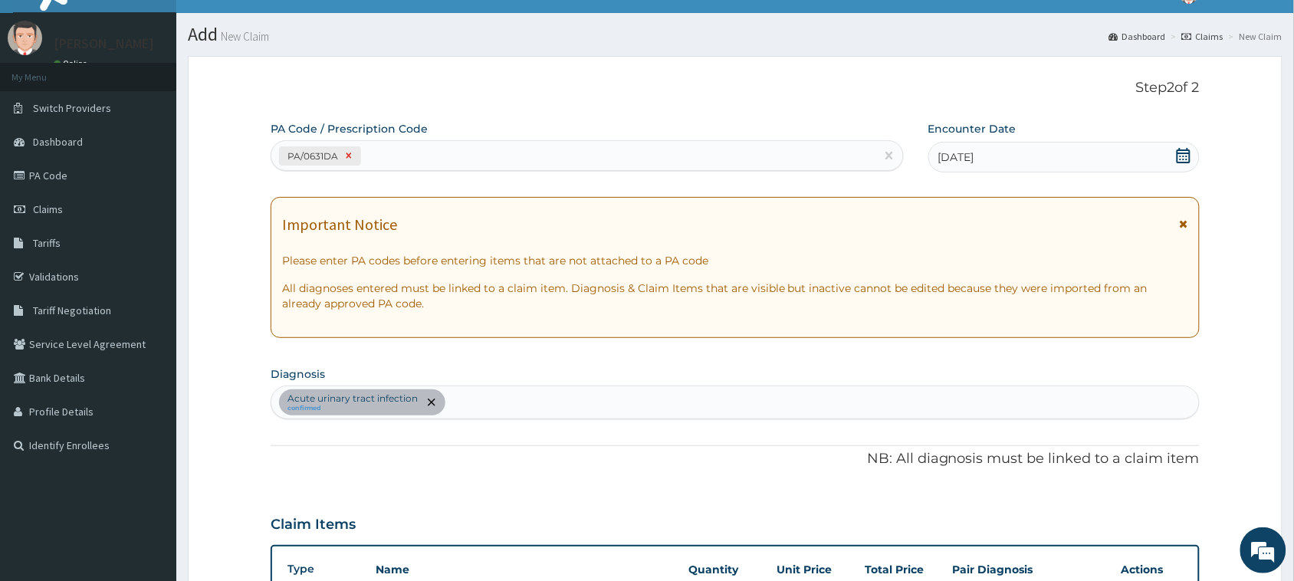
click at [346, 154] on icon at bounding box center [348, 155] width 11 height 11
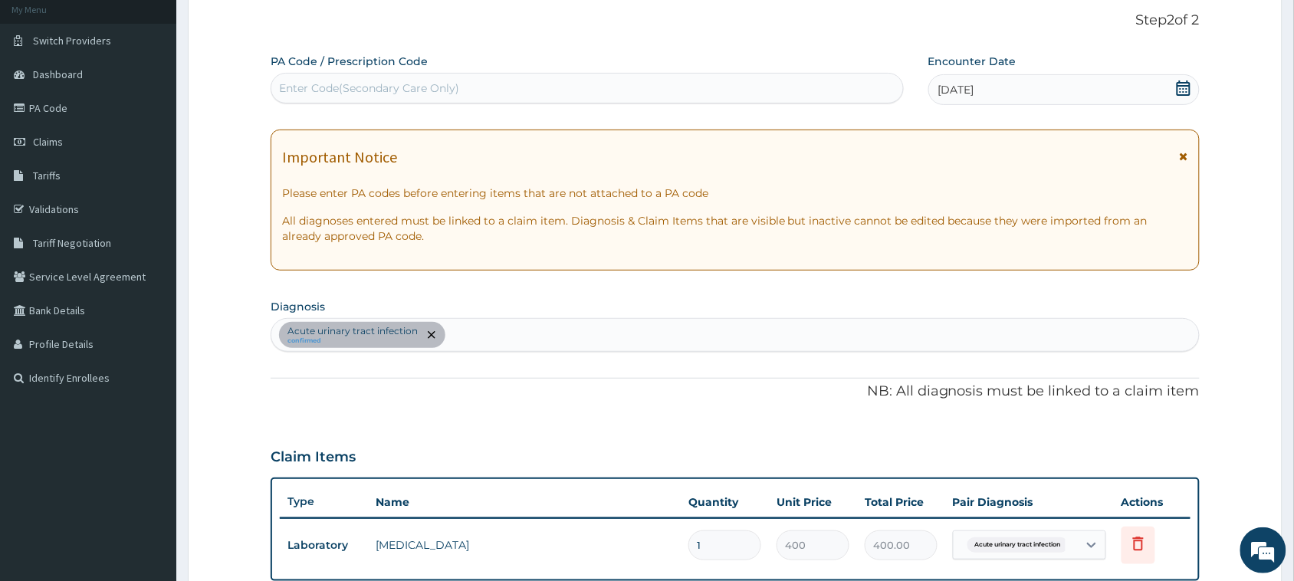
scroll to position [121, 0]
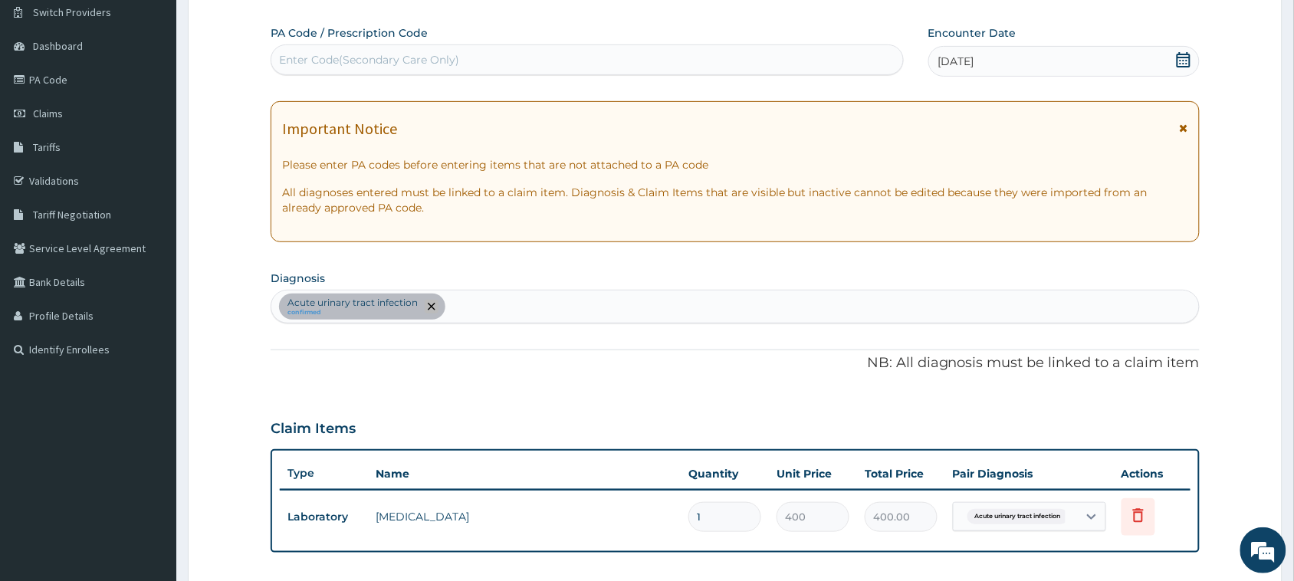
click at [429, 307] on icon "remove selection option" at bounding box center [432, 307] width 8 height 8
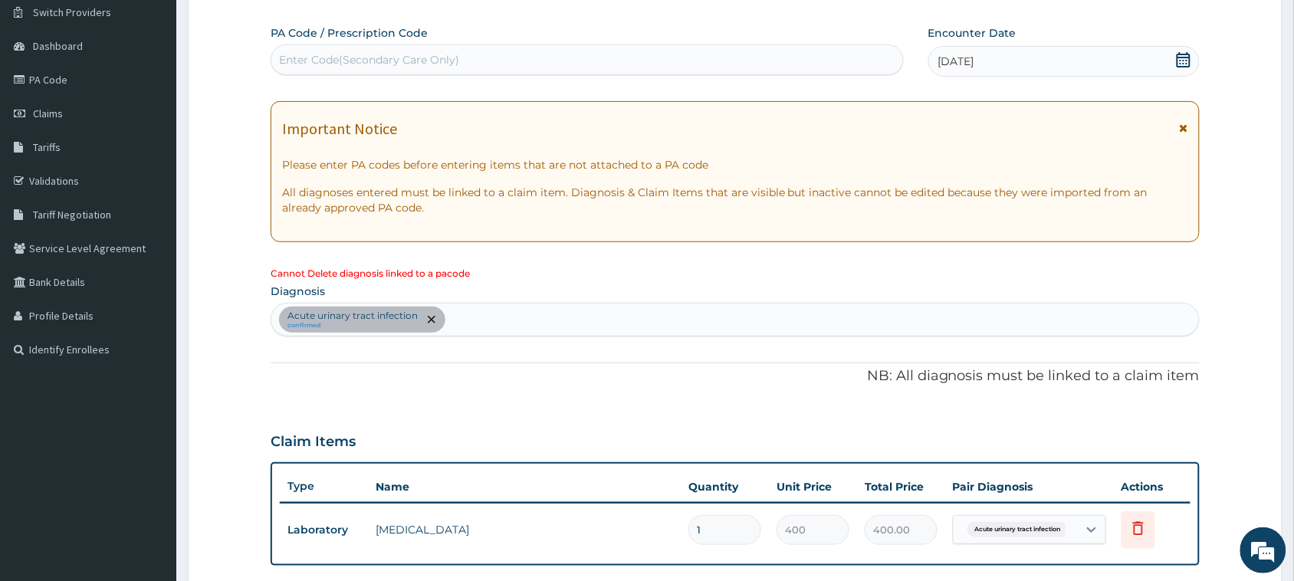
scroll to position [217, 0]
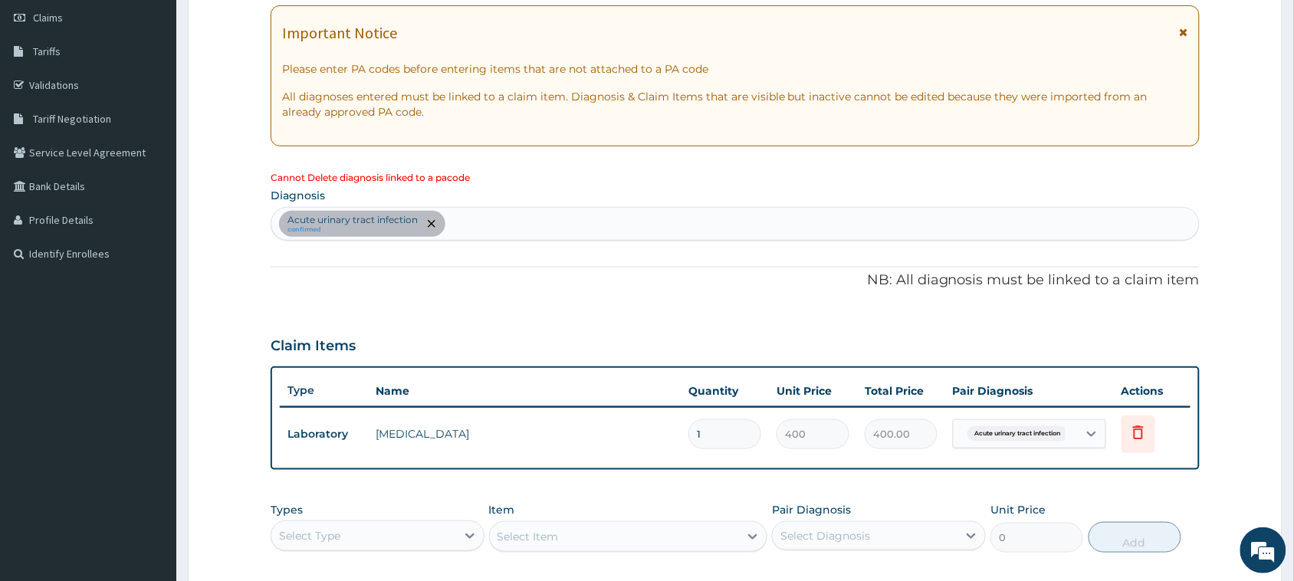
click at [430, 227] on icon "remove selection option" at bounding box center [432, 224] width 8 height 8
click at [1129, 428] on icon at bounding box center [1138, 432] width 18 height 18
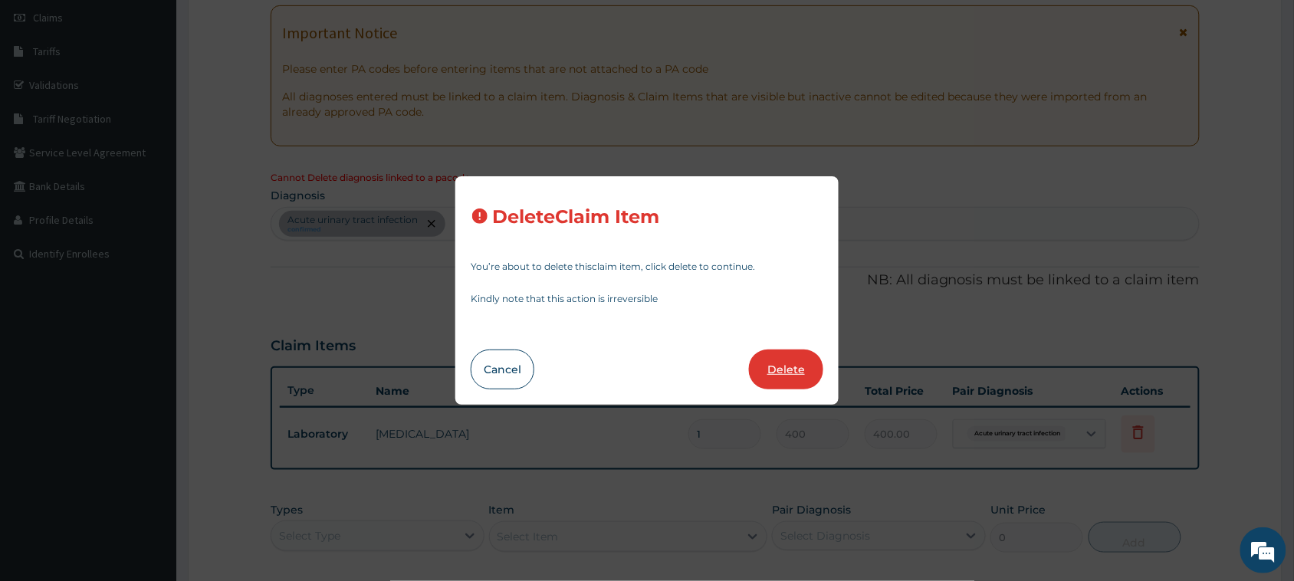
click at [783, 374] on button "Delete" at bounding box center [786, 369] width 74 height 40
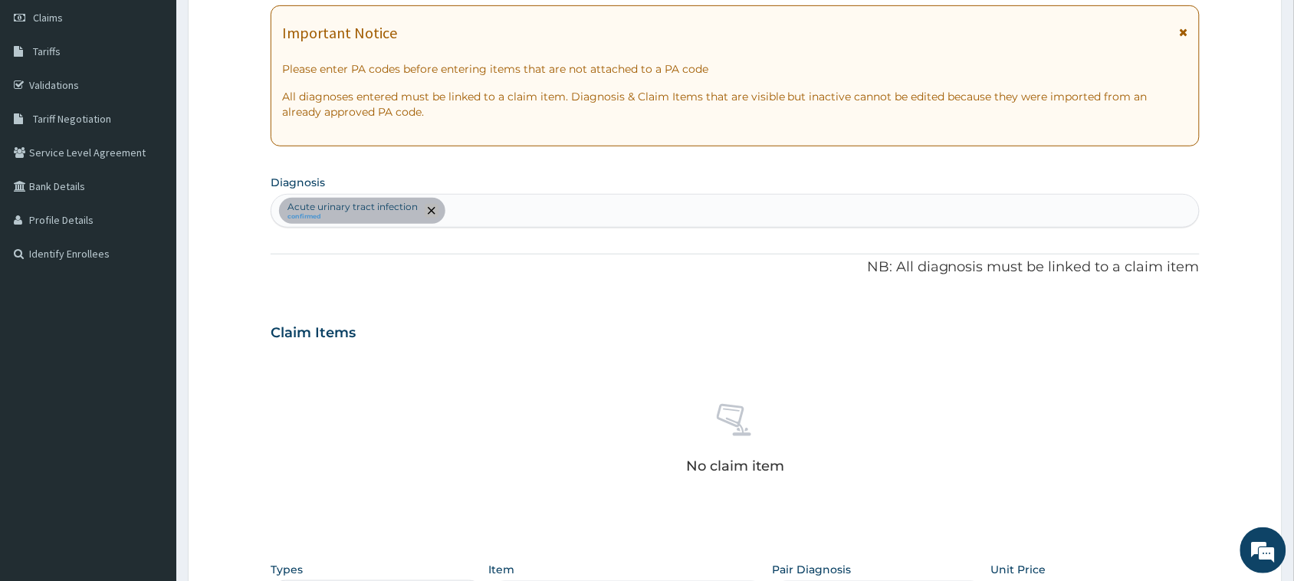
click at [428, 211] on icon "remove selection option" at bounding box center [432, 211] width 8 height 8
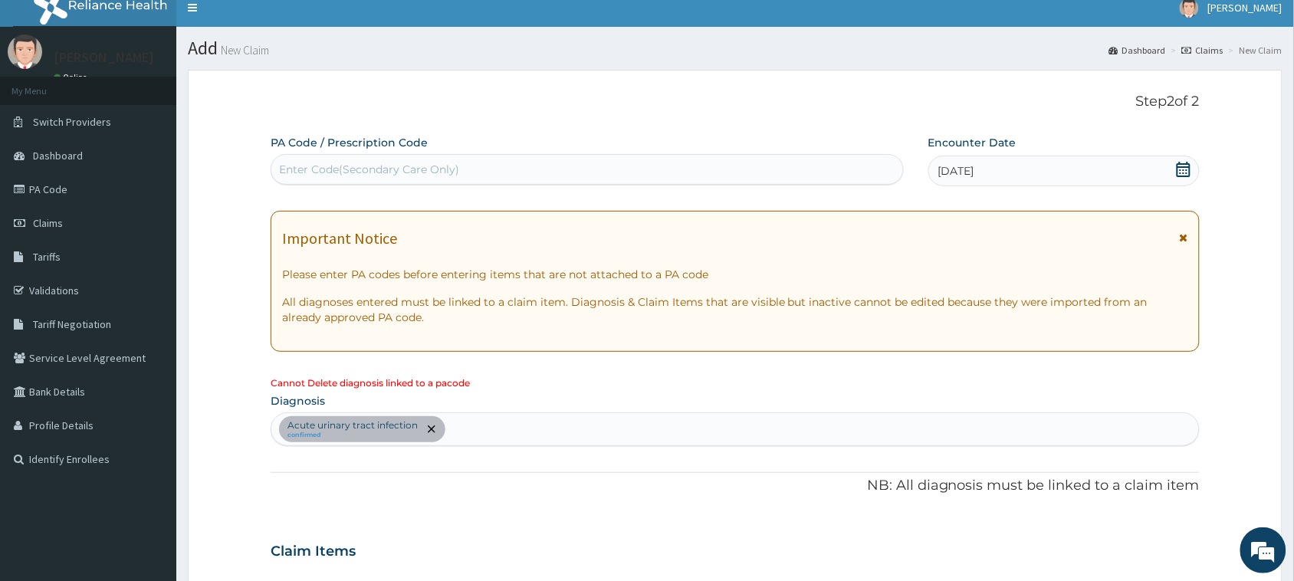
scroll to position [0, 0]
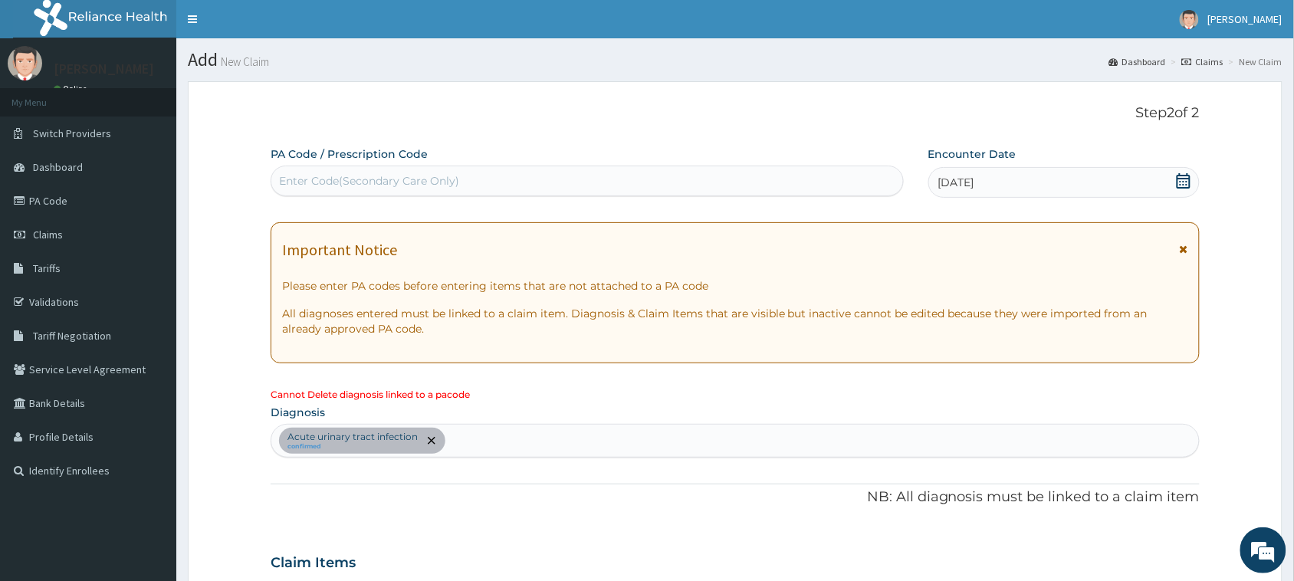
click at [538, 181] on div "Enter Code(Secondary Care Only)" at bounding box center [586, 181] width 631 height 25
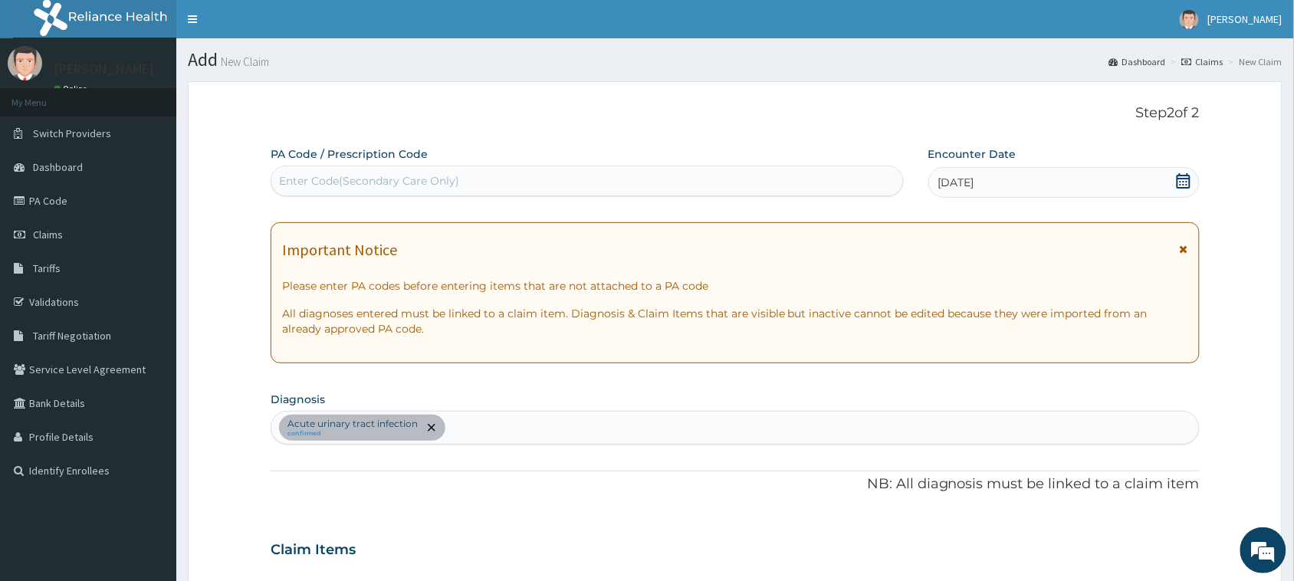
paste input "DFD/10014/A"
type input "D"
click at [472, 176] on div "Enter Code(Secondary Care Only)" at bounding box center [586, 181] width 631 height 25
paste input "PA/A9F9D6"
type input "PA/A9F9D6"
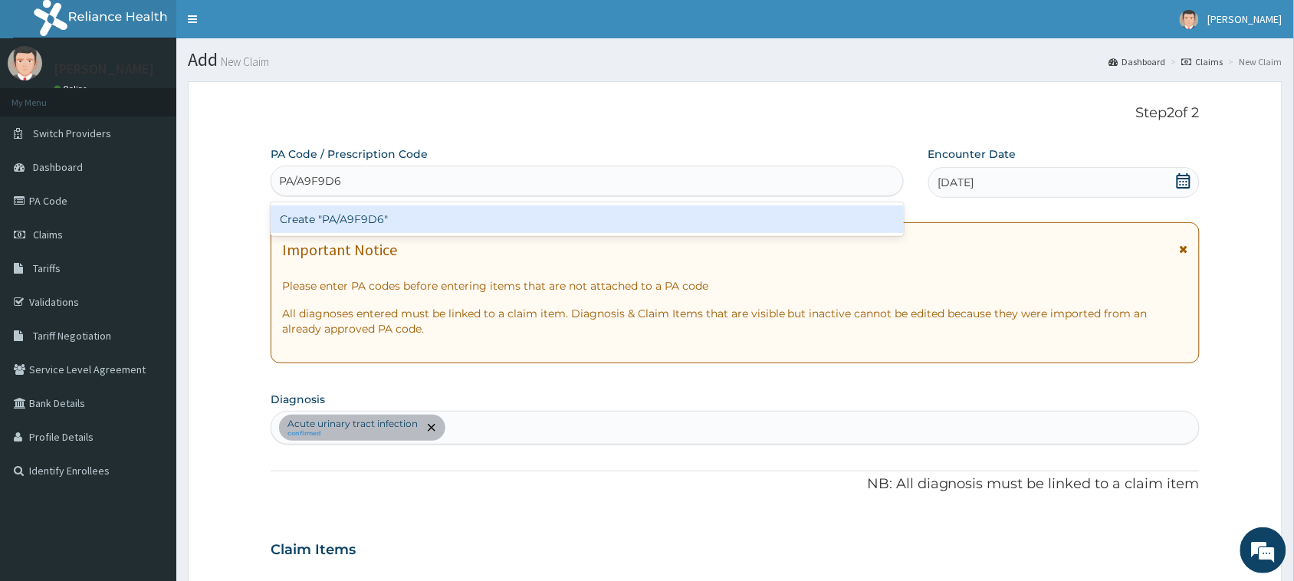
click at [497, 219] on div "Create "PA/A9F9D6"" at bounding box center [587, 219] width 633 height 28
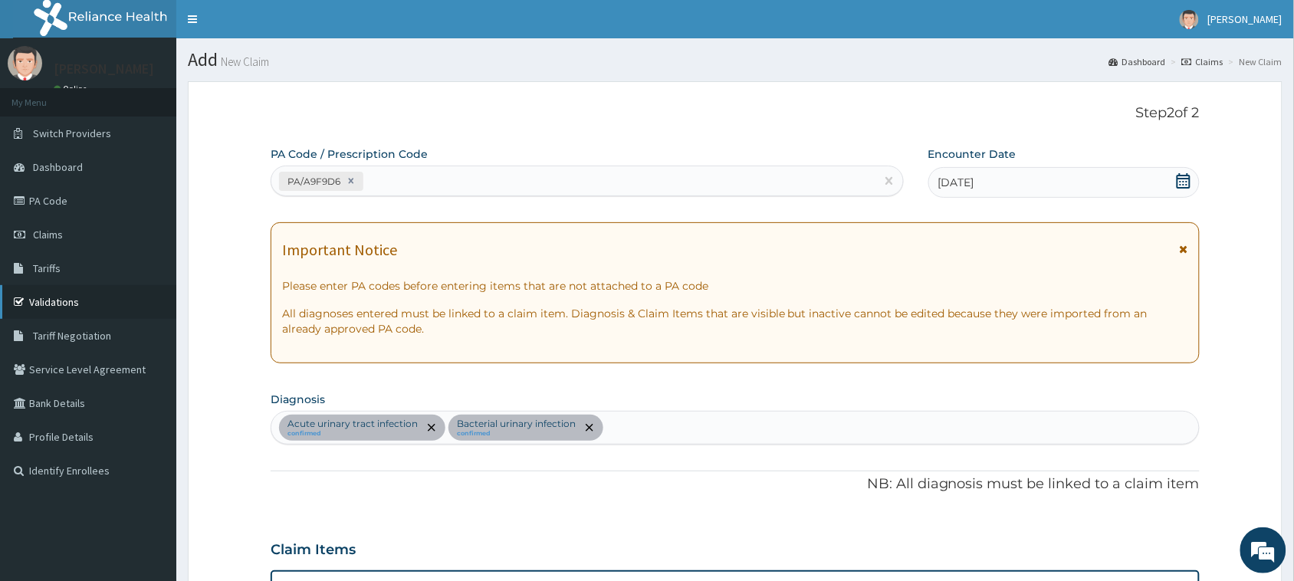
click at [48, 295] on link "Validations" at bounding box center [88, 302] width 176 height 34
